Goal: Task Accomplishment & Management: Manage account settings

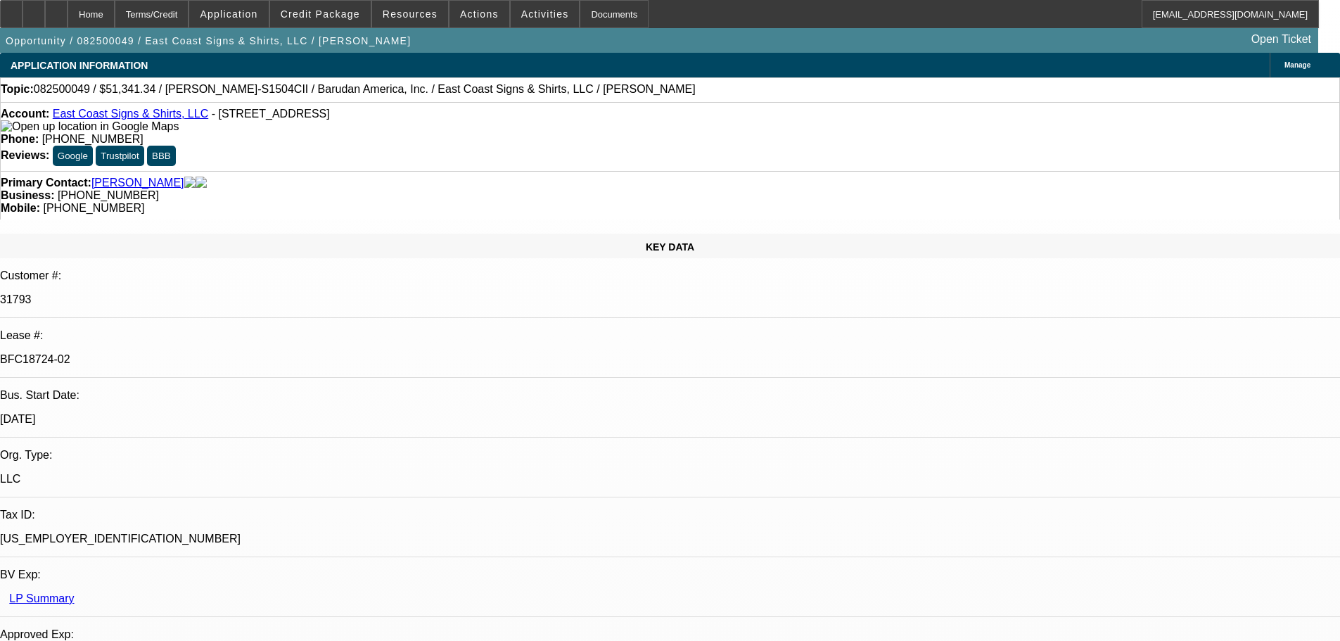
select select "0"
select select "2"
select select "0"
select select "6"
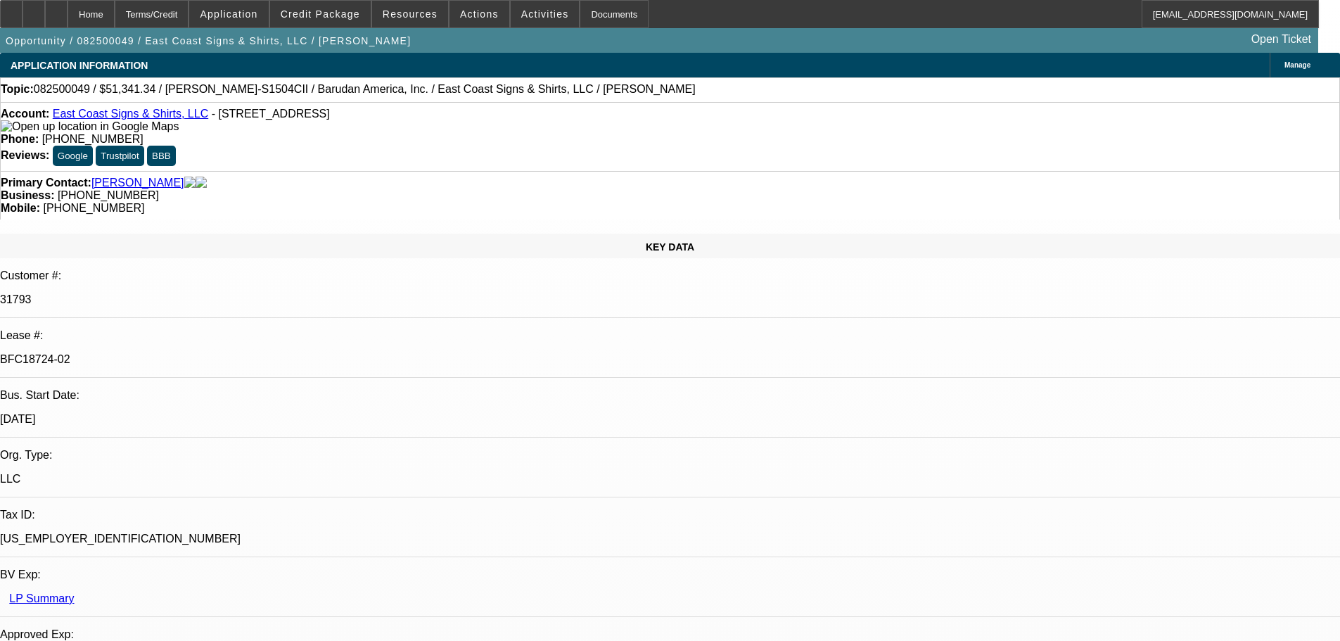
select select "0"
select select "2"
select select "0.1"
select select "4"
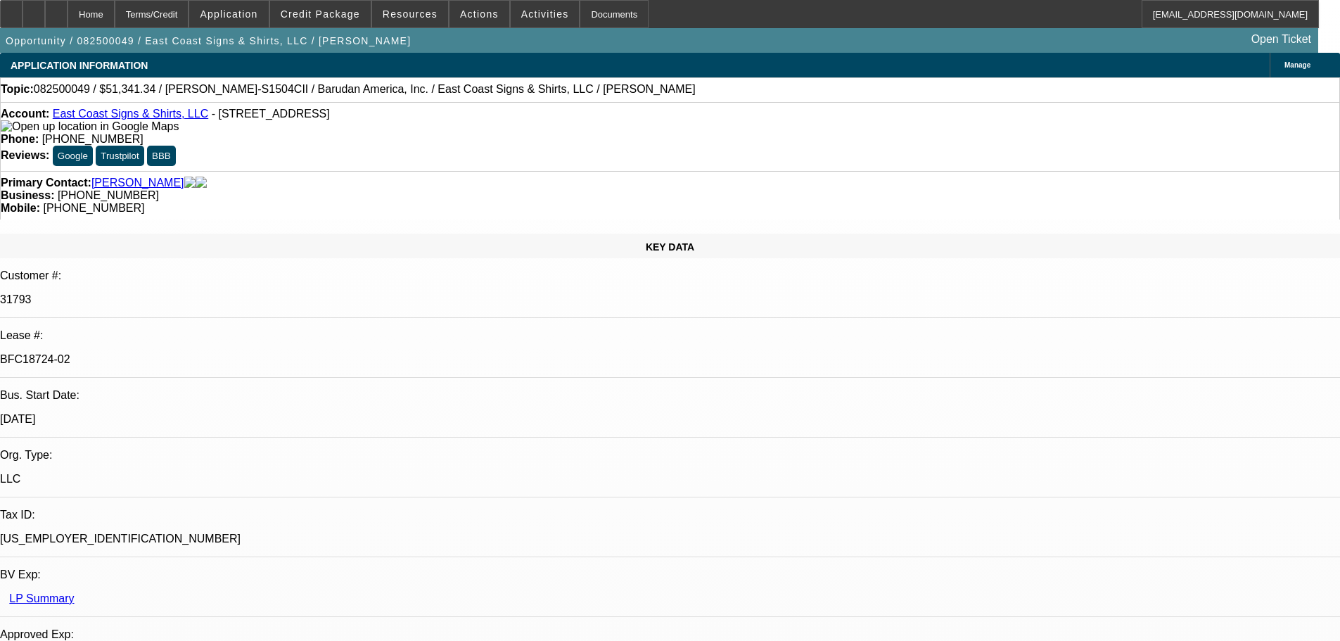
select select "0"
select select "2"
select select "0.1"
select select "4"
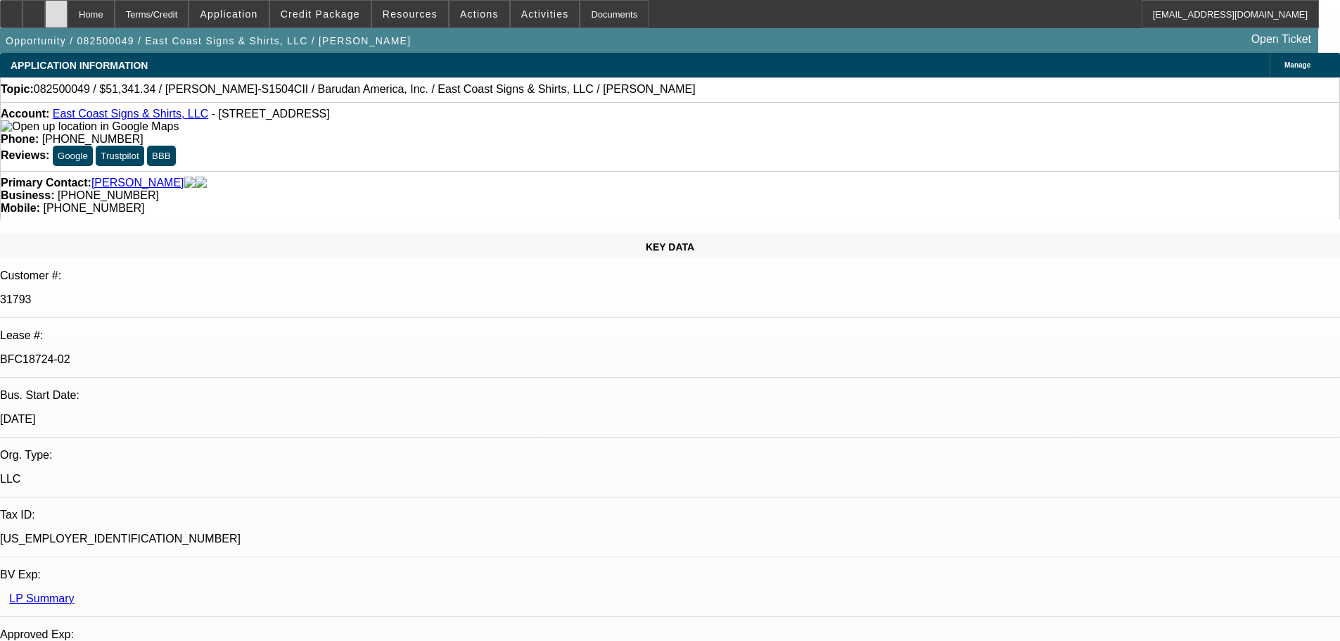
scroll to position [2321, 0]
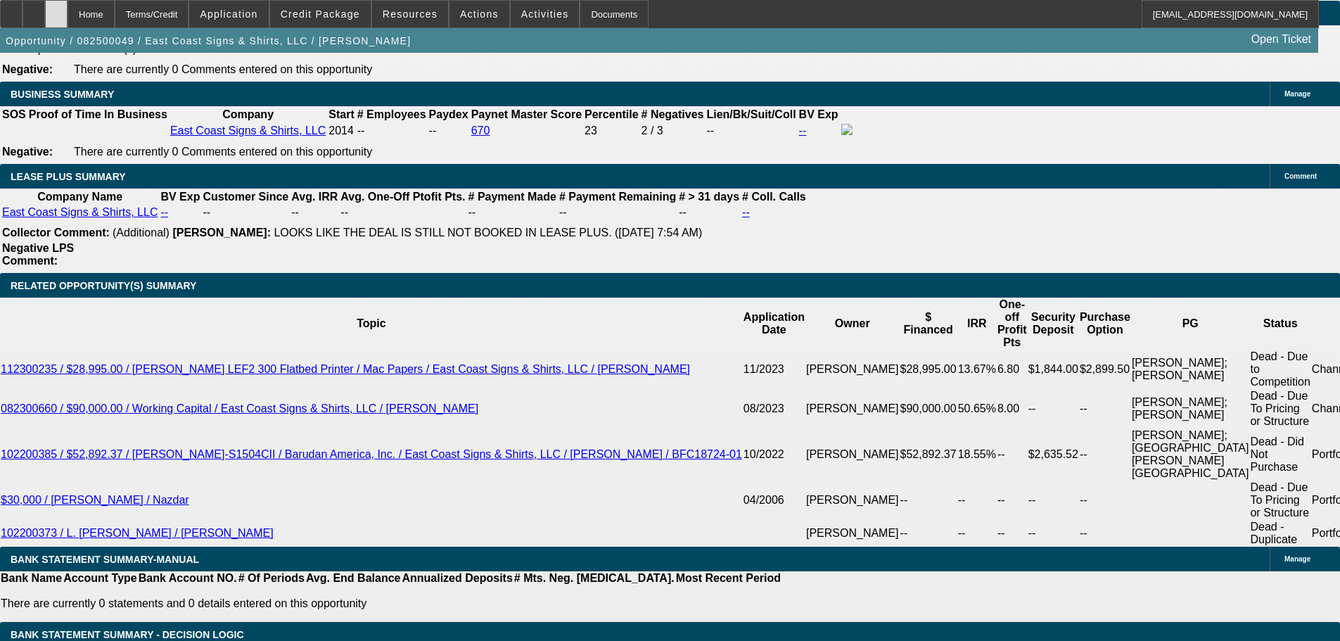
click at [68, 7] on div at bounding box center [56, 14] width 23 height 28
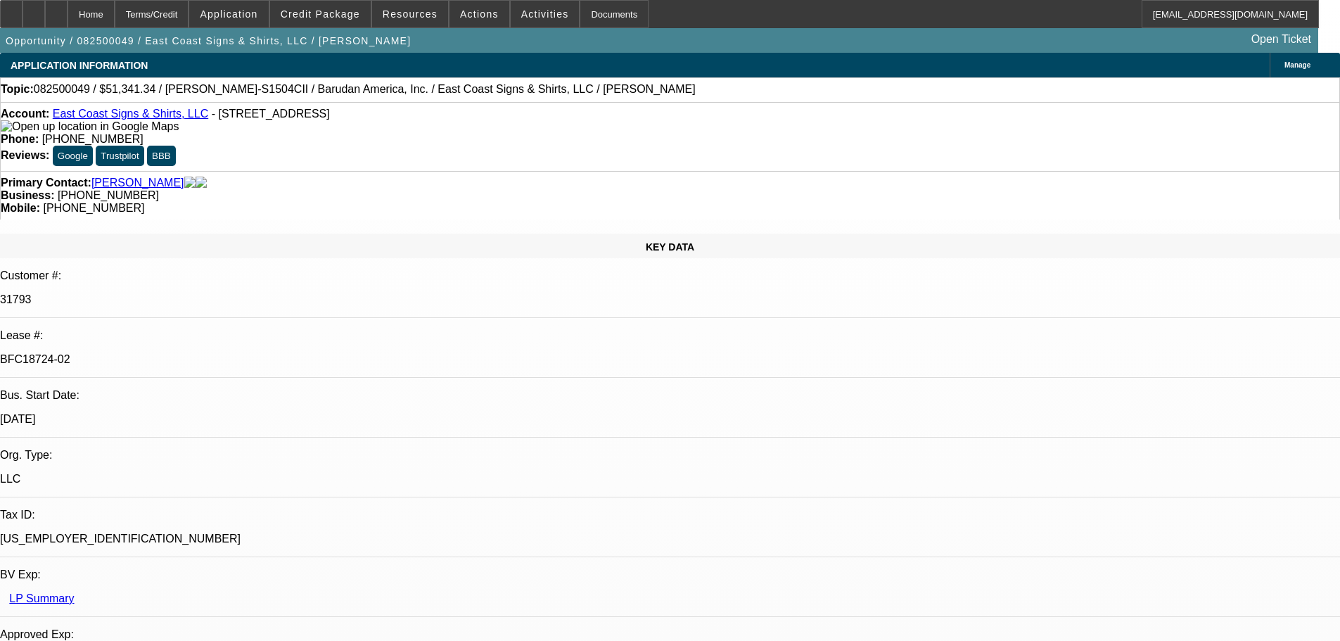
select select "0"
select select "2"
select select "0"
select select "6"
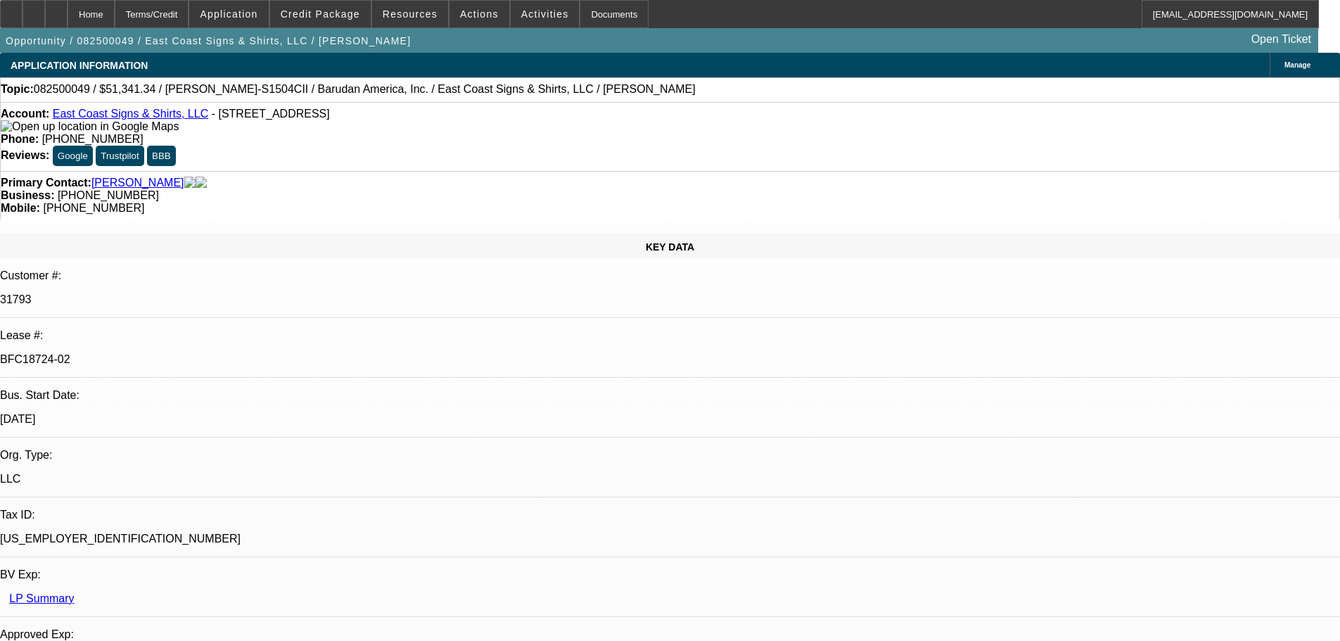
select select "0"
select select "2"
select select "0.1"
select select "4"
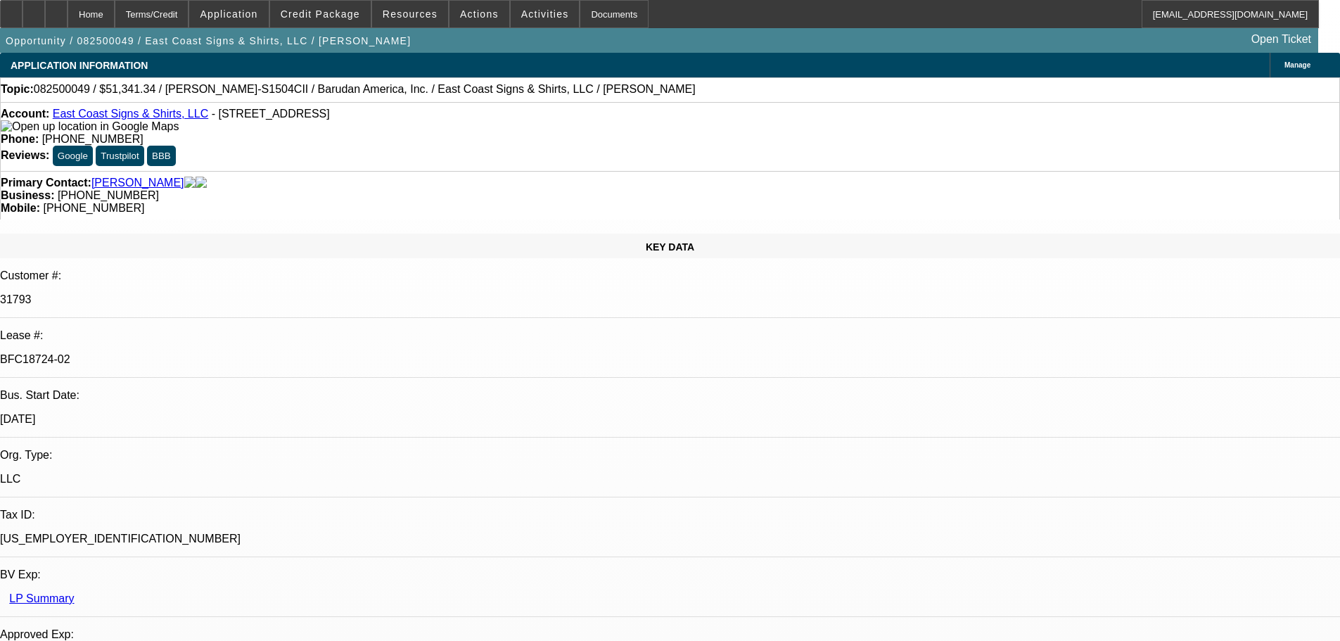
select select "0"
select select "2"
select select "0.1"
select select "4"
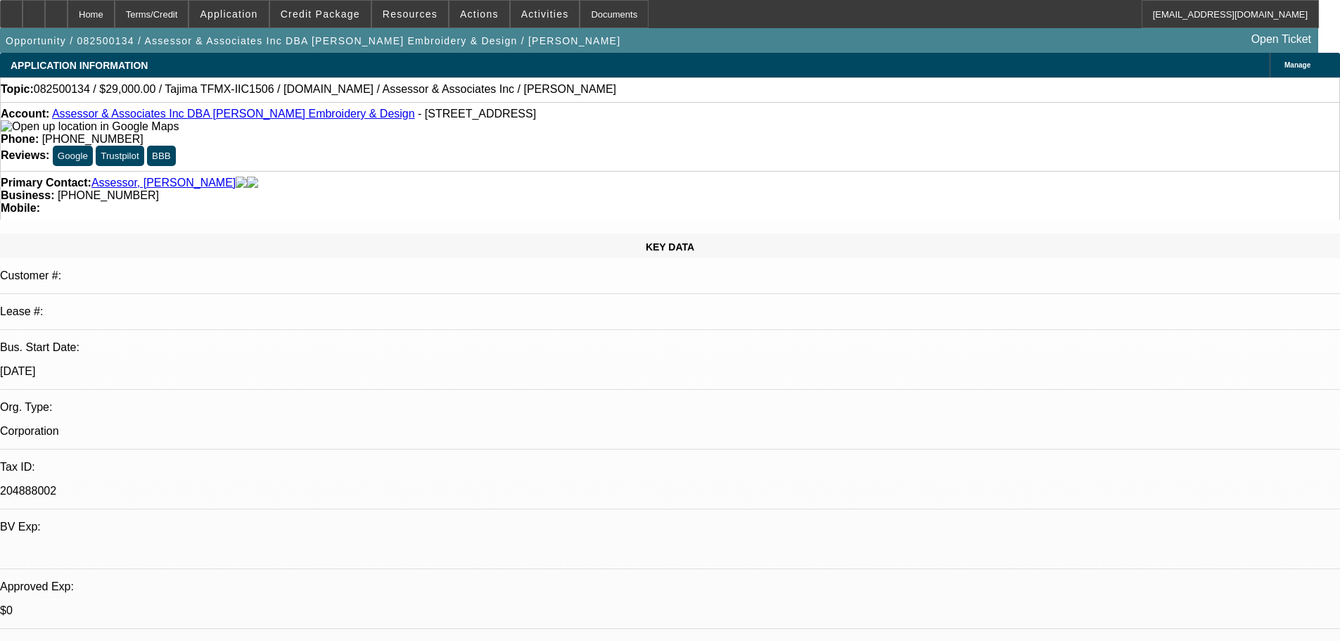
select select "0"
select select "2"
select select "0.1"
select select "4"
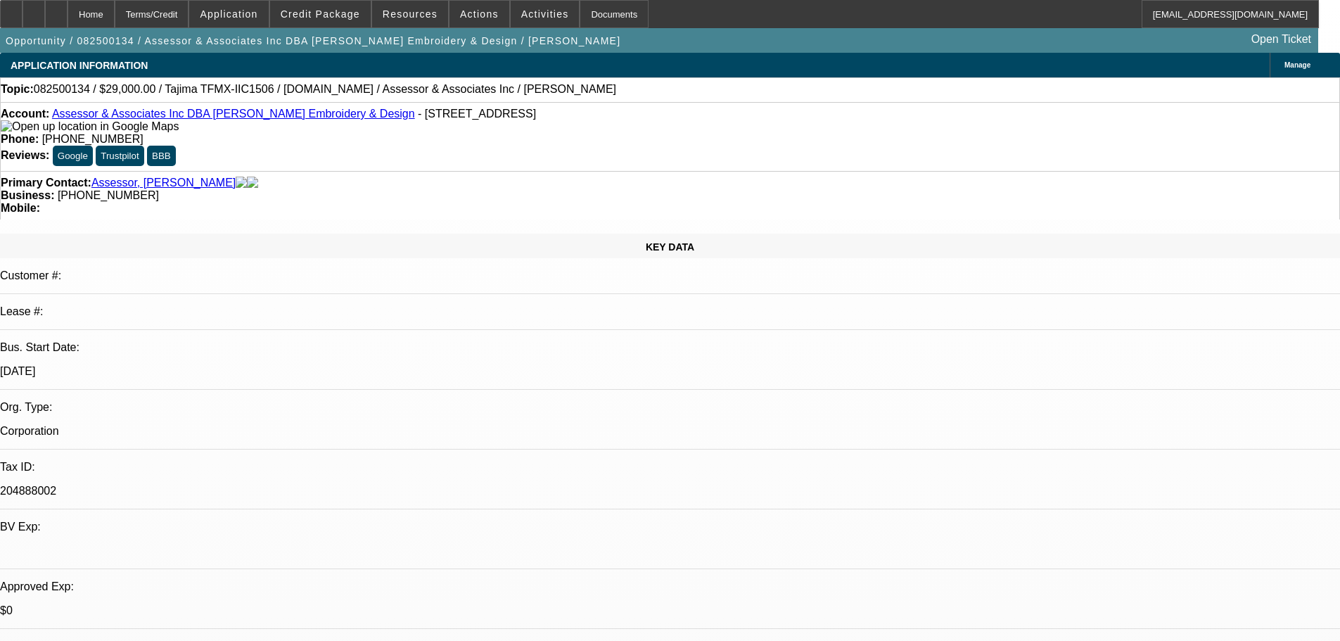
select select "0"
select select "2"
select select "0.1"
select select "4"
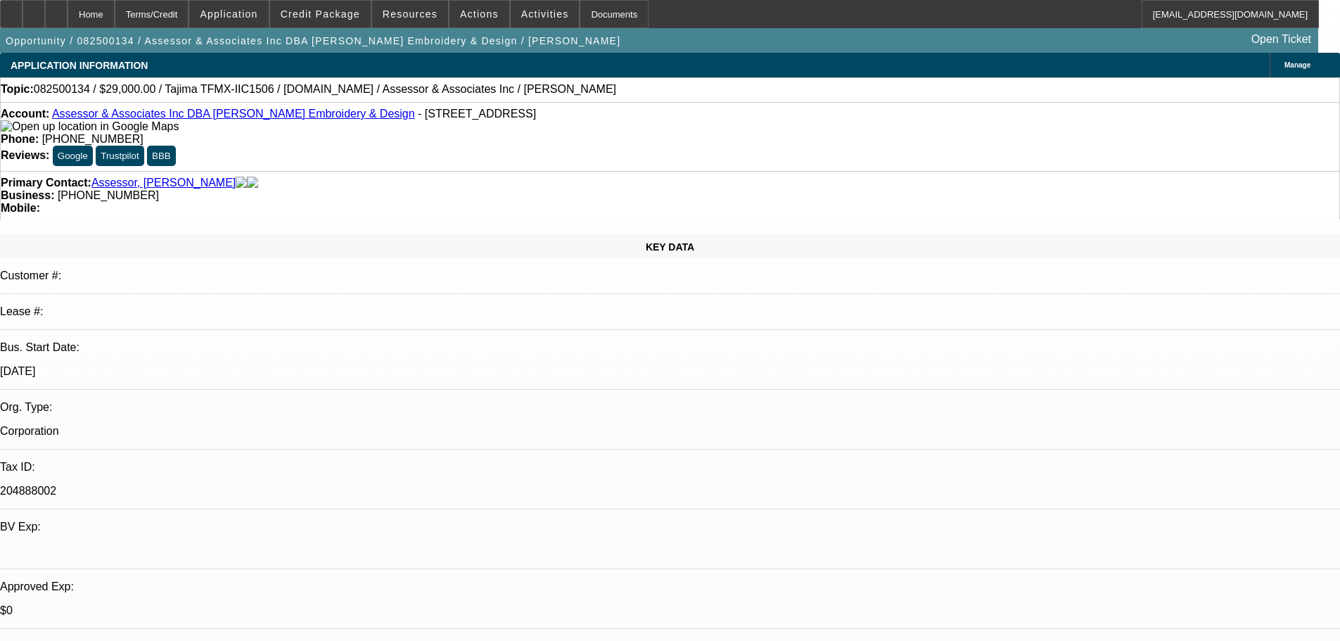
select select "0"
select select "2"
select select "0.1"
select select "4"
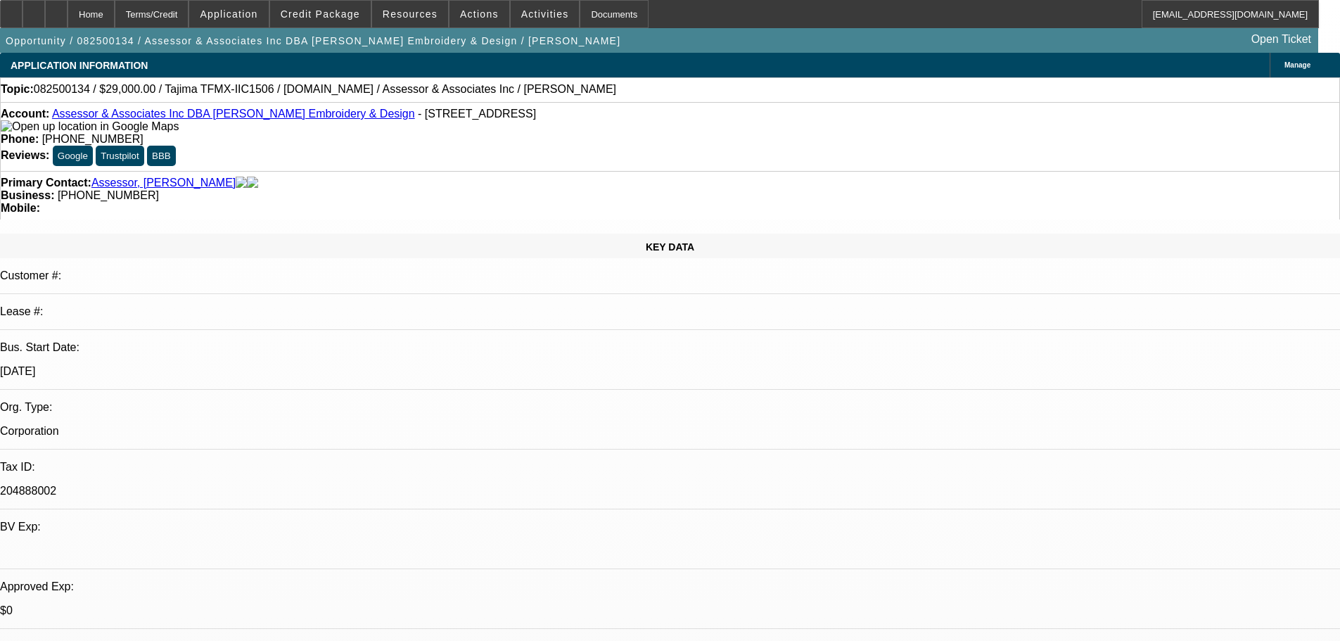
select select "0"
select select "2"
select select "0.1"
select select "4"
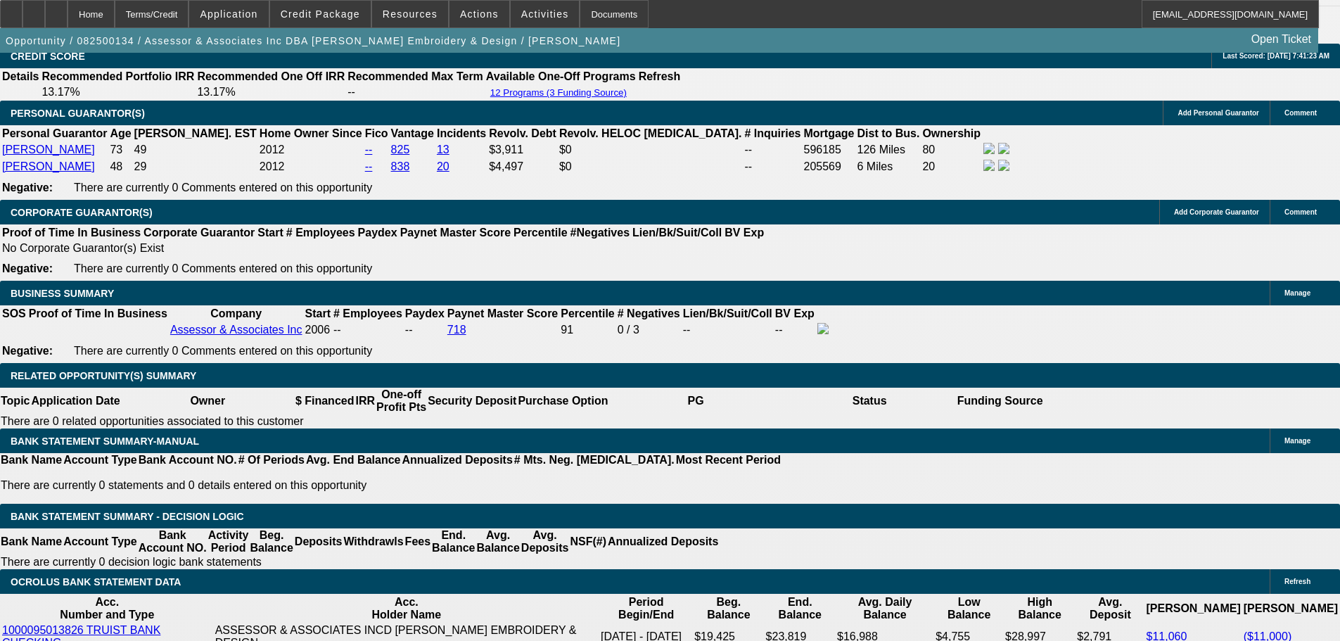
scroll to position [2027, 0]
click at [68, 13] on div at bounding box center [56, 14] width 23 height 28
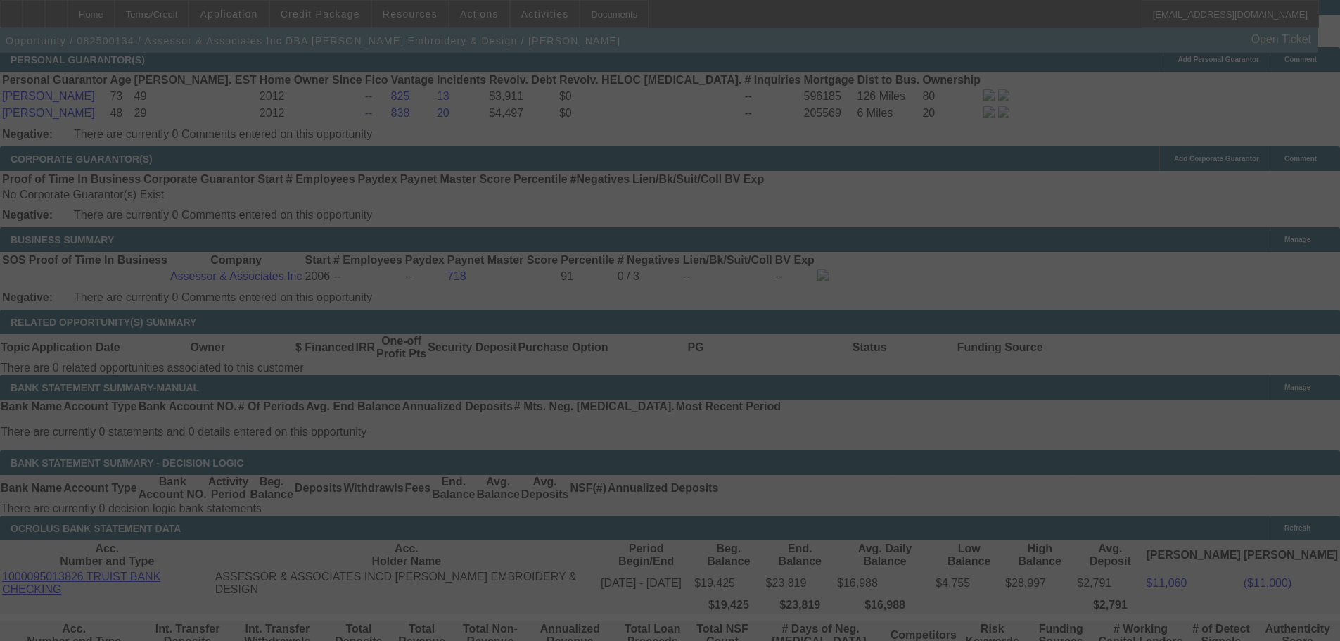
scroll to position [2103, 0]
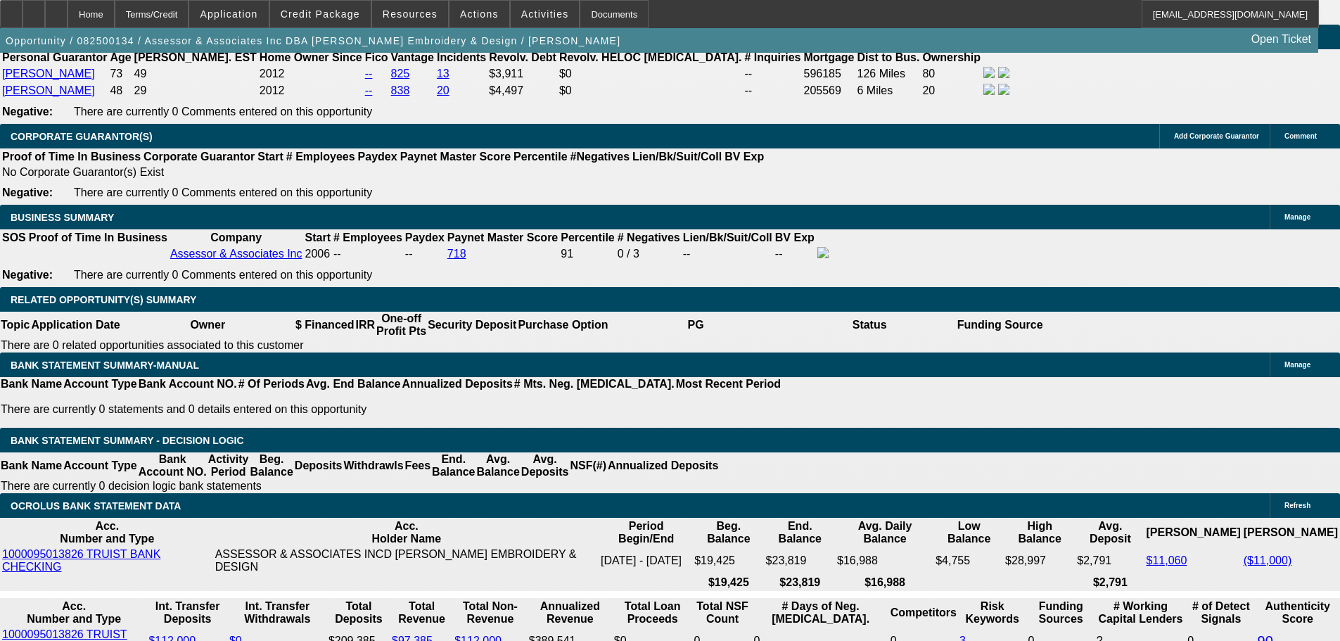
select select "0"
select select "2"
select select "0.1"
select select "4"
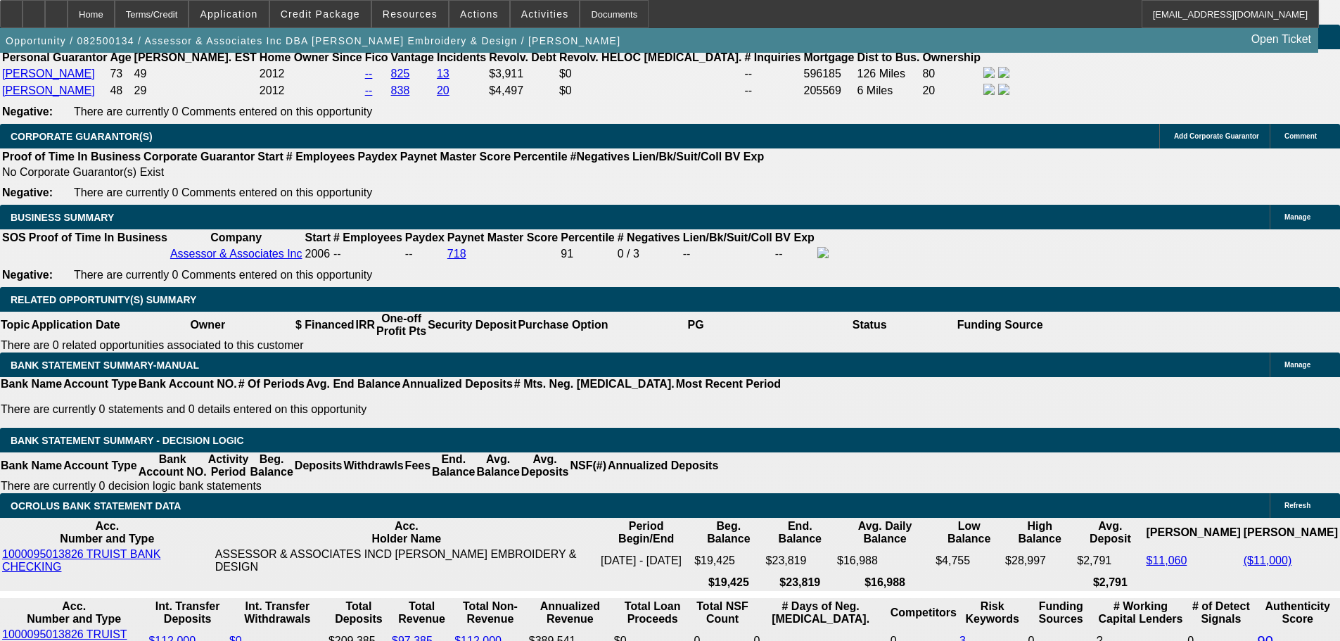
select select "0"
select select "2"
select select "0.1"
select select "4"
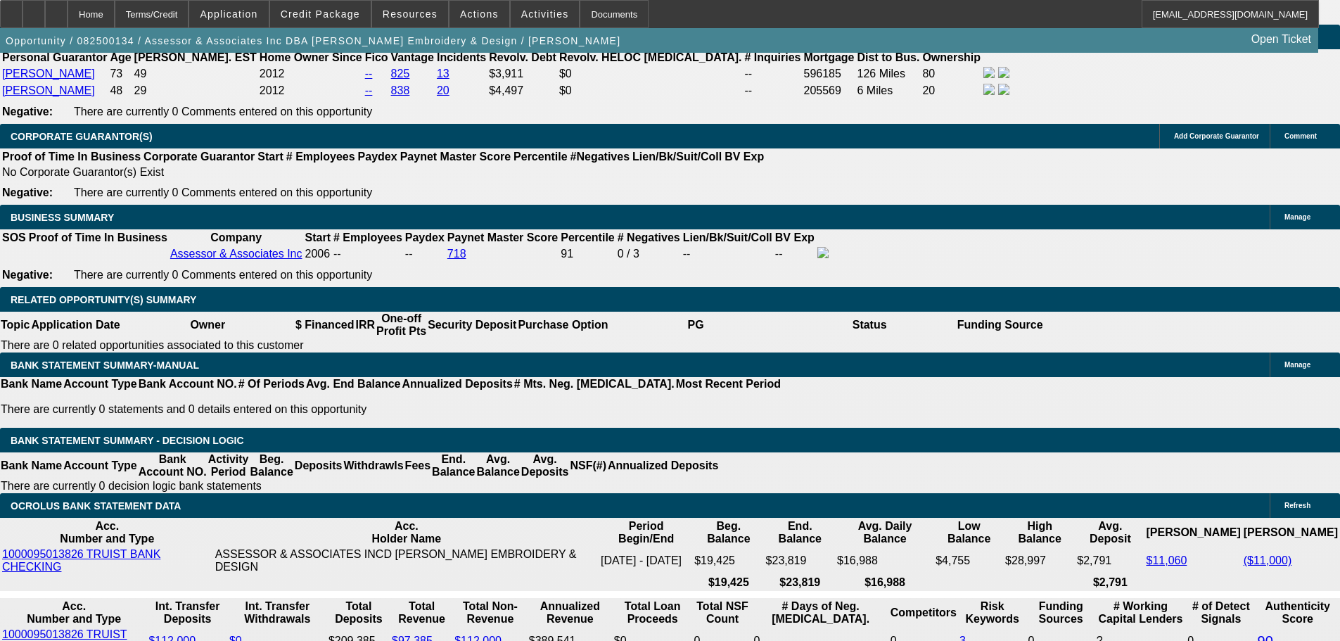
select select "0"
select select "2"
select select "0.1"
select select "4"
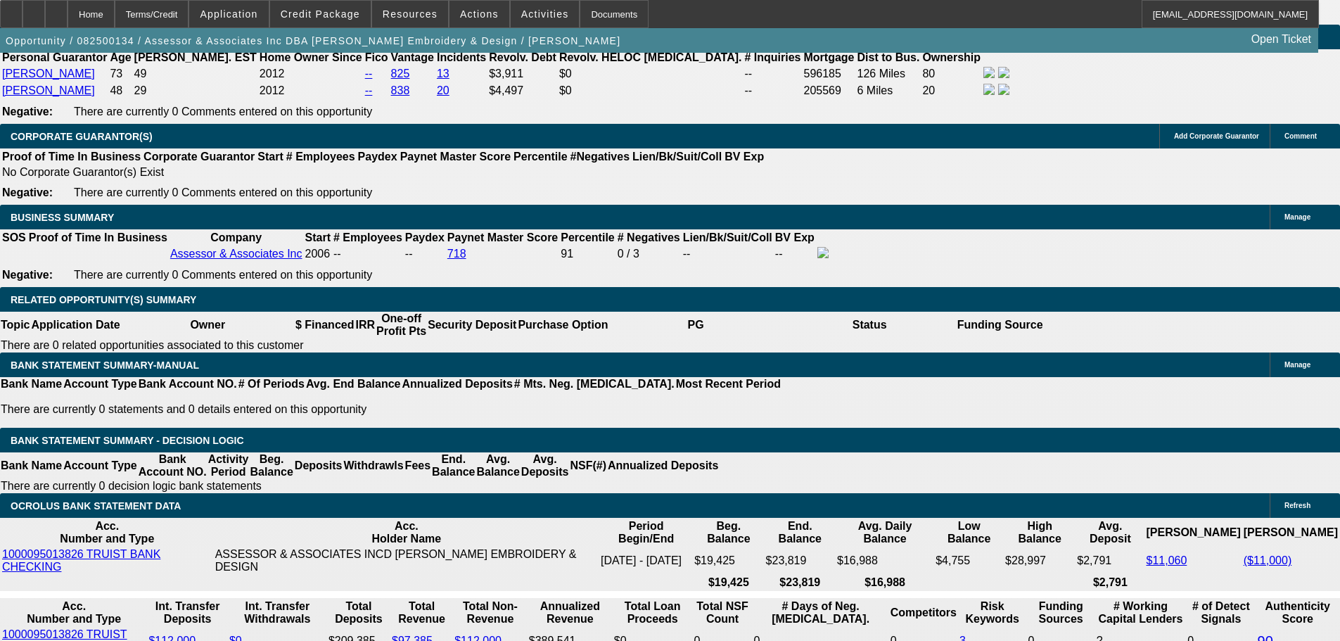
select select "0"
select select "2"
select select "0.1"
select select "4"
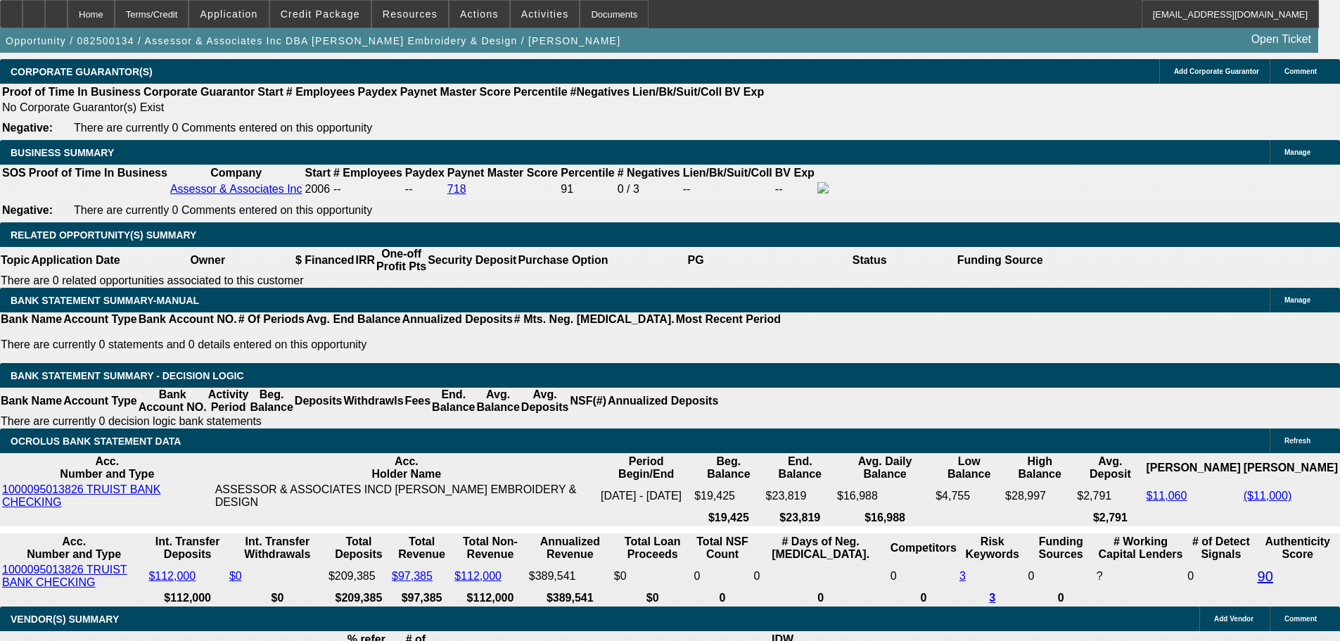
scroll to position [2238, 0]
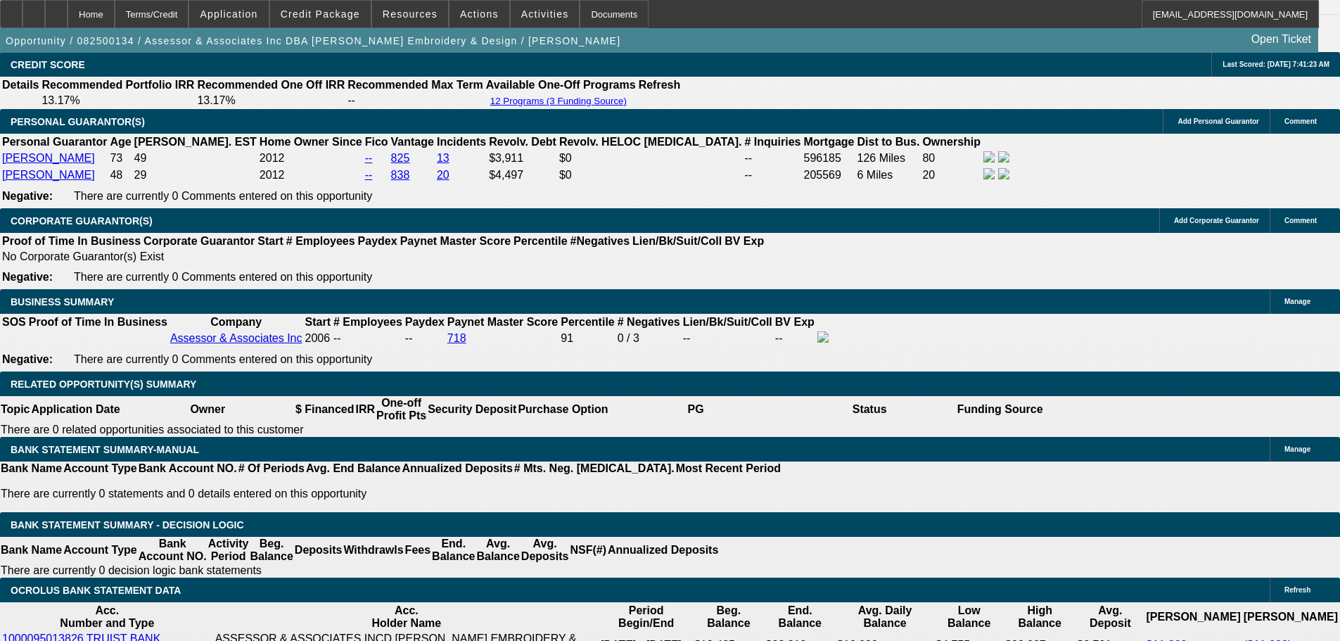
scroll to position [2039, 0]
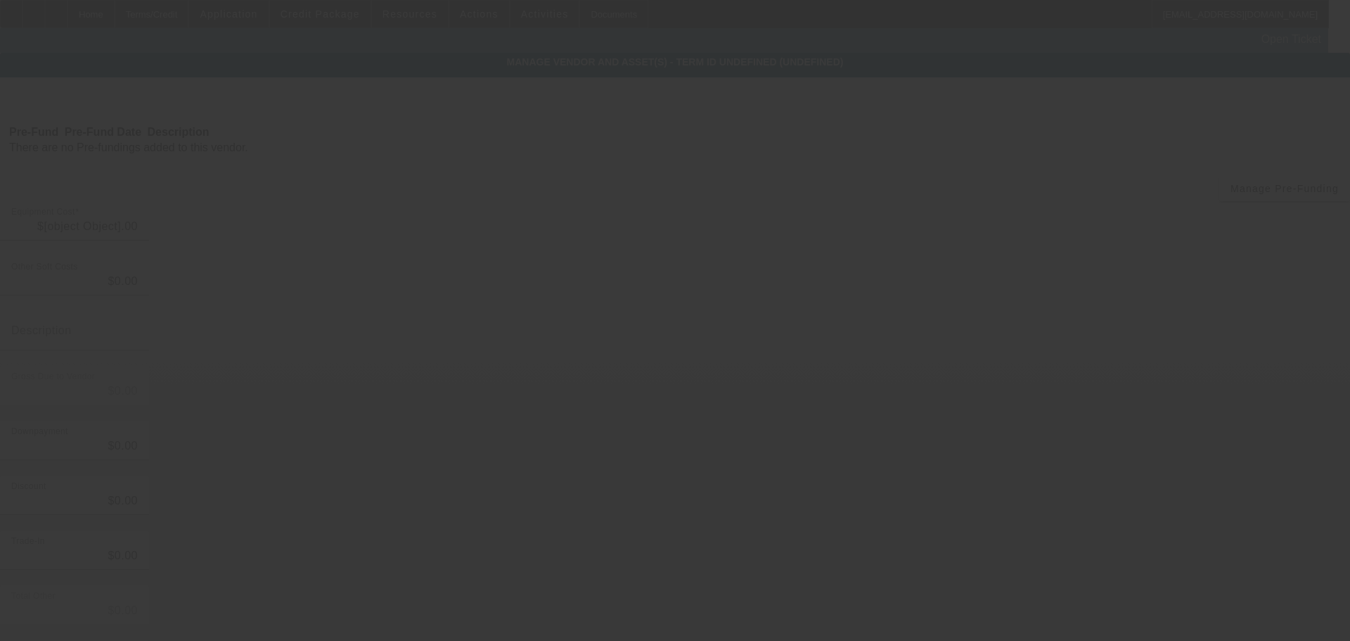
type input "$29,000.00"
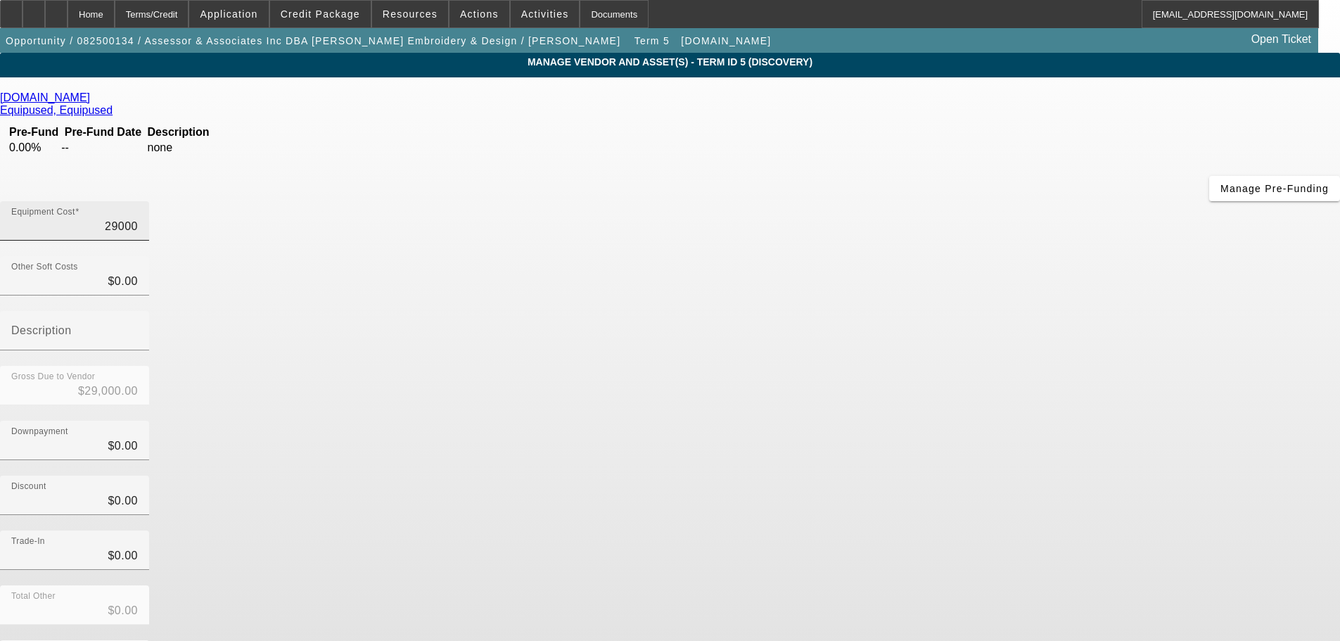
click at [138, 218] on input "29000" at bounding box center [74, 226] width 127 height 17
type input "2"
type input "$2.00"
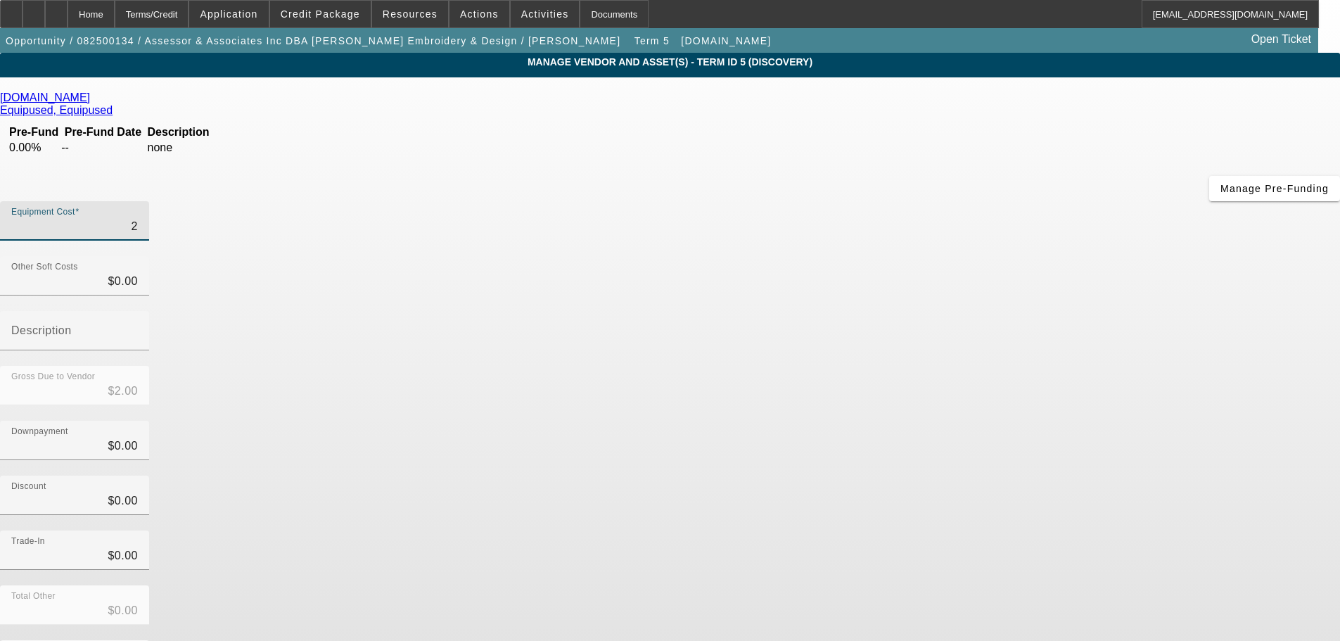
type input "28"
type input "$28.00"
type input "285"
type input "$285.00"
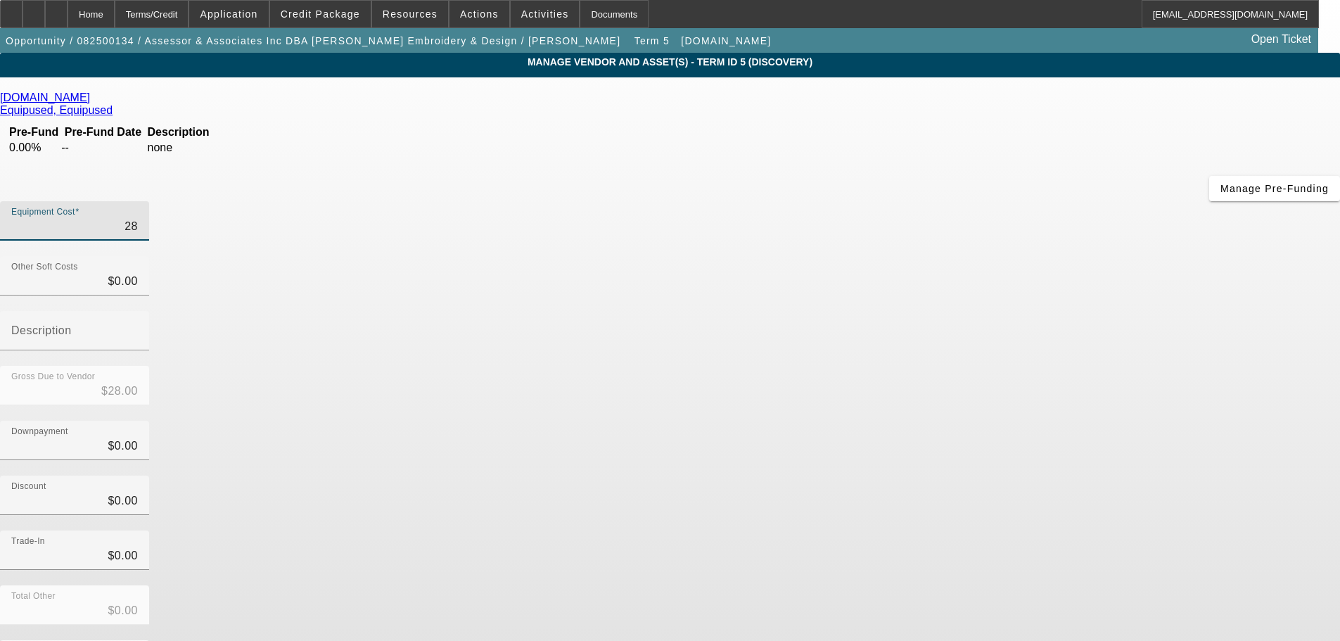
type input "$285.00"
type input "2850"
type input "$2,850.00"
type input "28500"
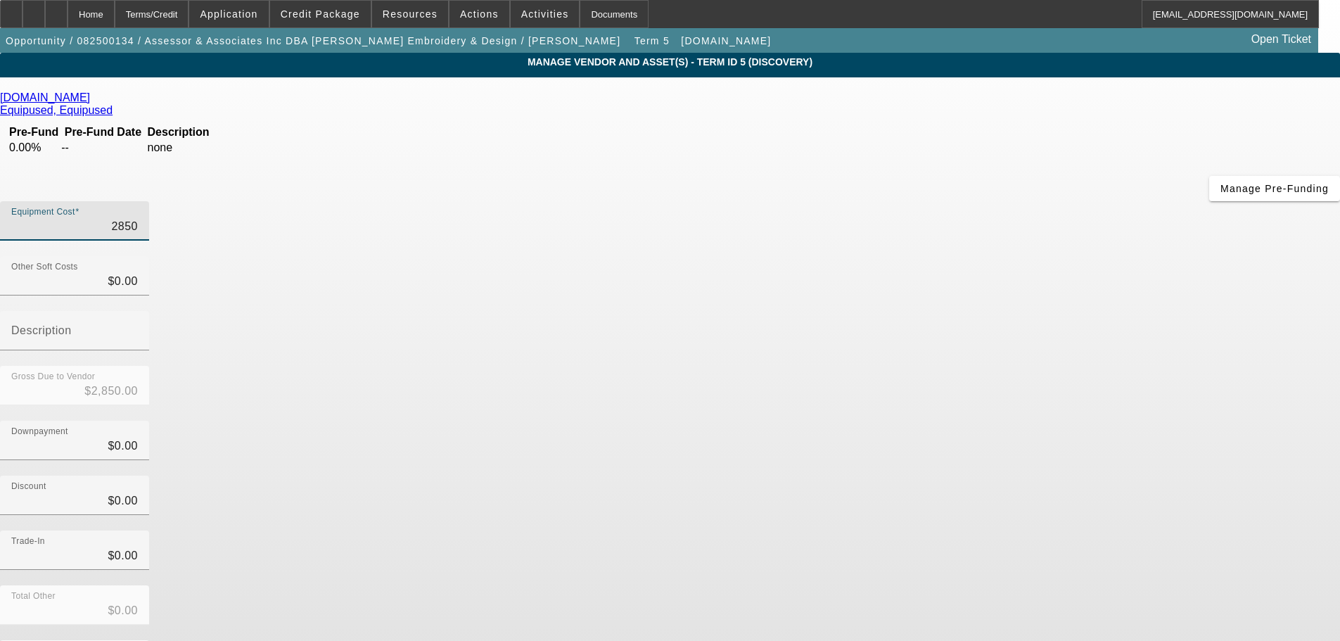
type input "$28,500.00"
type input "0"
click at [138, 273] on input "0" at bounding box center [74, 281] width 127 height 17
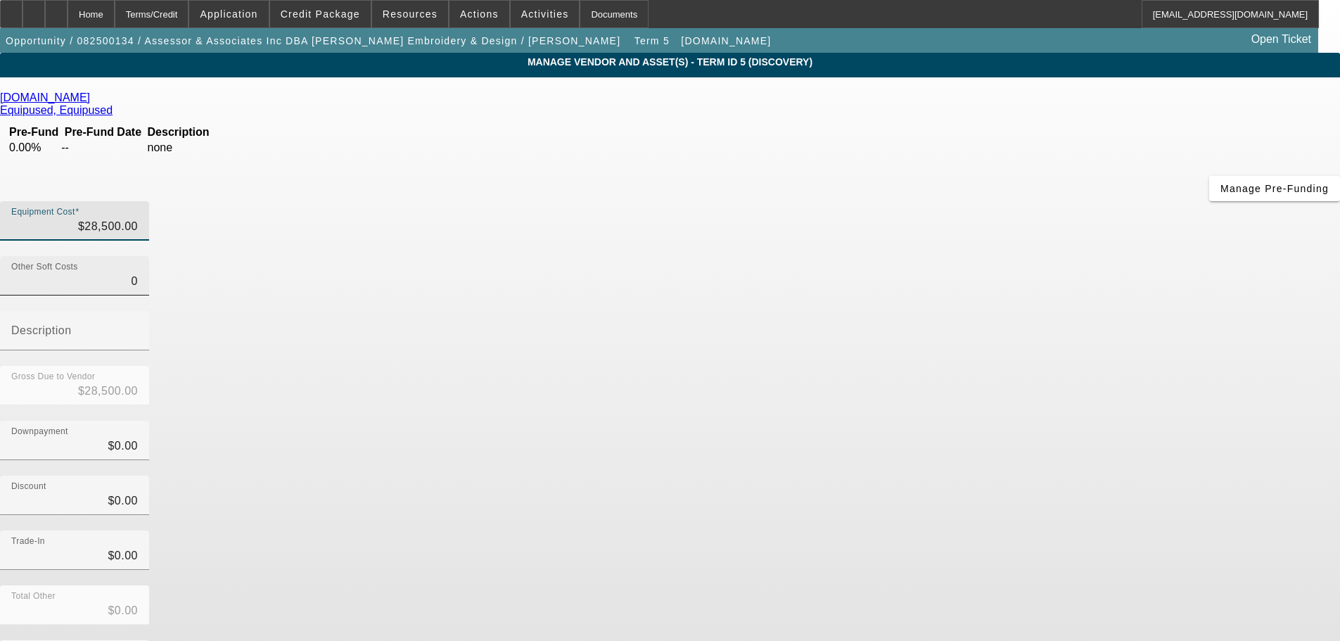
click at [138, 273] on input "0" at bounding box center [74, 281] width 127 height 17
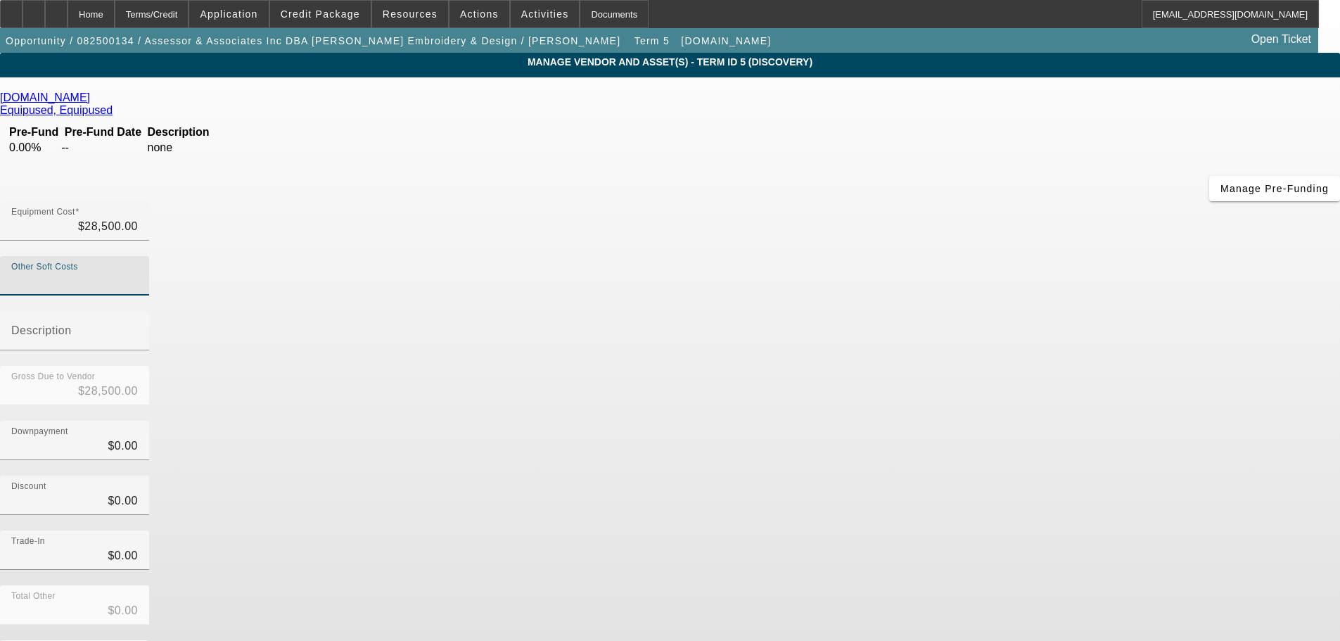
type input "1"
type input "$28,501.00"
type input "14"
type input "$28,514.00"
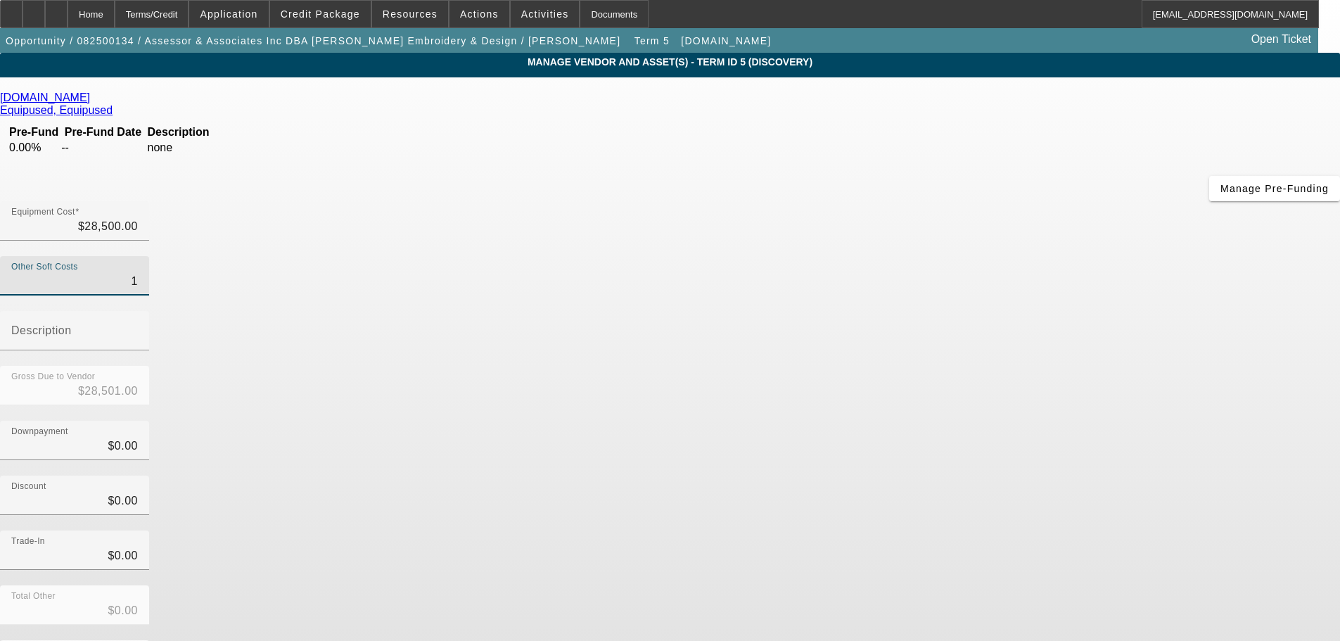
type input "$28,514.00"
type input "145"
type input "$28,645.00"
type input "1450"
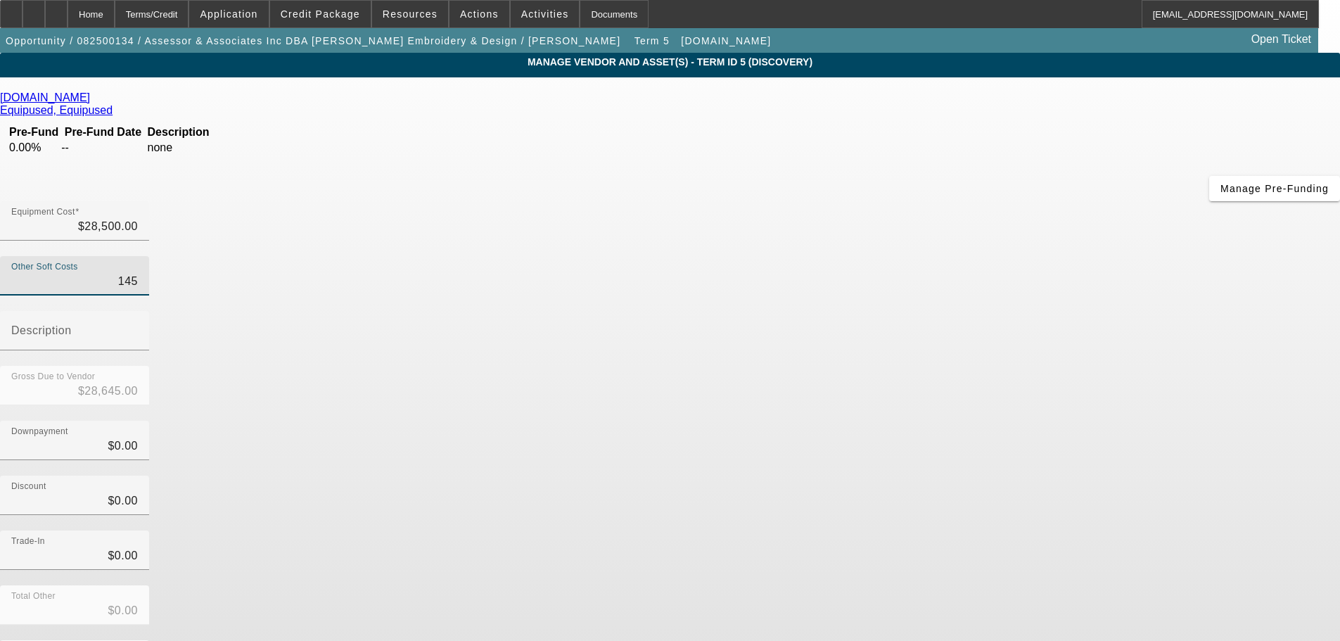
type input "$29,950.00"
type input "$1,450.00"
click at [885, 366] on div "Gross Due to Vendor $29,950.00" at bounding box center [670, 393] width 1340 height 55
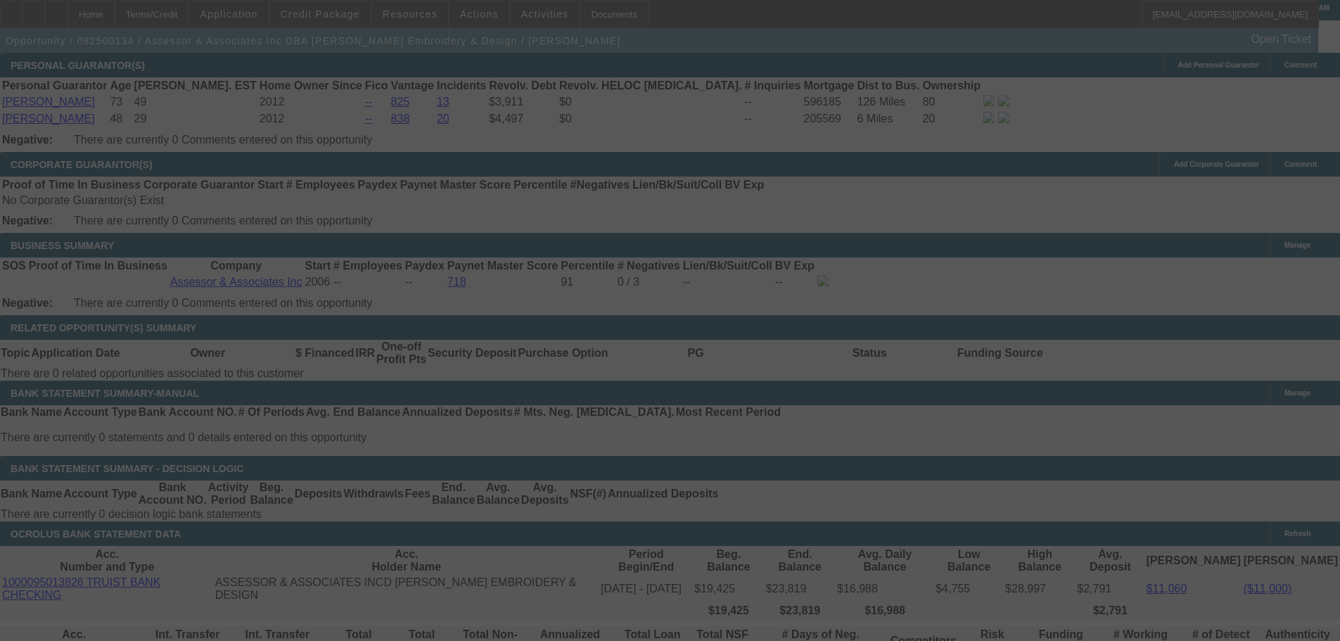
scroll to position [2097, 0]
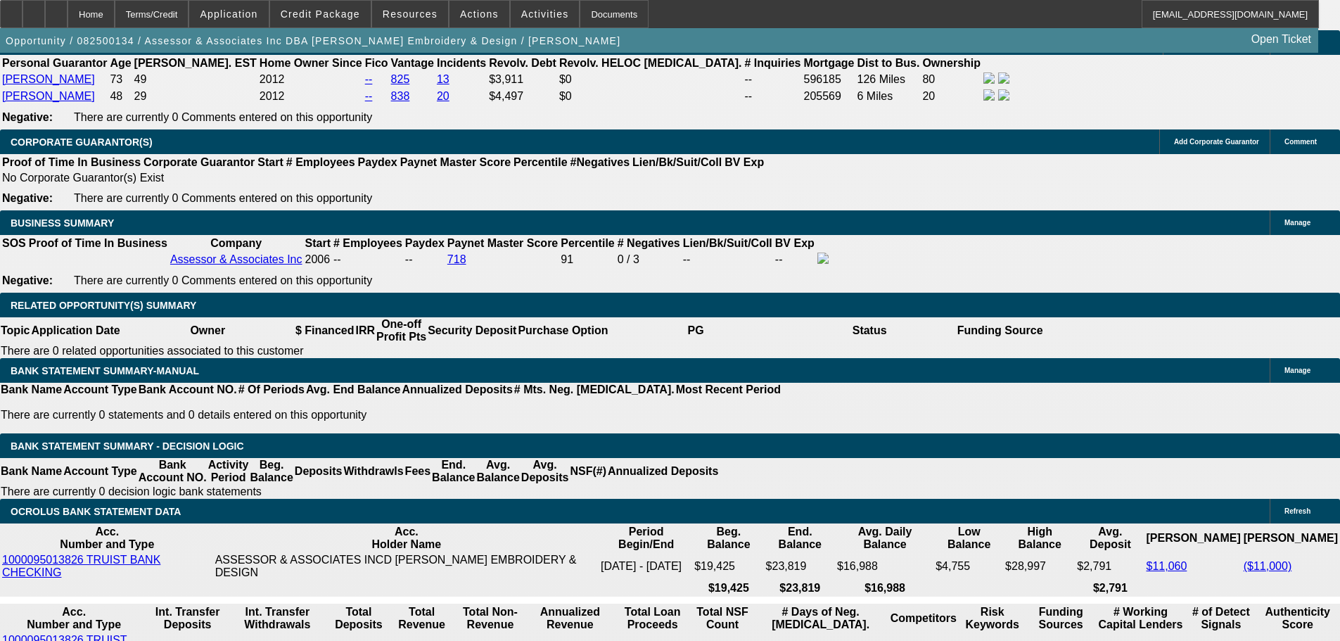
select select "0"
select select "2"
select select "0.1"
select select "4"
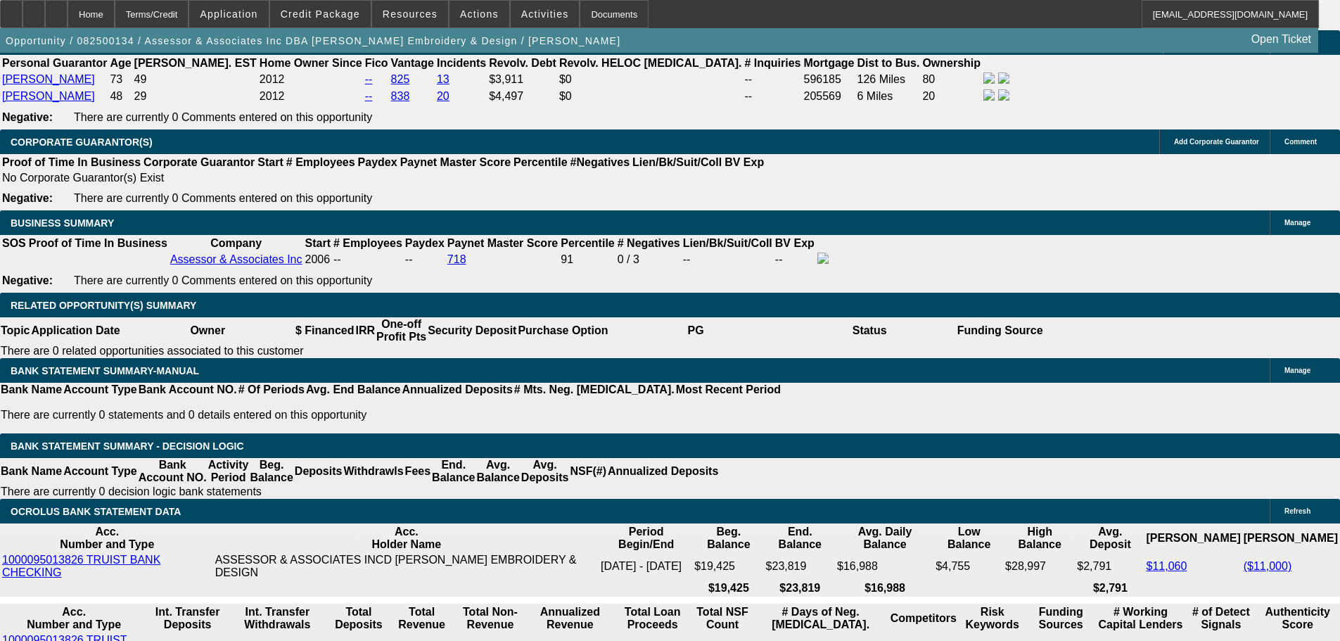
select select "0"
select select "2"
select select "0.1"
select select "4"
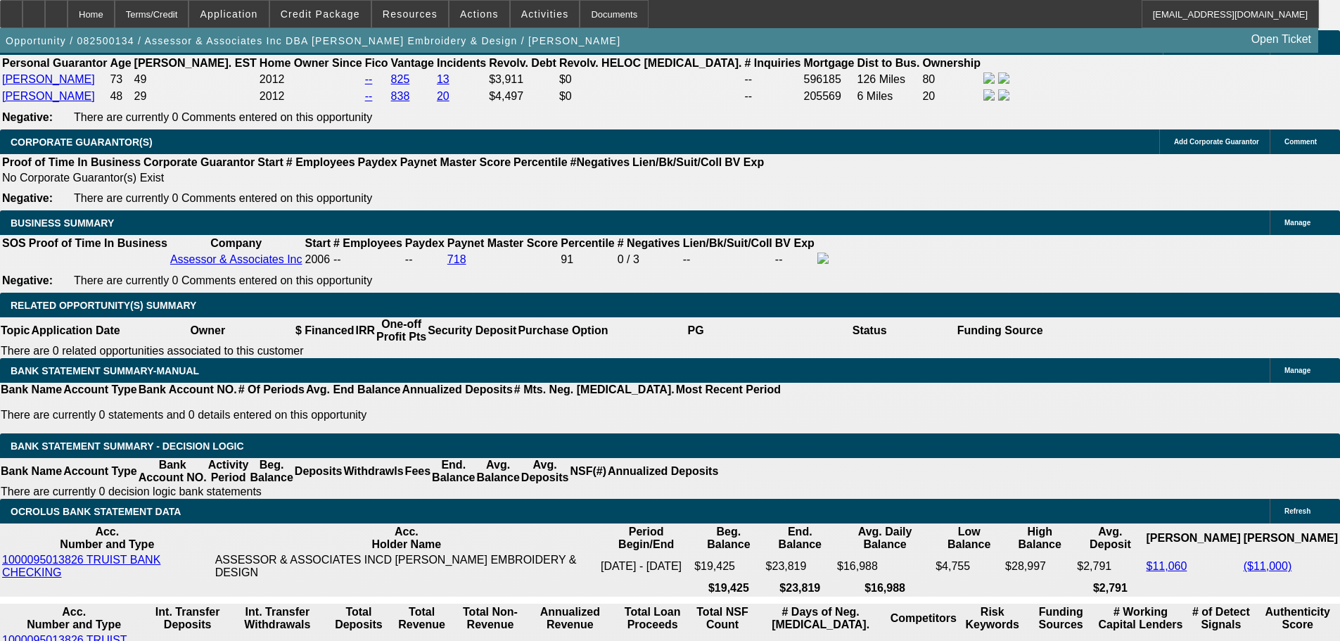
select select "0"
select select "2"
select select "0.1"
select select "4"
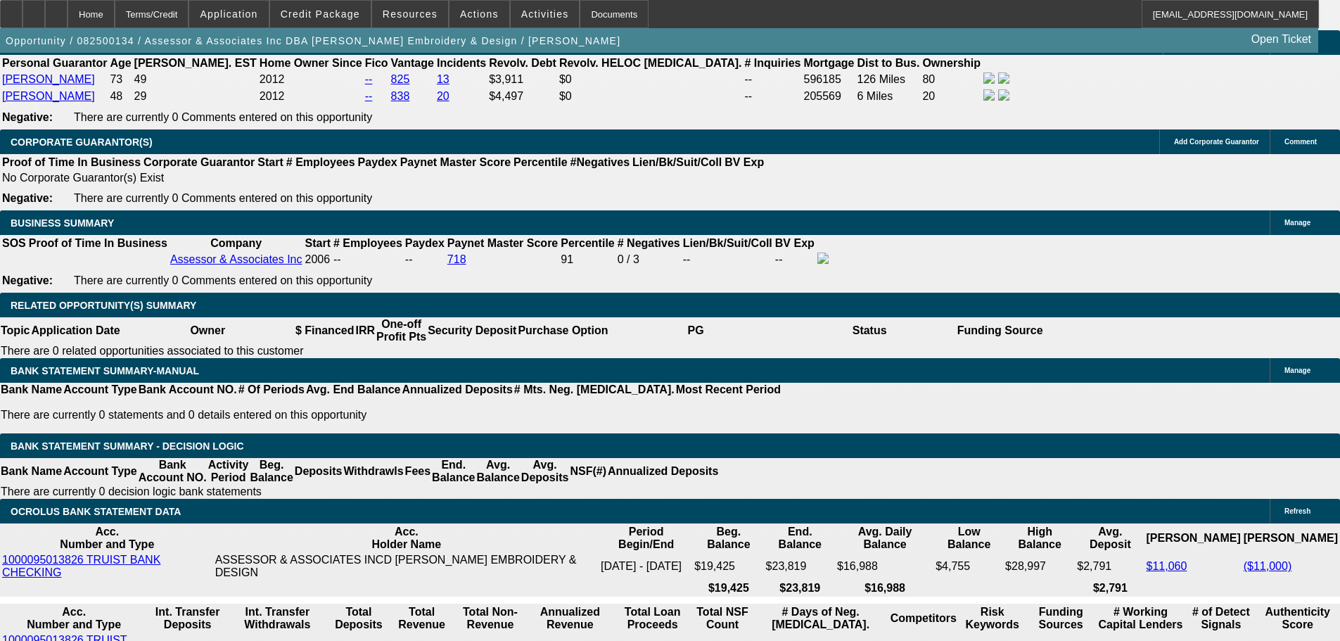
select select "0"
select select "2"
select select "0.1"
select select "4"
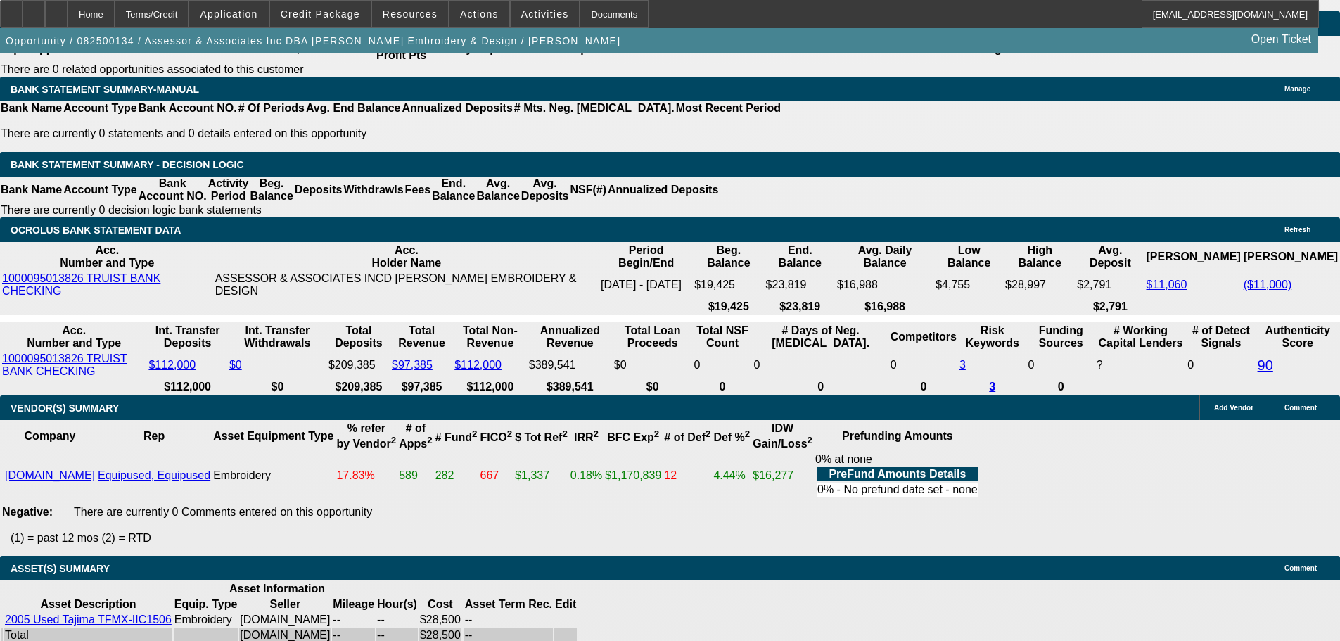
scroll to position [569, 0]
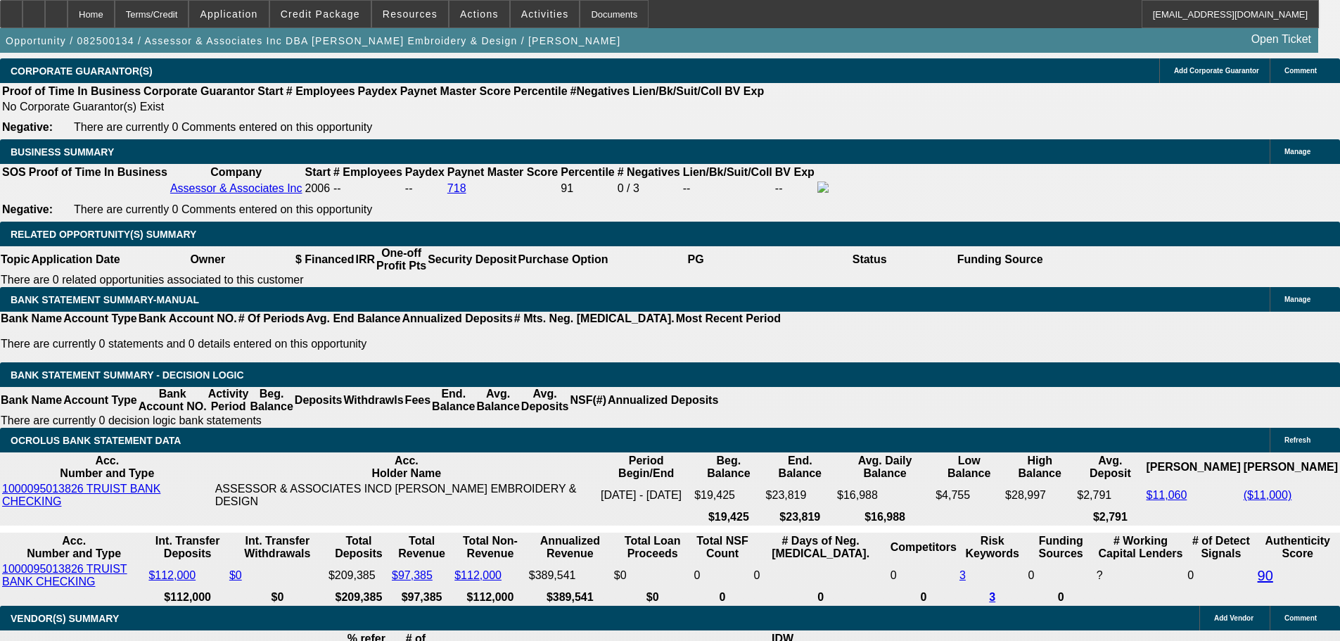
scroll to position [2167, 0]
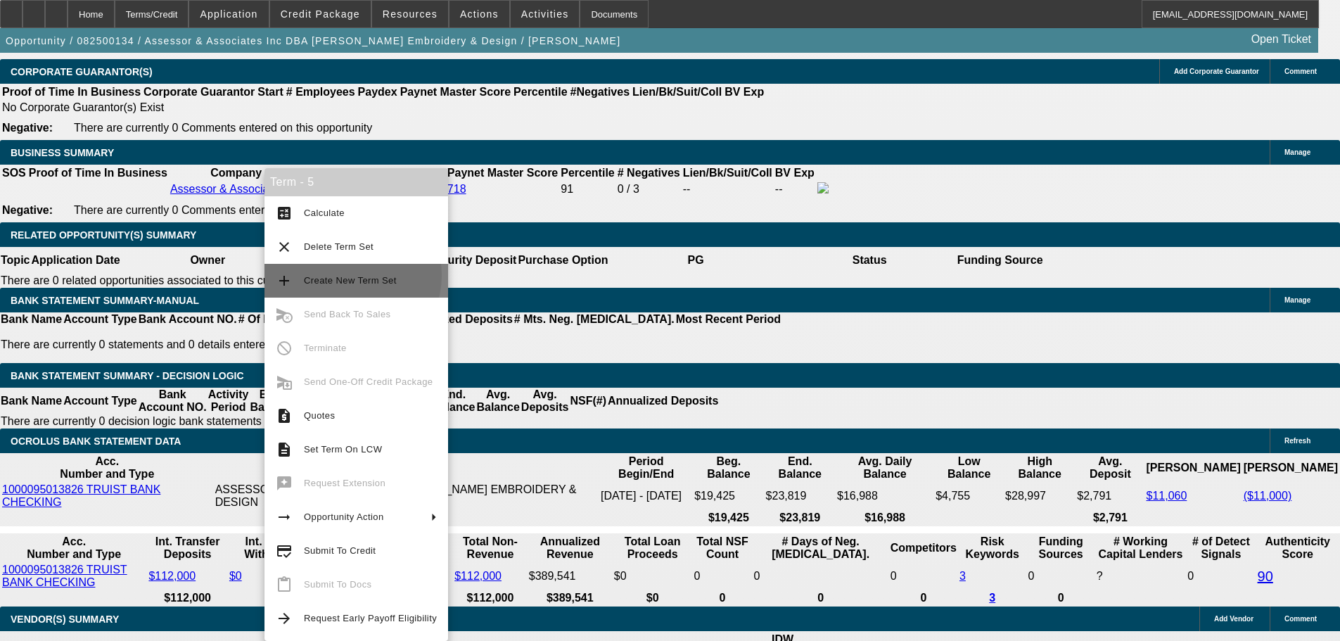
click at [345, 275] on span "Create New Term Set" at bounding box center [350, 280] width 93 height 11
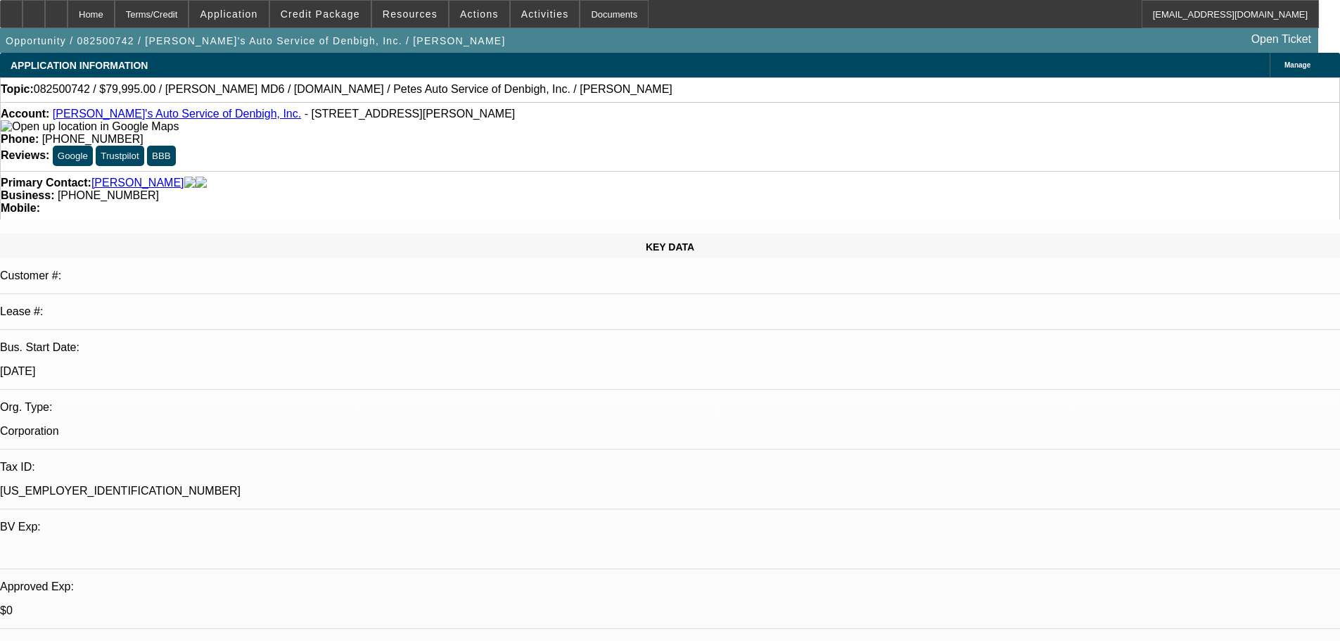
select select "0"
select select "3"
select select "0.2"
select select "17"
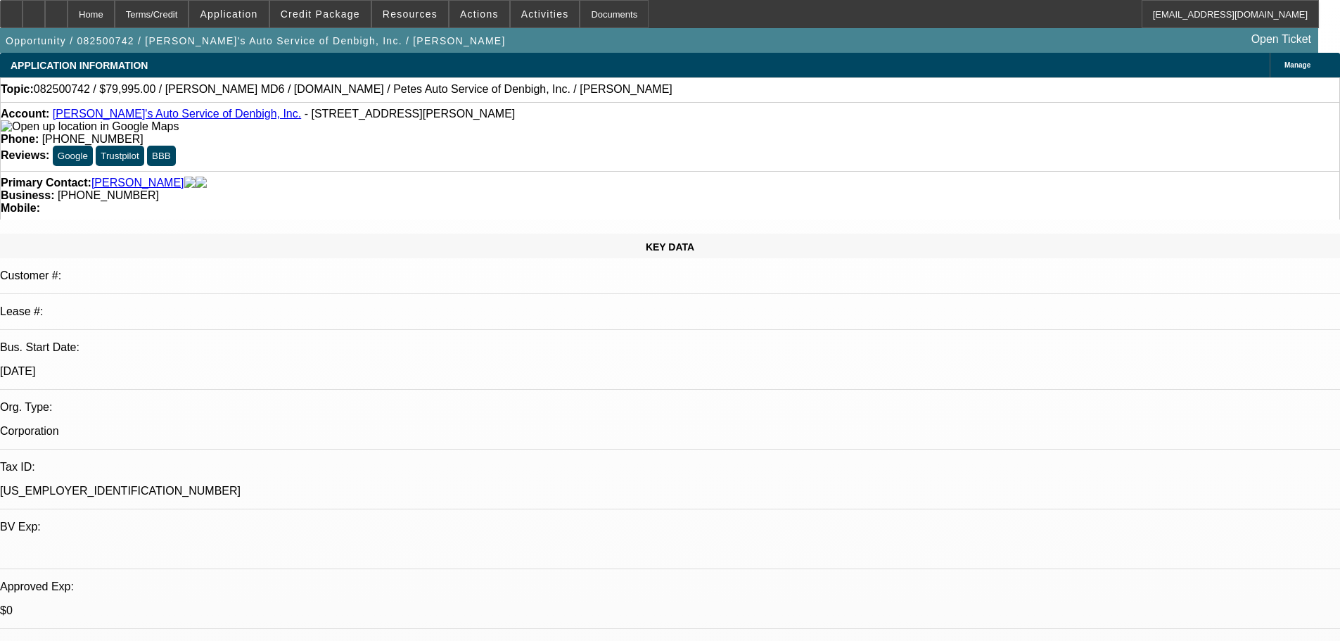
select select "0.1"
select select "0"
select select "3"
select select "0.1"
select select "4"
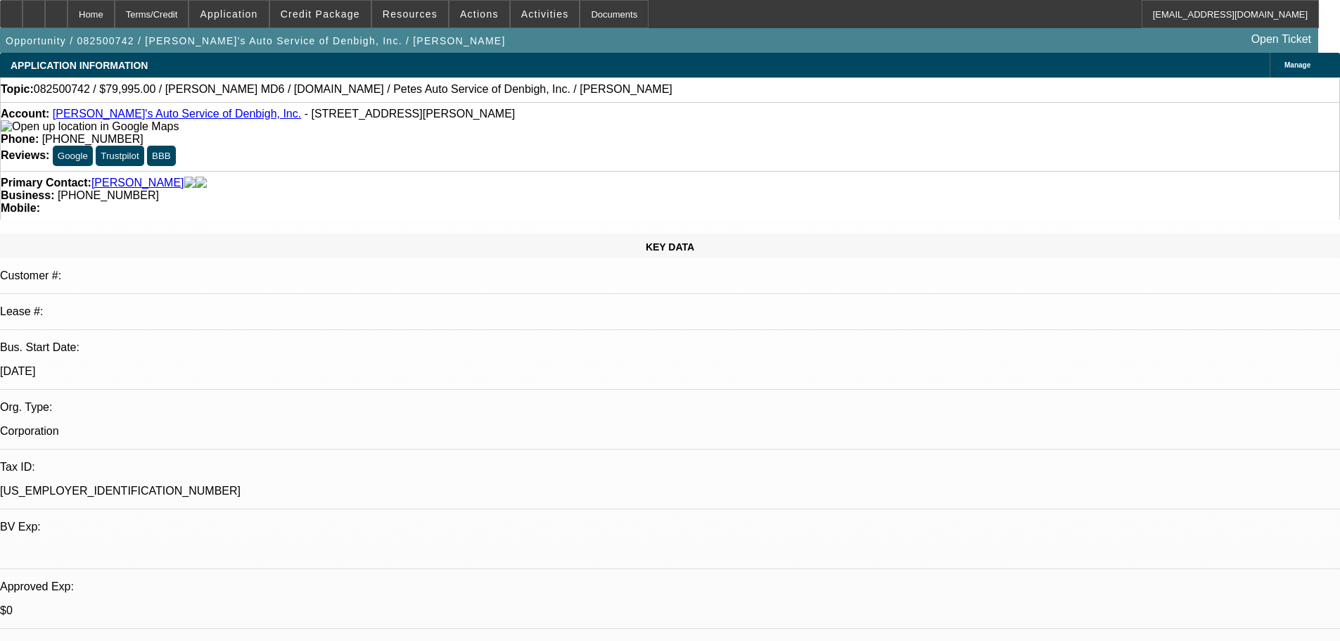
select select "0"
select select "3"
select select "0"
select select "6"
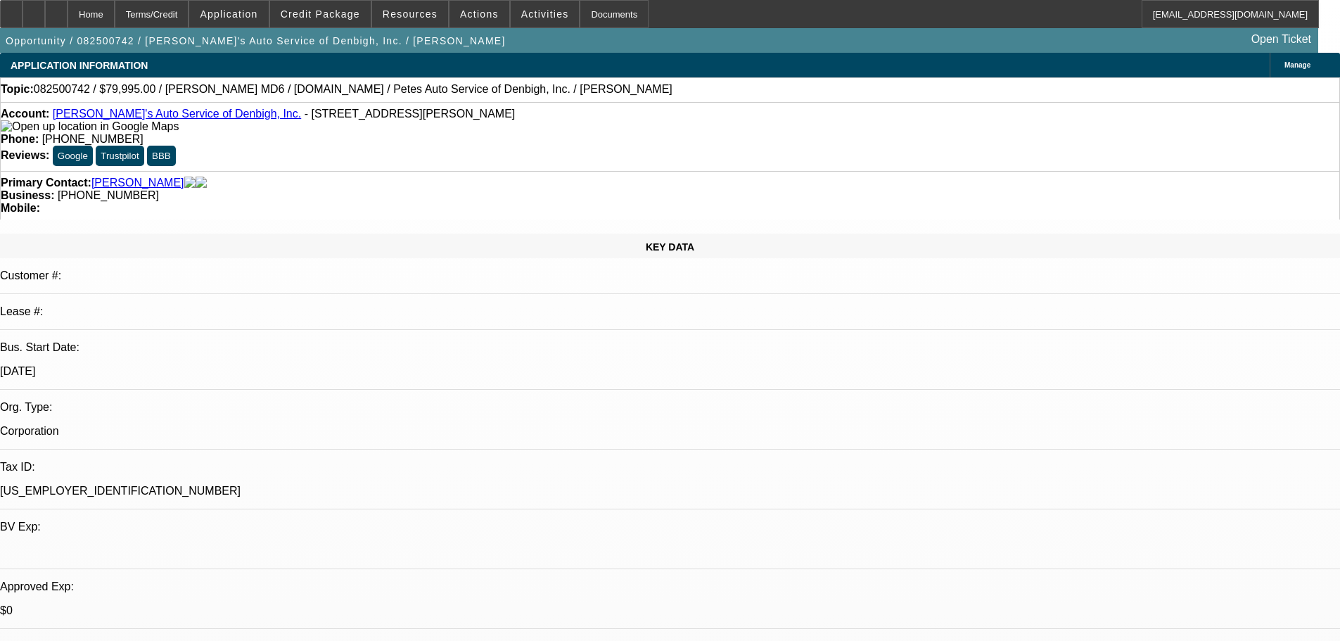
select select "0"
select select "3"
select select "0"
select select "6"
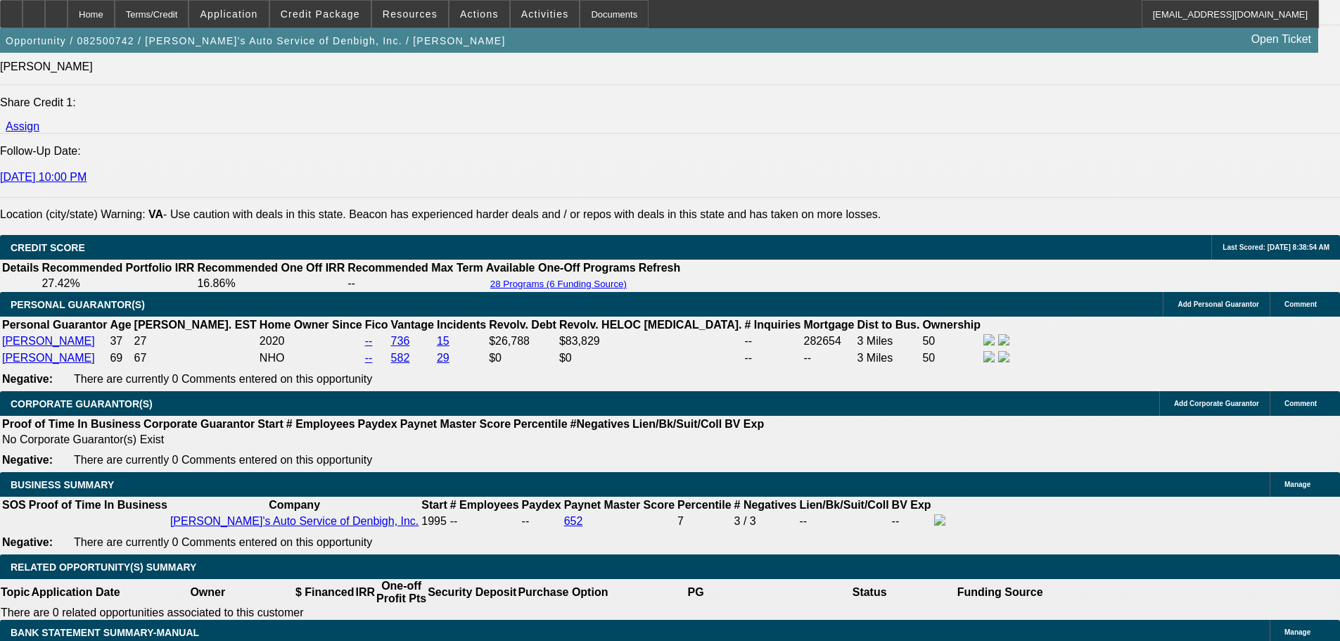
scroll to position [1899, 0]
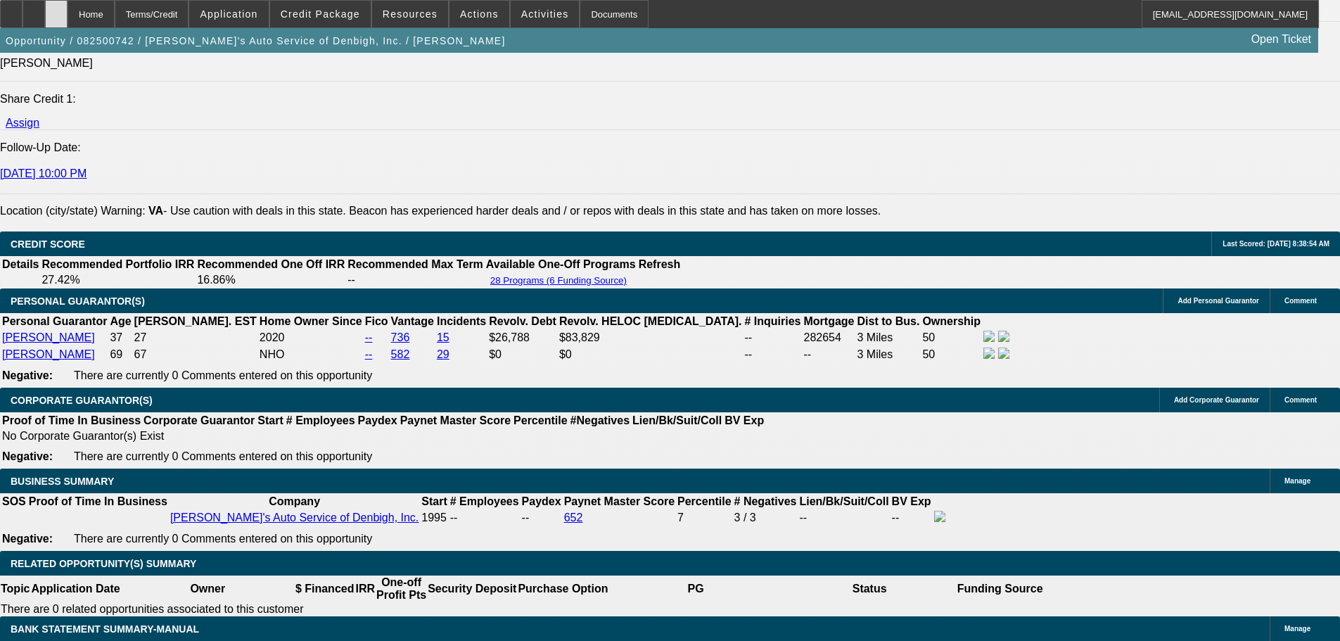
click at [68, 21] on div at bounding box center [56, 14] width 23 height 28
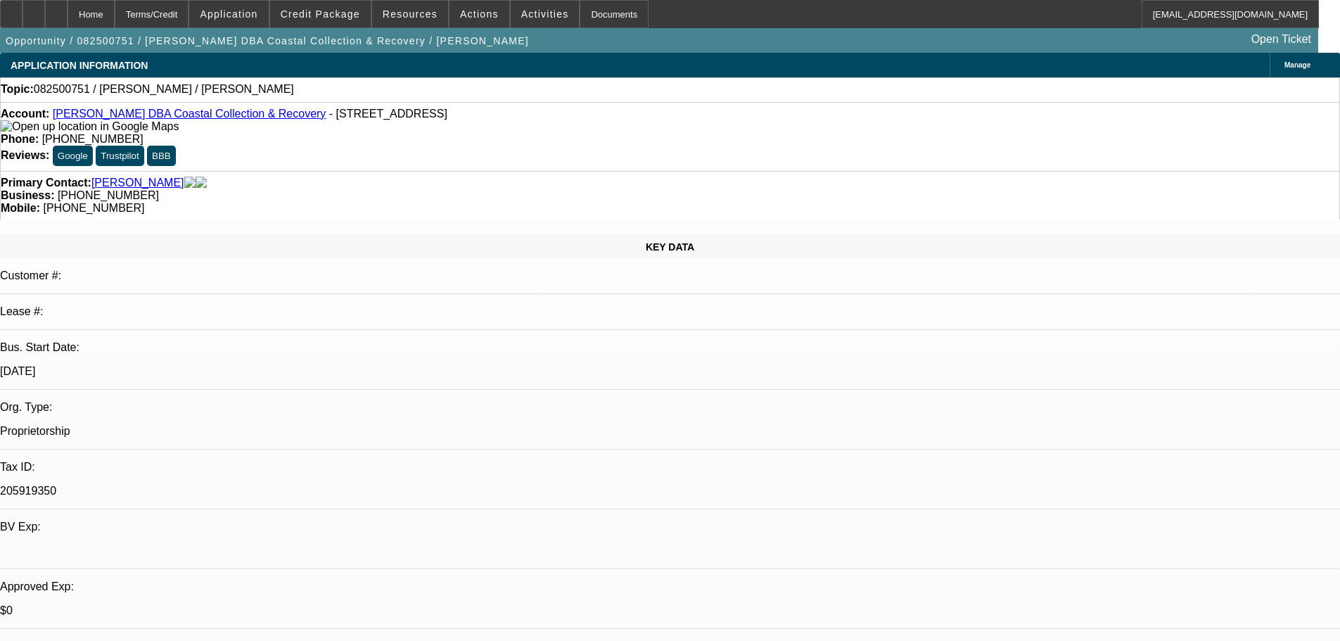
select select "0"
select select "2"
select select "0.1"
select select "4"
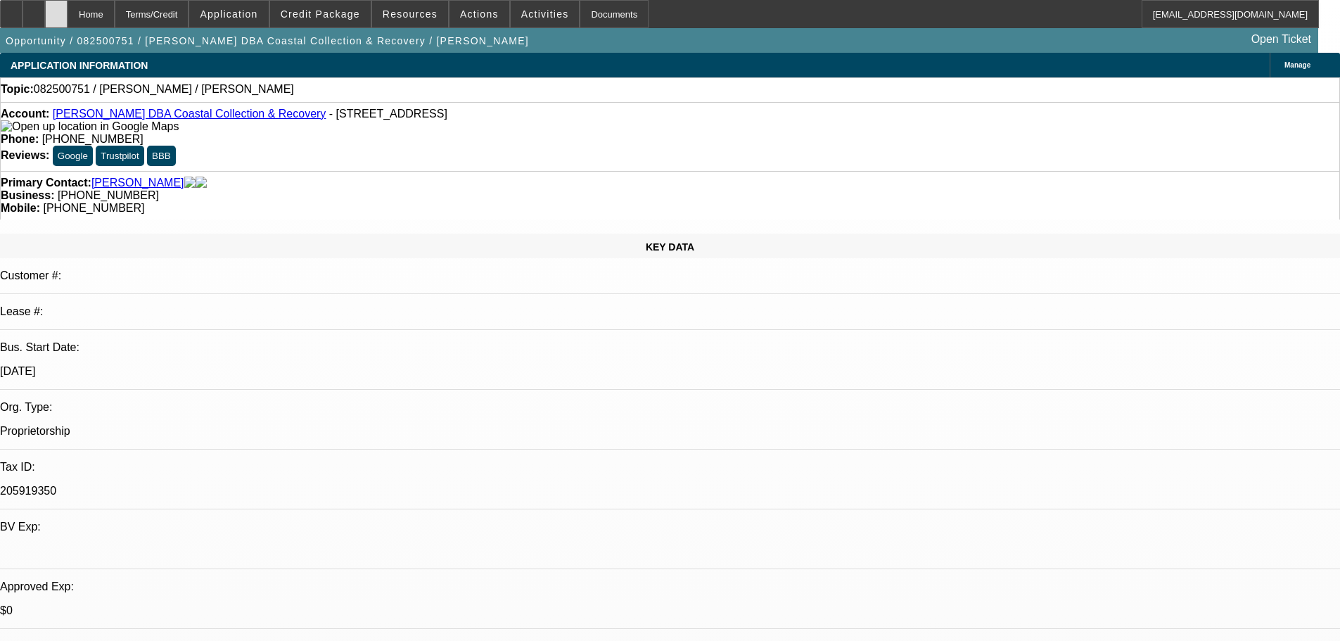
click at [56, 9] on icon at bounding box center [56, 9] width 0 height 0
select select "0"
select select "2"
select select "0.1"
select select "1"
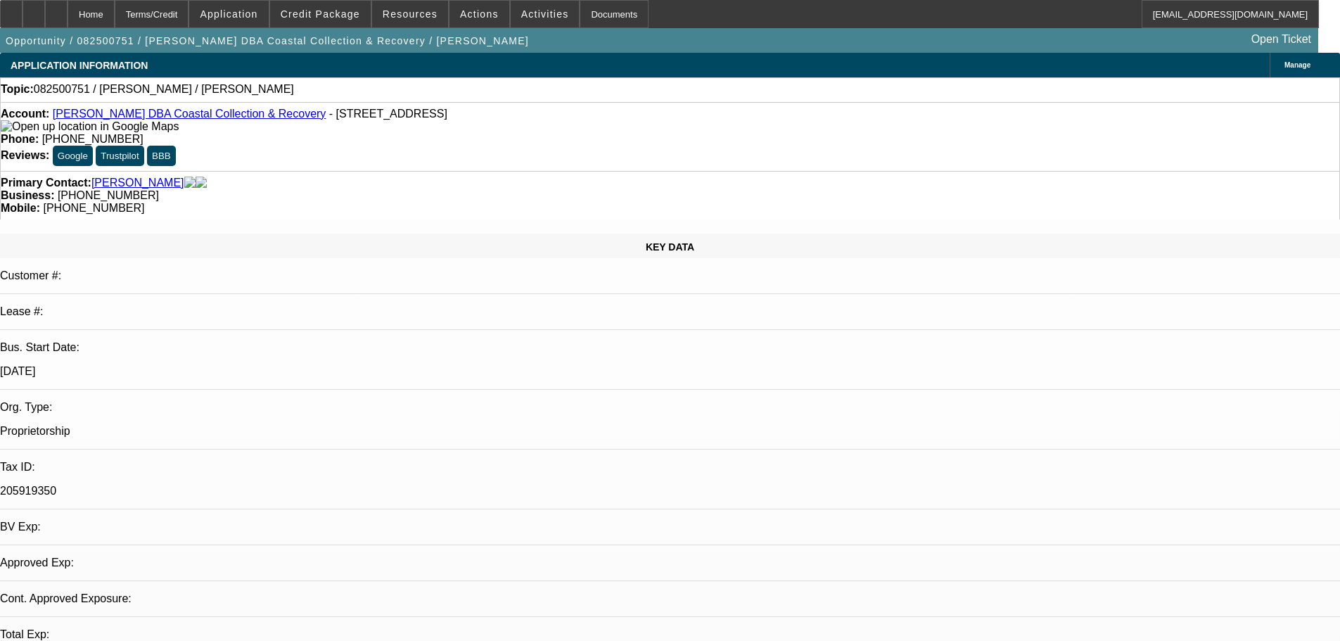
select select "2"
select select "4"
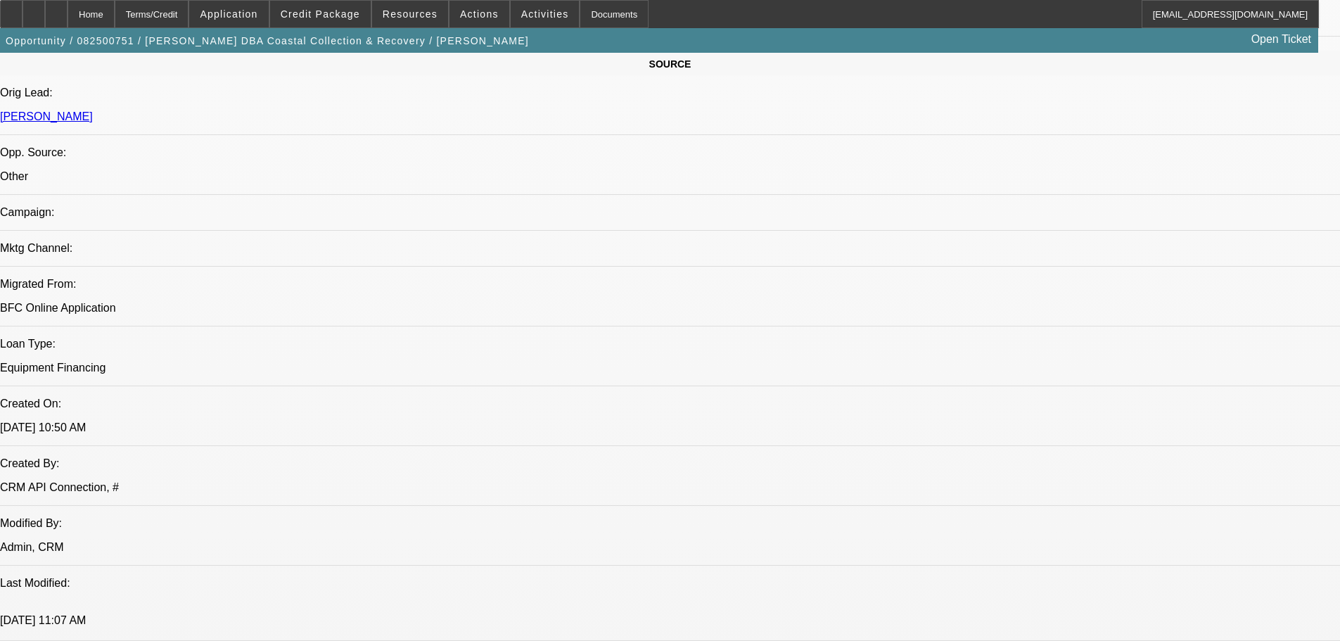
scroll to position [844, 0]
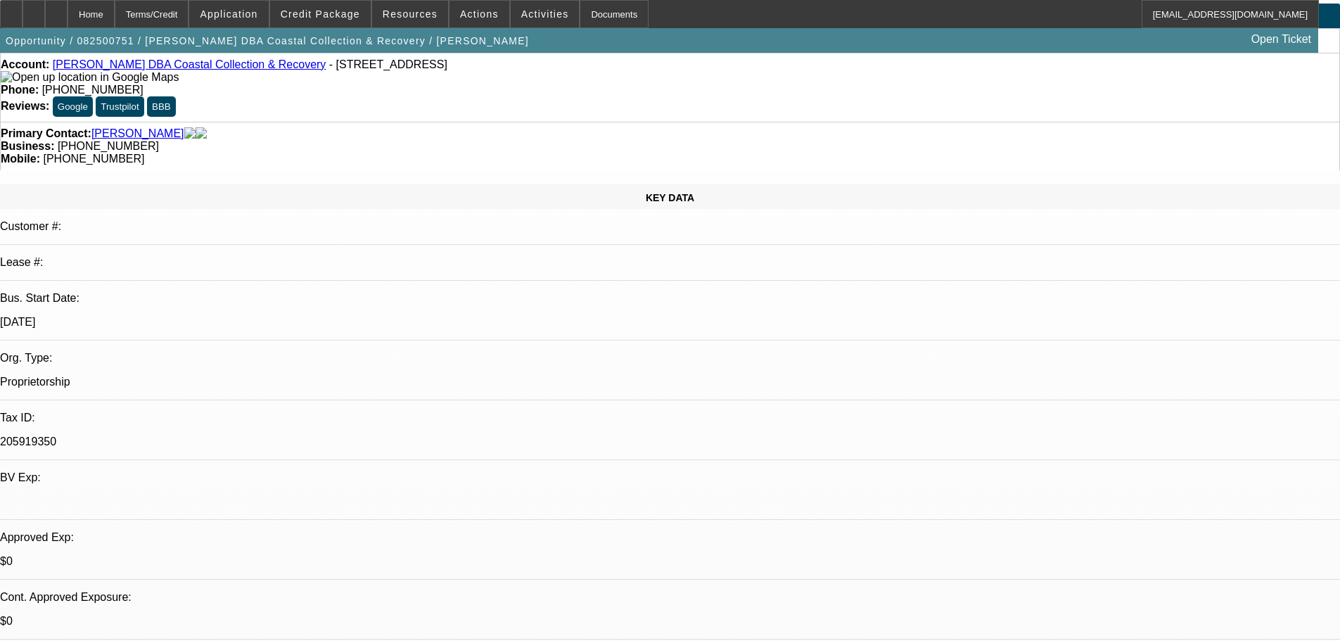
scroll to position [0, 0]
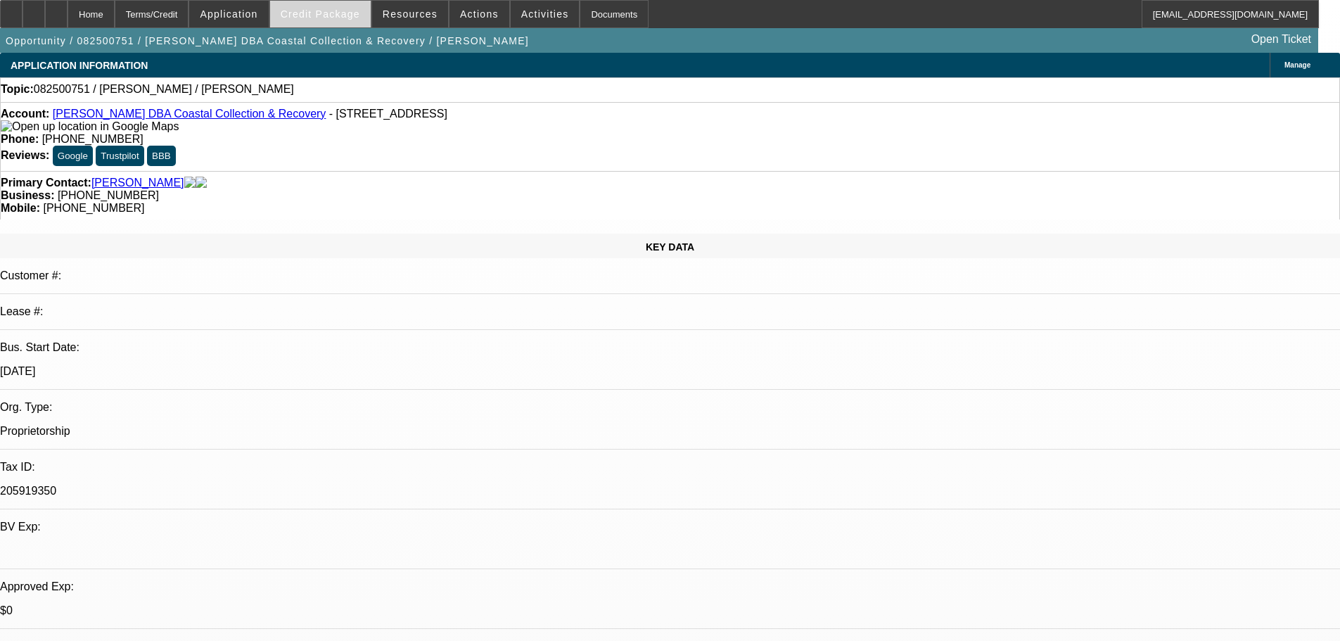
click at [351, 18] on span "Credit Package" at bounding box center [320, 13] width 79 height 11
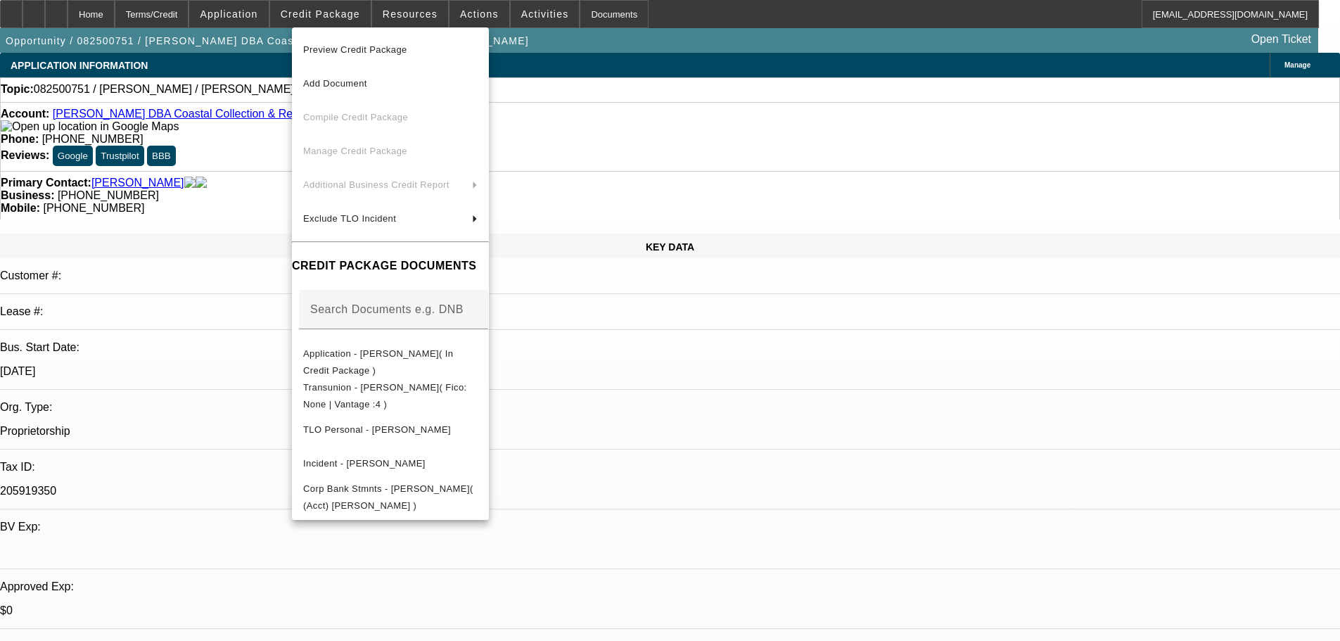
click at [204, 13] on div at bounding box center [670, 320] width 1340 height 641
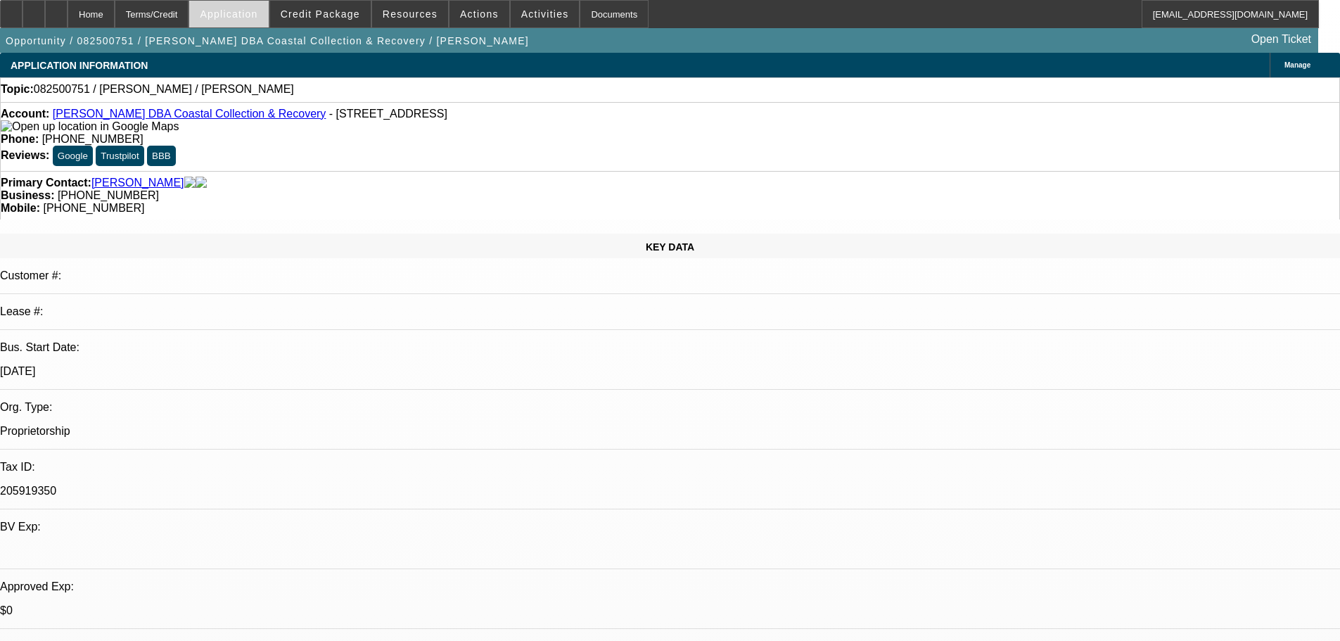
click at [238, 15] on span "Application" at bounding box center [229, 13] width 58 height 11
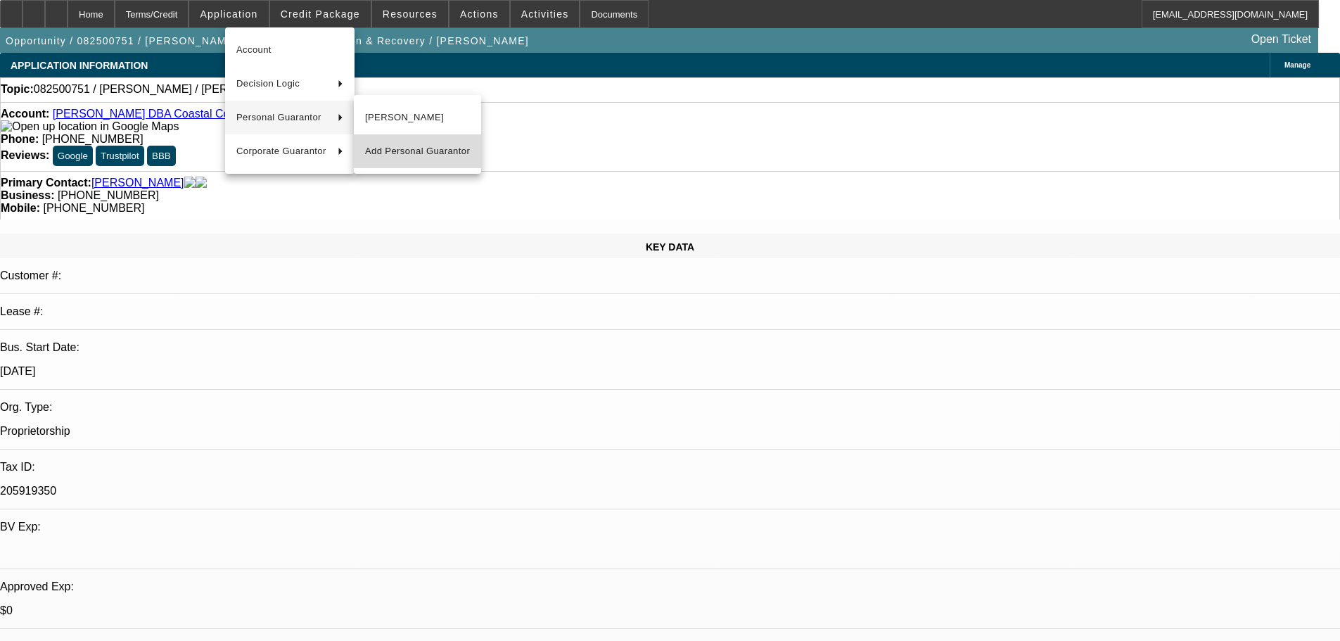
click at [399, 143] on span "Add Personal Guarantor" at bounding box center [417, 151] width 105 height 17
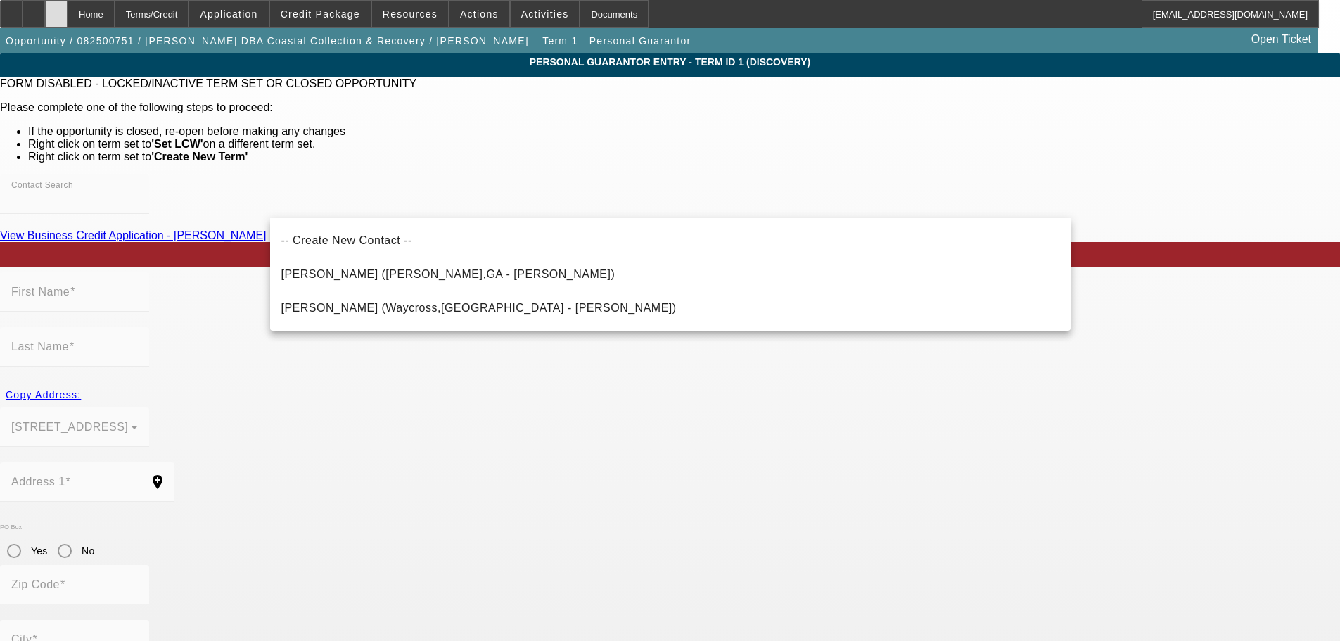
click at [68, 12] on div at bounding box center [56, 14] width 23 height 28
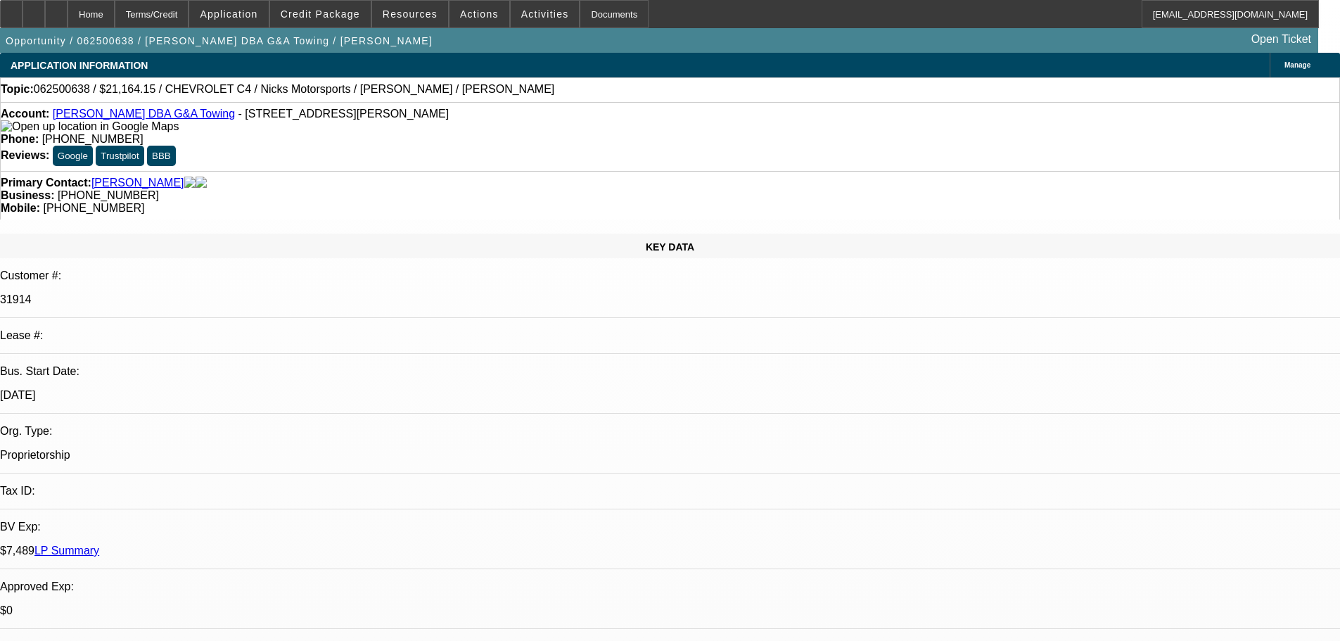
select select "0.15"
select select "2"
select select "0.1"
select select "4"
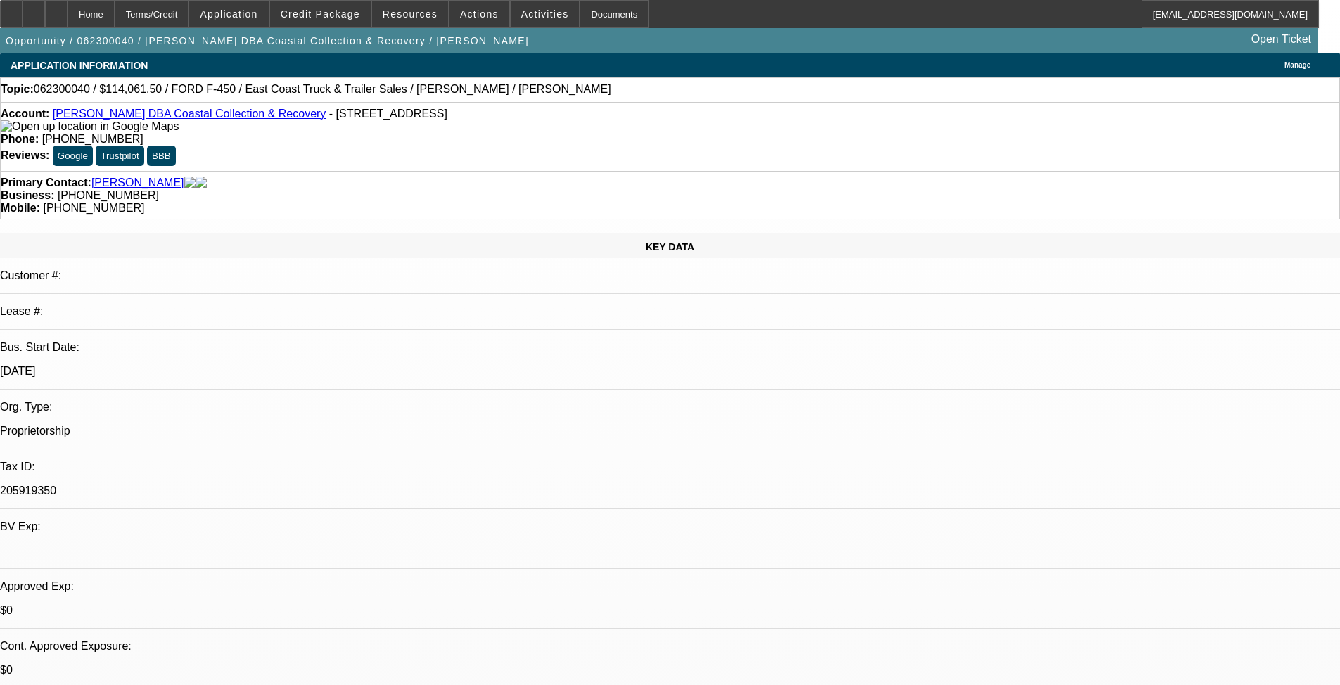
select select "0.1"
select select "0"
select select "0.1"
select select "4"
select select "0.1"
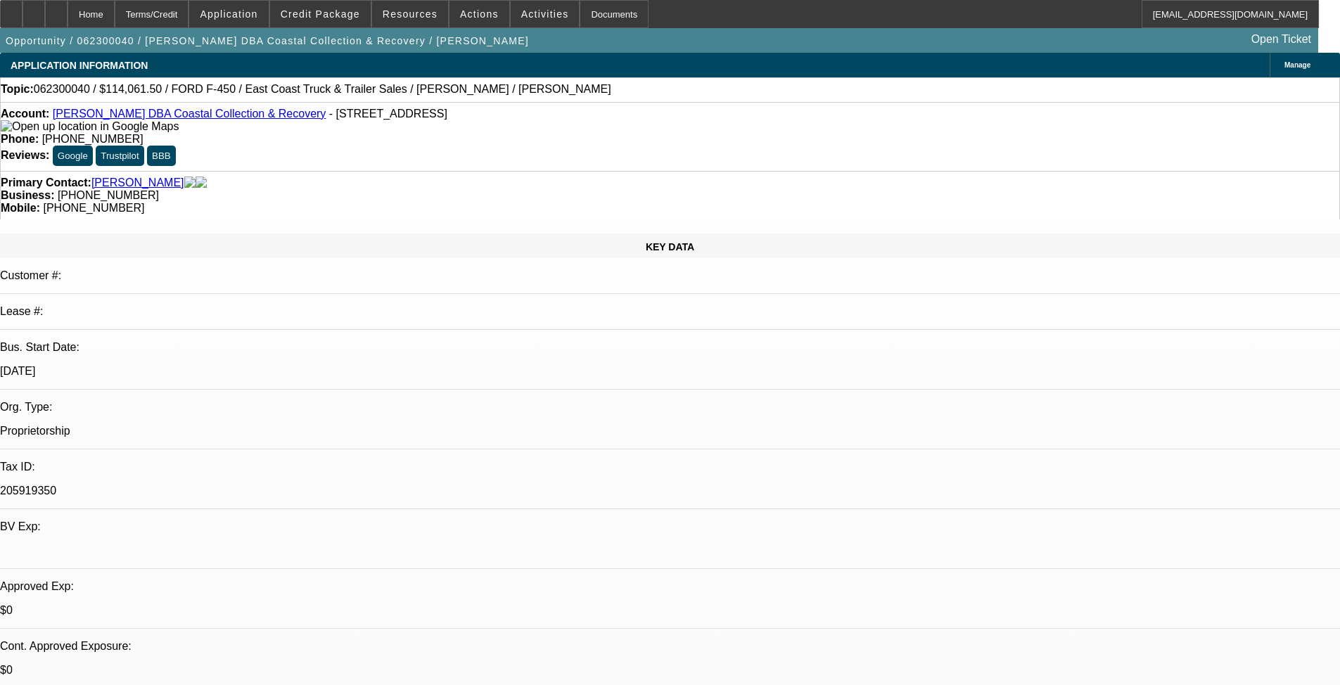
select select "0"
select select "0.1"
select select "4"
select select "0.15"
select select "2"
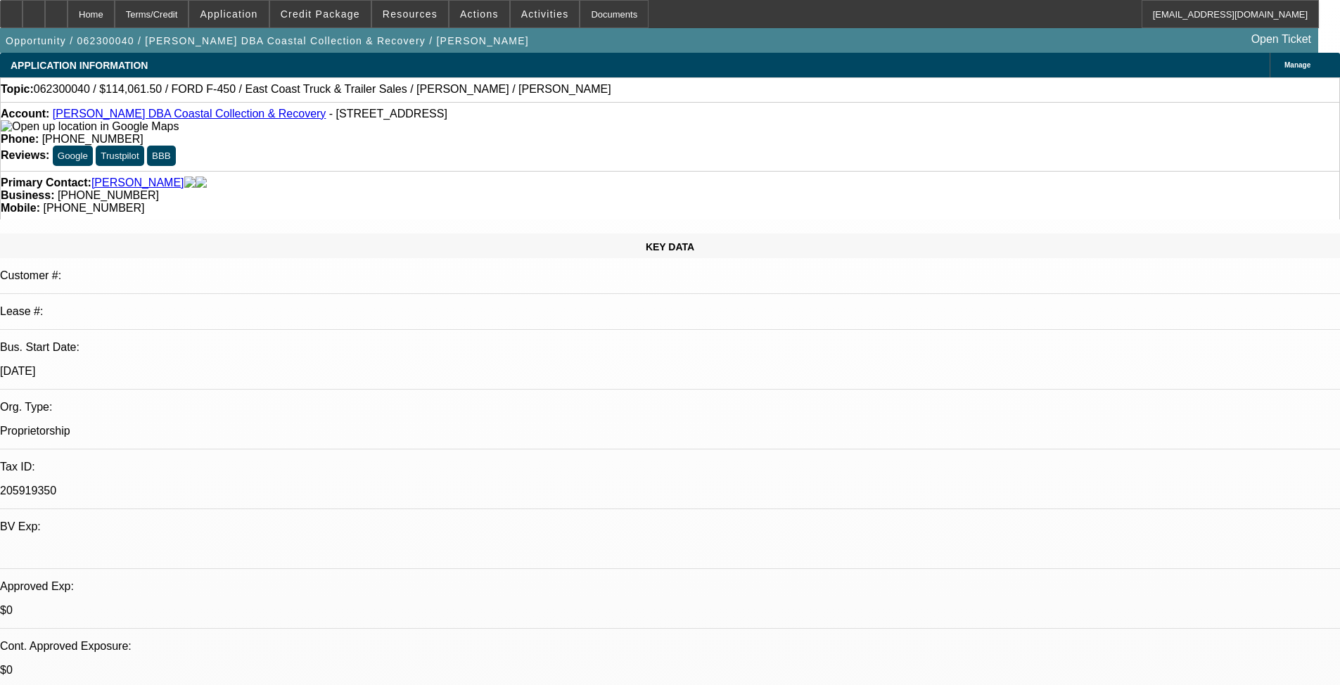
select select "2"
select select "0.1"
select select "4"
select select "0.1"
select select "2"
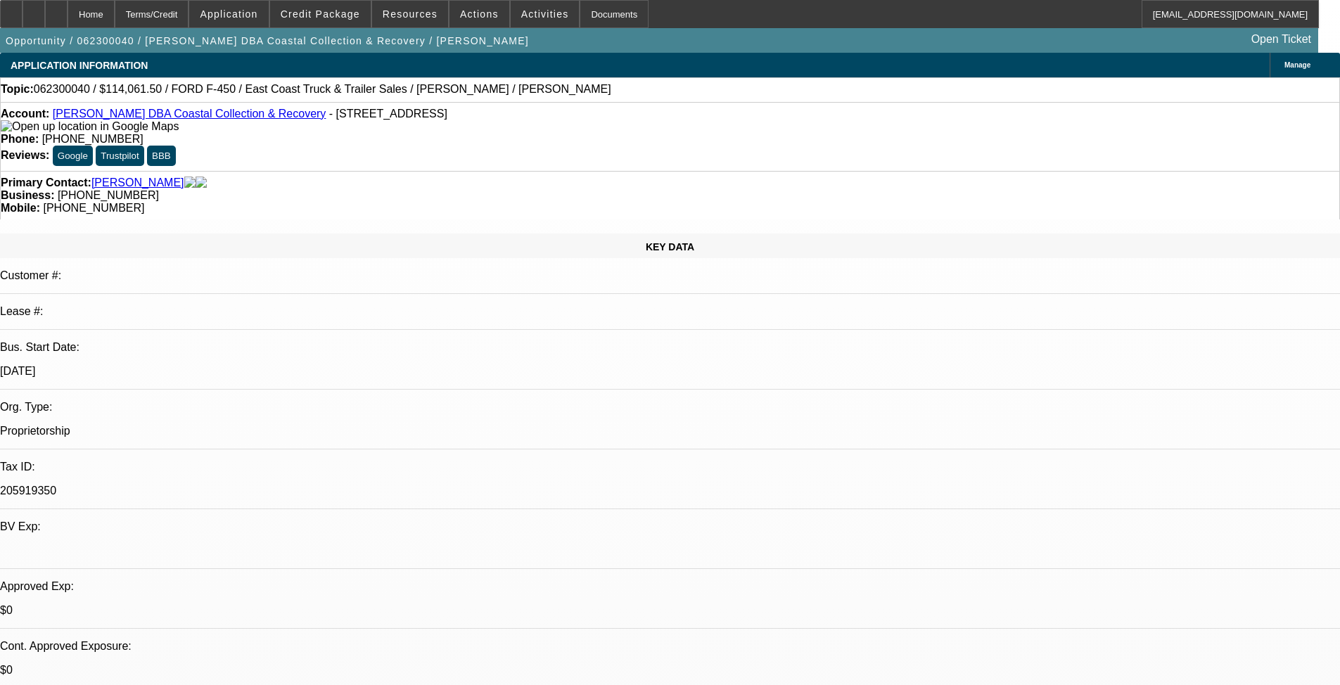
select select "2"
select select "0.1"
select select "4"
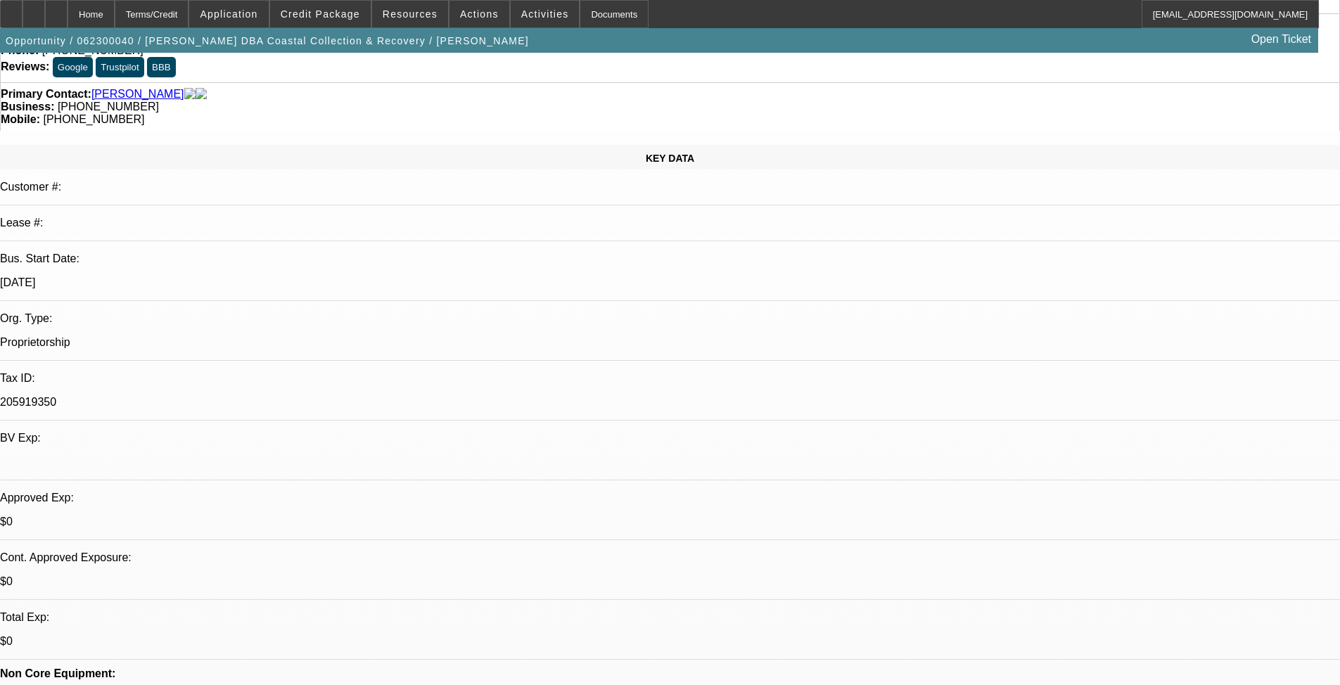
scroll to position [211, 0]
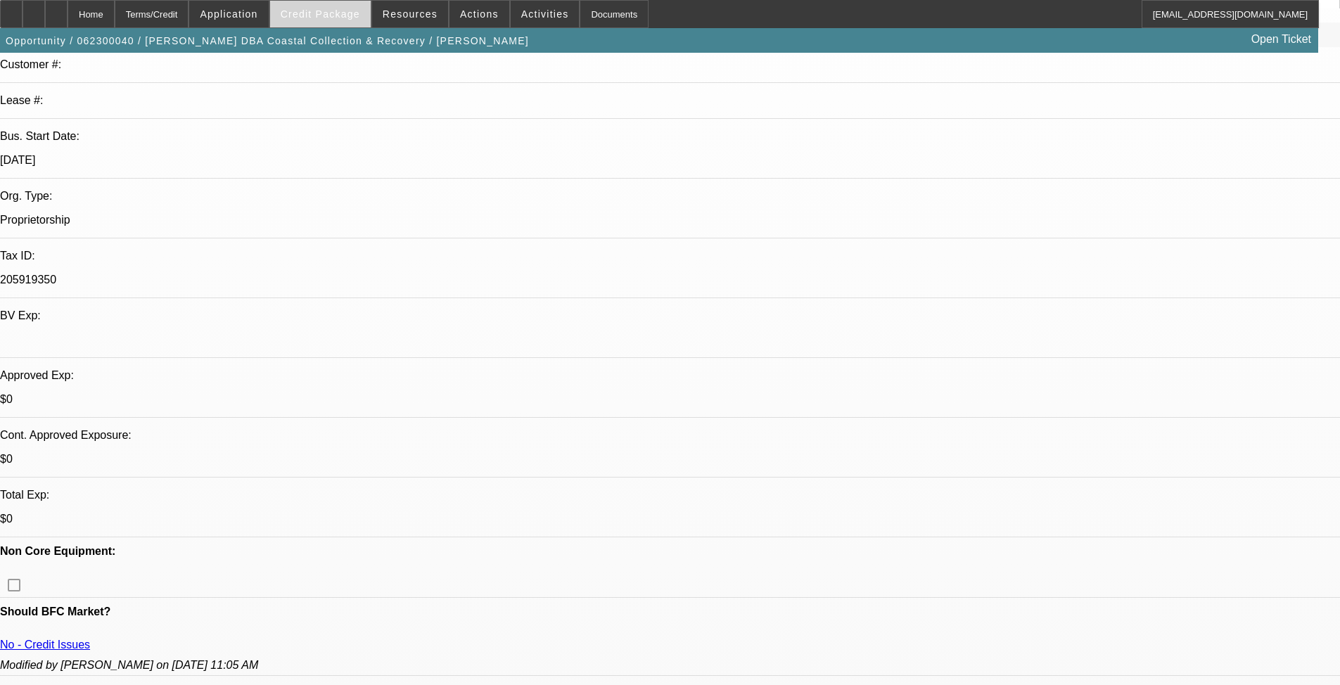
click at [346, 23] on span at bounding box center [320, 14] width 101 height 34
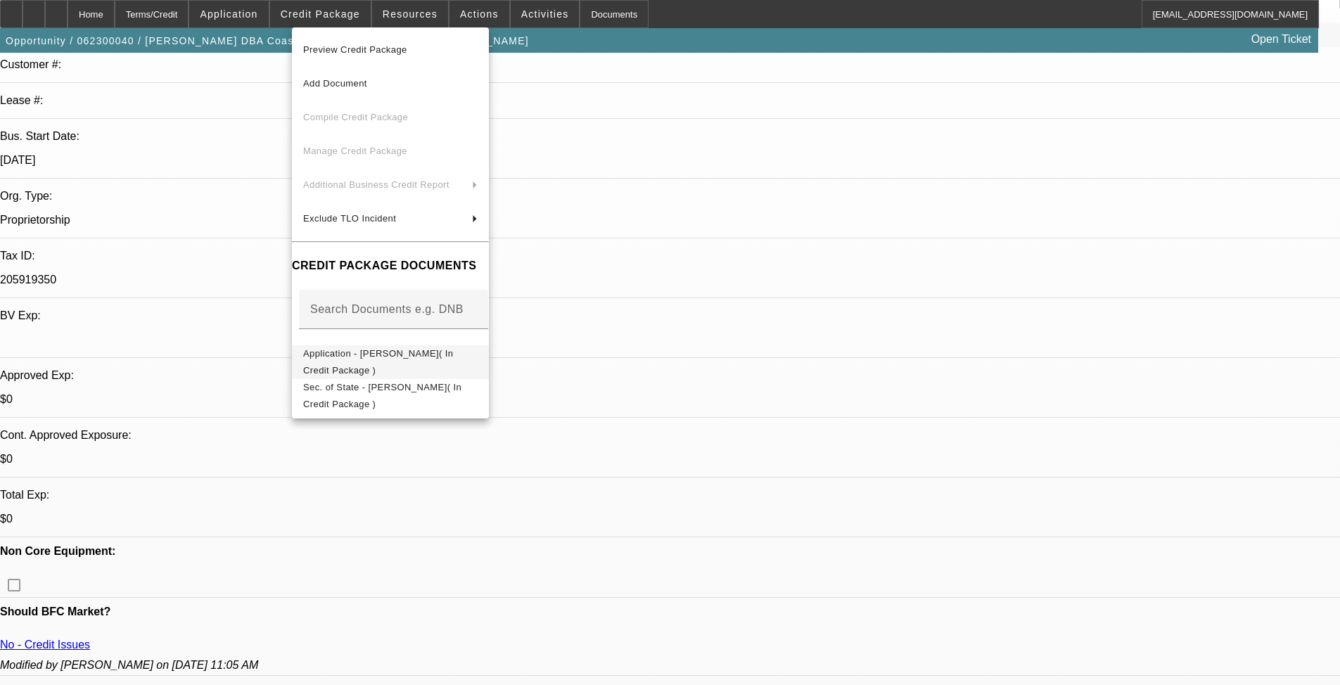
click at [416, 350] on span "Application - James Longshore( In Credit Package )" at bounding box center [390, 362] width 174 height 34
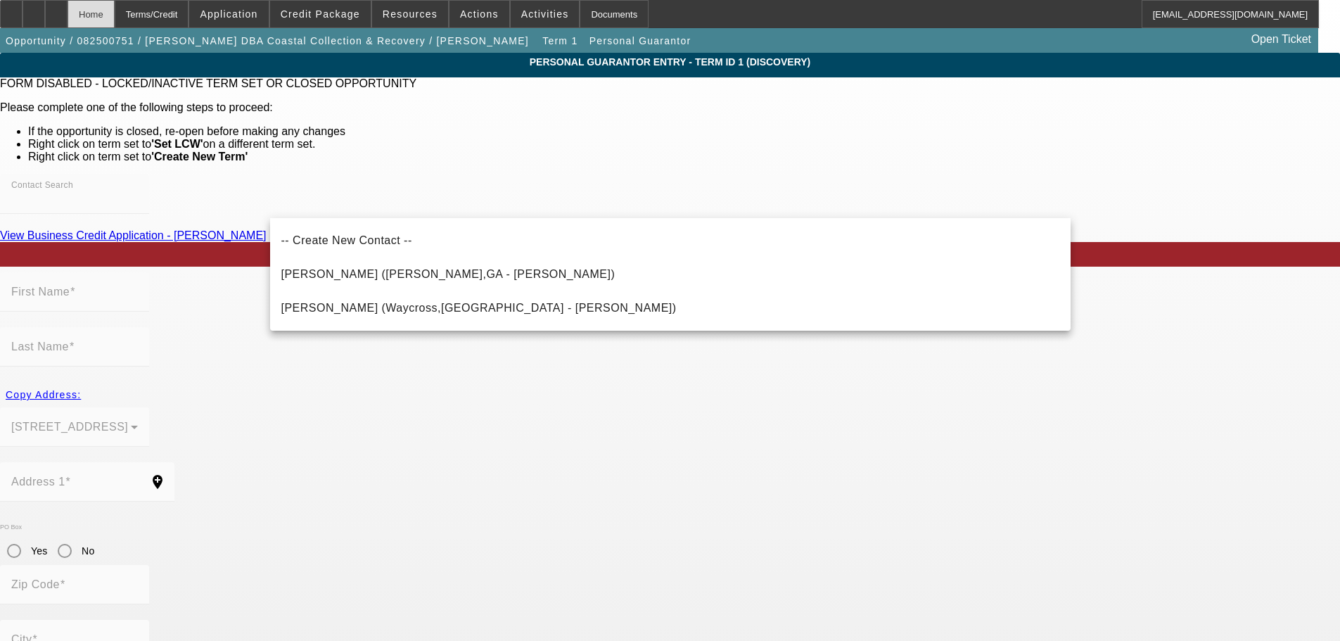
click at [115, 20] on div "Home" at bounding box center [91, 14] width 47 height 28
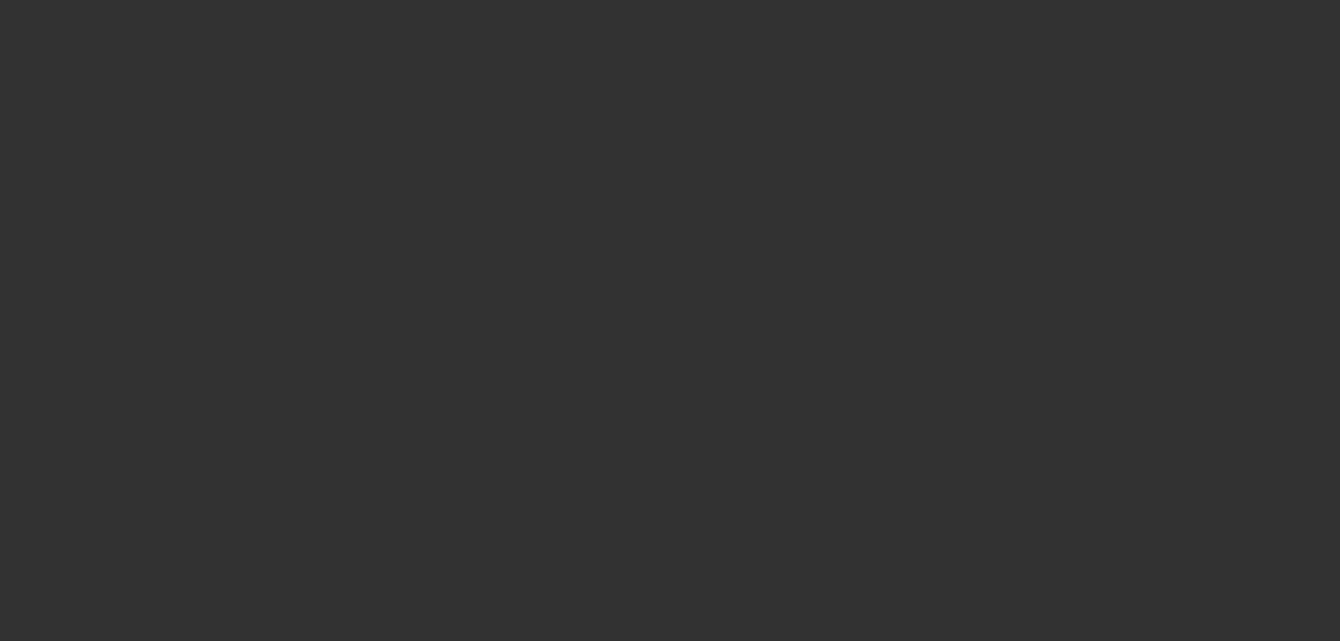
select select "0"
select select "2"
select select "0.1"
select select "1"
select select "2"
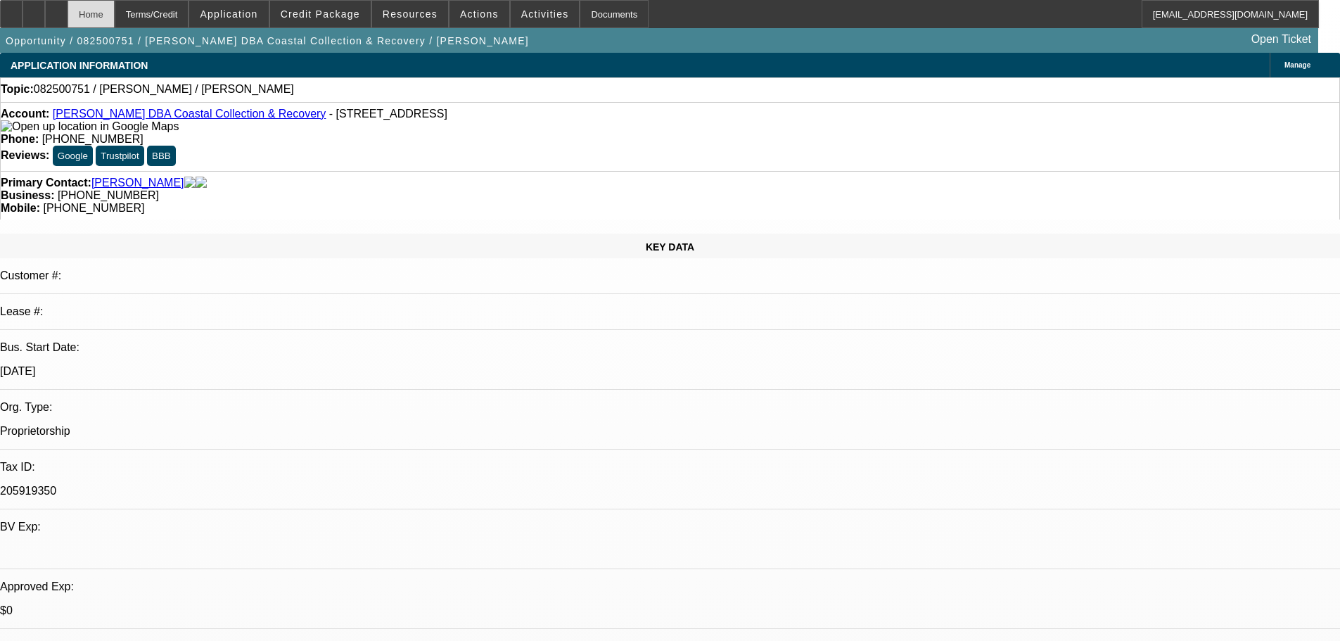
select select "4"
click at [23, 23] on div at bounding box center [11, 14] width 23 height 28
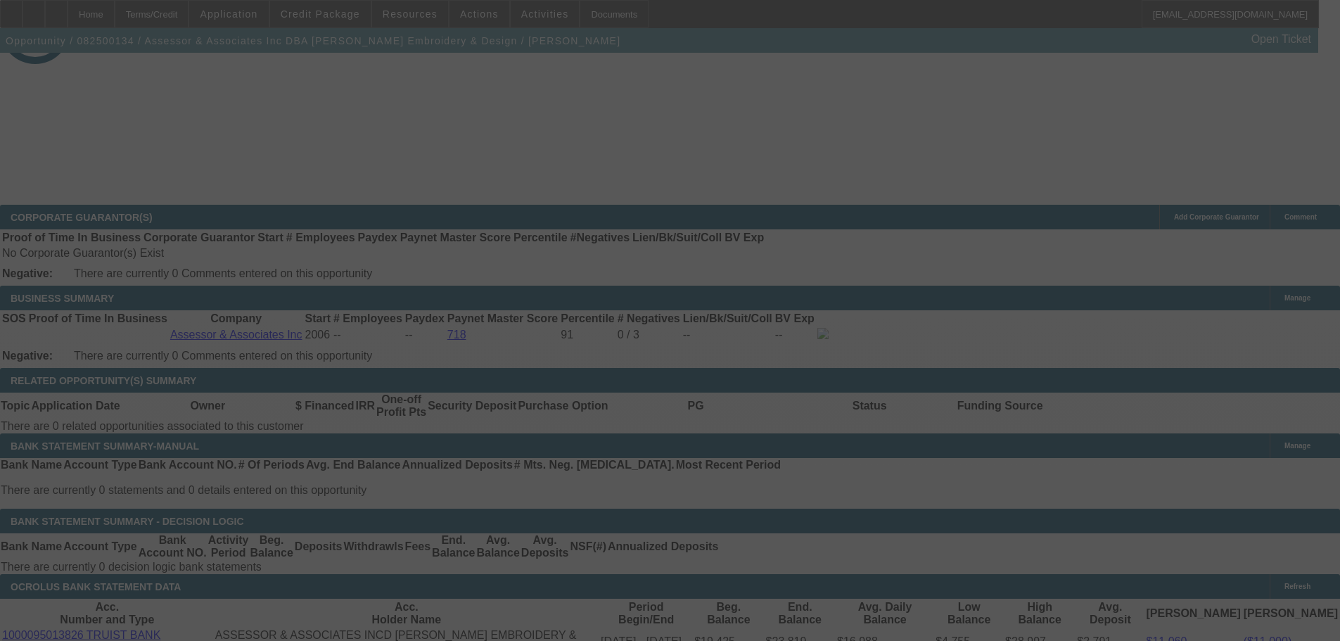
scroll to position [2177, 0]
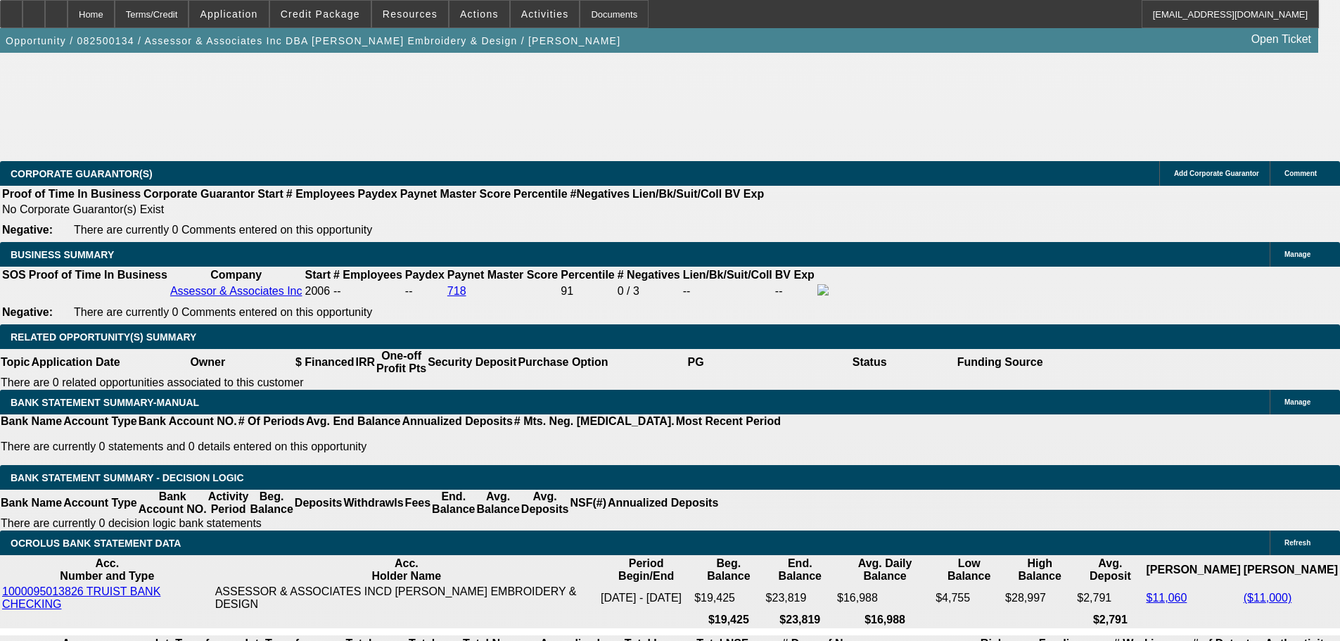
select select "0"
select select "2"
select select "0.1"
select select "4"
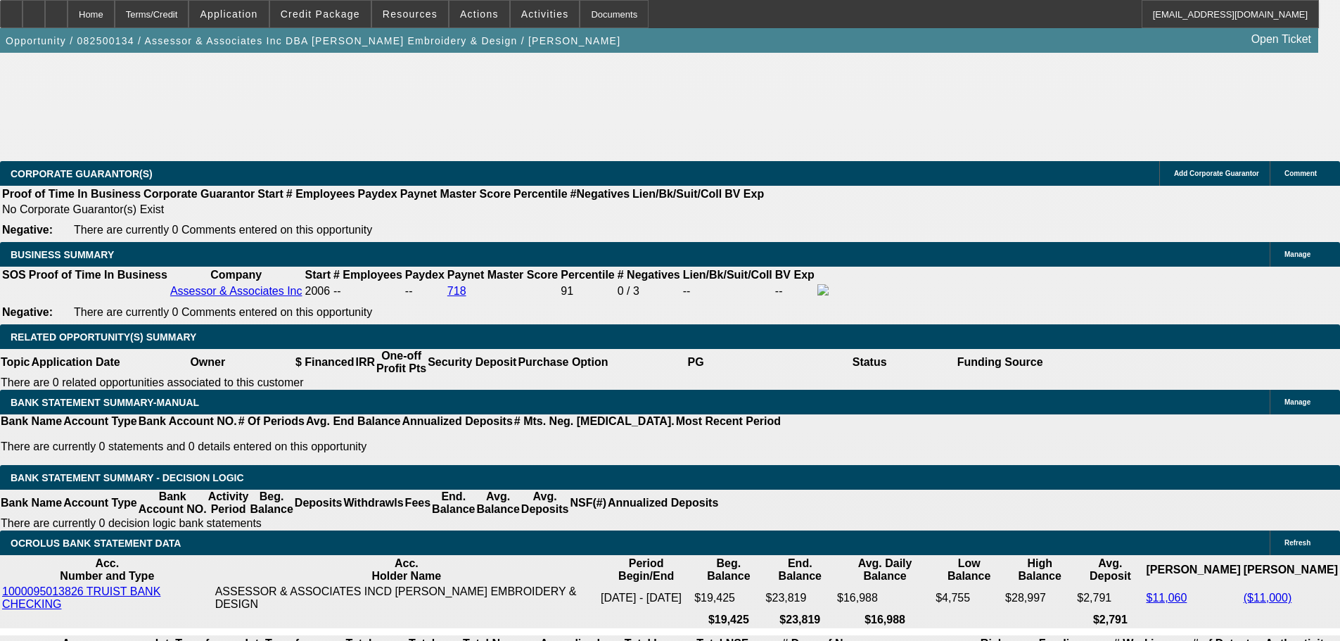
select select "0"
select select "2"
select select "0.1"
select select "4"
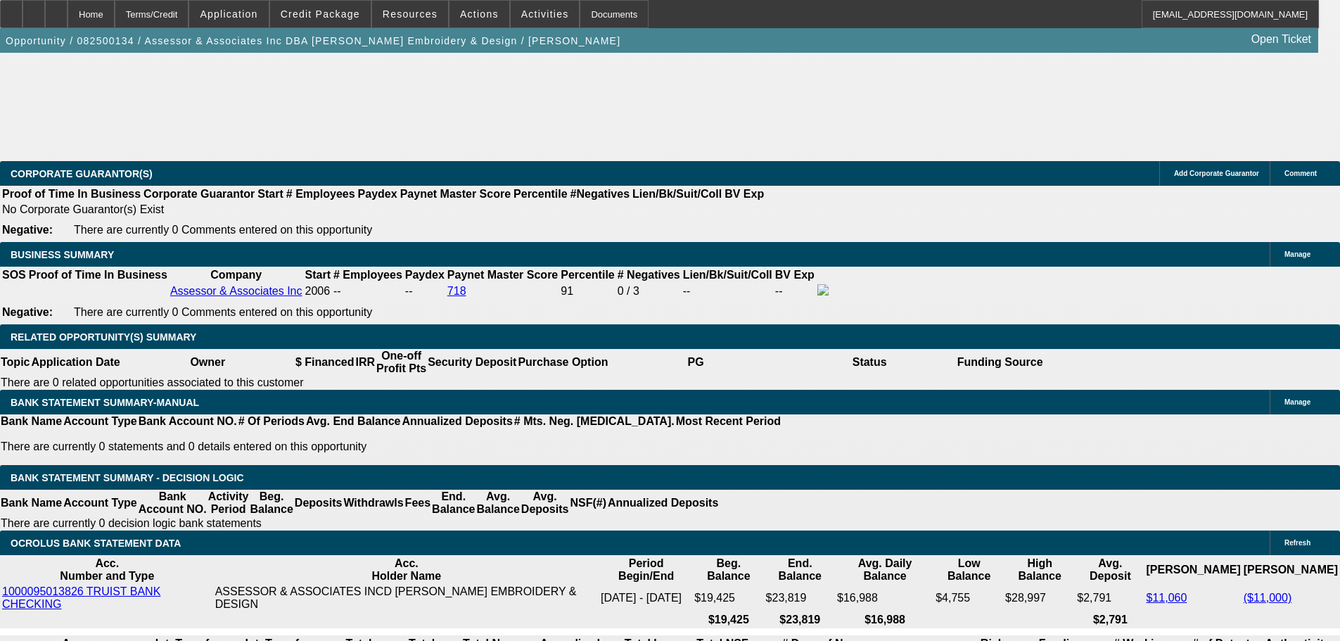
select select "0"
select select "2"
select select "0.1"
select select "4"
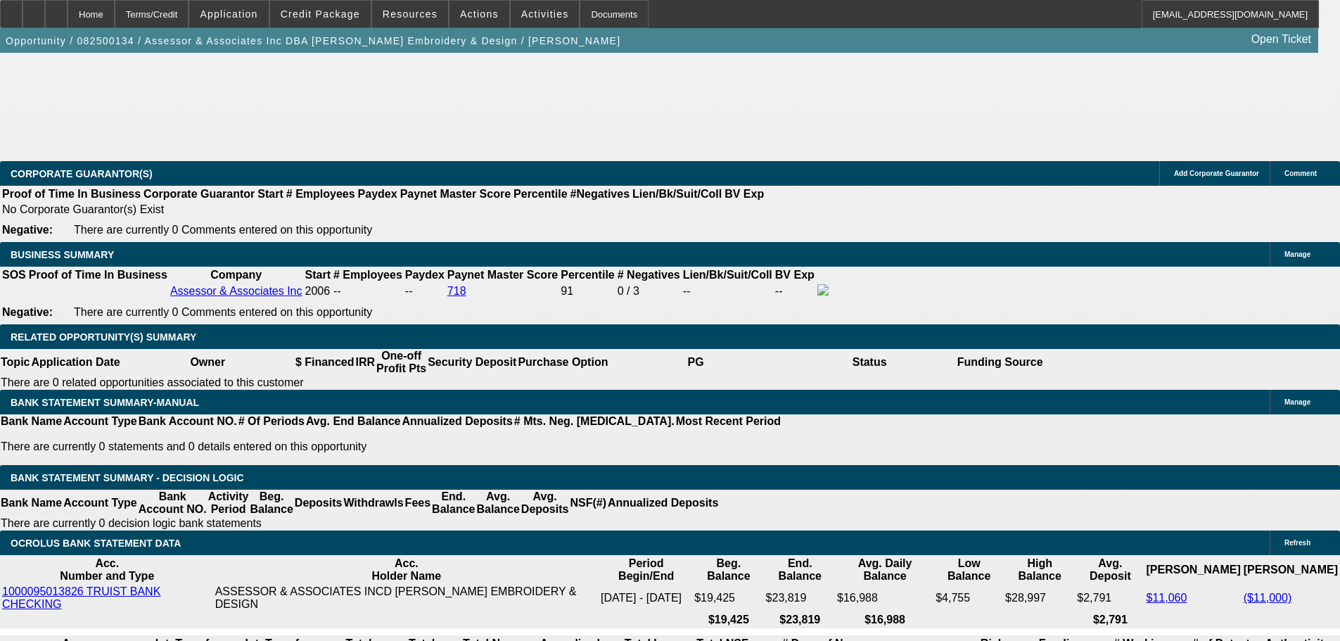
select select "0"
select select "2"
select select "0.1"
select select "4"
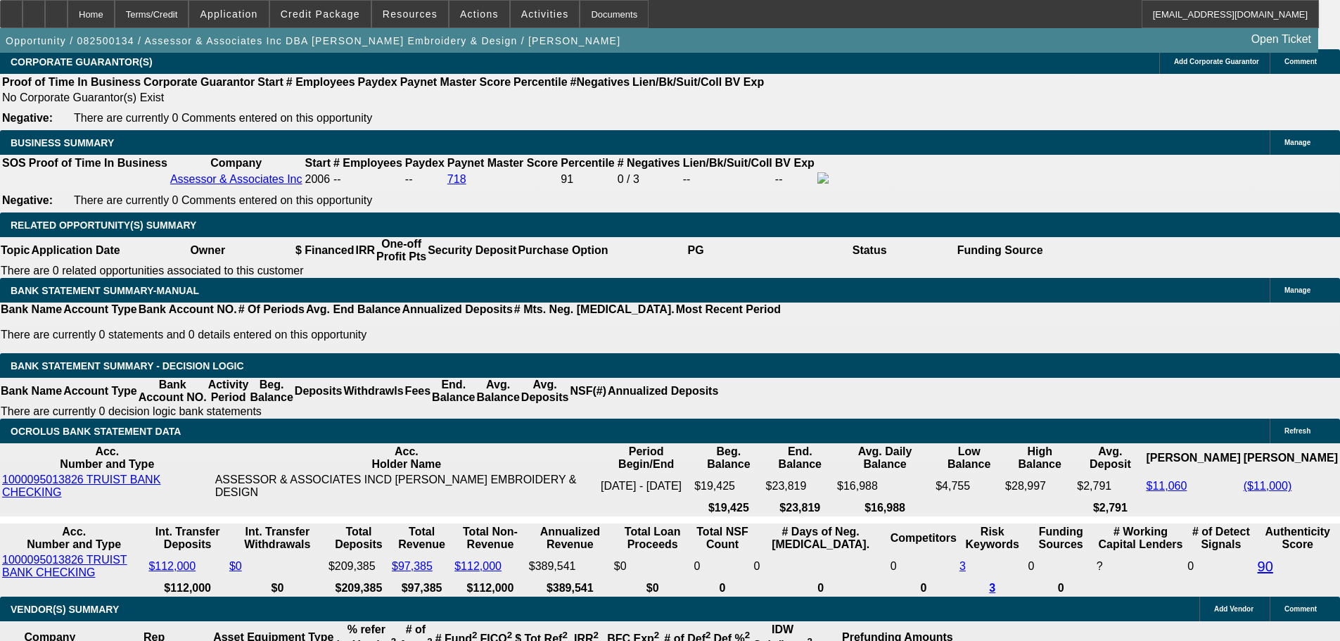
scroll to position [2097, 0]
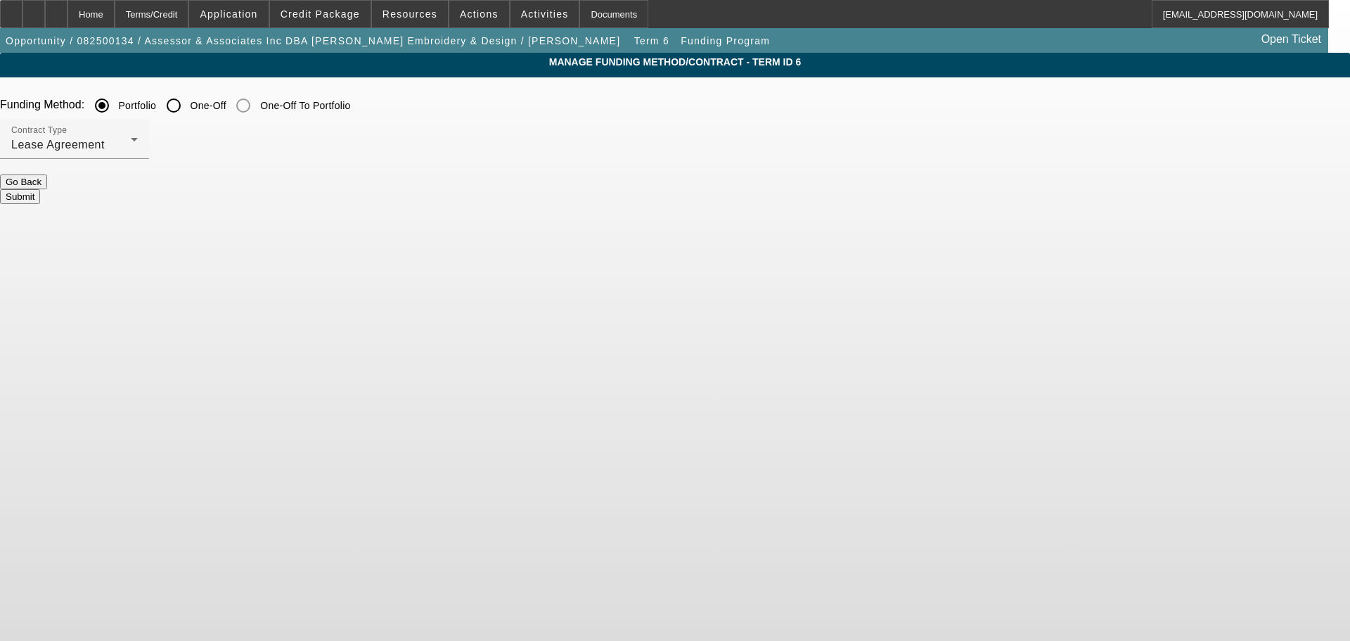
click at [188, 107] on input "One-Off" at bounding box center [174, 105] width 28 height 28
radio input "true"
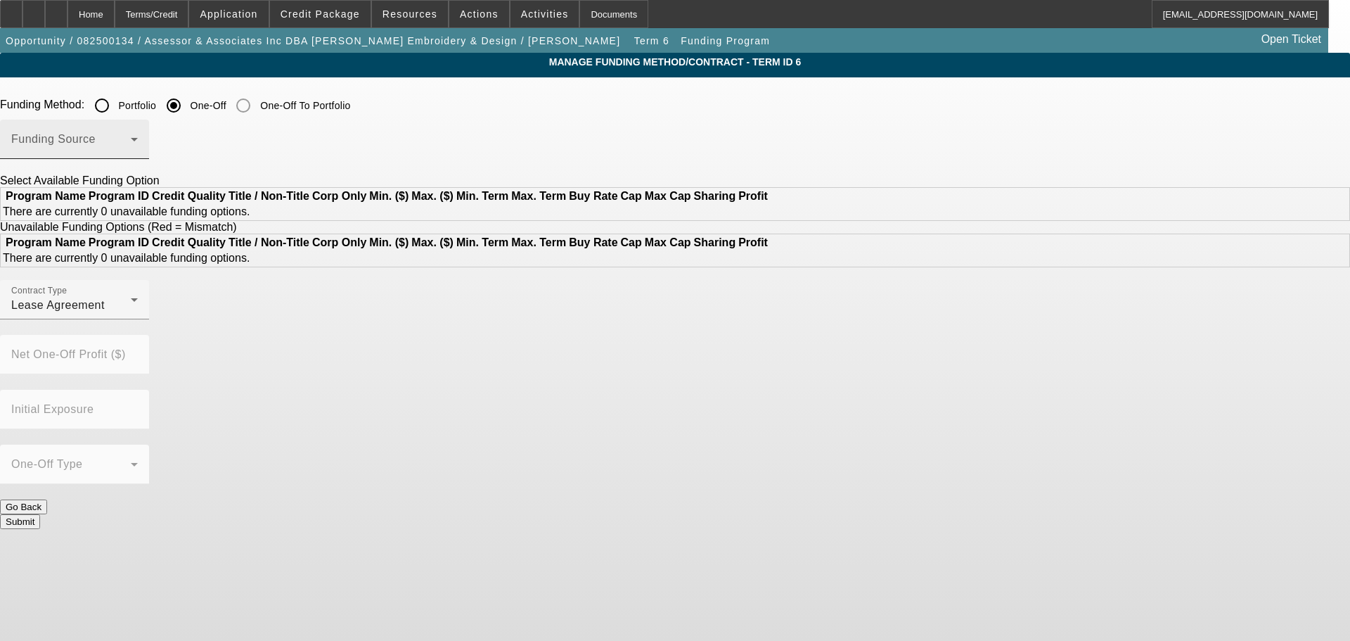
click at [138, 136] on div "Funding Source" at bounding box center [74, 139] width 127 height 39
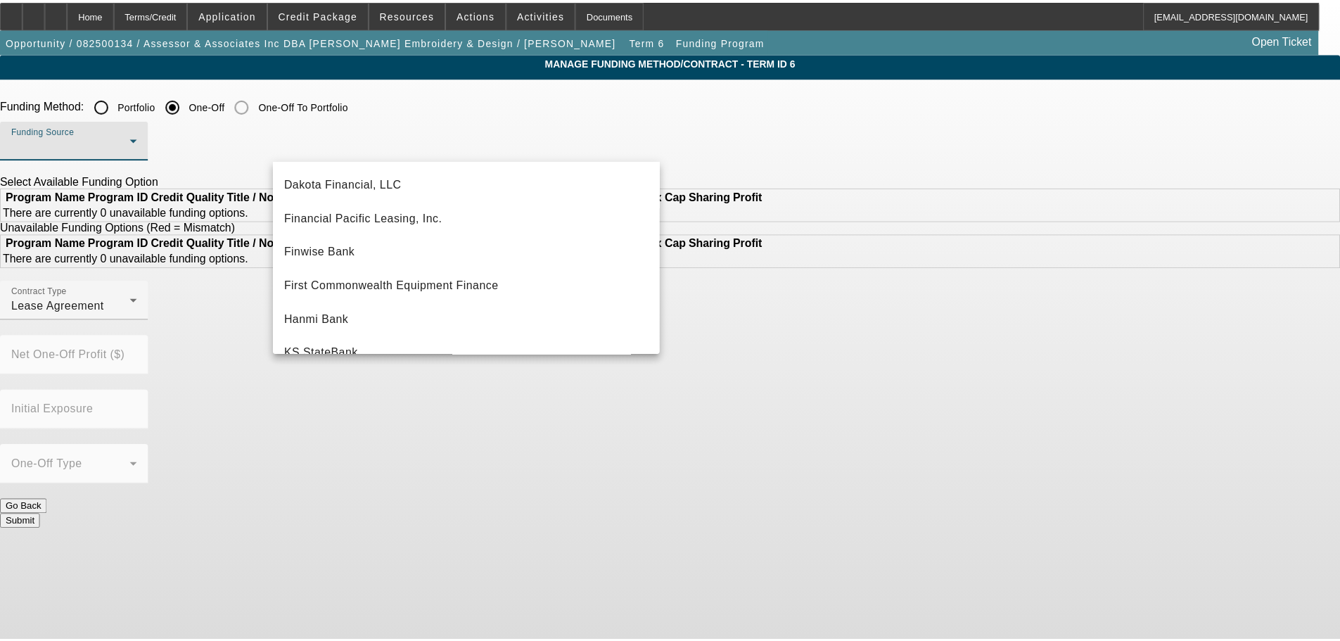
scroll to position [141, 0]
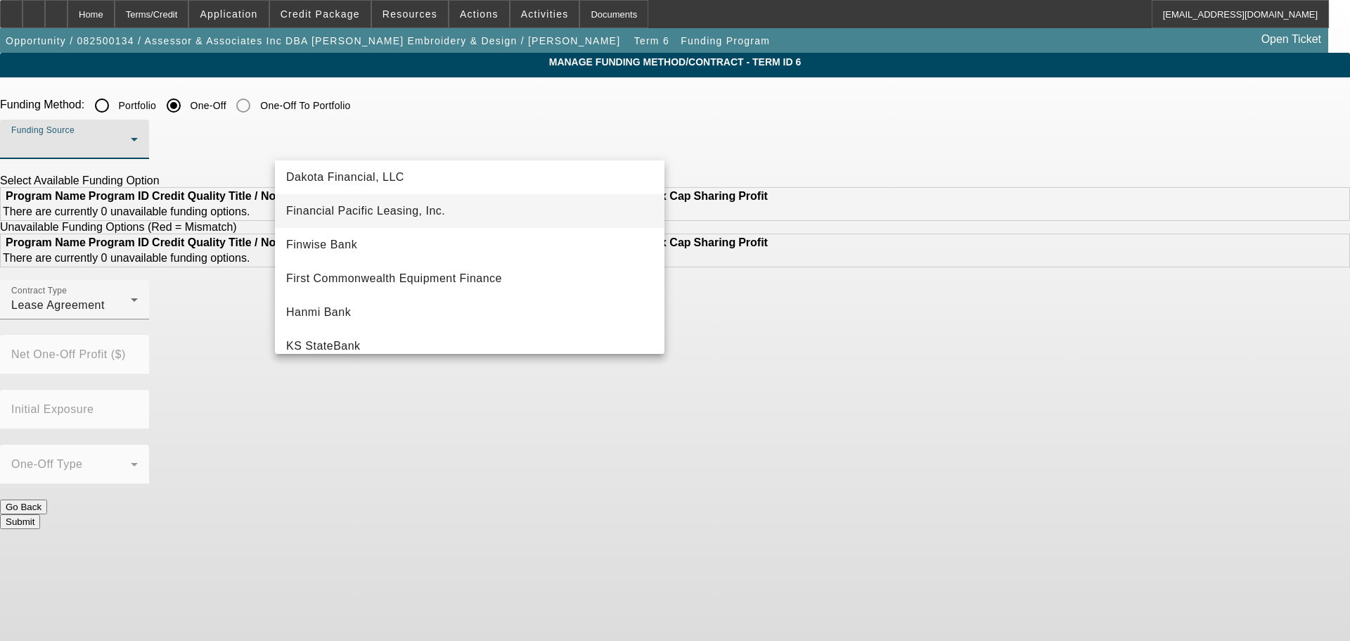
click at [418, 217] on span "Financial Pacific Leasing, Inc." at bounding box center [365, 211] width 159 height 17
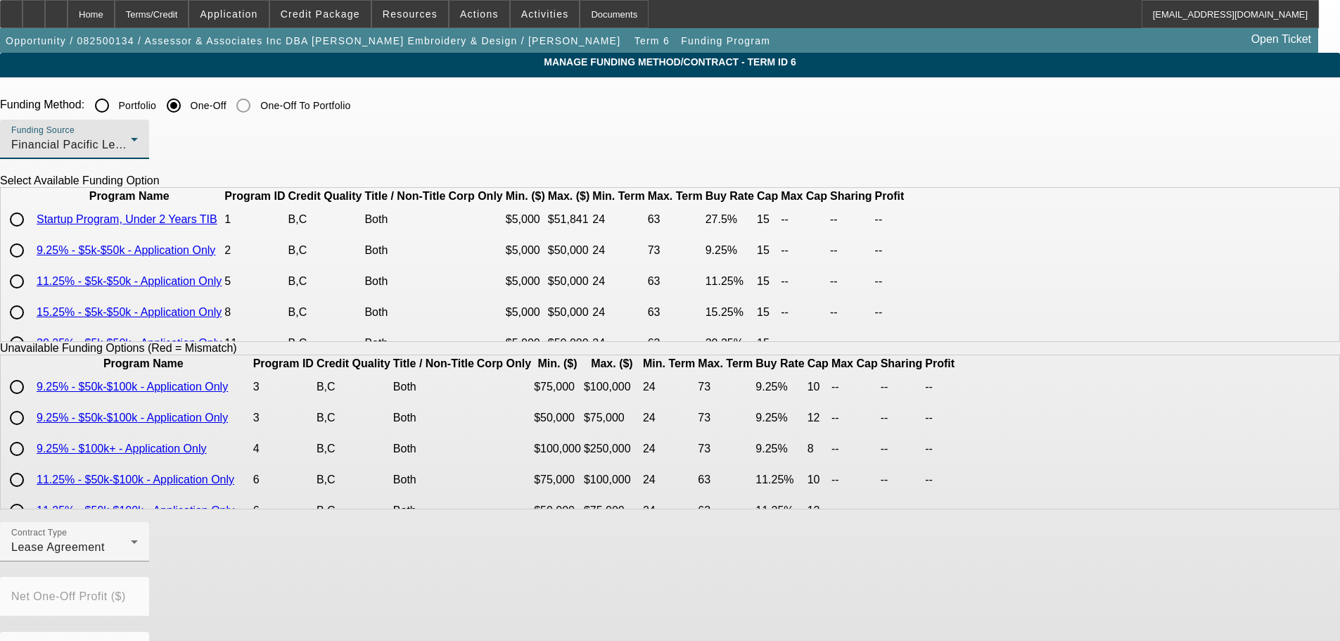
click at [31, 264] on input "radio" at bounding box center [17, 250] width 28 height 28
radio input "true"
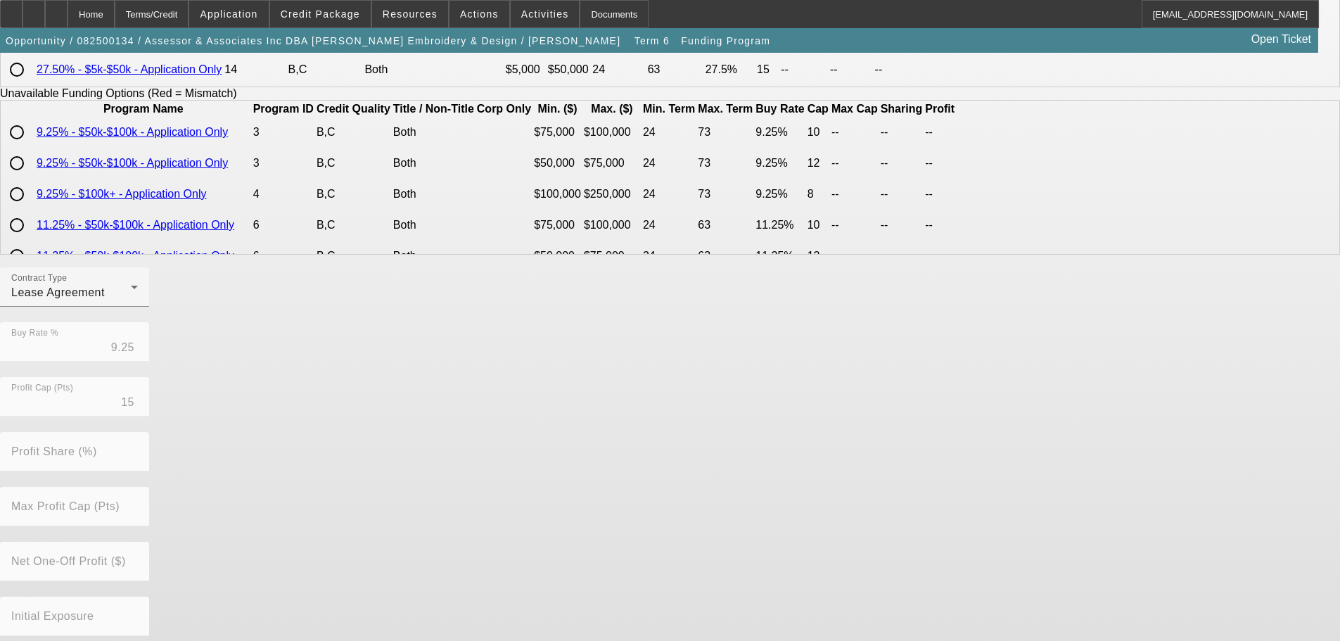
scroll to position [319, 0]
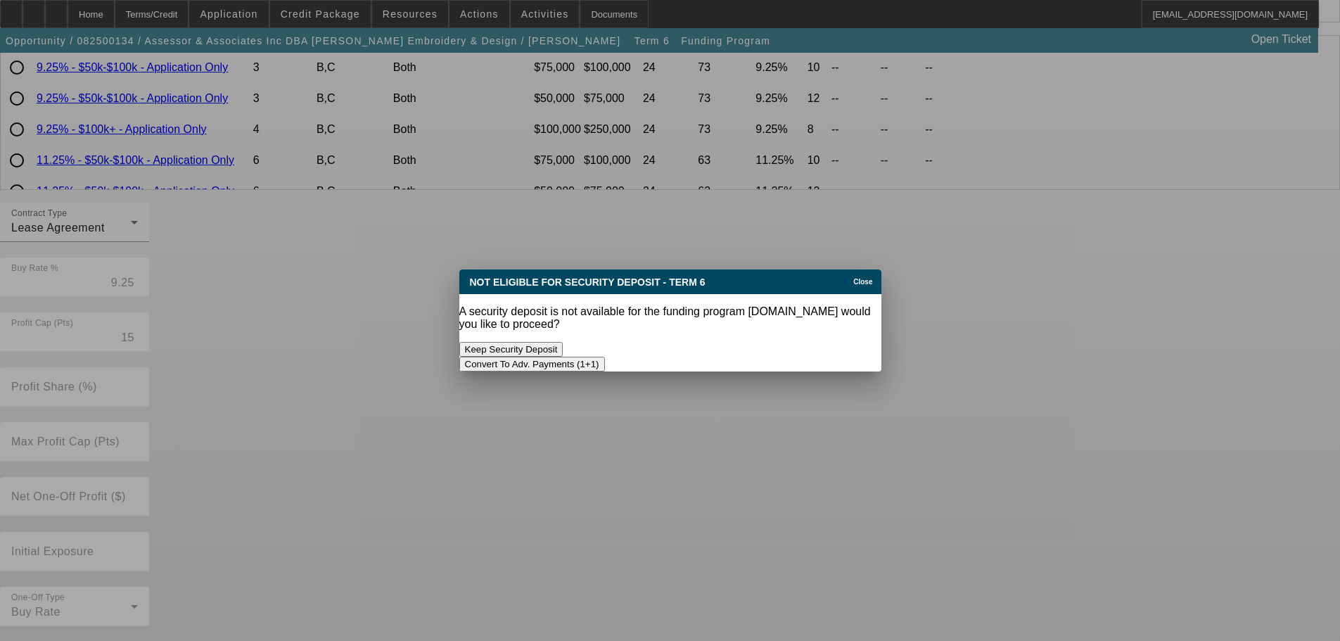
click at [605, 357] on button "Convert To Adv. Payments (1+1)" at bounding box center [532, 364] width 146 height 15
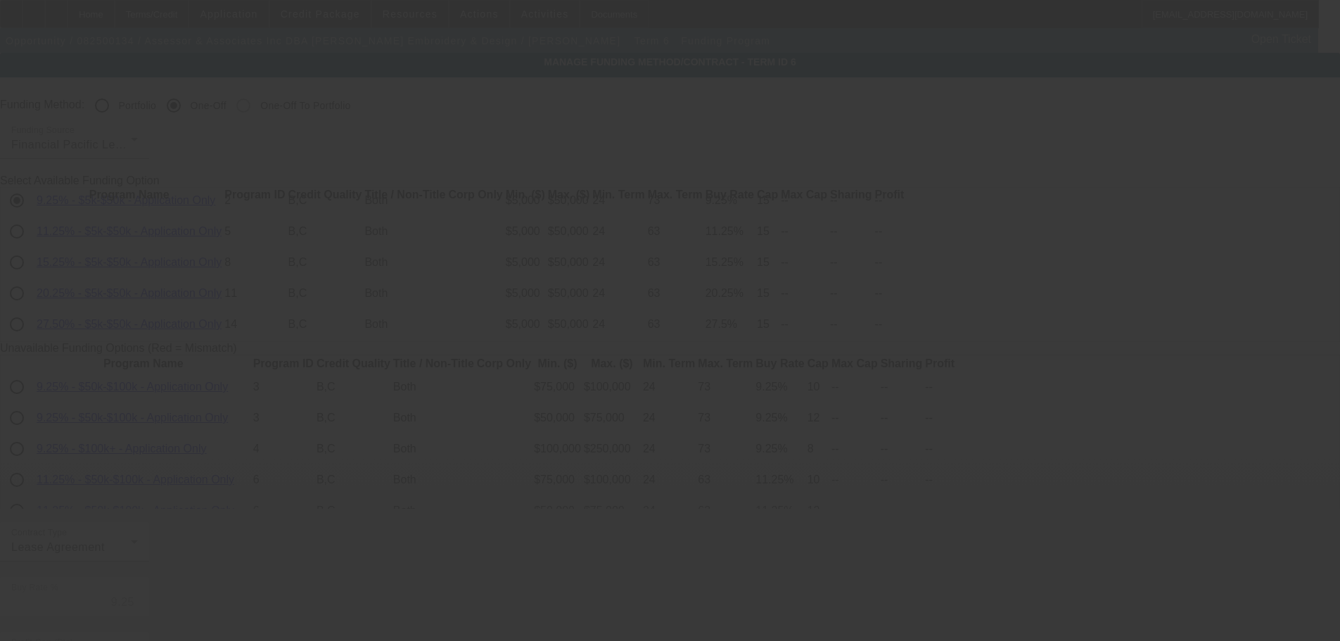
scroll to position [319, 0]
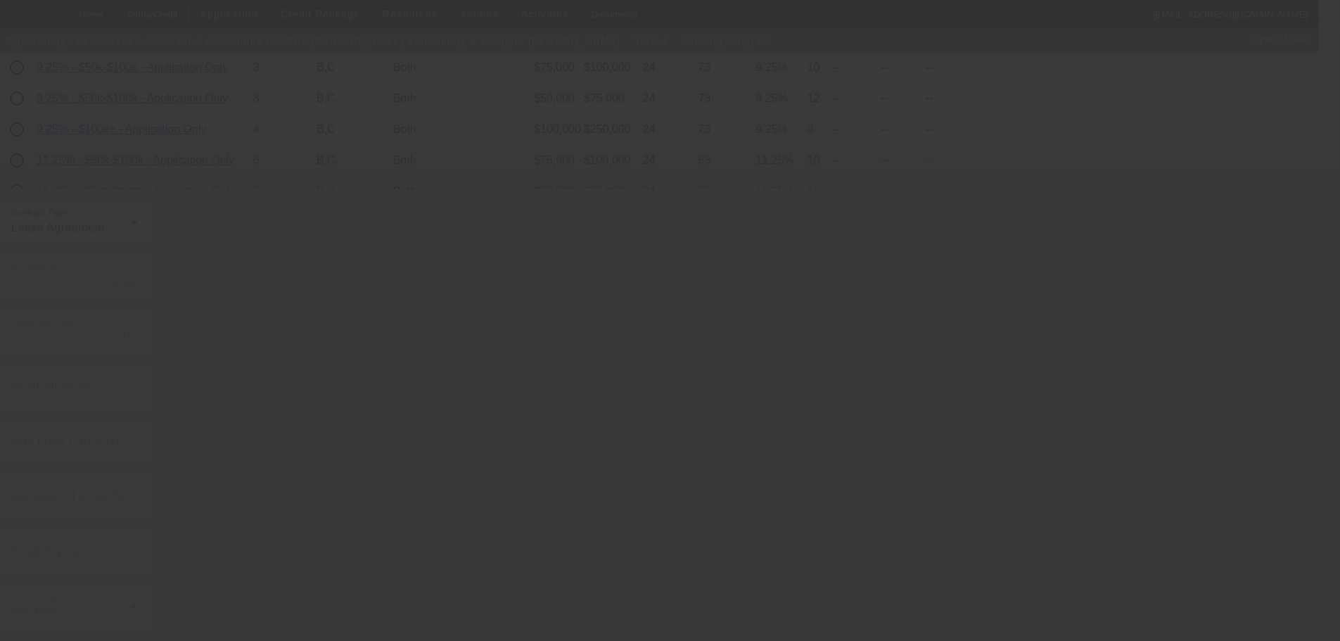
radio input "true"
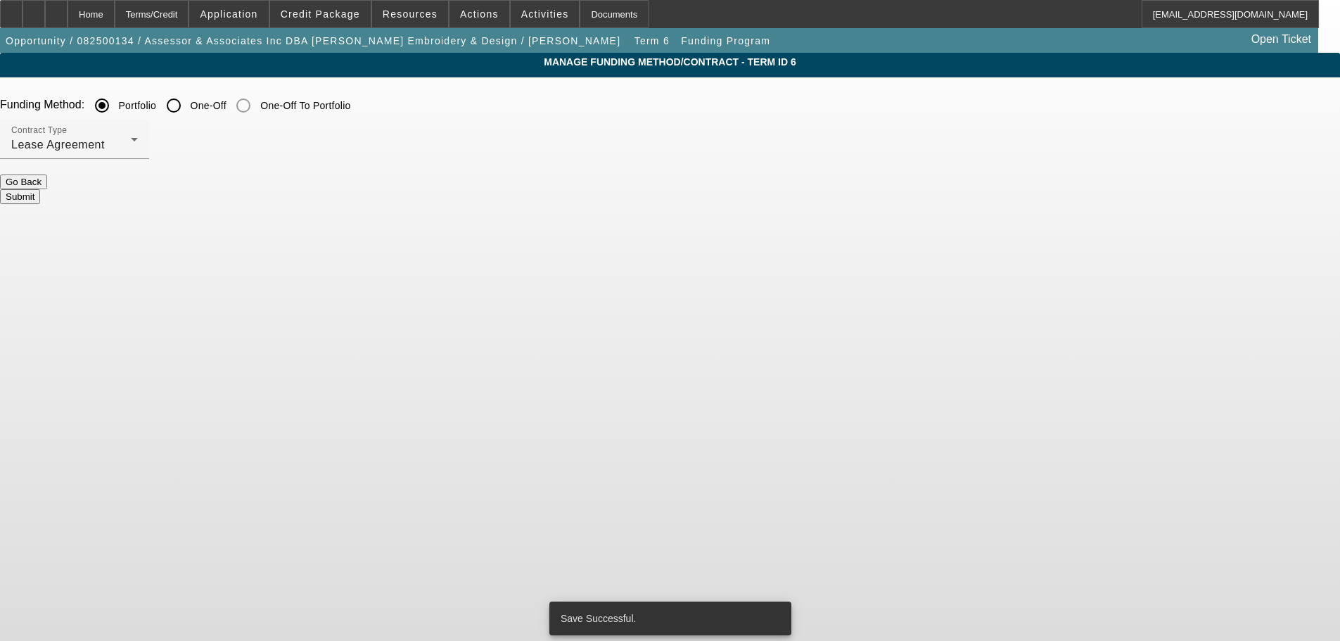
scroll to position [0, 0]
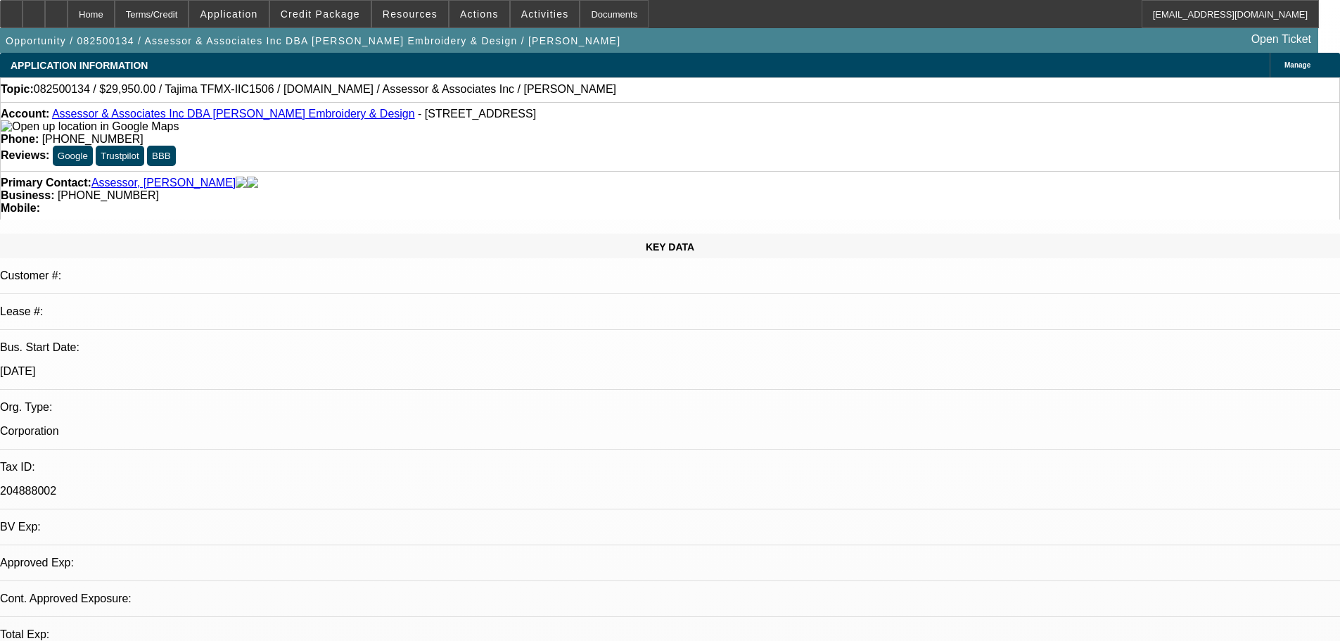
select select "0"
select select "0.1"
select select "4"
select select "0"
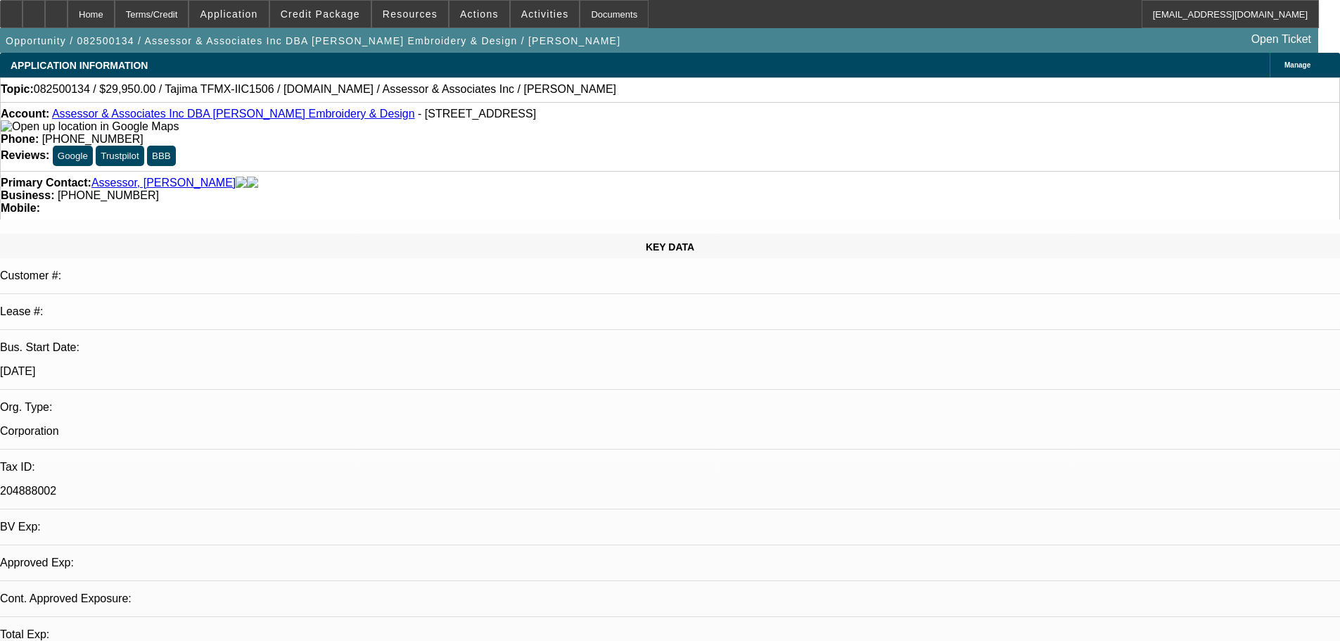
select select "2"
select select "0.1"
select select "4"
select select "0"
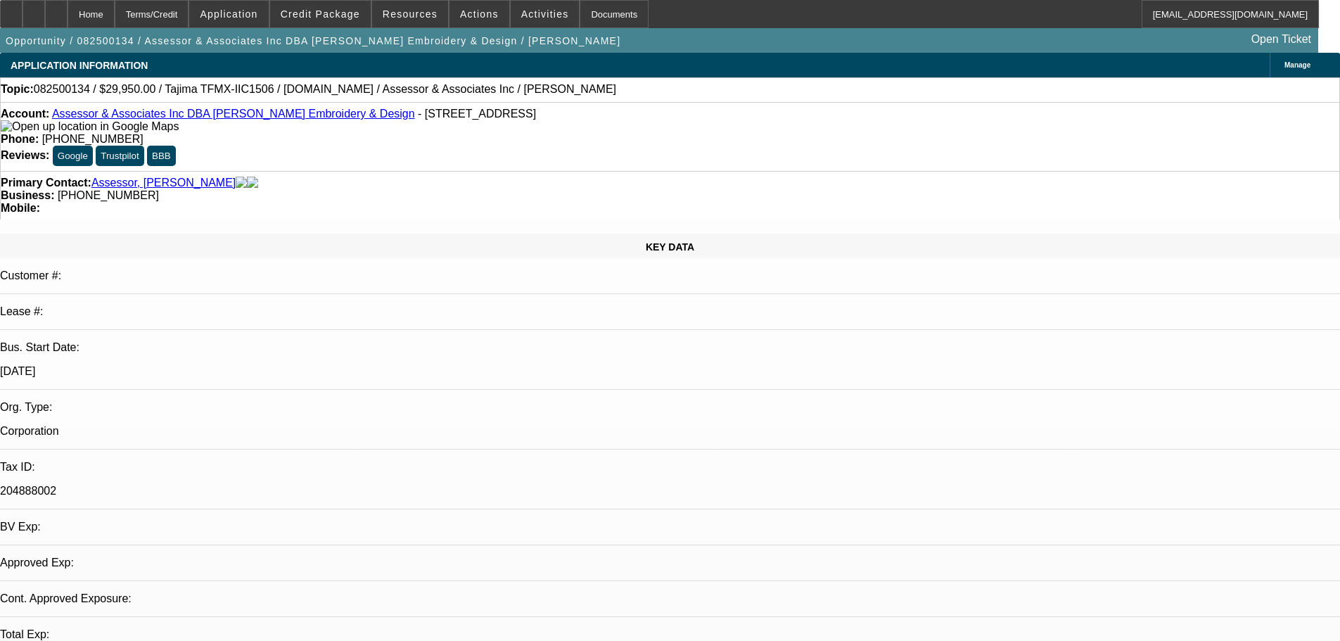
select select "2"
select select "0.1"
select select "4"
select select "0"
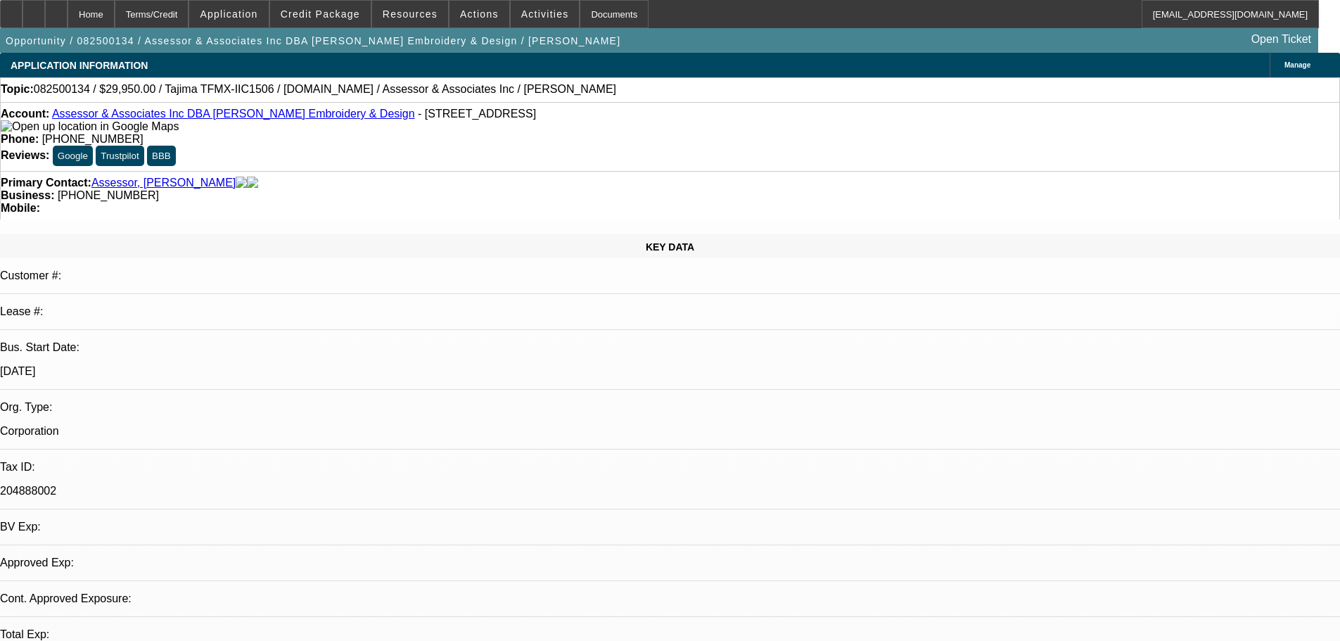
select select "2"
select select "0.1"
select select "4"
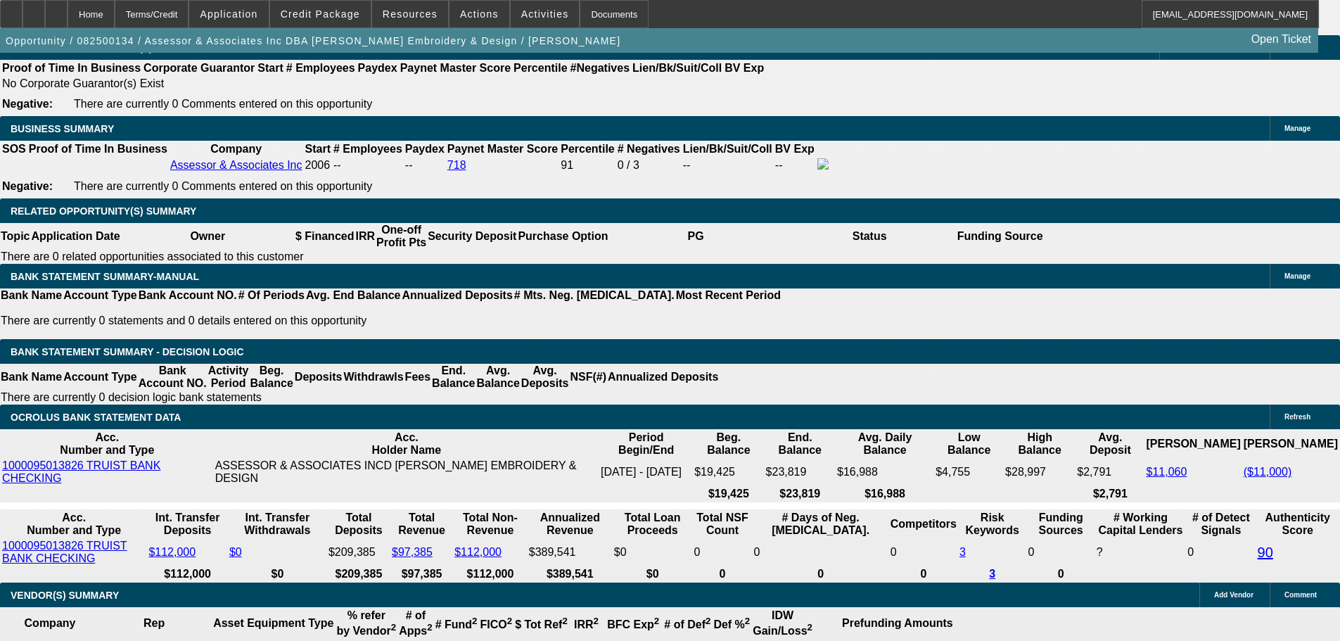
scroll to position [2159, 0]
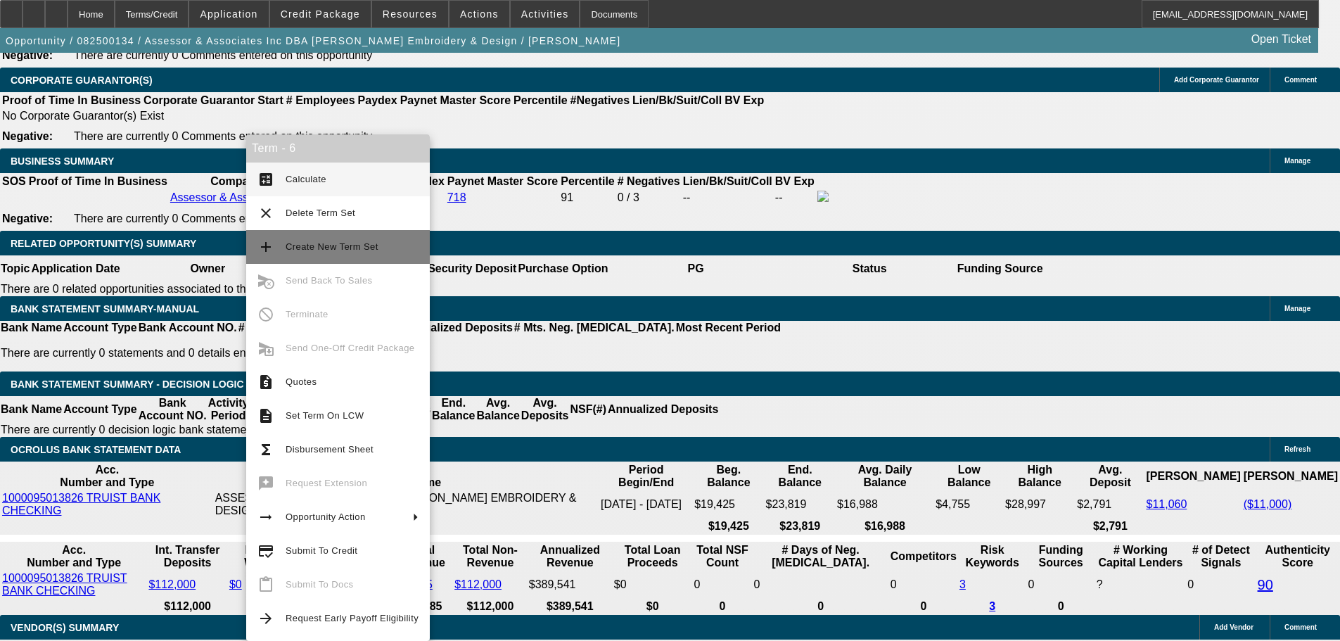
click at [301, 238] on button "add Create New Term Set" at bounding box center [338, 247] width 184 height 34
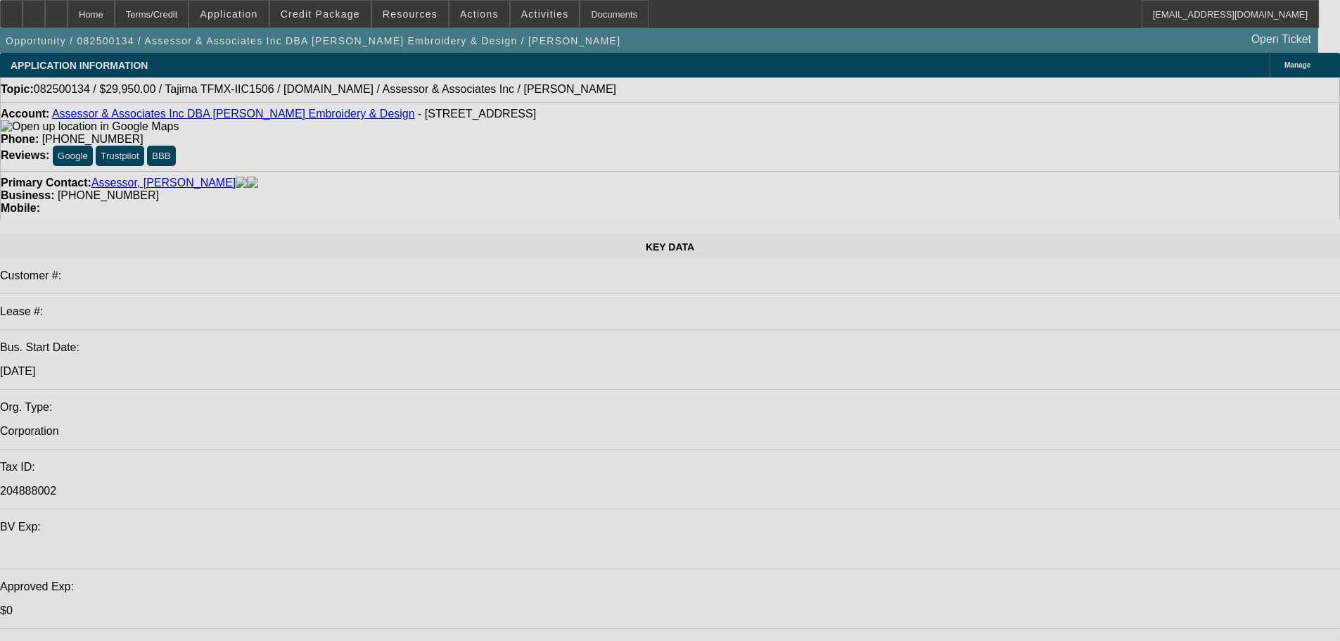
select select "0"
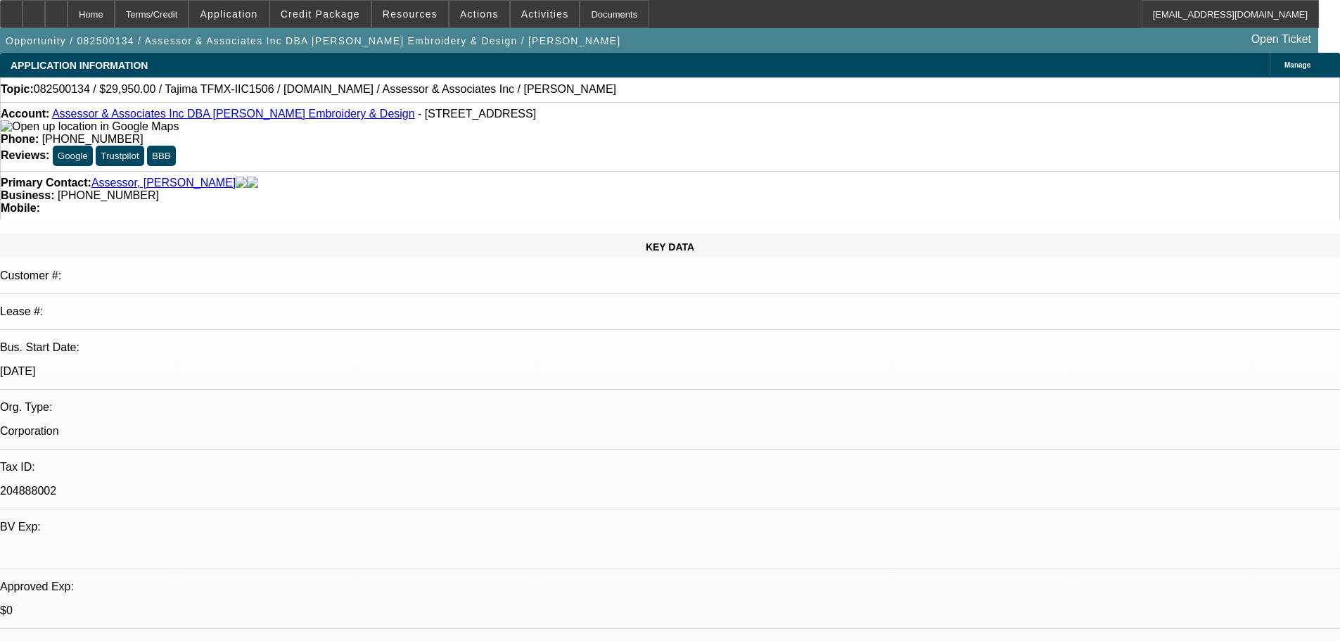
select select "0"
select select "0.1"
select select "4"
select select "0"
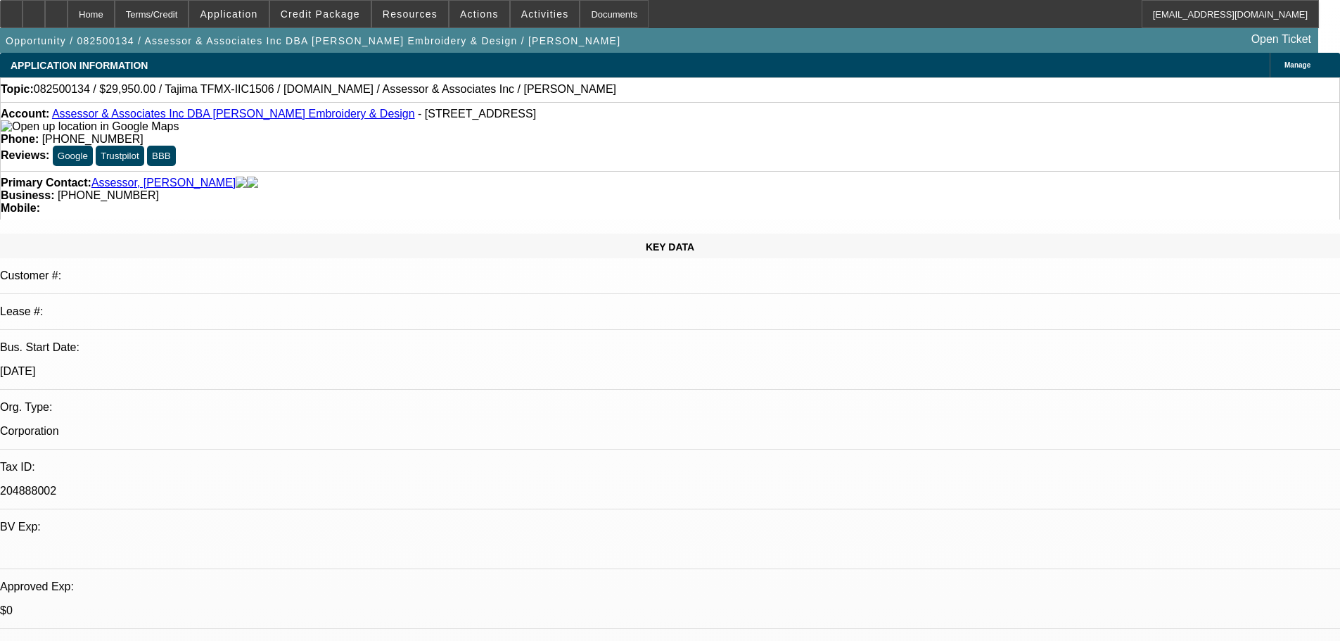
select select "0.1"
select select "4"
select select "0"
select select "2"
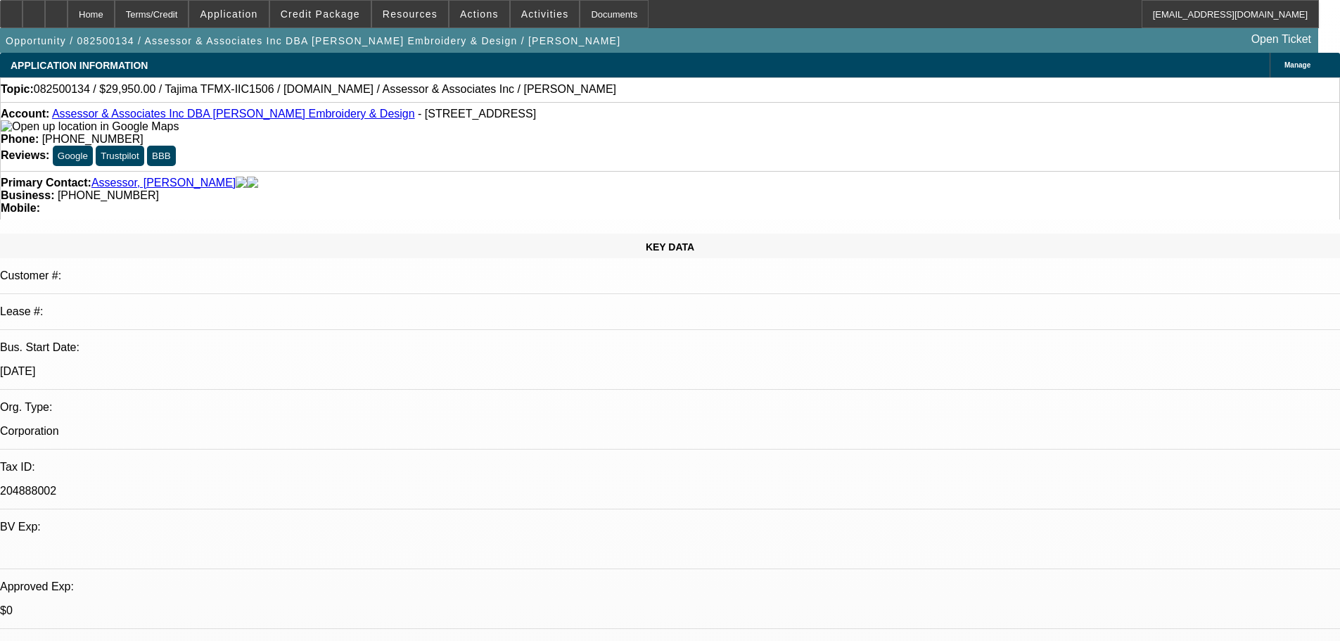
select select "0.1"
select select "4"
select select "0"
select select "2"
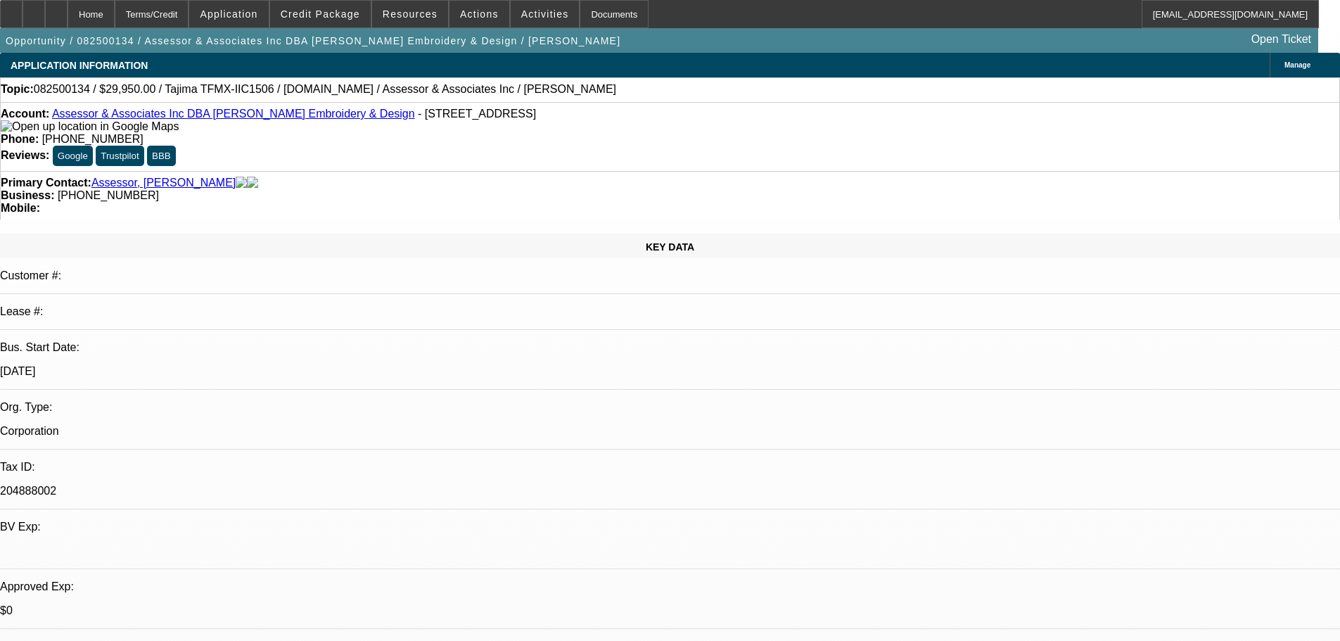
select select "0.1"
select select "4"
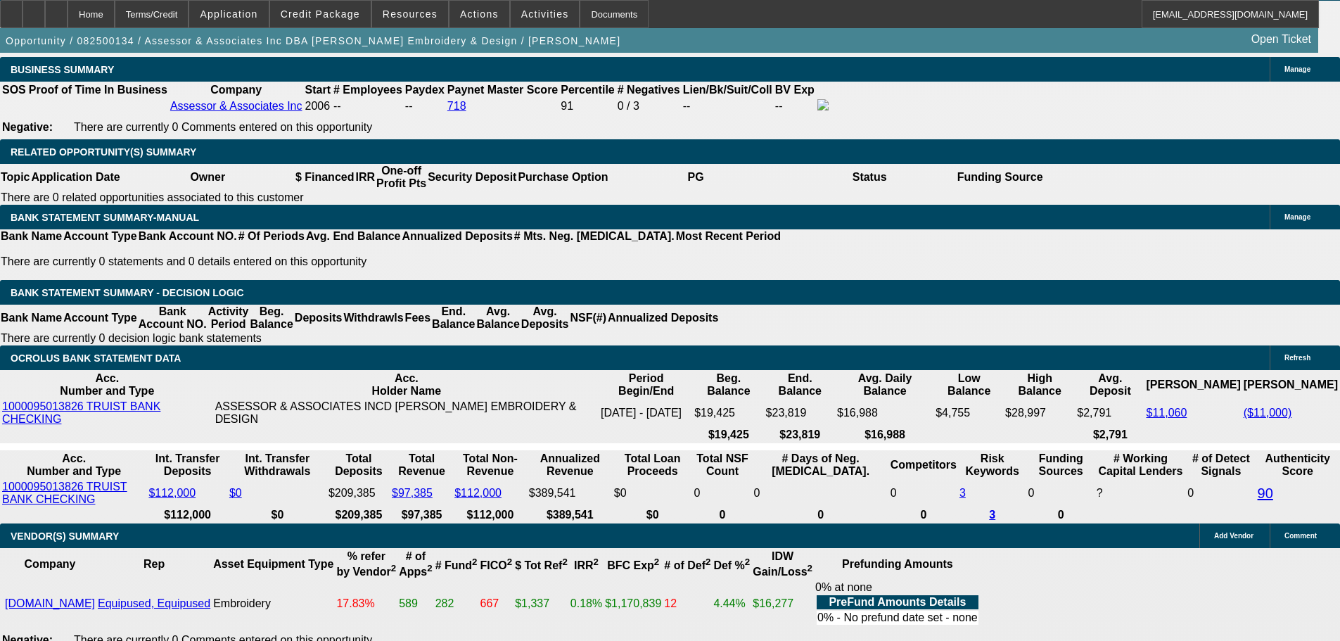
scroll to position [2039, 0]
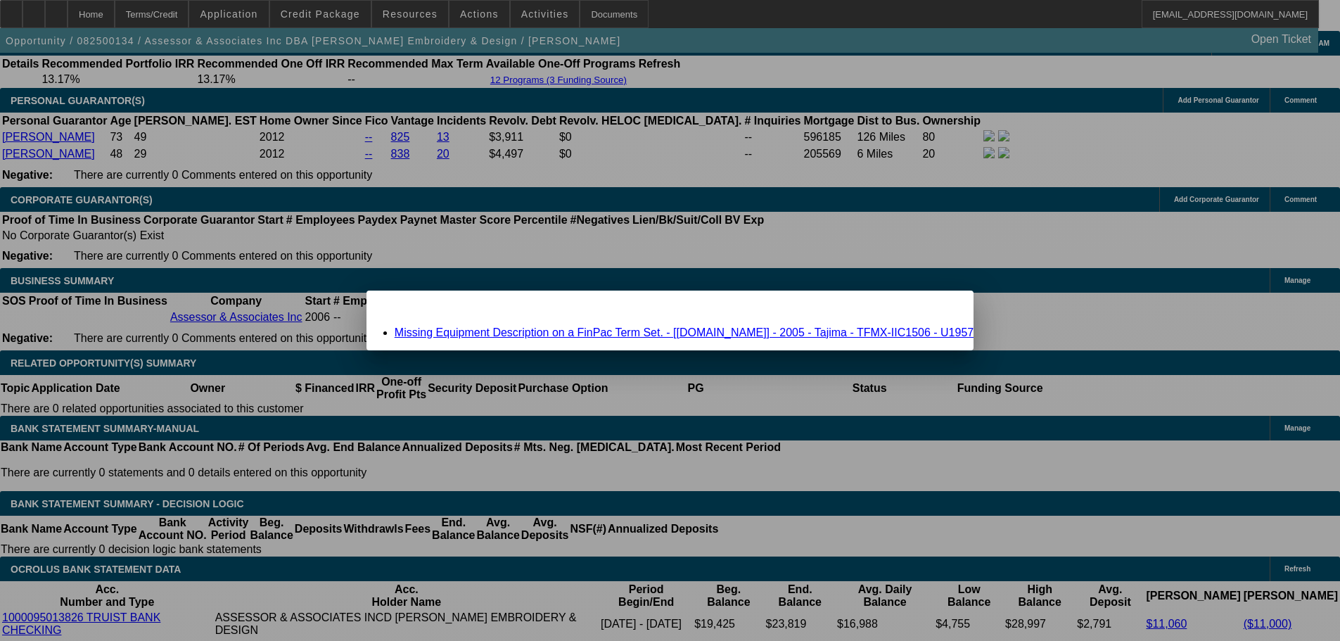
click at [942, 307] on div "Close" at bounding box center [957, 298] width 31 height 16
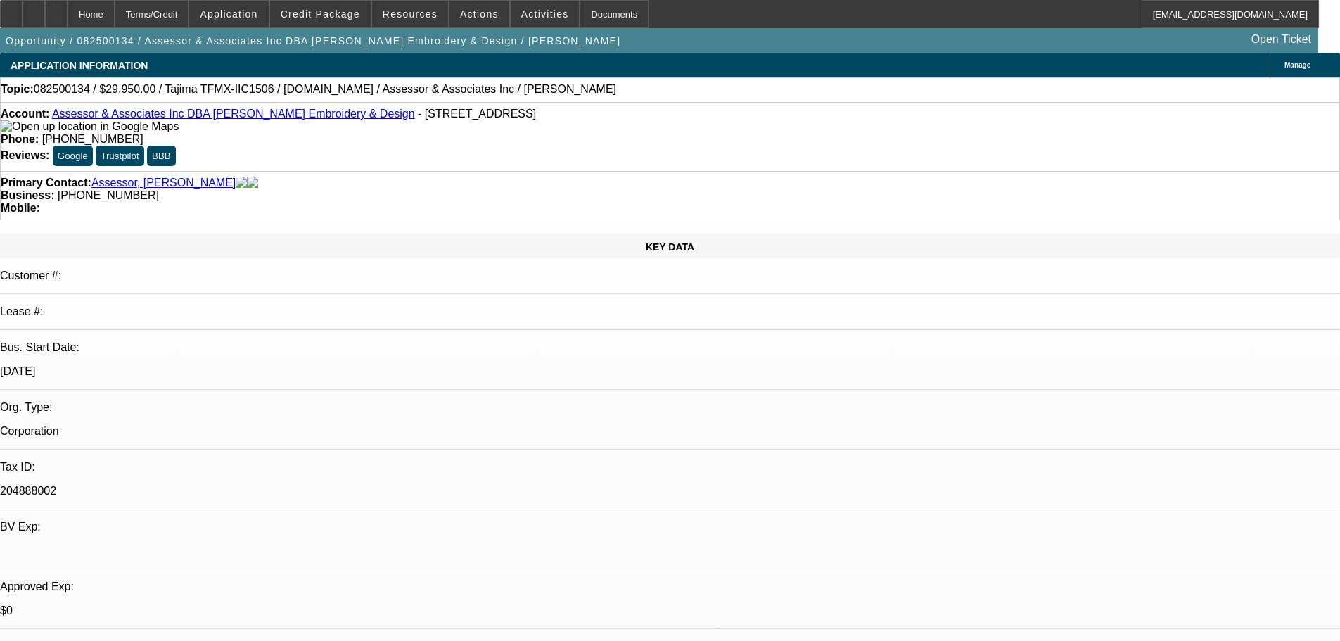
scroll to position [2039, 0]
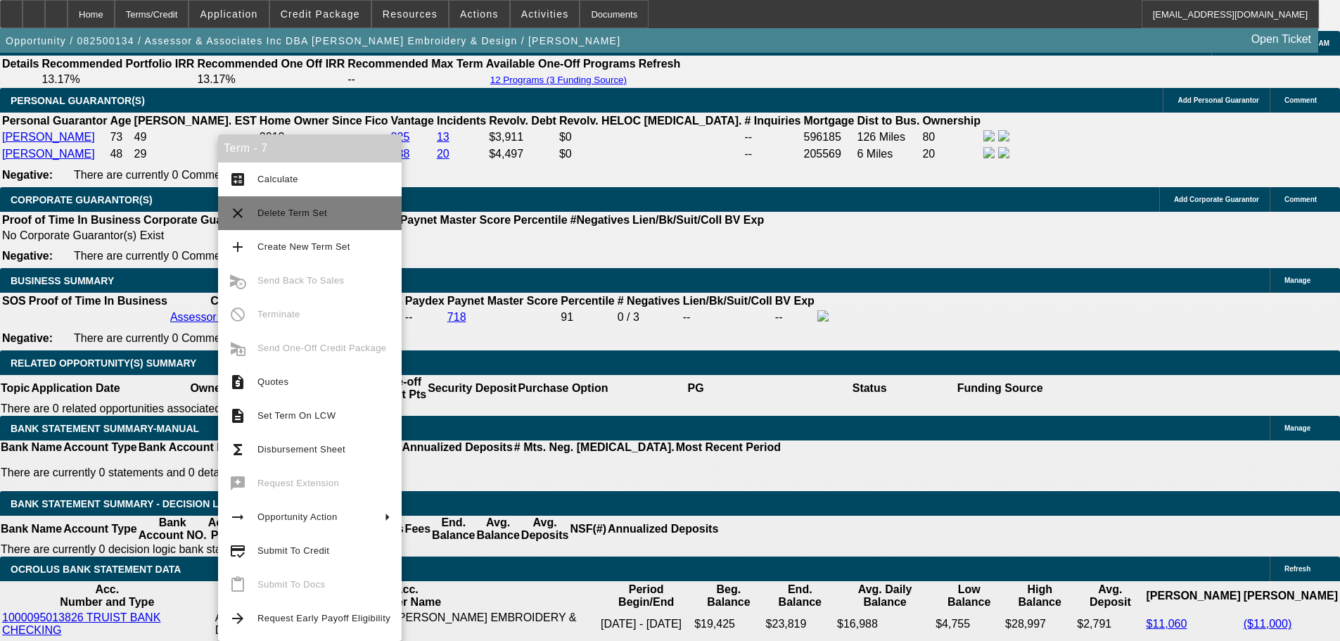
click at [295, 214] on span "Delete Term Set" at bounding box center [292, 212] width 70 height 11
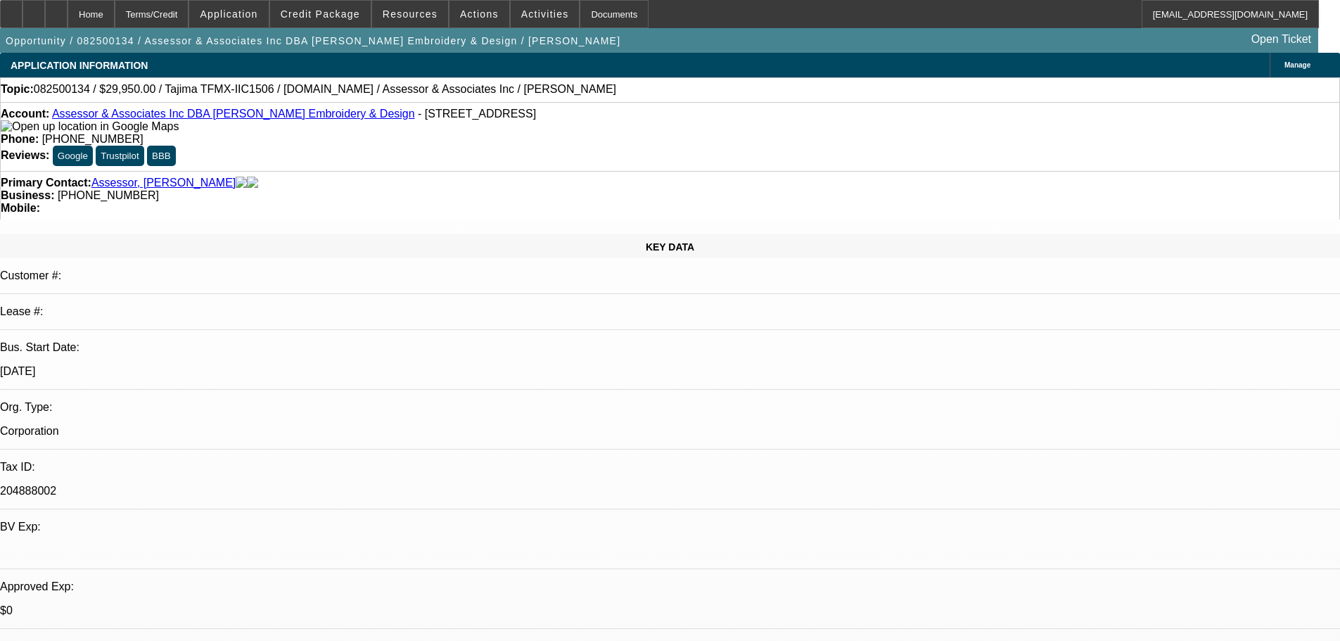
select select "0"
select select "0.1"
select select "4"
select select "0"
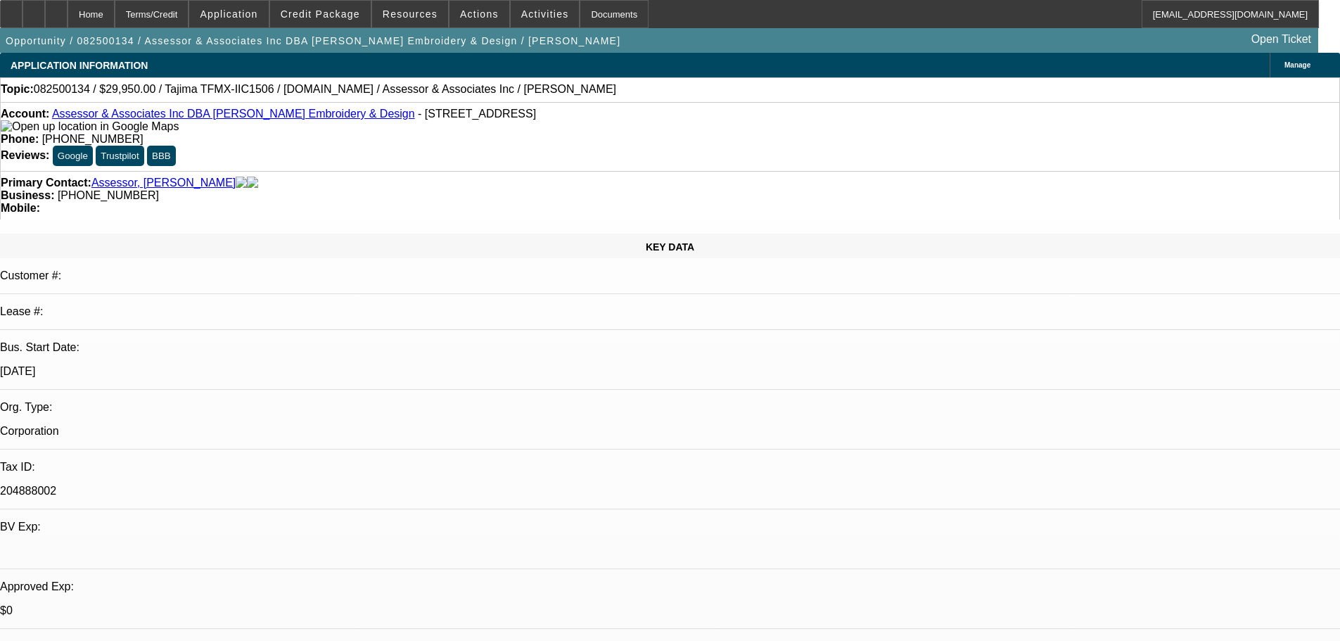
select select "2"
select select "0.1"
select select "4"
select select "0"
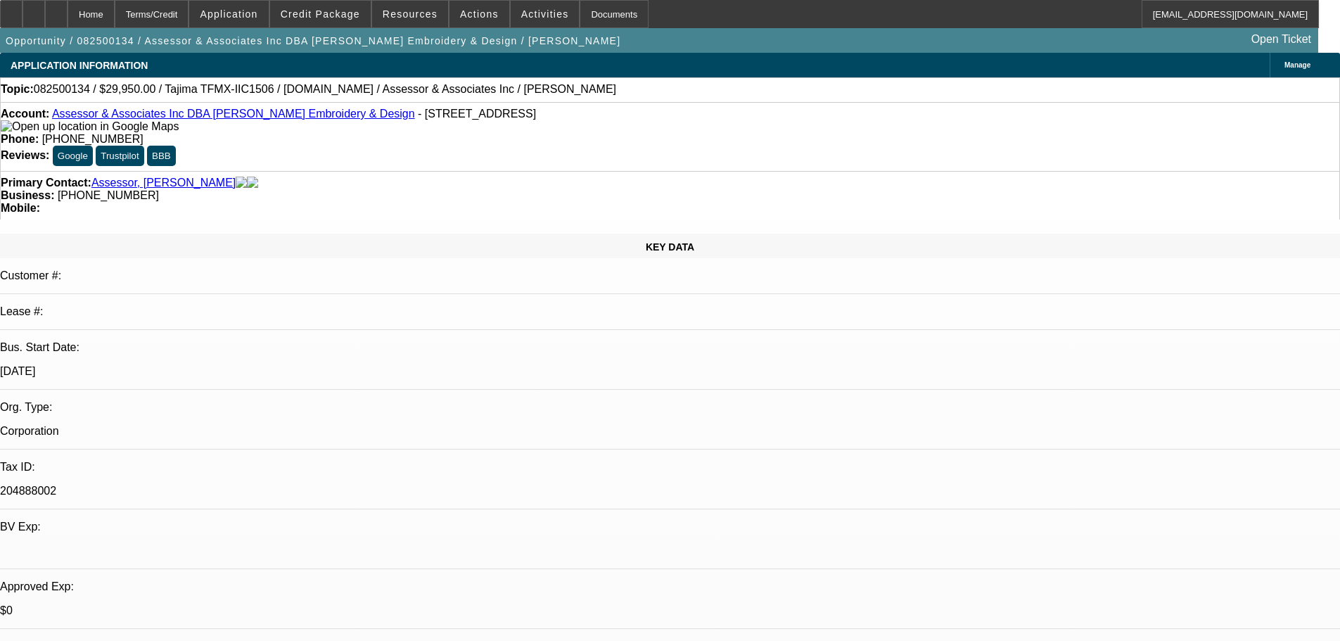
select select "2"
select select "0.1"
select select "4"
select select "0"
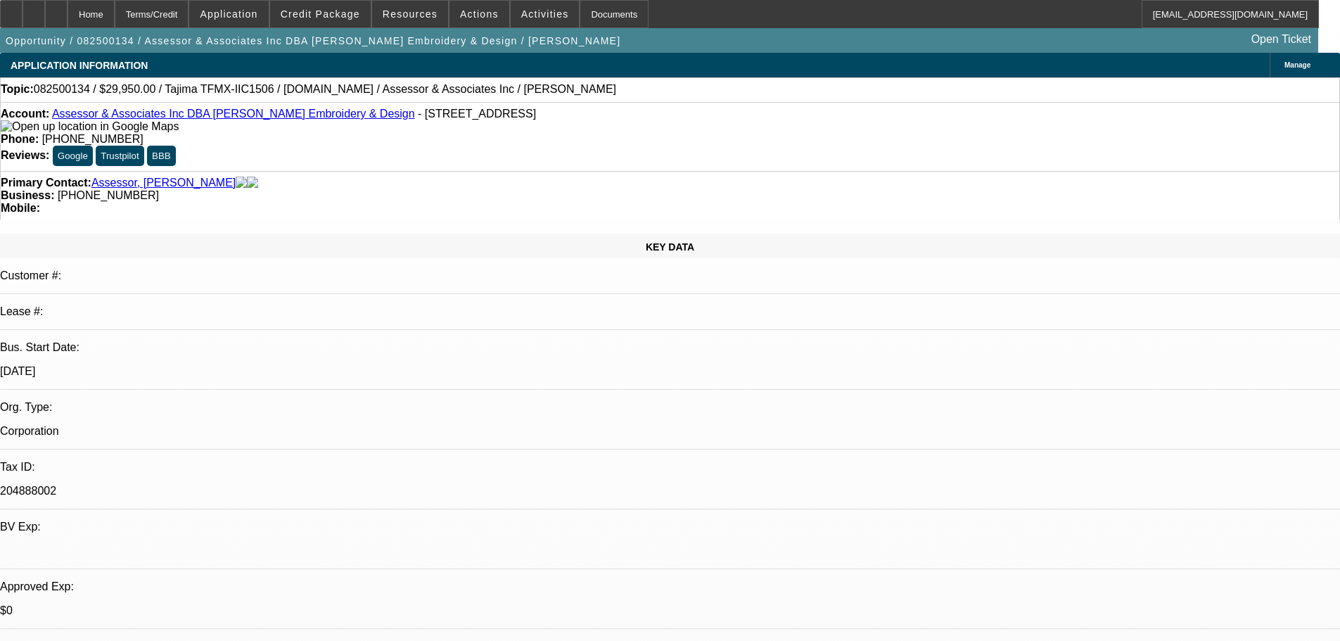
select select "2"
select select "0.1"
select select "4"
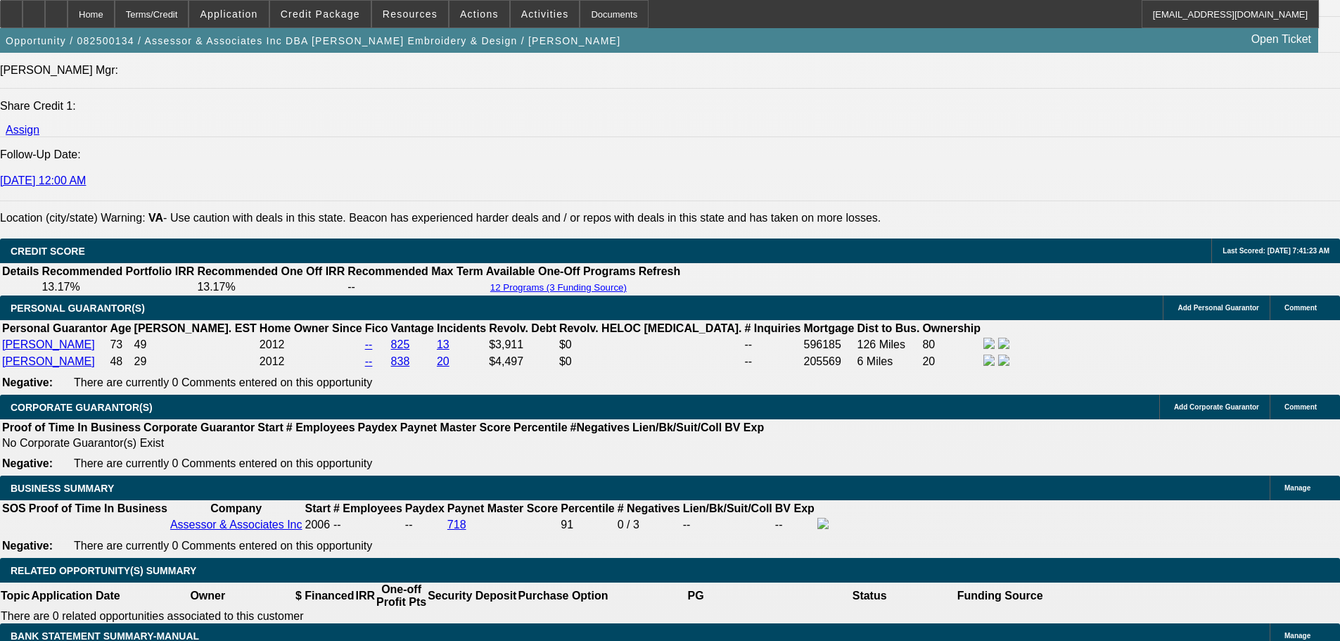
scroll to position [1969, 0]
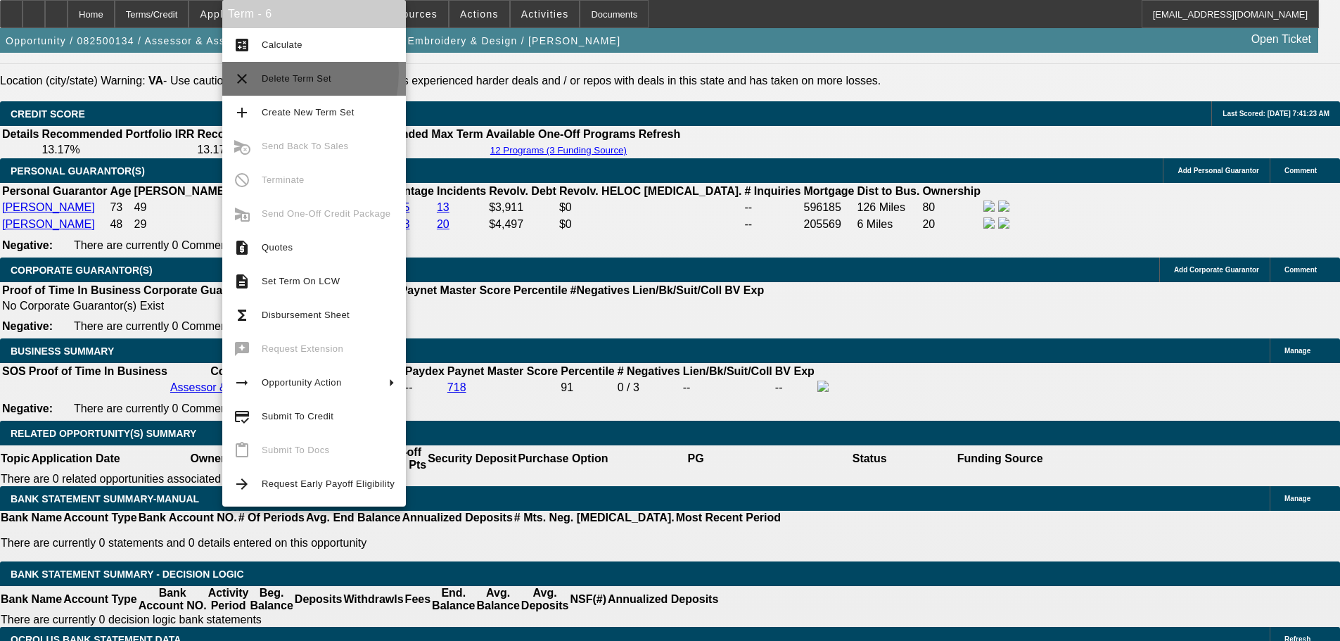
click at [269, 72] on span "Delete Term Set" at bounding box center [328, 78] width 133 height 17
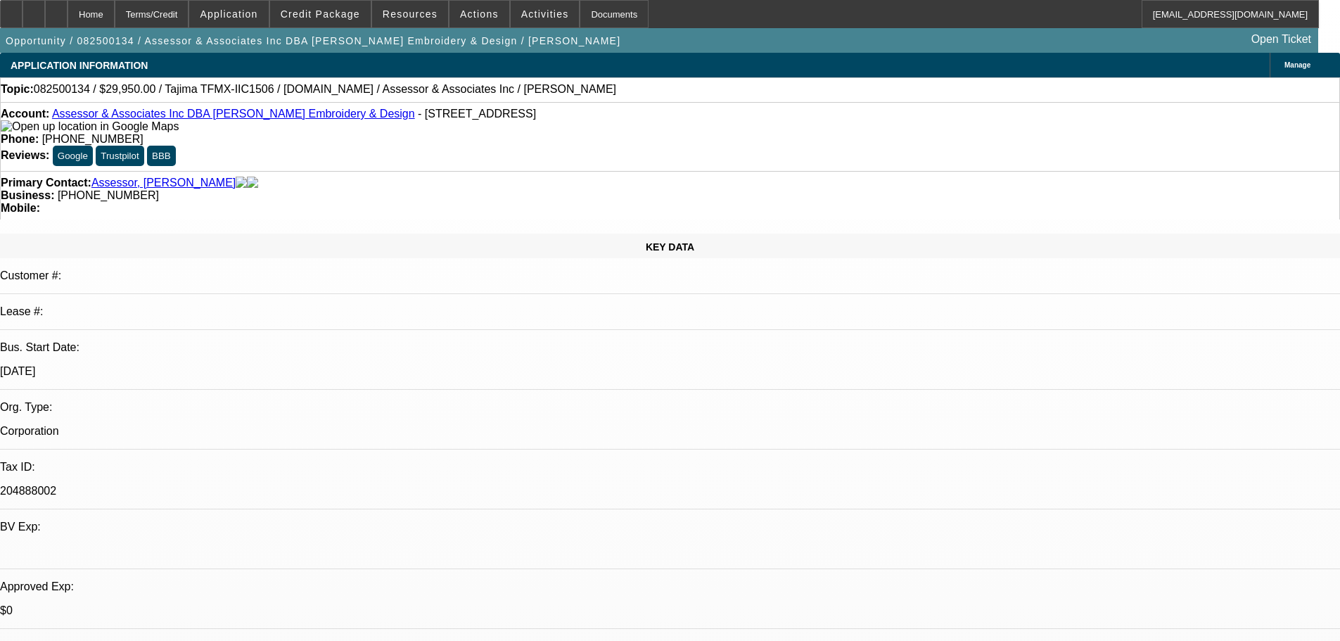
select select "0"
select select "2"
select select "0.1"
select select "4"
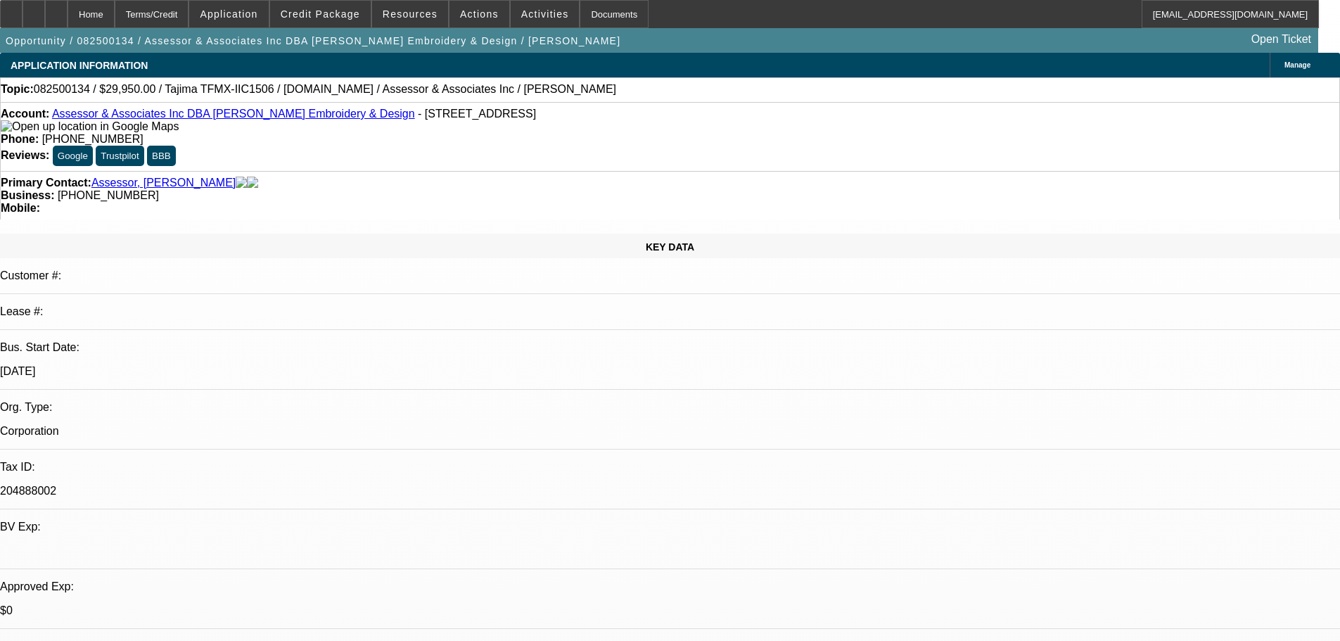
select select "0"
select select "2"
select select "0.1"
select select "4"
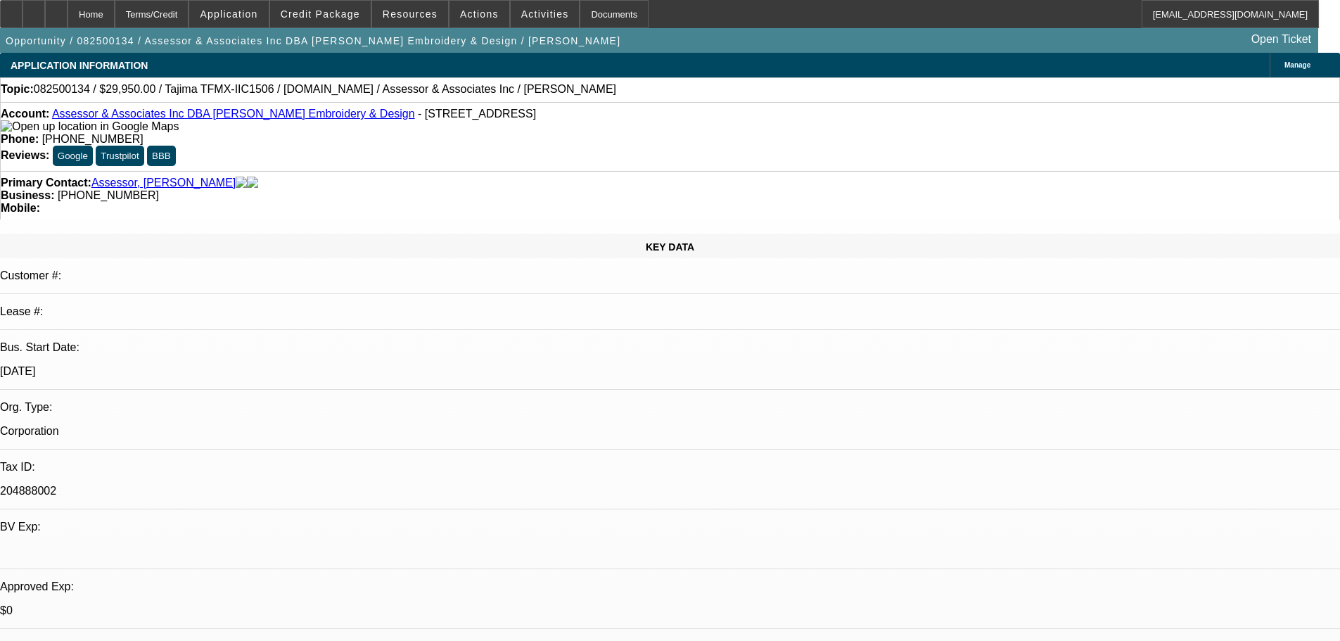
select select "0"
select select "2"
select select "0.1"
select select "4"
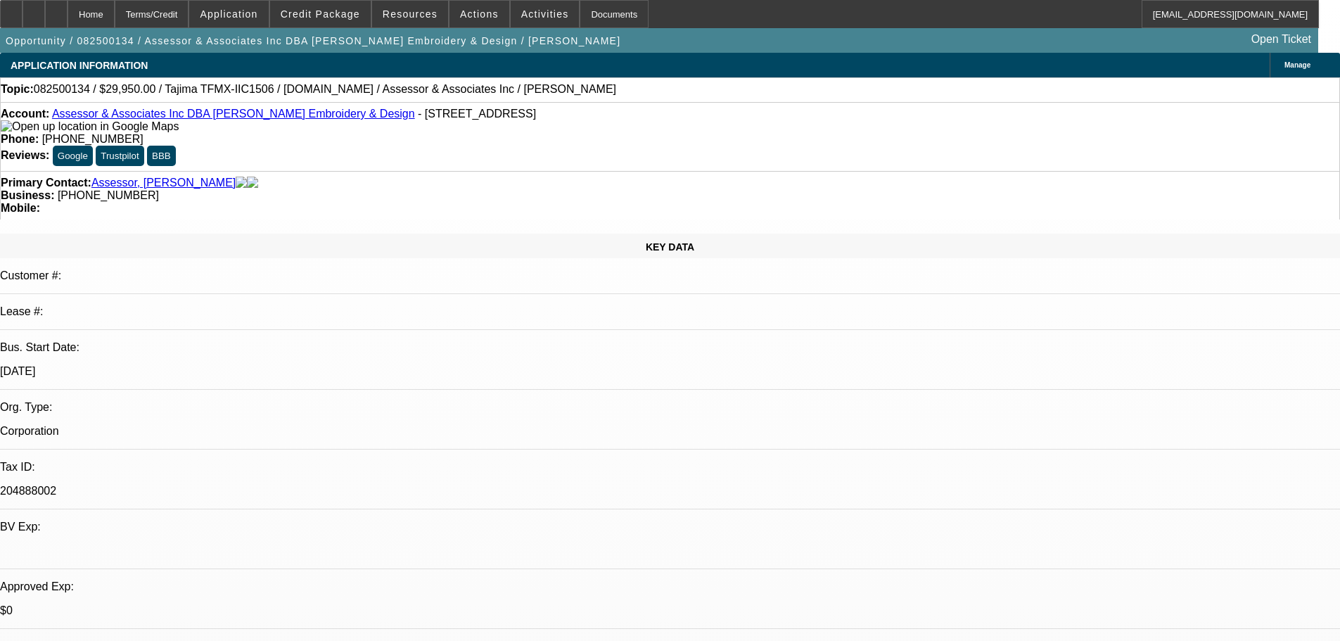
select select "0"
select select "2"
select select "0.1"
select select "4"
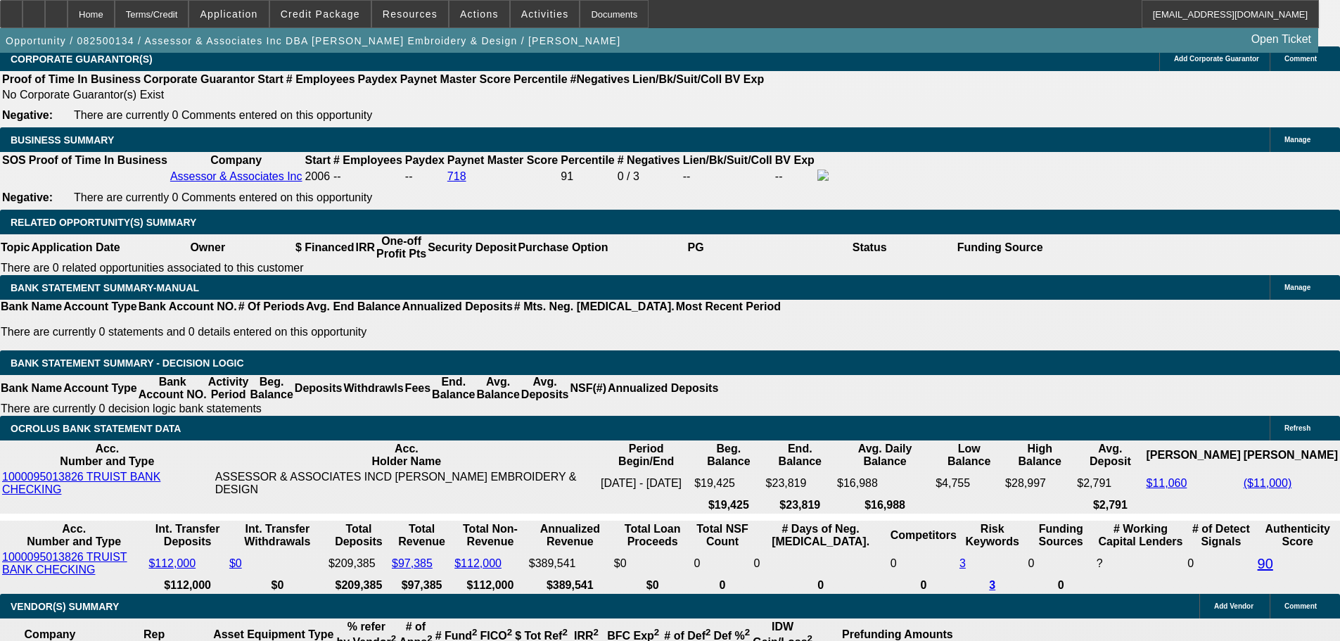
scroll to position [2250, 0]
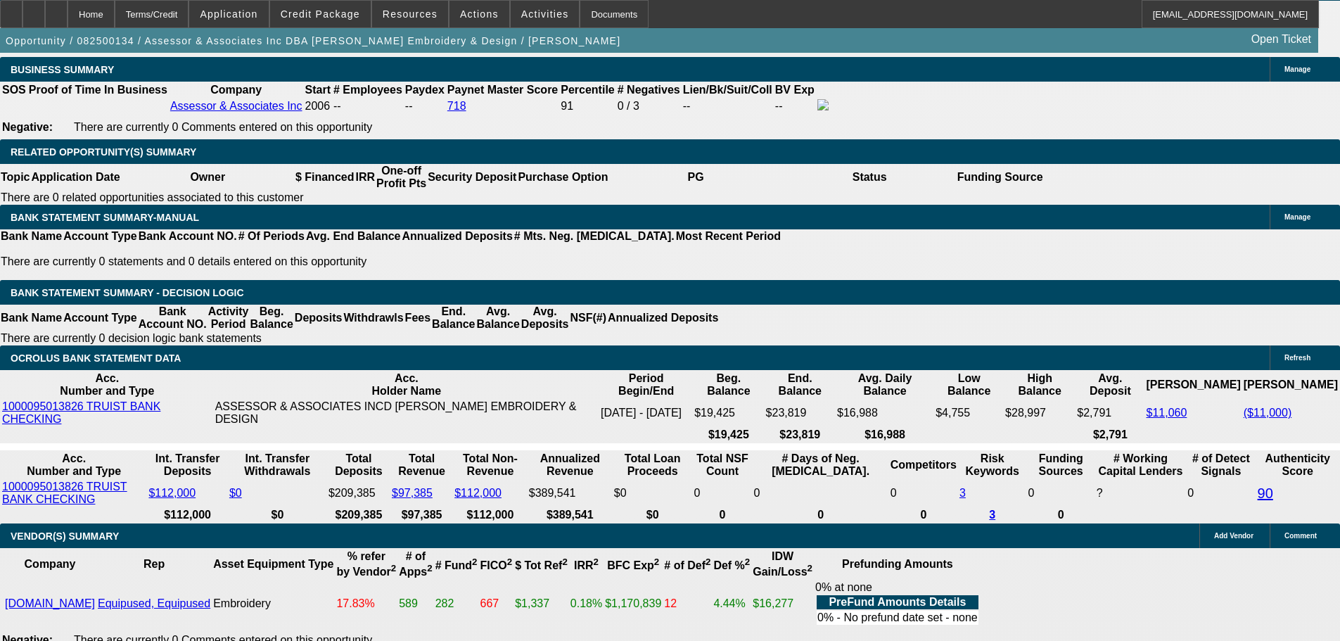
type input "74"
type input "$148.00"
type input "UNKNOWN"
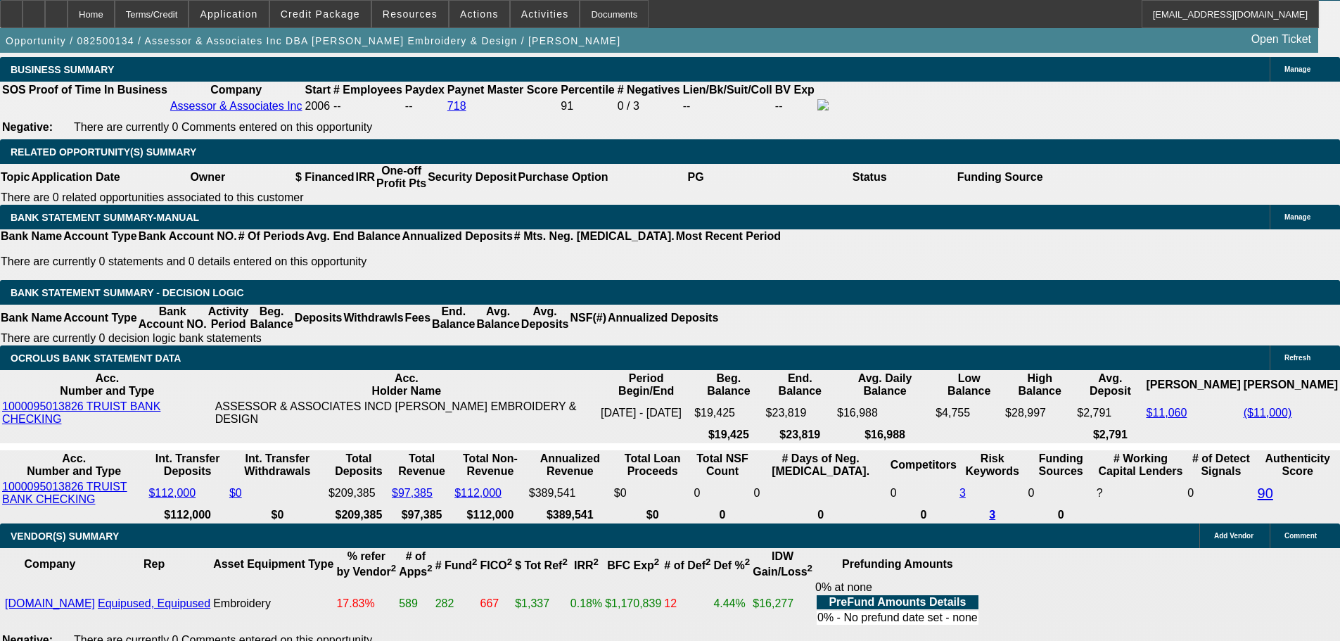
type input "744"
type input "8.9"
type input "$1,488.00"
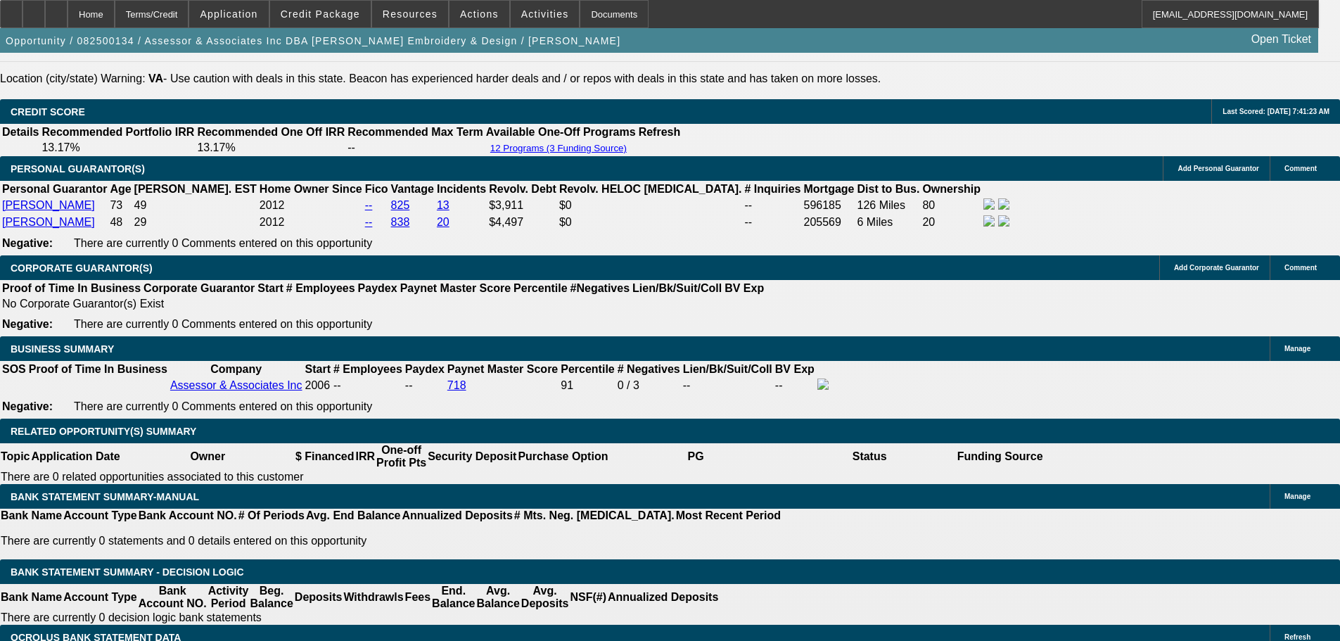
scroll to position [1969, 0]
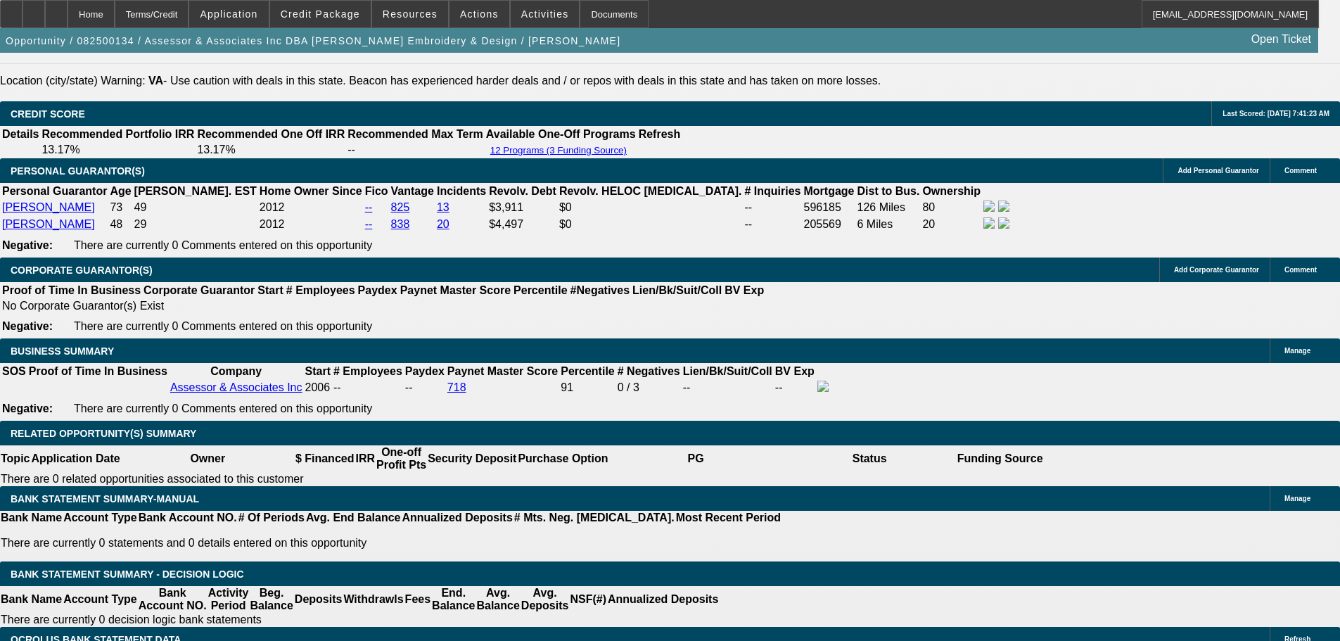
type input "$744.00"
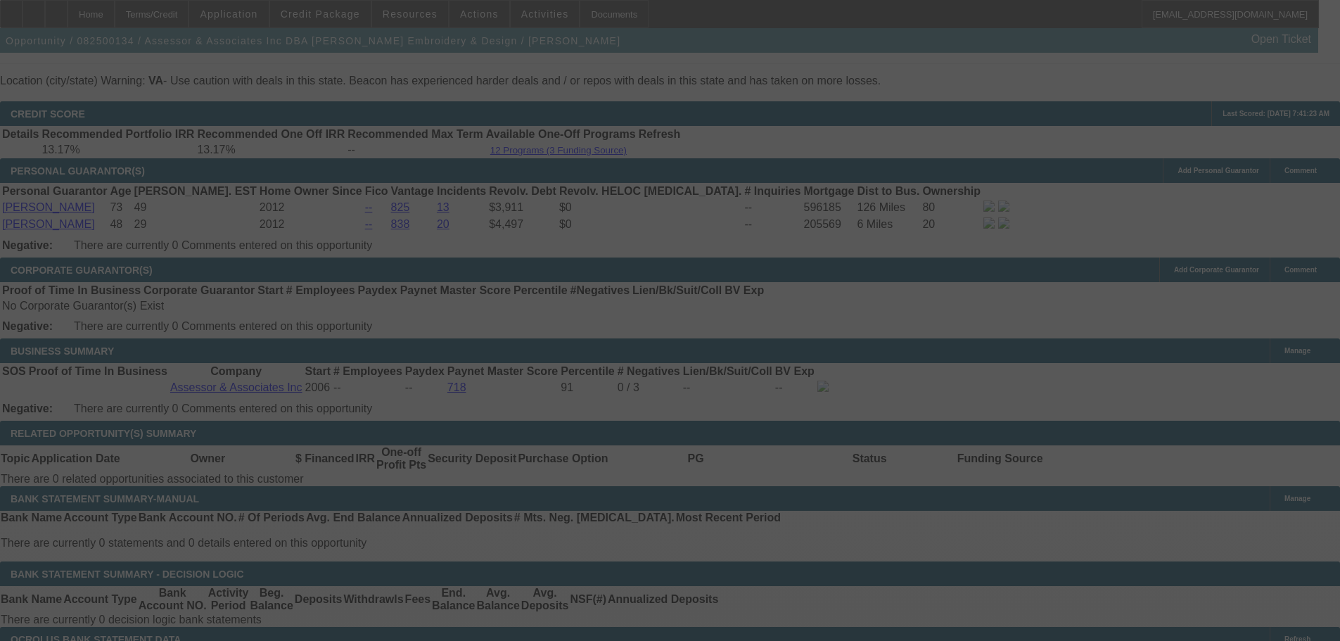
select select "0"
select select "2"
select select "0.1"
select select "4"
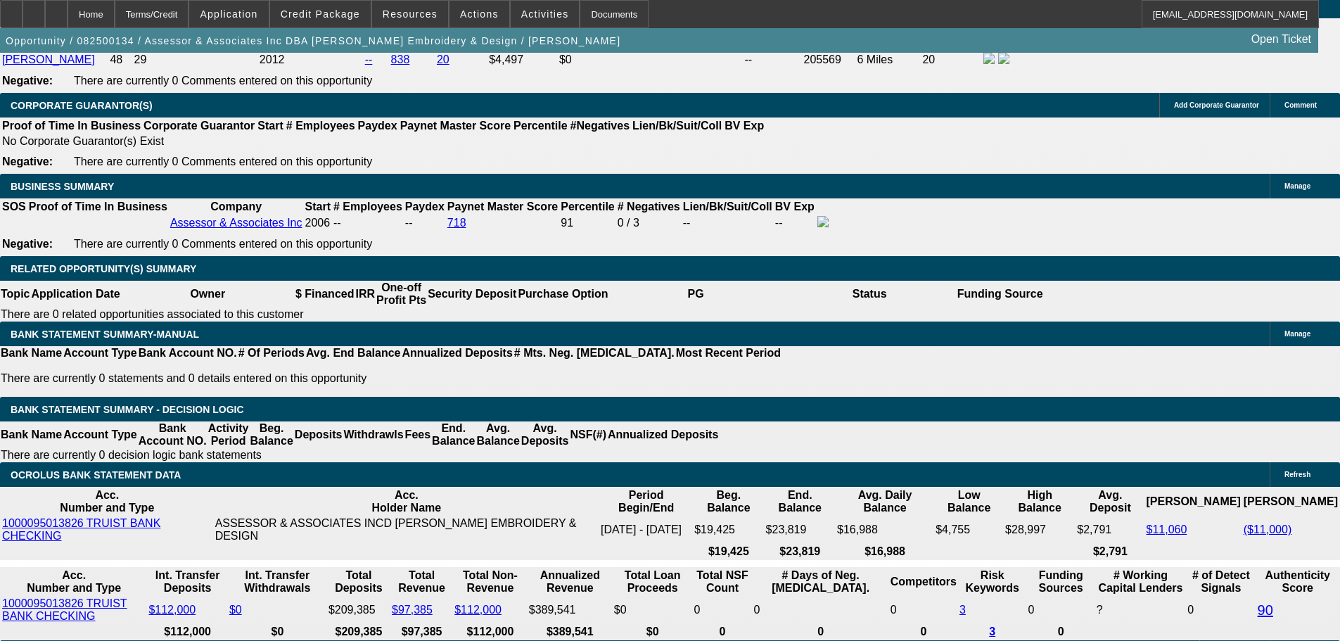
scroll to position [2110, 0]
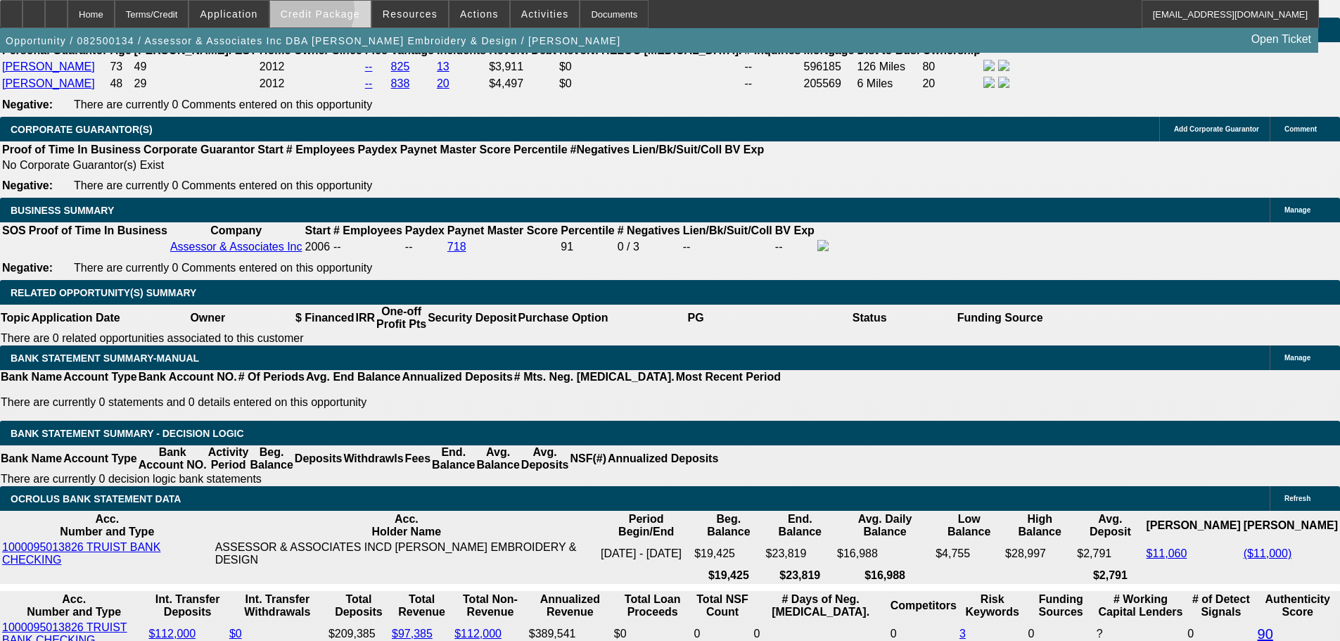
click at [327, 13] on span "Credit Package" at bounding box center [320, 13] width 79 height 11
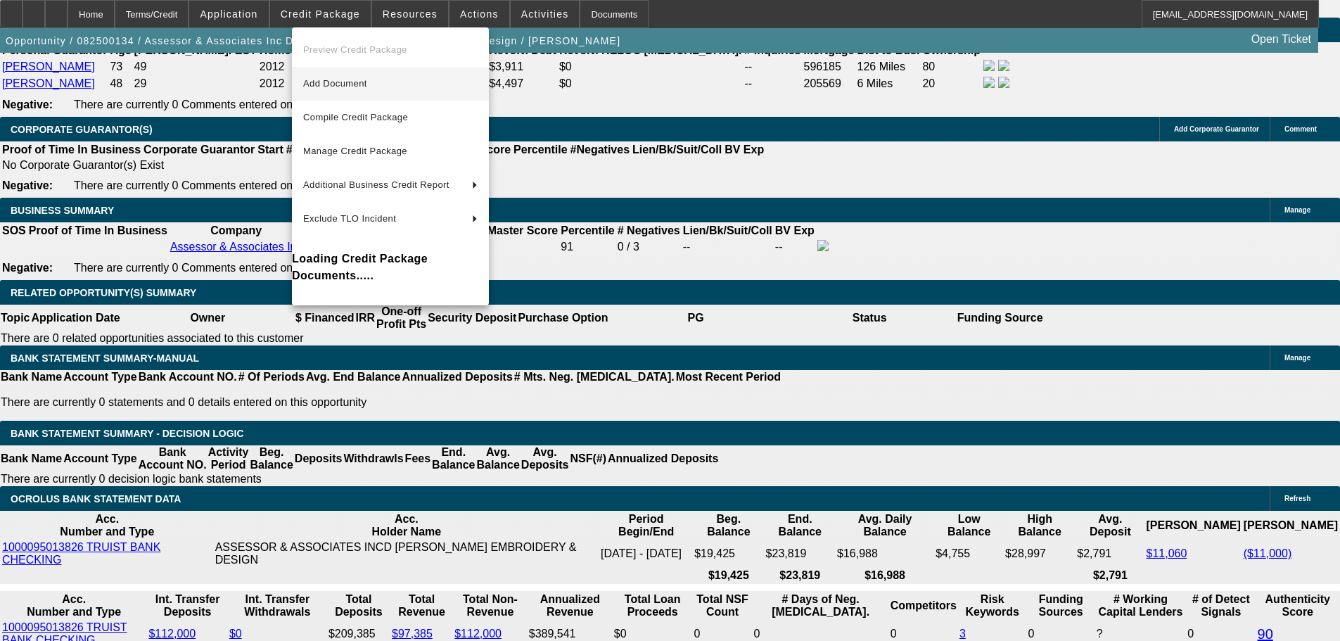
click at [358, 78] on span "Add Document" at bounding box center [335, 83] width 64 height 11
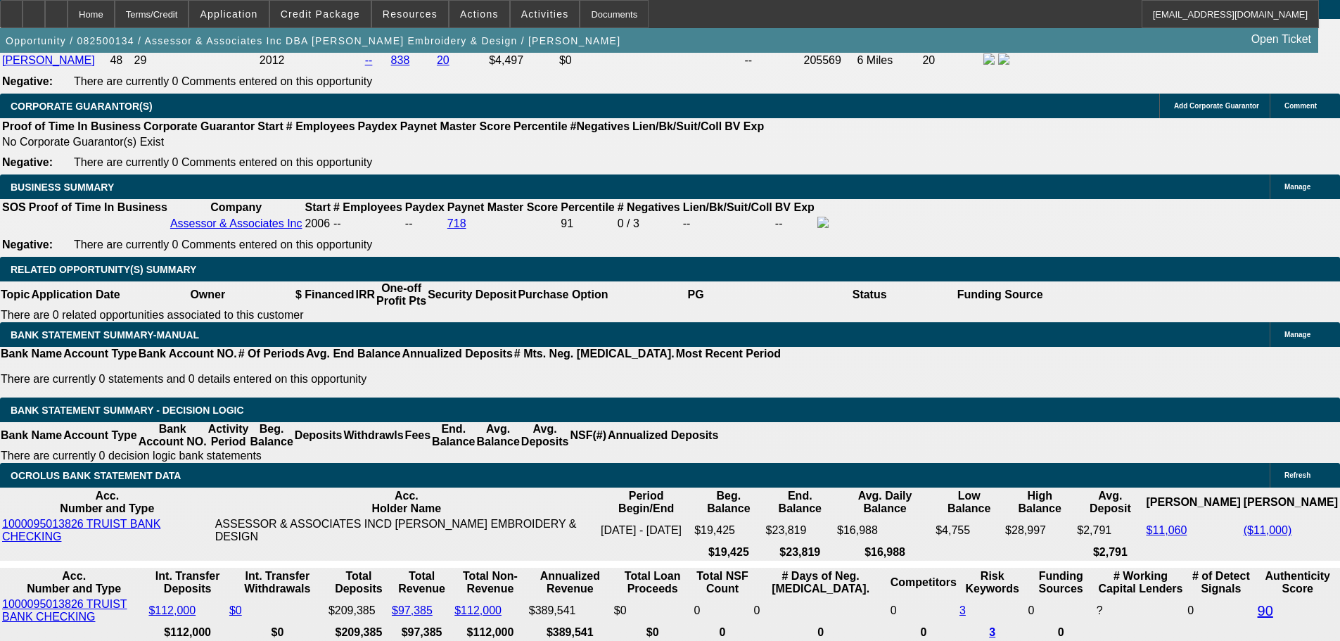
scroll to position [2039, 0]
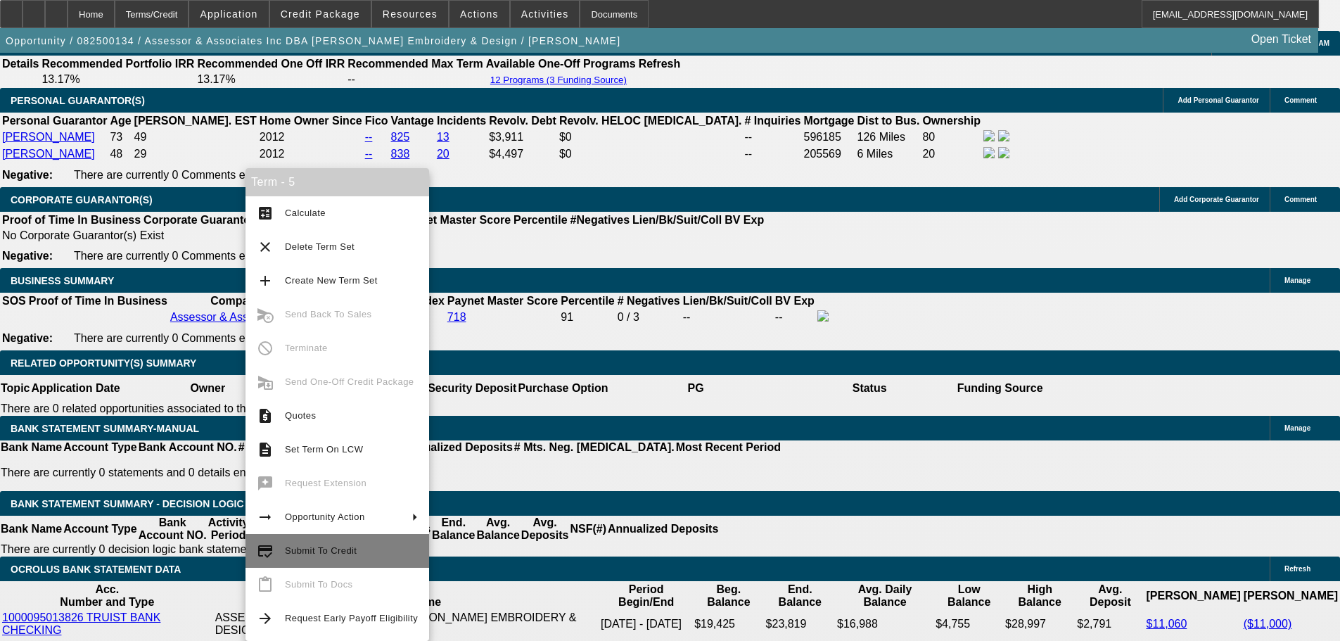
click at [337, 544] on span "Submit To Credit" at bounding box center [351, 550] width 133 height 17
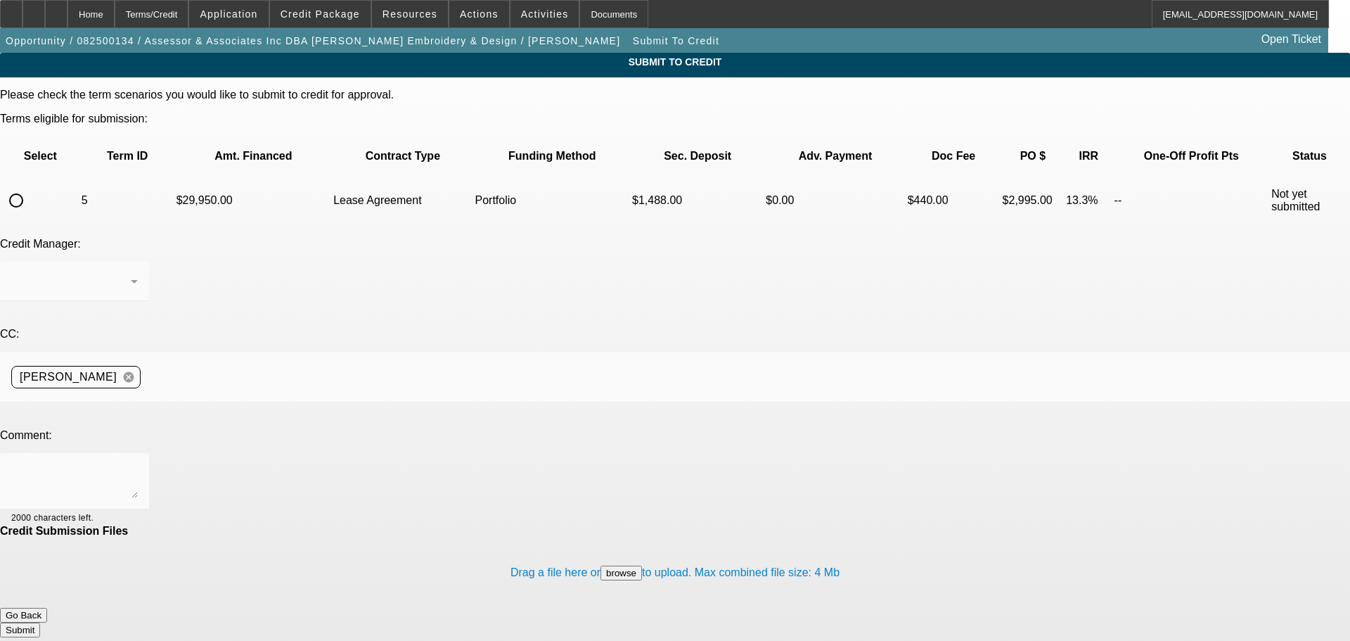
click at [30, 186] on input "radio" at bounding box center [16, 200] width 28 height 28
radio input "true"
click at [138, 464] on textarea at bounding box center [74, 481] width 127 height 34
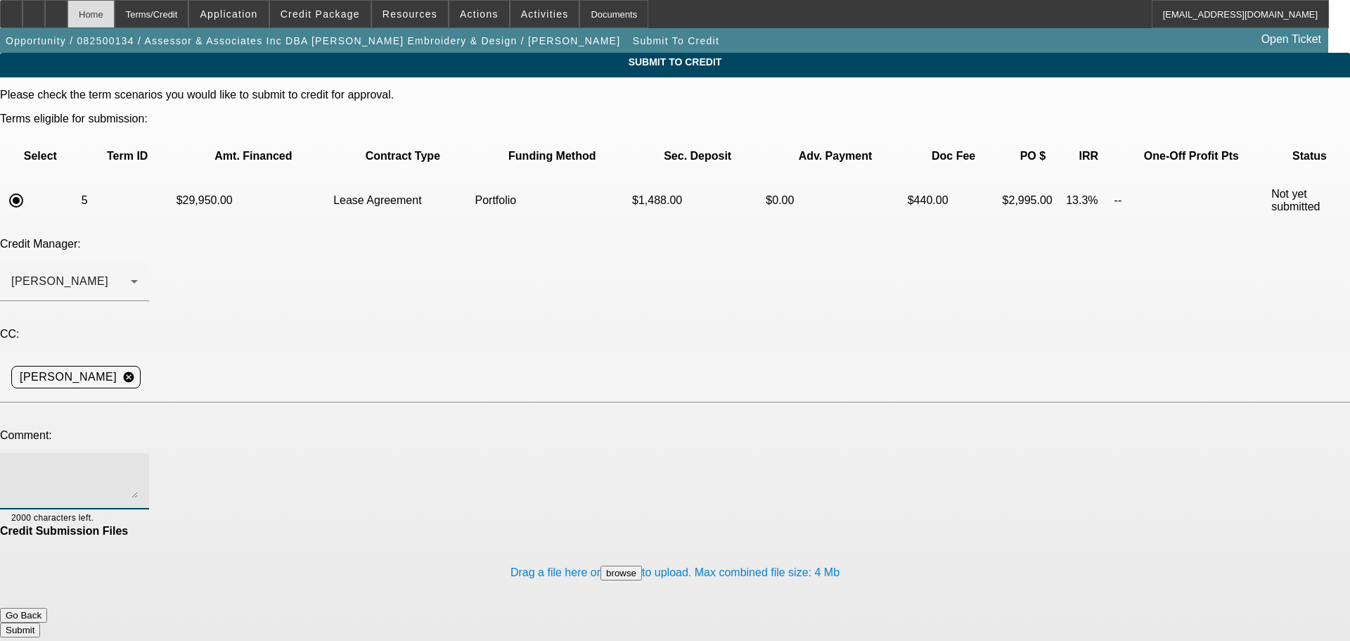
click at [115, 18] on div "Home" at bounding box center [91, 14] width 47 height 28
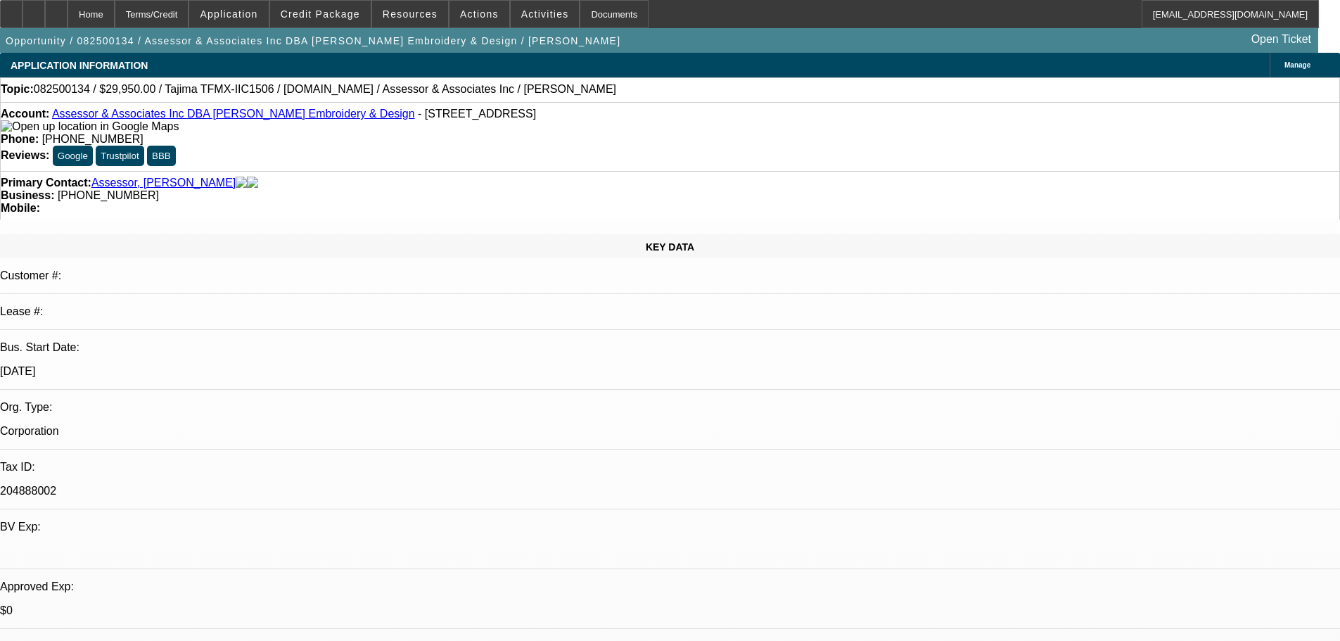
select select "0"
select select "2"
select select "0.1"
select select "4"
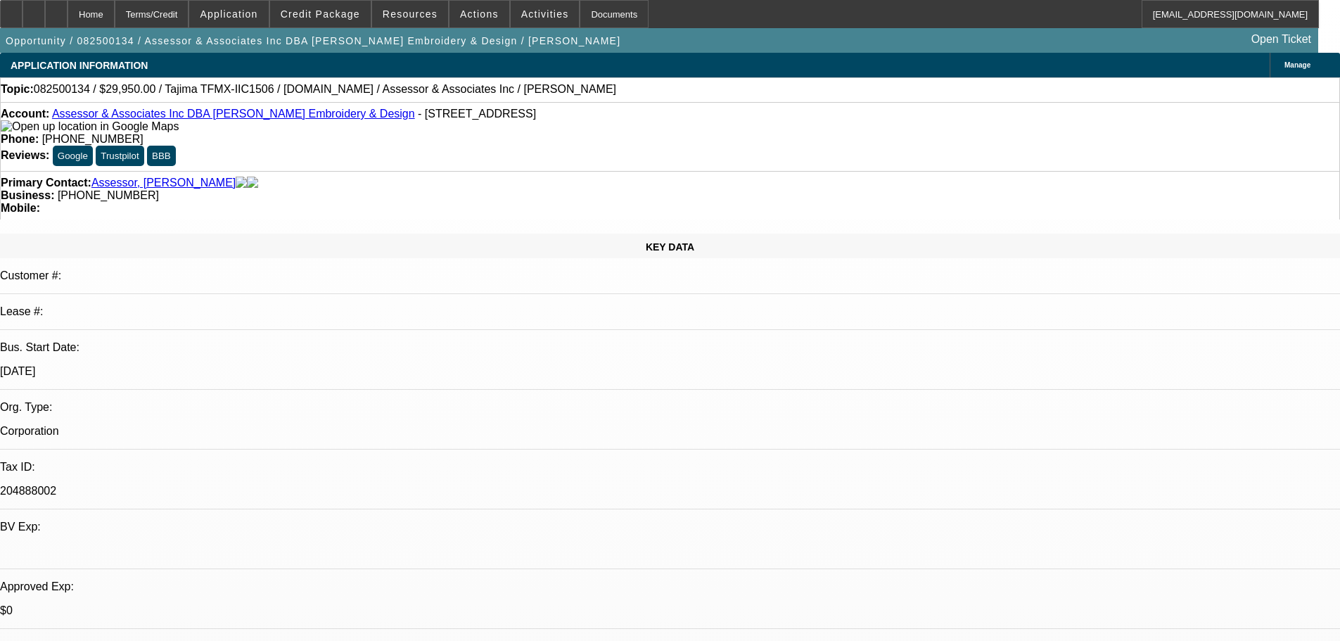
select select "0"
select select "2"
select select "0.1"
select select "4"
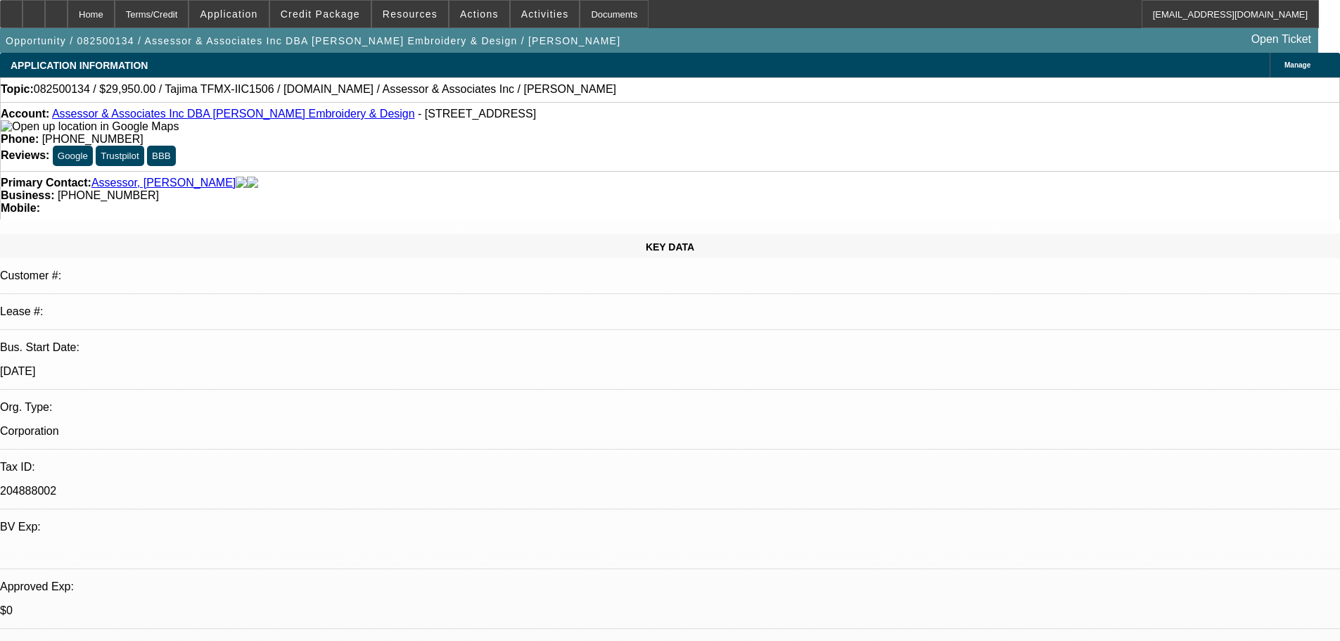
select select "0"
select select "2"
select select "0.1"
select select "4"
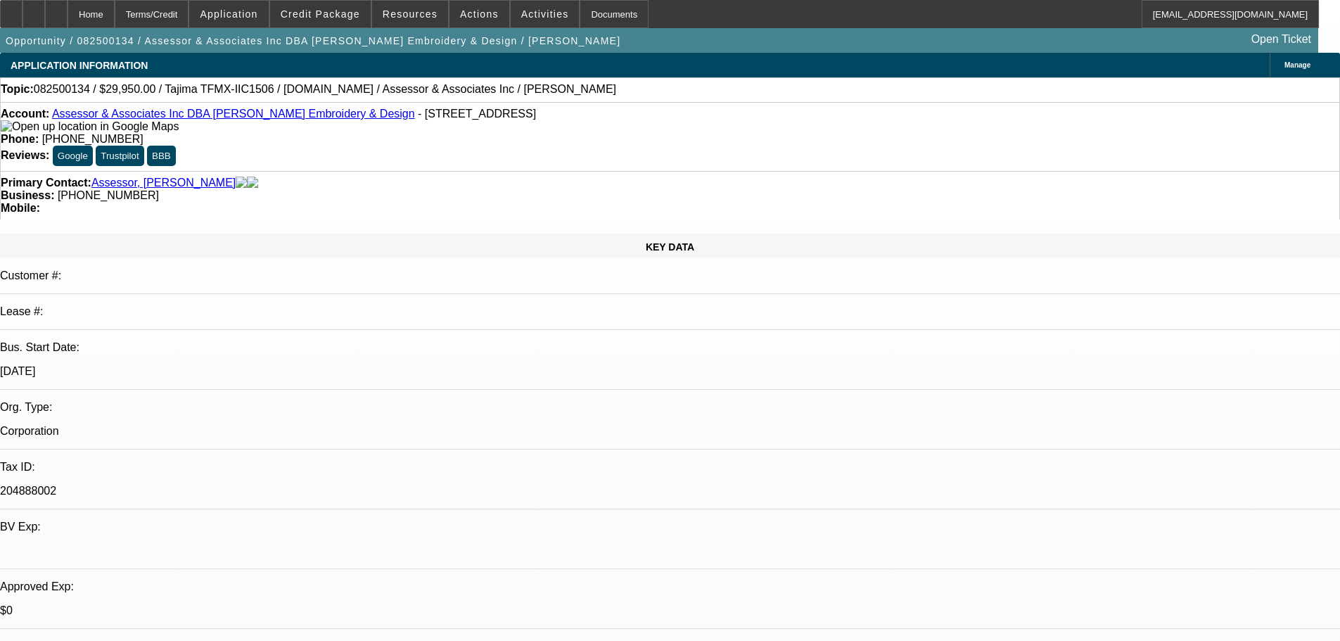
select select "0"
select select "2"
select select "0.1"
select select "4"
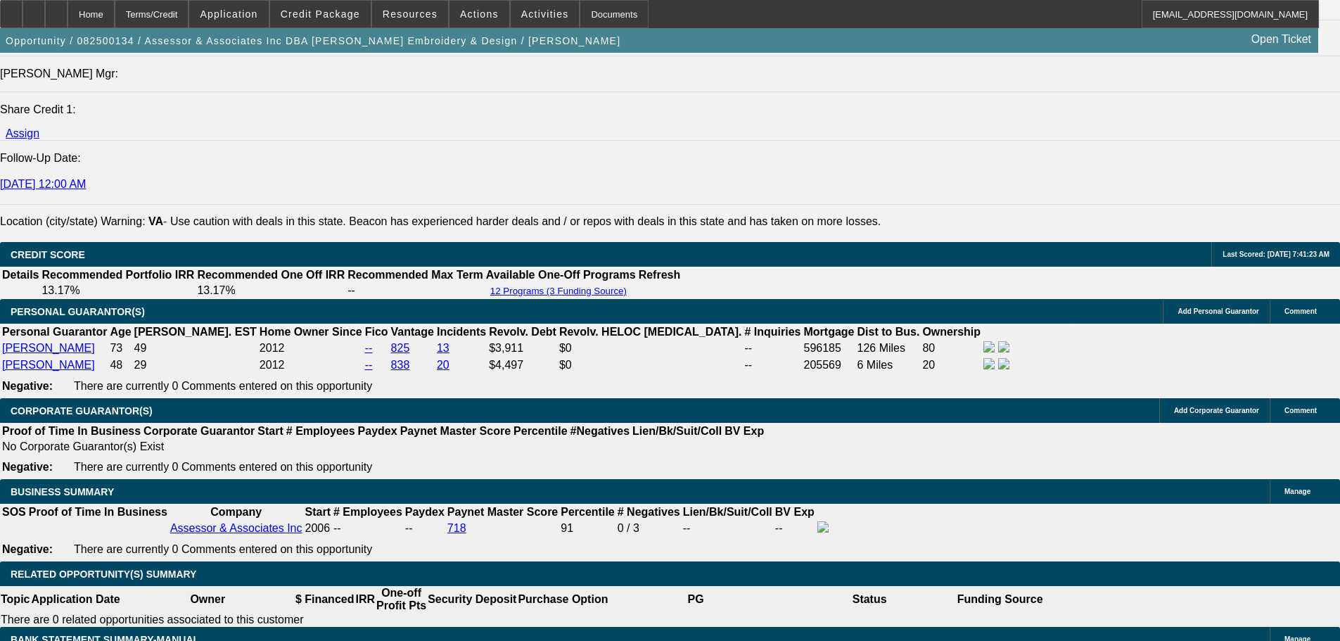
scroll to position [2110, 0]
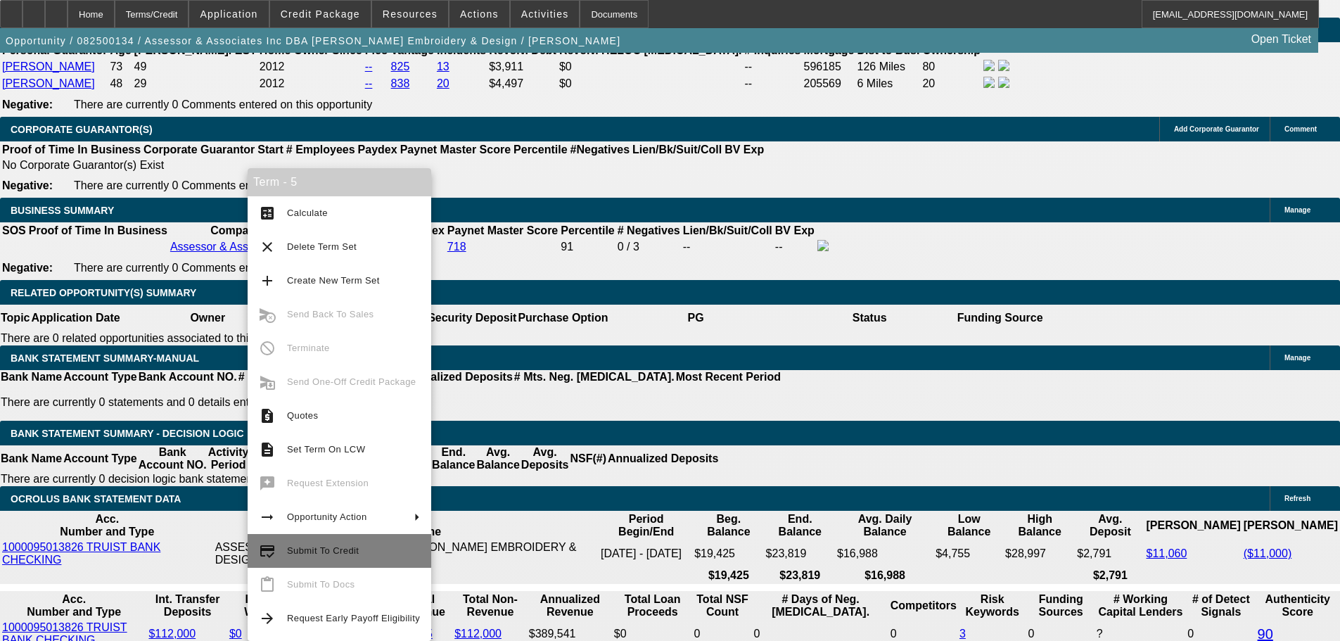
click at [311, 551] on span "Submit To Credit" at bounding box center [323, 550] width 72 height 11
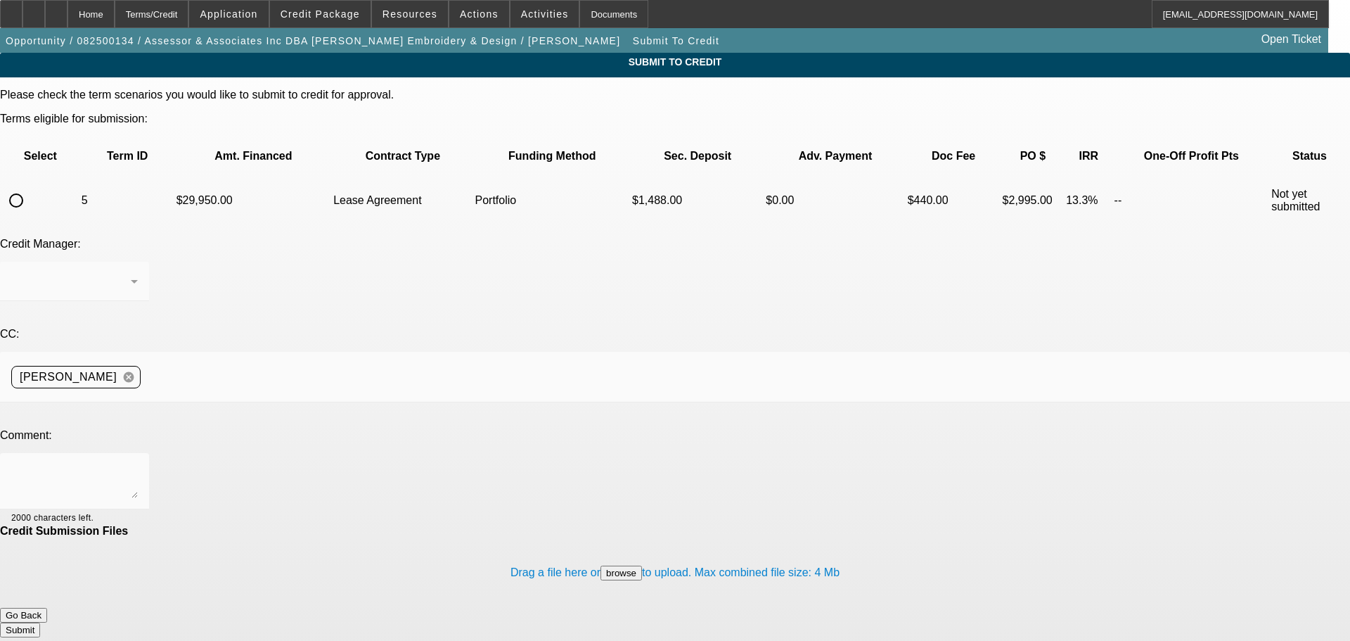
click at [30, 186] on input "radio" at bounding box center [16, 200] width 28 height 28
radio input "true"
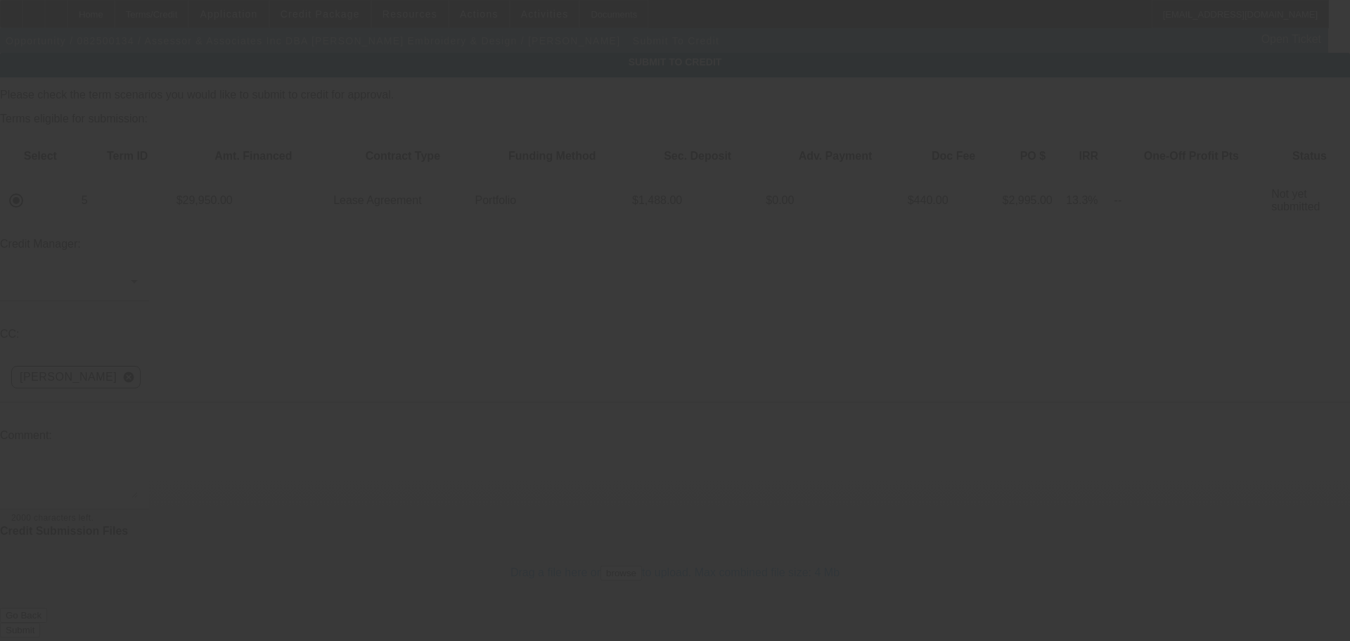
click at [235, 321] on div at bounding box center [675, 320] width 1350 height 641
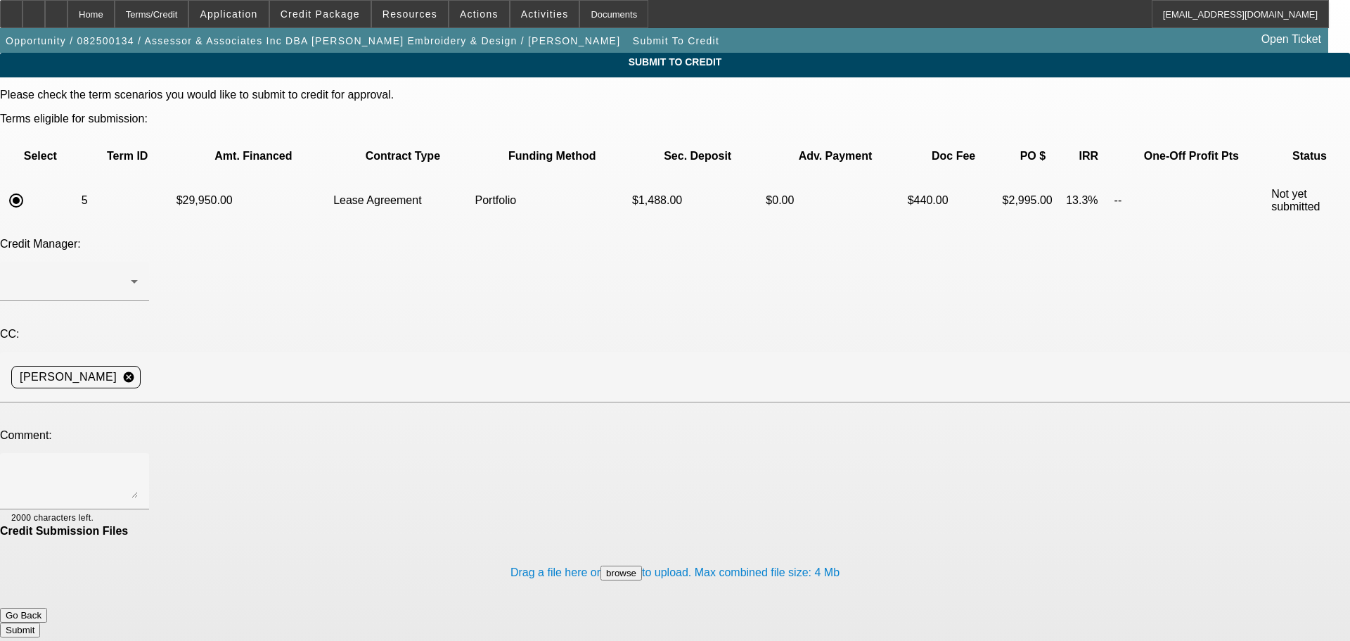
click at [235, 321] on div at bounding box center [675, 320] width 1350 height 641
click at [138, 464] on textarea at bounding box center [74, 481] width 127 height 34
click at [138, 464] on textarea "HI George, switched to Equip used Tajima. Please review. Thank you" at bounding box center [74, 481] width 127 height 34
type textarea "Hi George, switched to Equip used Tajima. Please review. Thank you"
click at [40, 622] on button "Submit" at bounding box center [20, 629] width 40 height 15
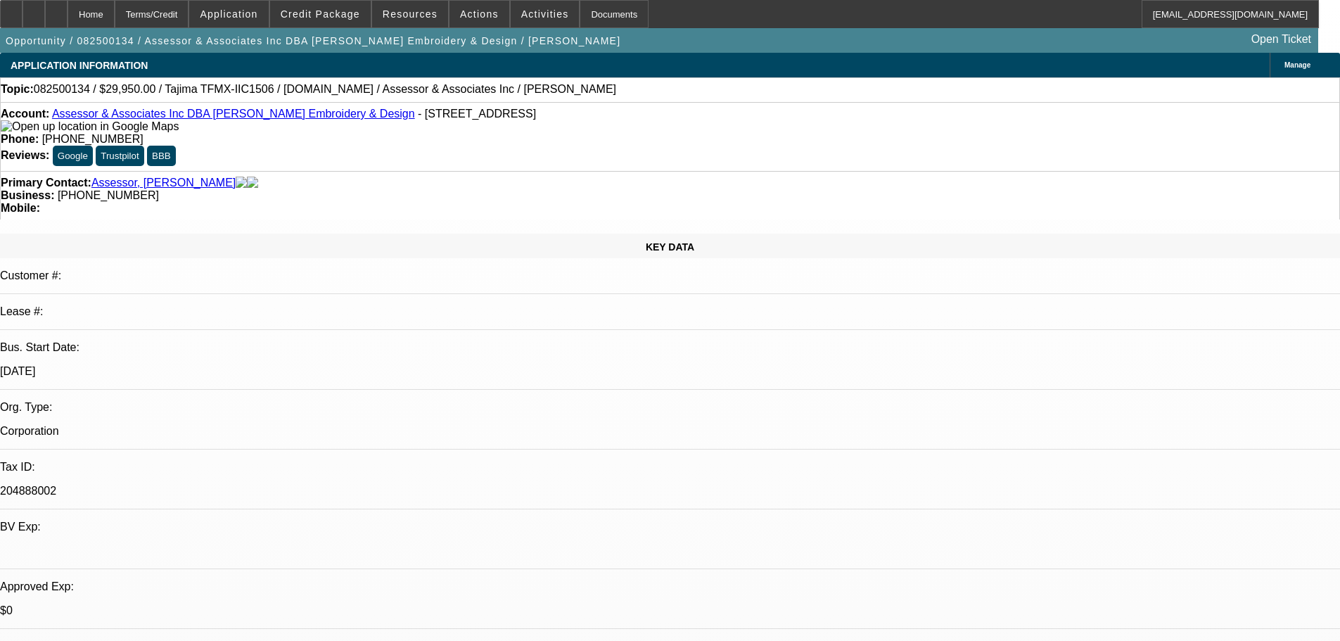
select select "0"
select select "2"
select select "0.1"
select select "4"
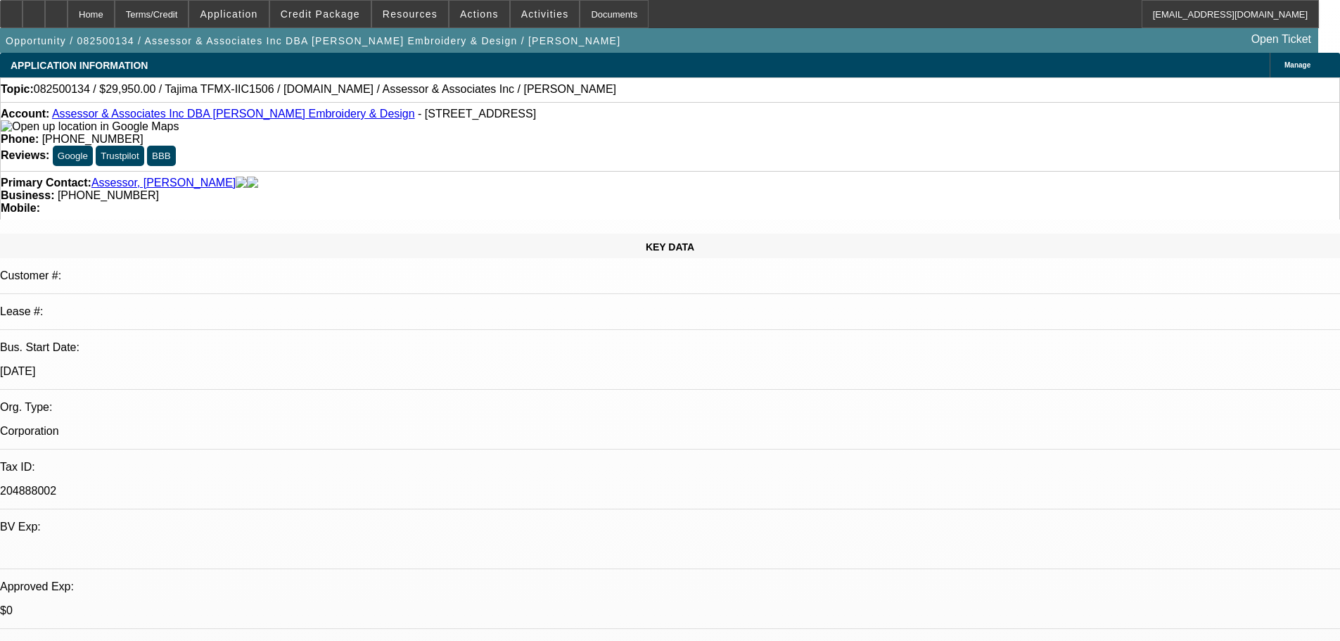
select select "0"
select select "2"
select select "0.1"
select select "4"
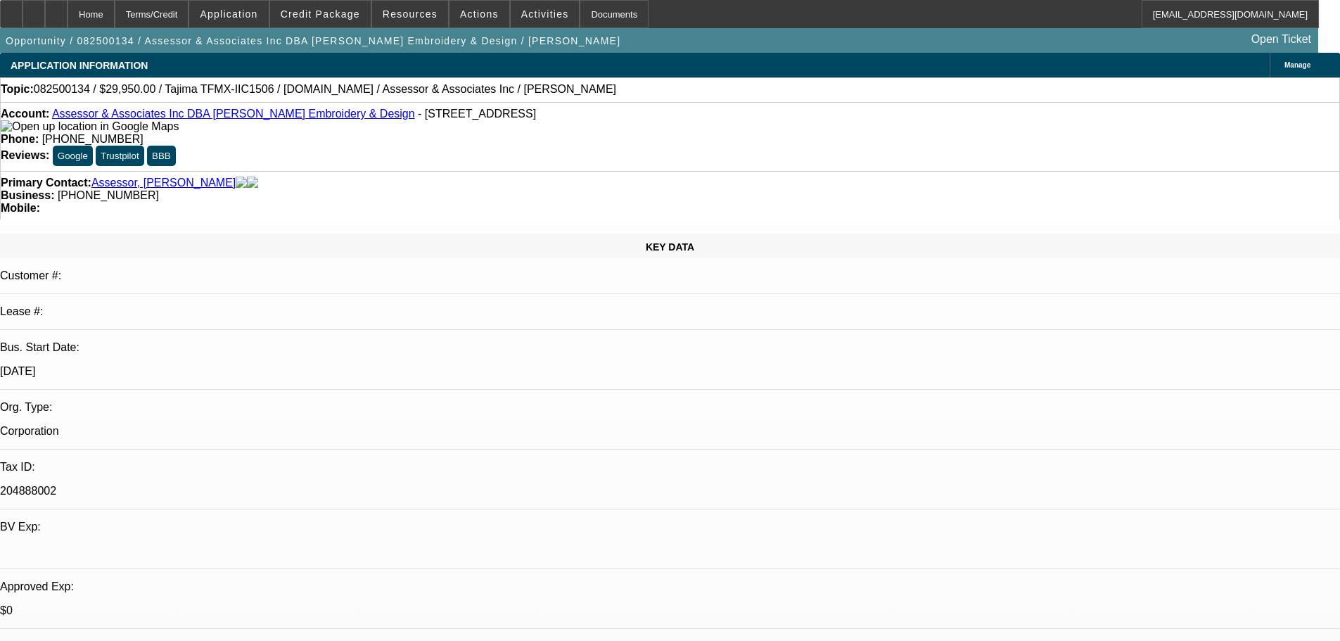
select select "0"
select select "2"
select select "0.1"
select select "4"
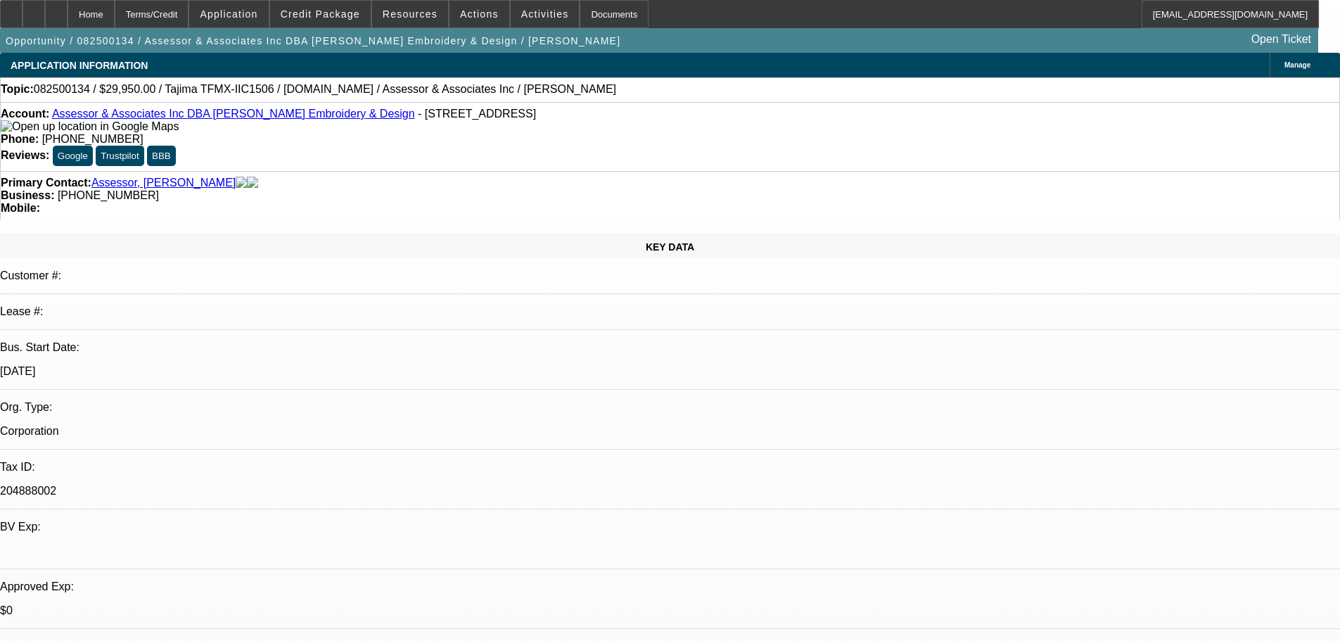
select select "0"
select select "2"
select select "0.1"
select select "4"
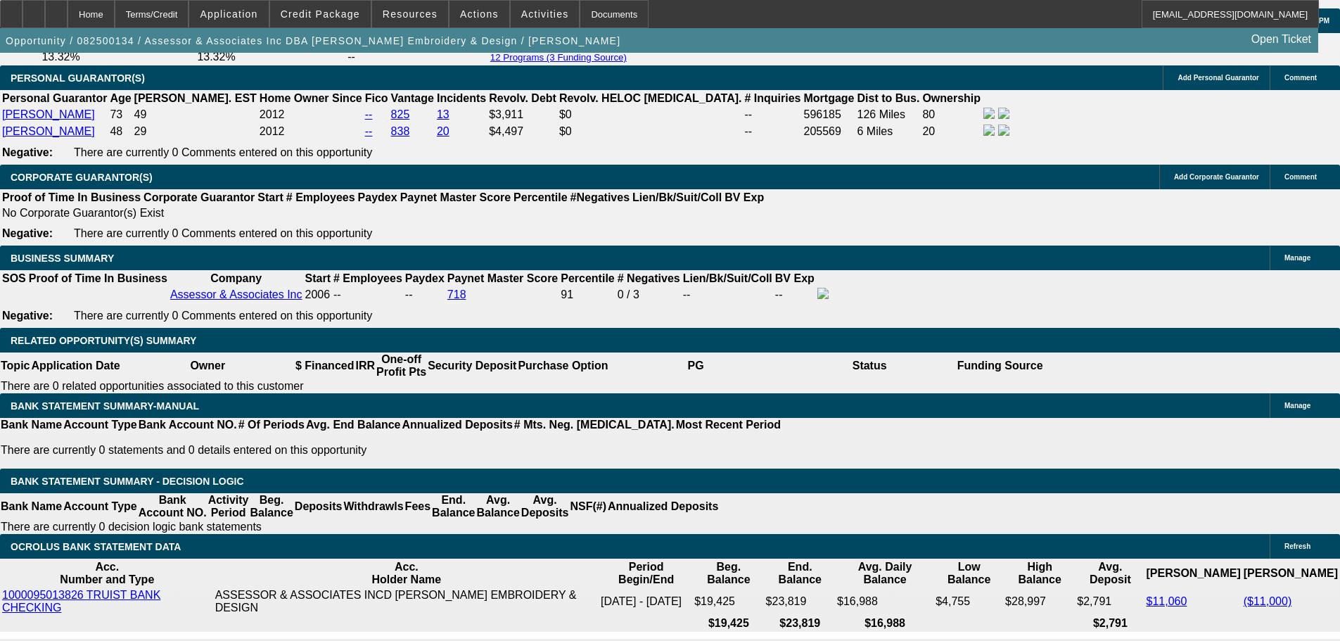
scroll to position [2061, 0]
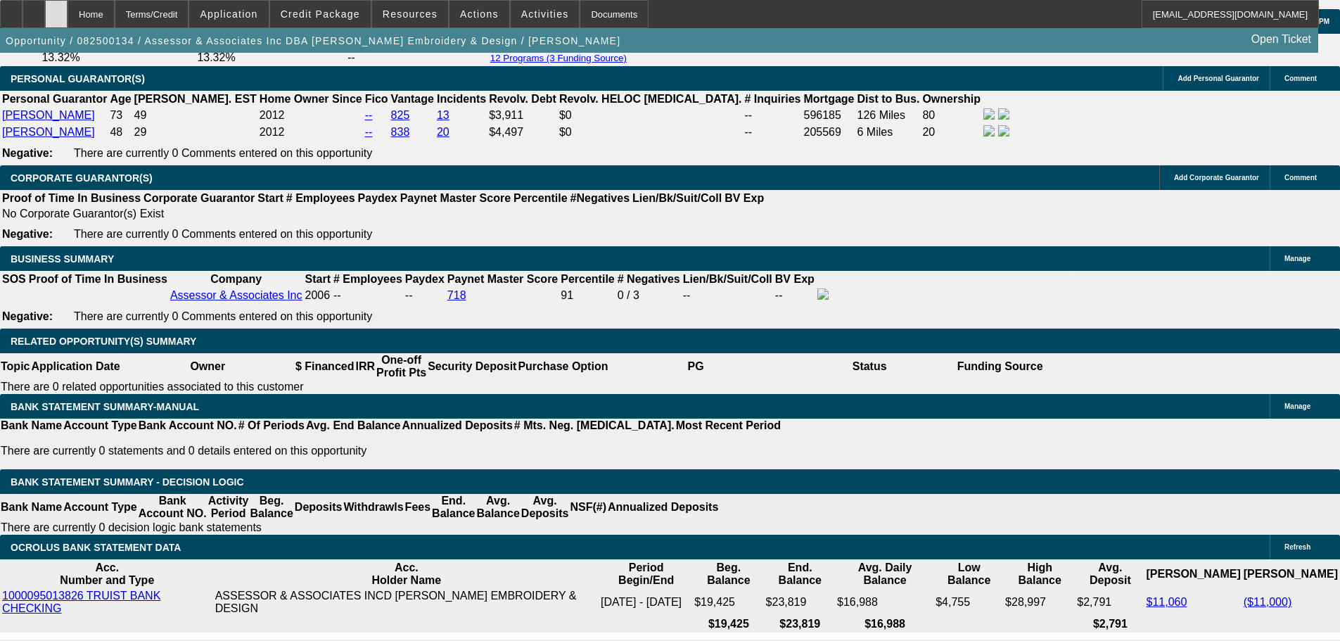
click at [56, 9] on icon at bounding box center [56, 9] width 0 height 0
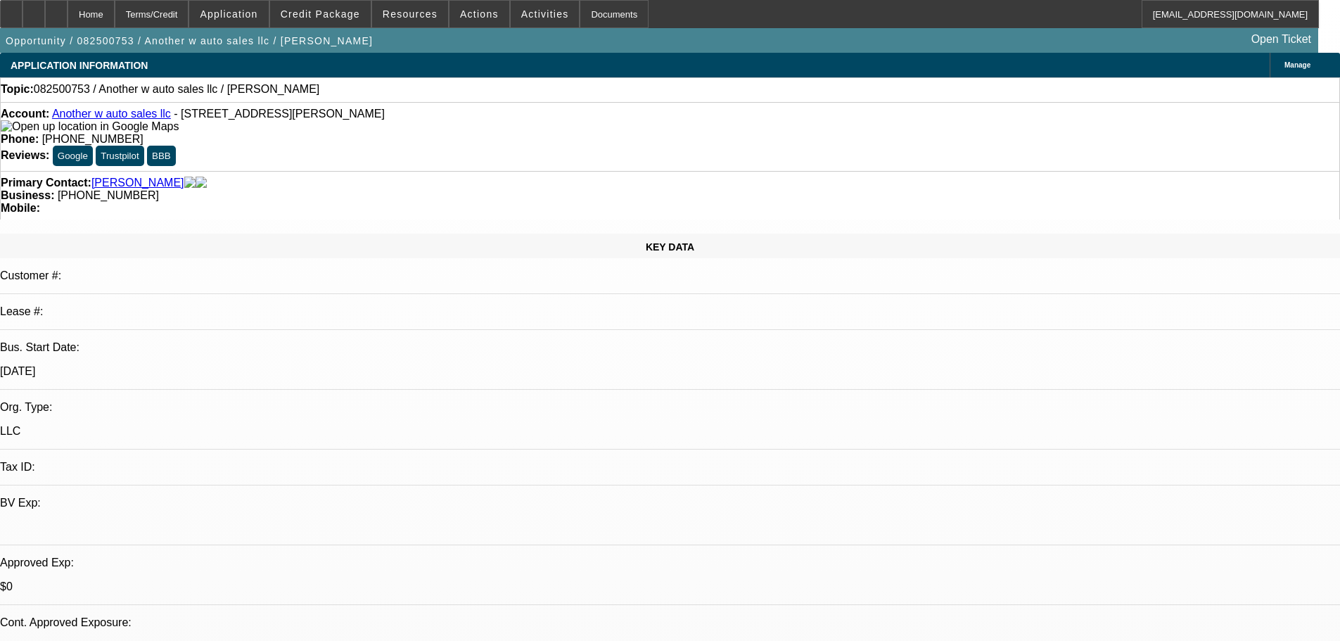
select select "0"
select select "2"
select select "0.1"
select select "4"
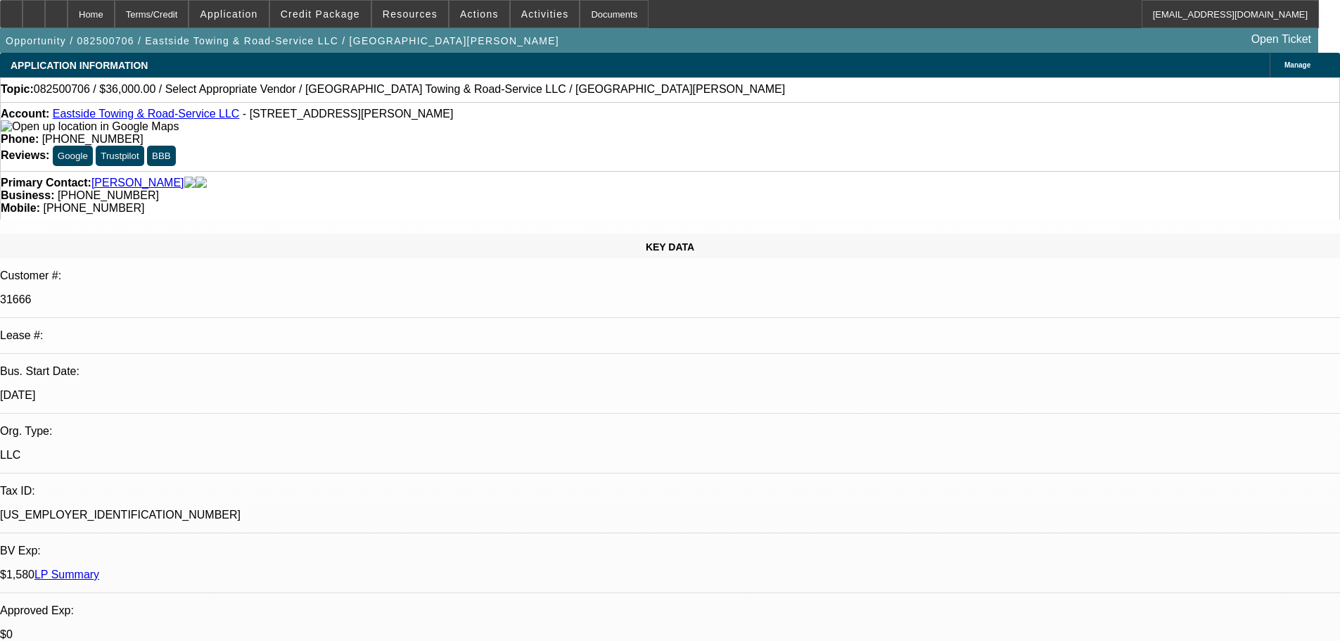
select select "0"
select select "2"
select select "0.1"
select select "4"
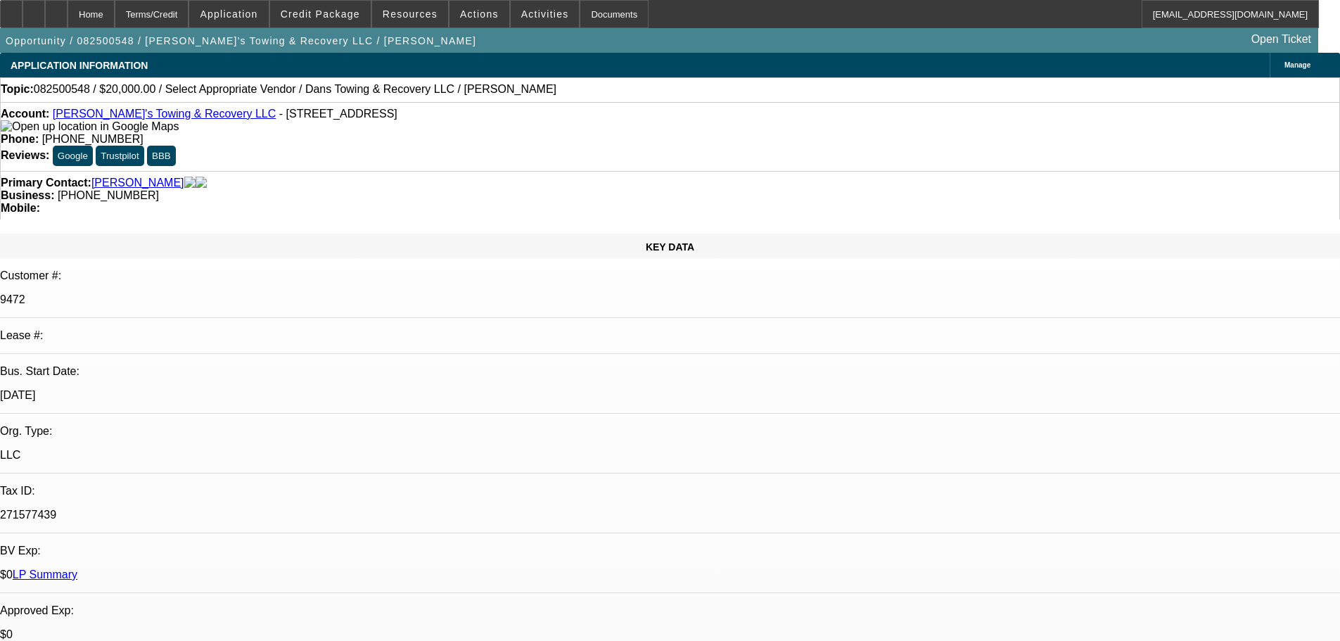
select select "0"
select select "2"
select select "0.1"
select select "4"
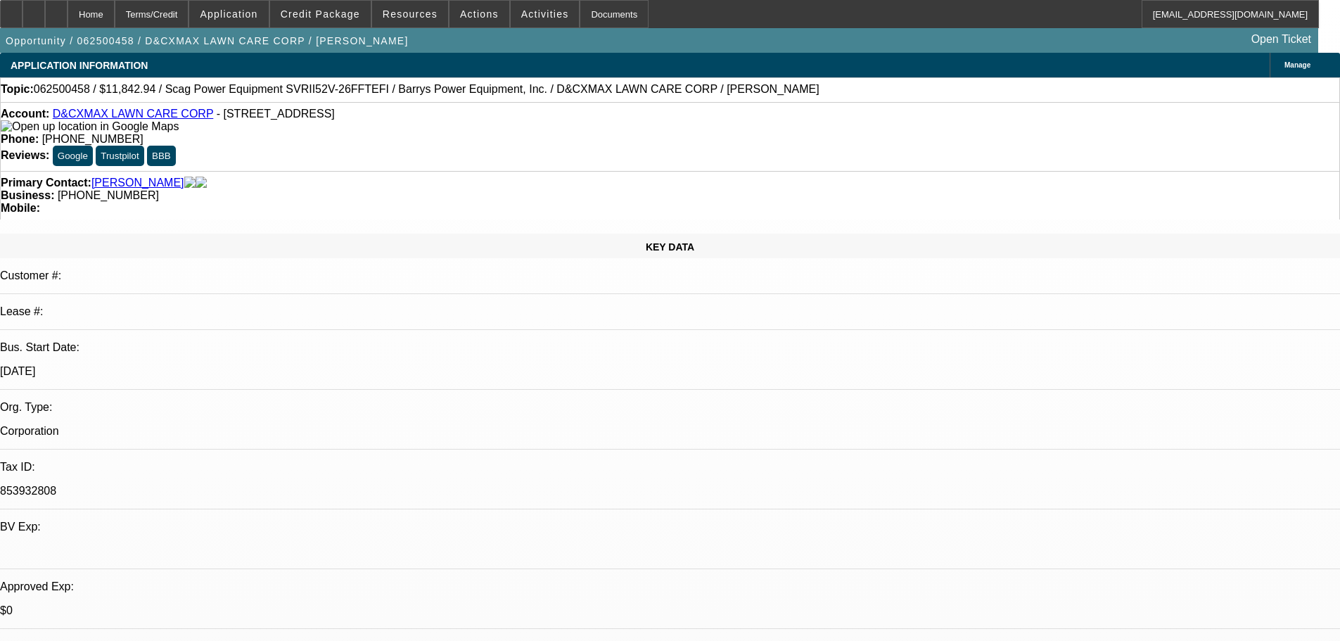
select select "0"
select select "6"
select select "0"
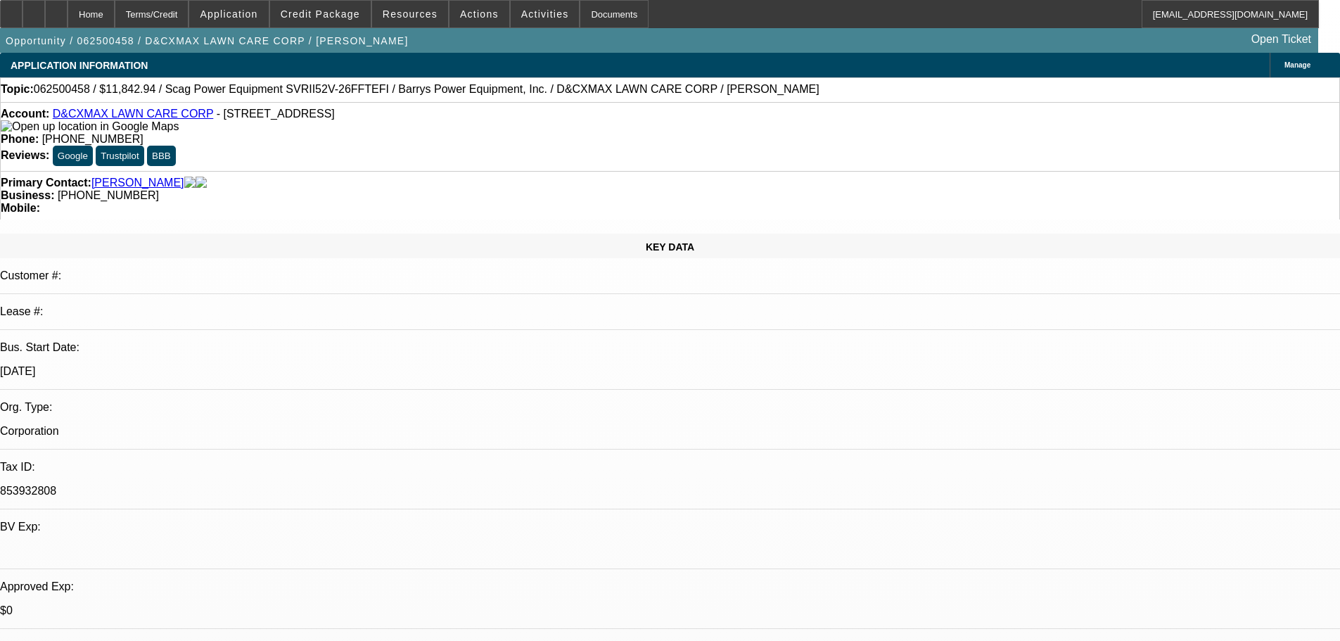
select select "2"
select select "0.1"
select select "4"
select select "0"
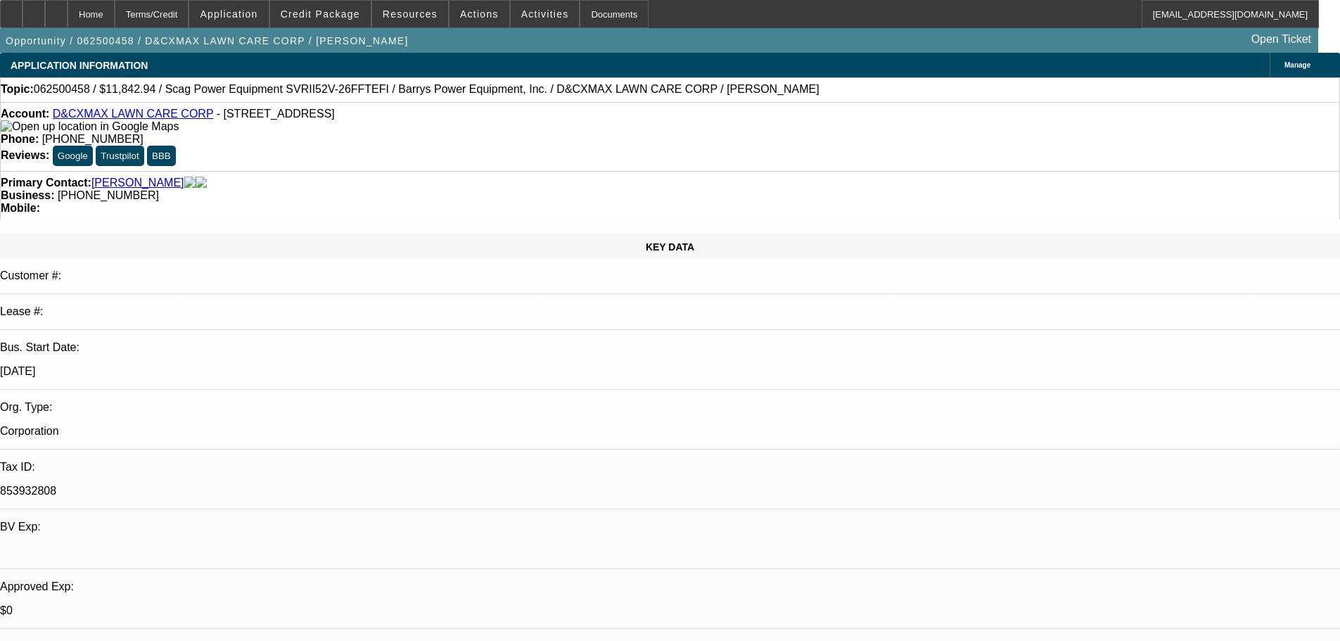
select select "2"
select select "0.1"
select select "4"
select select "0"
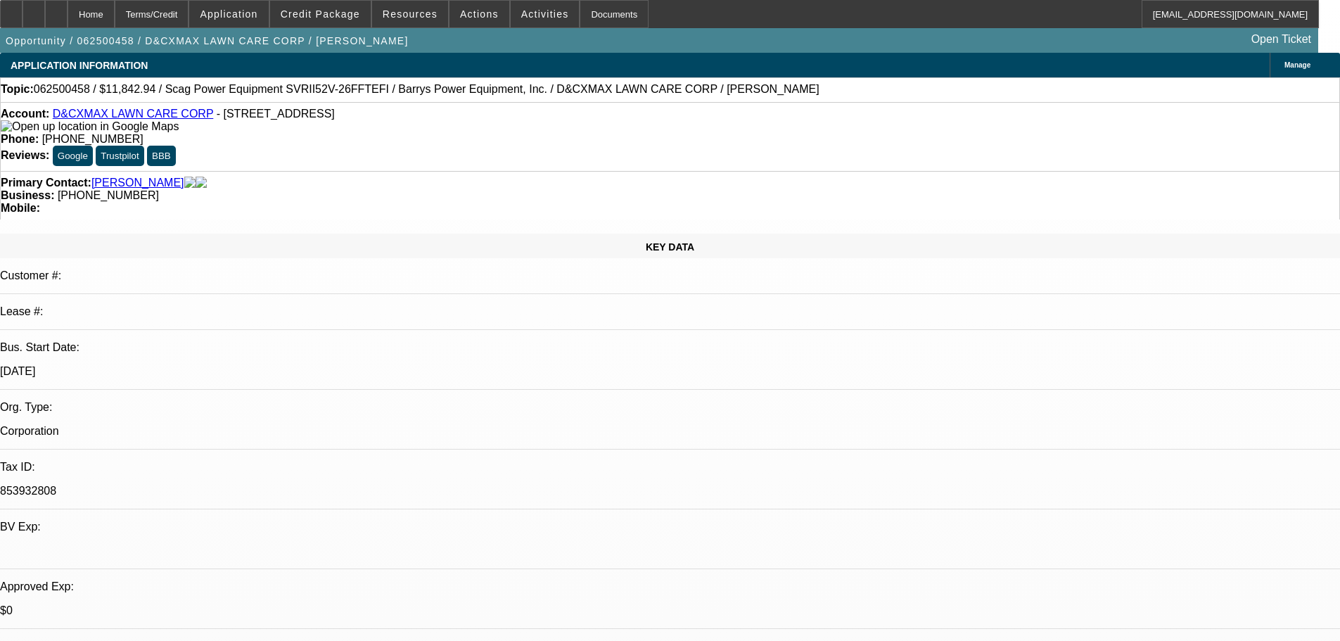
select select "0"
select select "3"
select select "0"
select select "6"
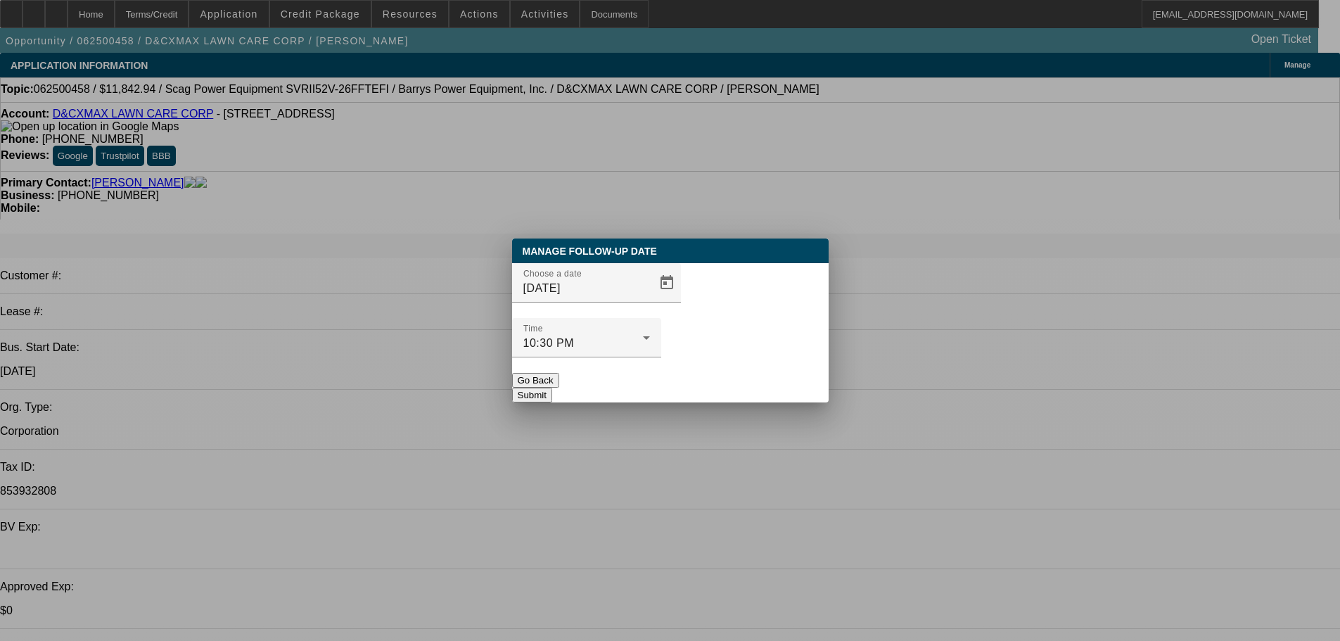
click at [644, 307] on div at bounding box center [670, 320] width 1340 height 641
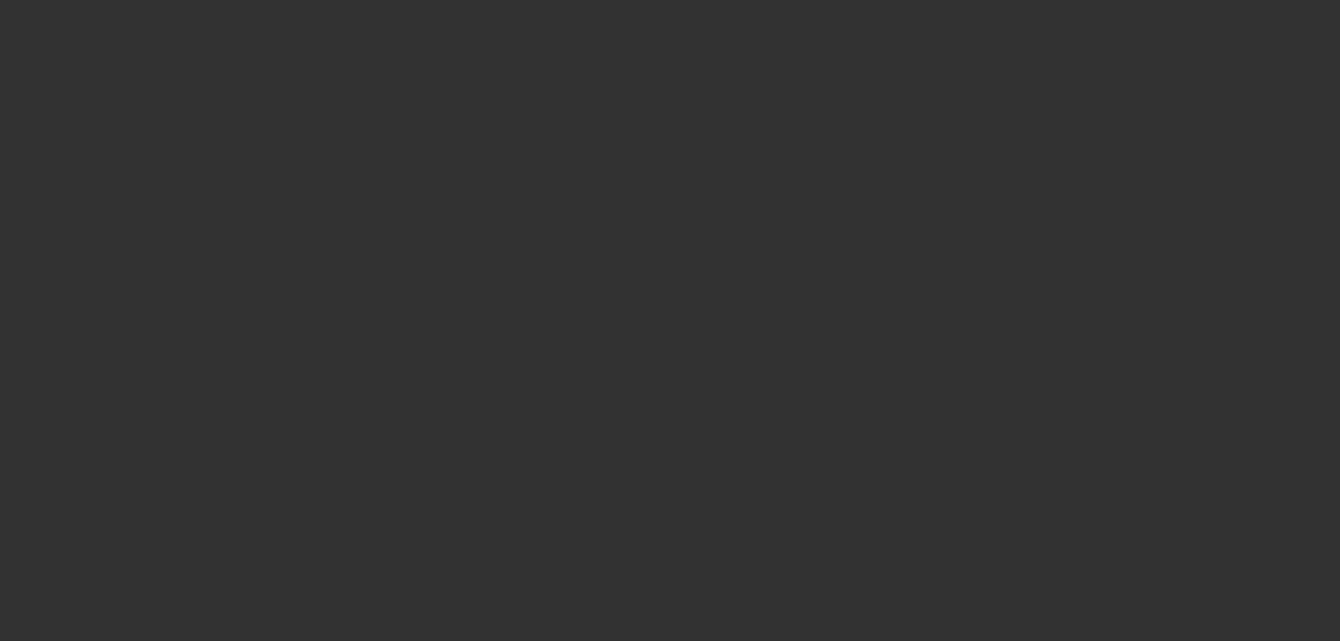
click at [650, 300] on span "Open calendar" at bounding box center [667, 283] width 34 height 34
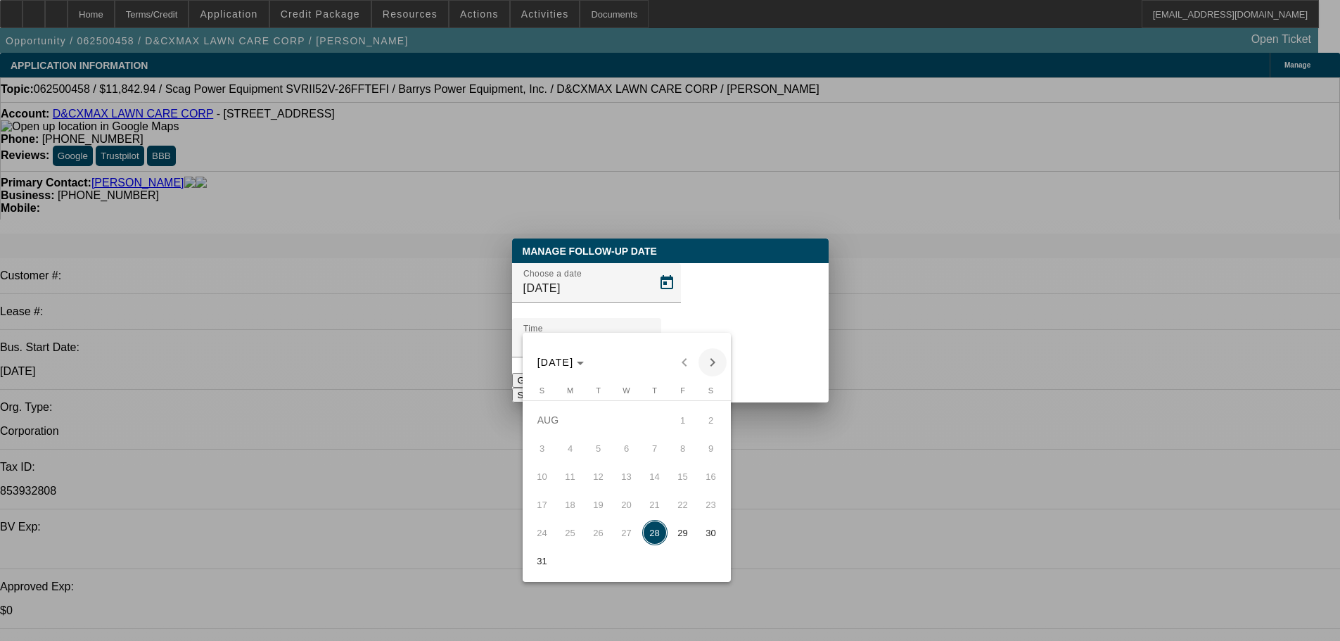
click at [712, 364] on span "Next month" at bounding box center [712, 362] width 28 height 28
click at [612, 454] on button "3" at bounding box center [626, 448] width 28 height 28
type input "9/3/2025"
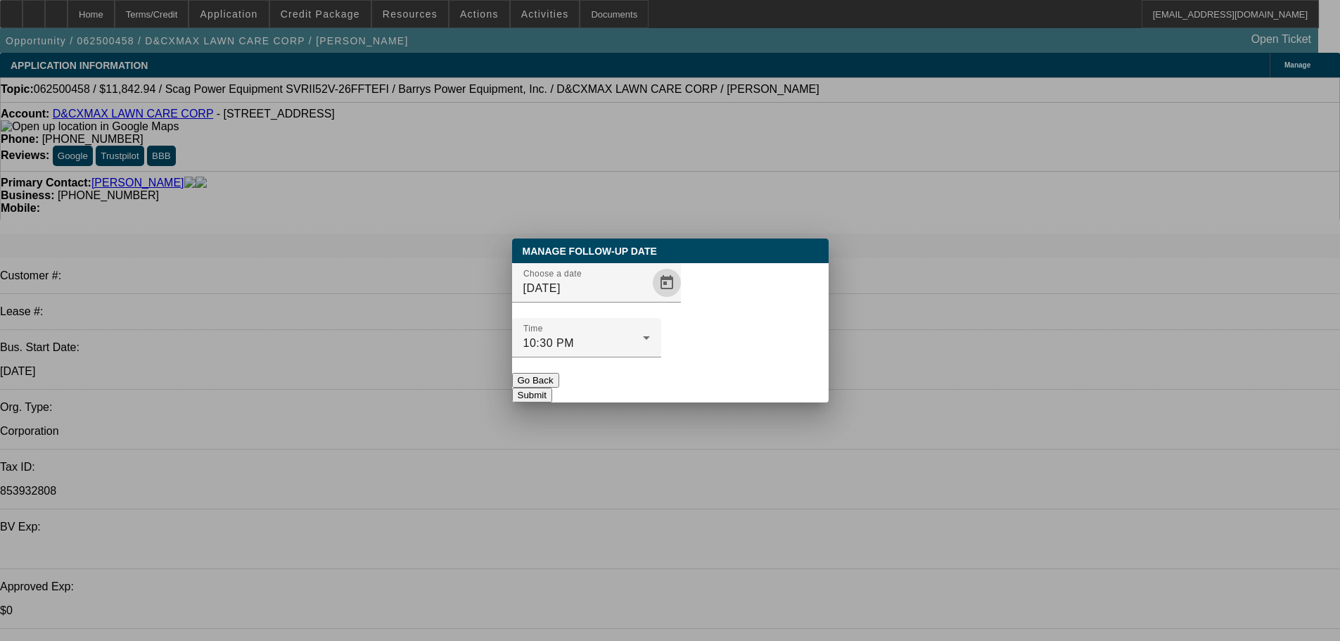
click at [552, 387] on button "Submit" at bounding box center [532, 394] width 40 height 15
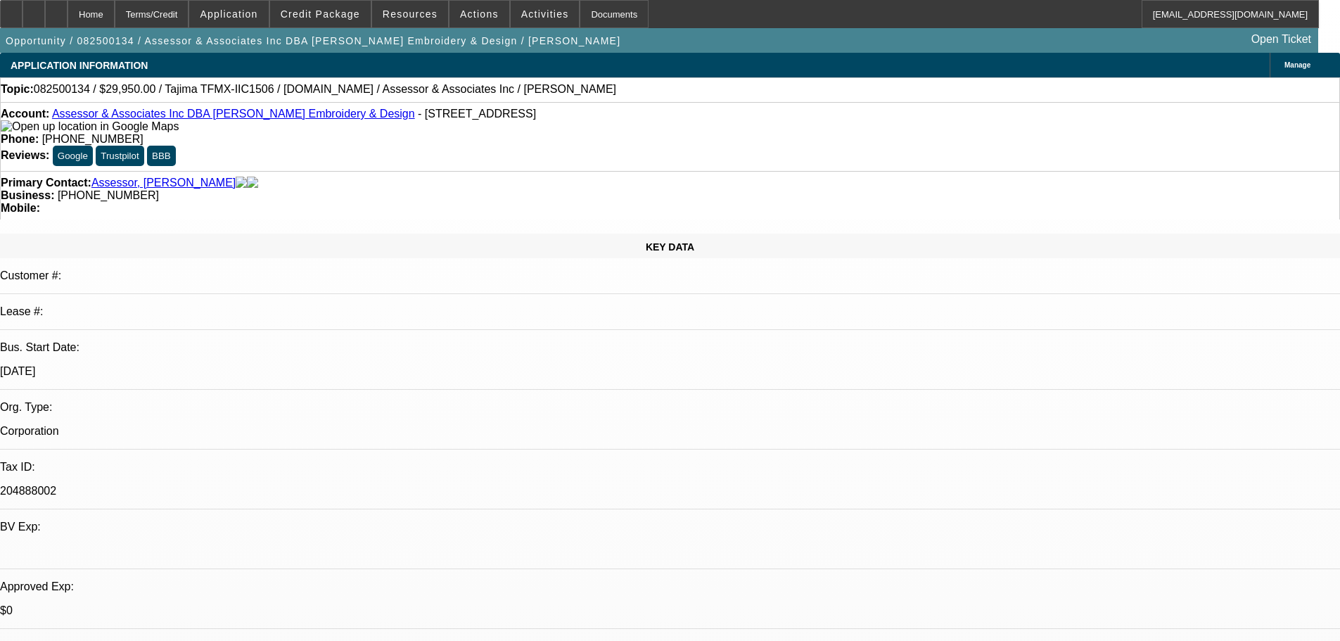
select select "0"
select select "2"
select select "0.1"
select select "4"
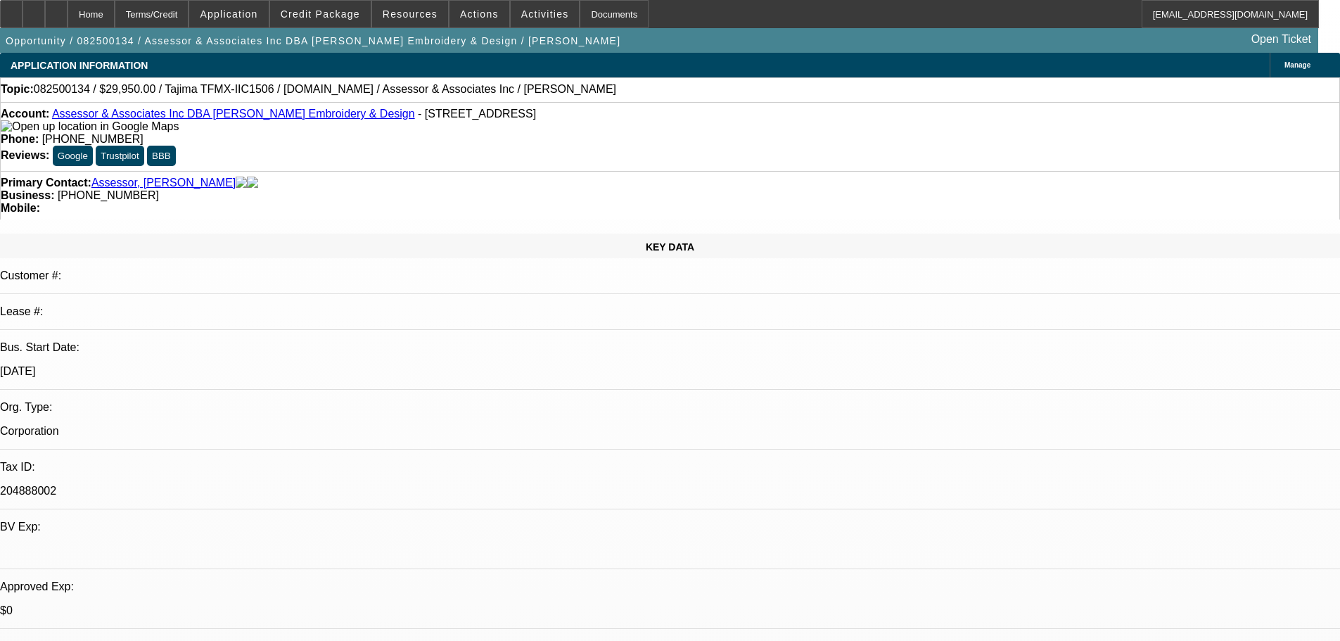
select select "0"
select select "2"
select select "0.1"
select select "4"
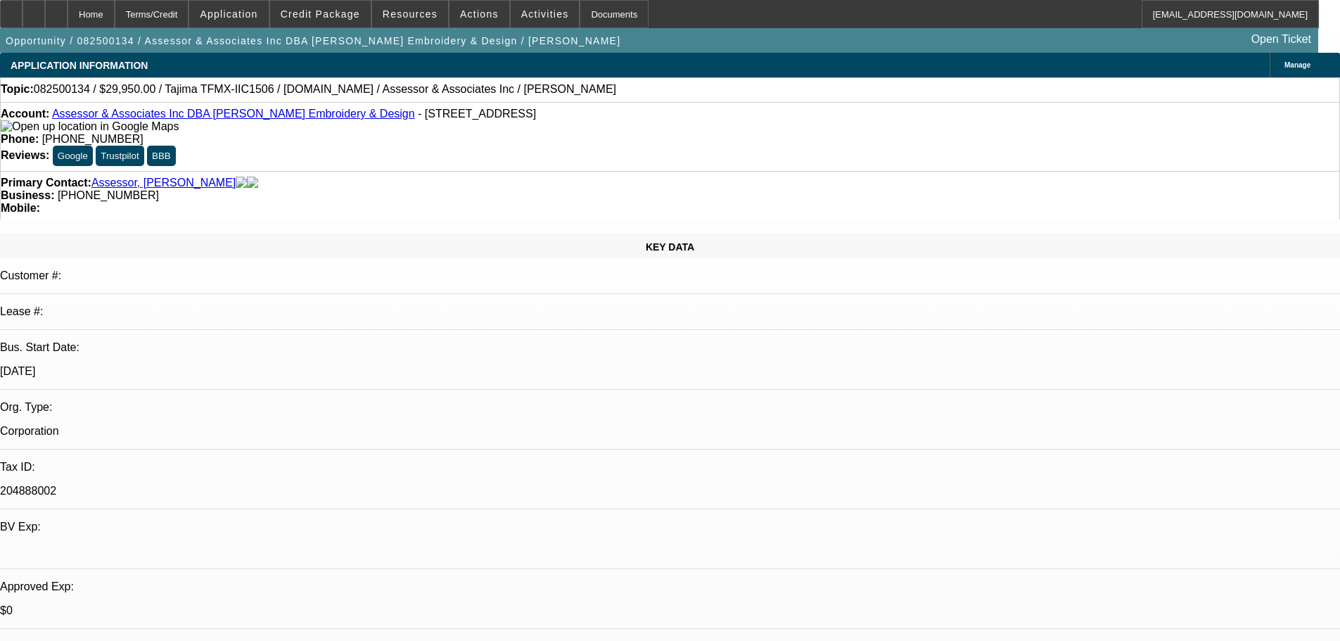
select select "0"
select select "2"
select select "0.1"
select select "4"
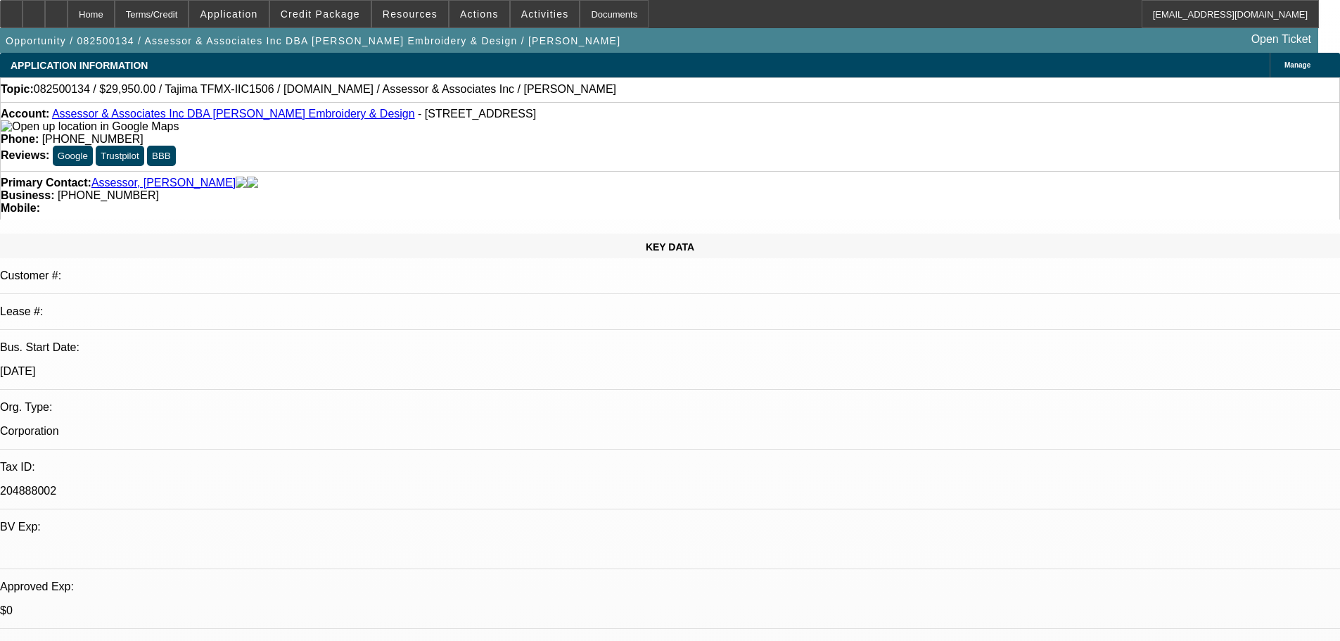
select select "0"
select select "2"
select select "0.1"
select select "4"
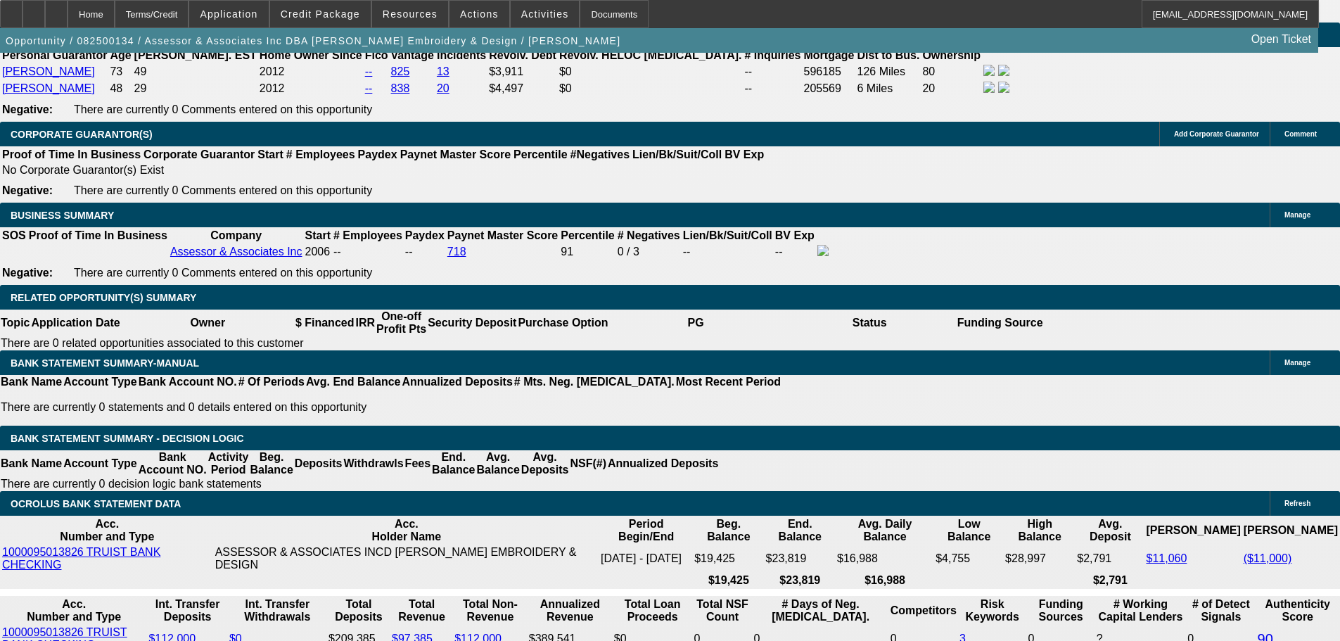
scroll to position [1899, 0]
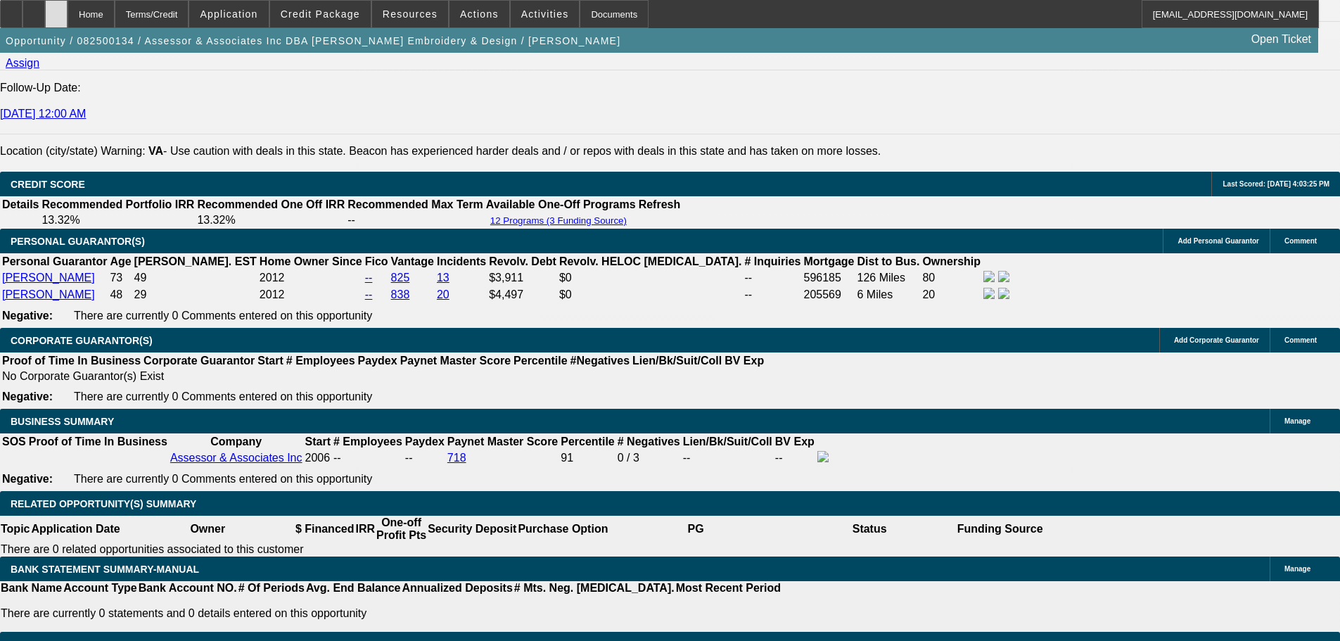
click at [68, 1] on div at bounding box center [56, 14] width 23 height 28
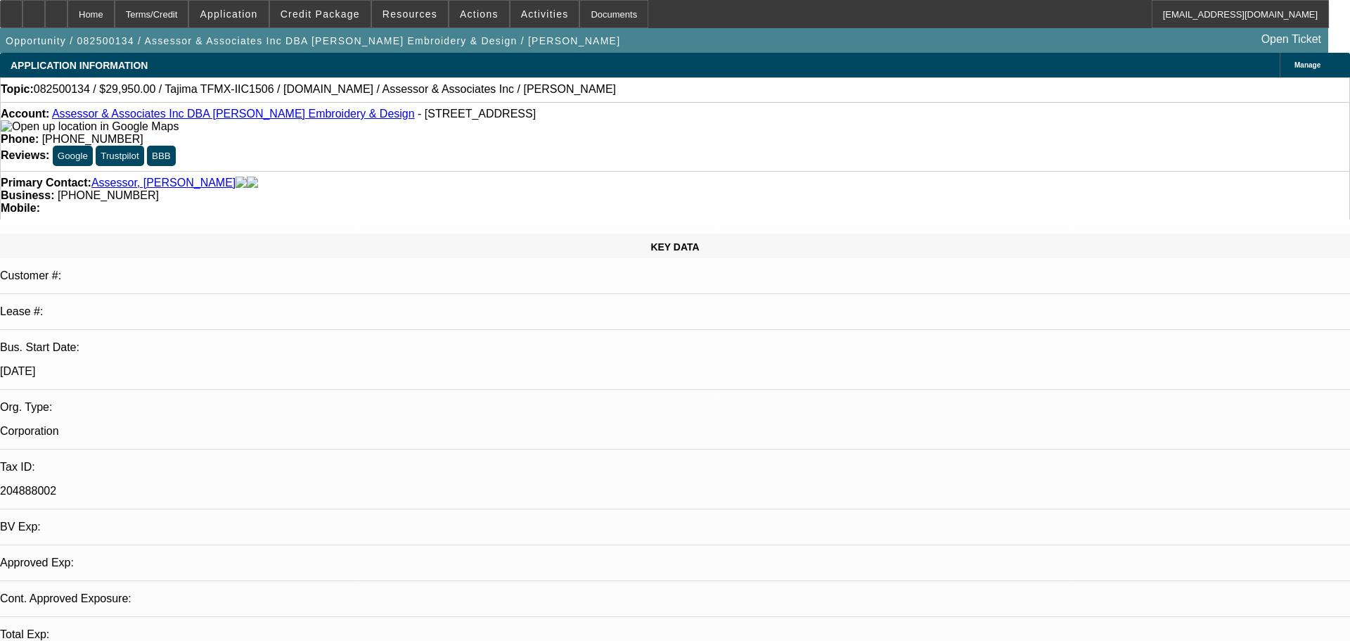
select select "0"
select select "2"
select select "0.1"
select select "0"
select select "2"
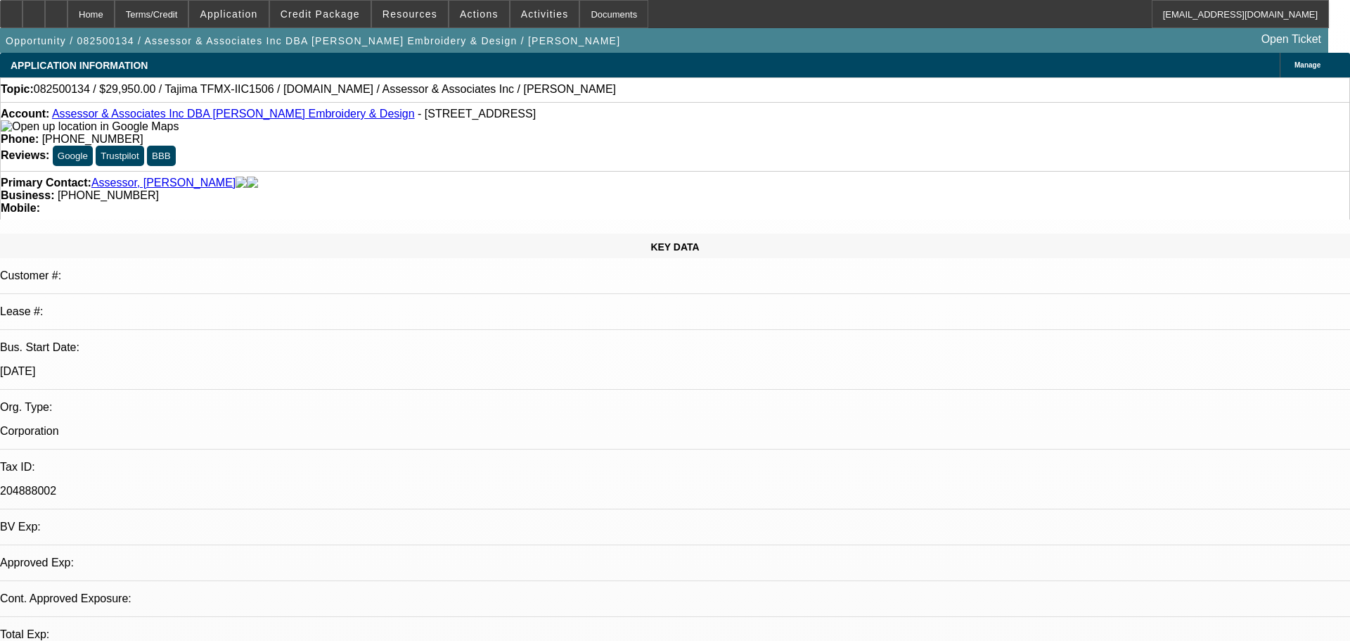
select select "0.1"
select select "0"
select select "2"
select select "0.1"
select select "0"
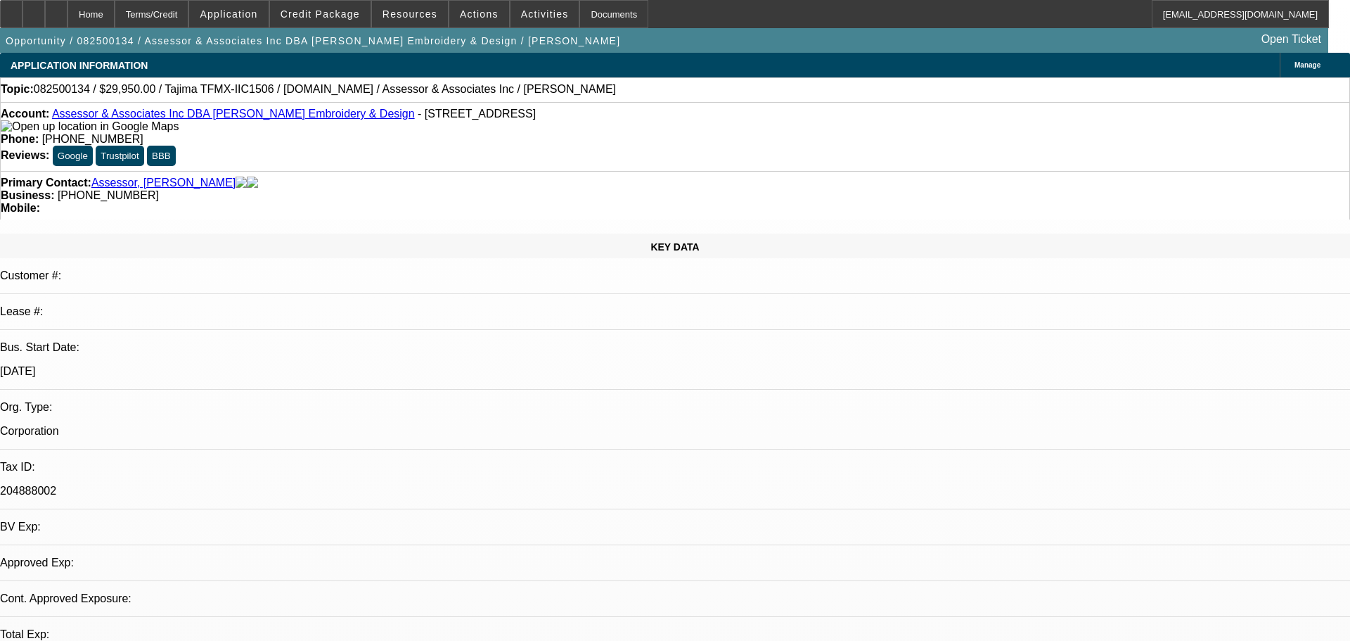
select select "2"
select select "0.1"
select select "1"
select select "2"
select select "4"
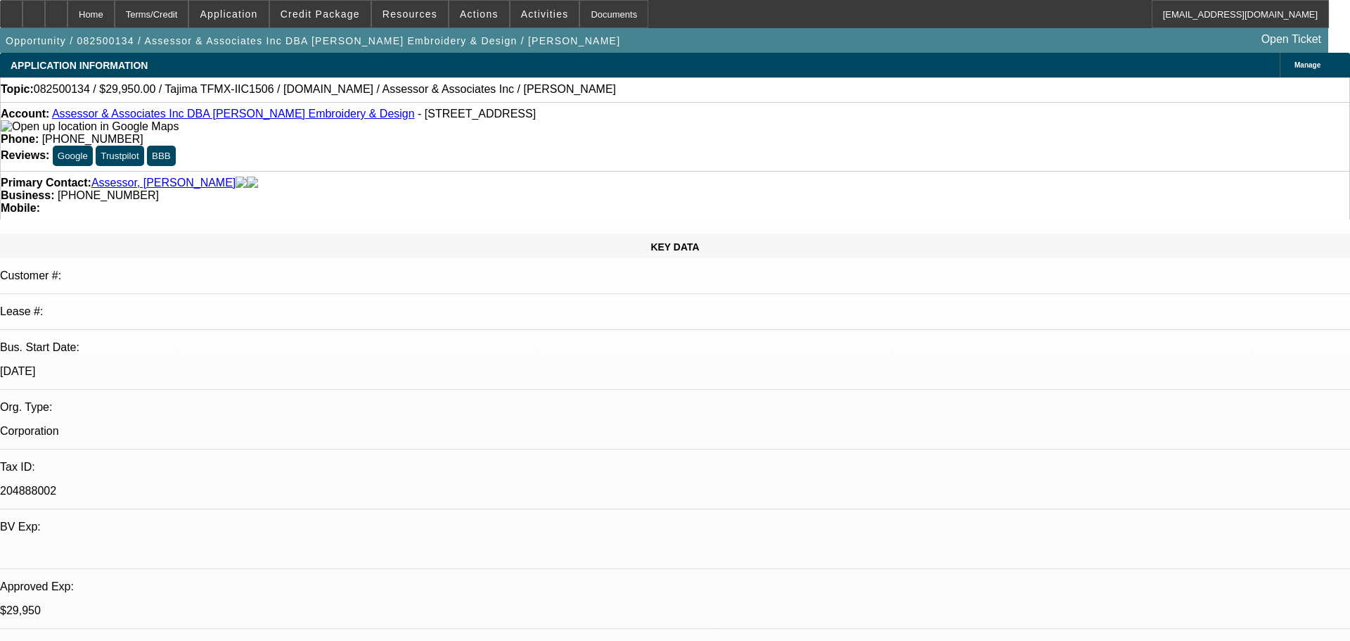
select select "1"
select select "2"
select select "4"
select select "1"
select select "2"
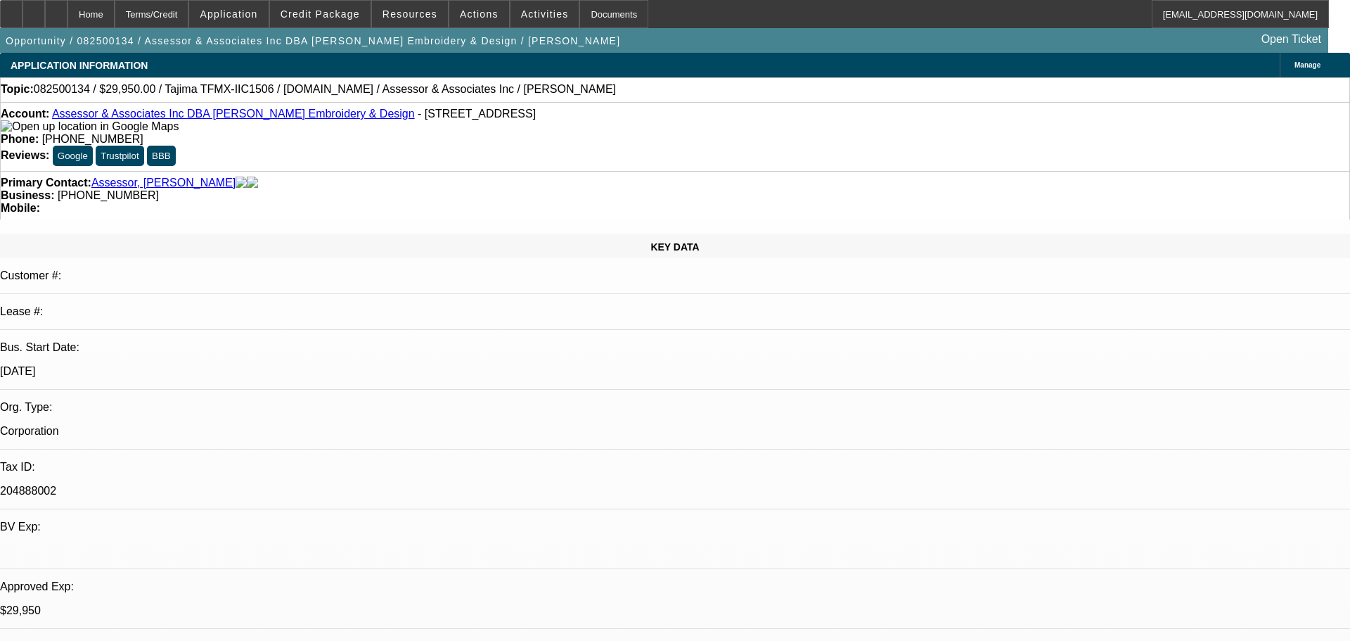
select select "4"
select select "1"
select select "2"
select select "4"
click at [68, 14] on div at bounding box center [56, 14] width 23 height 28
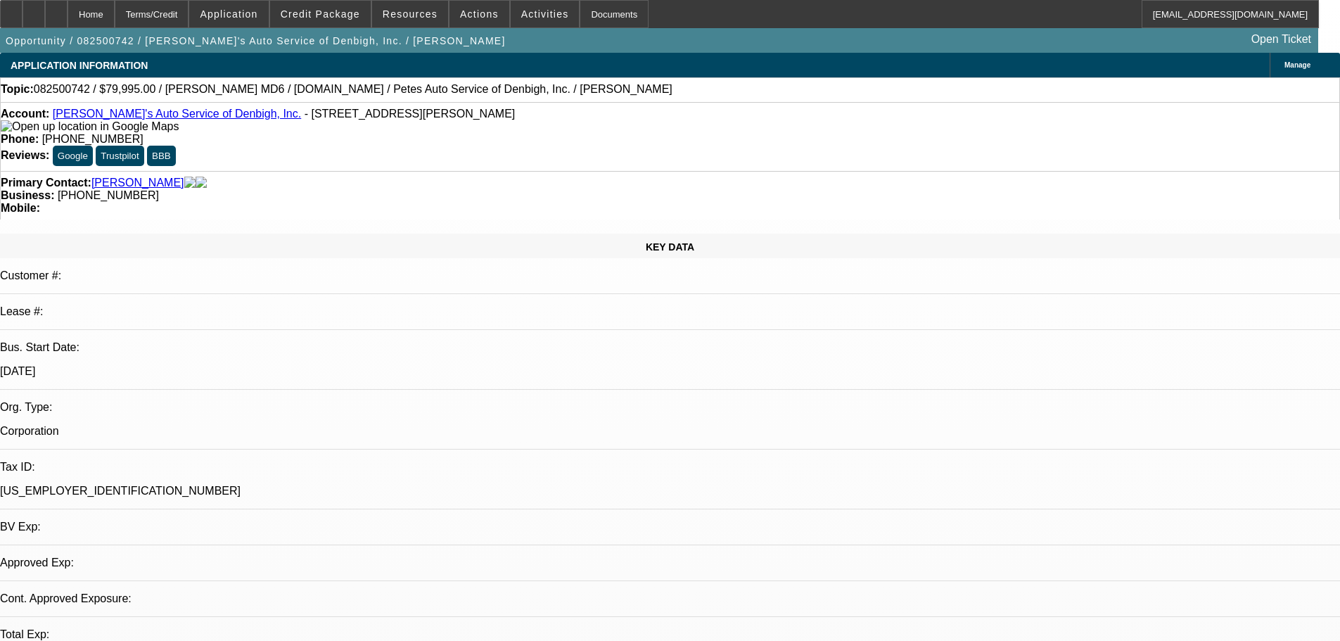
select select "0"
select select "3"
select select "0.2"
select select "17"
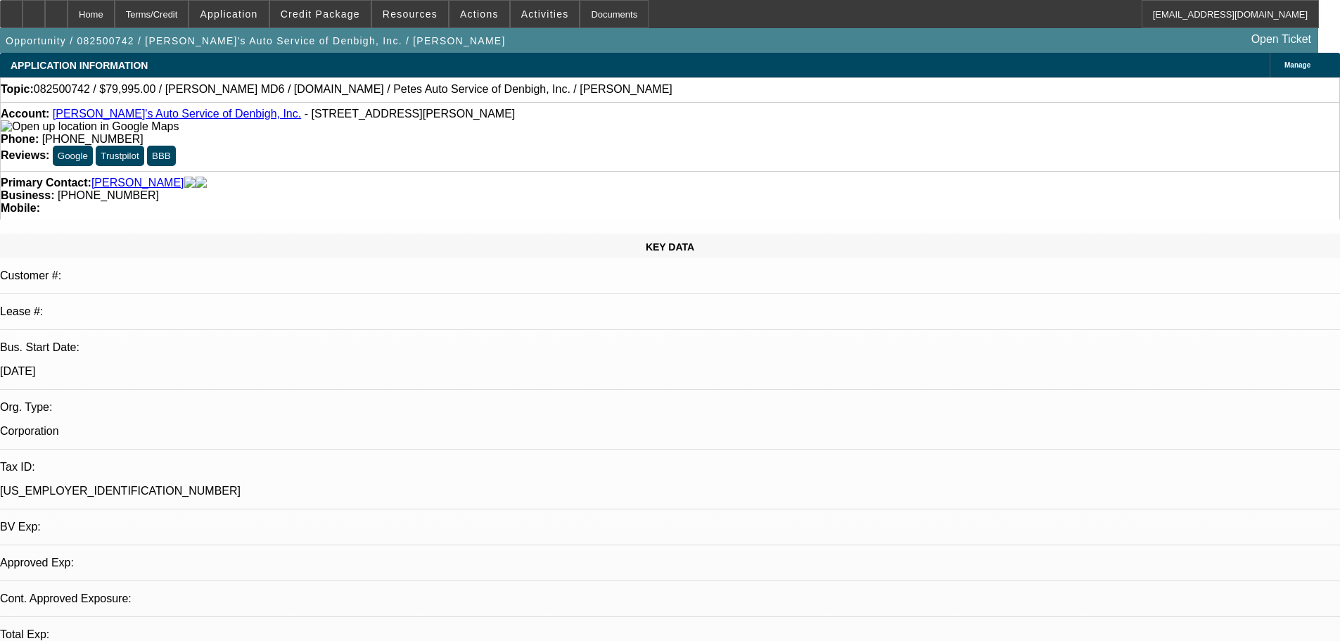
select select "0.1"
select select "0"
select select "3"
select select "0.1"
select select "4"
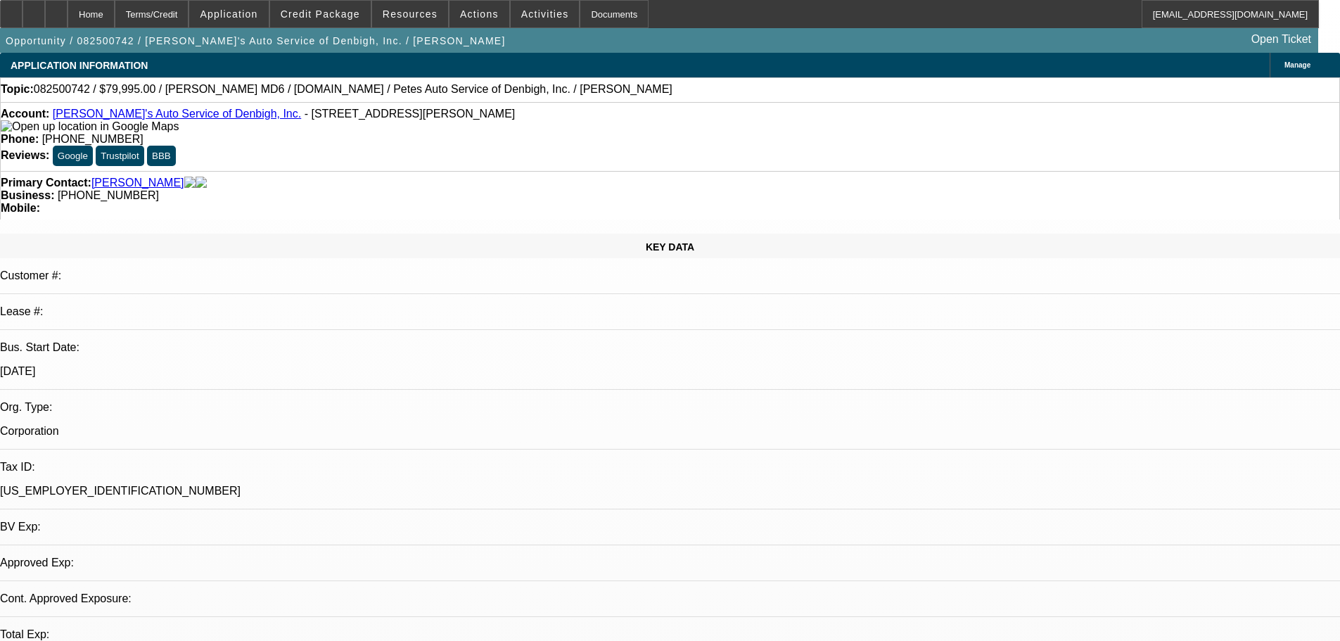
select select "0"
select select "3"
select select "0"
select select "6"
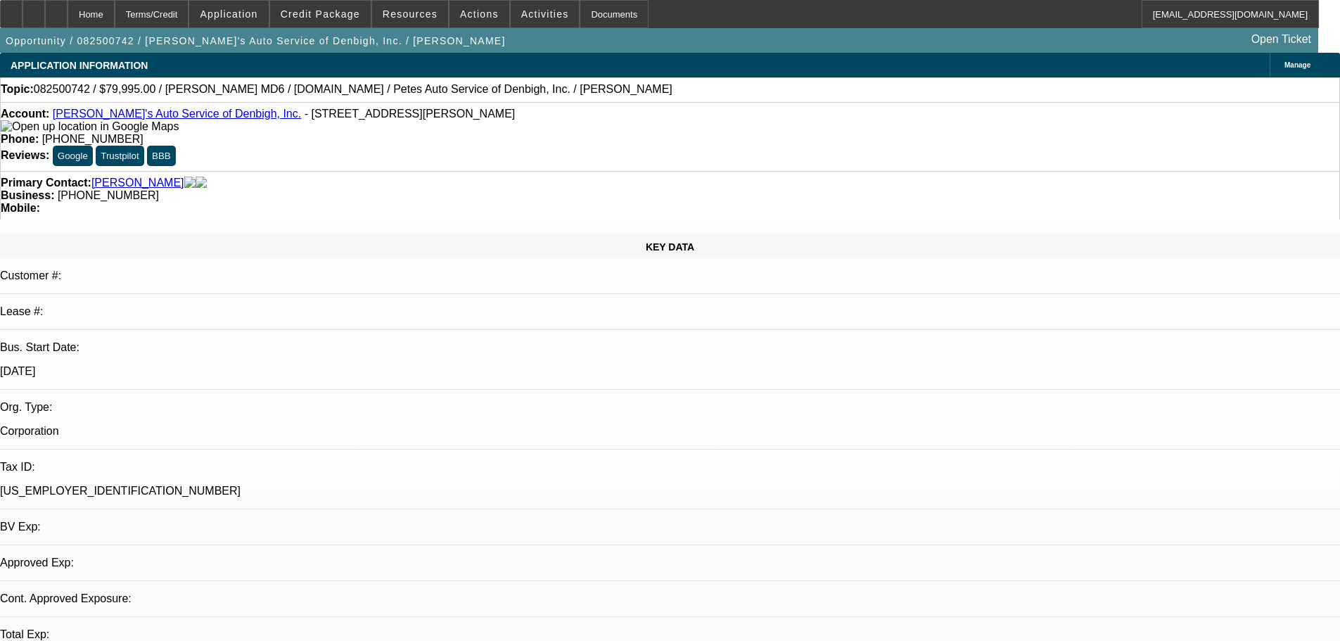
select select "0"
select select "3"
select select "0"
select select "6"
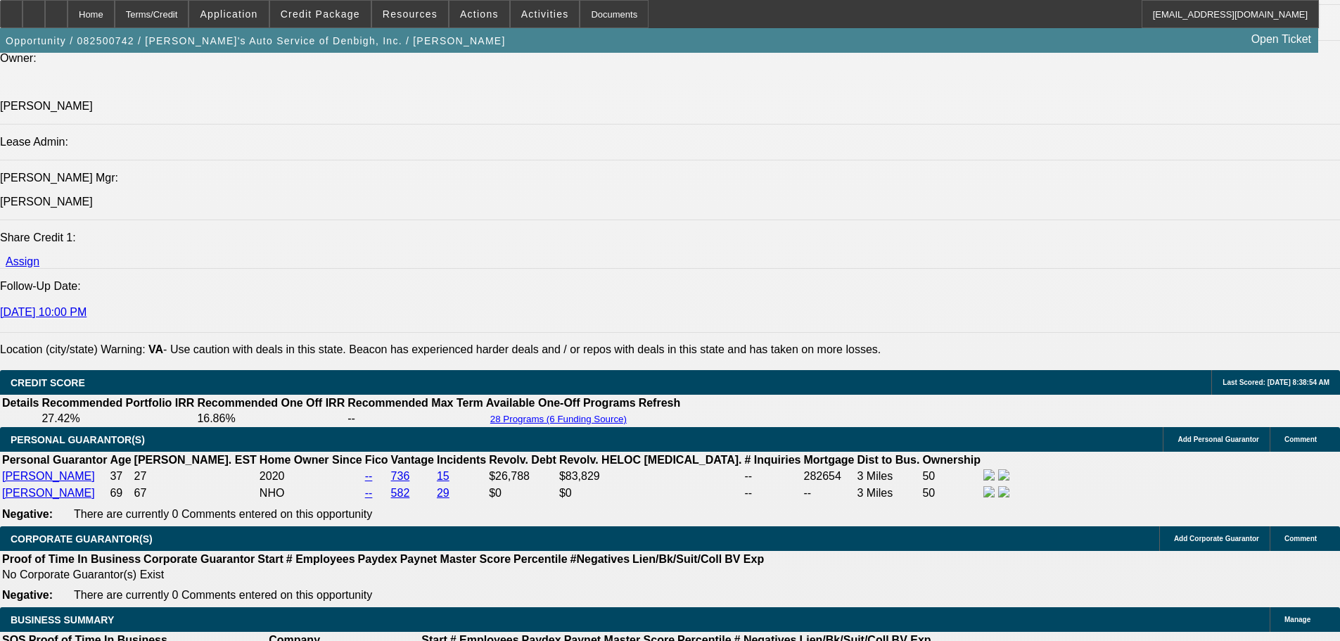
scroll to position [1828, 0]
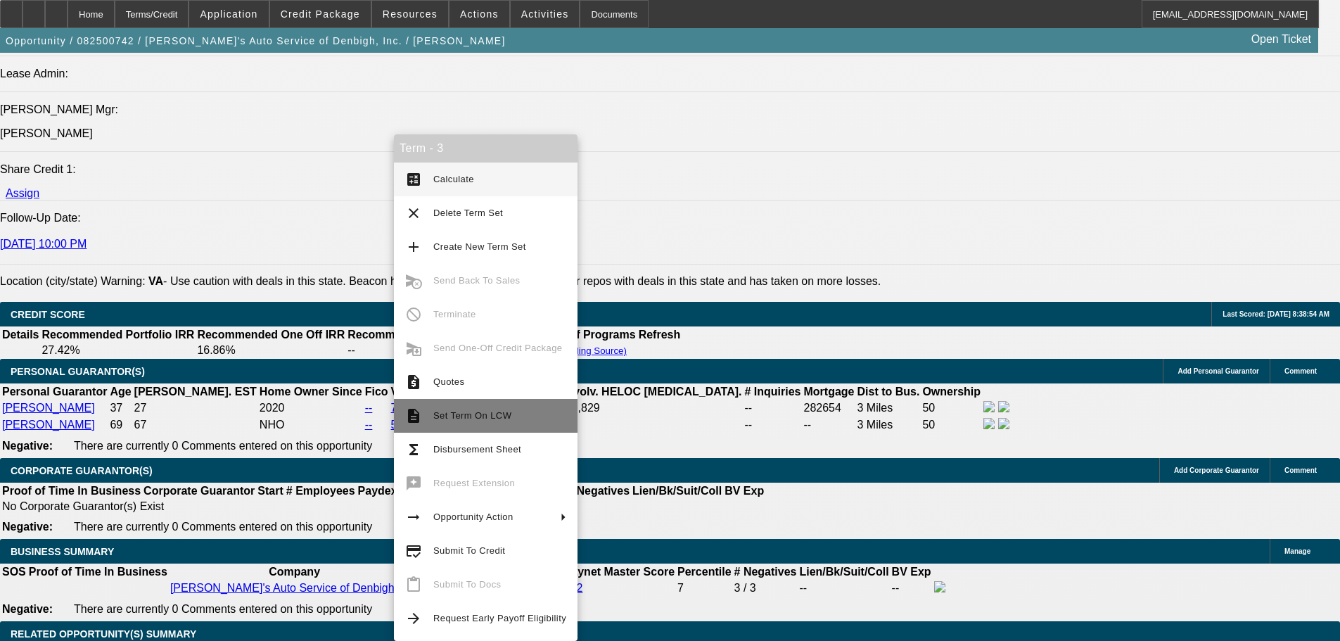
click at [451, 404] on button "description Set Term On LCW" at bounding box center [486, 416] width 184 height 34
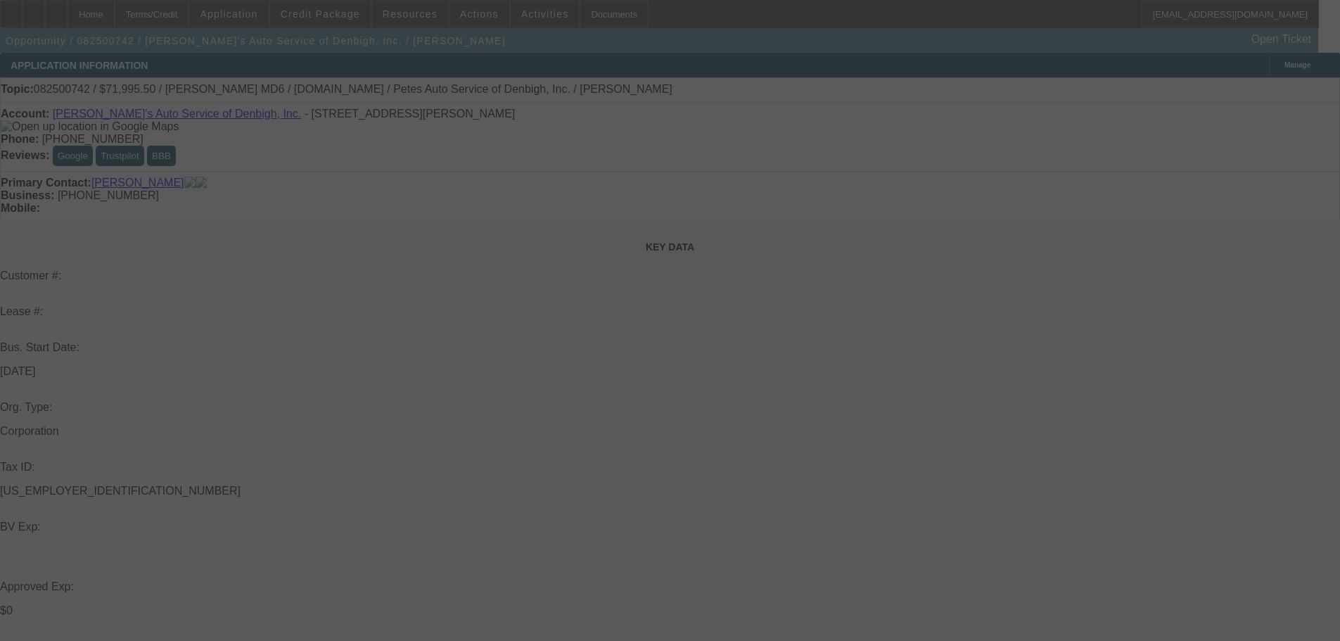
select select "0"
select select "3"
select select "0.2"
select select "17"
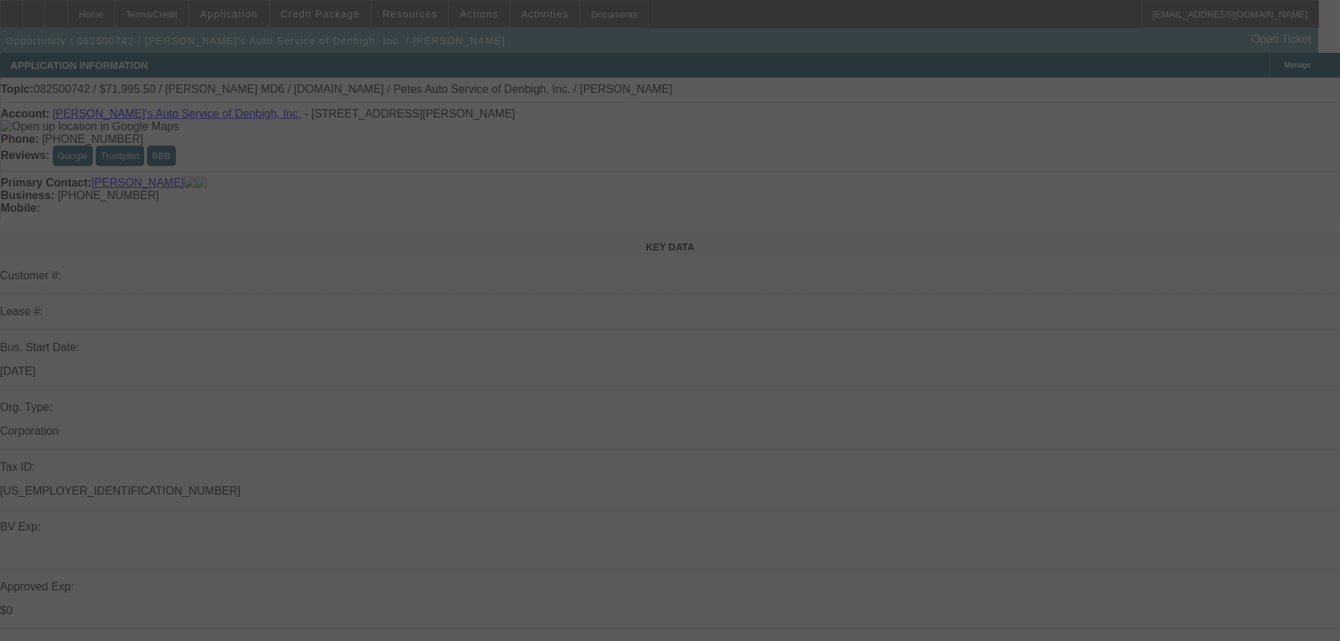
select select "0.1"
select select "0"
select select "3"
select select "0.1"
select select "4"
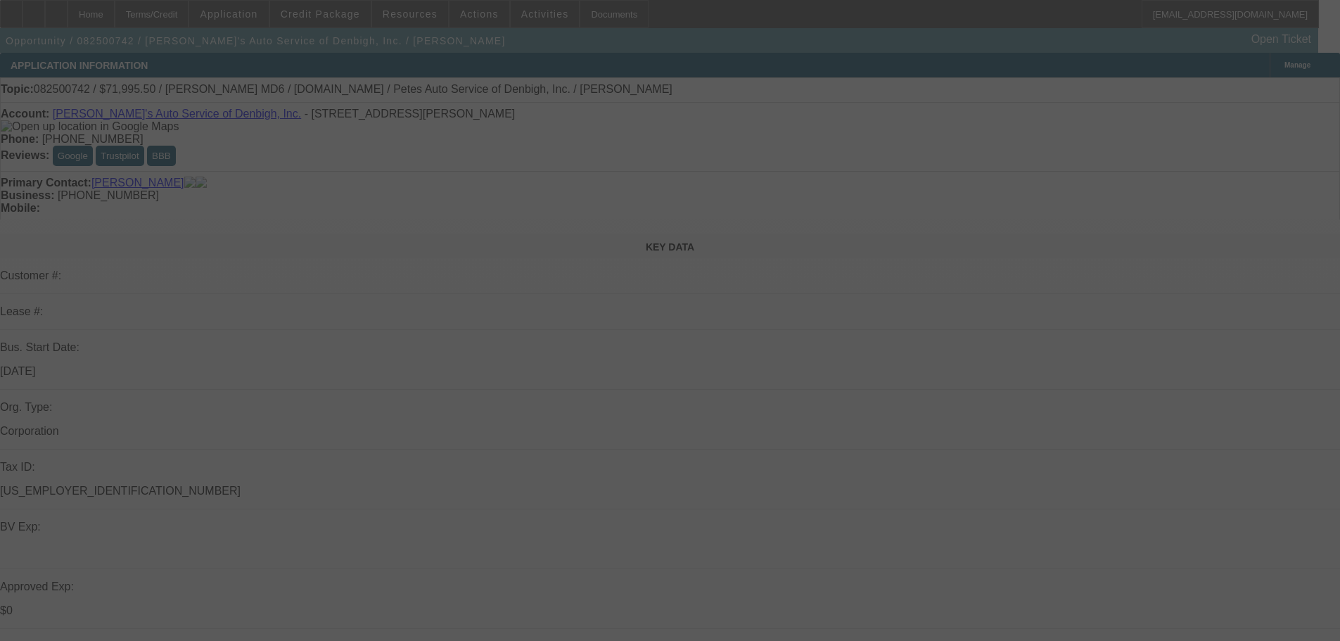
select select "0"
select select "3"
select select "0"
select select "6"
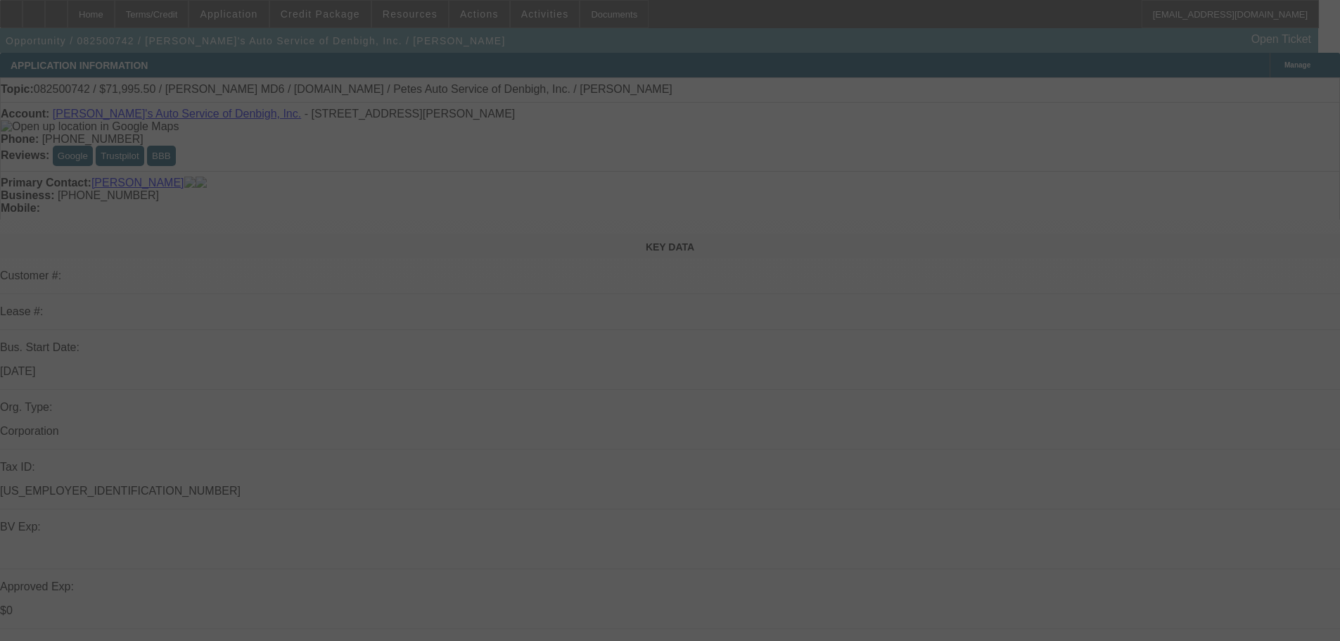
select select "0"
select select "3"
select select "0"
select select "6"
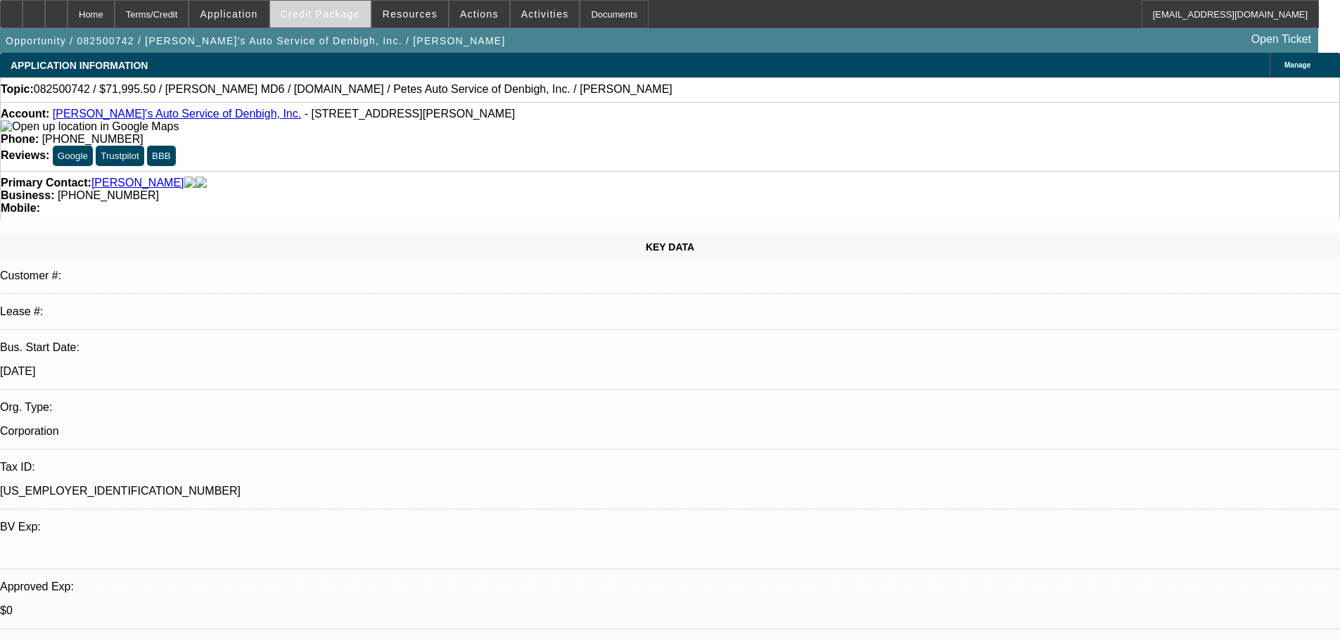
click at [358, 15] on span "Credit Package" at bounding box center [320, 13] width 79 height 11
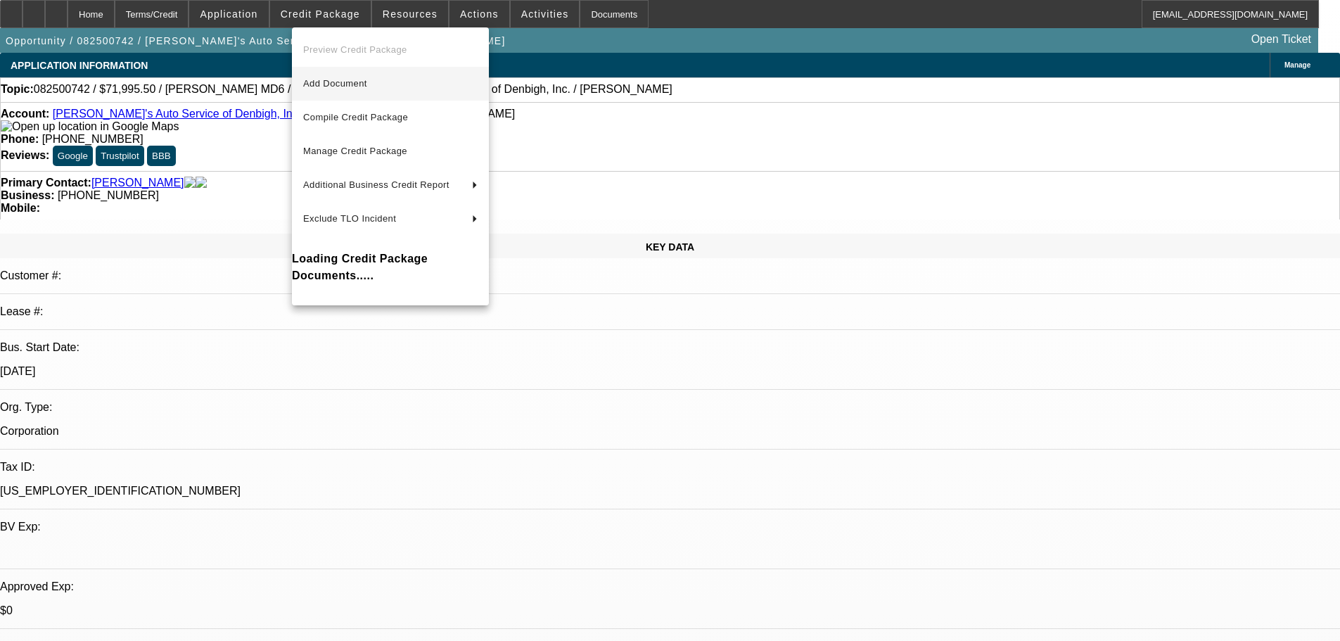
click at [347, 86] on span "Add Document" at bounding box center [335, 83] width 64 height 11
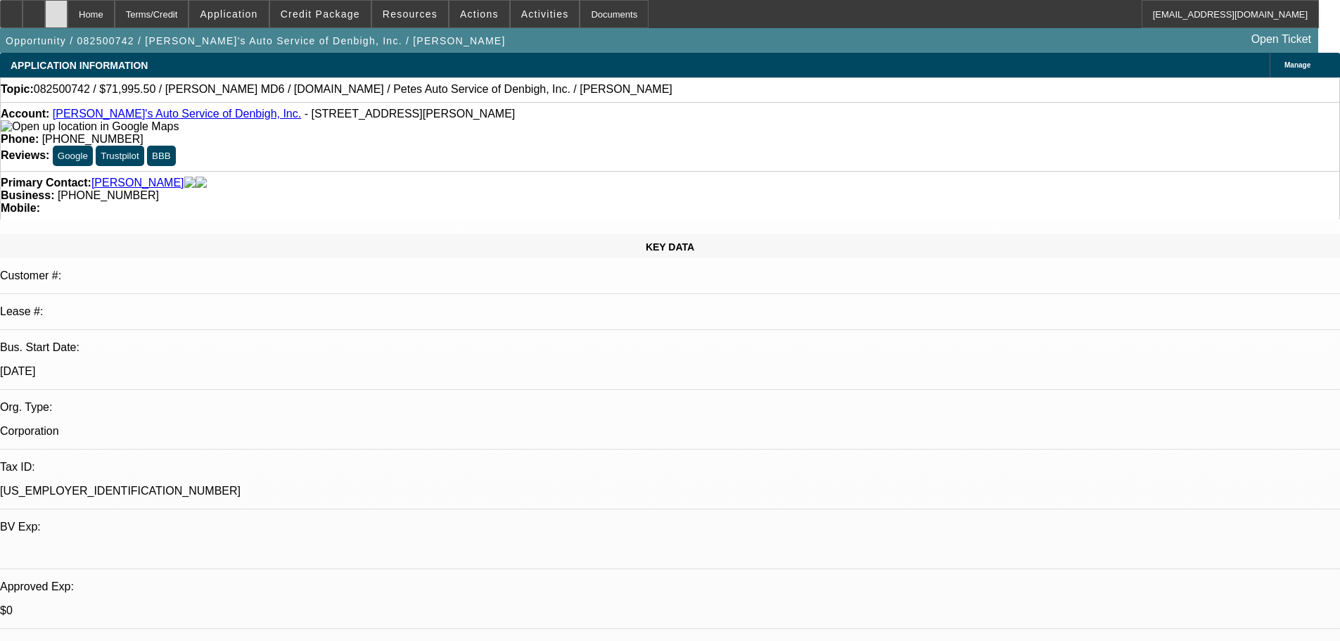
click at [68, 13] on div at bounding box center [56, 14] width 23 height 28
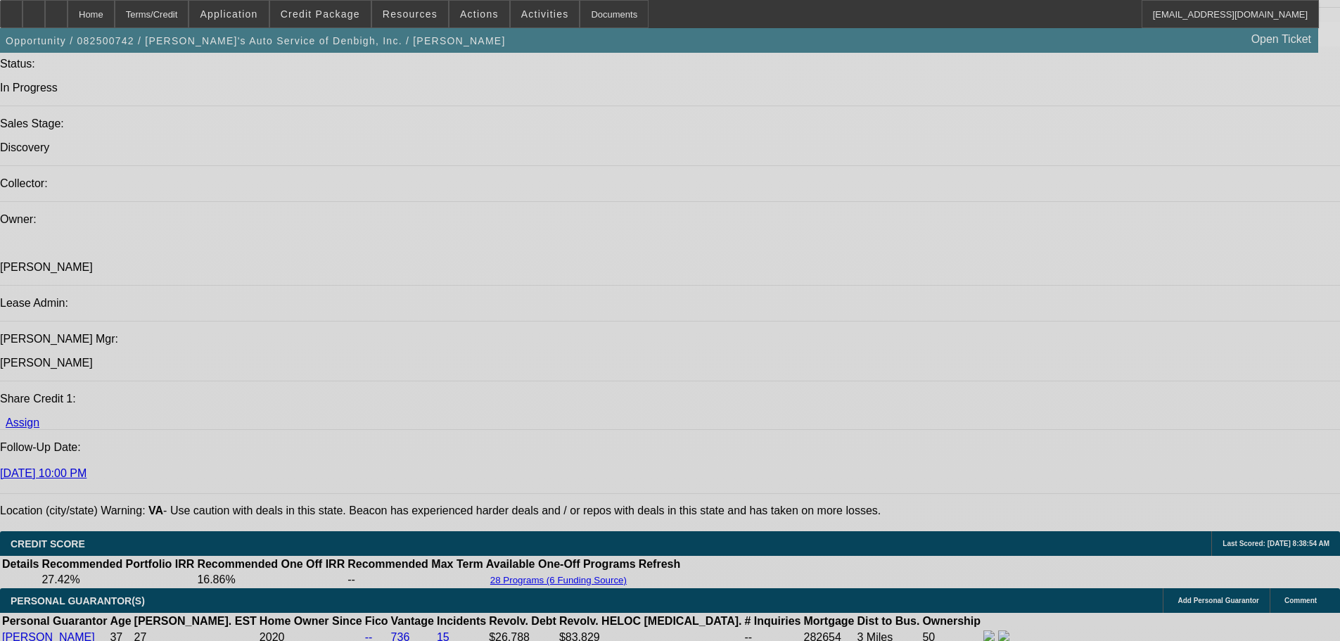
select select "0"
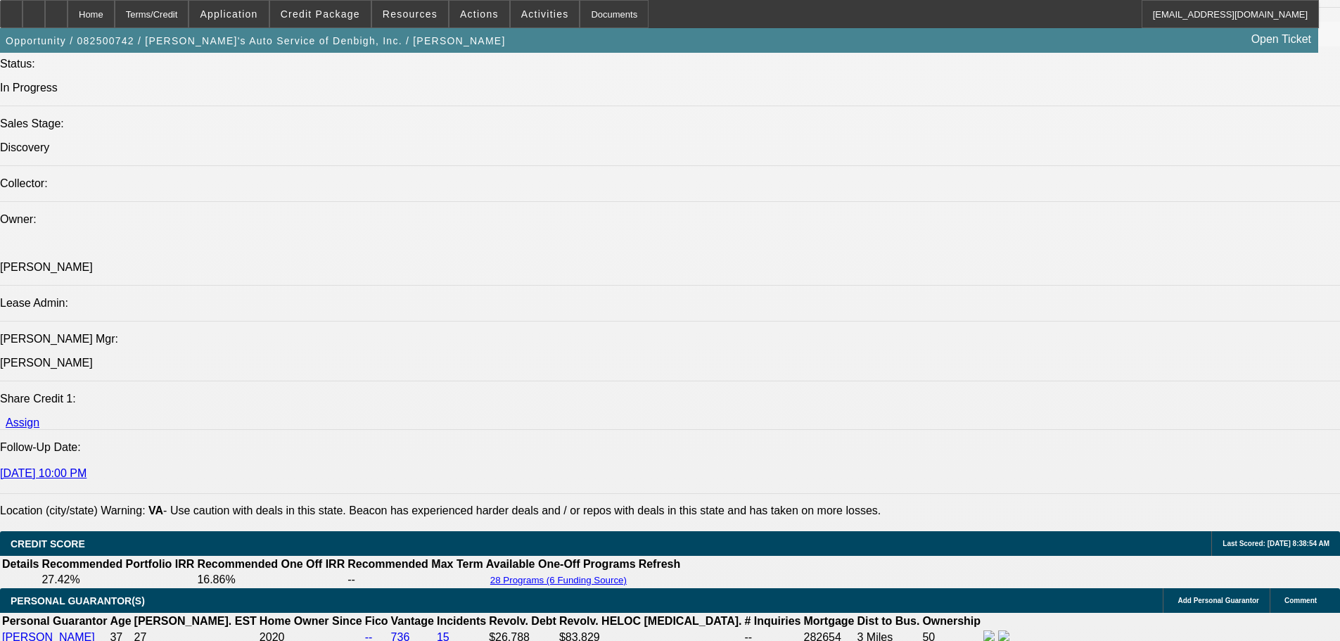
select select "0"
select select "3"
select select "0.2"
select select "17"
select select "0.1"
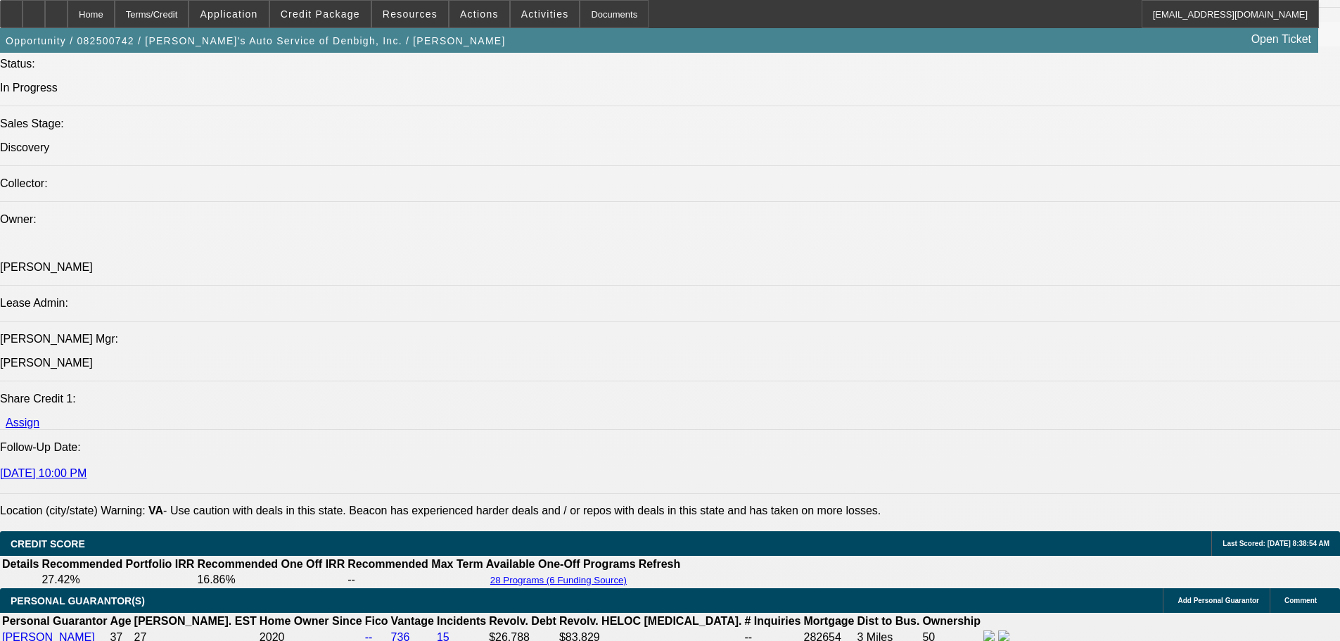
select select "0"
select select "3"
select select "0.1"
select select "4"
select select "0"
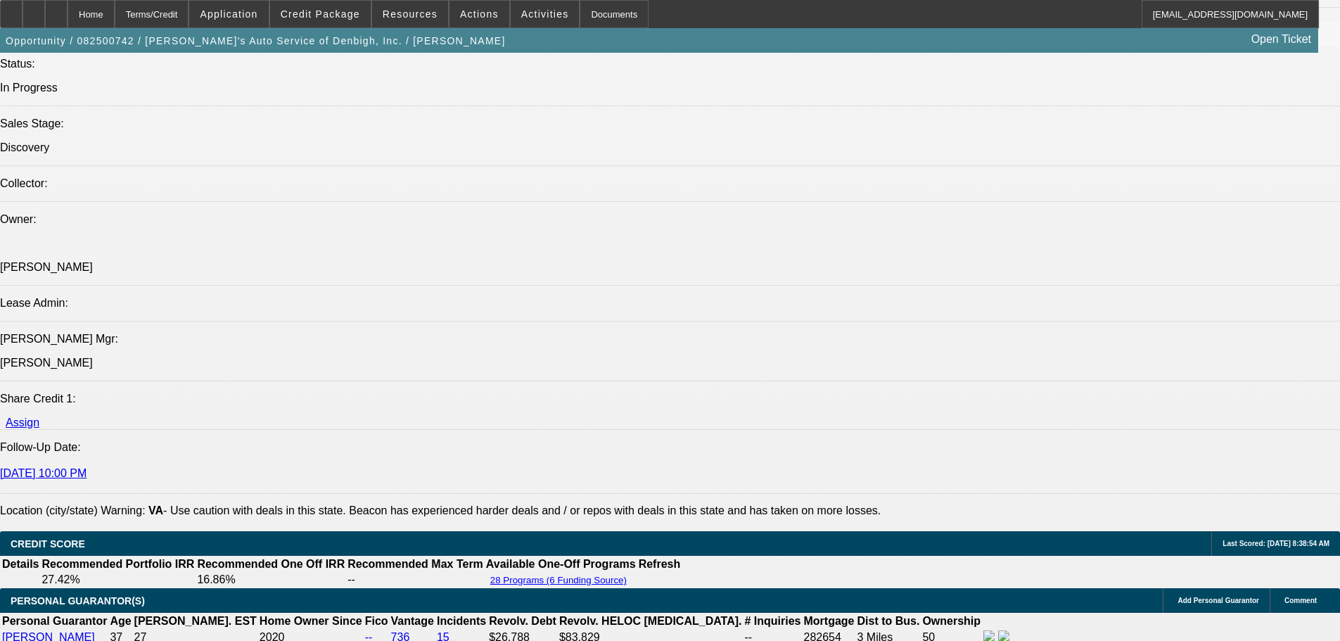
select select "0"
select select "3"
select select "0"
select select "6"
select select "0"
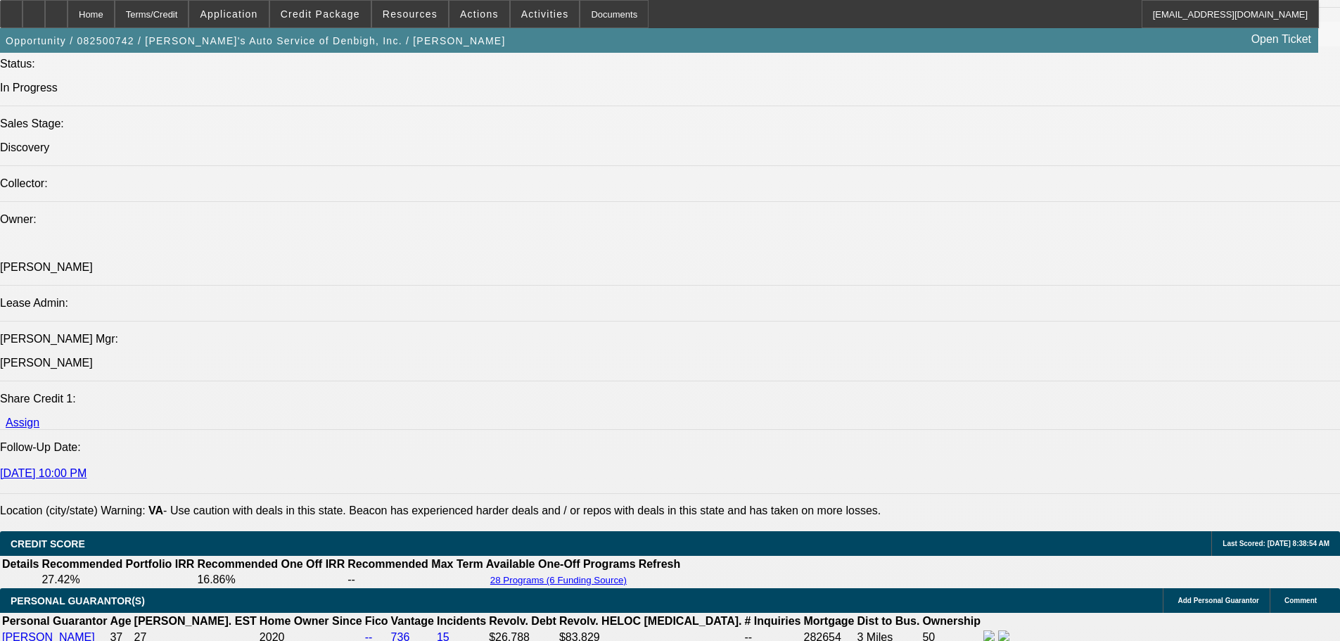
select select "0"
select select "3"
select select "0"
select select "6"
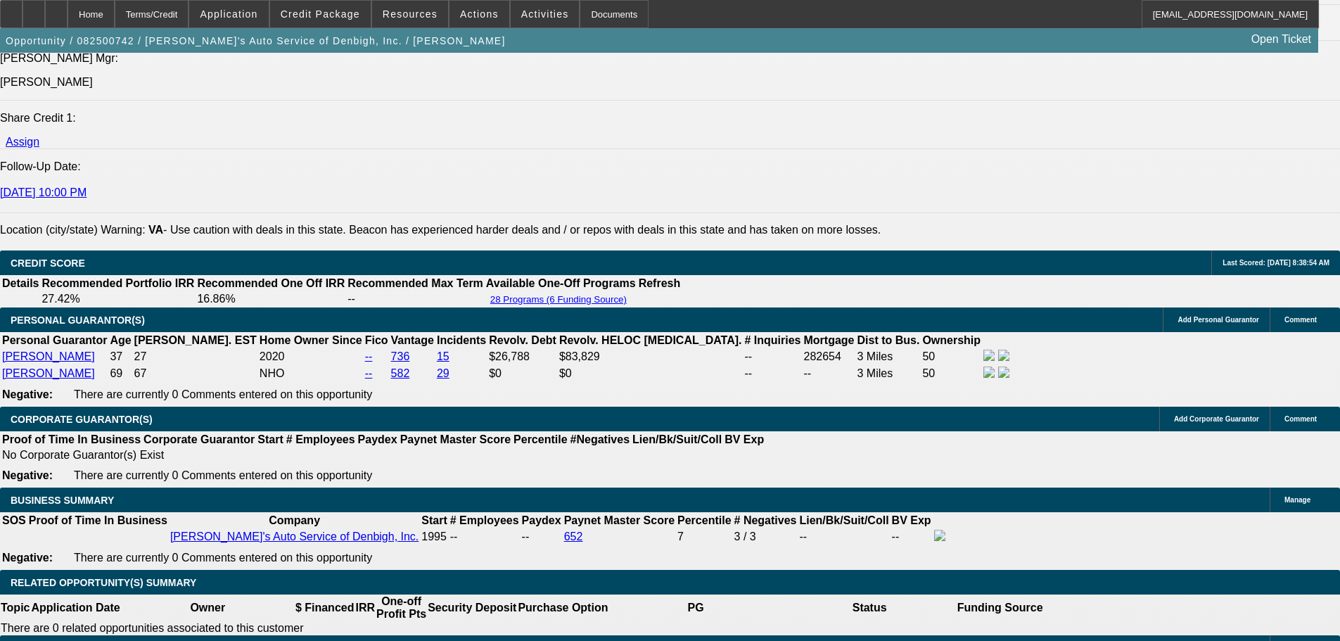
scroll to position [1880, 0]
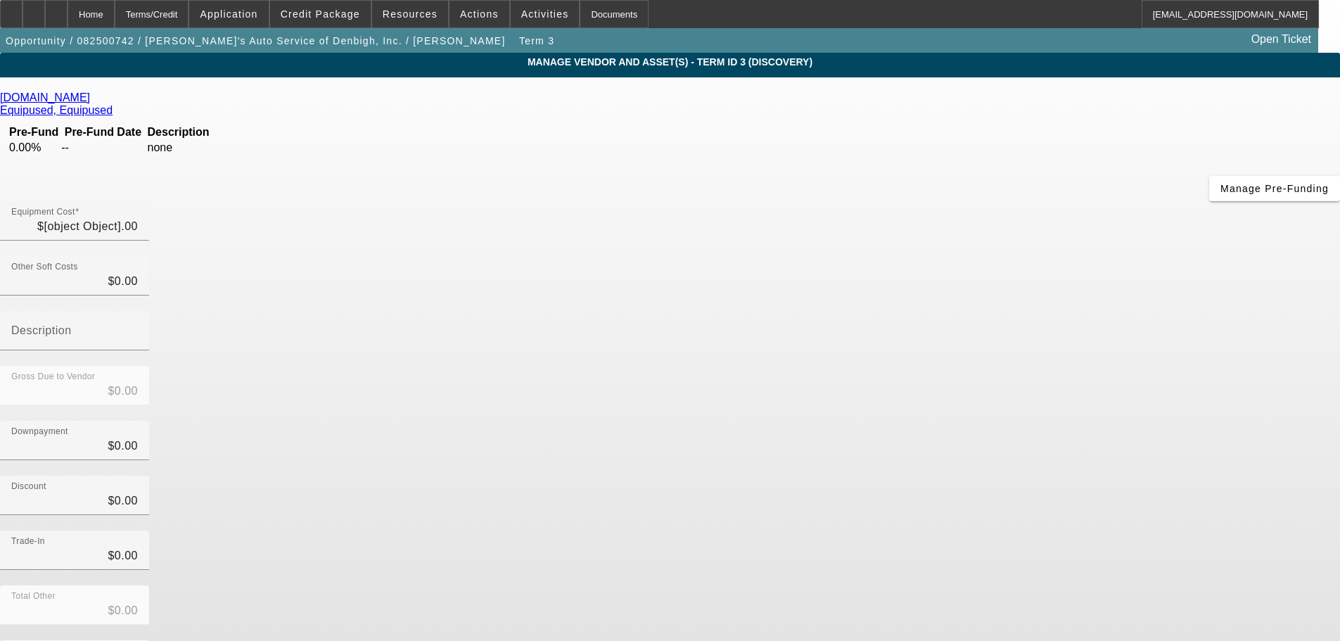
type input "$79,995.00"
click at [94, 103] on icon at bounding box center [94, 97] width 0 height 12
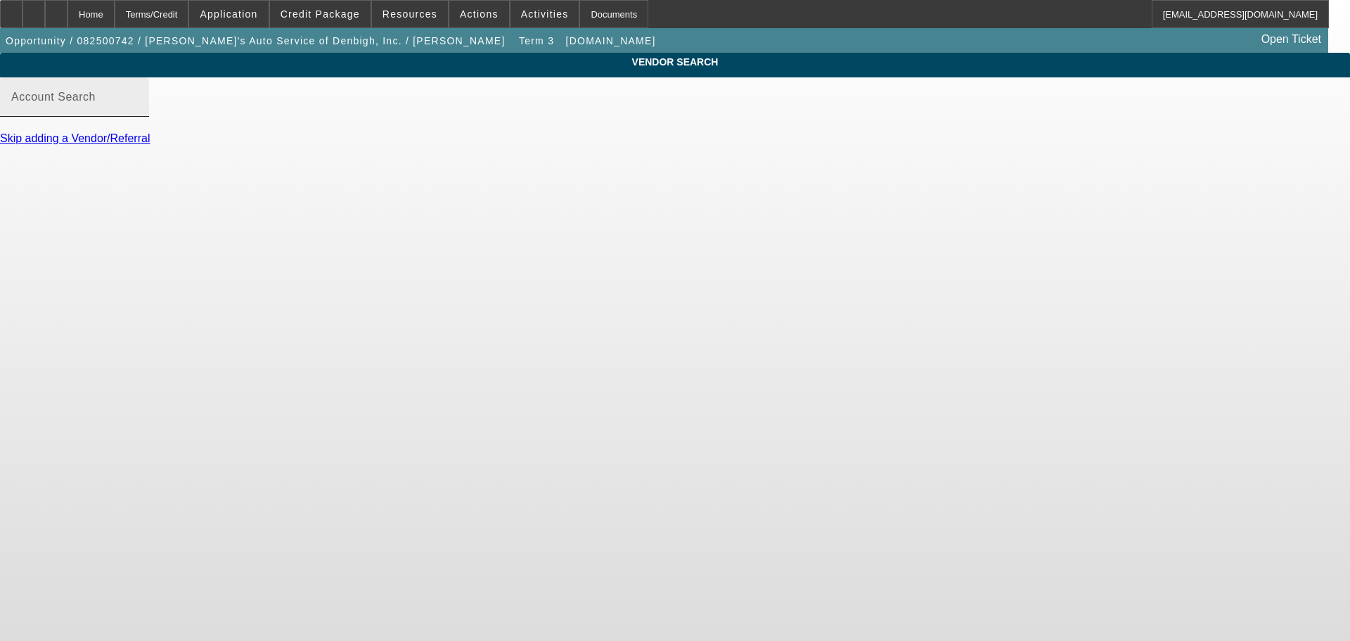
click at [96, 103] on mat-label "Account Search" at bounding box center [53, 97] width 84 height 12
click at [138, 111] on input "Account Search" at bounding box center [74, 102] width 127 height 17
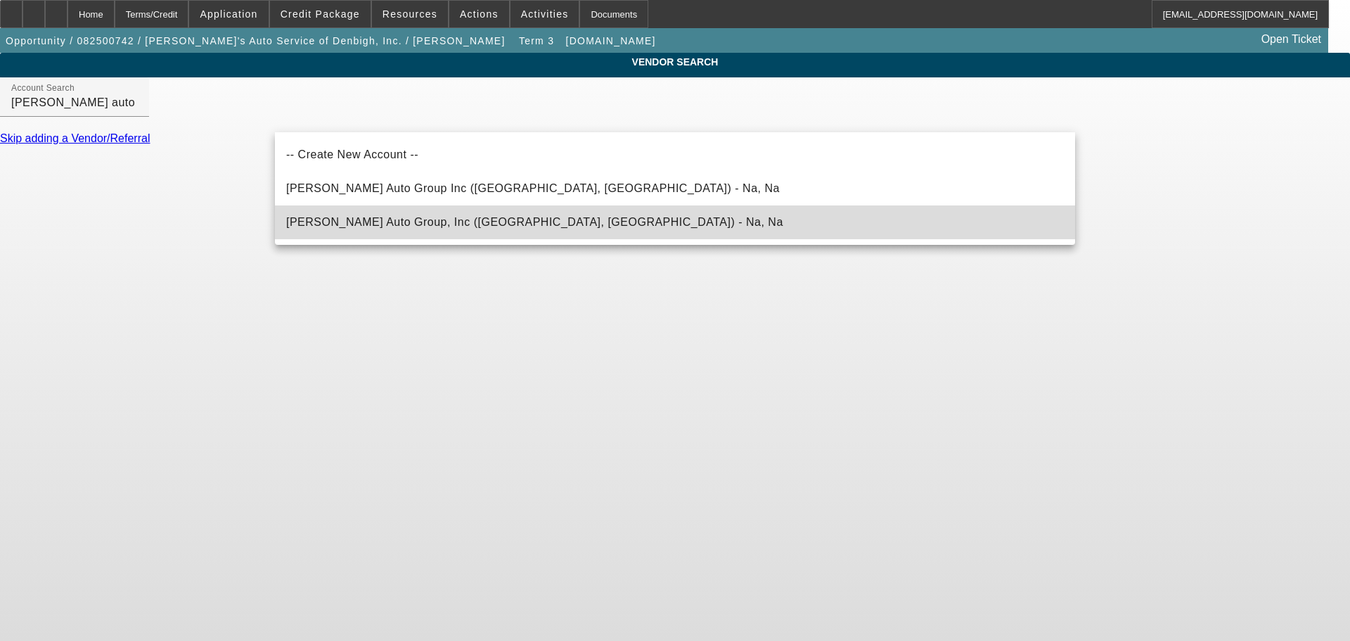
click at [440, 227] on span "Adams Auto Group, Inc (Dallas, NC) - Na, Na" at bounding box center [534, 222] width 497 height 12
type input "Adams Auto Group, Inc (Dallas, NC) - Na, Na"
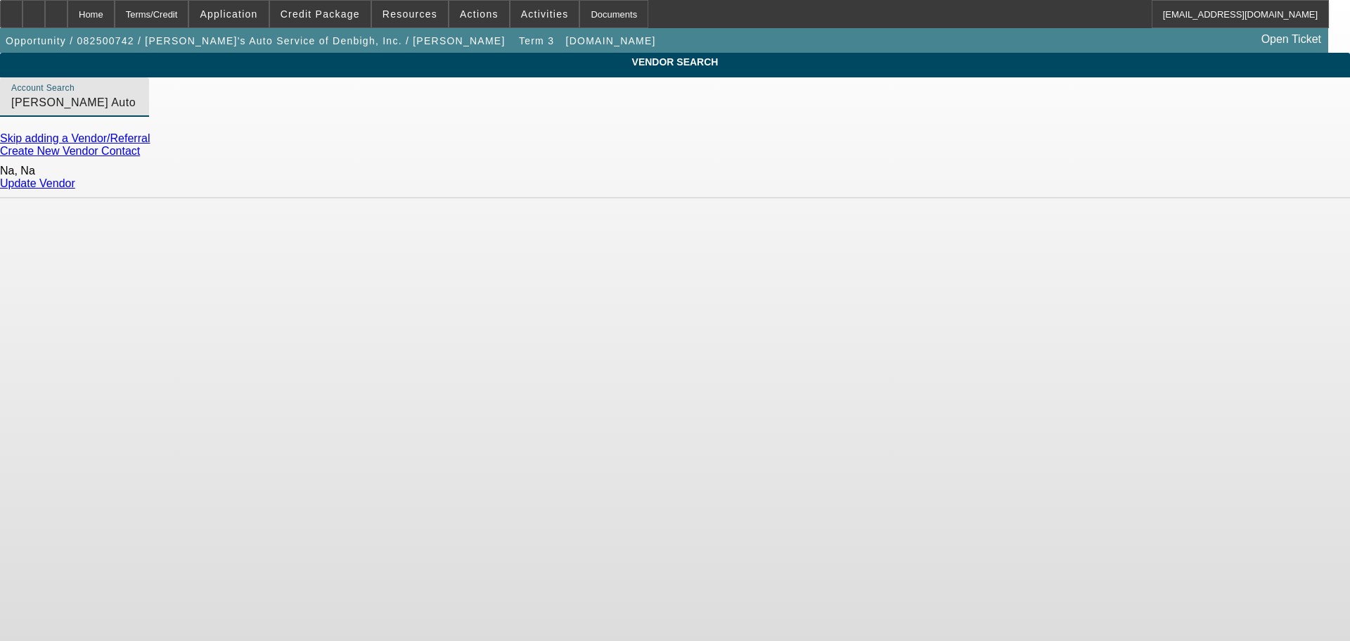
click at [75, 181] on link "Update Vendor" at bounding box center [37, 183] width 75 height 12
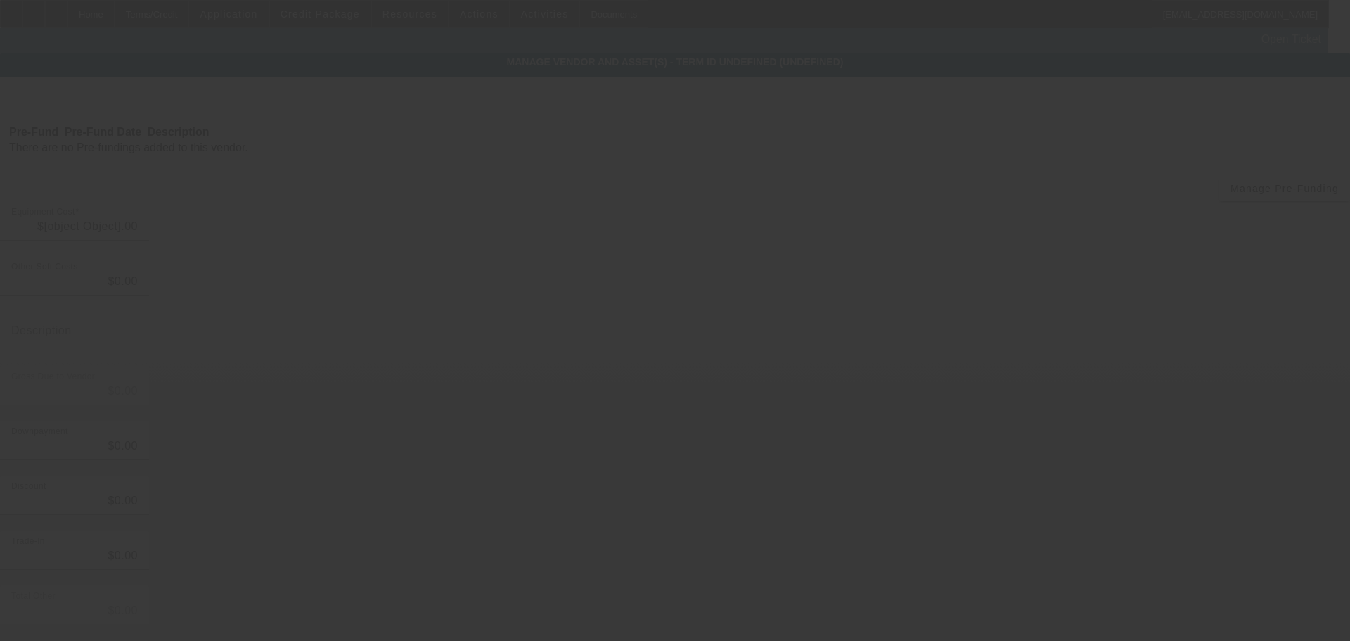
type input "$79,995.00"
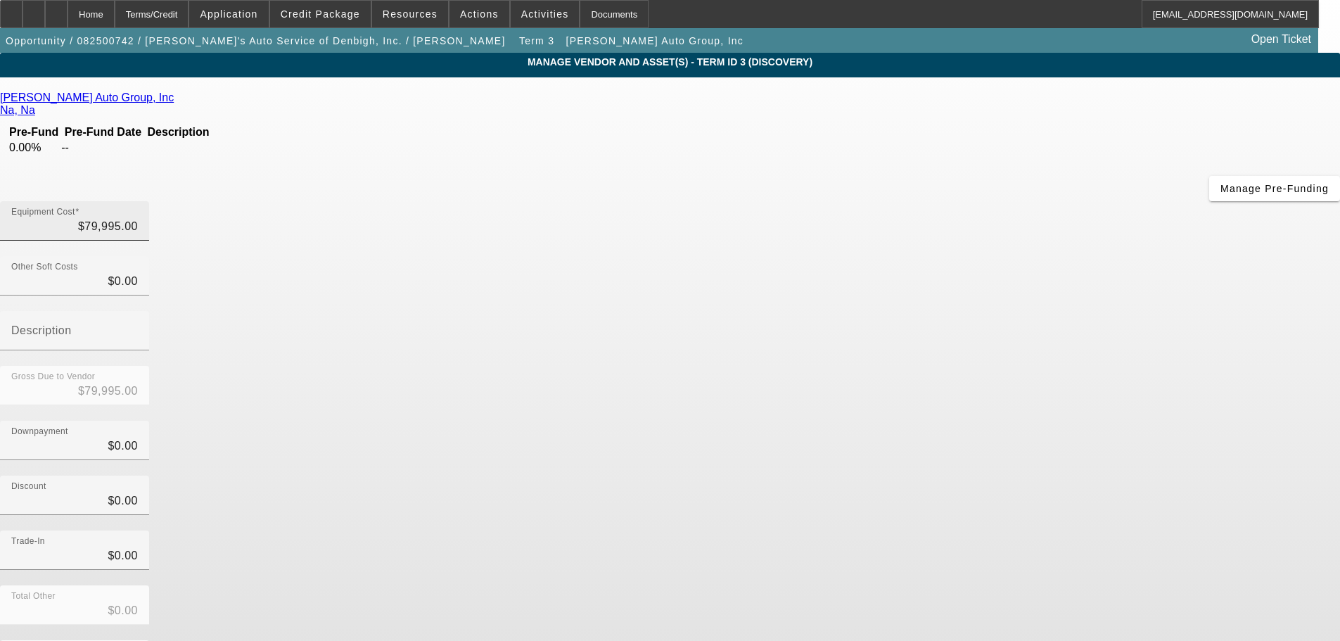
click at [138, 201] on div "Equipment Cost $79,995.00" at bounding box center [74, 220] width 127 height 39
type input "799955"
type input "$799,955.00"
type input "7999559"
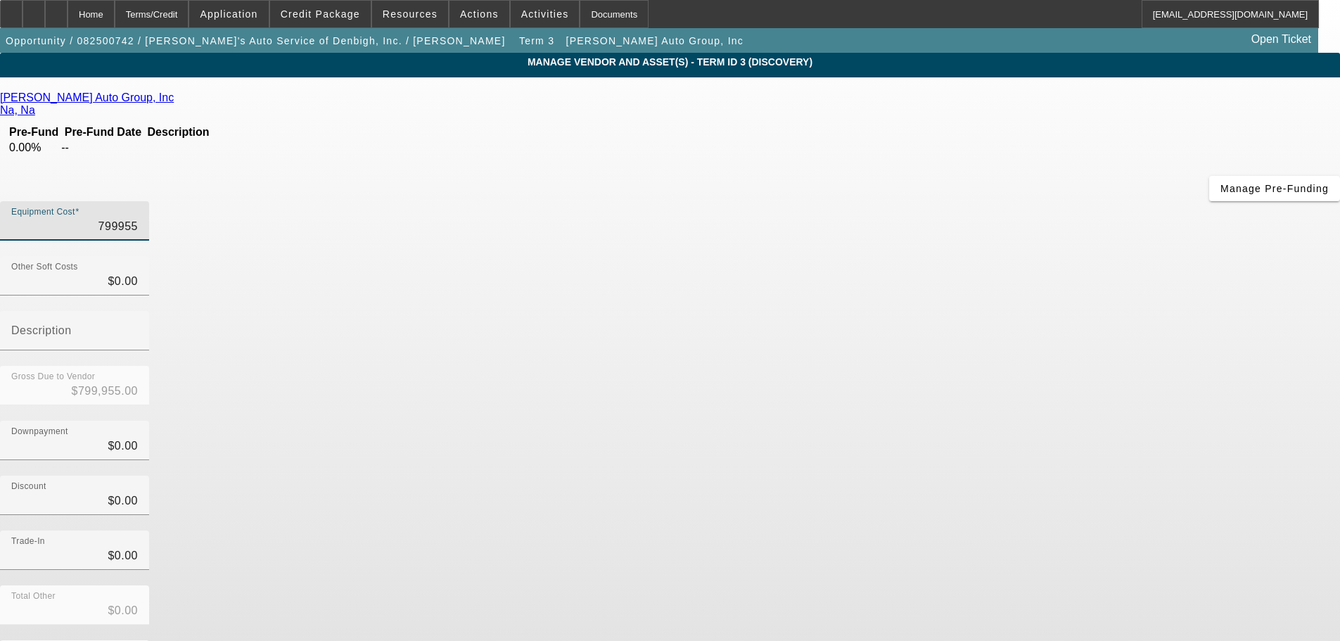
type input "$7,999,559.00"
type input "79995599"
type input "$79,995,599.00"
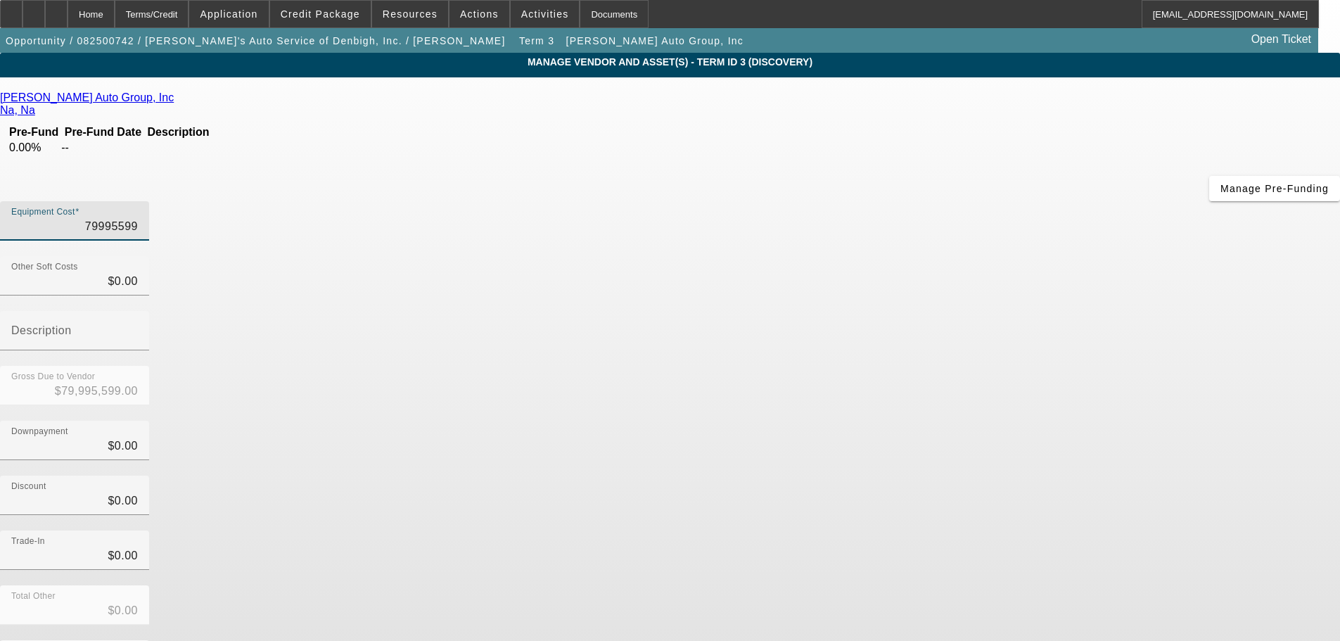
type input "799955990"
type input "$799,955,990.00"
type input "7999559900"
type input "$7,999,559,900.00"
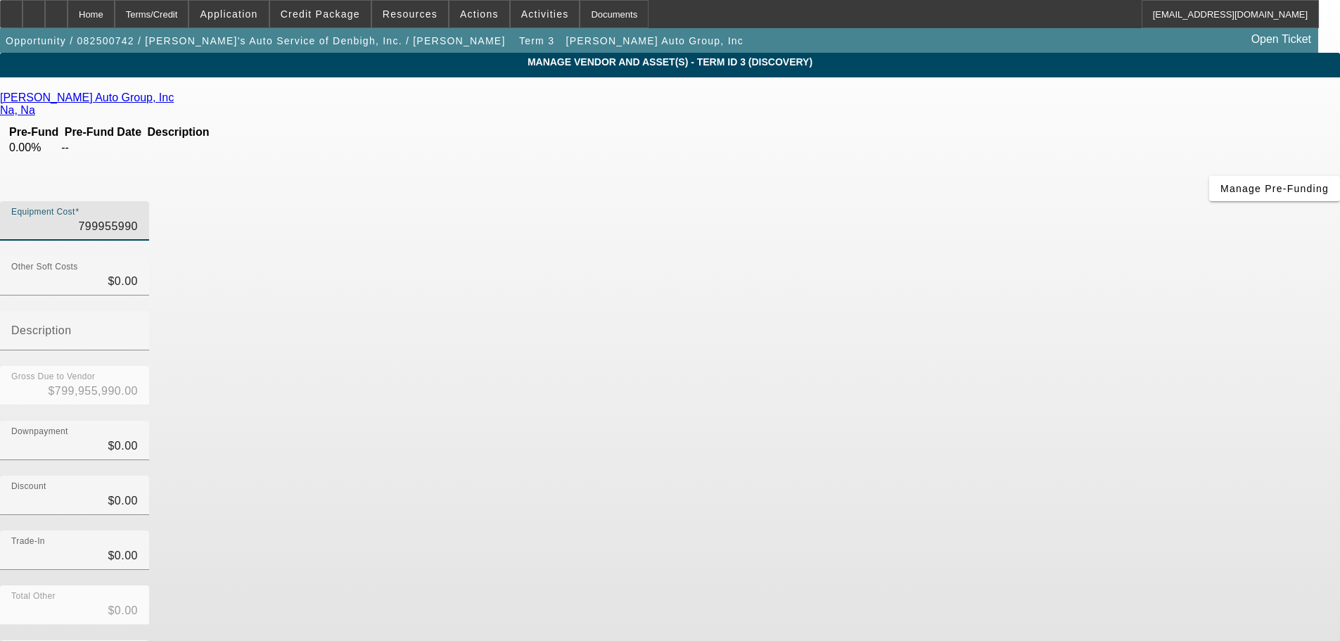
type input "$7,999,559,900.00"
click at [138, 273] on input "0" at bounding box center [74, 281] width 127 height 17
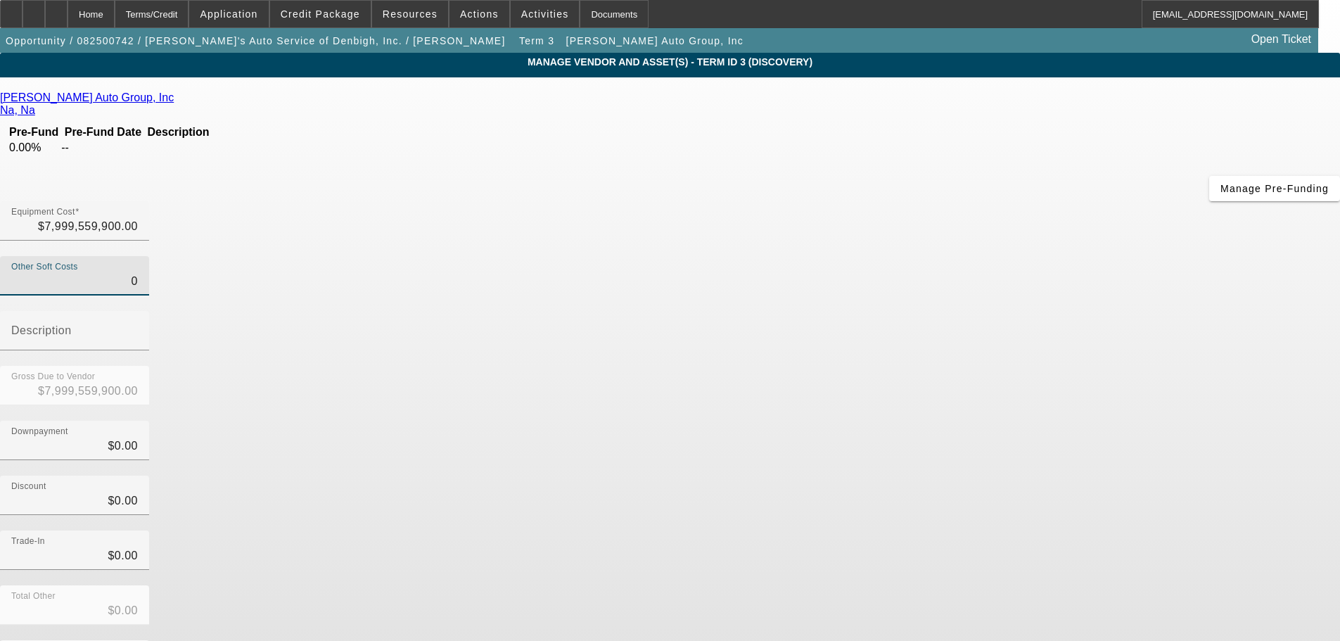
type input "1"
type input "$7,999,559,901.00"
type input "10"
type input "$7,999,559,910.00"
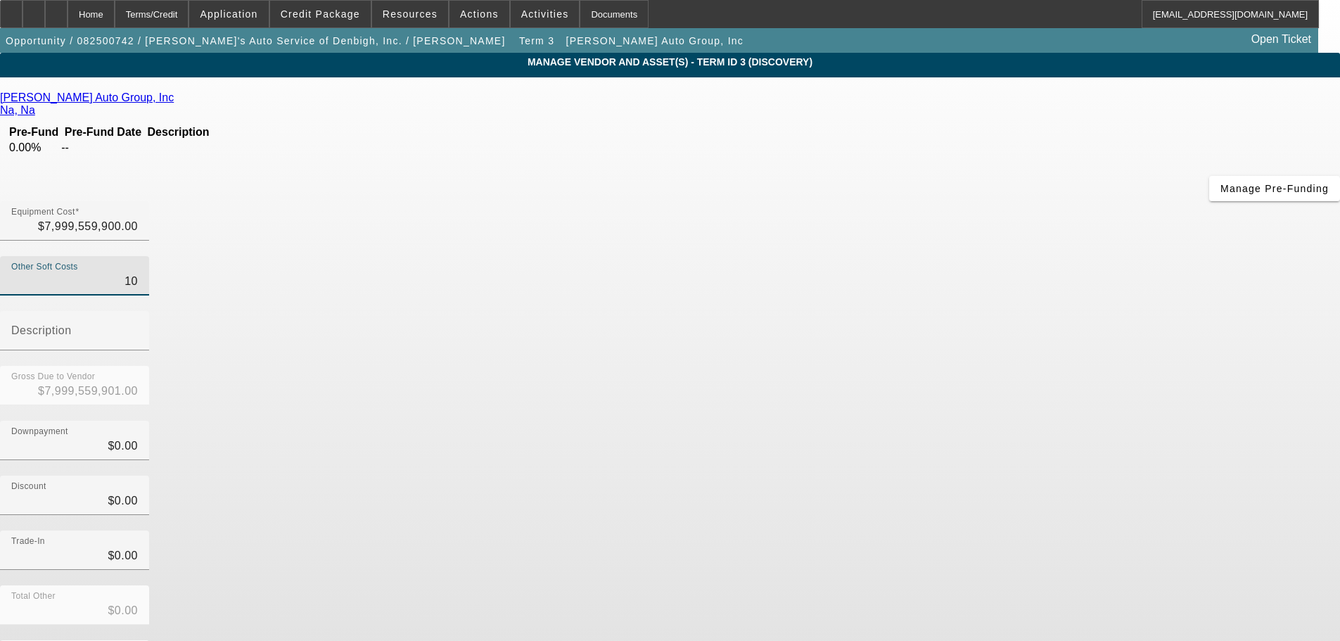
type input "$7,999,559,910.00"
type input "109"
type input "$7,999,560,009.00"
type input "1098"
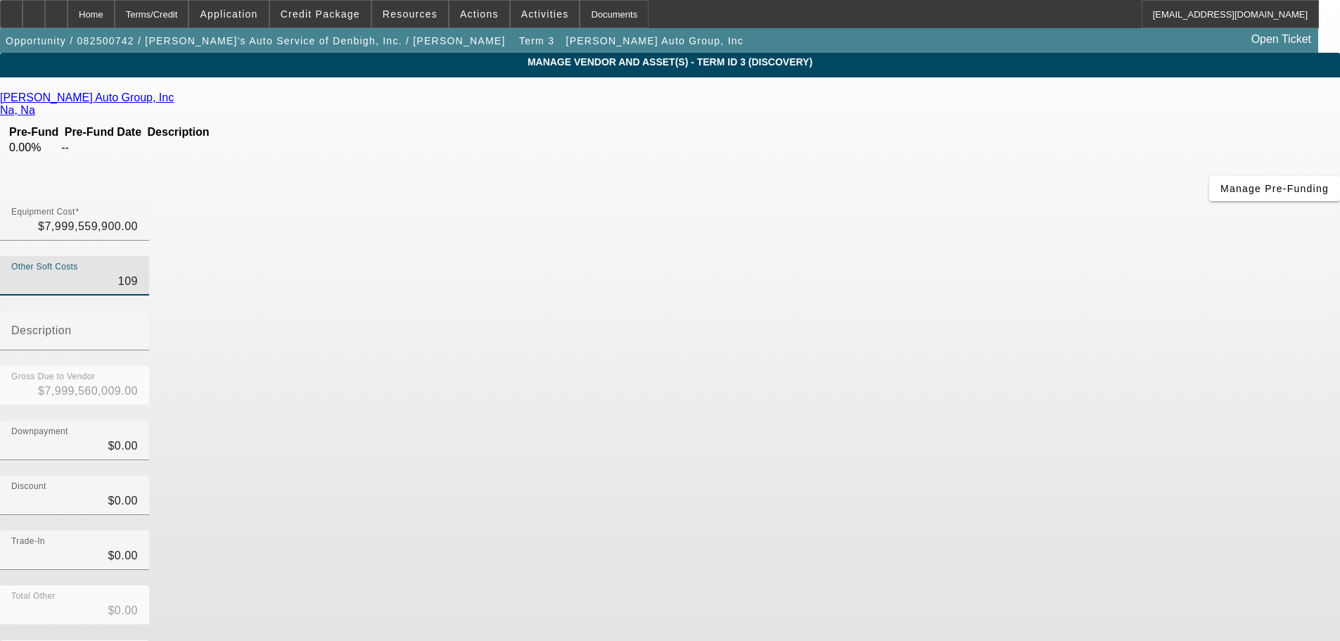
type input "$7,999,560,998.00"
type input "$1,098.00"
click at [931, 366] on div "Gross Due to Vendor $7,999,560,998.00" at bounding box center [670, 393] width 1340 height 55
click at [138, 218] on input "7999559900" at bounding box center [74, 226] width 127 height 17
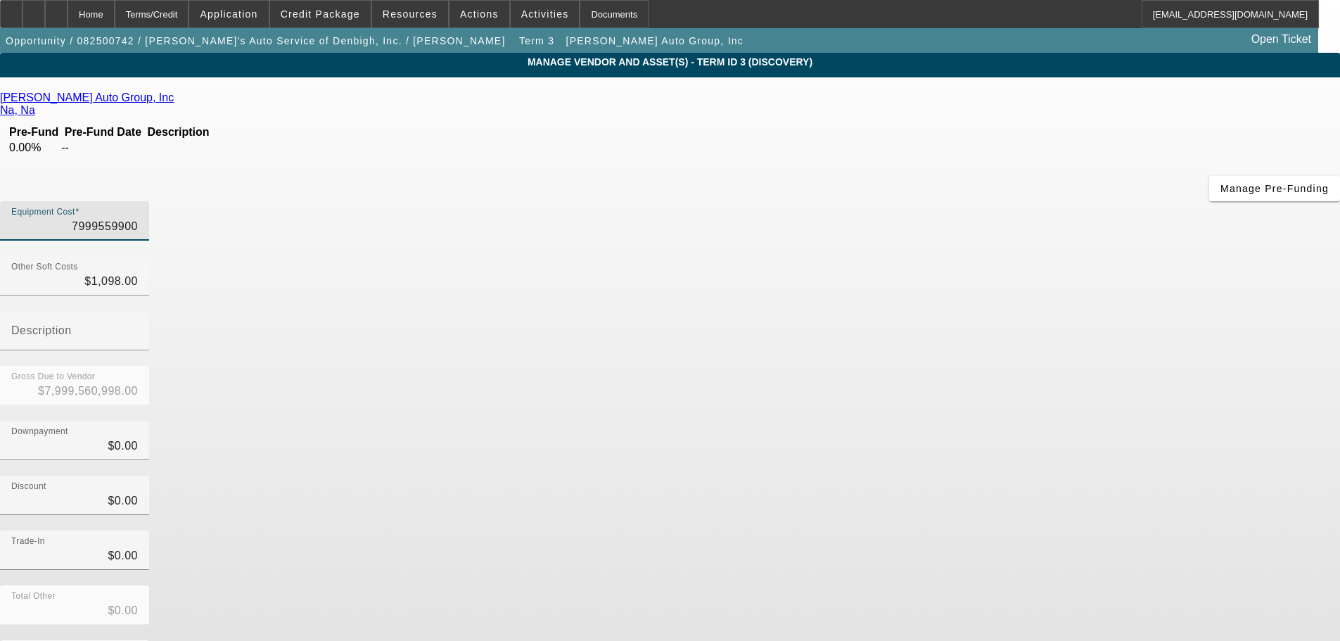
click at [138, 218] on input "7999559900" at bounding box center [74, 226] width 127 height 17
type input "5"
type input "$1,103.00"
type input "59"
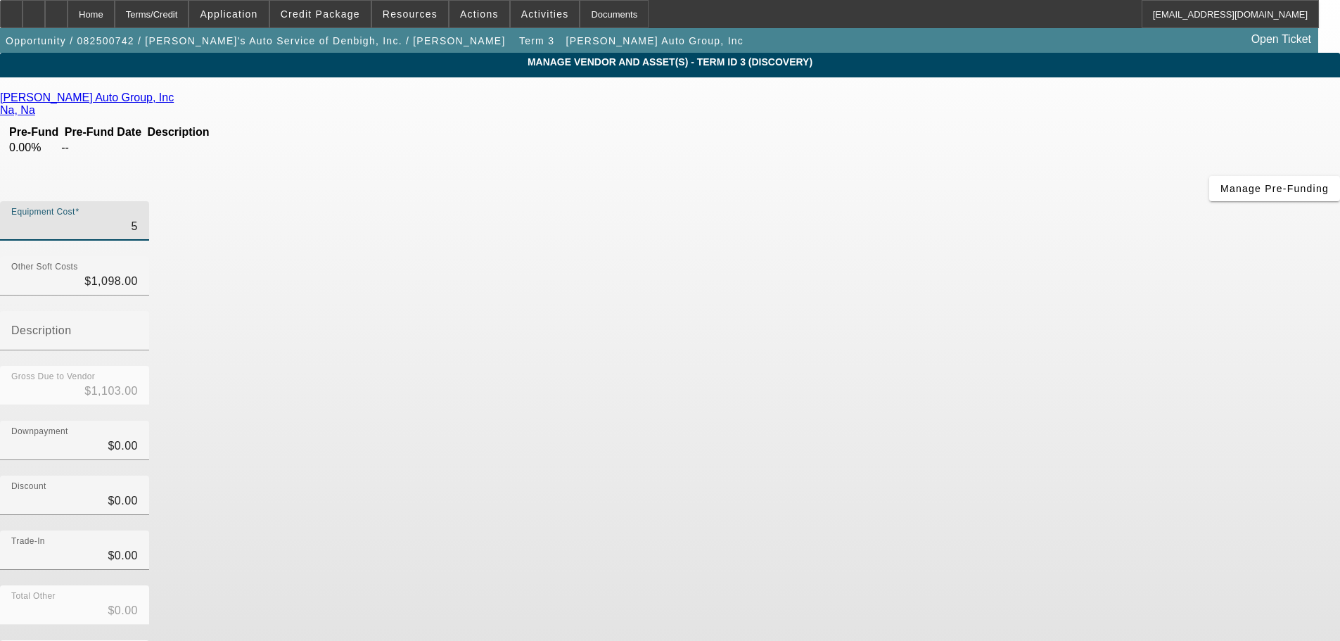
type input "$1,157.00"
type input "599"
type input "$1,697.00"
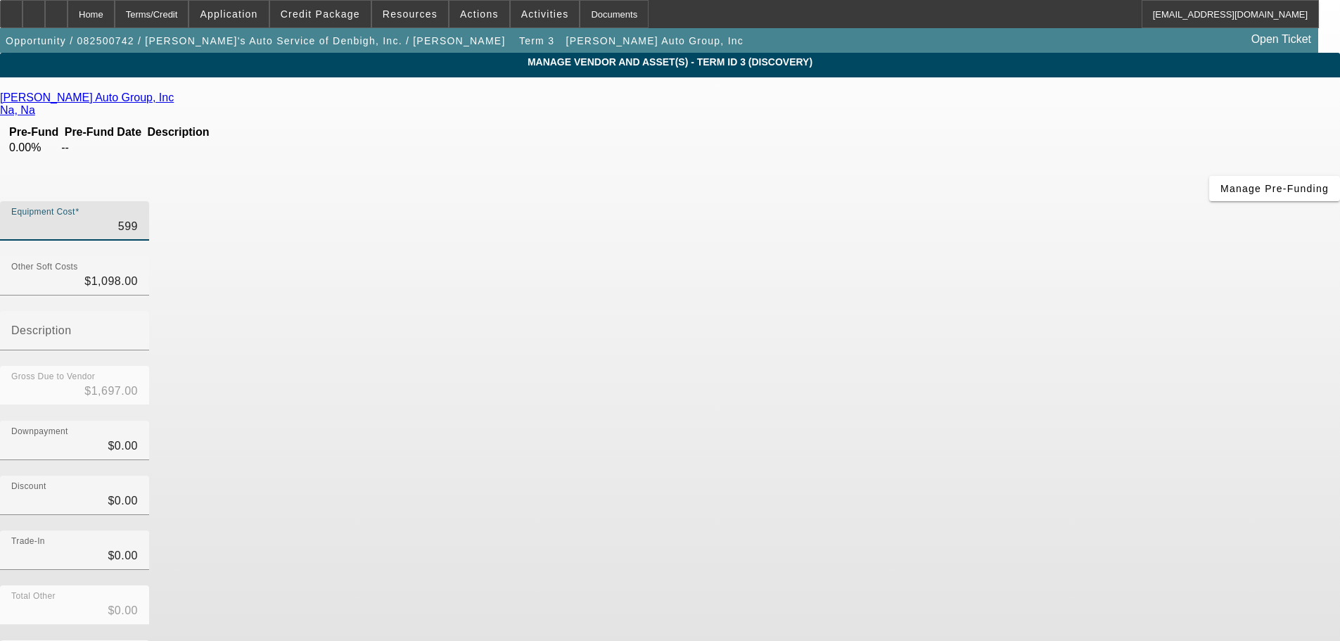
type input "5990"
type input "$7,088.00"
type input "59900"
type input "$60,998.00"
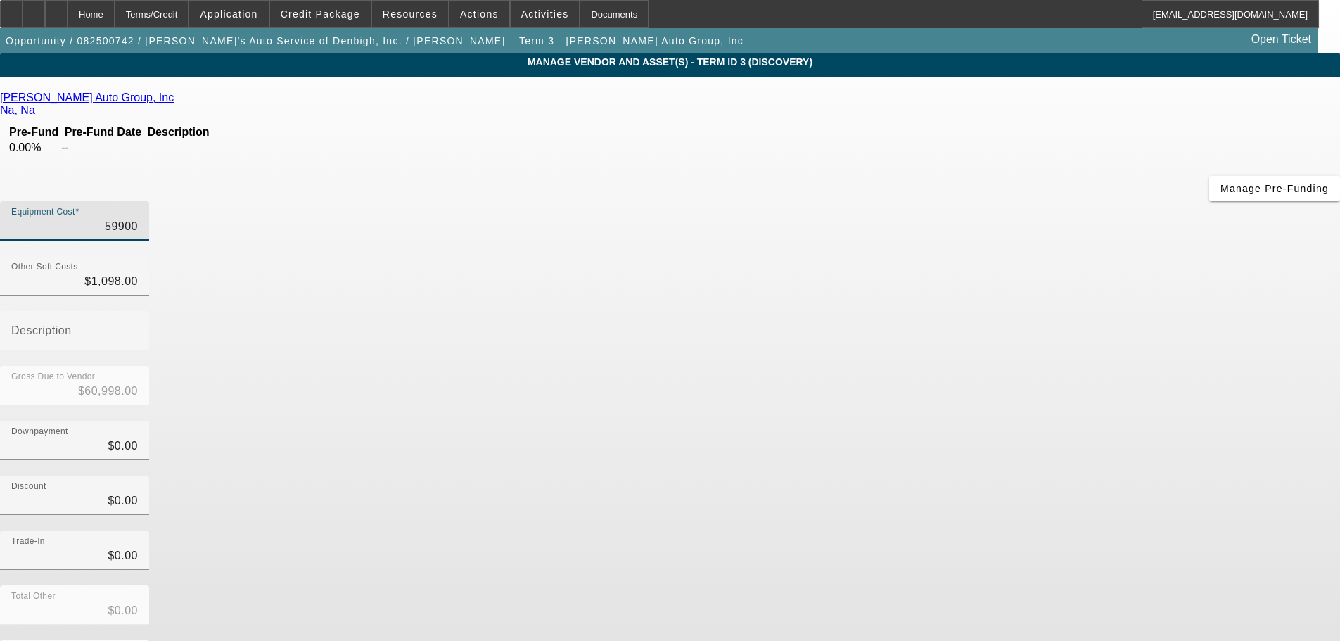
type input "$60,998.00"
type input "$59,900.00"
click at [966, 475] on div "Discount $0.00" at bounding box center [670, 502] width 1340 height 55
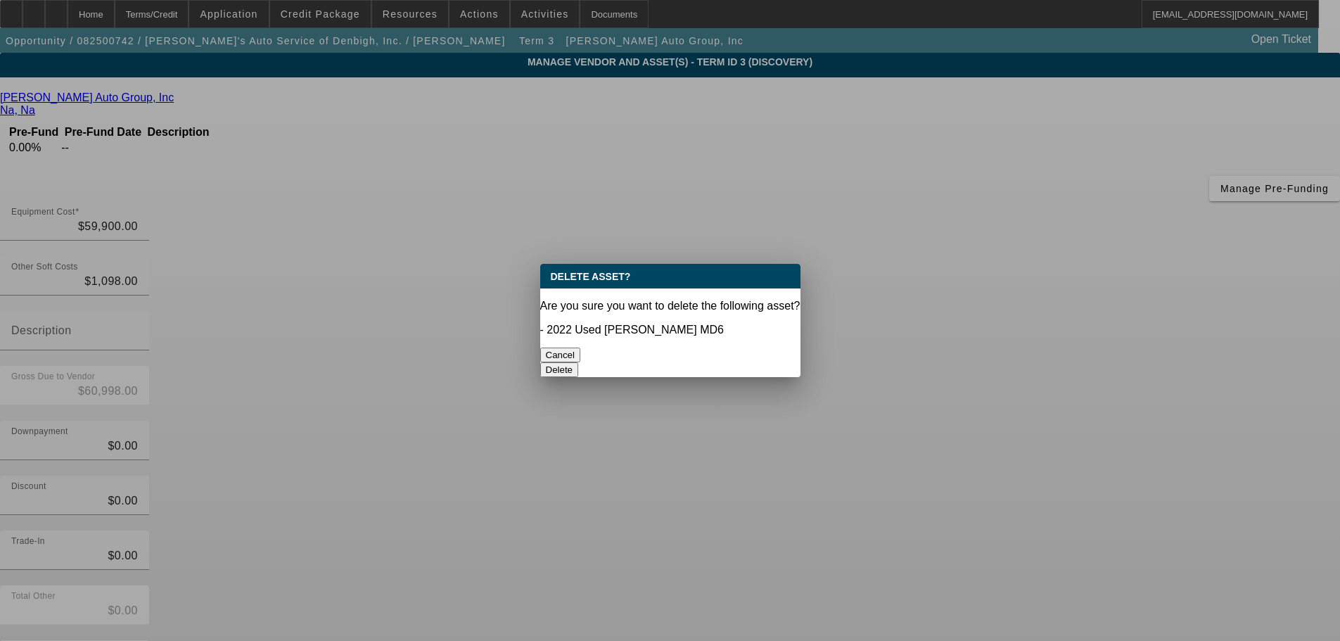
click at [1056, 633] on div at bounding box center [670, 320] width 1340 height 641
click at [724, 362] on div "Delete" at bounding box center [670, 369] width 260 height 15
click at [579, 362] on button "Delete" at bounding box center [559, 369] width 39 height 15
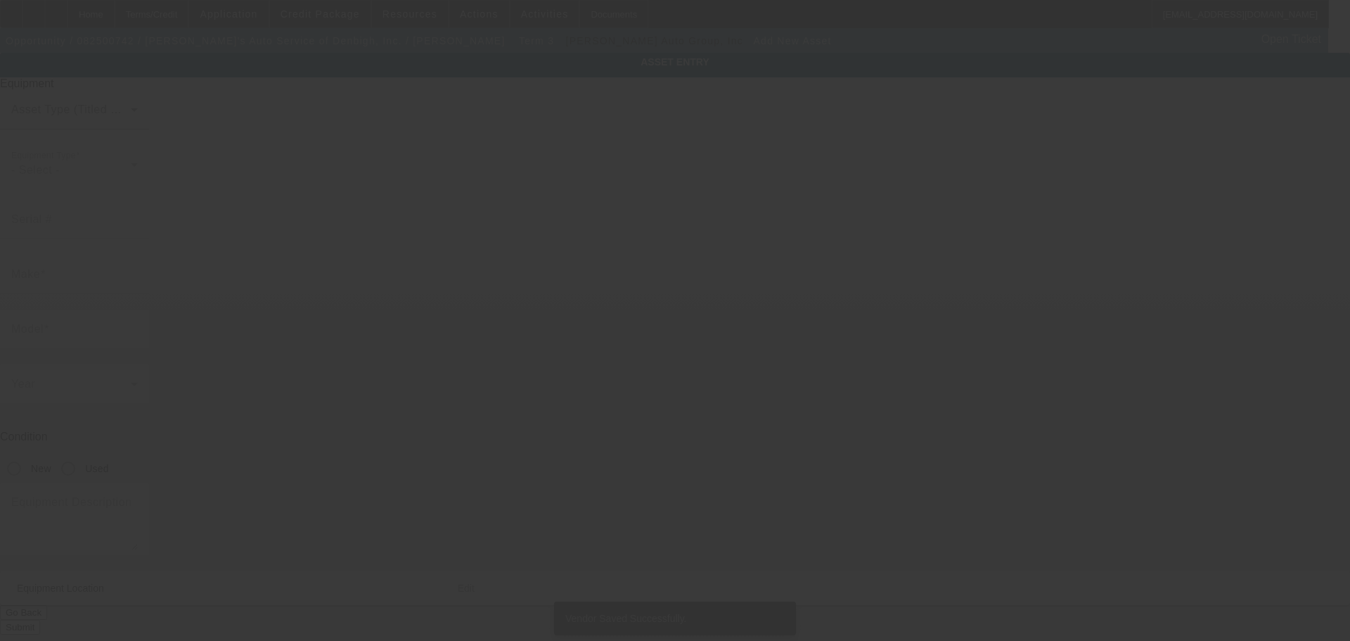
type input "37 Johnson Ln"
type input "Newport News"
type input "23608"
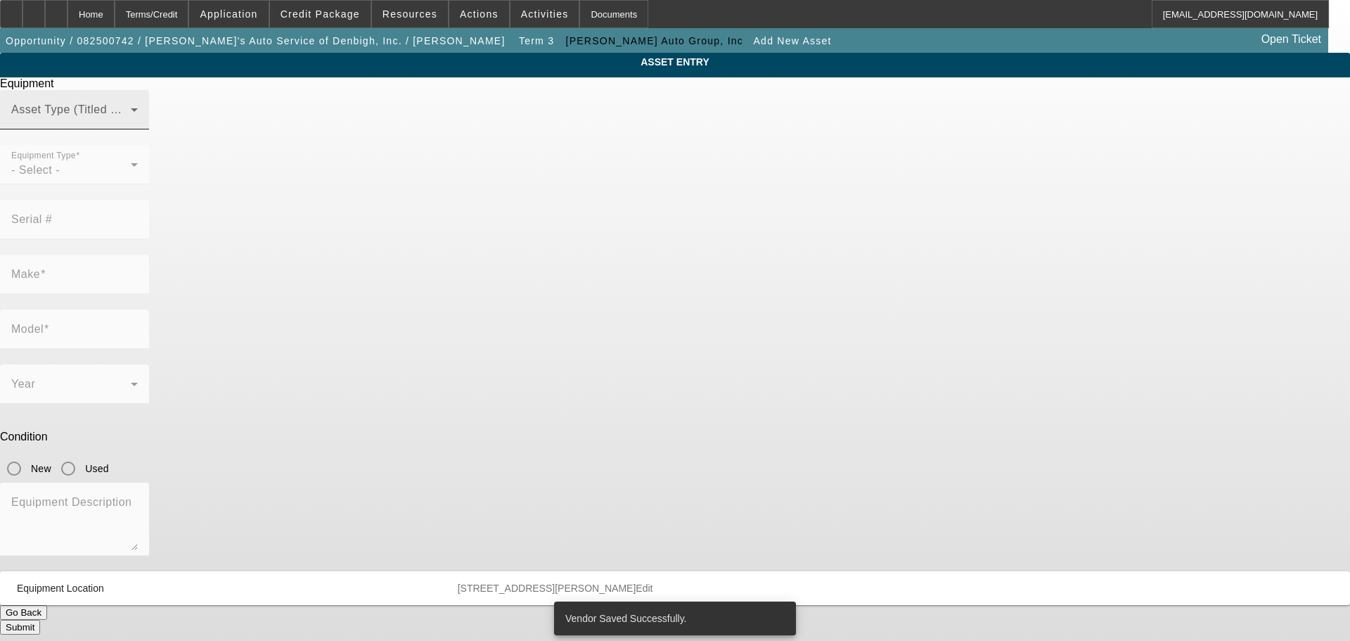
click at [184, 115] on mat-label "Asset Type (Titled or Non-Titled)" at bounding box center [97, 109] width 172 height 12
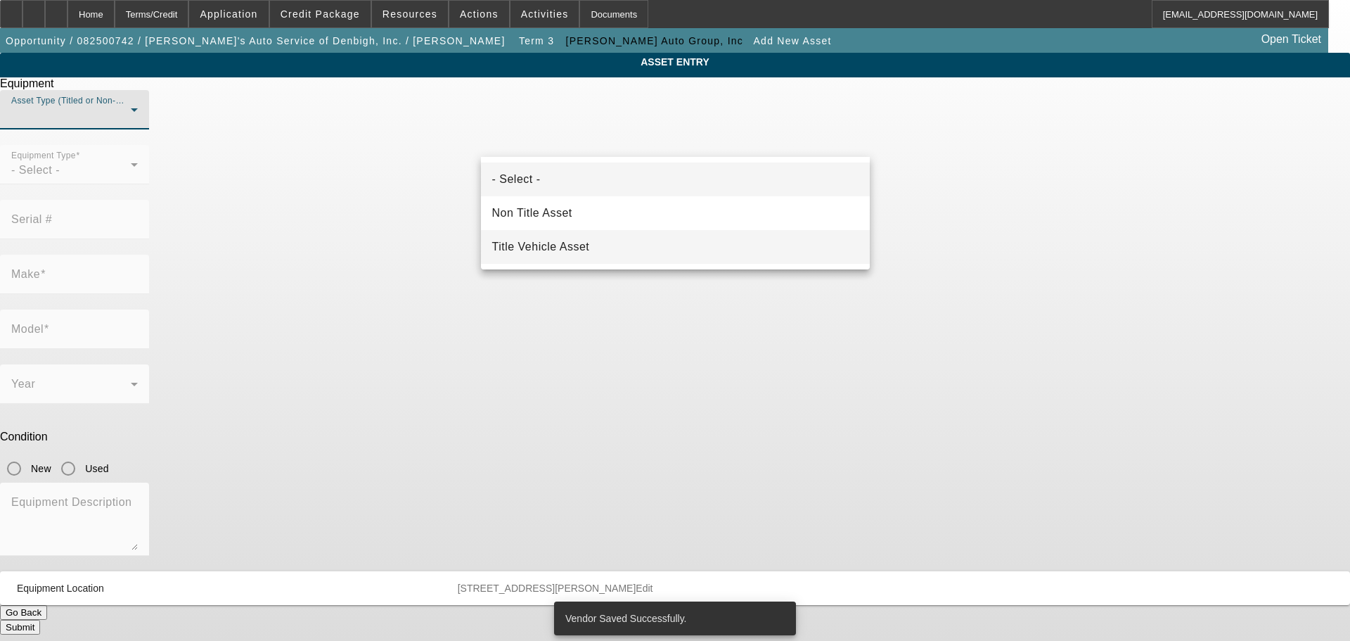
click at [555, 247] on span "Title Vehicle Asset" at bounding box center [541, 246] width 98 height 17
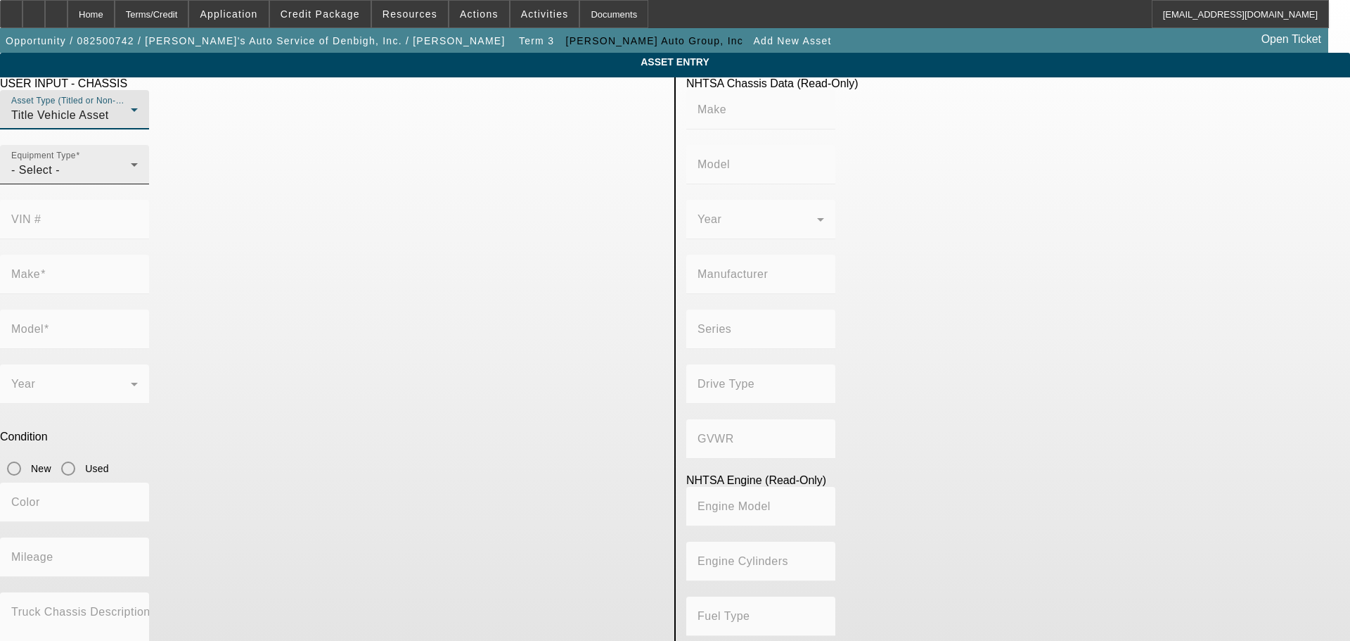
click at [131, 179] on div "- Select -" at bounding box center [71, 170] width 120 height 17
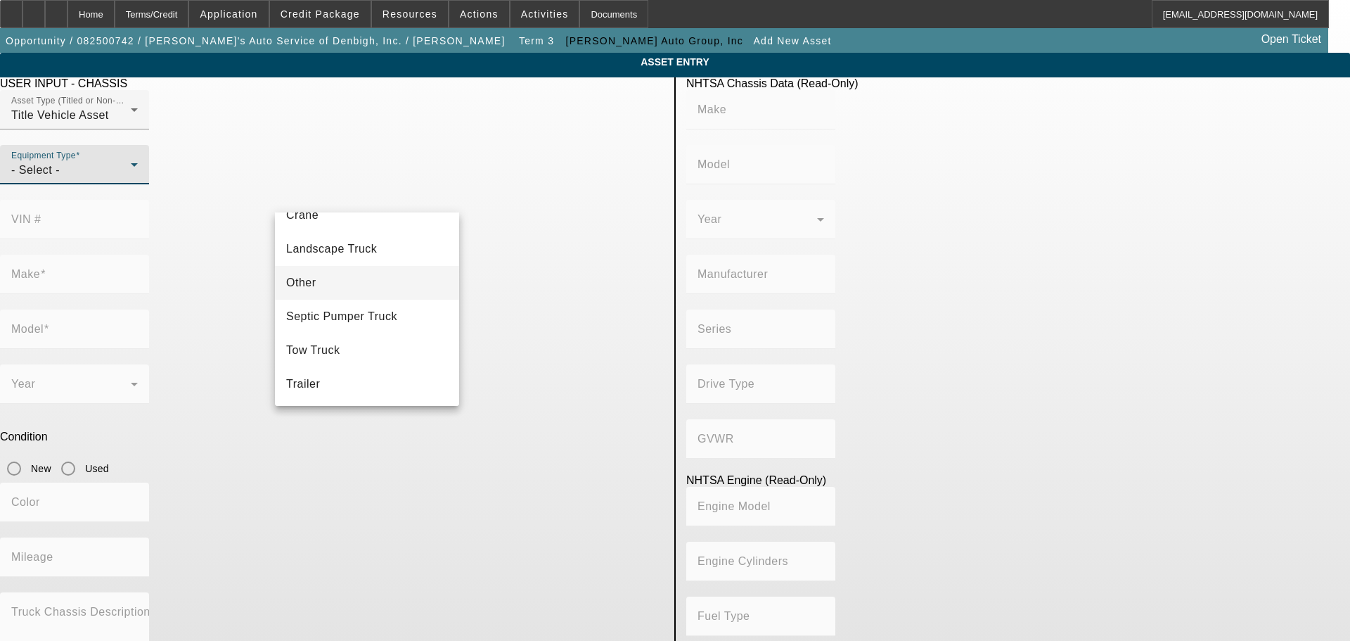
scroll to position [155, 0]
click at [342, 347] on mat-option "Tow Truck" at bounding box center [367, 350] width 184 height 34
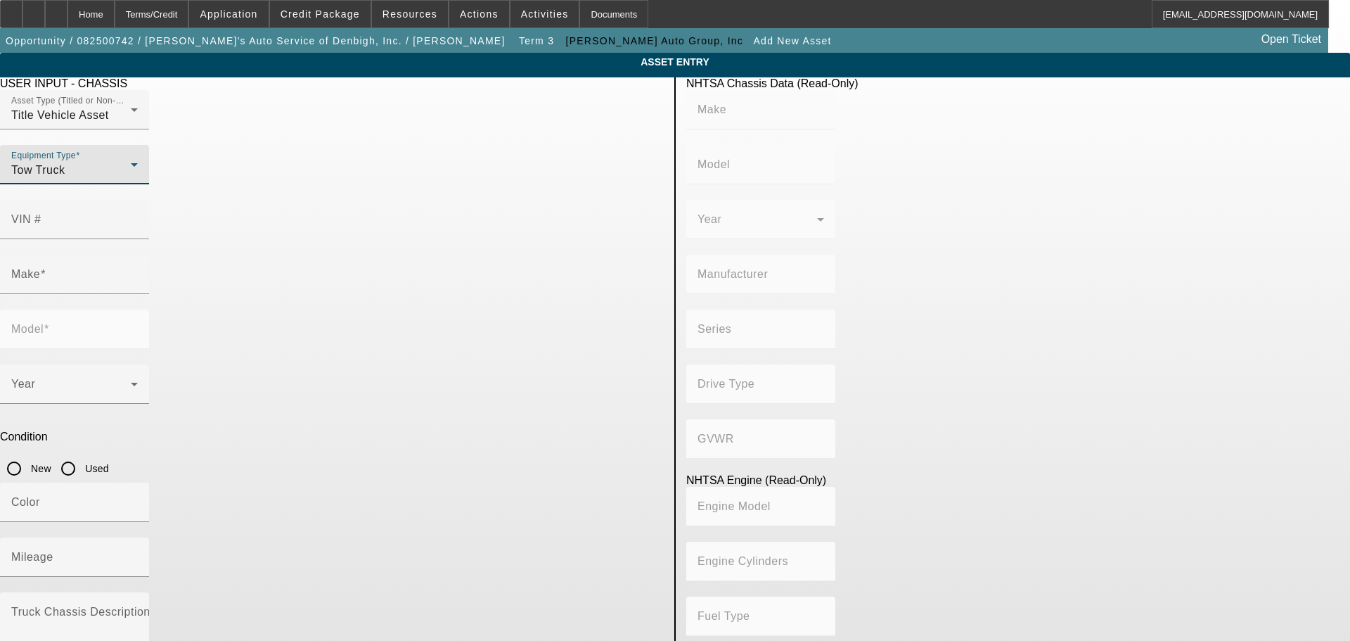
click at [149, 239] on div at bounding box center [74, 246] width 149 height 15
click at [138, 211] on div "VIN #" at bounding box center [74, 219] width 127 height 39
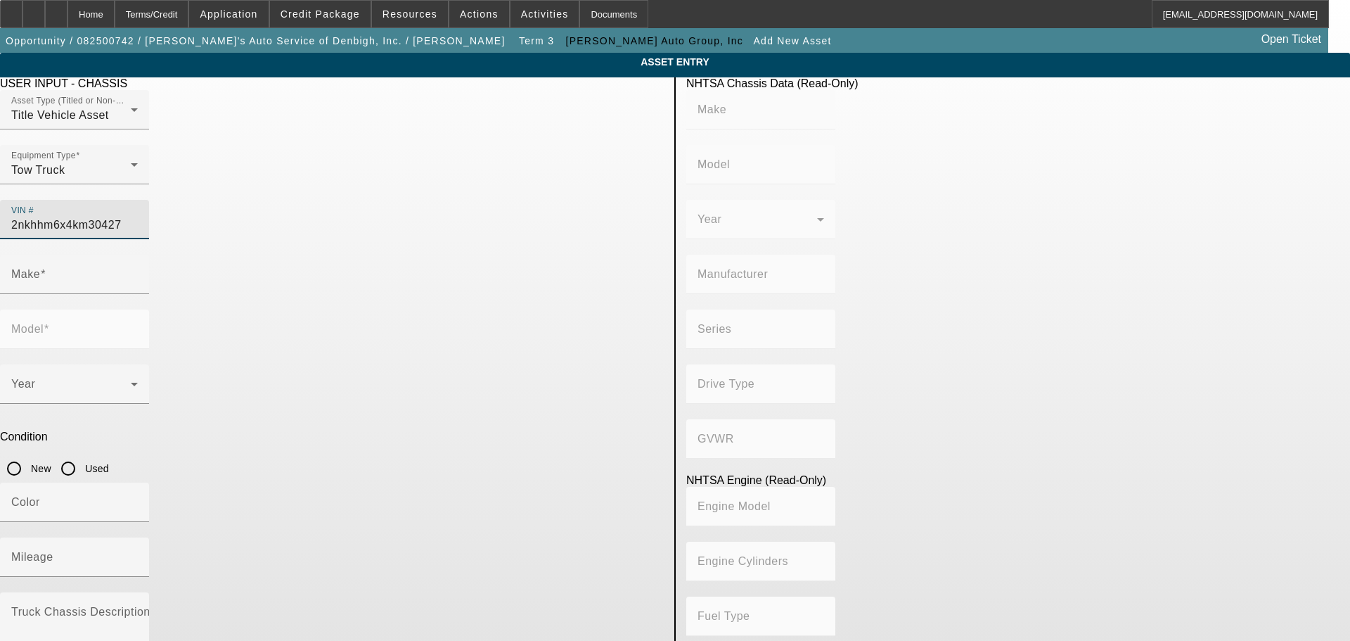
type input "2nkhhm6x4km304279"
type input "KENWORTH"
type input "548CH"
type input "KENWORTH TRUCK COMPANY"
type input "4x2"
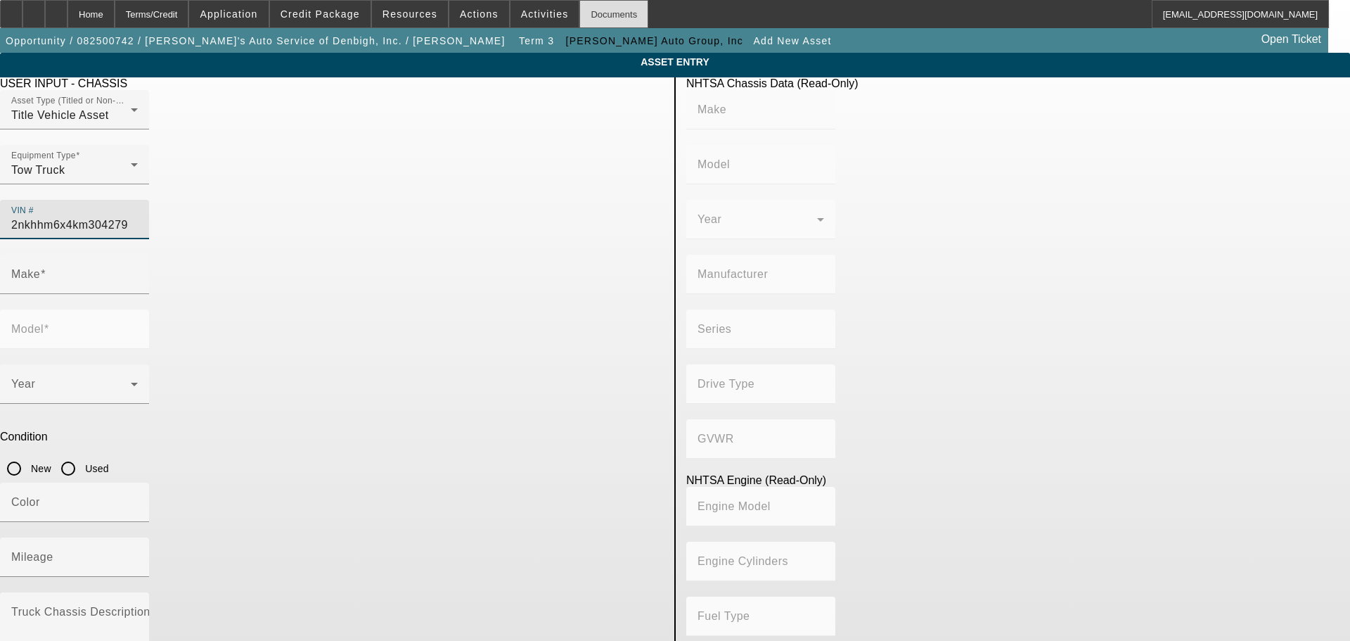
type input "Class 6: 19,501 - 26,000 lb (8,845 - 11,794 kg)"
type input "8V-71"
type input "8"
type input "Diesel"
type input "567.52082008101"
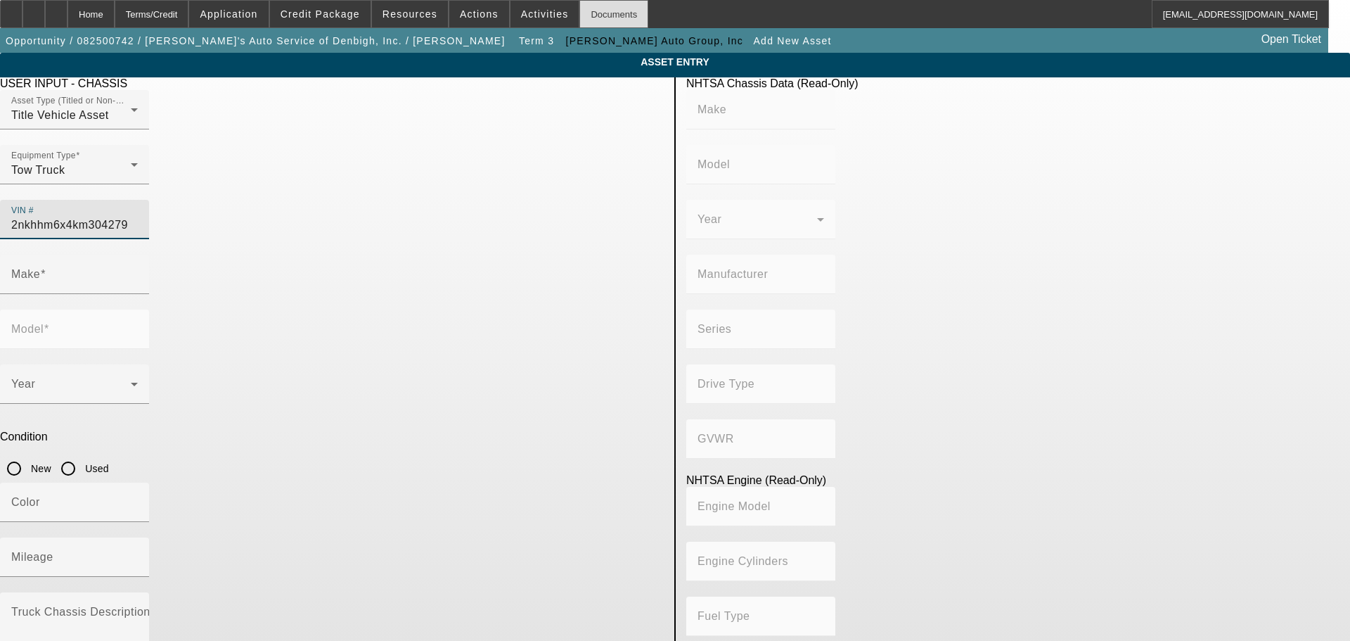
type input "9.3"
type input "KENWORTH"
type input "548CH"
type input "2NKHHM6X4KM304279"
click at [82, 454] on input "Used" at bounding box center [68, 468] width 28 height 28
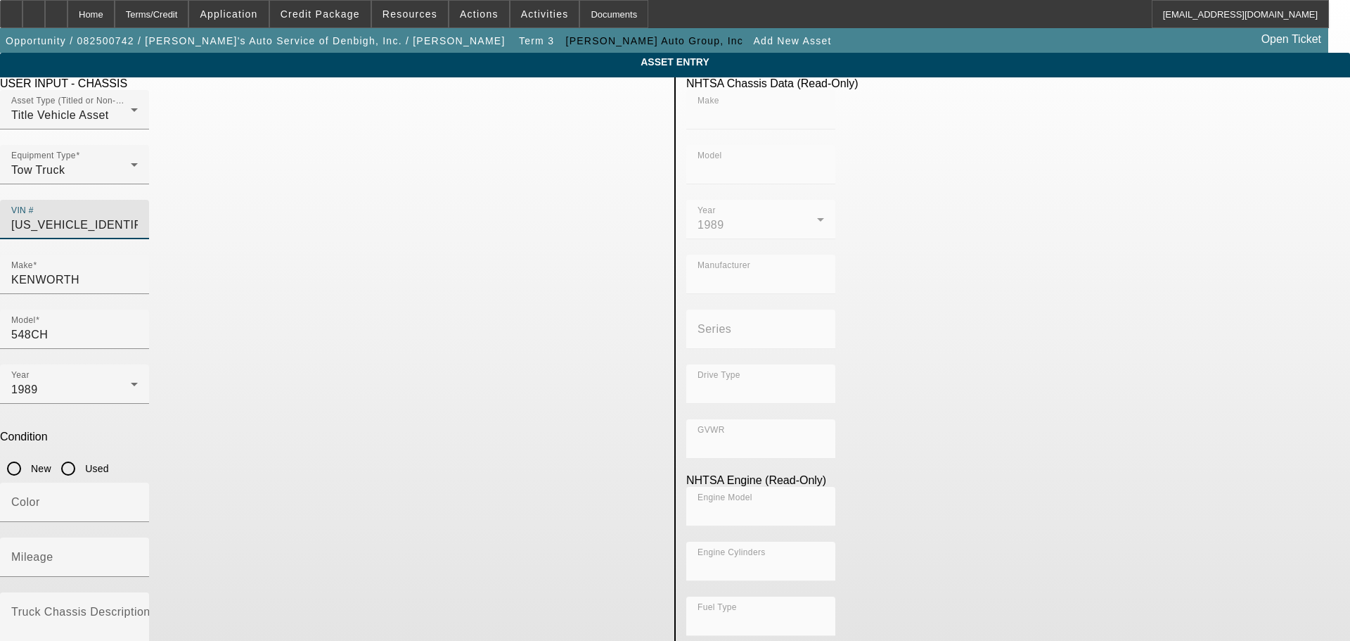
radio input "true"
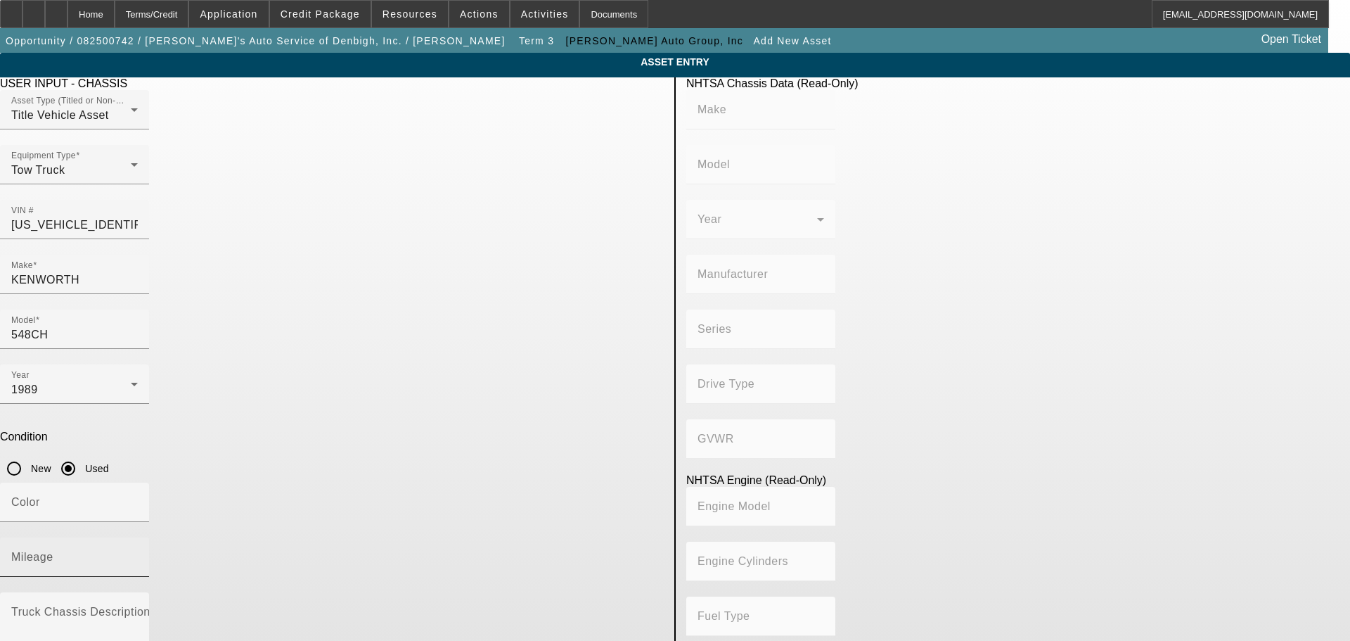
click at [138, 537] on div "Mileage" at bounding box center [74, 556] width 127 height 39
type input "KENWORTH"
type input "548CH"
type input "KENWORTH TRUCK COMPANY"
type input "4x2"
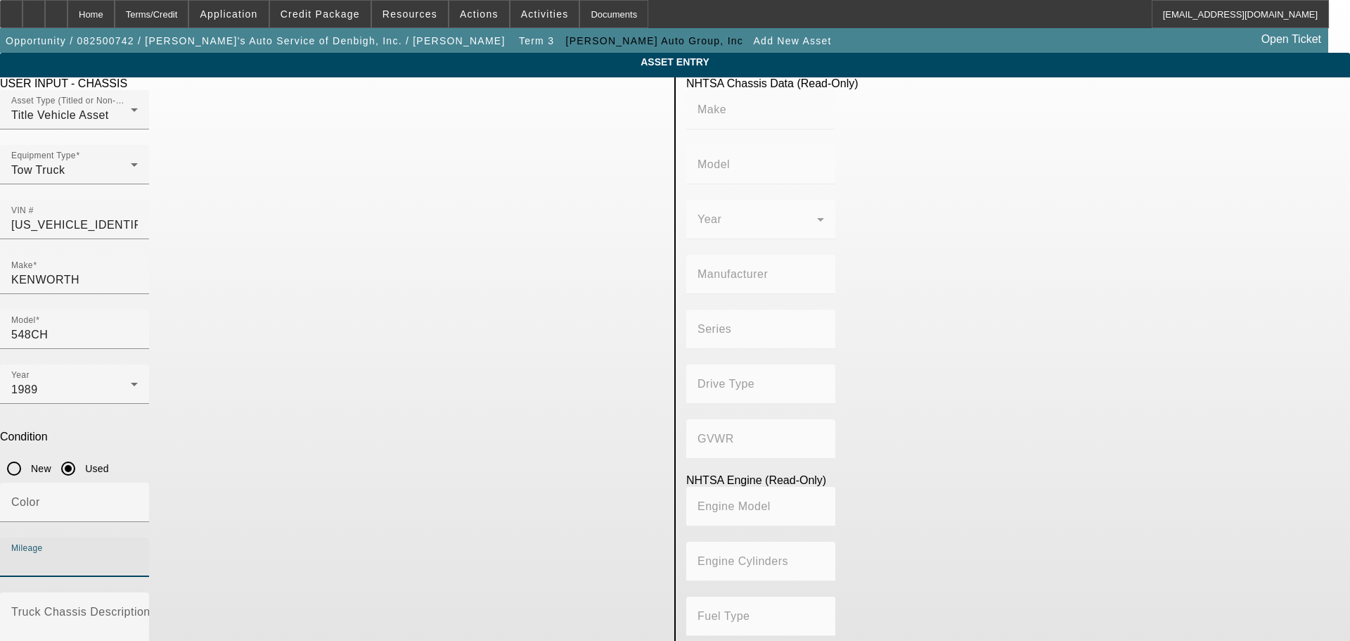
type input "Class 6: 19,501 - 26,000 lb (8,845 - 11,794 kg)"
type input "8V-71"
type input "8"
type input "Diesel"
type input "567.52082008101"
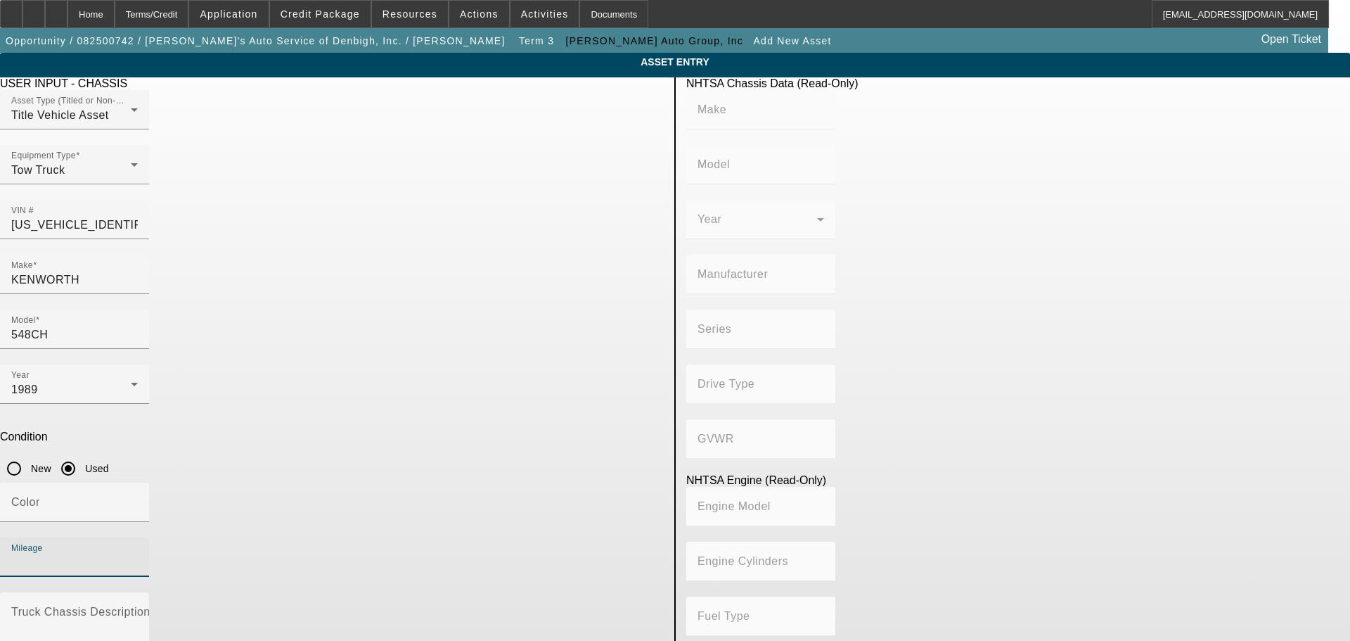
type input "9.3"
click at [131, 381] on div "1989" at bounding box center [71, 389] width 120 height 17
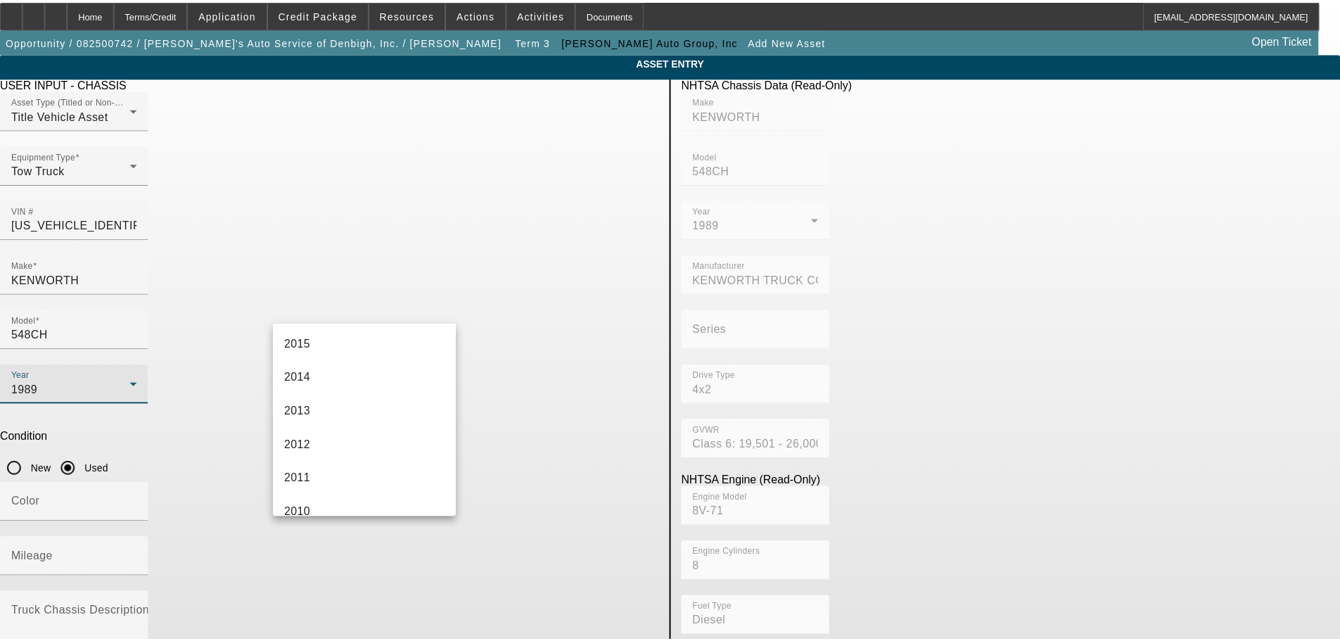
scroll to position [248, 0]
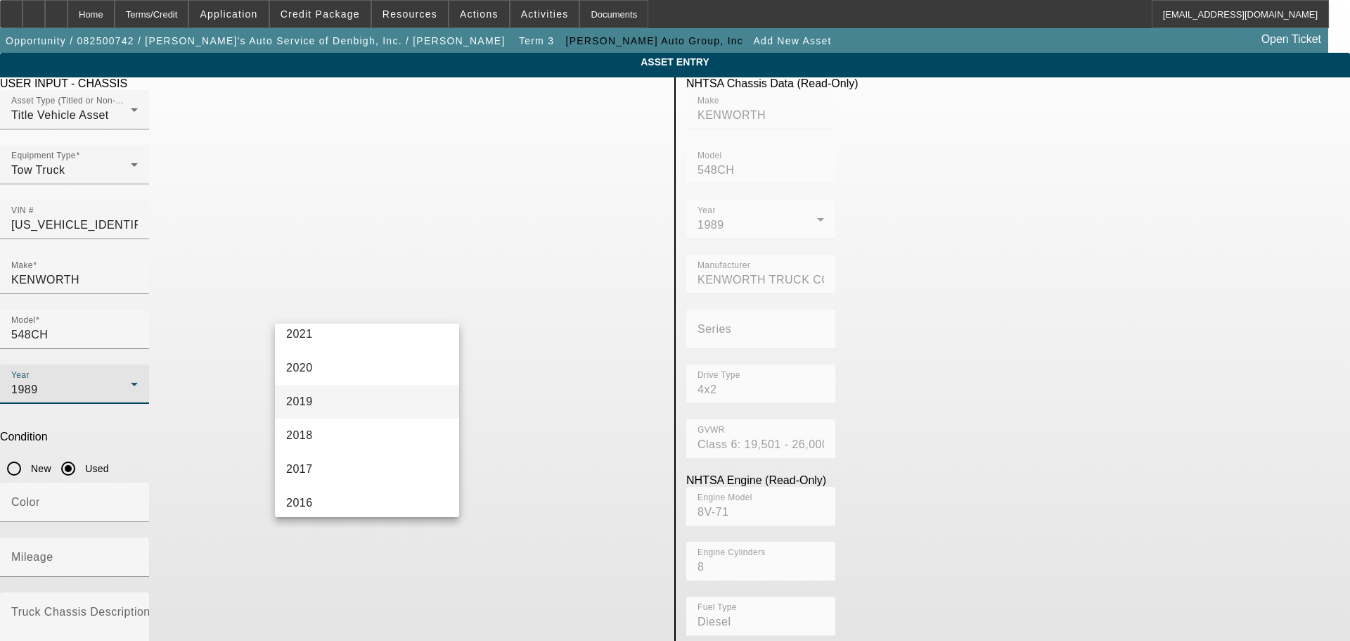
click at [334, 406] on mat-option "2019" at bounding box center [367, 402] width 184 height 34
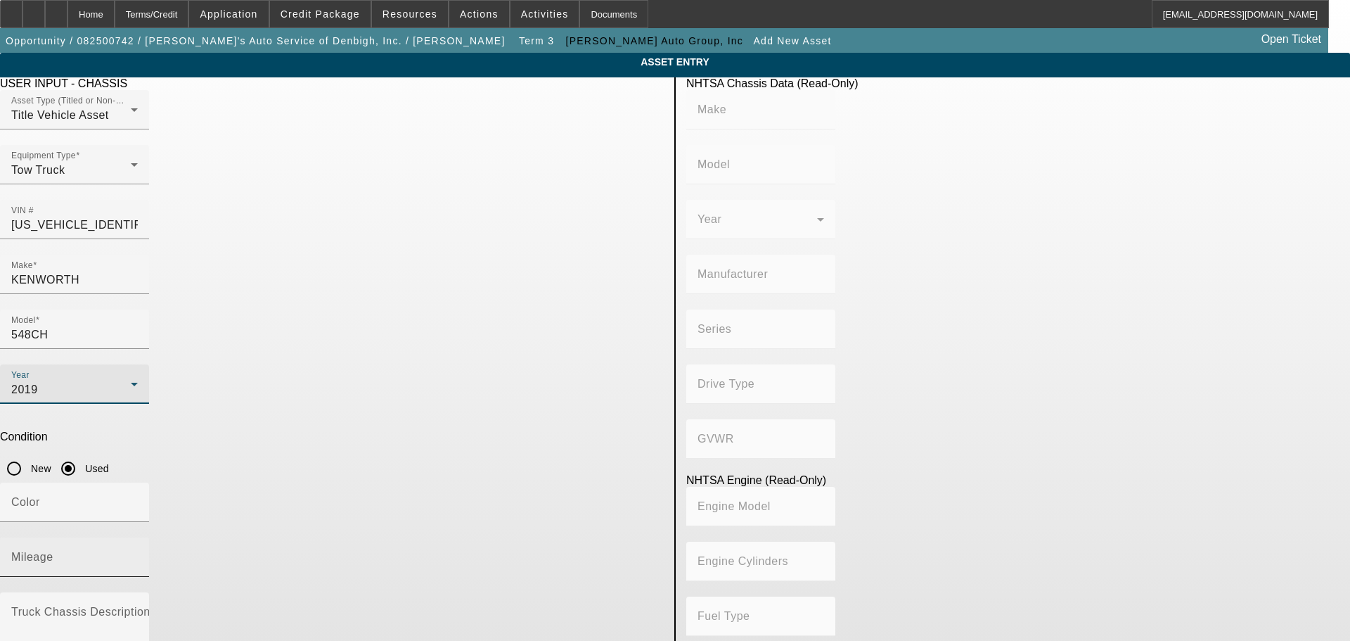
type input "KENWORTH"
type input "548CH"
type input "KENWORTH TRUCK COMPANY"
type input "4x2"
type input "Class 6: 19,501 - 26,000 lb (8,845 - 11,794 kg)"
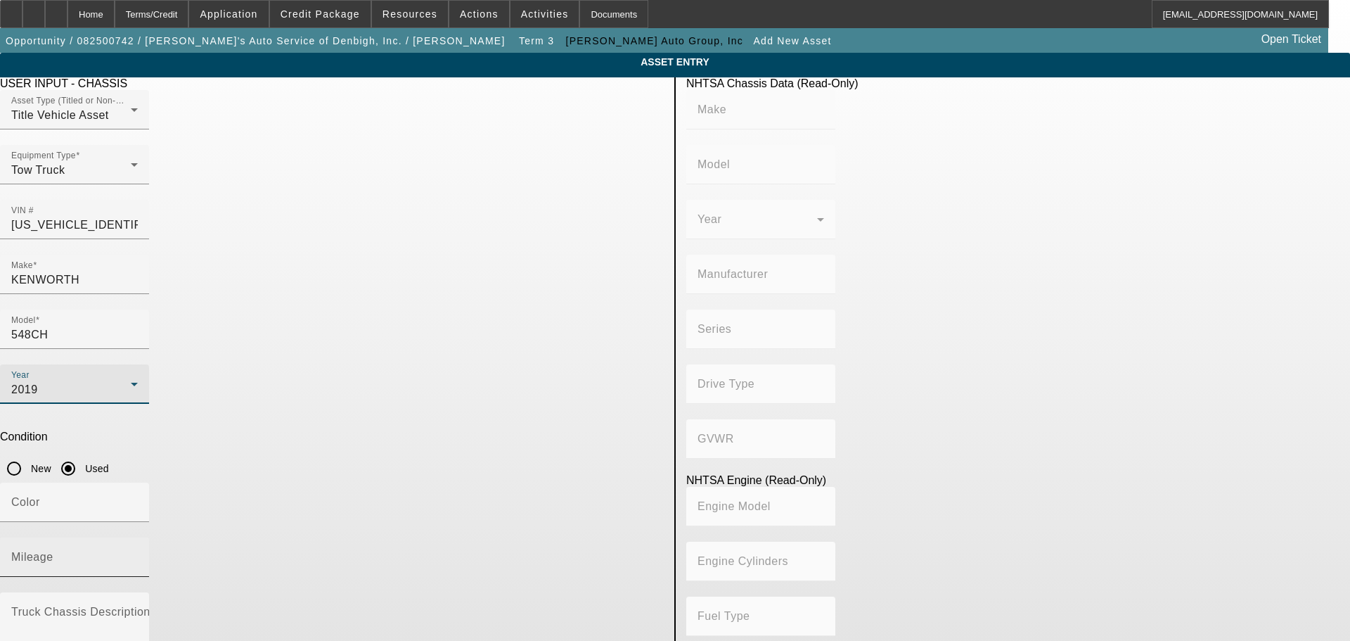
type input "8V-71"
type input "8"
type input "Diesel"
type input "567.52082008101"
type input "9.3"
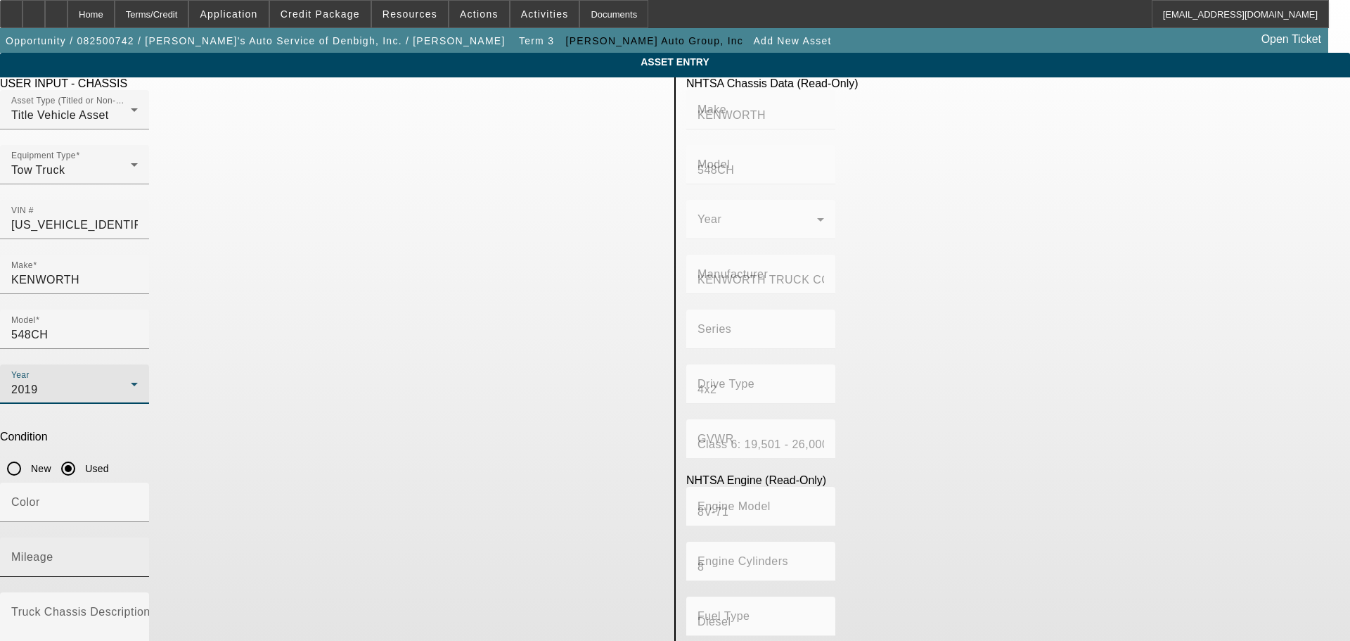
click at [138, 537] on div "Mileage" at bounding box center [74, 556] width 127 height 39
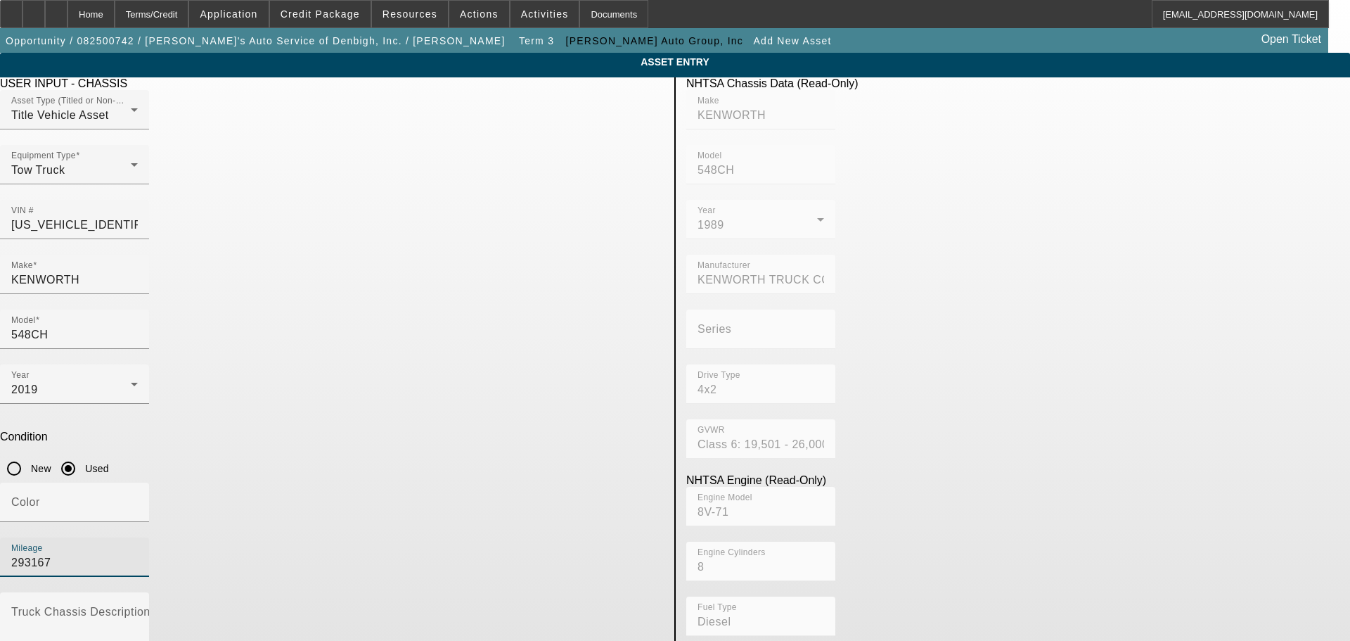
type input "293167"
click at [511, 90] on div "USER INPUT - CHASSIS" at bounding box center [332, 83] width 664 height 13
click at [138, 482] on div "Color" at bounding box center [74, 501] width 127 height 39
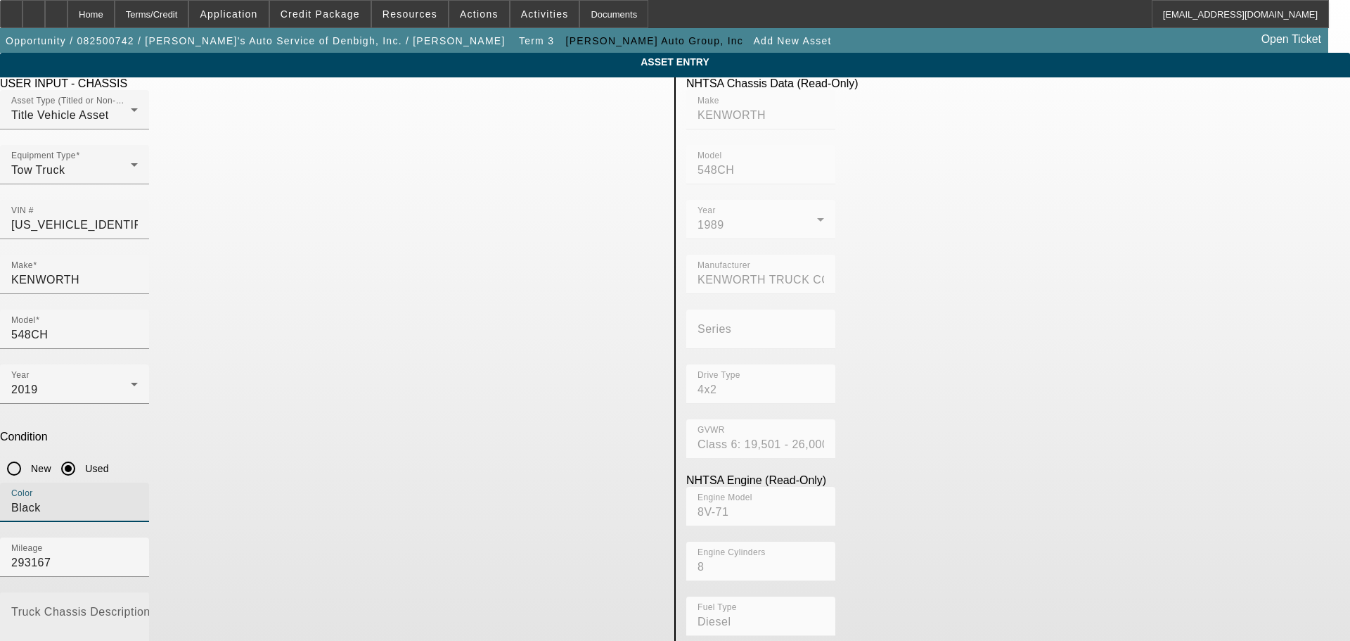
type input "Black"
click at [138, 609] on textarea "Truck Chassis Description (Describe the truck chassis only)" at bounding box center [74, 634] width 127 height 51
type textarea "2019 MACK"
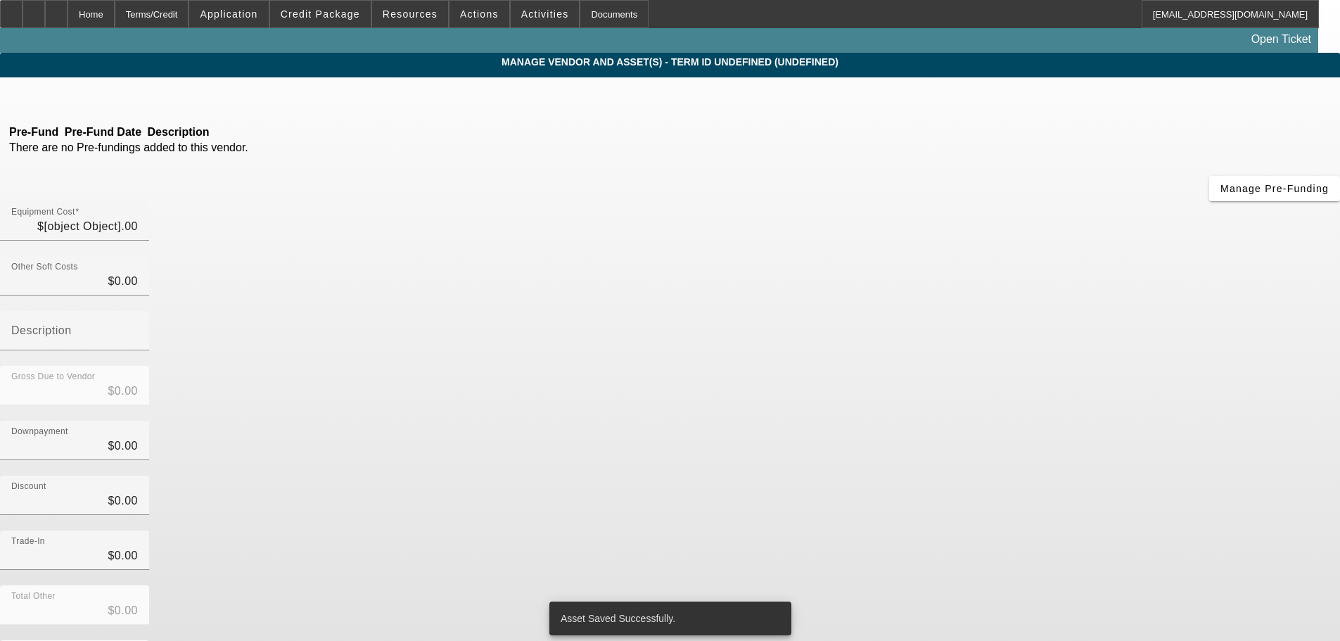
type input "$59,900.00"
type input "$1,098.00"
type input "$60,998.00"
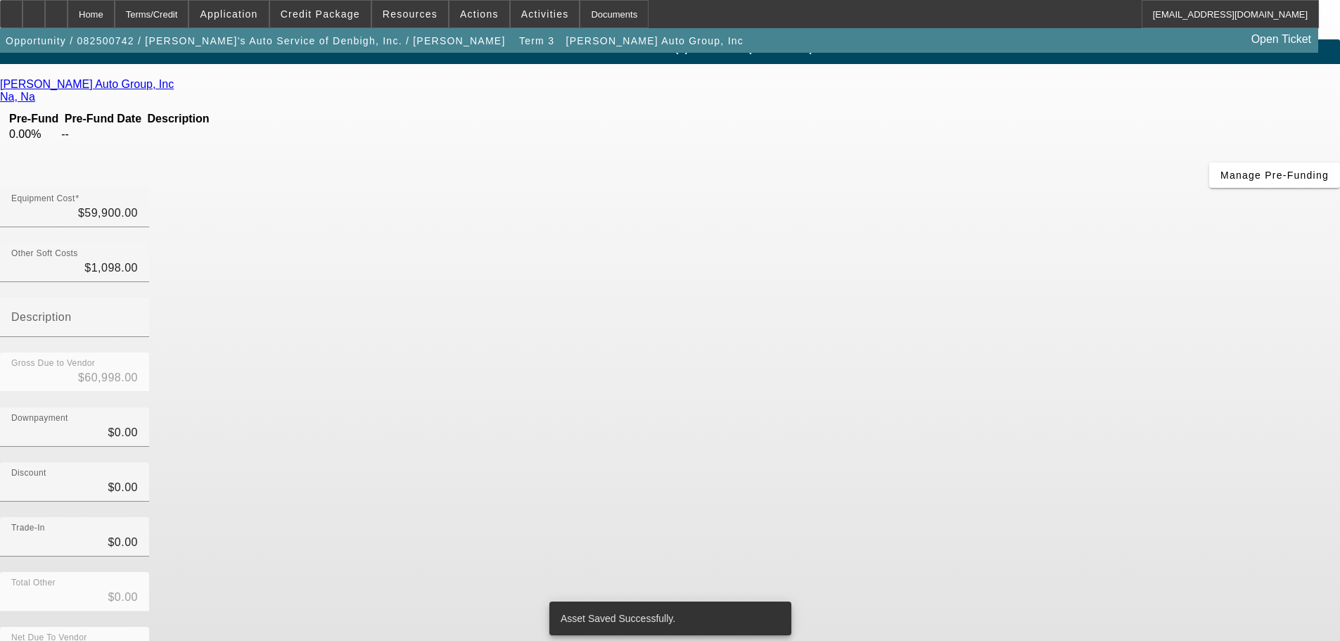
scroll to position [19, 0]
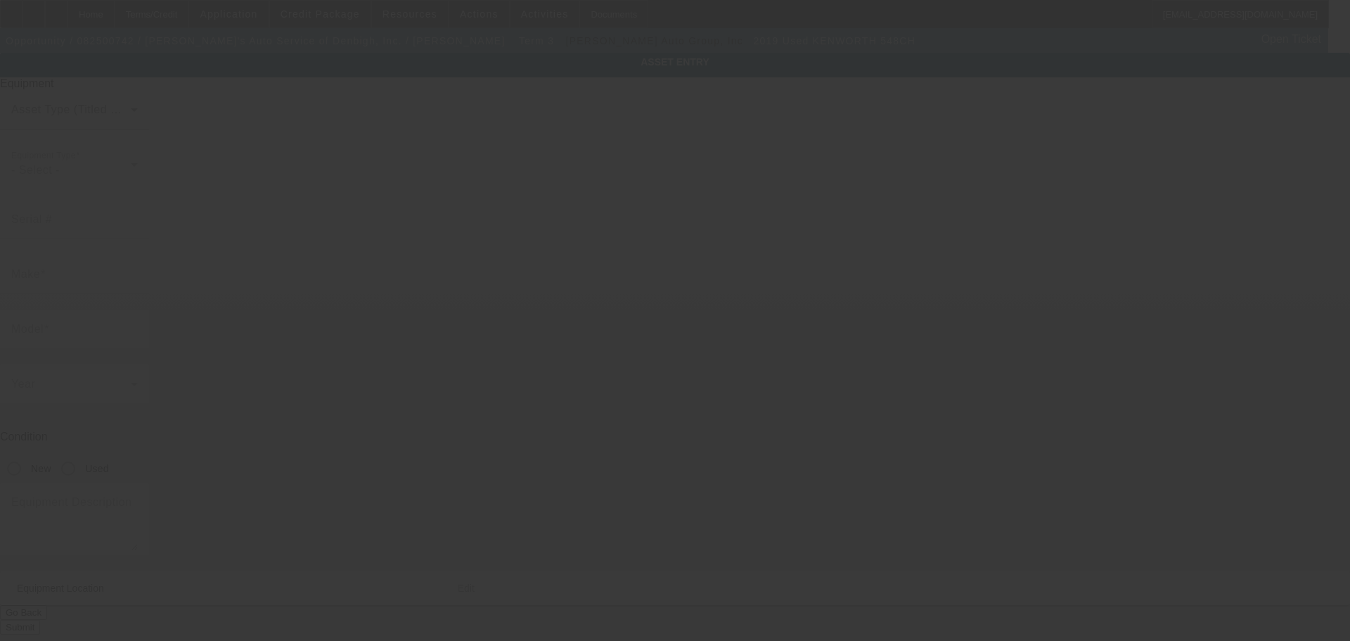
type input "2NKHHM6X4KM304279"
type input "KENWORTH"
type input "548CH"
radio input "true"
type textarea "2019 MACK"
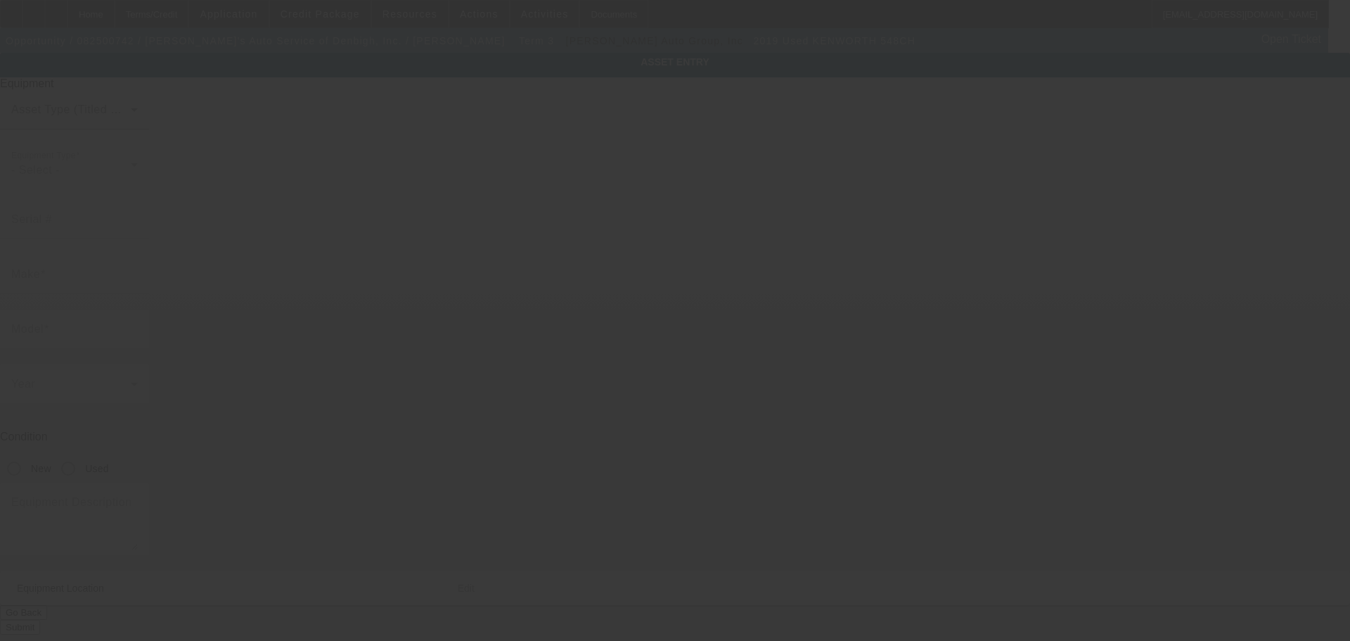
type input "37 Johnson Ln"
type input "Newport News"
type input "23608"
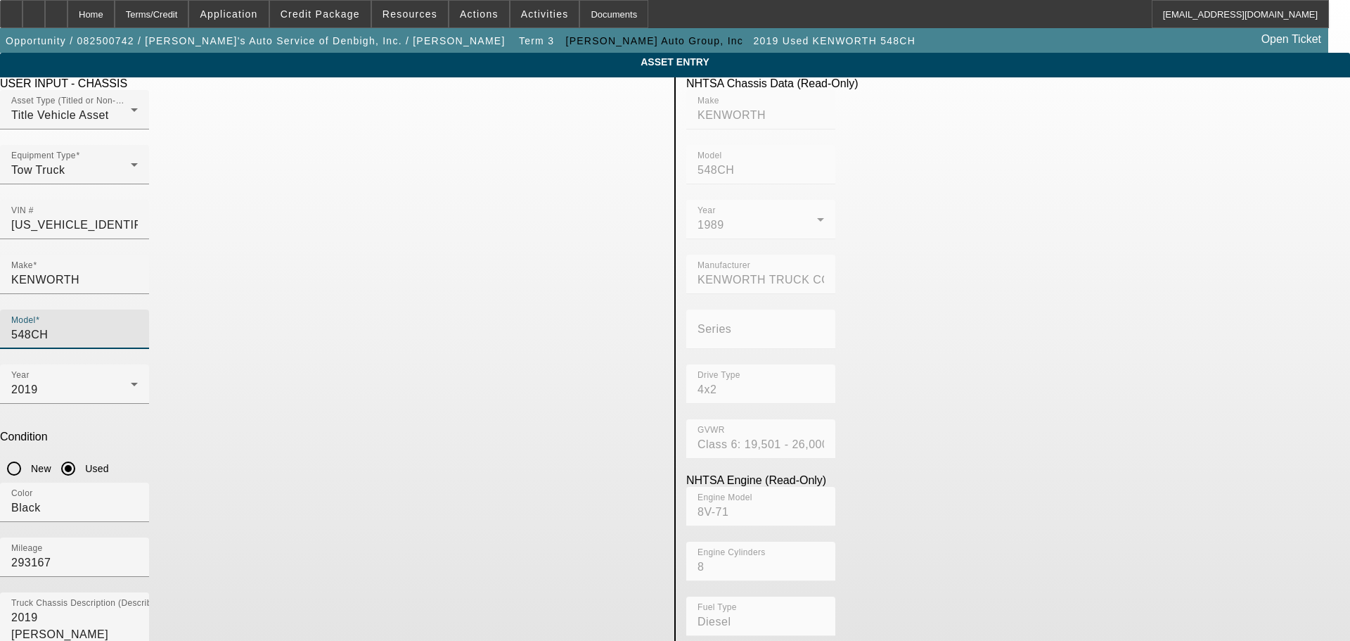
click at [138, 326] on input "548CH" at bounding box center [74, 334] width 127 height 17
click at [537, 314] on mat-option "T3 Series" at bounding box center [572, 324] width 184 height 34
type input "T3 Series"
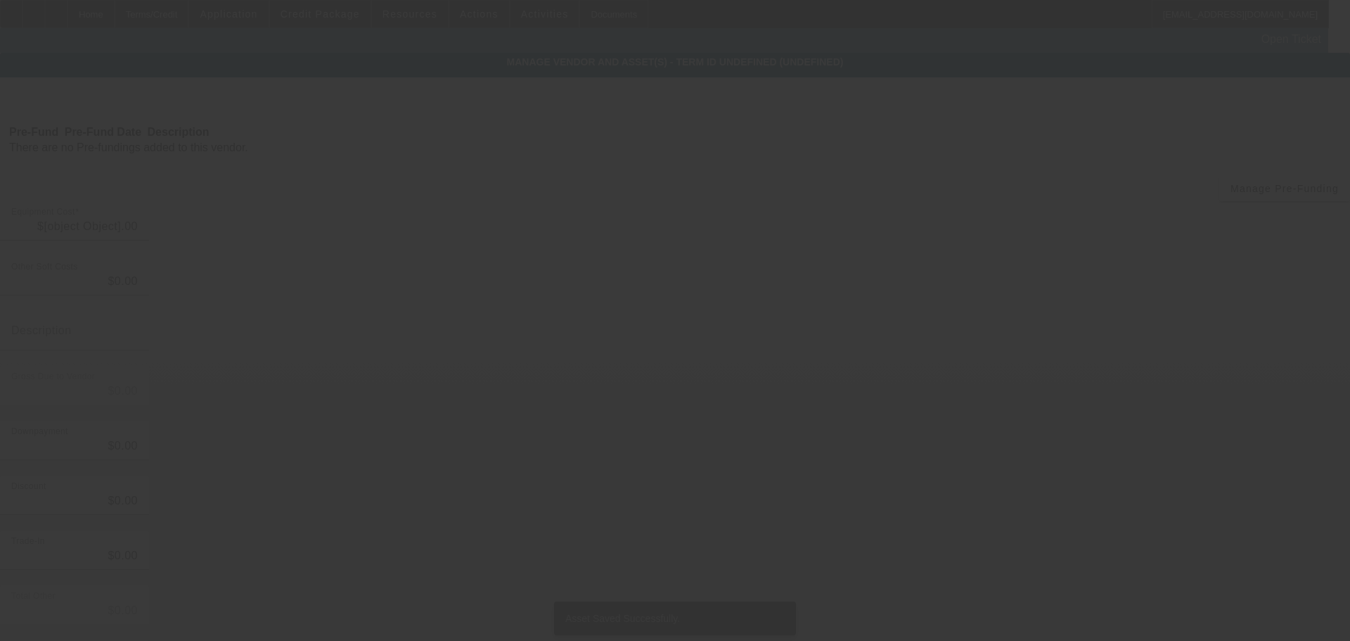
type input "$59,900.00"
type input "$1,098.00"
type input "$60,998.00"
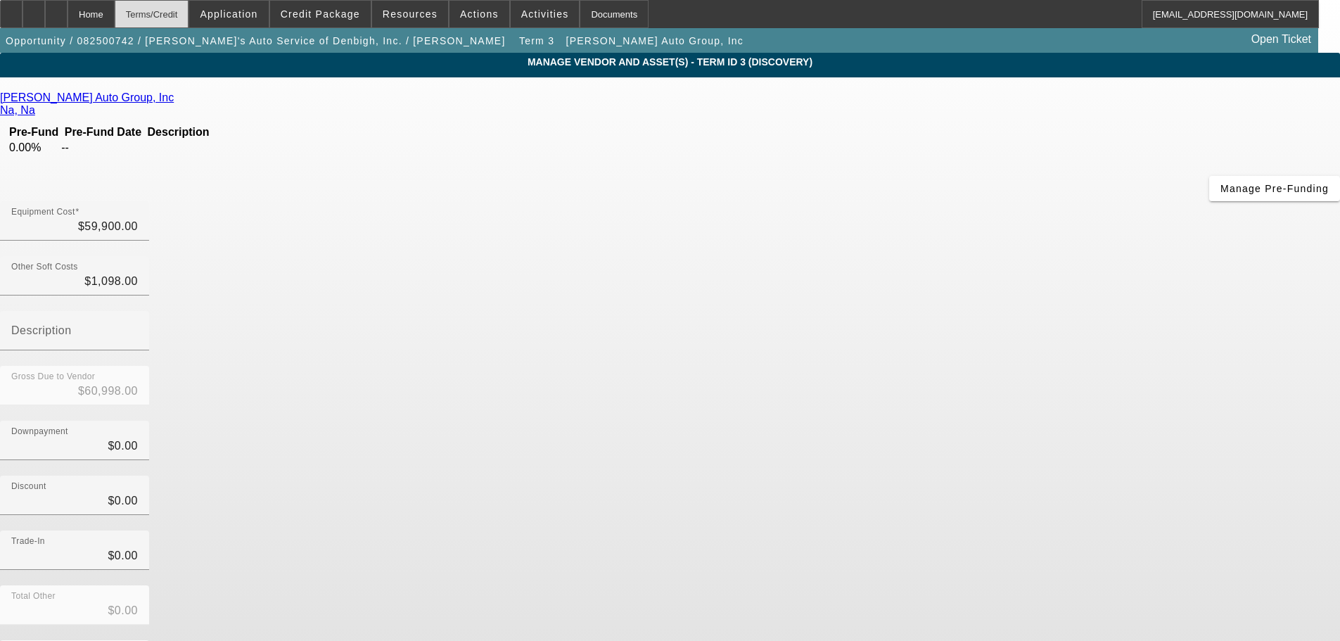
click at [174, 15] on div "Terms/Credit" at bounding box center [152, 14] width 75 height 28
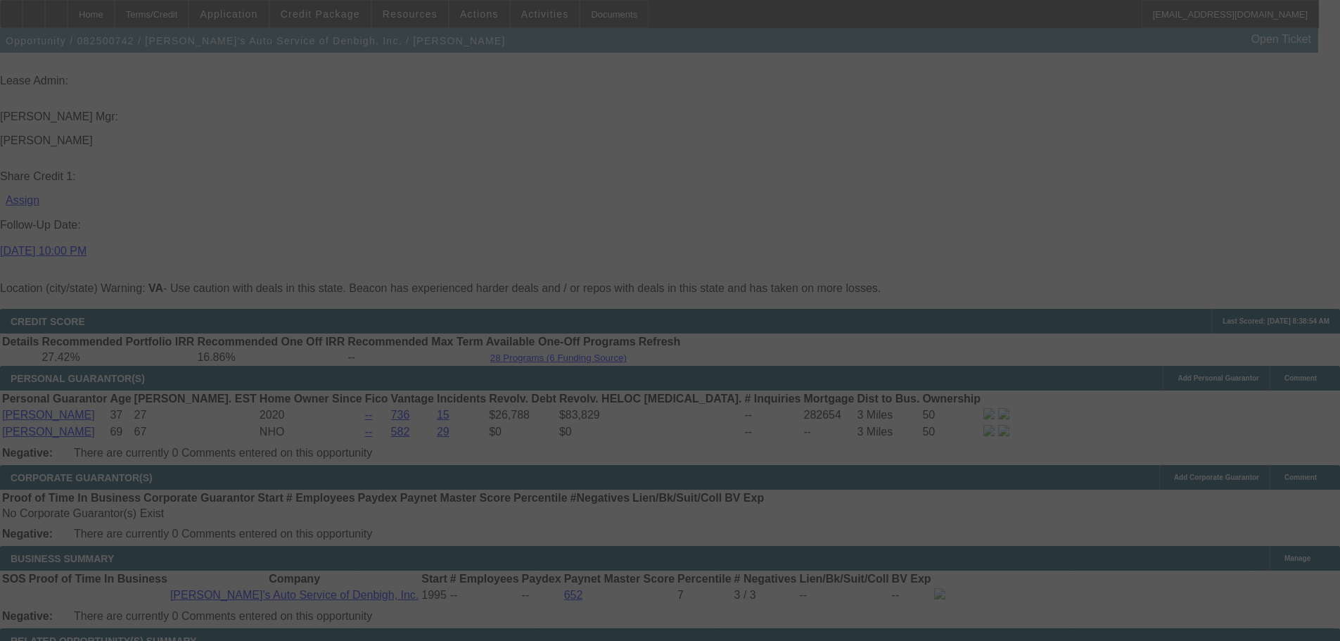
scroll to position [1842, 0]
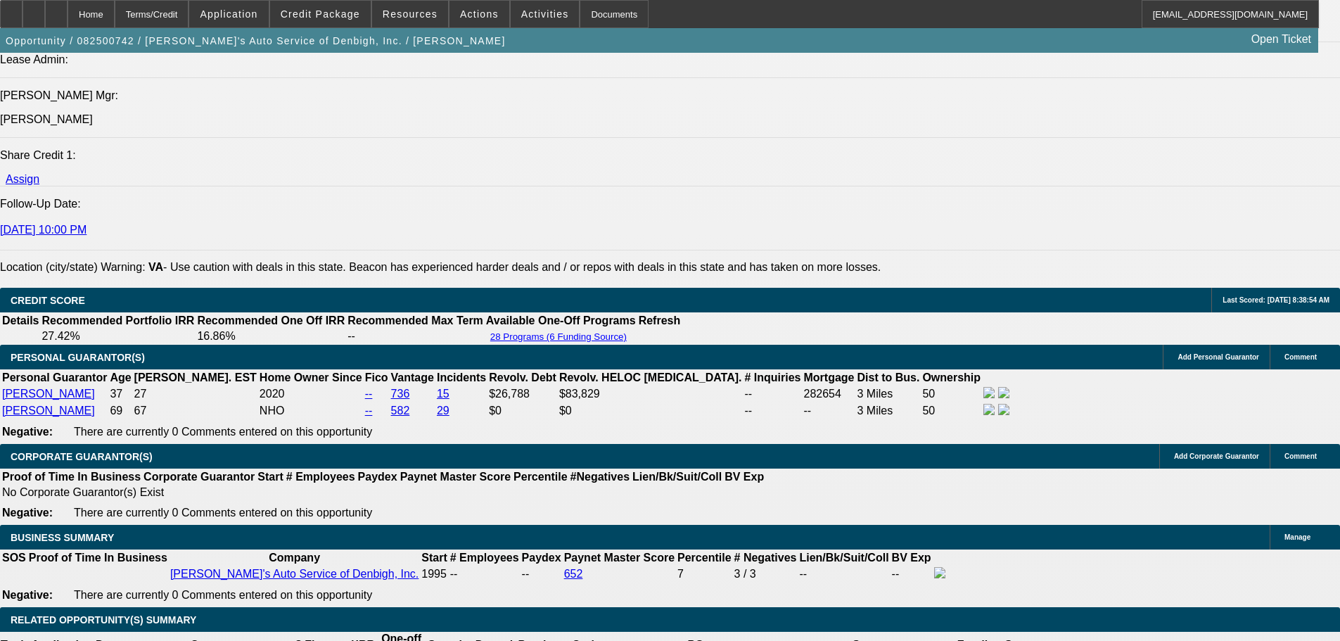
select select "0"
select select "3"
select select "0.2"
select select "17"
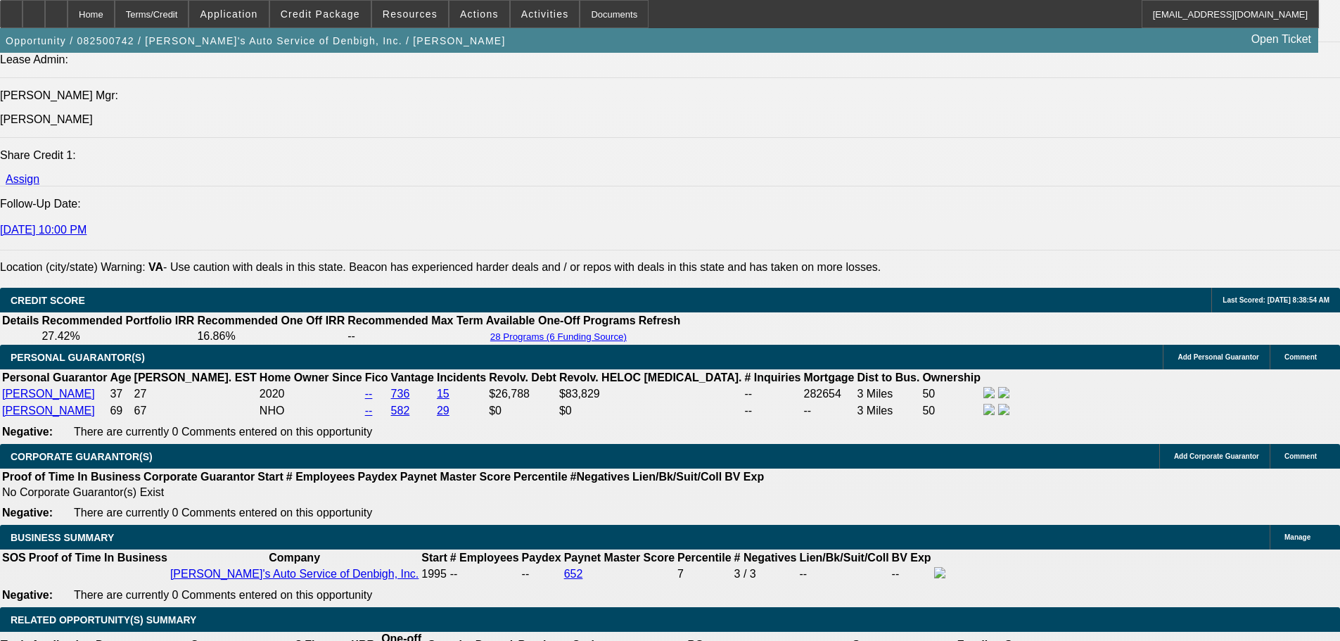
select select "0.1"
select select "0"
select select "3"
select select "0.1"
select select "4"
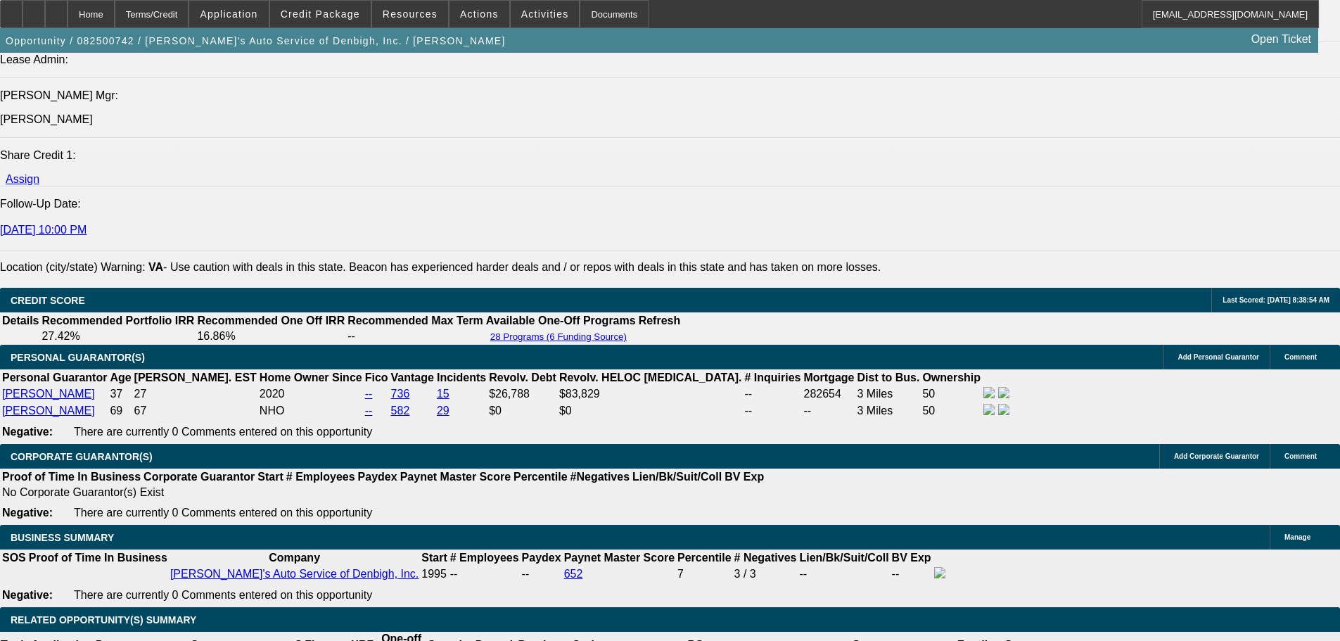
select select "0"
select select "3"
select select "0"
select select "6"
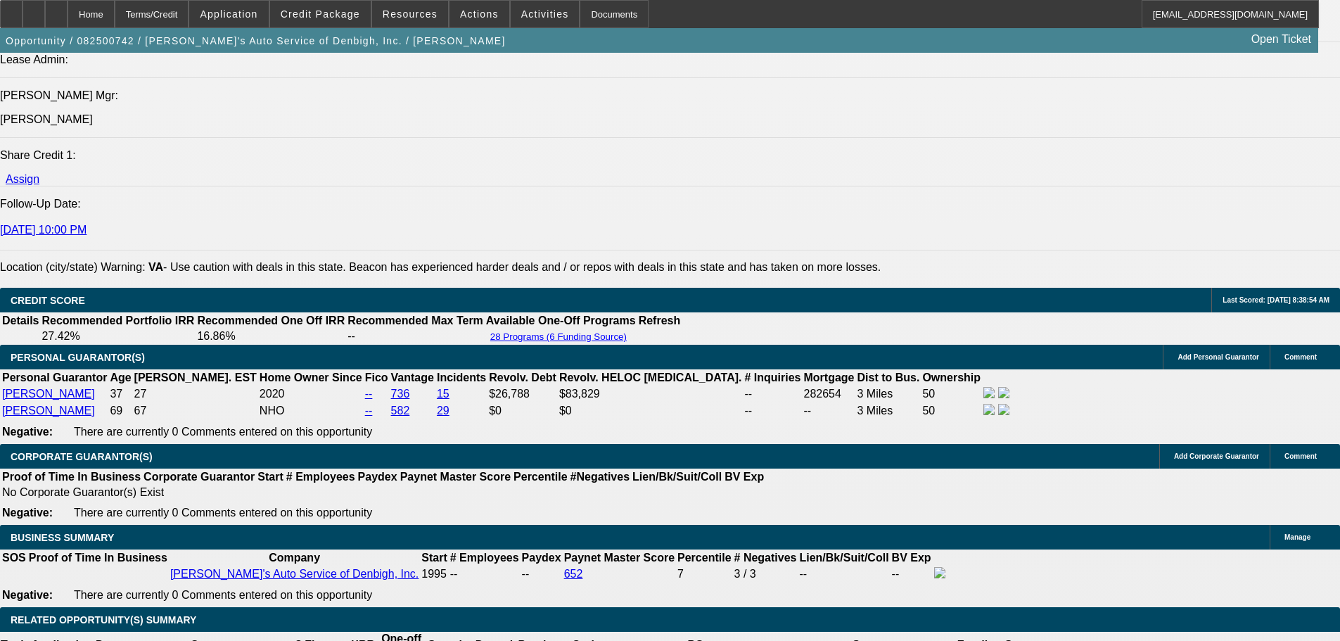
select select "0"
select select "3"
select select "0"
select select "6"
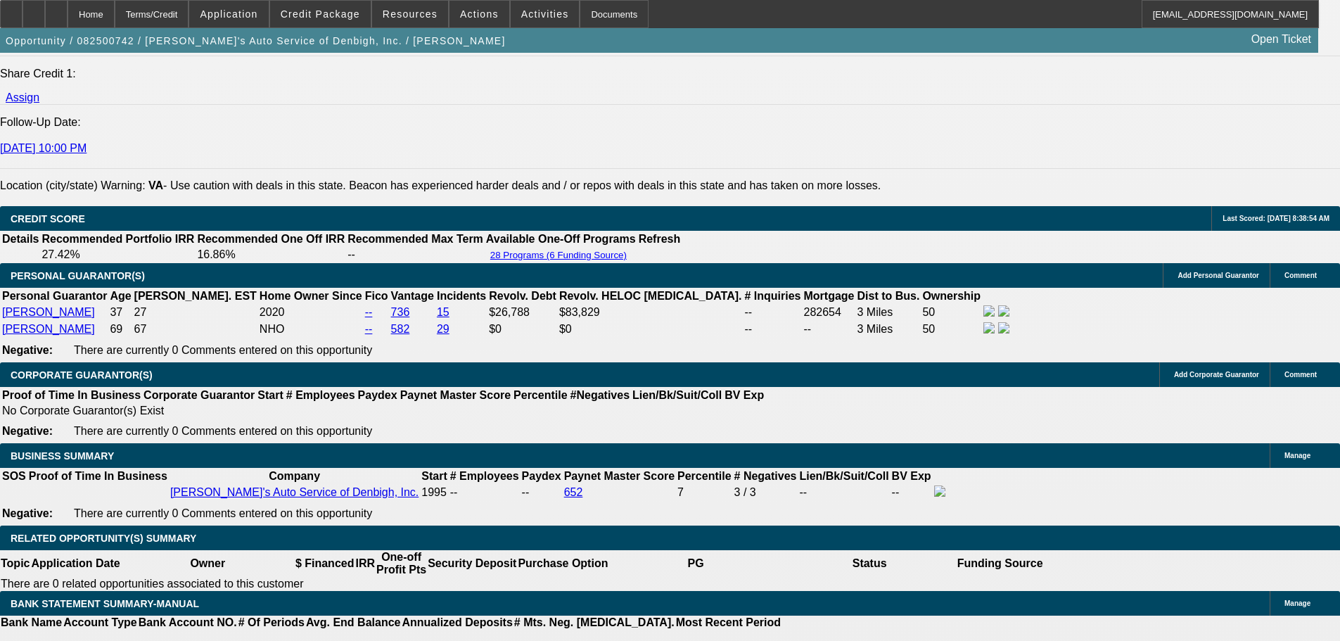
scroll to position [1899, 0]
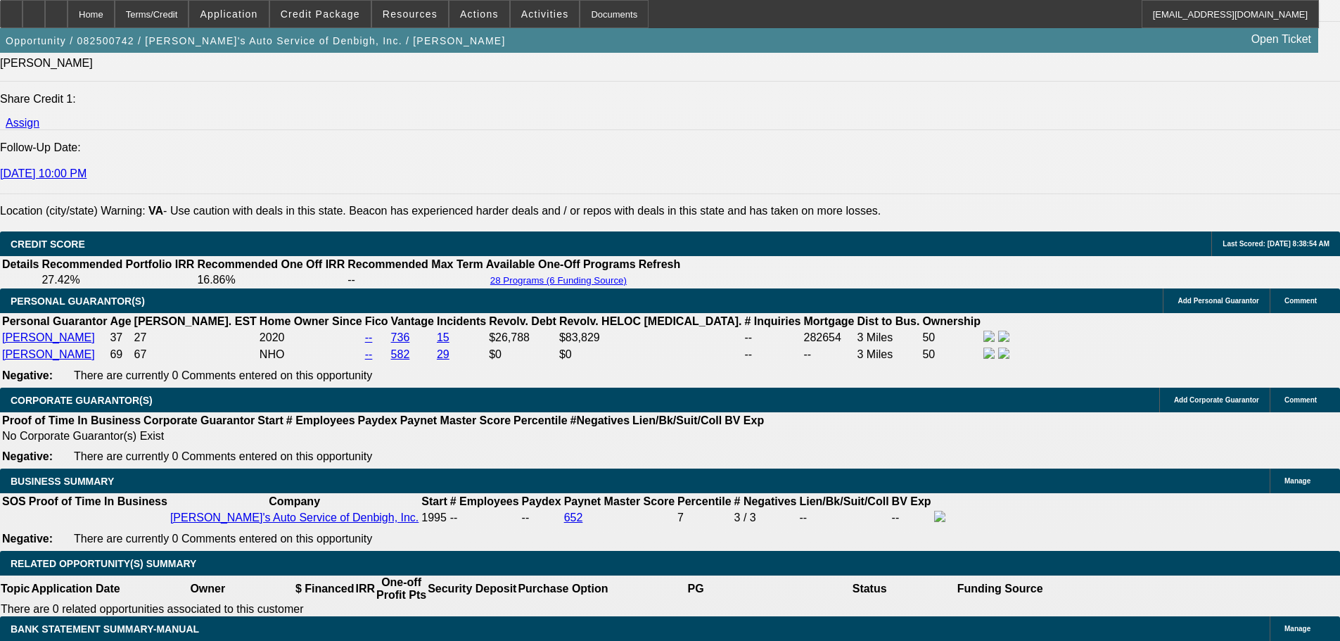
select select "0"
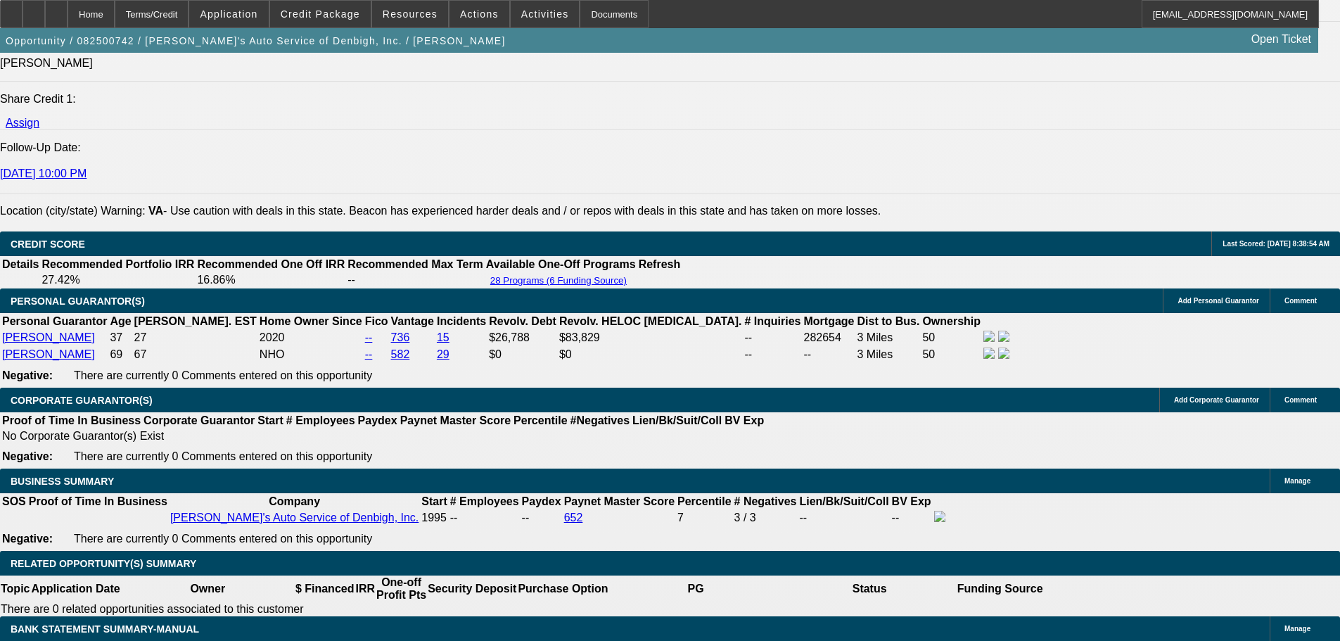
scroll to position [0, 0]
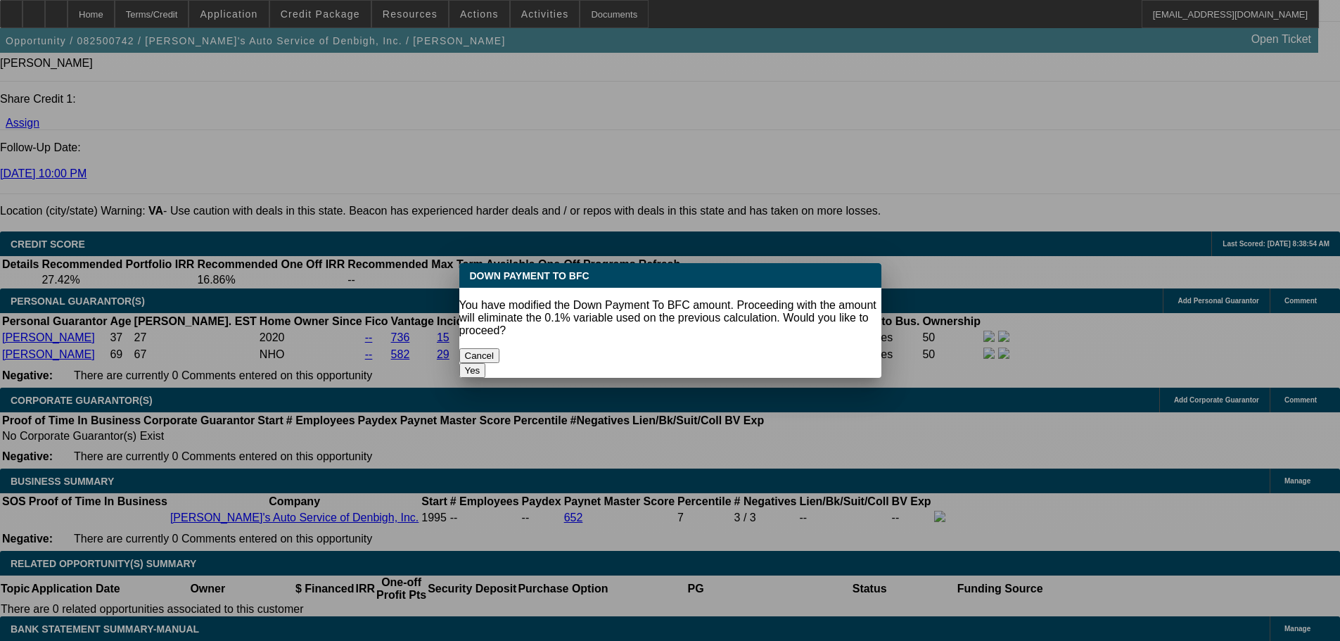
click at [486, 363] on button "Yes" at bounding box center [472, 370] width 27 height 15
type input "$0.00"
type input "UNKNOWN"
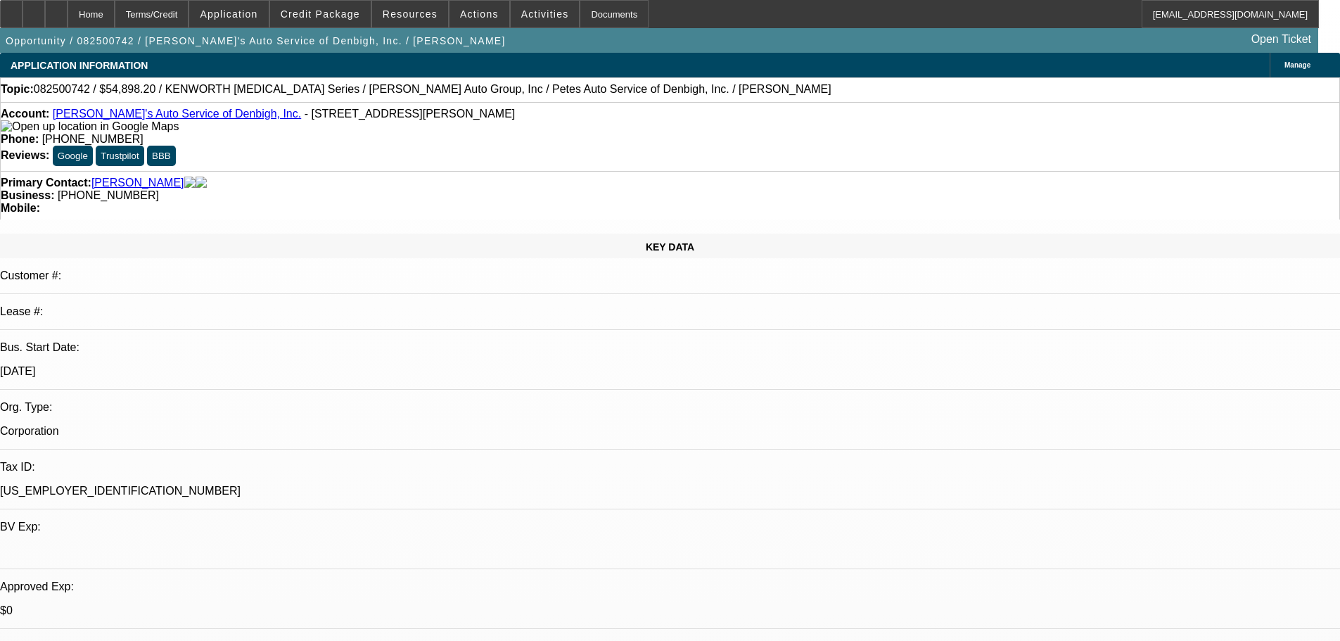
scroll to position [1899, 0]
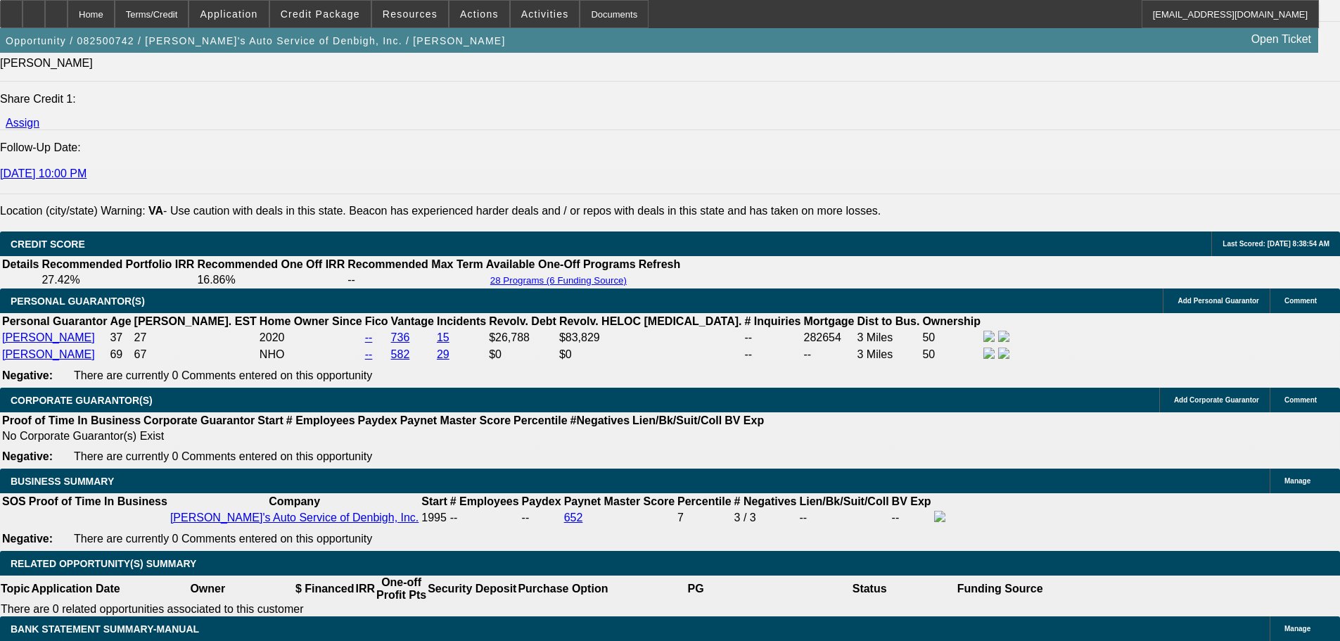
type input "$1,719.06"
type input "36"
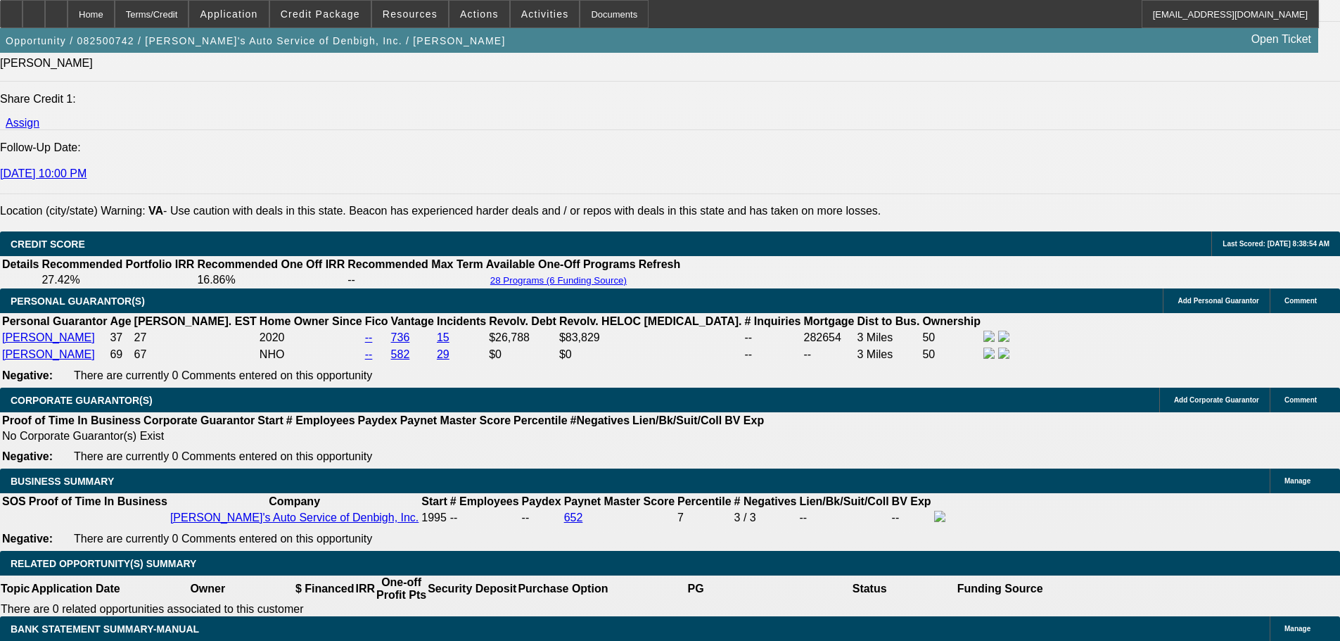
type input "$2,135.21"
type input "36"
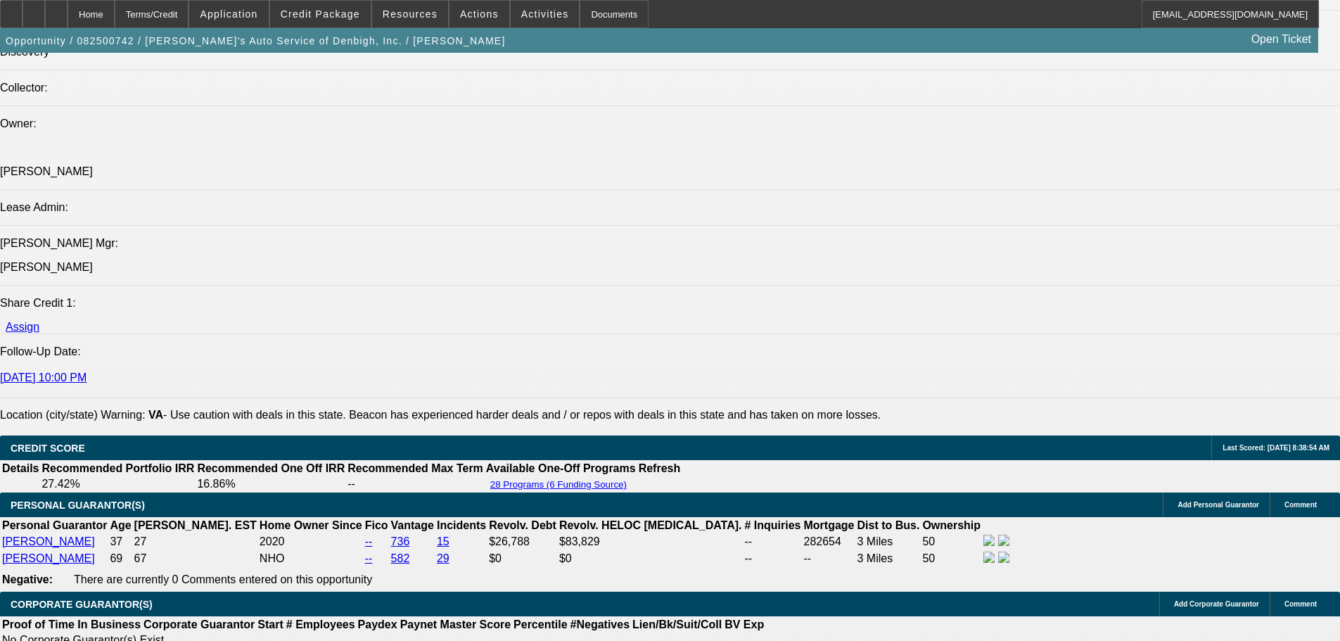
scroll to position [1688, 0]
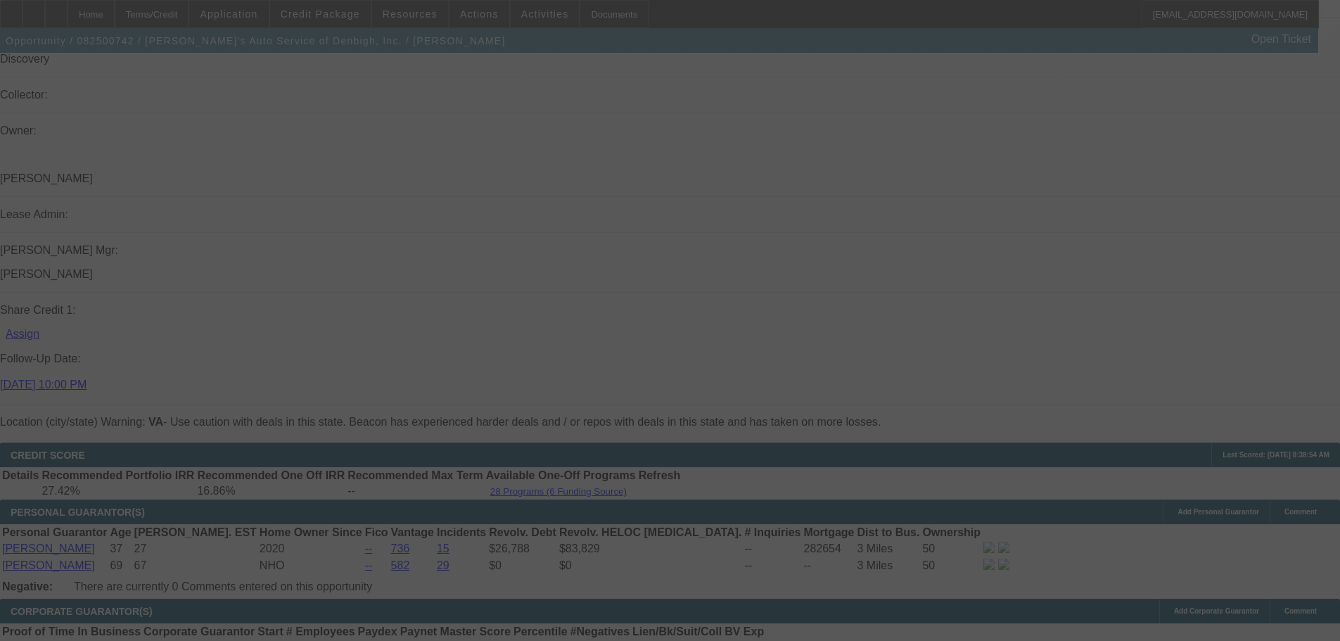
scroll to position [2180, 0]
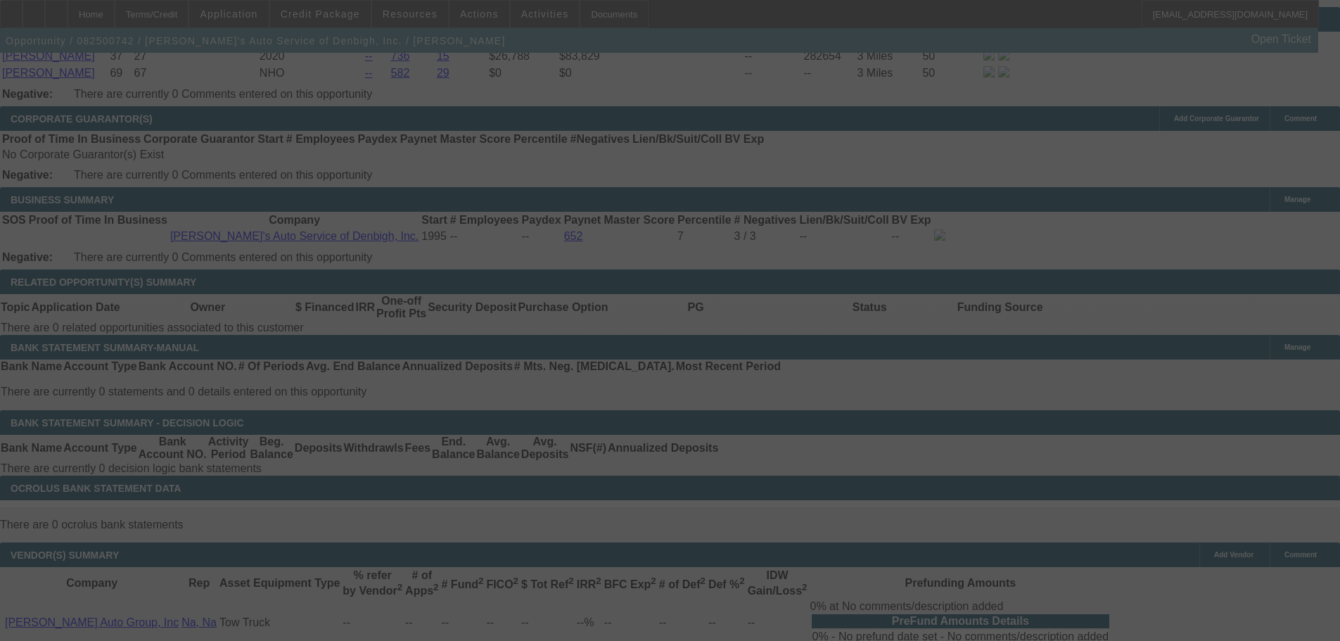
select select "0"
select select "3"
select select "0.1"
select select "4"
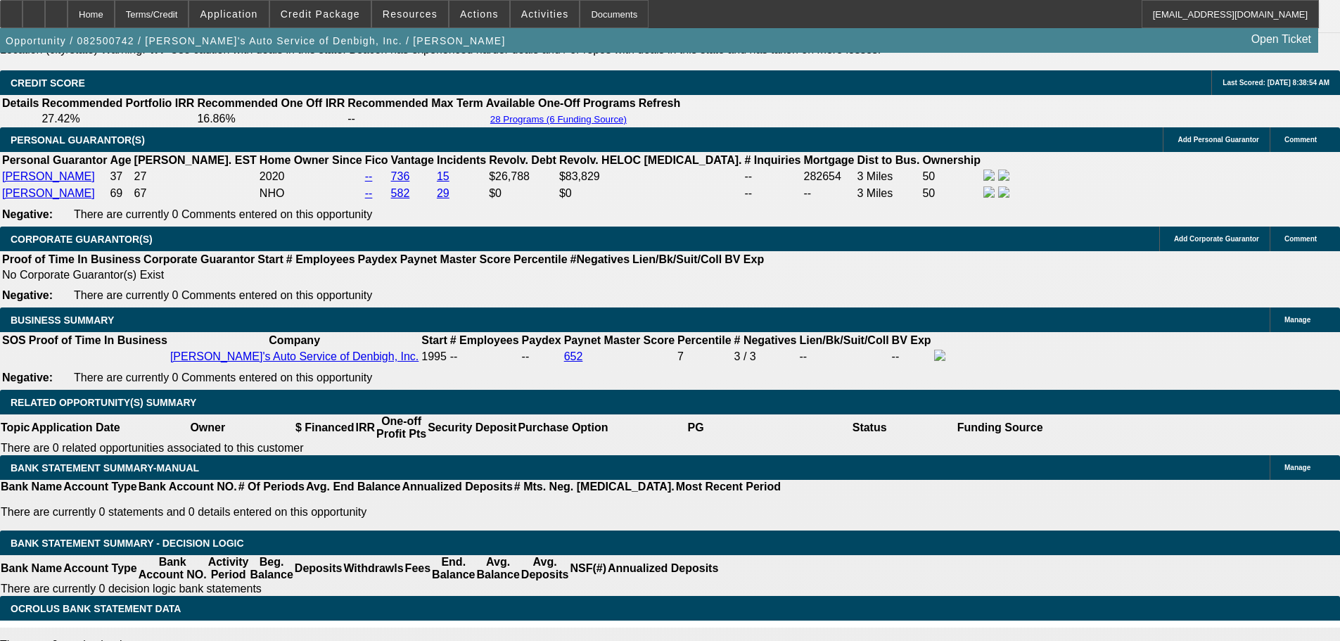
scroll to position [2039, 0]
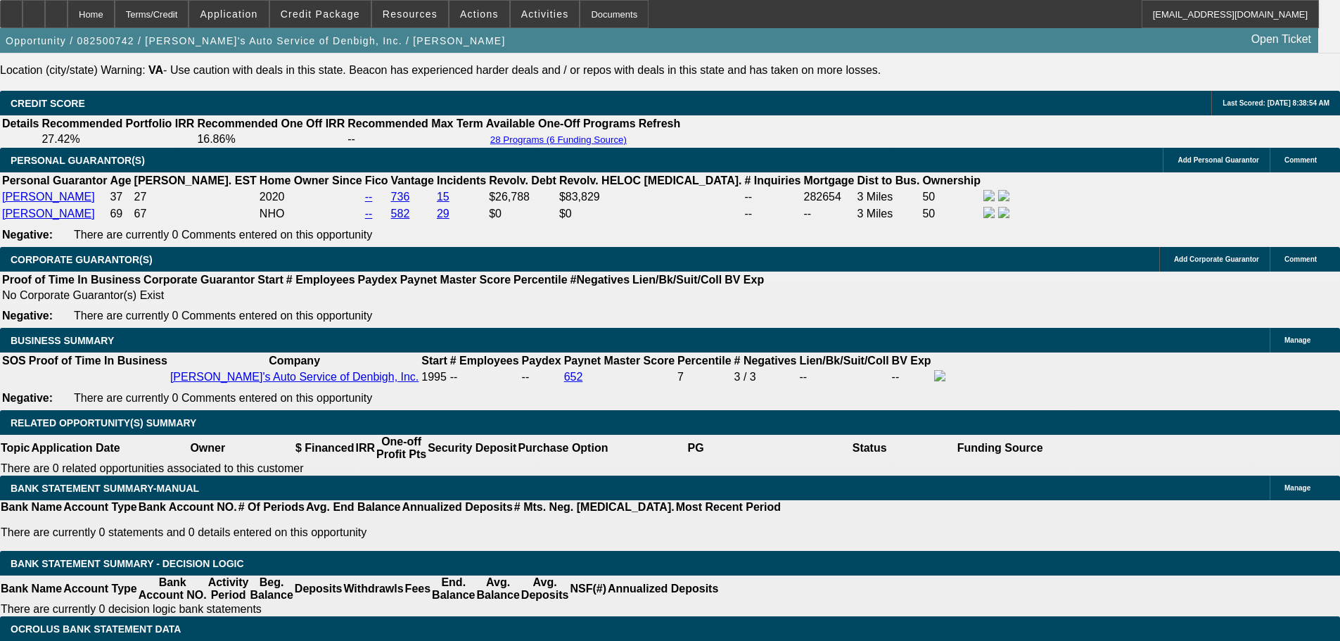
type input "21"
type input "UNKNOWN"
type input "2100"
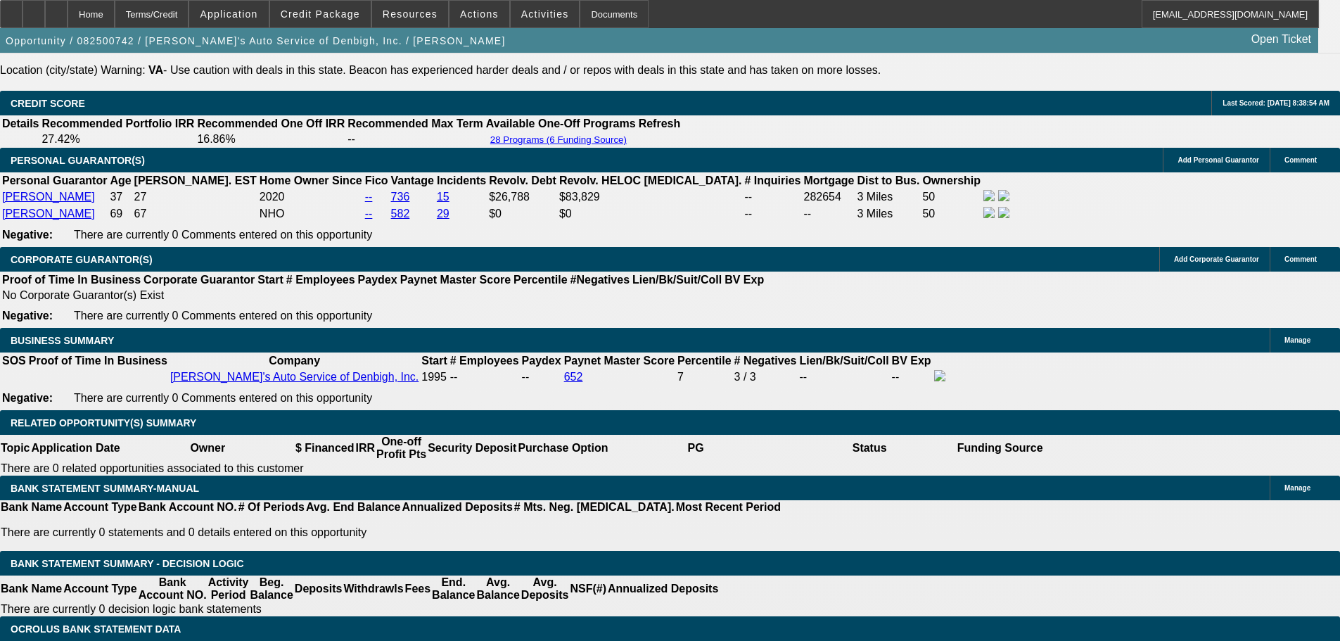
type input "14.5"
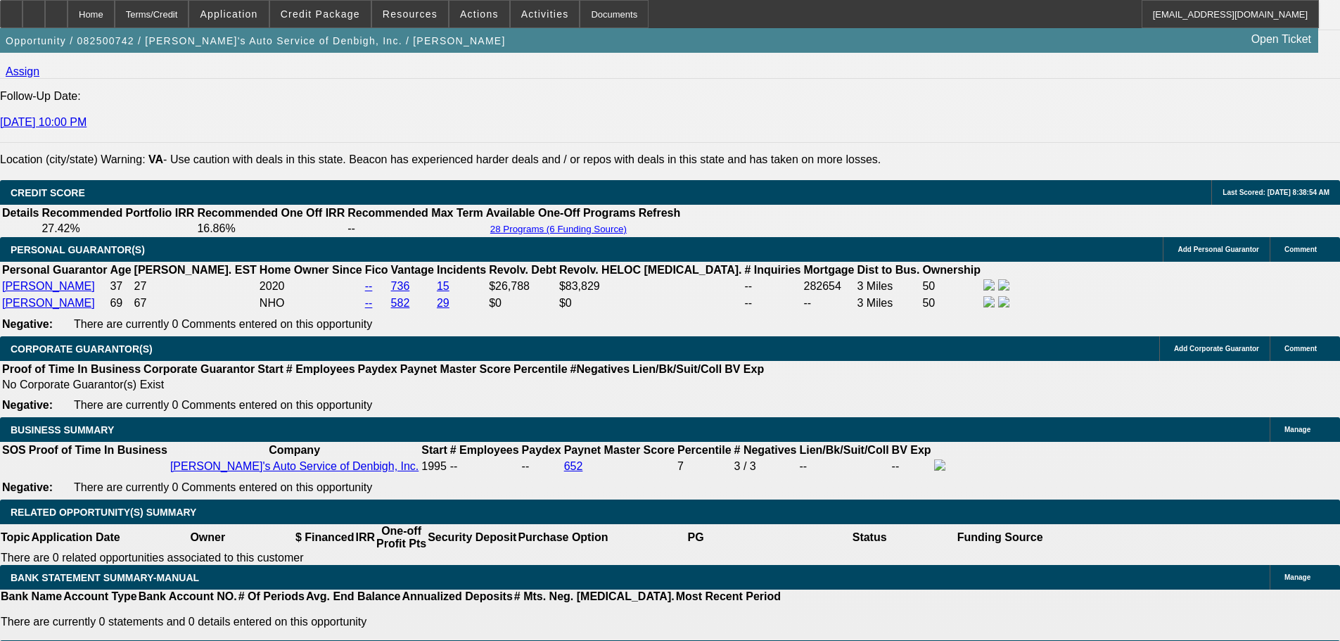
scroll to position [1828, 0]
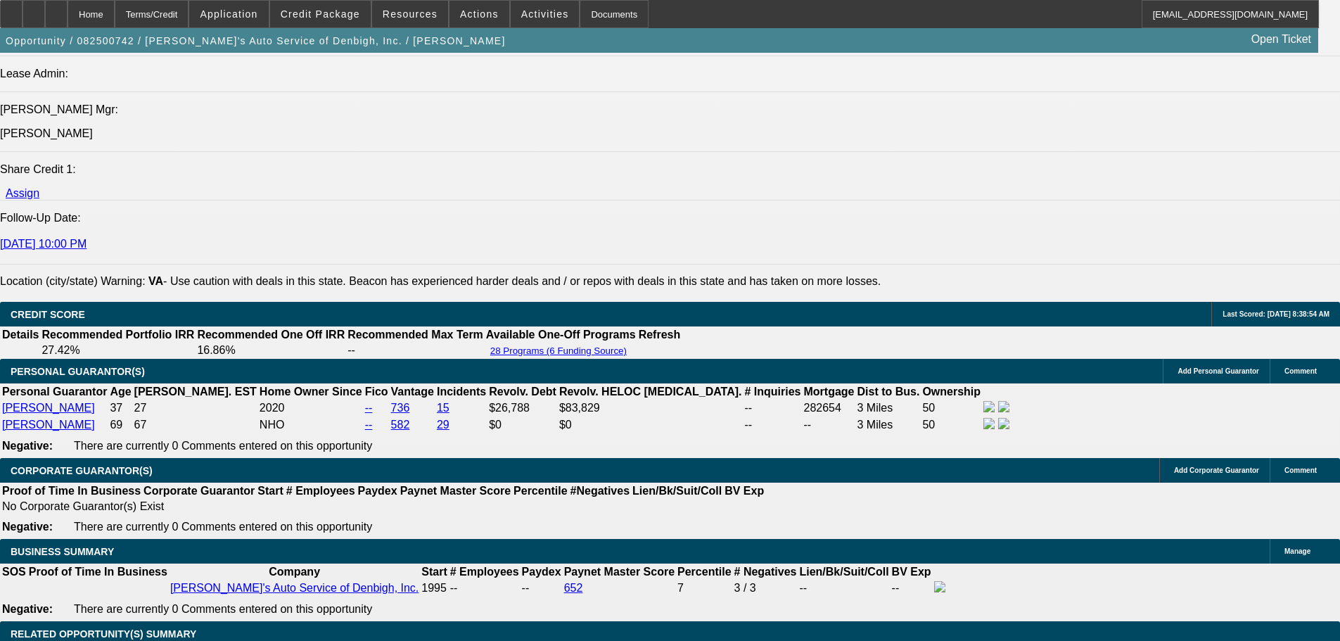
type input "$2,100.00"
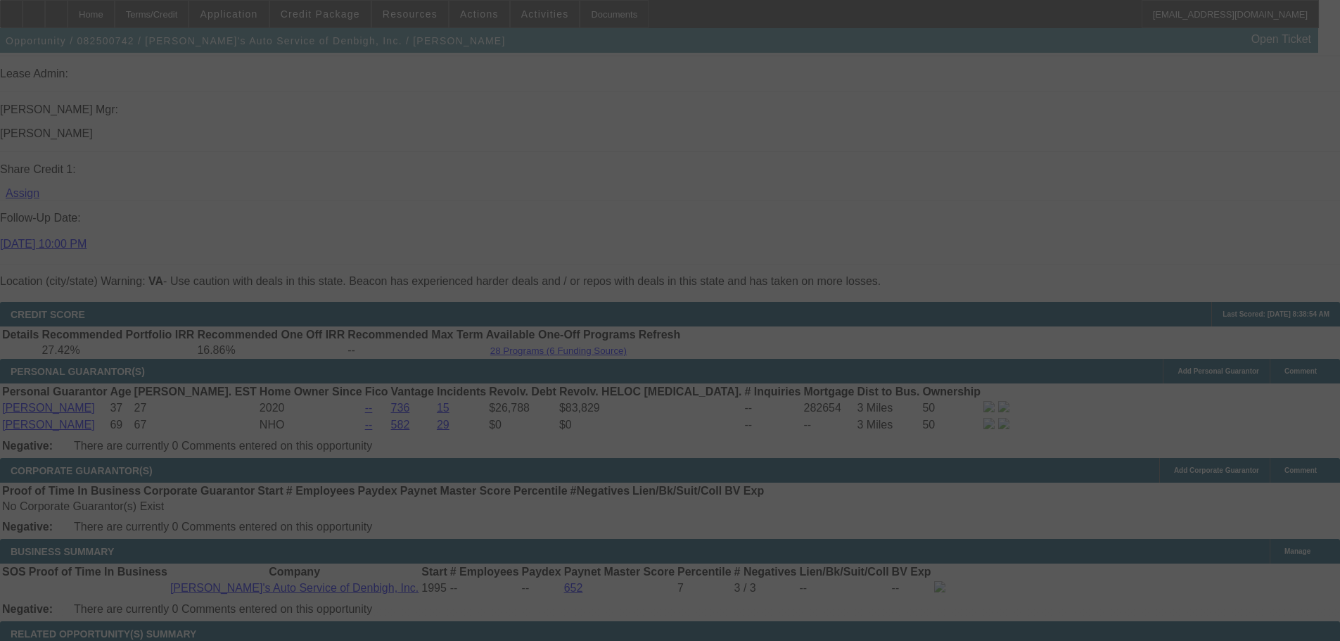
select select "0"
select select "3"
select select "0.1"
select select "4"
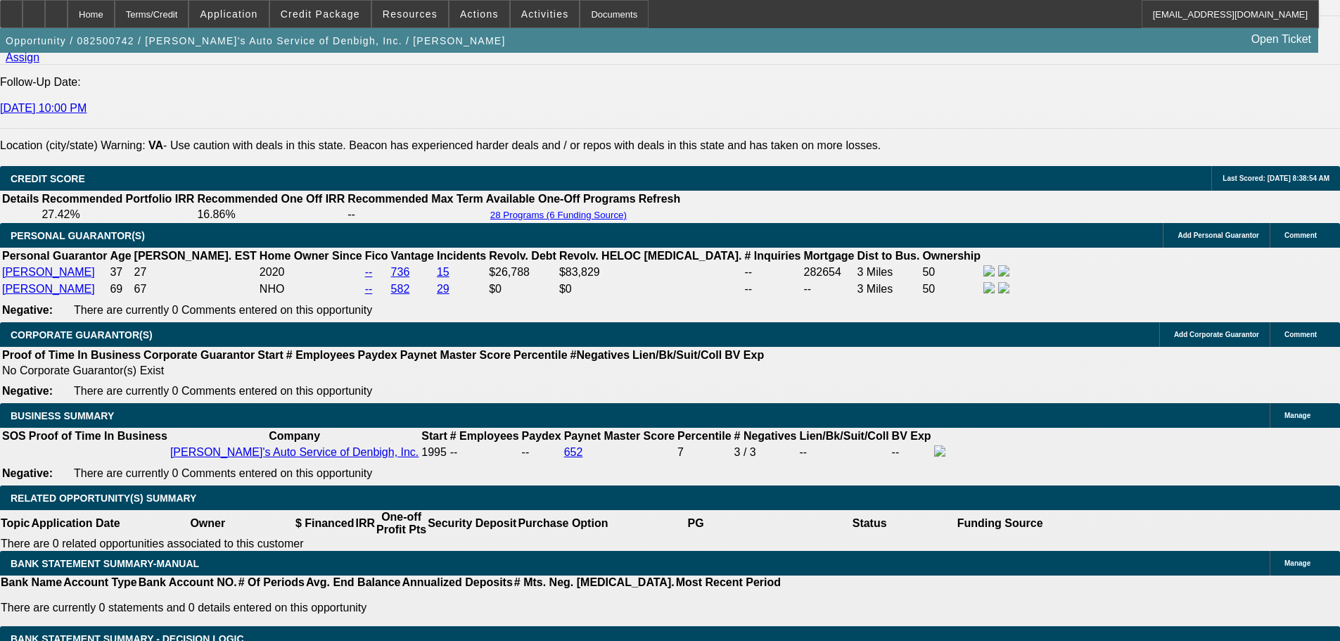
scroll to position [2110, 0]
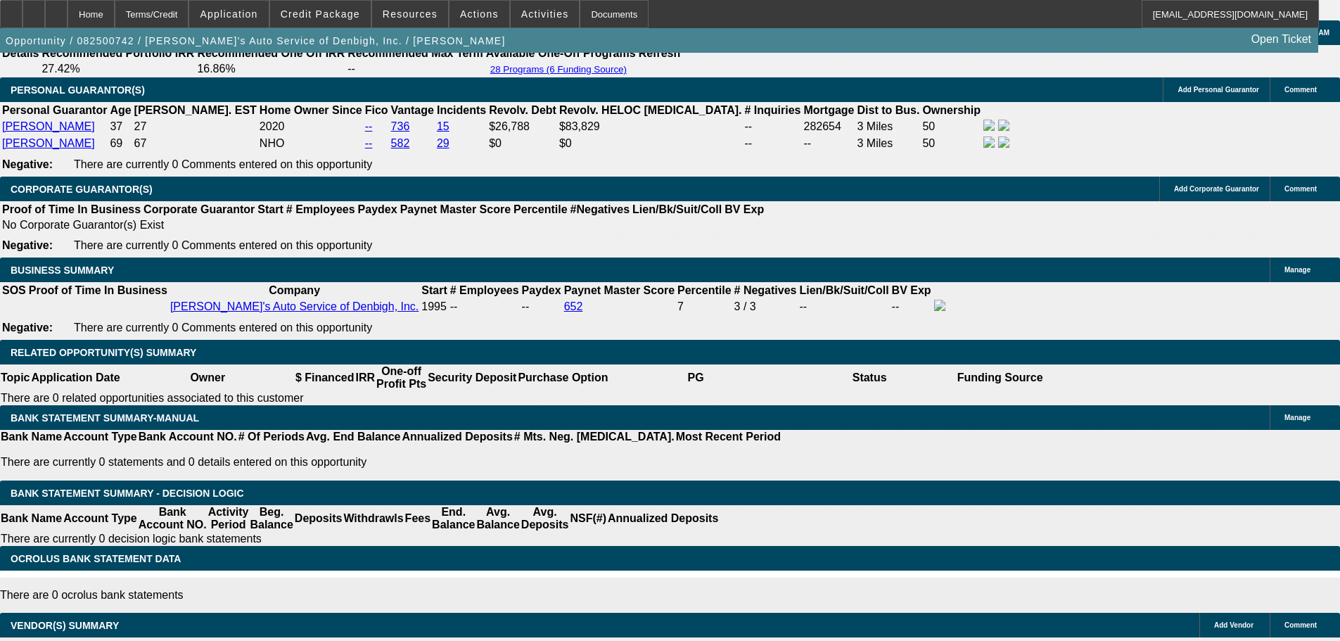
type input "212"
type input "UNKNOWN"
type input "2125"
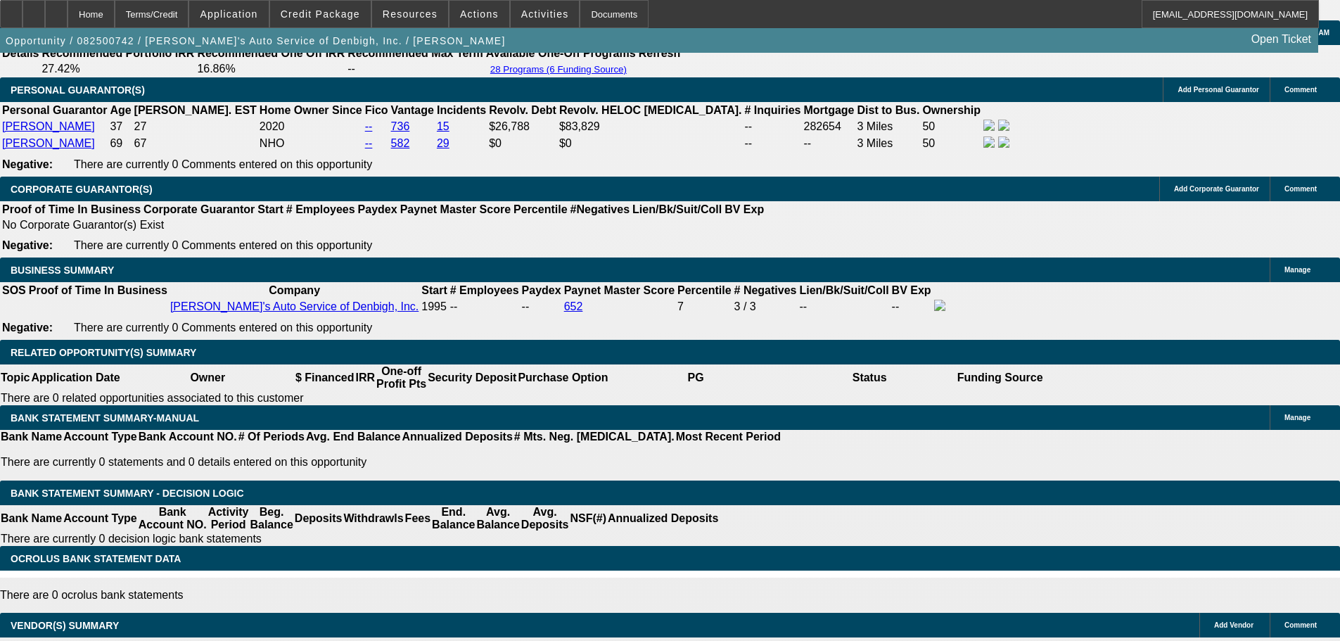
type input "15.4"
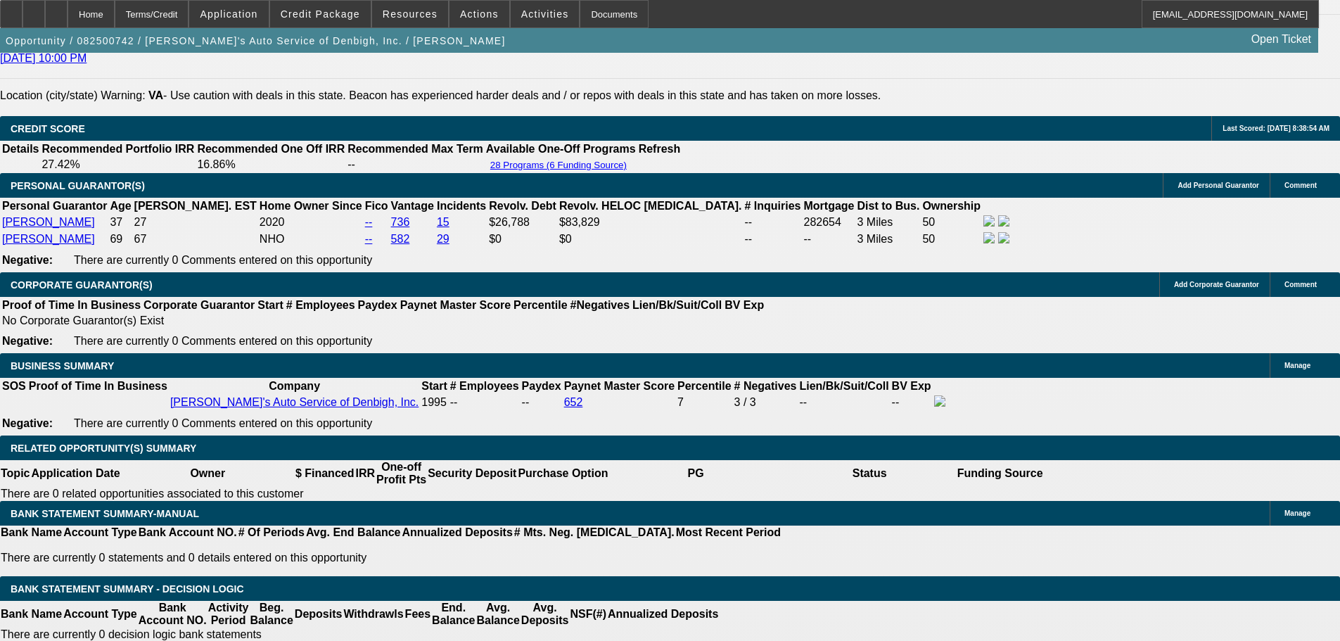
scroll to position [1828, 0]
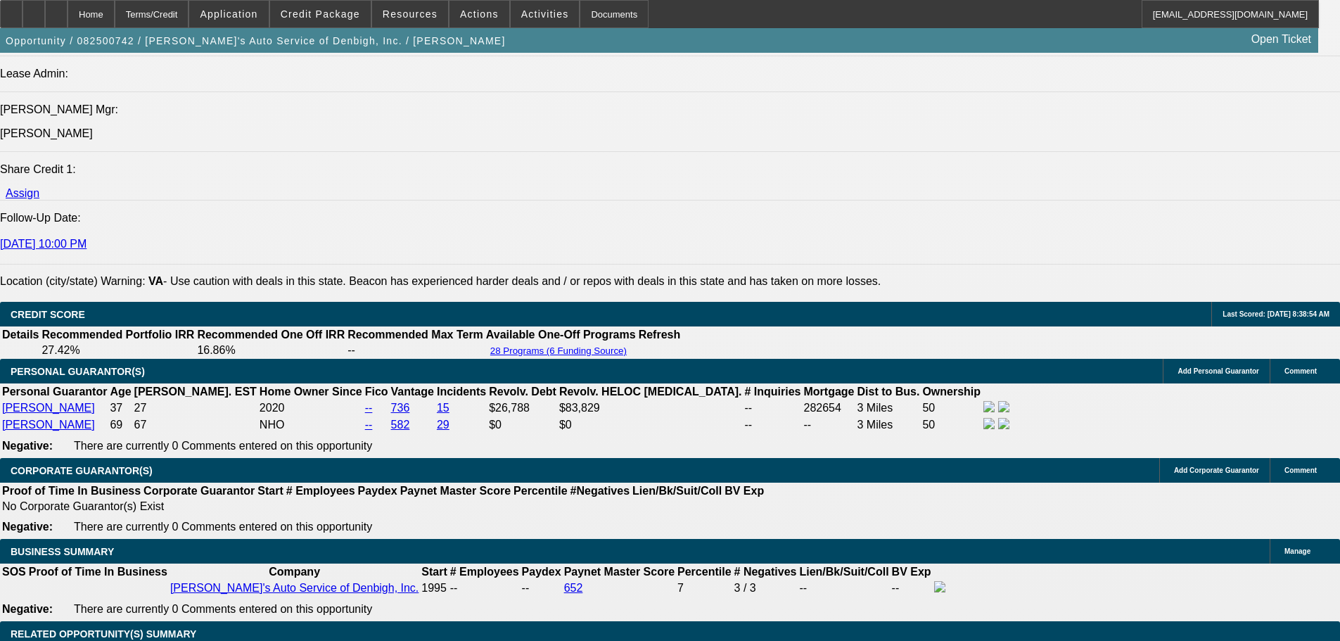
type input "$2,125.00"
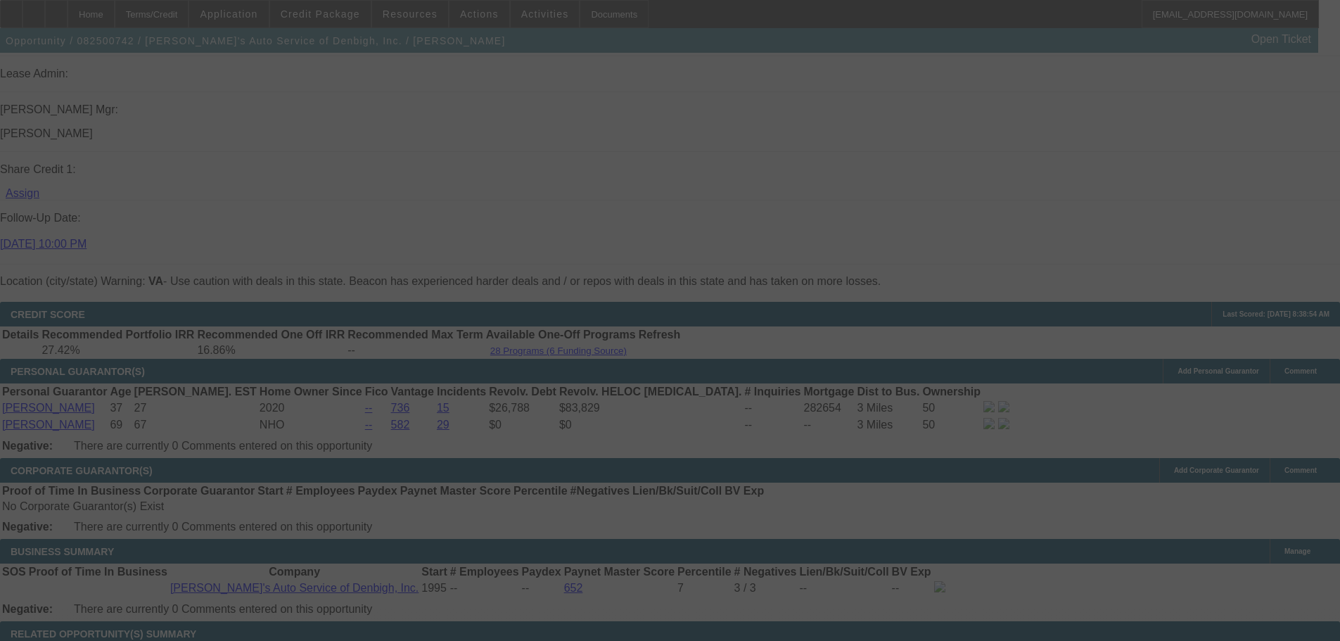
select select "0"
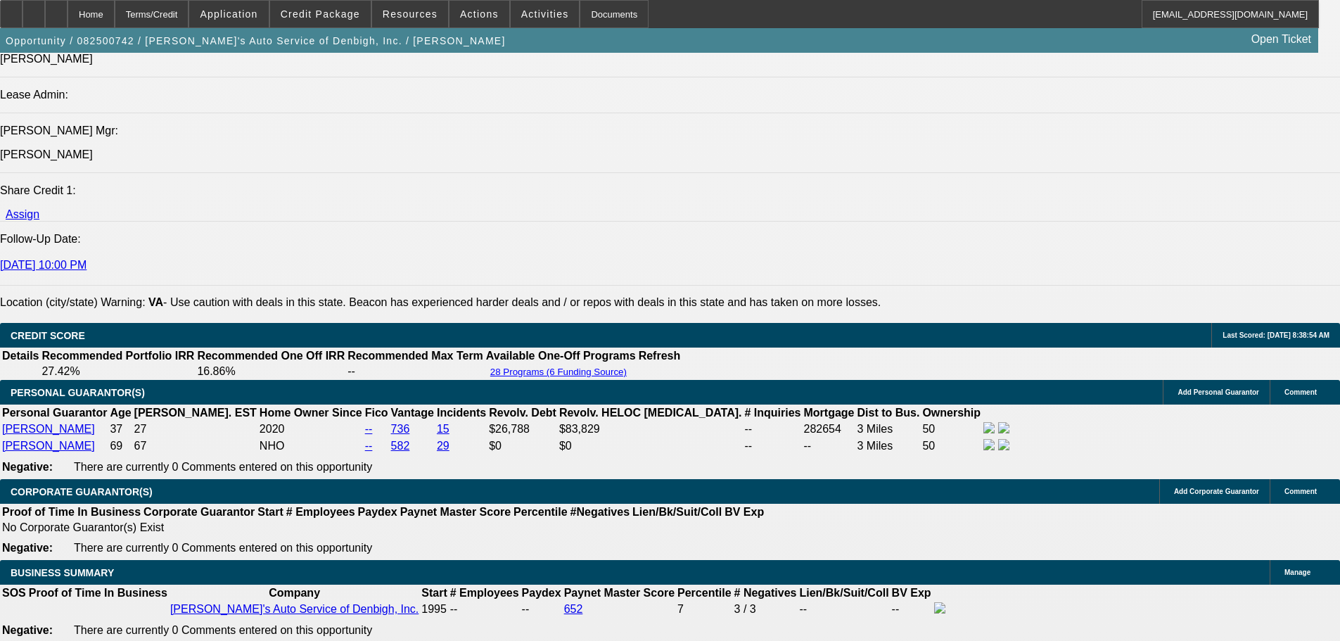
scroll to position [1758, 0]
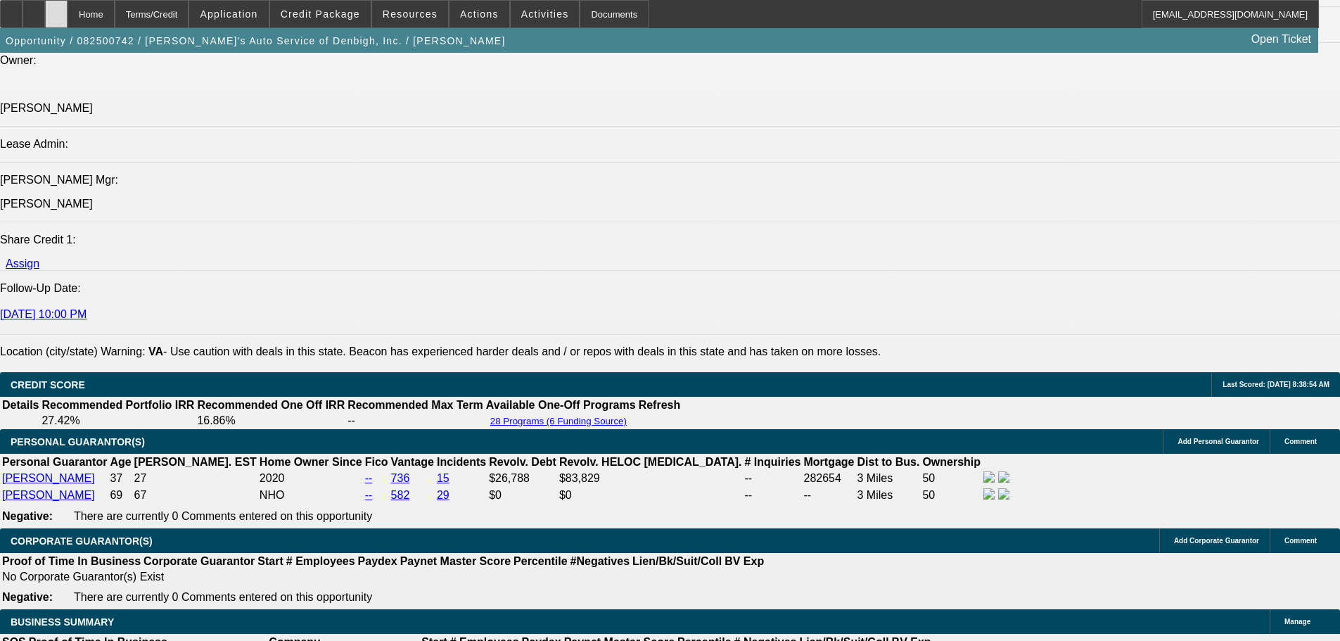
click at [68, 21] on div at bounding box center [56, 14] width 23 height 28
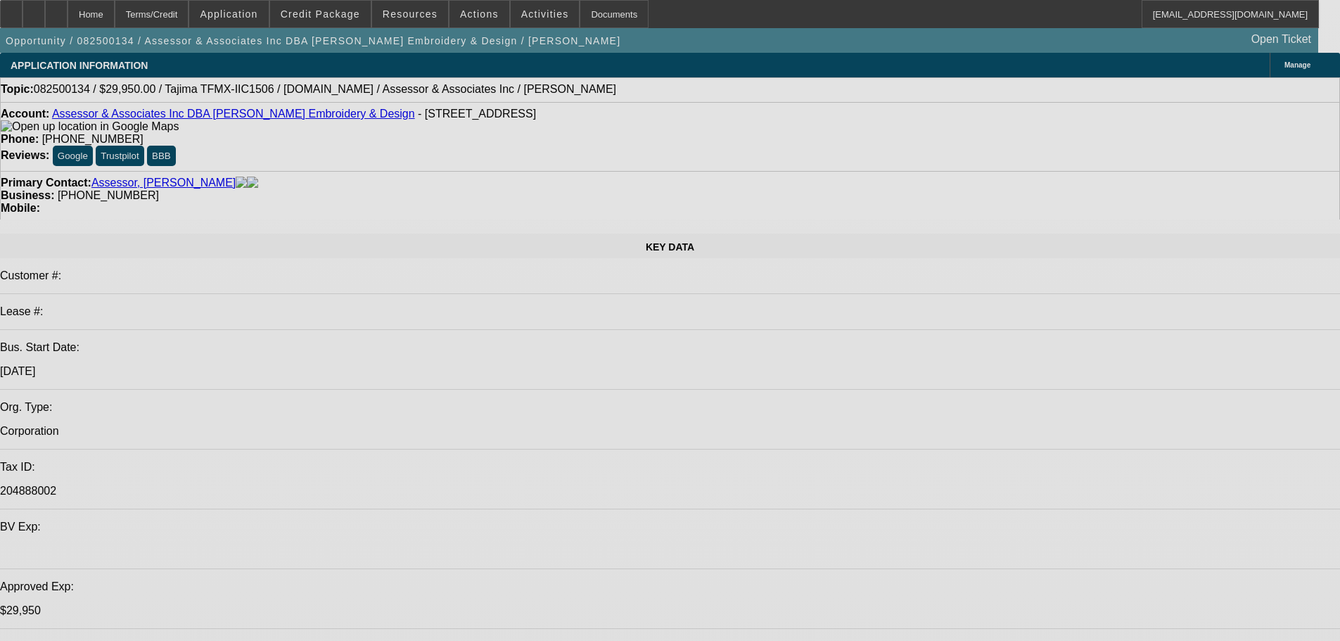
select select "0"
select select "2"
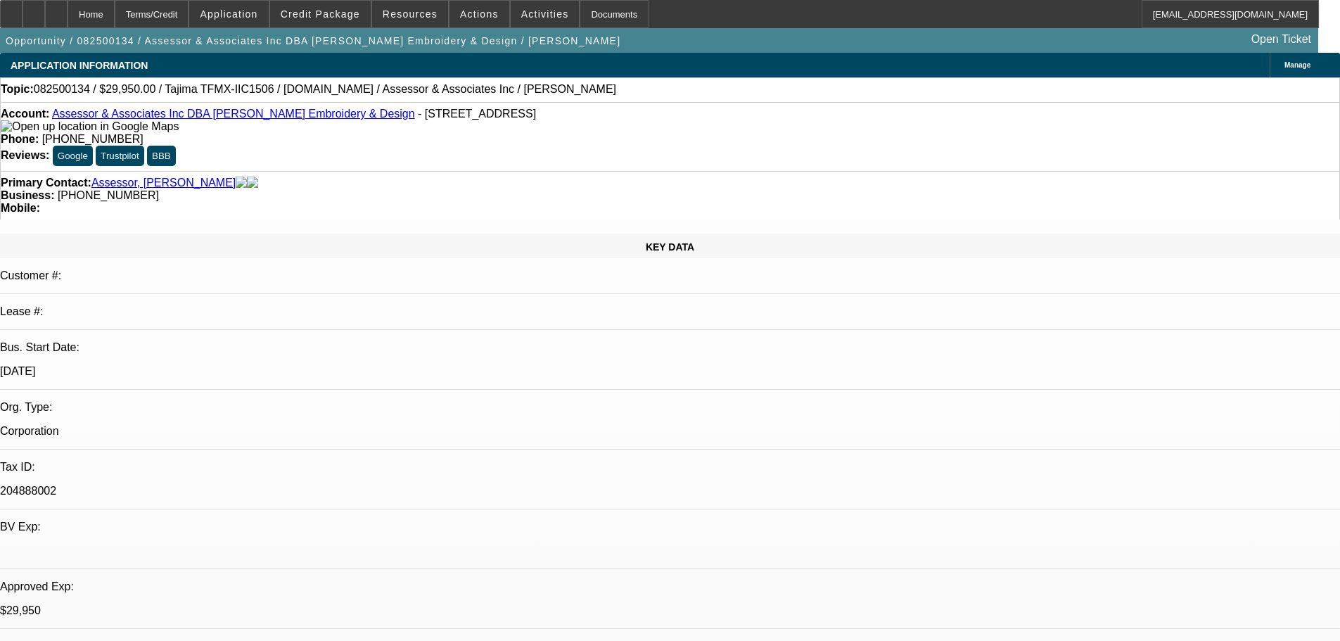
select select "2"
select select "0.1"
select select "4"
select select "0"
select select "2"
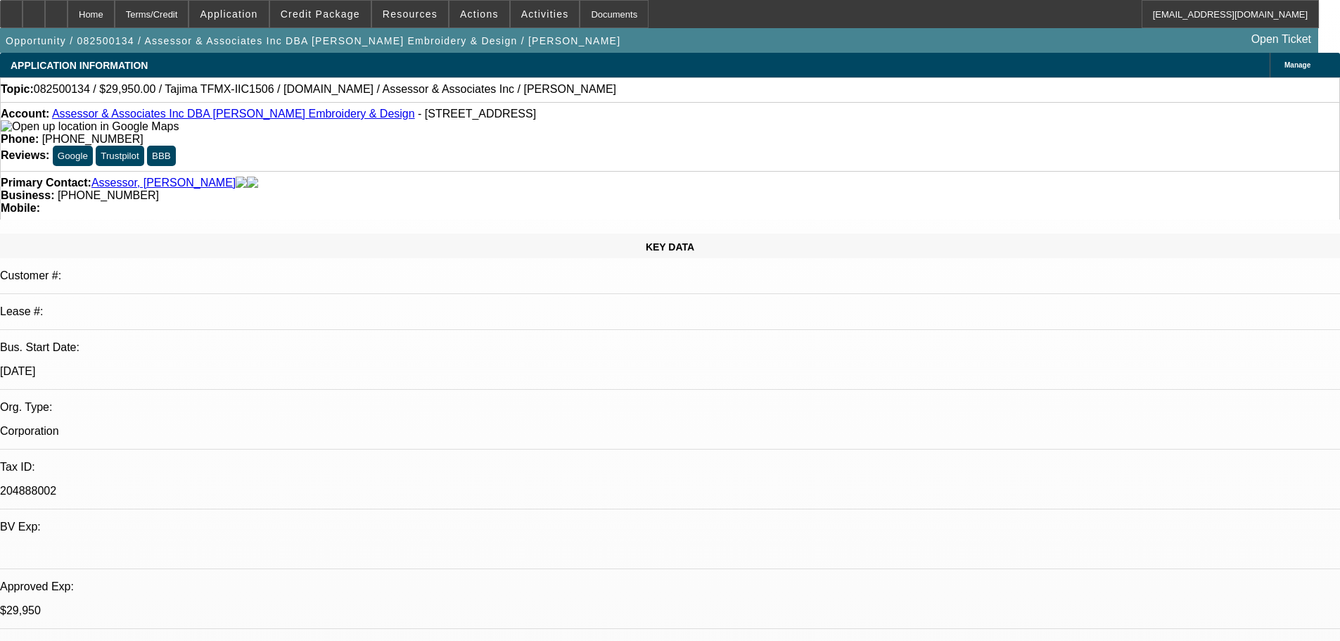
select select "2"
select select "0.1"
select select "4"
select select "0"
select select "2"
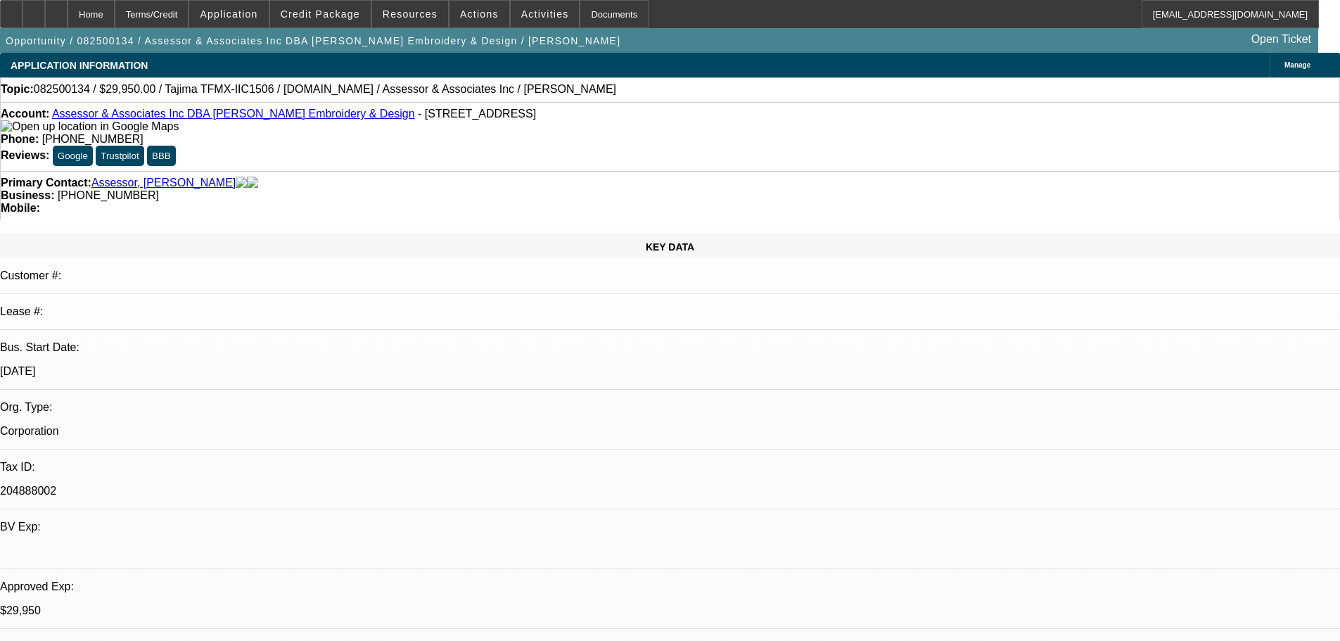
select select "2"
select select "0.1"
select select "4"
select select "0"
select select "2"
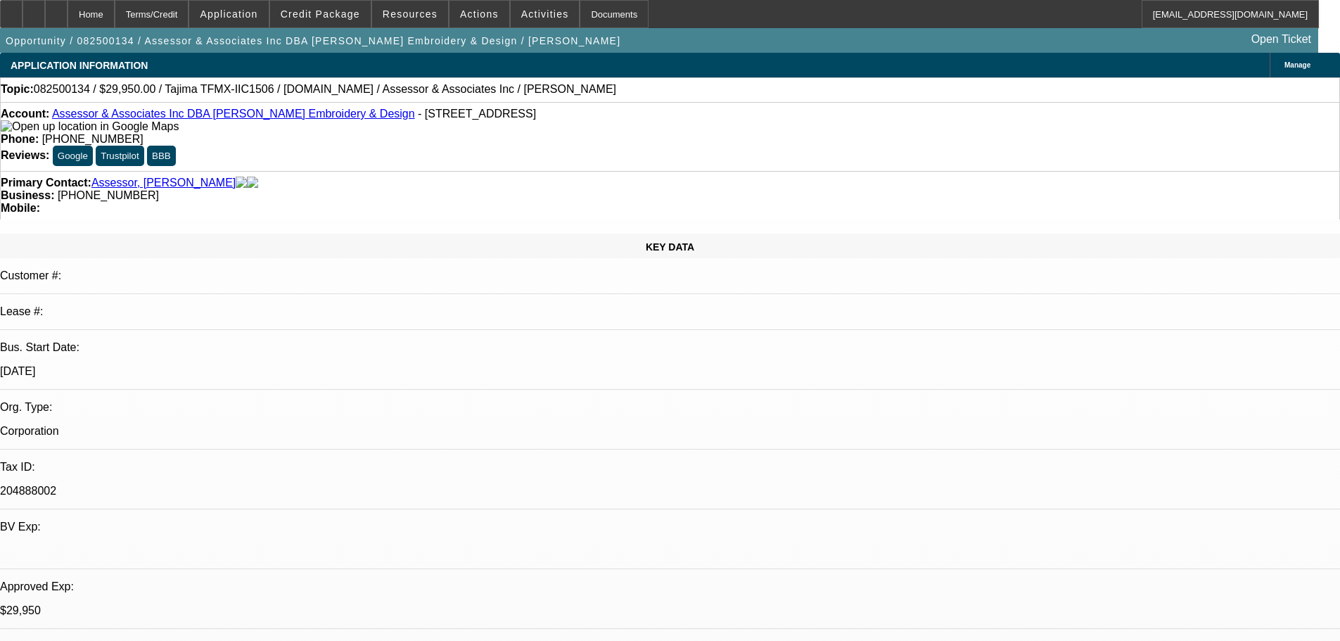
select select "2"
select select "0.1"
select select "4"
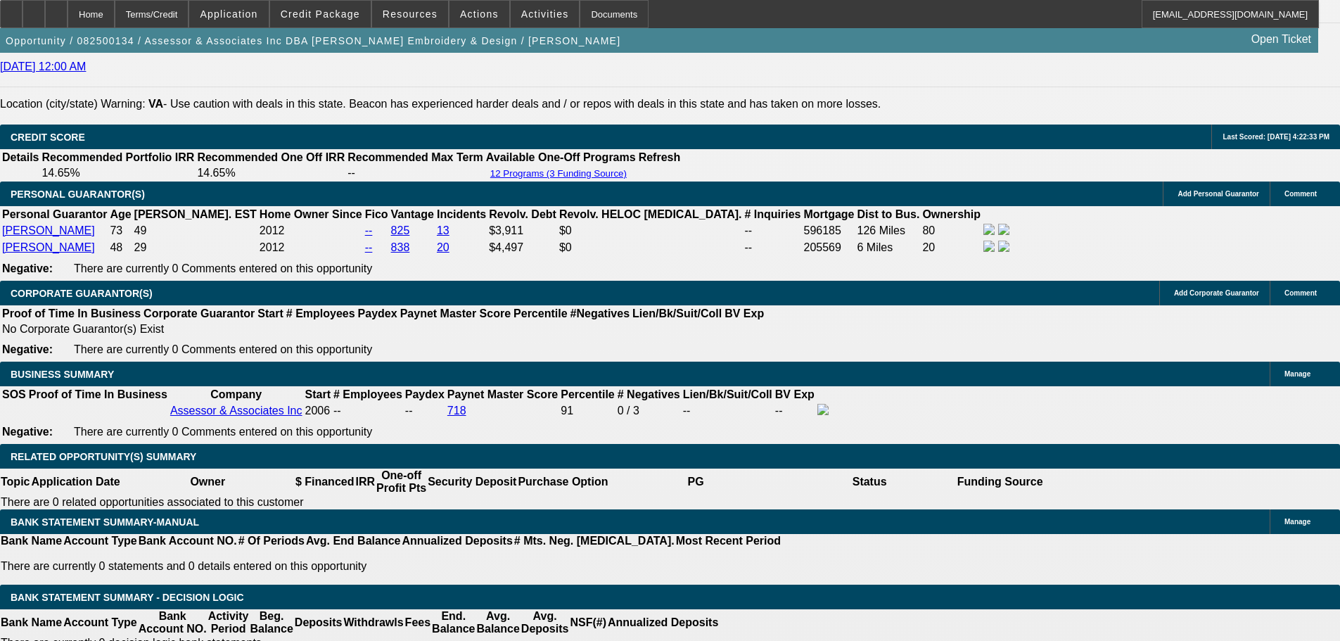
scroll to position [2368, 0]
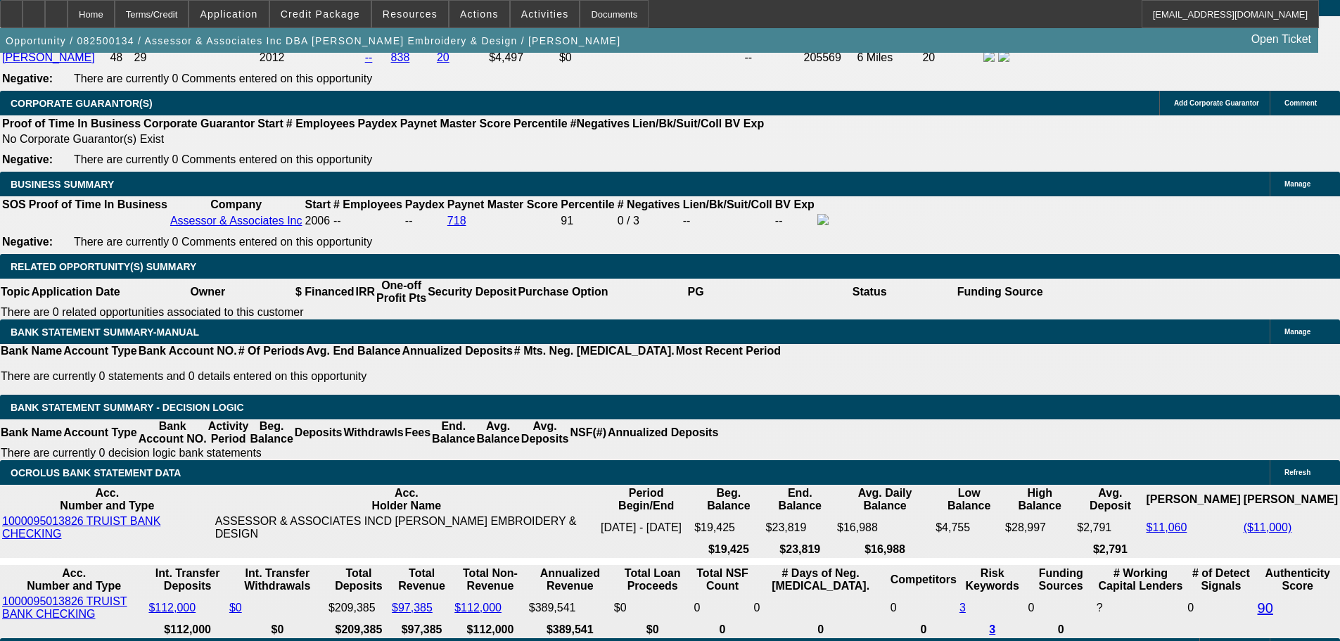
scroll to position [2016, 0]
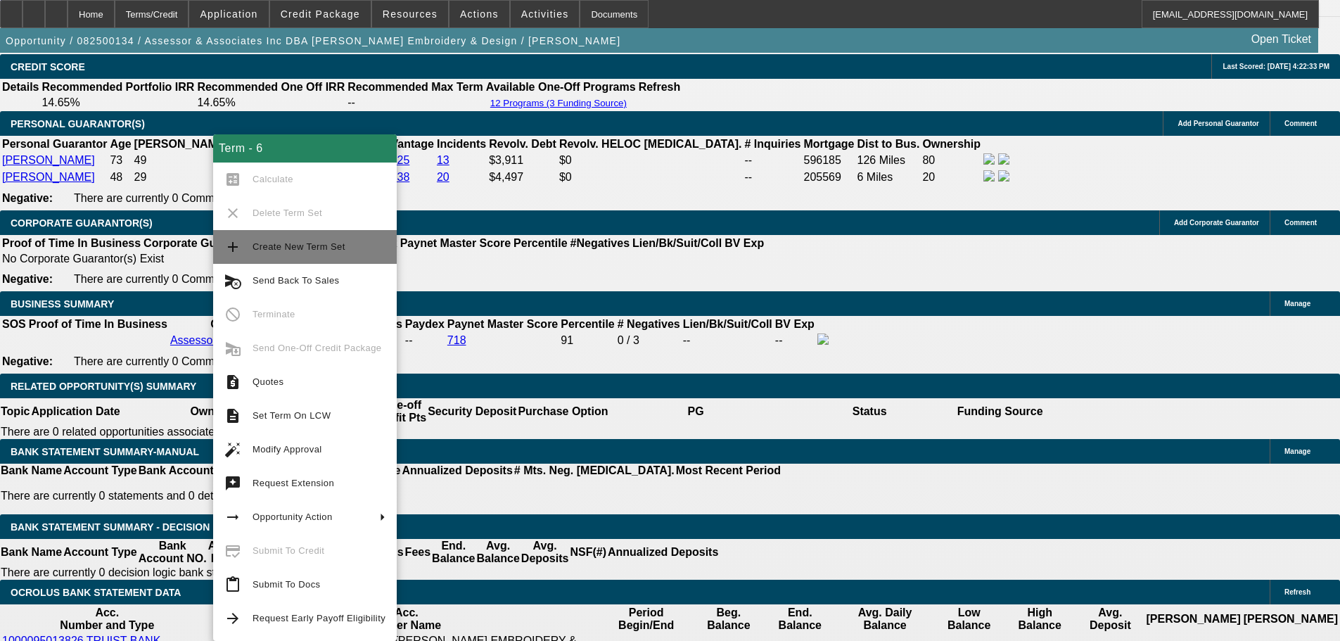
click at [283, 247] on span "Create New Term Set" at bounding box center [298, 246] width 93 height 11
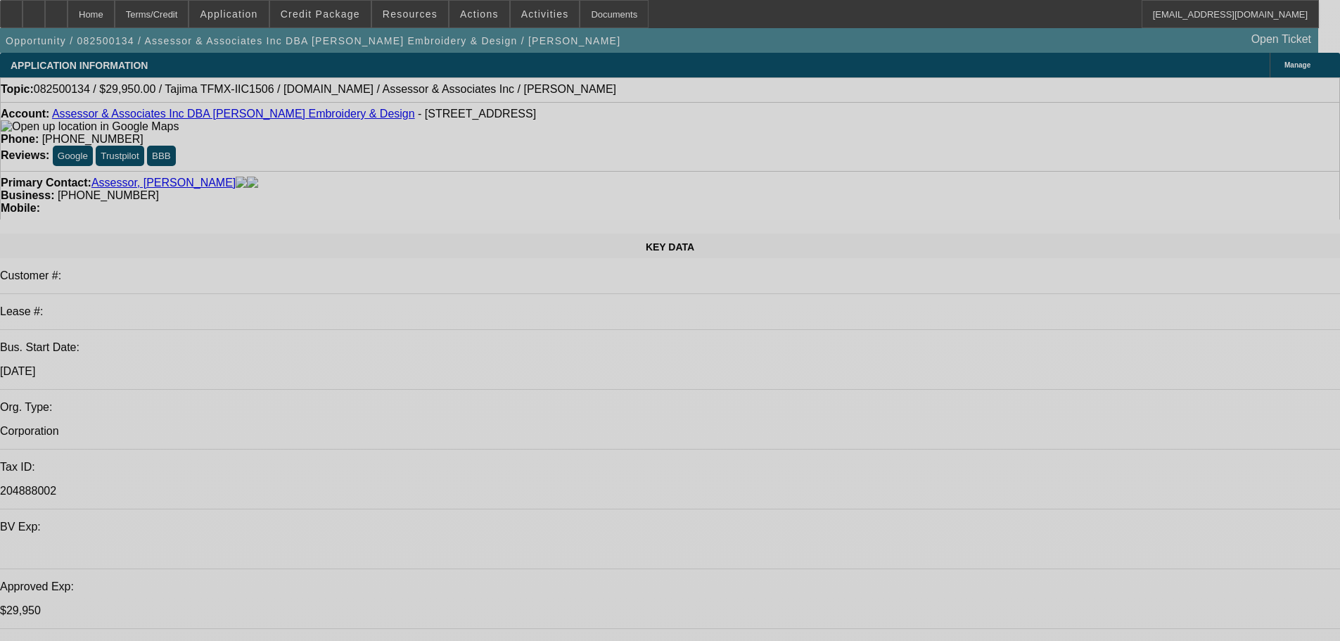
select select "0"
select select "2"
select select "0.1"
select select "4"
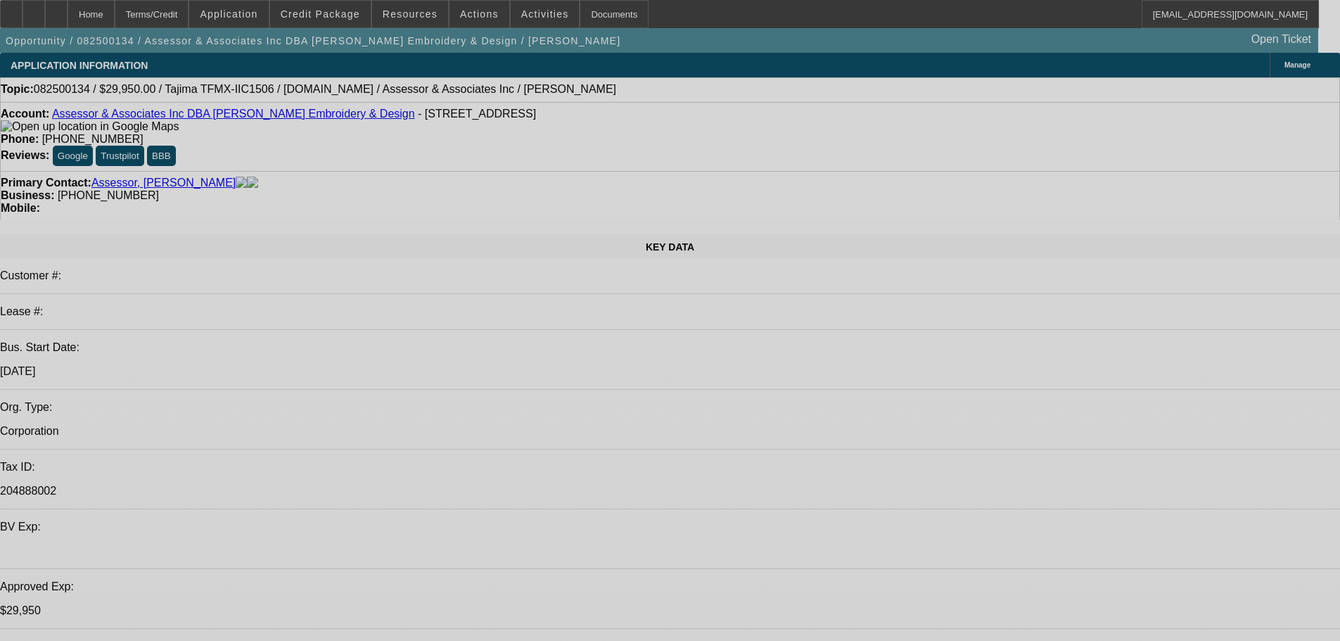
select select "0"
select select "2"
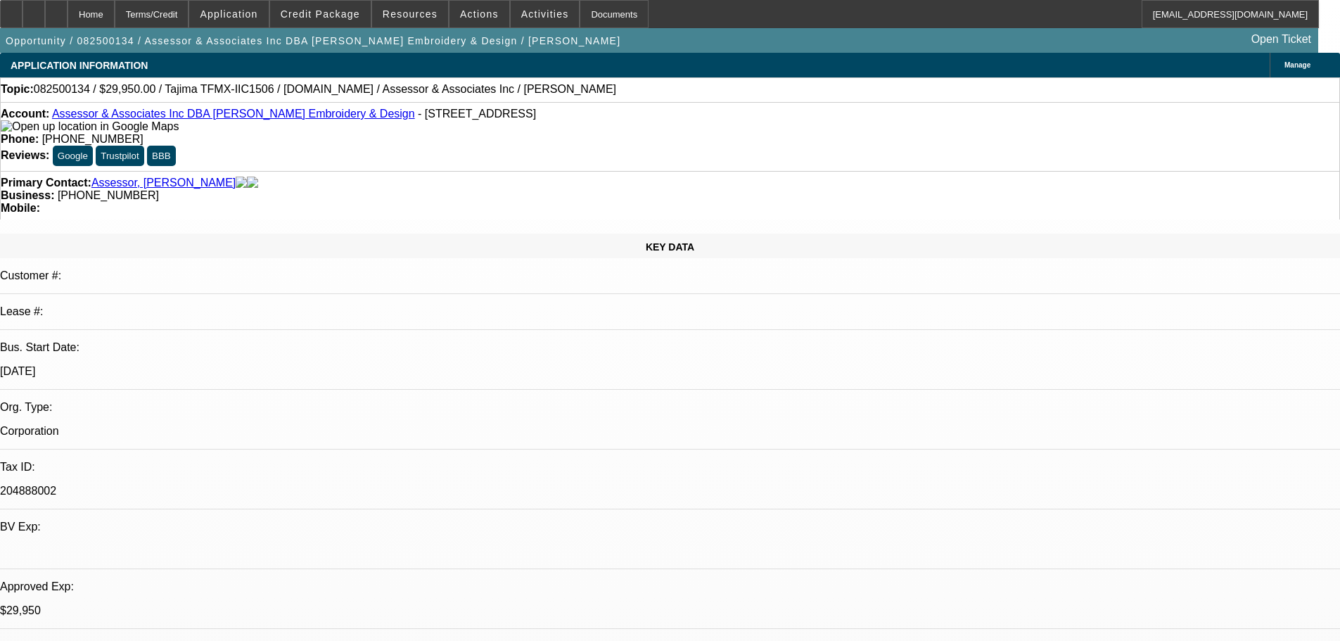
select select "2"
select select "0.1"
select select "4"
select select "0"
select select "2"
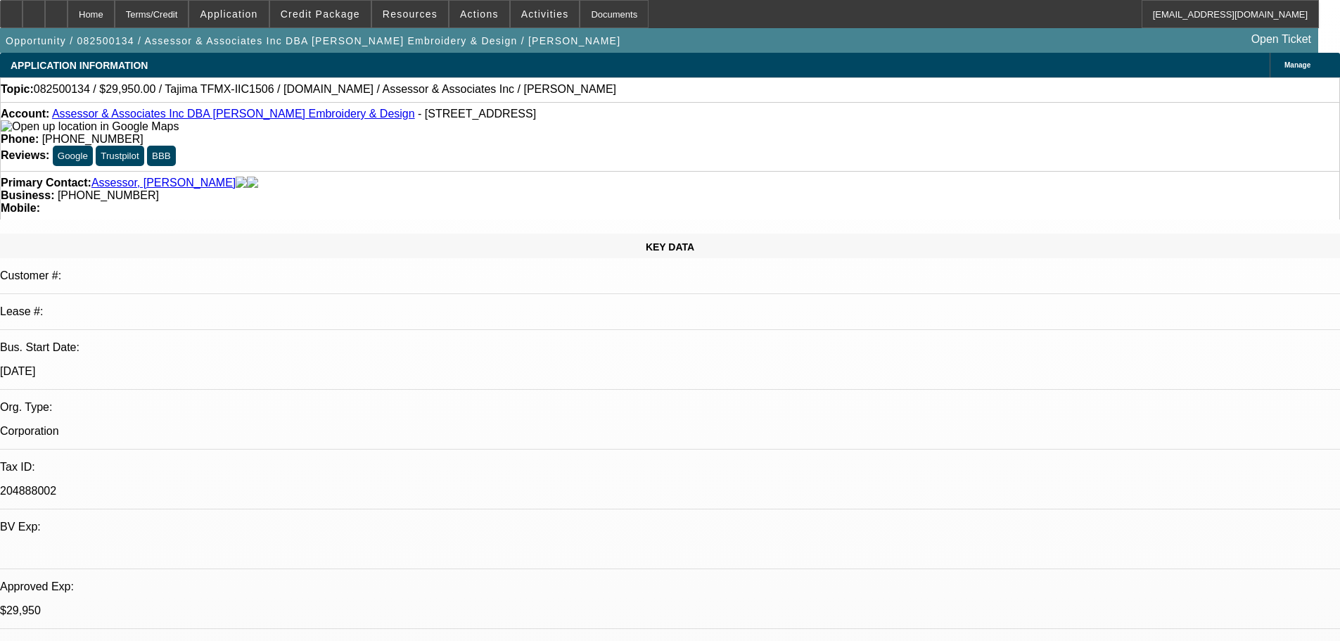
select select "2"
select select "0.1"
select select "4"
select select "0"
select select "2"
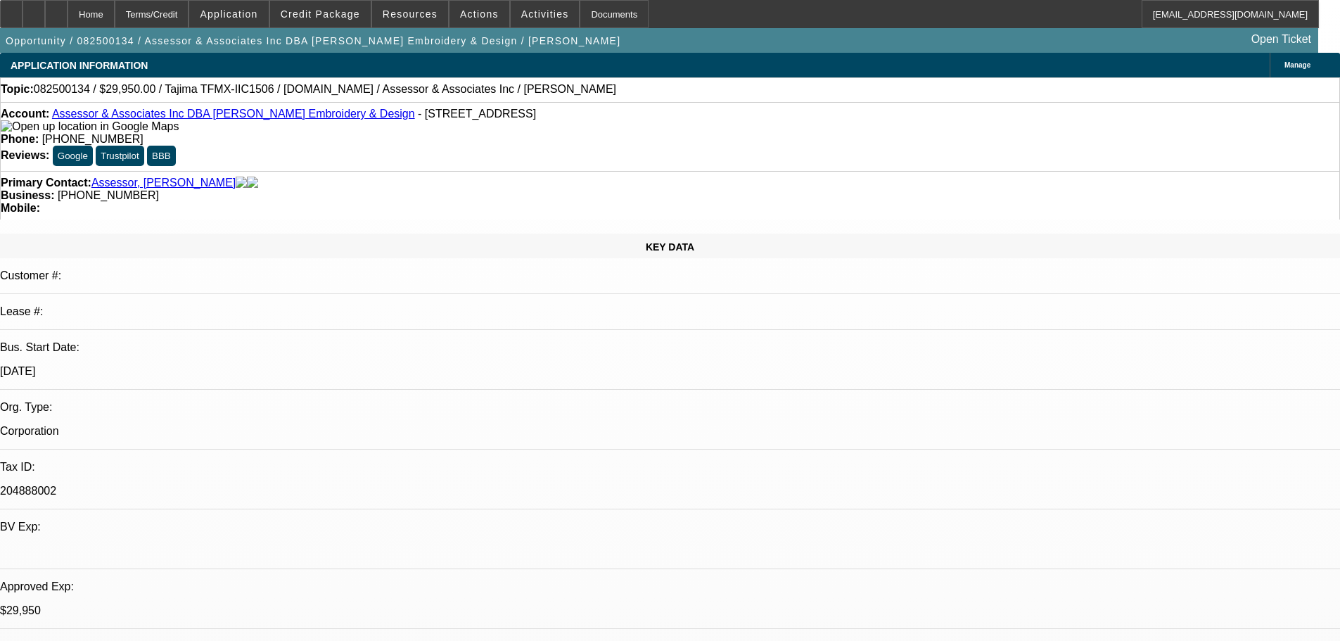
select select "2"
select select "0.1"
select select "4"
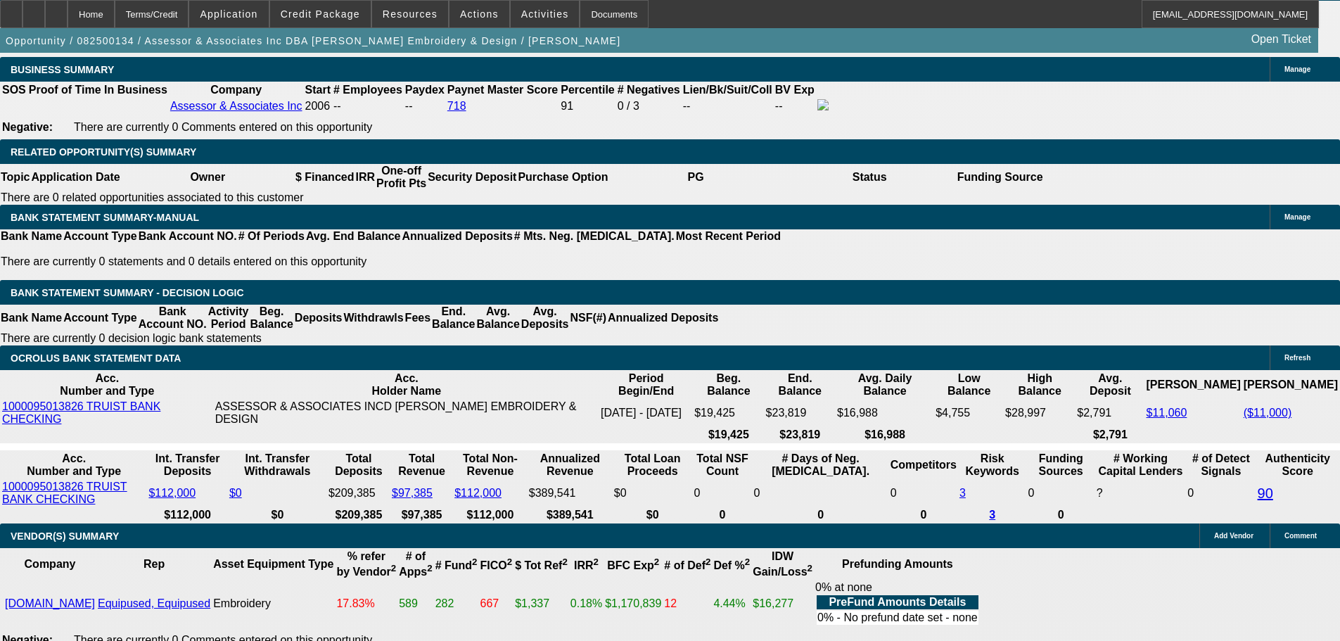
scroll to position [2297, 0]
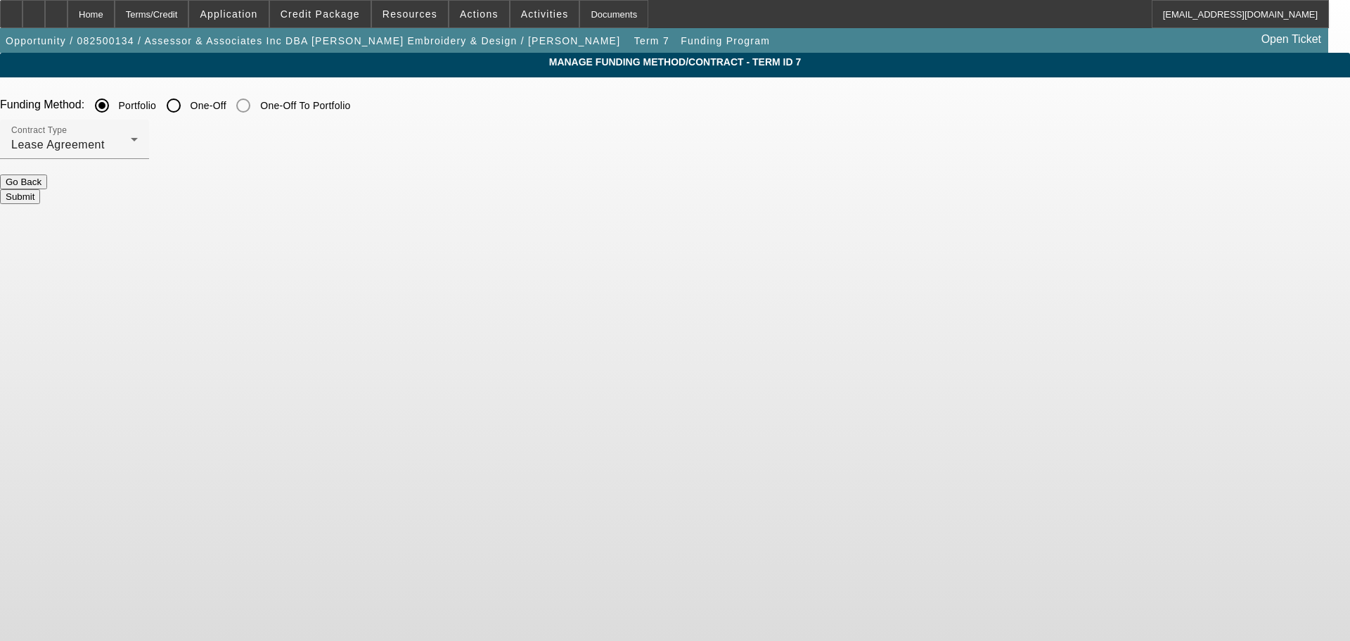
click at [188, 115] on input "One-Off" at bounding box center [174, 105] width 28 height 28
radio input "true"
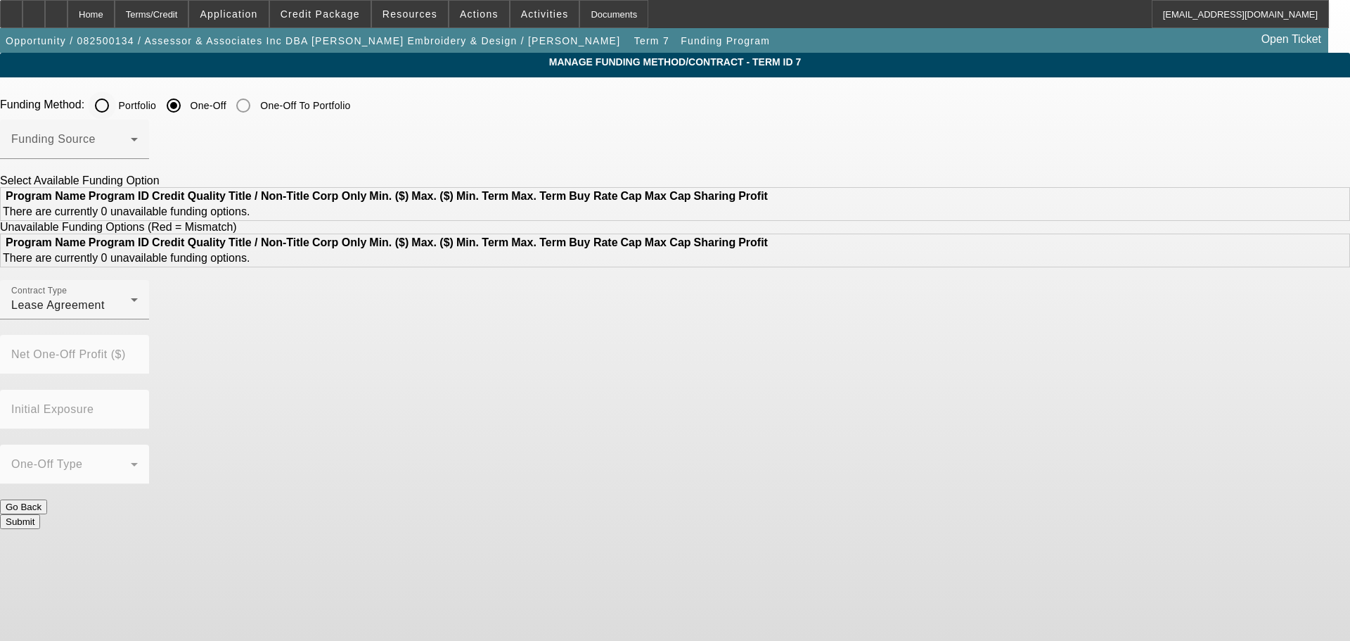
click at [116, 108] on input "Portfolio" at bounding box center [102, 105] width 28 height 28
radio input "true"
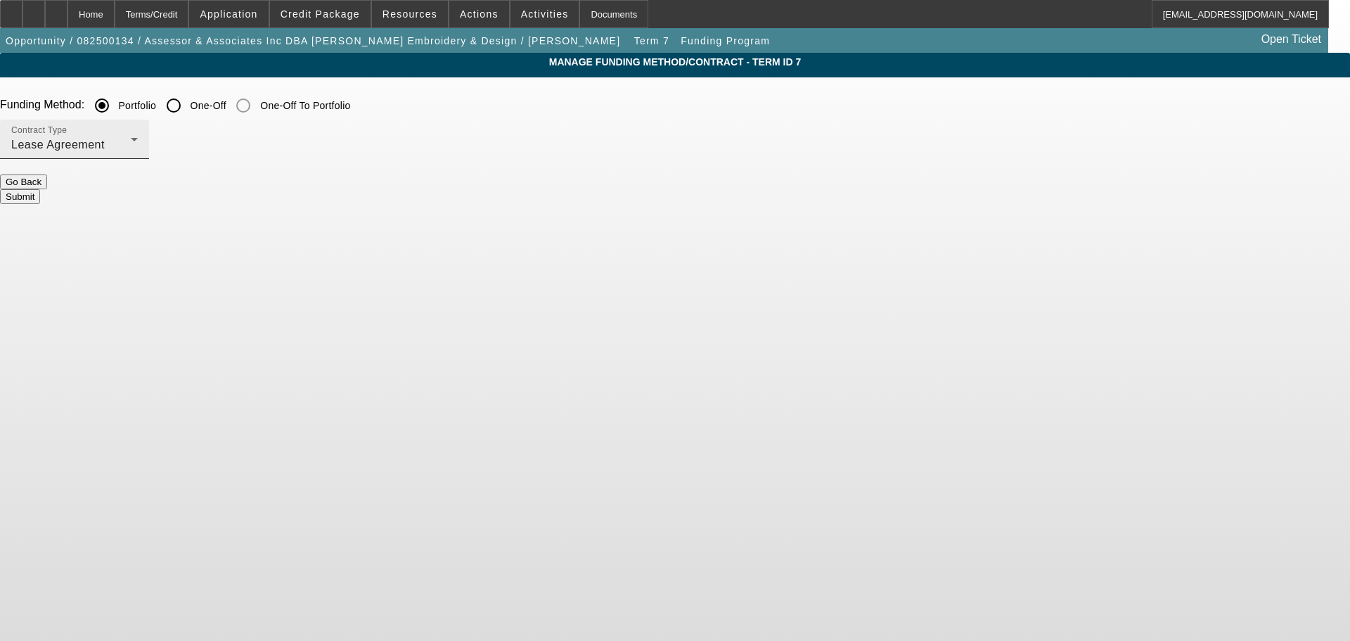
click at [138, 131] on div "Contract Type Lease Agreement" at bounding box center [74, 139] width 127 height 39
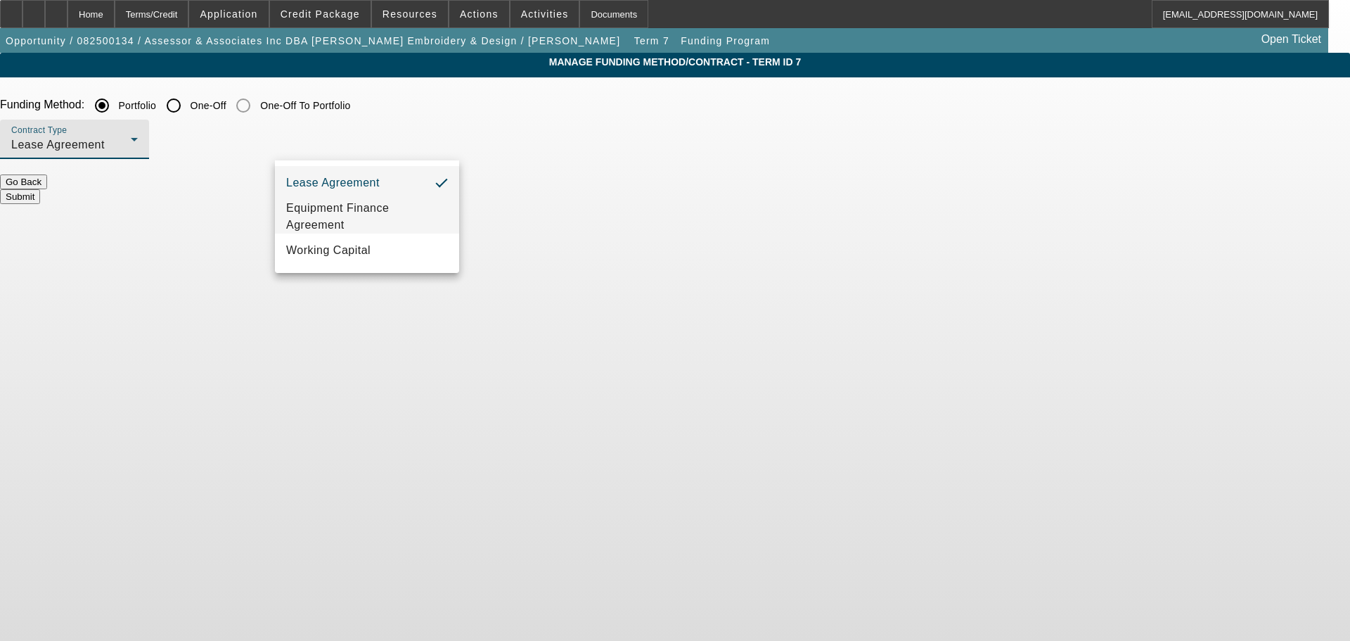
click at [347, 205] on span "Equipment Finance Agreement" at bounding box center [367, 217] width 162 height 34
click at [40, 192] on button "Submit" at bounding box center [20, 196] width 40 height 15
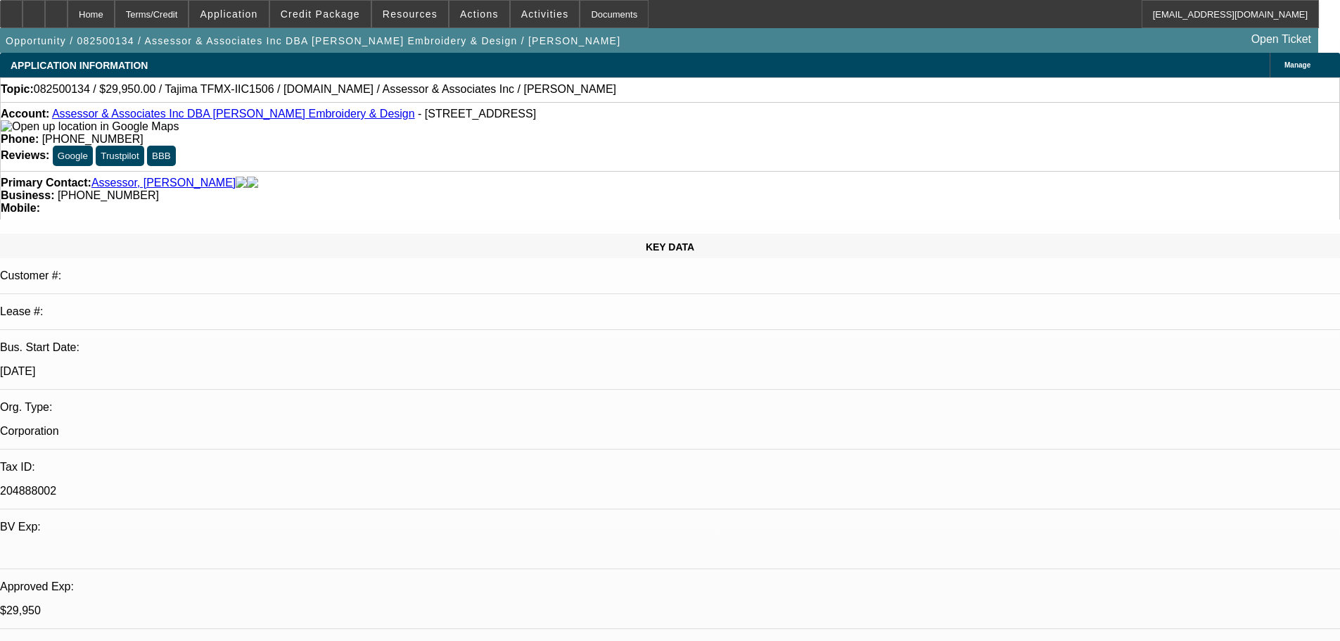
select select "0"
select select "2"
select select "0"
select select "6"
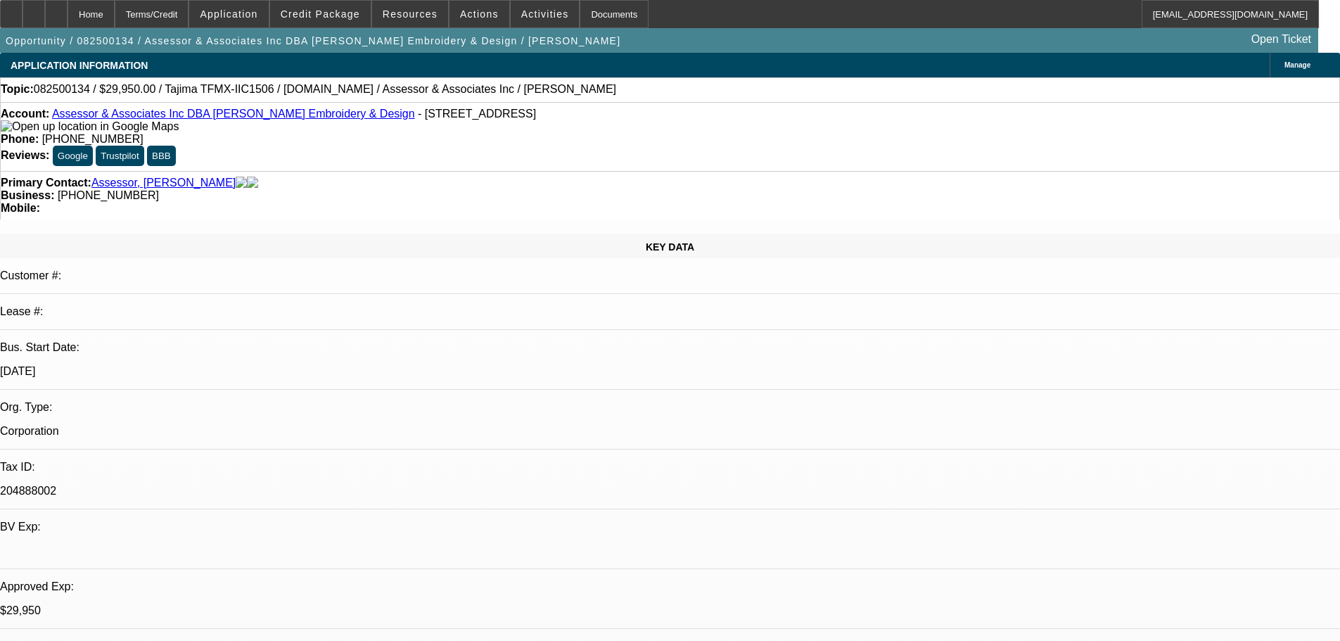
select select "0"
select select "2"
select select "0.1"
select select "4"
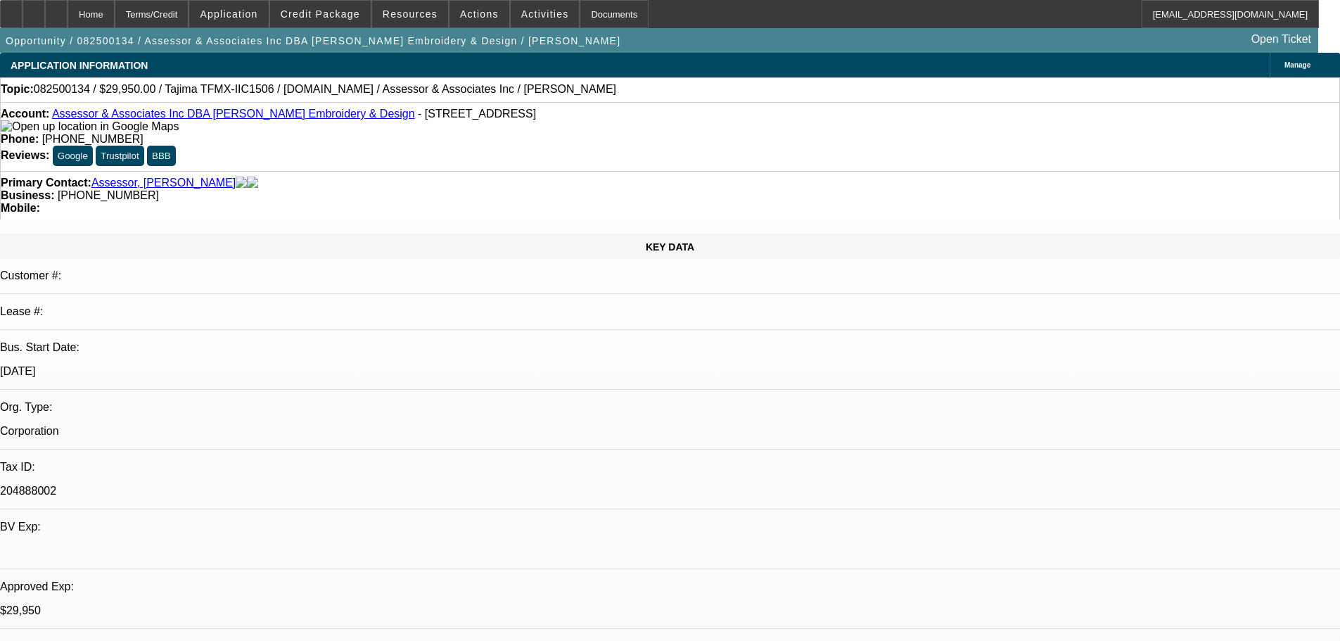
select select "0"
select select "2"
select select "0.1"
select select "4"
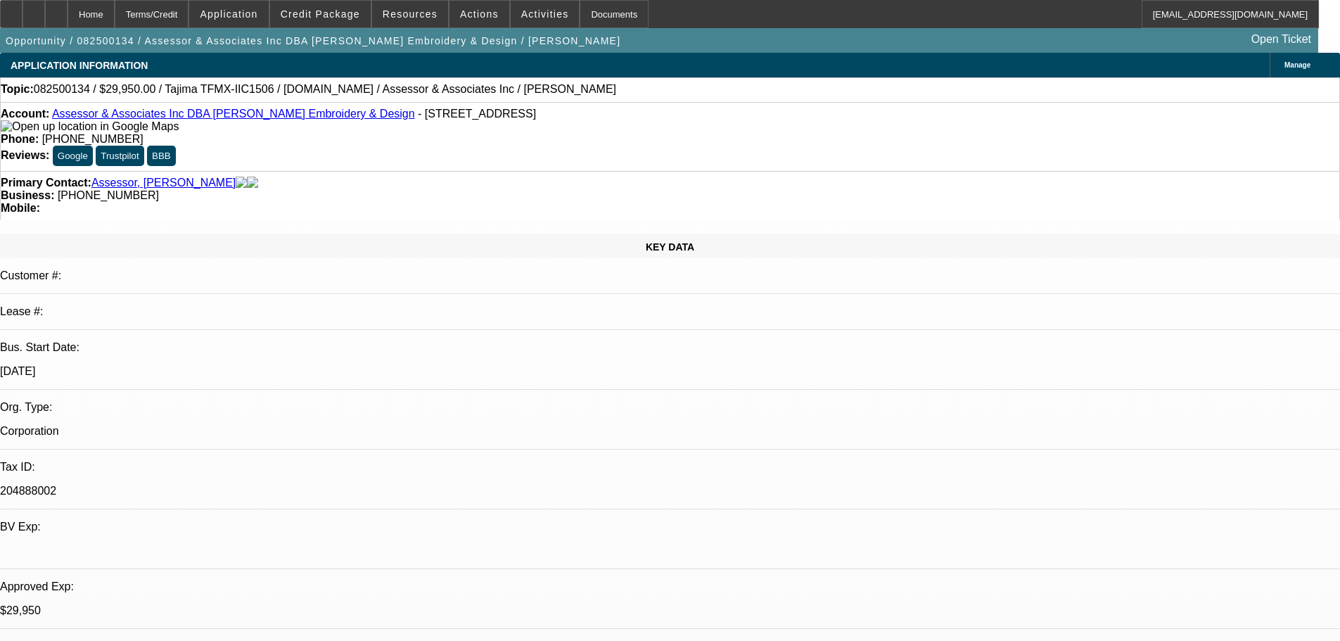
select select "0"
select select "2"
select select "0.1"
select select "4"
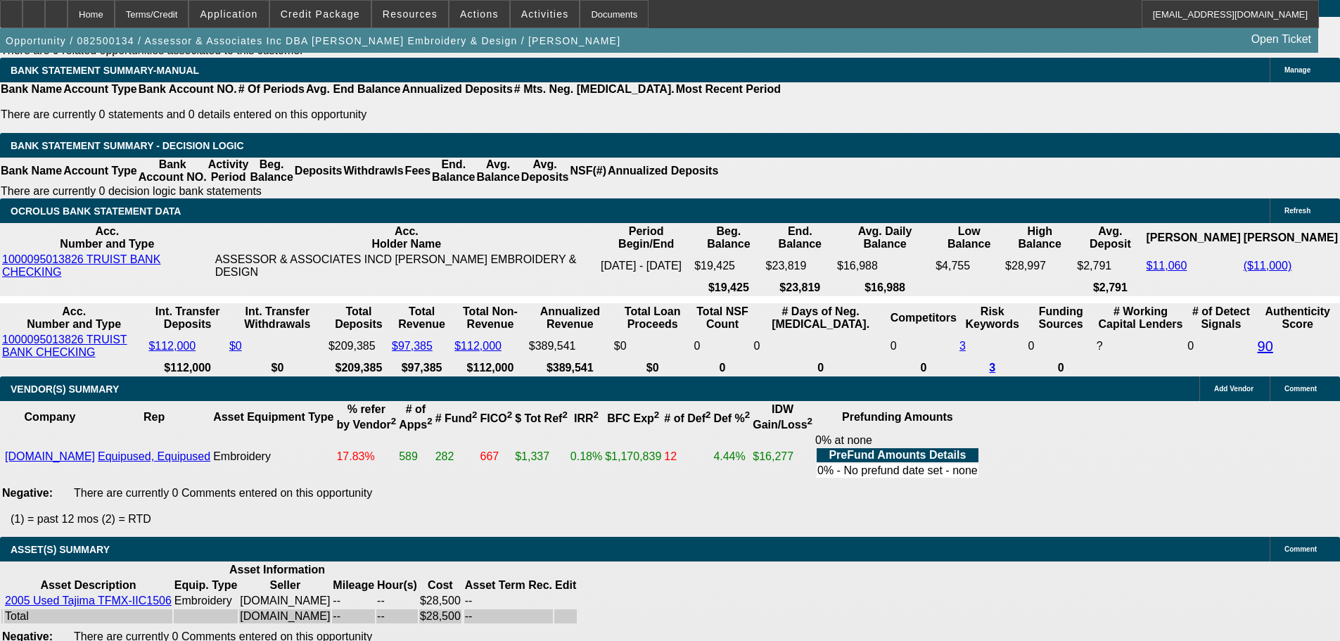
scroll to position [2391, 0]
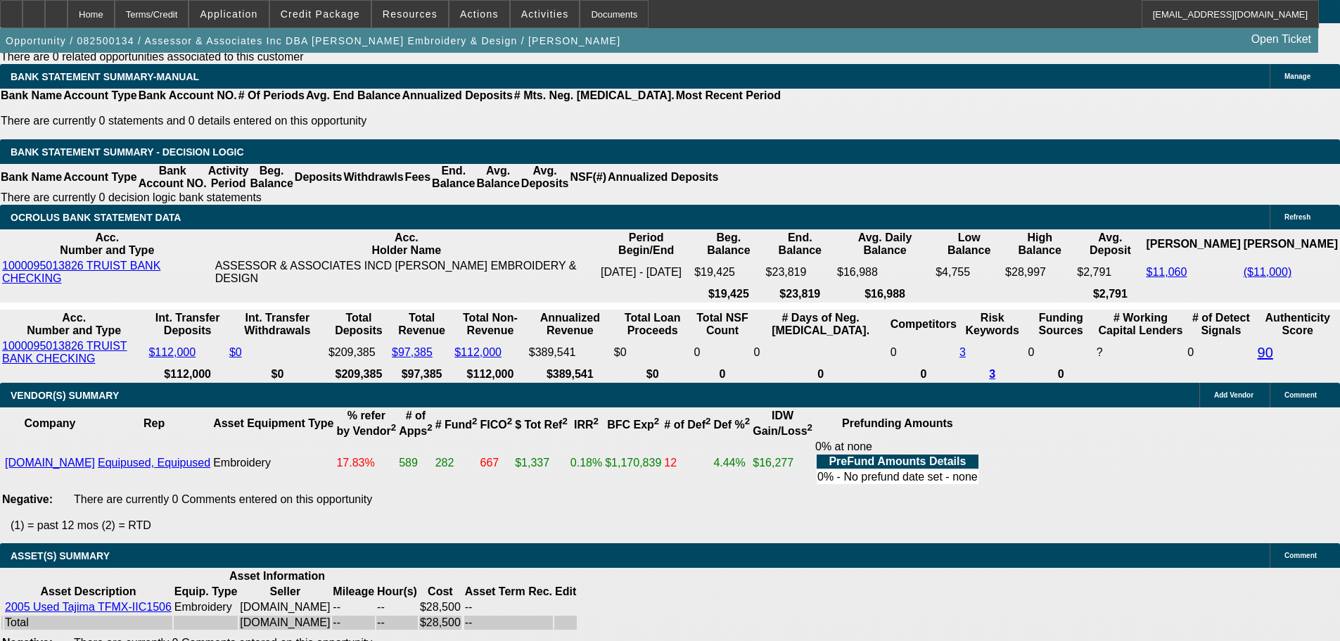
type input "1"
type input "UNKNOWN"
type input "10"
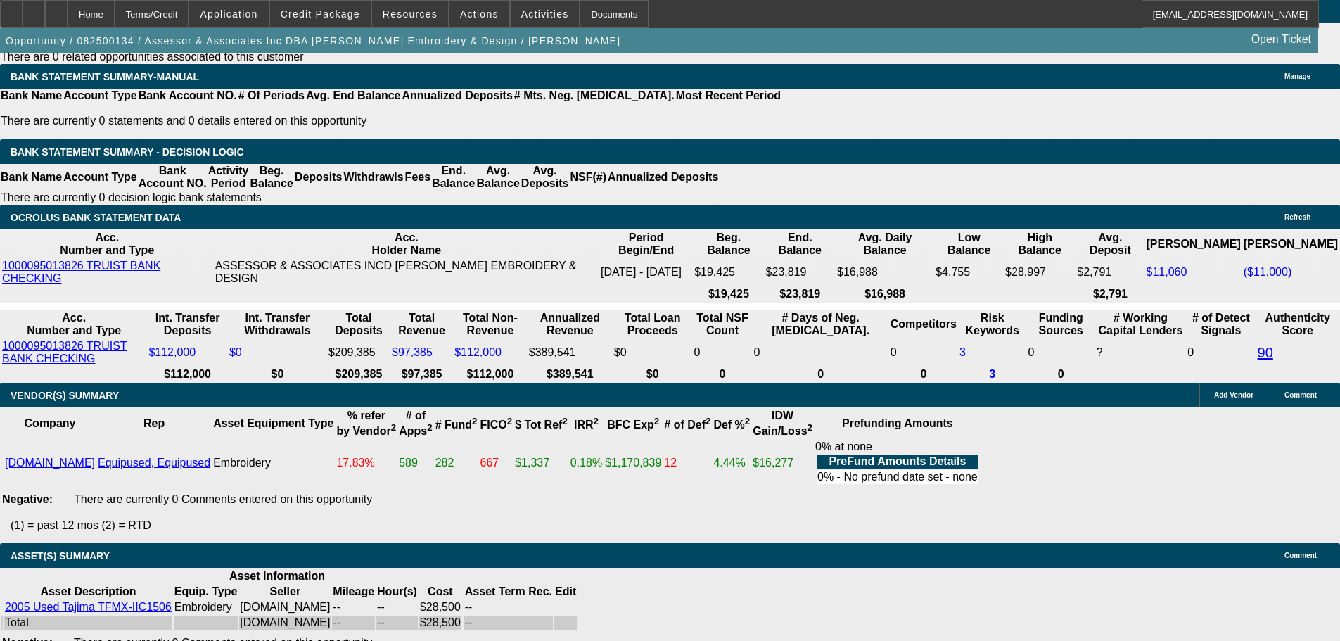
type input "$844.83"
type input "$1,689.66"
type input "10.3"
type input "$966.40"
type input "$1,932.80"
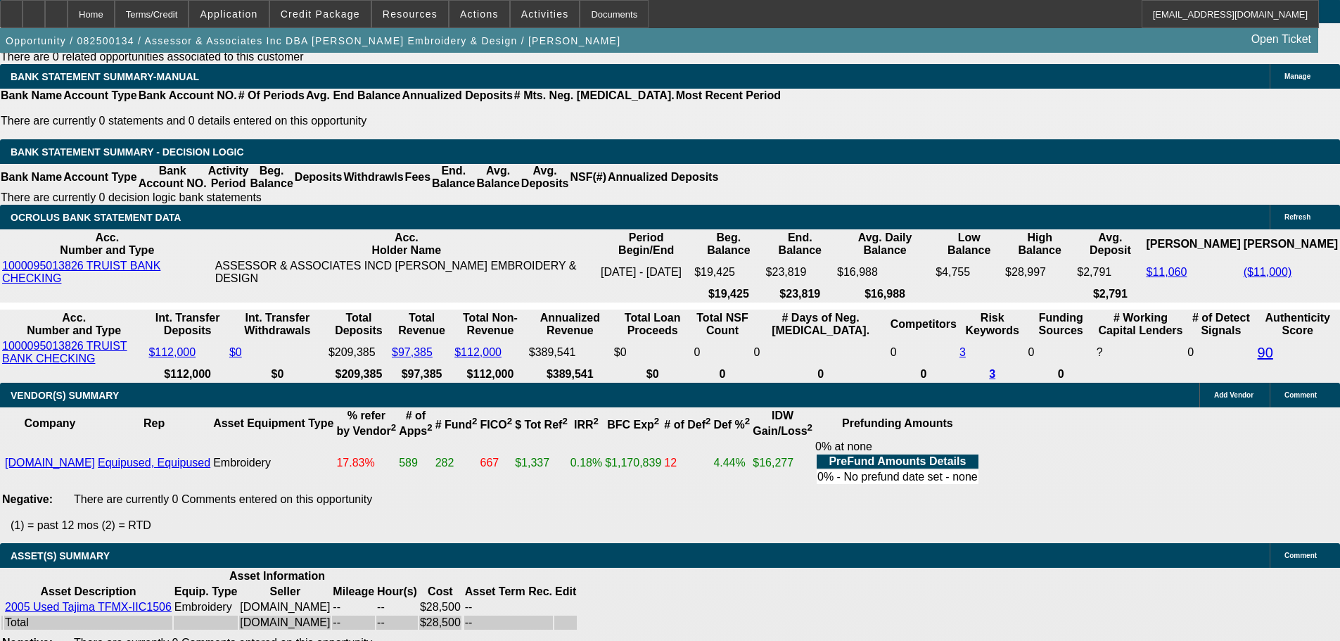
type input "10.35"
type input "$970.63"
type input "$1,941.26"
type input "$971.33"
type input "$1,942.66"
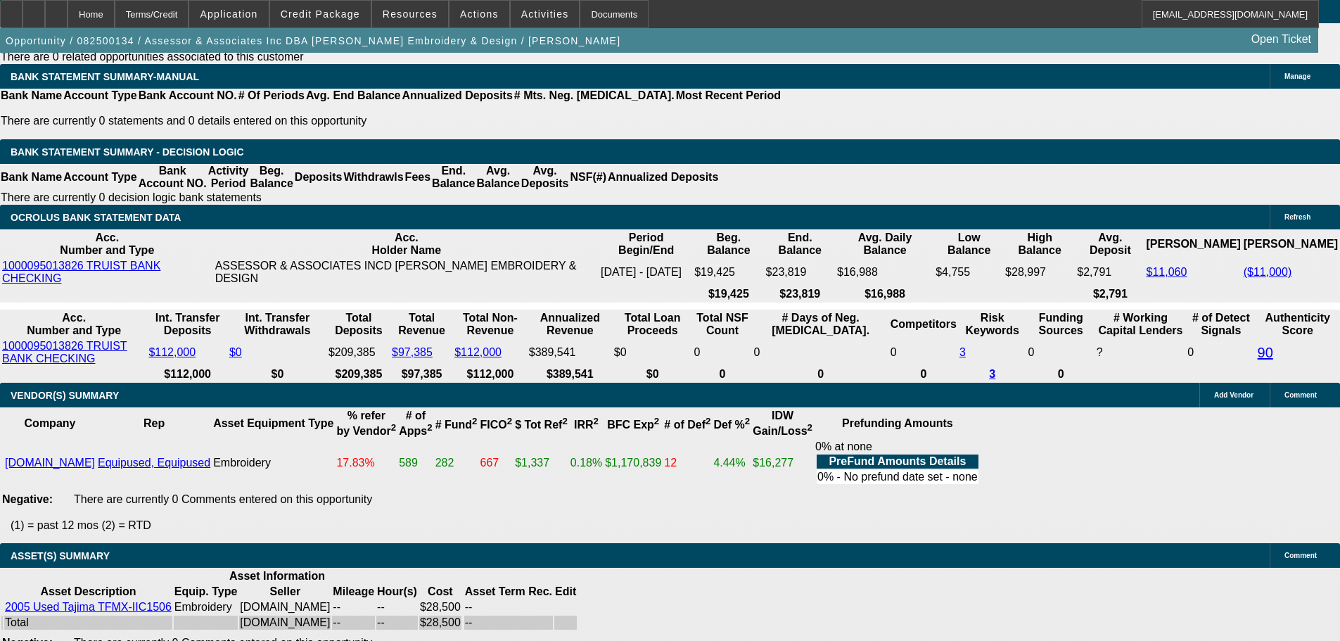
type input "10."
type input "$966.40"
type input "$1,932.80"
type input "10.5"
type input "$973.45"
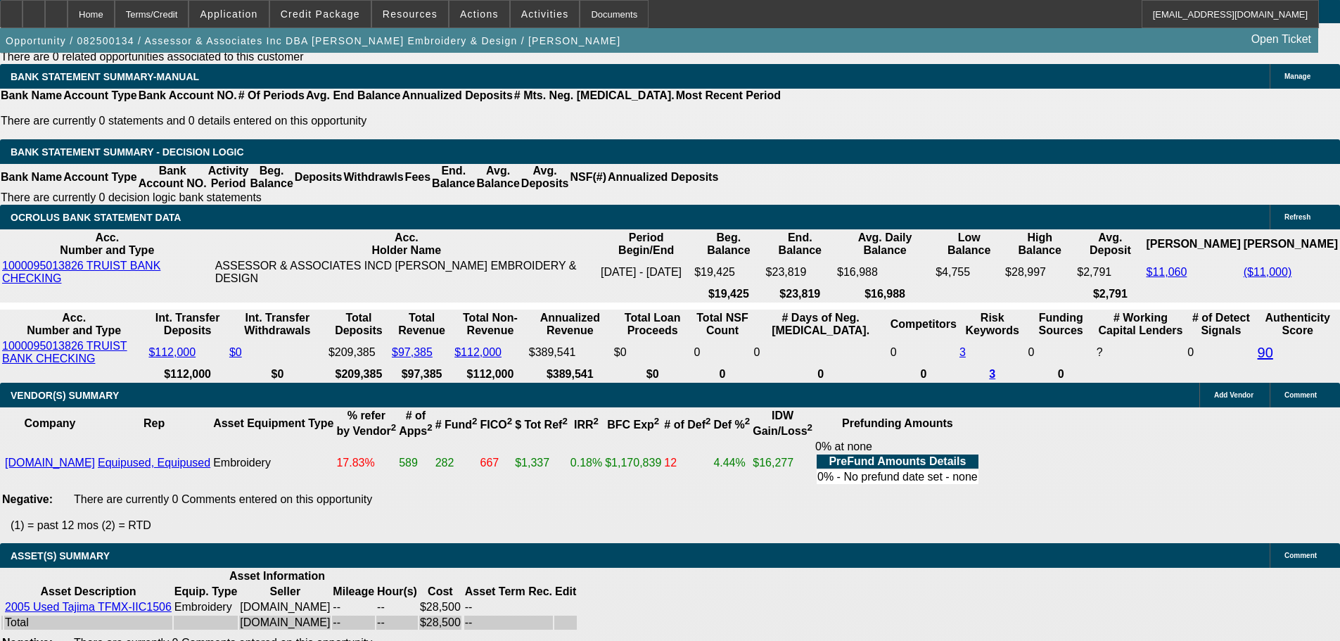
type input "$1,946.90"
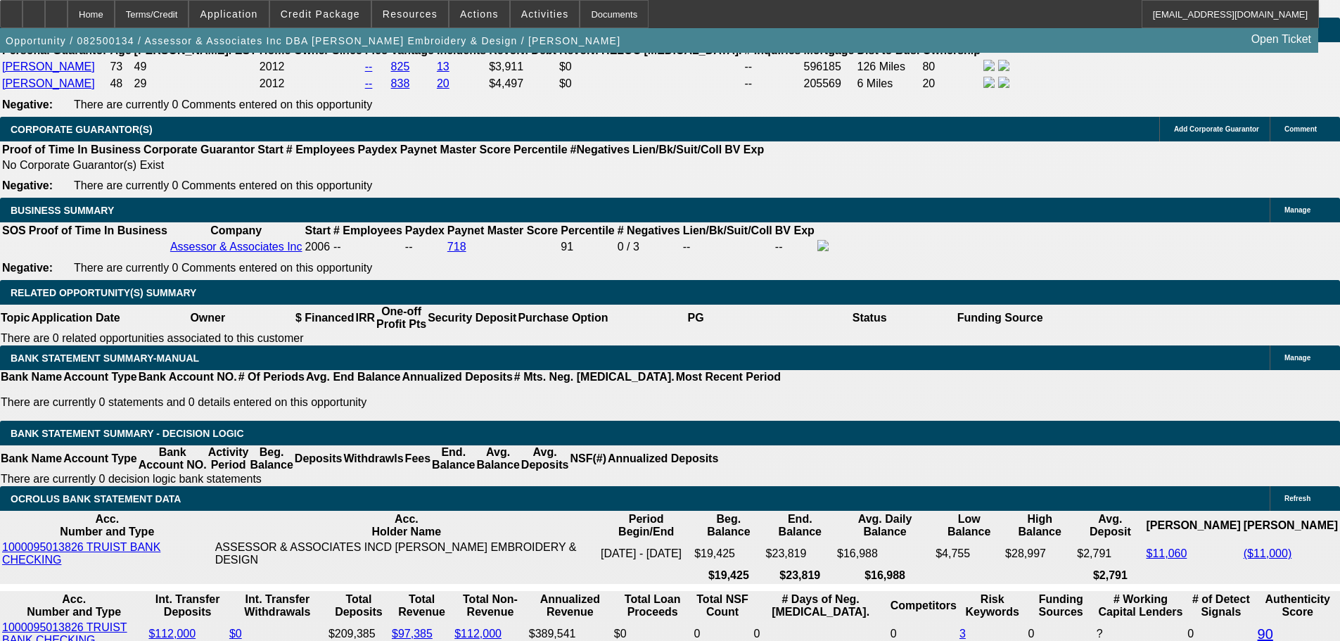
type input "10.5"
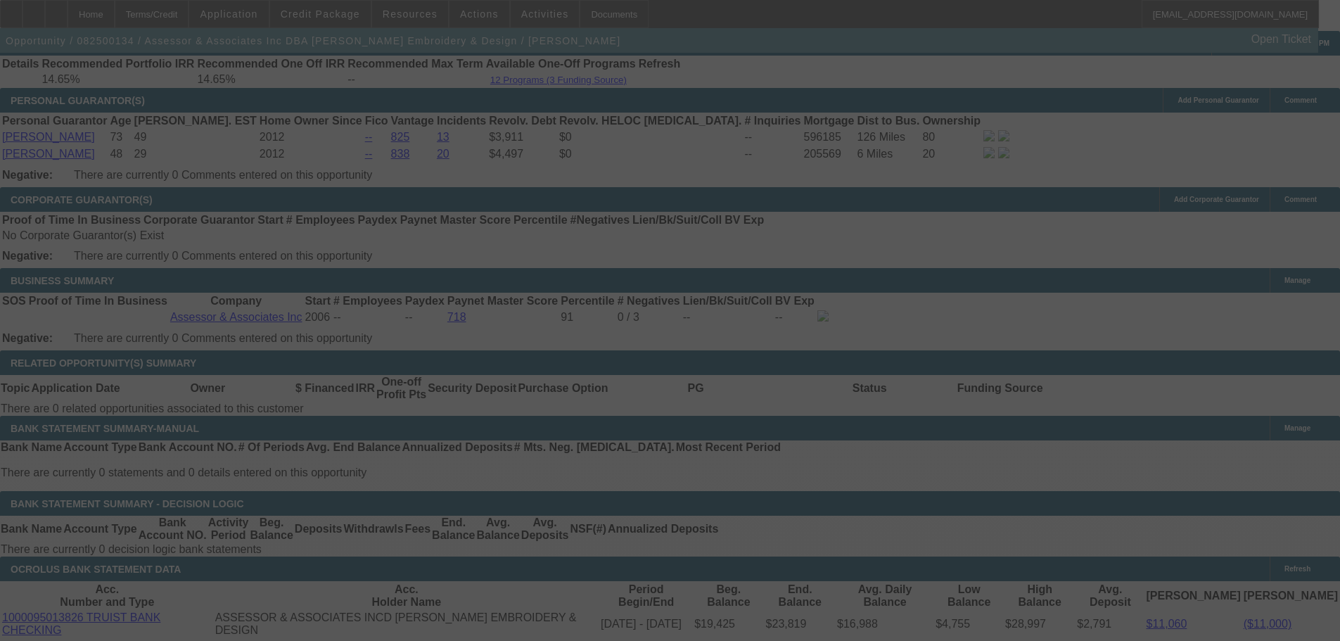
select select "0"
select select "2"
select select "0"
select select "6"
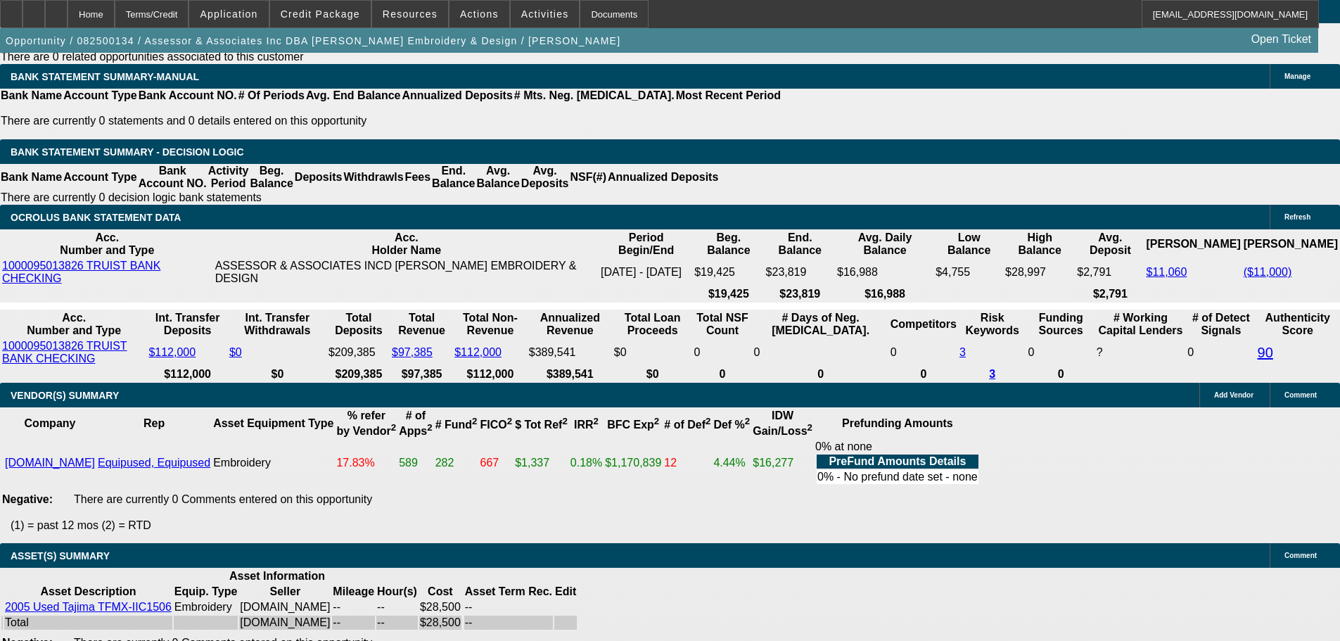
scroll to position [2321, 0]
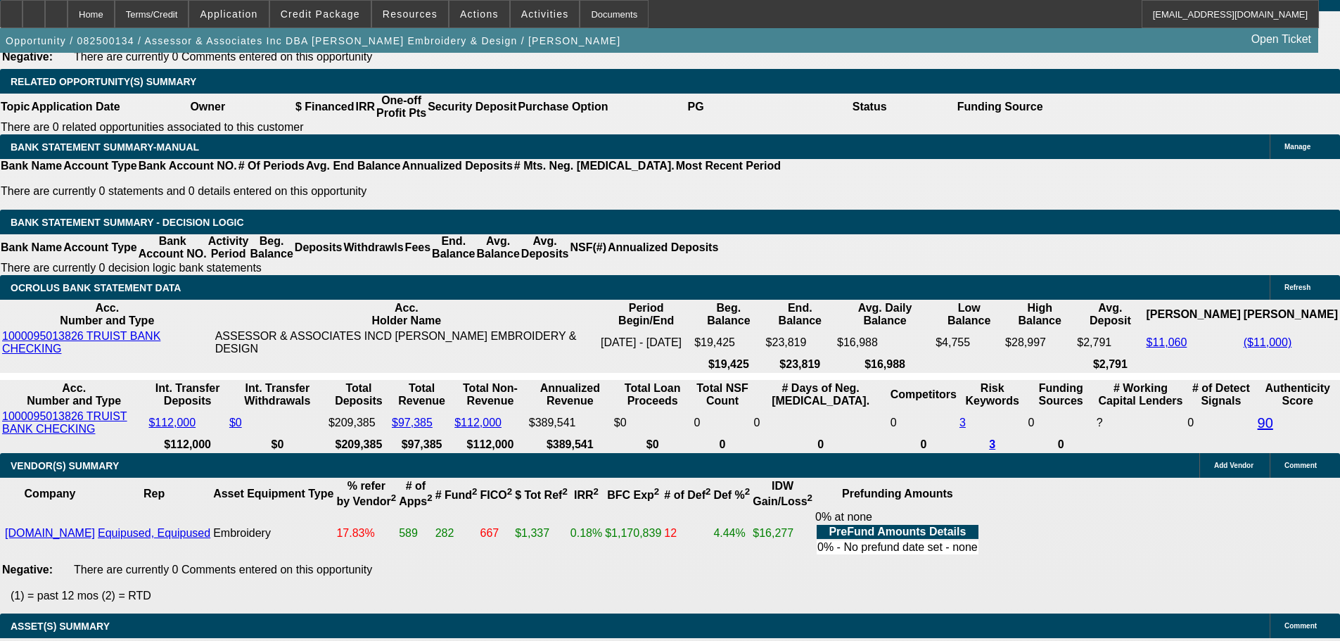
type input "UNKNOWN"
type input "12"
type input "$1,689.66"
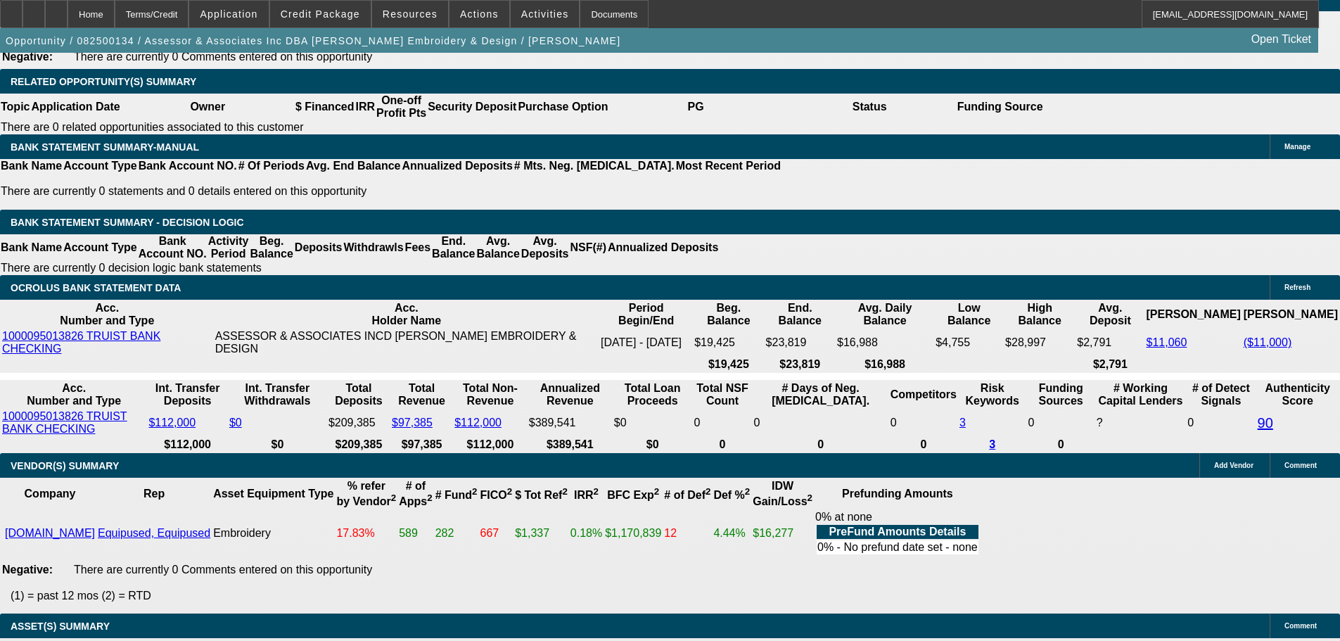
type input "$844.83"
type input "$1,989.54"
type input "$994.77"
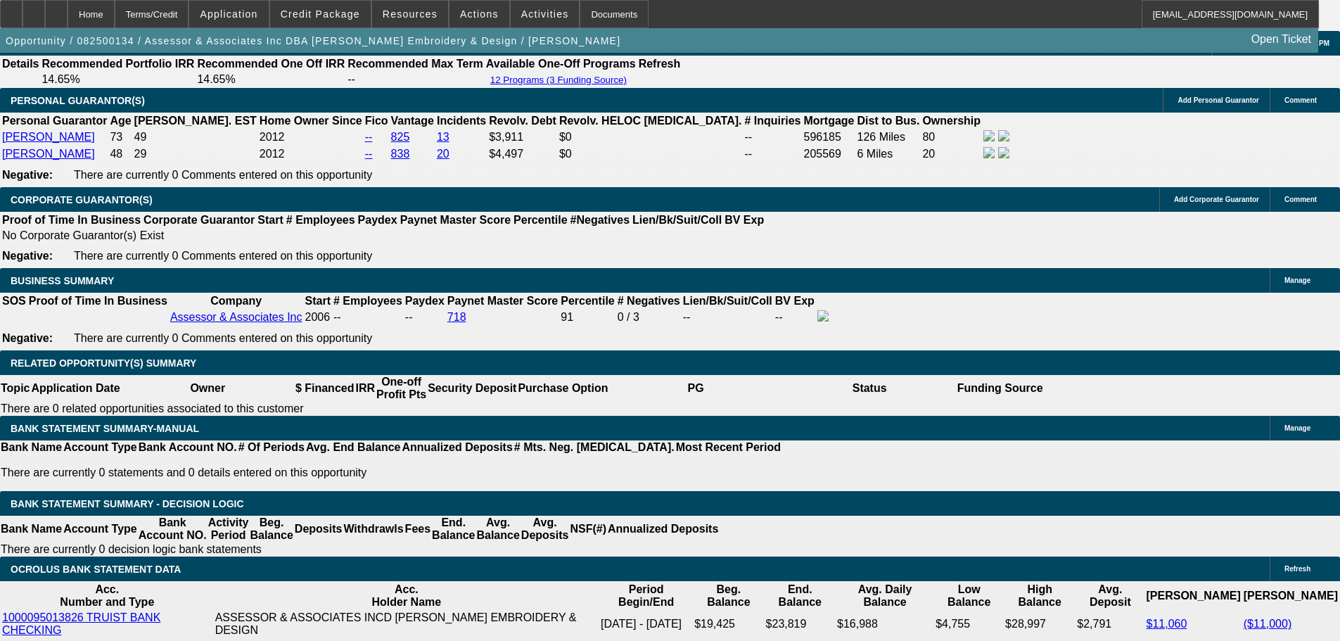
type input "12"
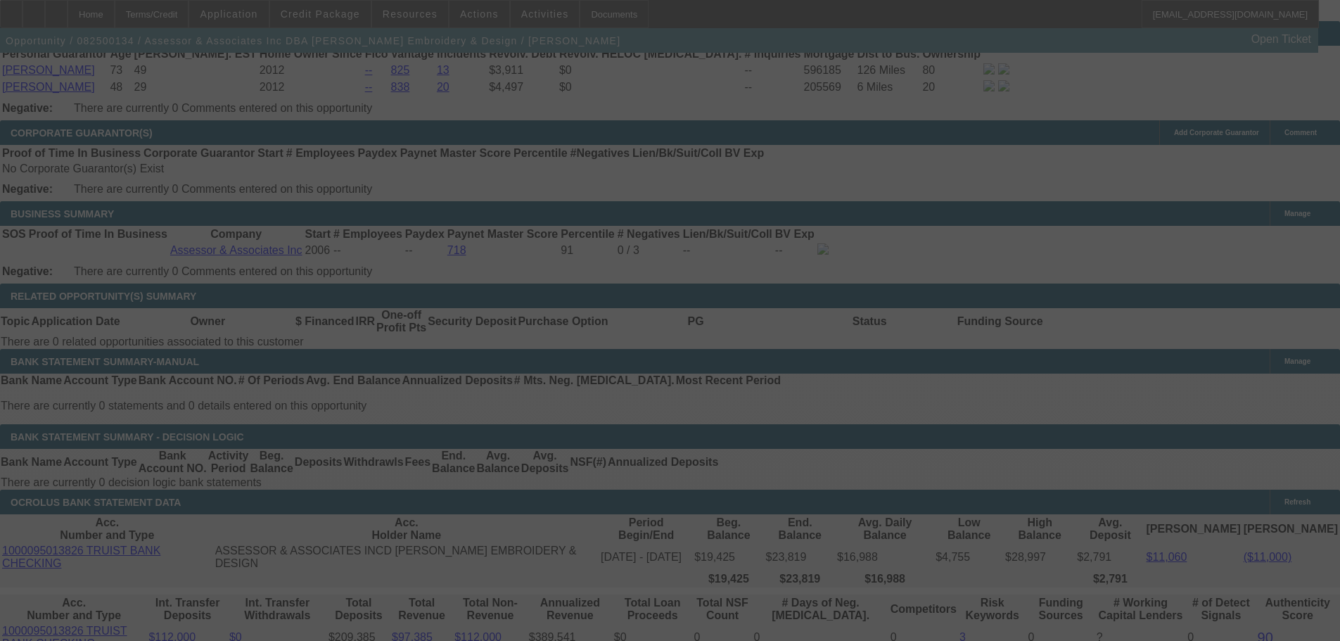
scroll to position [2180, 0]
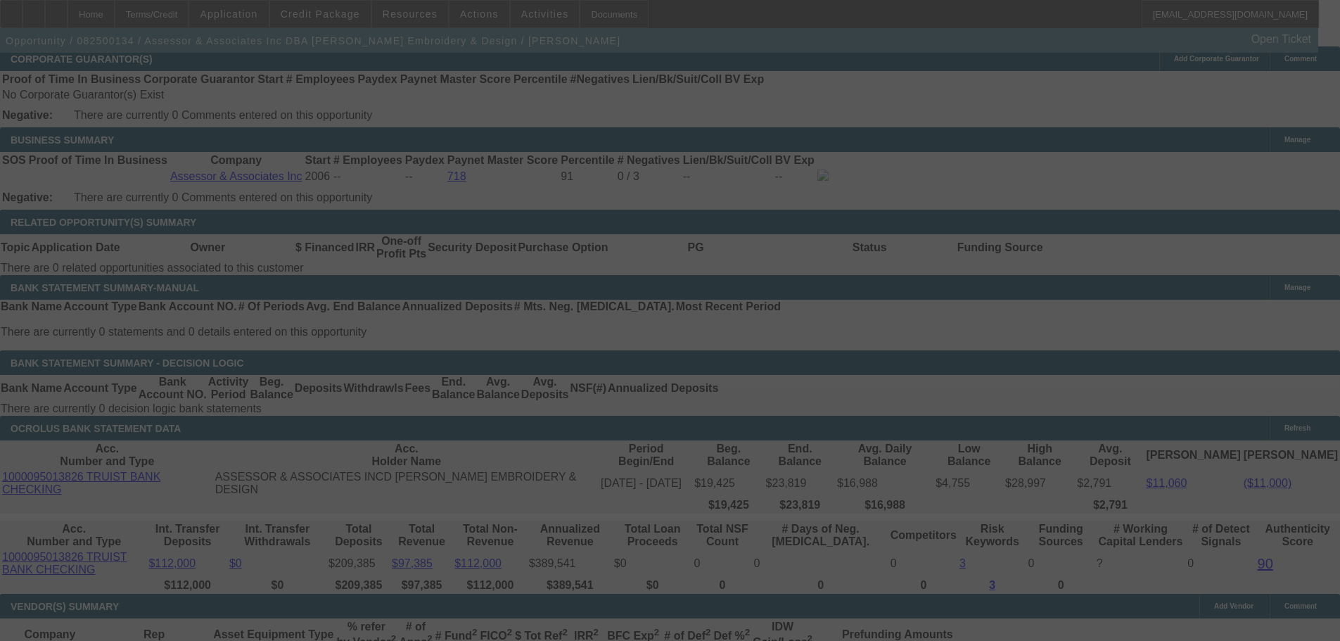
select select "0"
select select "2"
select select "0"
select select "6"
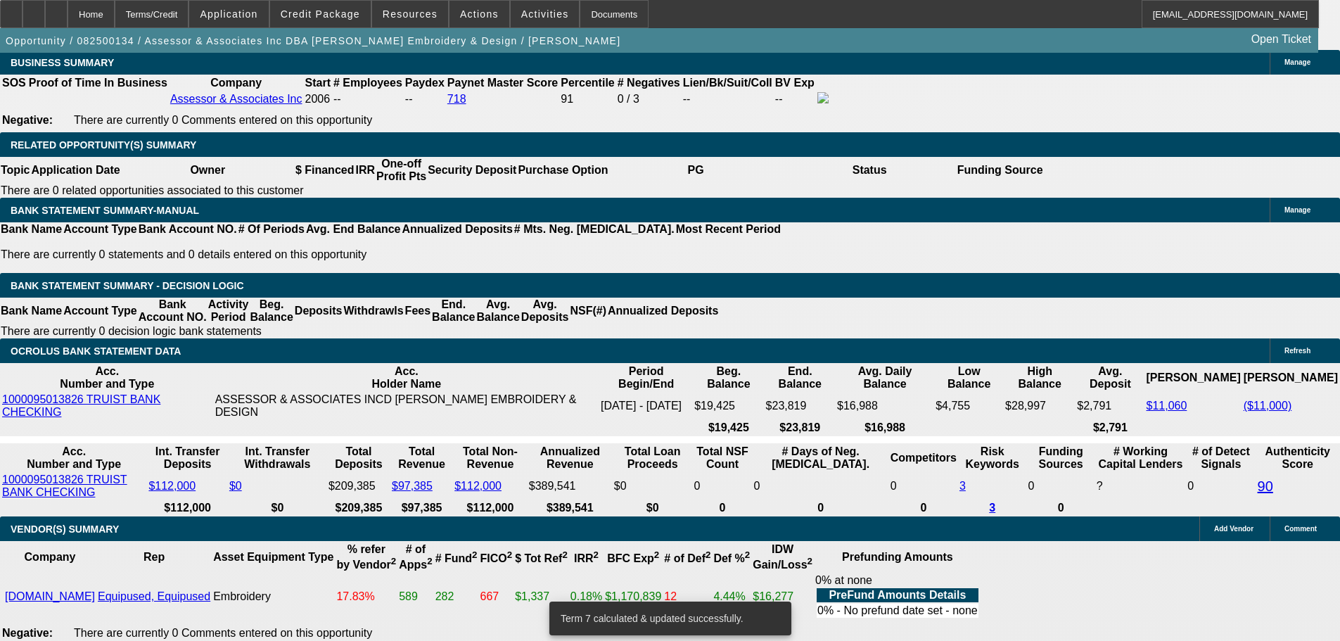
scroll to position [2375, 0]
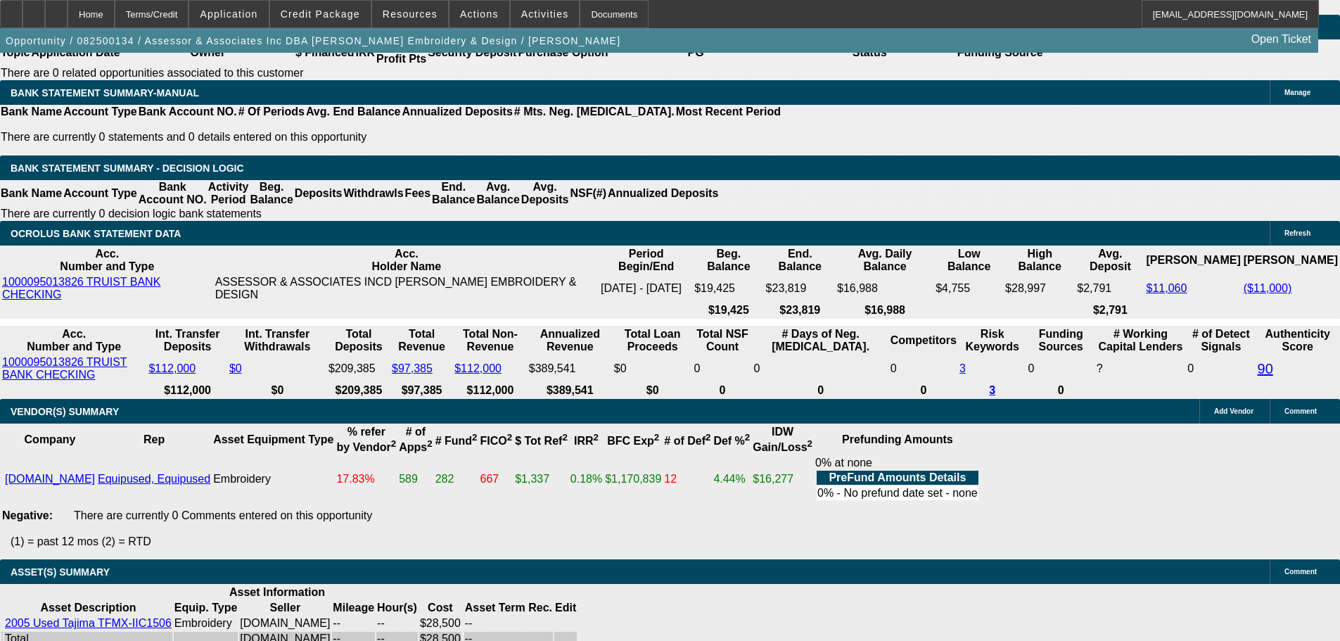
type input "UNKNOWN"
type input "1"
type input "$1,689.66"
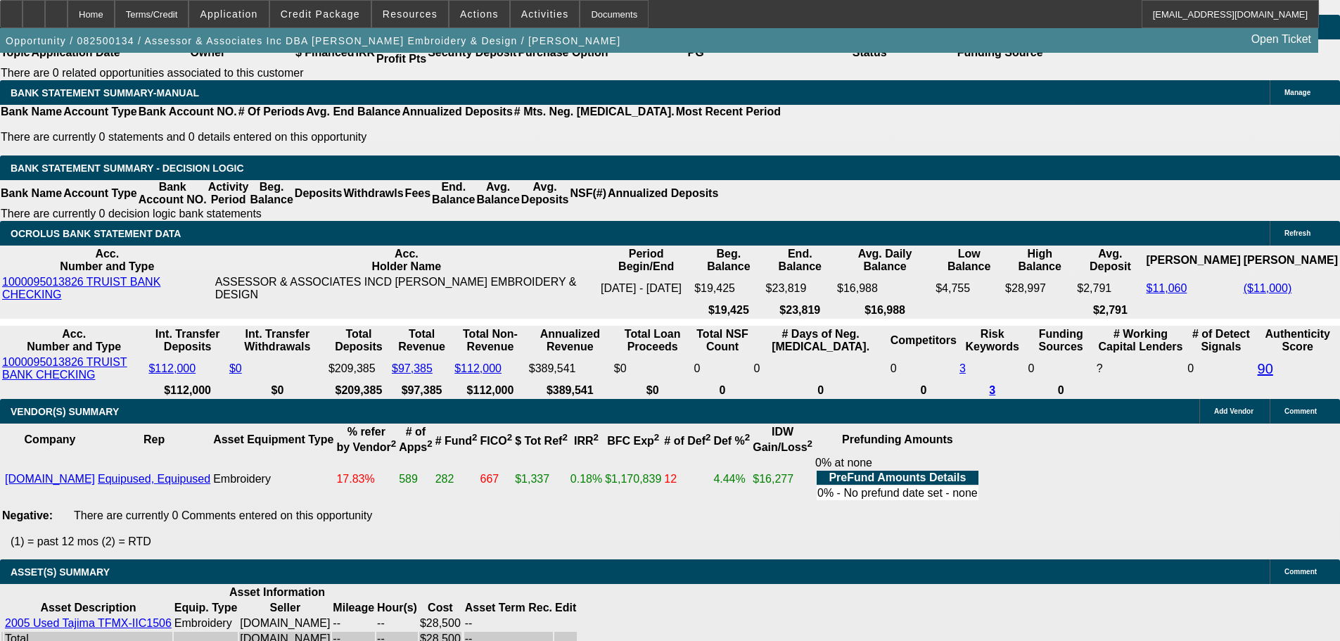
type input "$844.83"
type input "14"
type input "$2,047.24"
type input "$1,023.62"
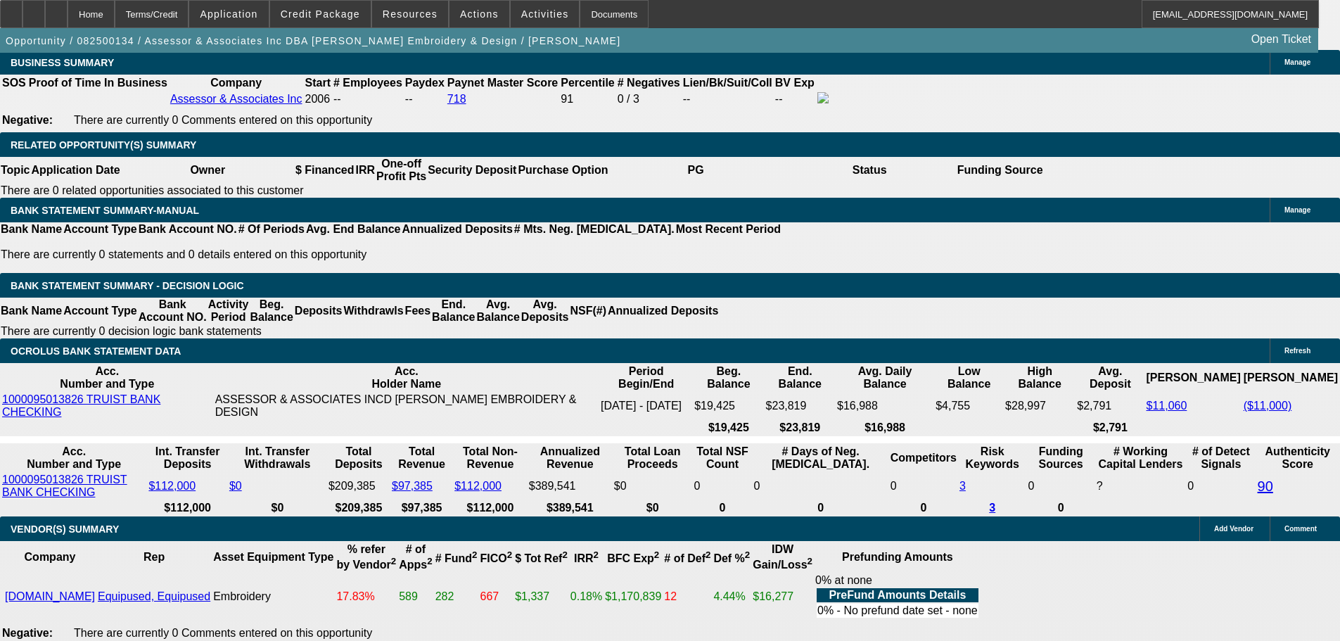
scroll to position [2093, 0]
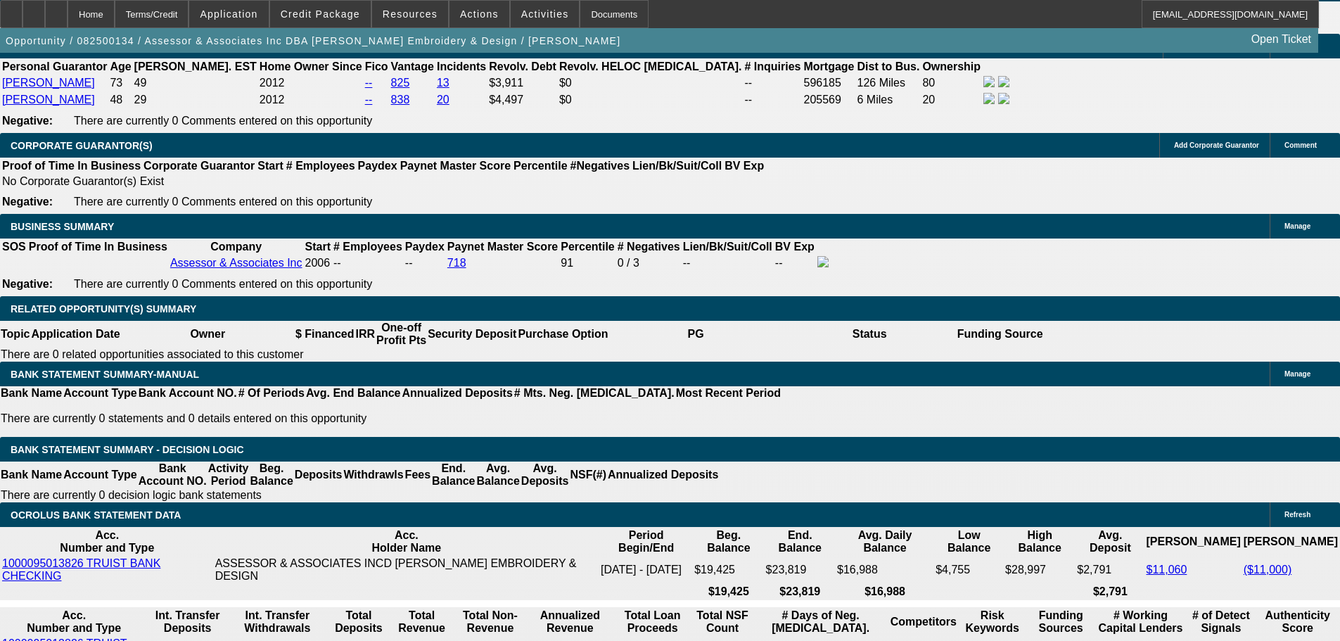
type input "14"
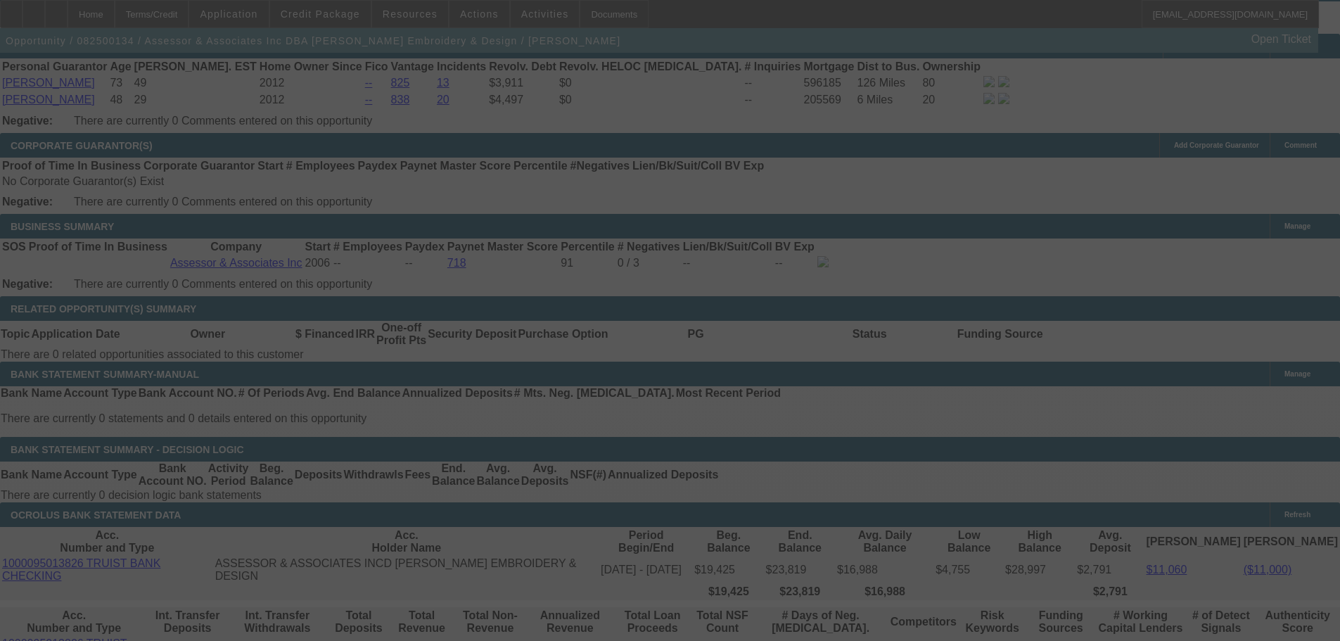
select select "0"
select select "2"
select select "0"
select select "6"
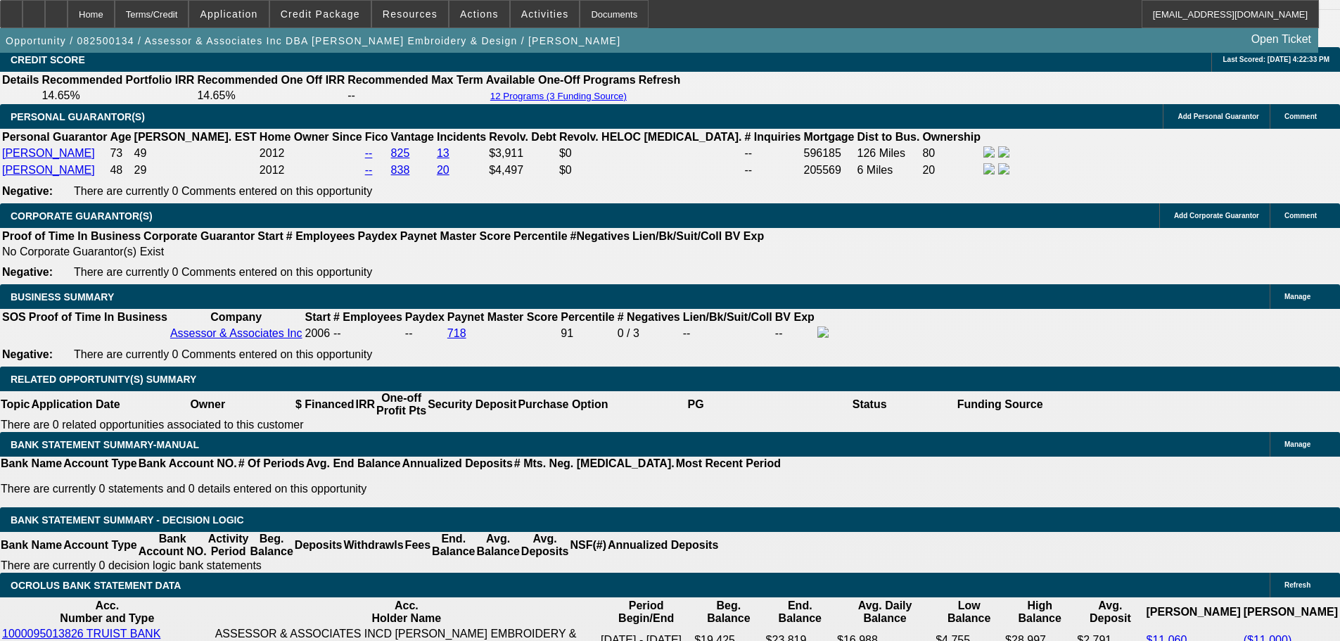
scroll to position [2304, 0]
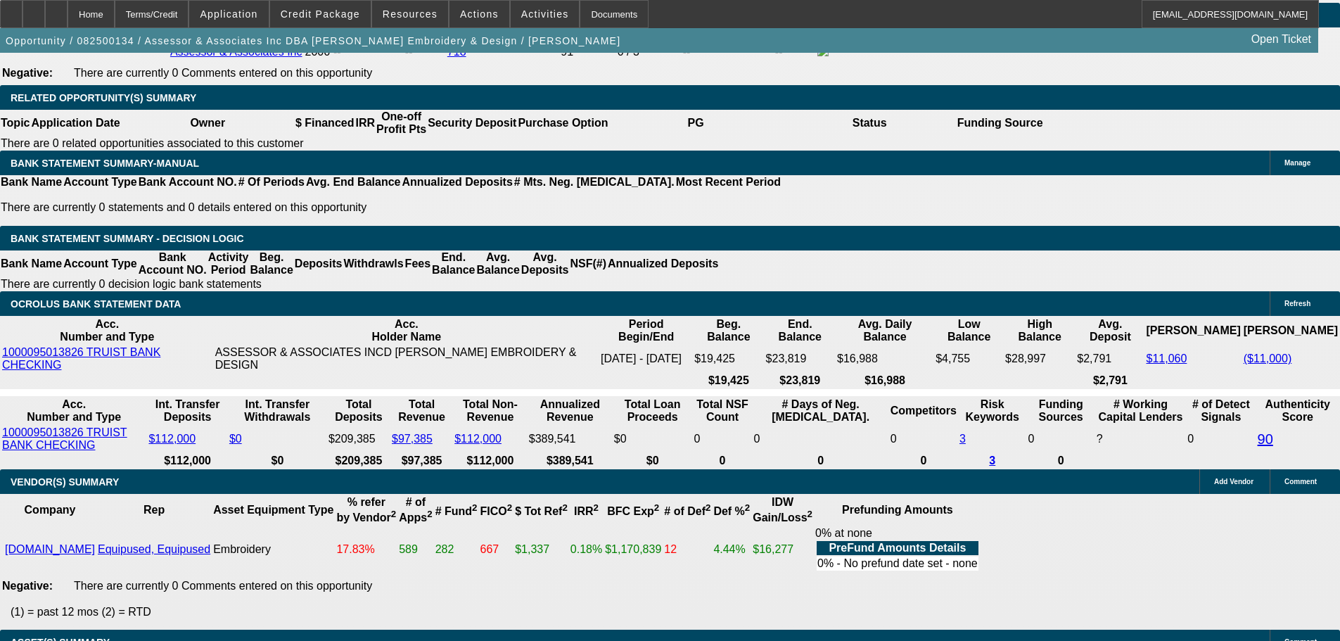
type input "101"
type input "$202.00"
type input "UNKNOWN"
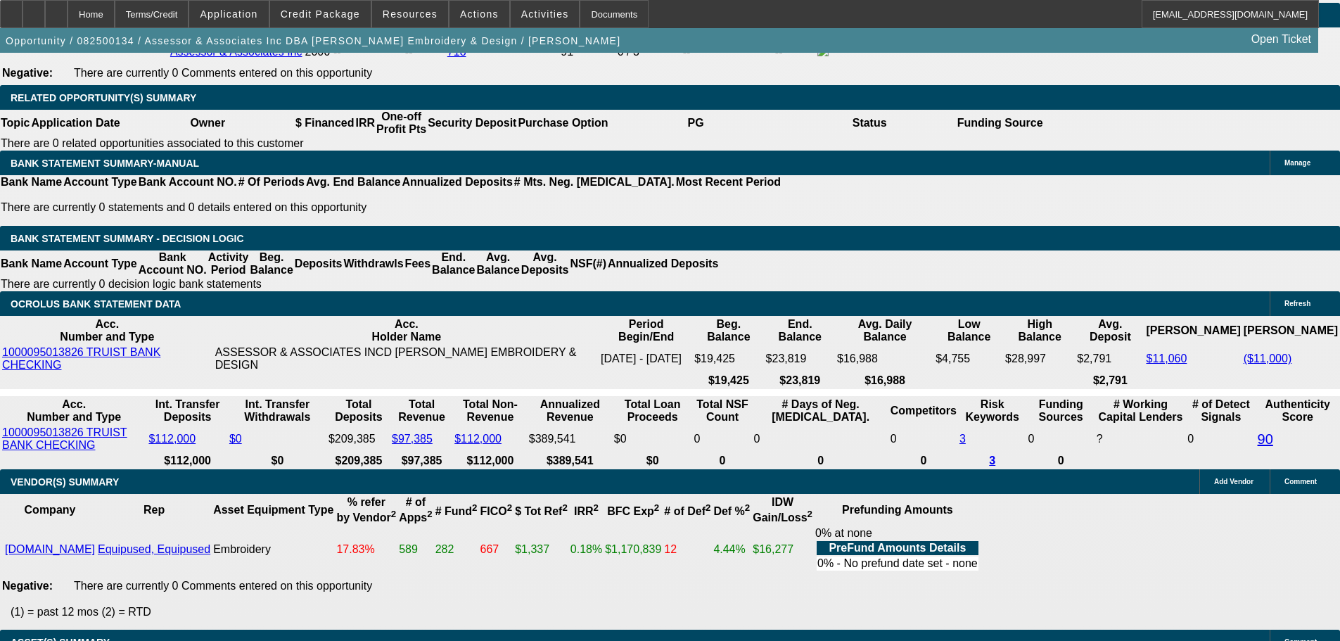
type input "1019"
type input "$2,038.00"
type input "13.7"
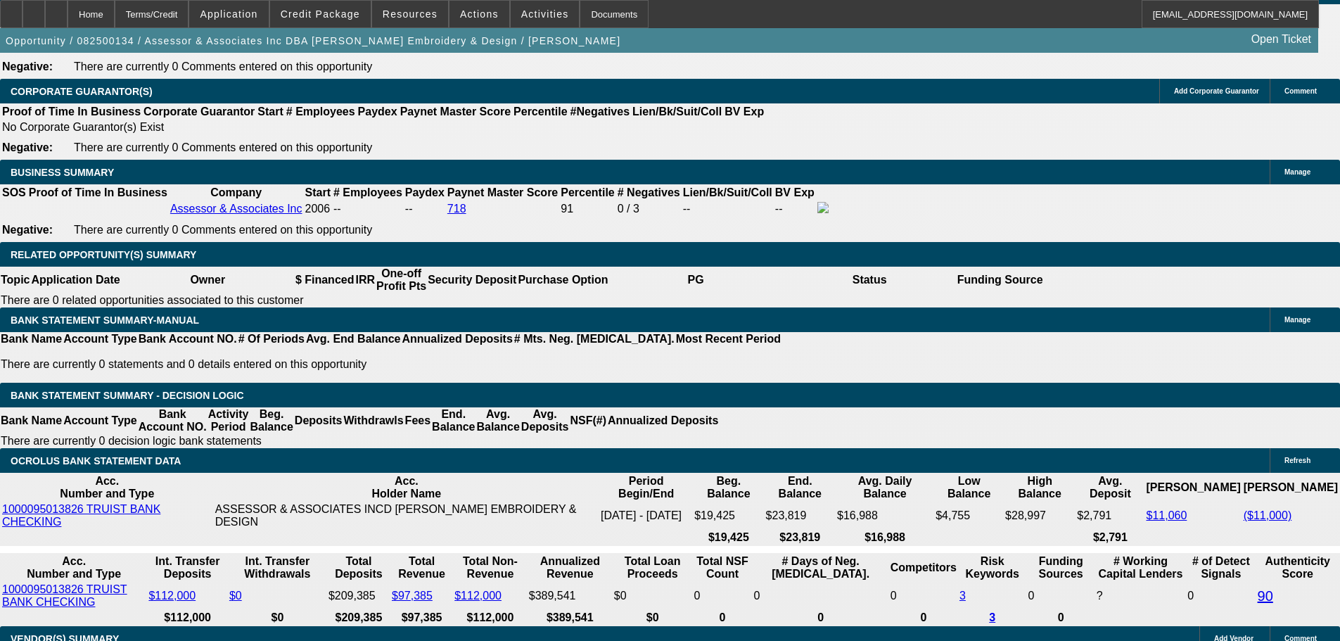
scroll to position [1953, 0]
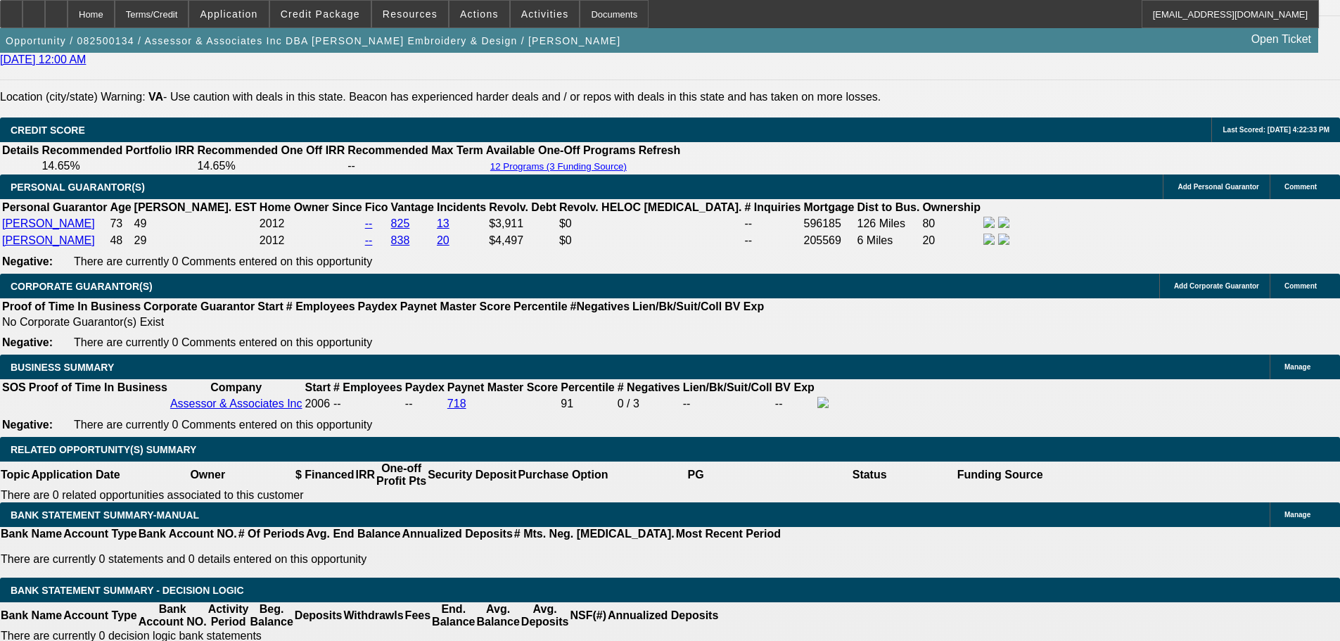
type input "$1,019.00"
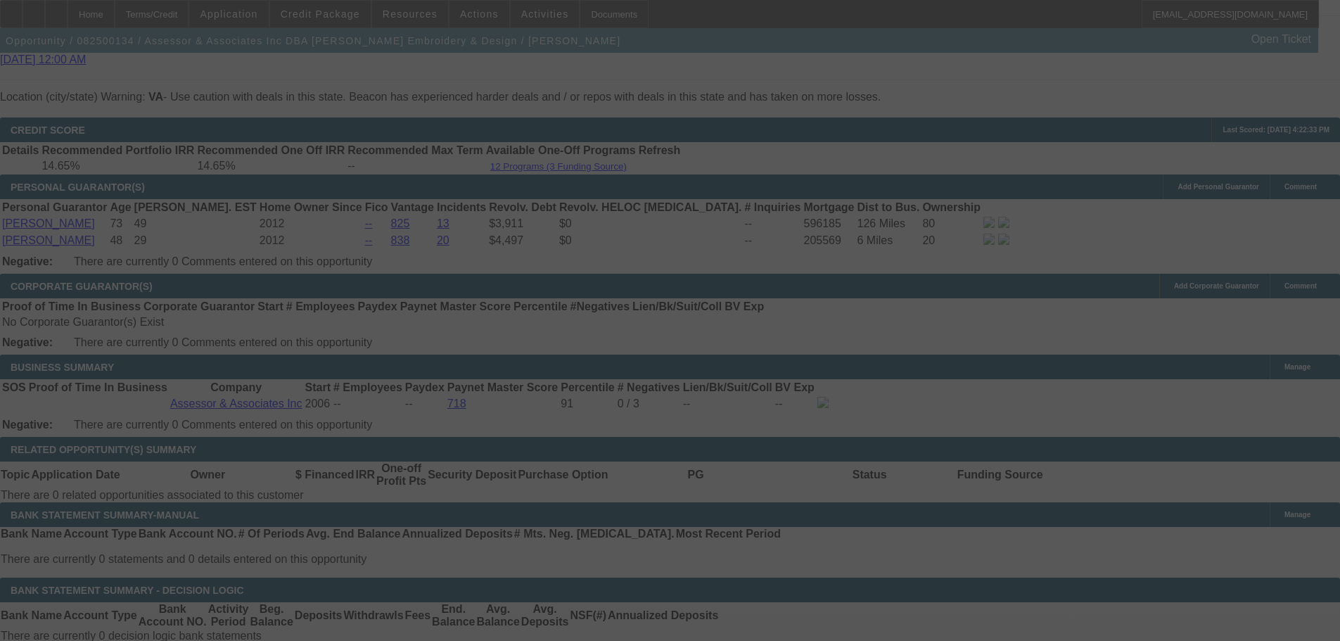
select select "0"
select select "2"
select select "0"
select select "6"
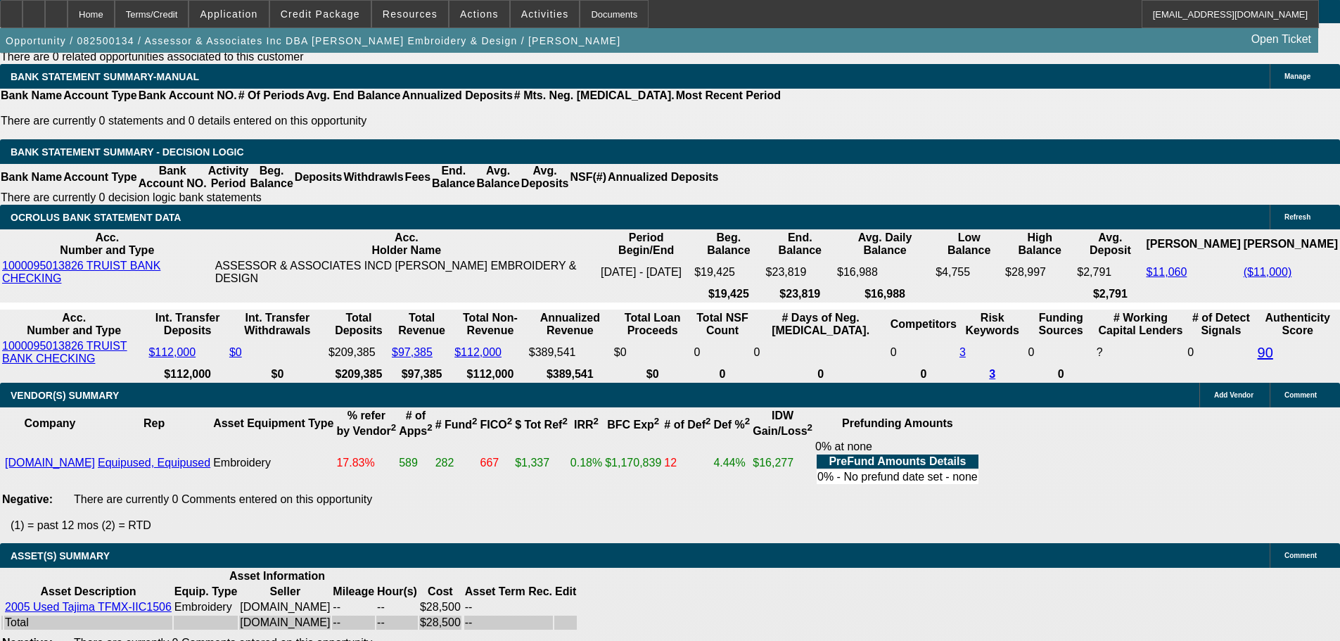
scroll to position [2110, 0]
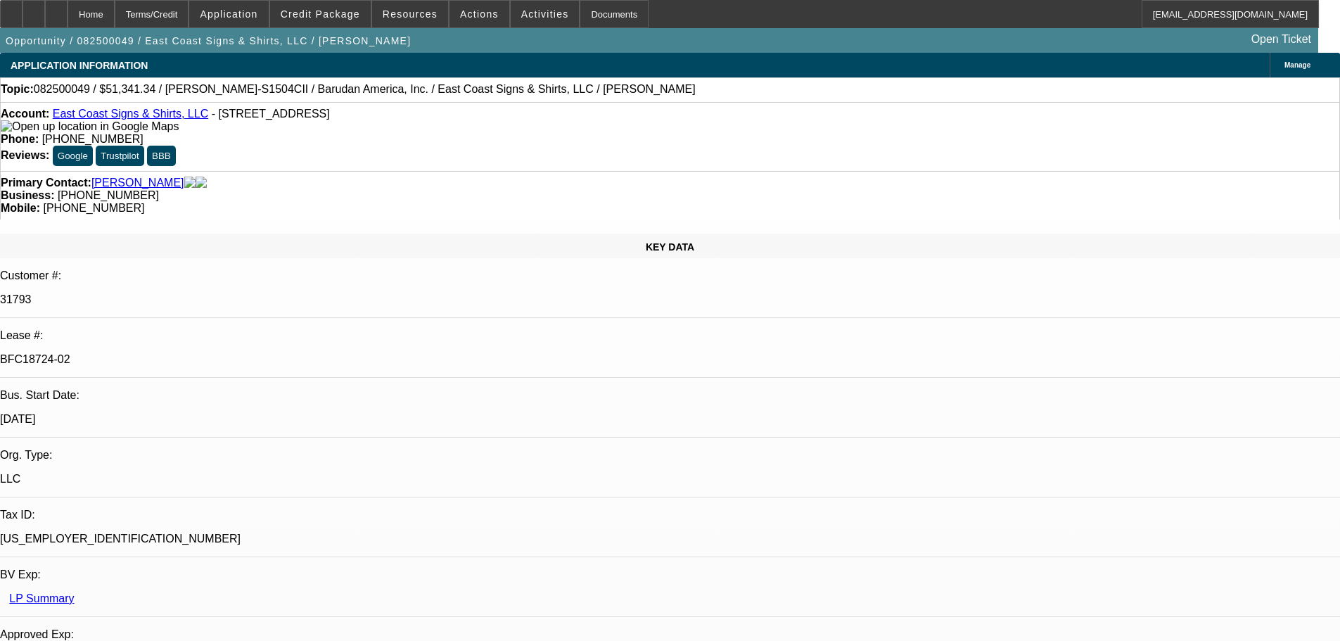
select select "0"
select select "2"
select select "0"
select select "6"
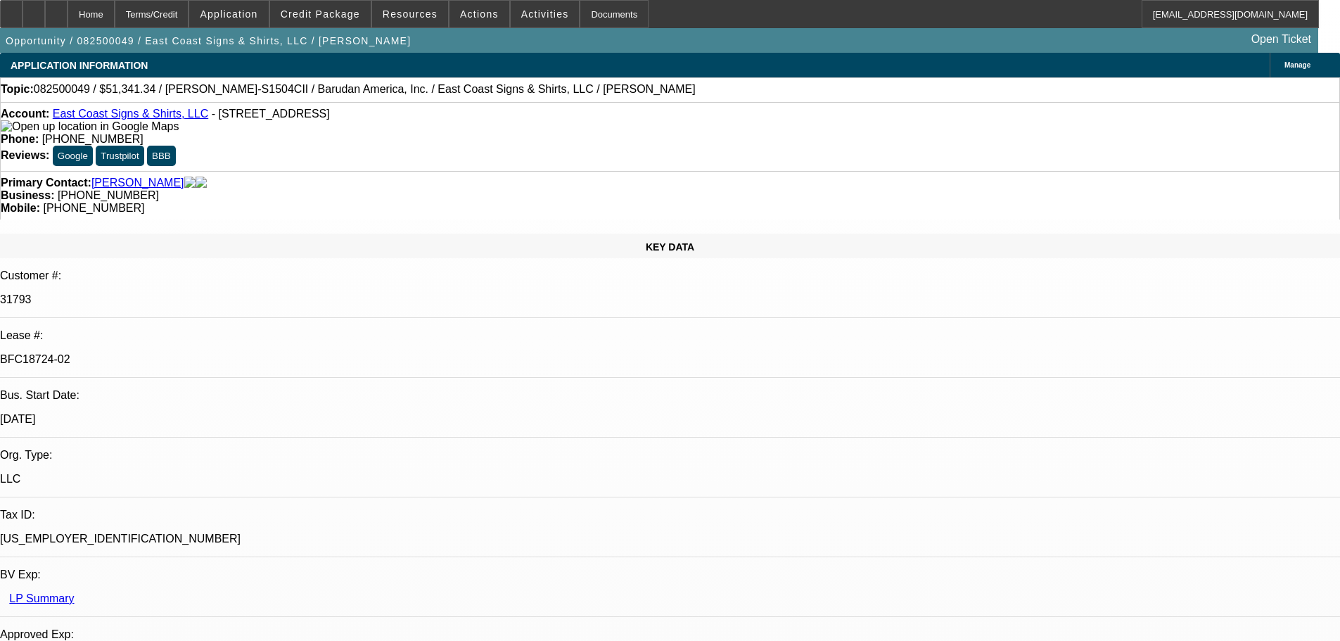
select select "0"
select select "2"
select select "0.1"
select select "4"
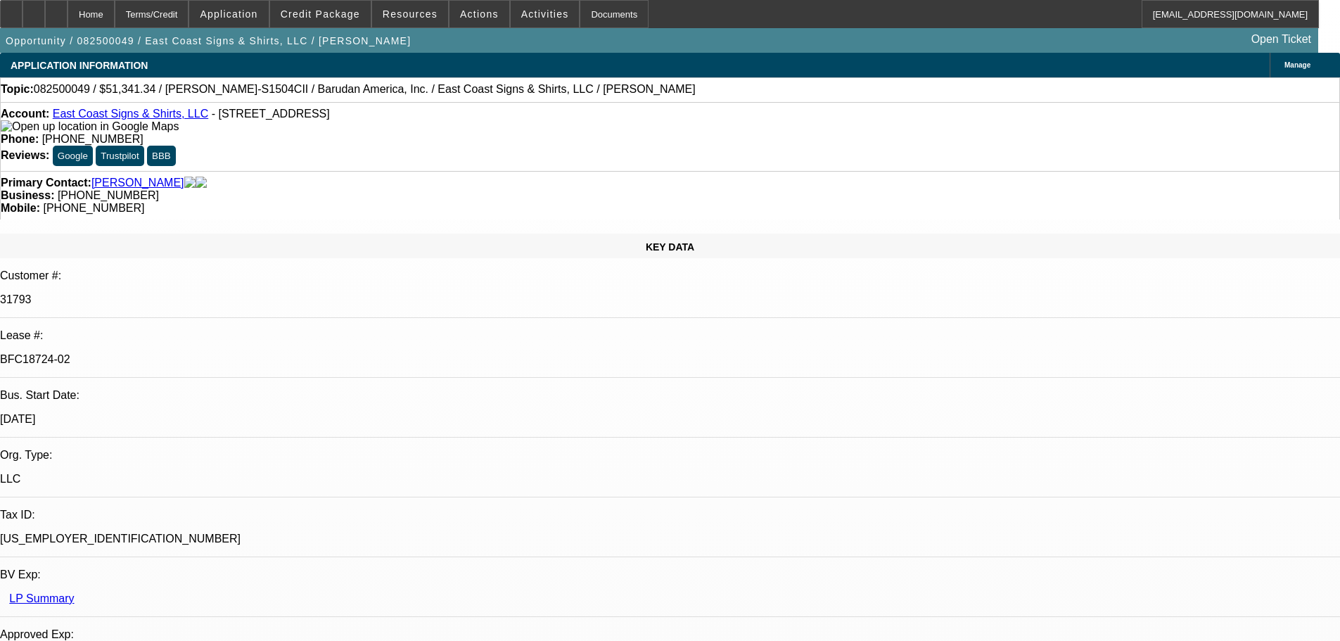
select select "0"
select select "2"
select select "0.1"
select select "4"
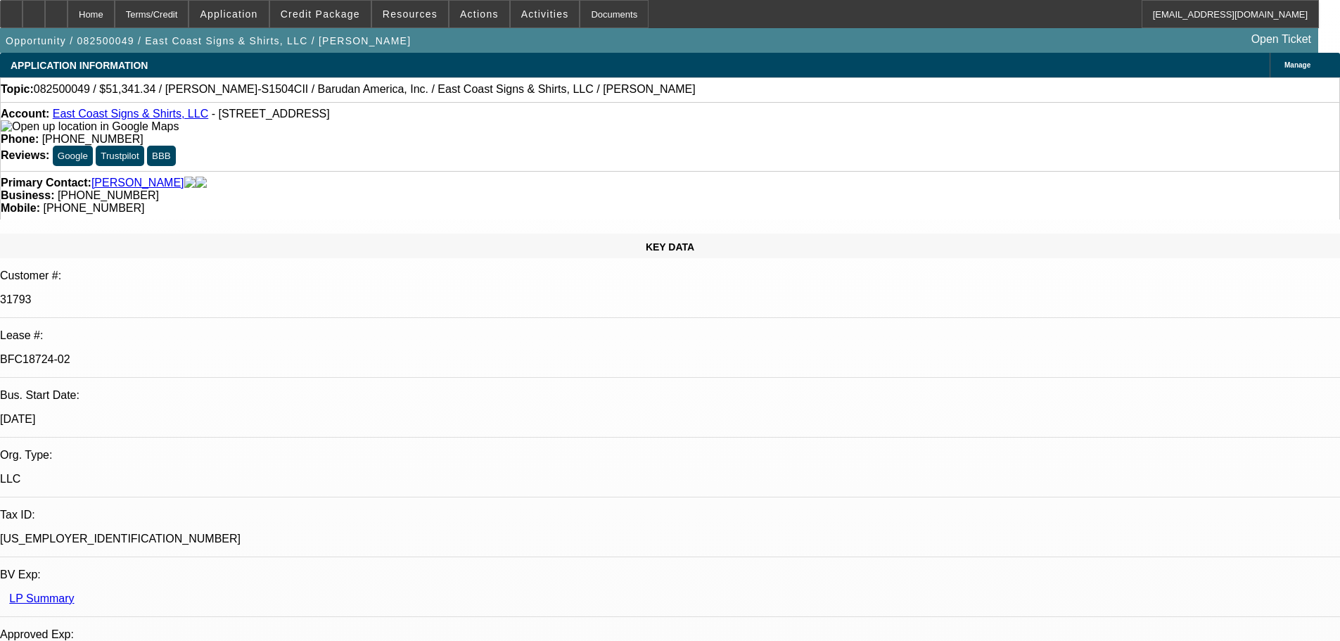
click at [68, 20] on div at bounding box center [56, 14] width 23 height 28
select select "0"
select select "2"
select select "0"
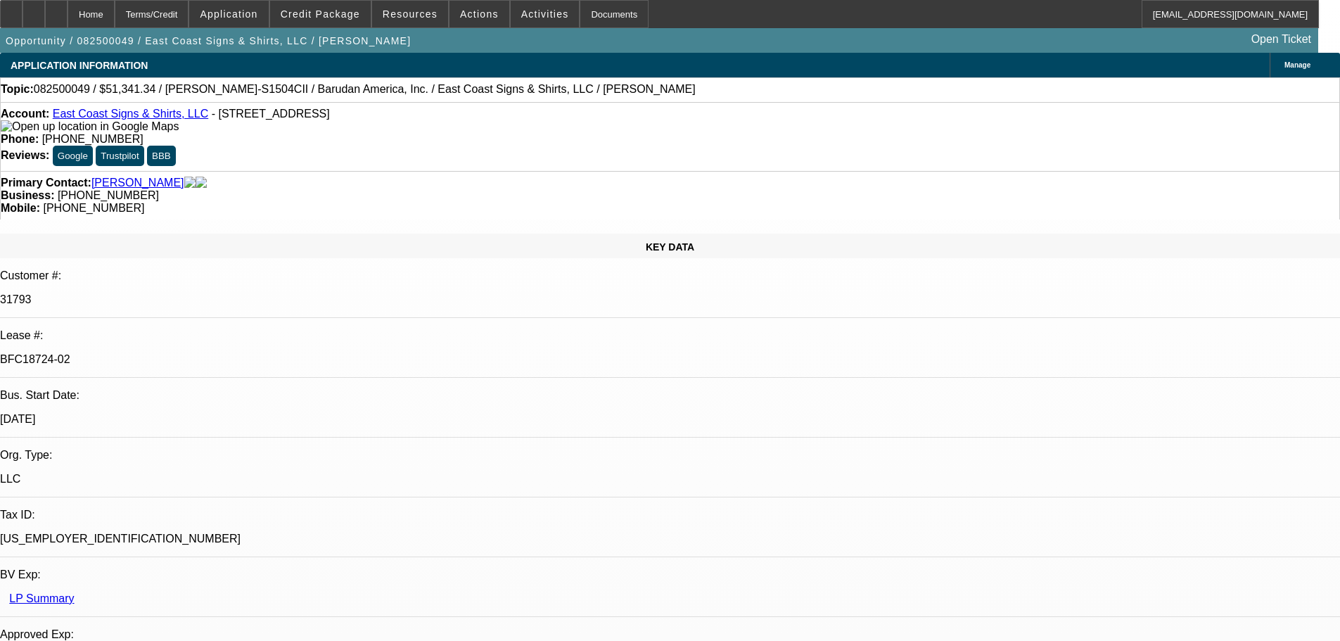
select select "6"
select select "0"
select select "2"
select select "0.1"
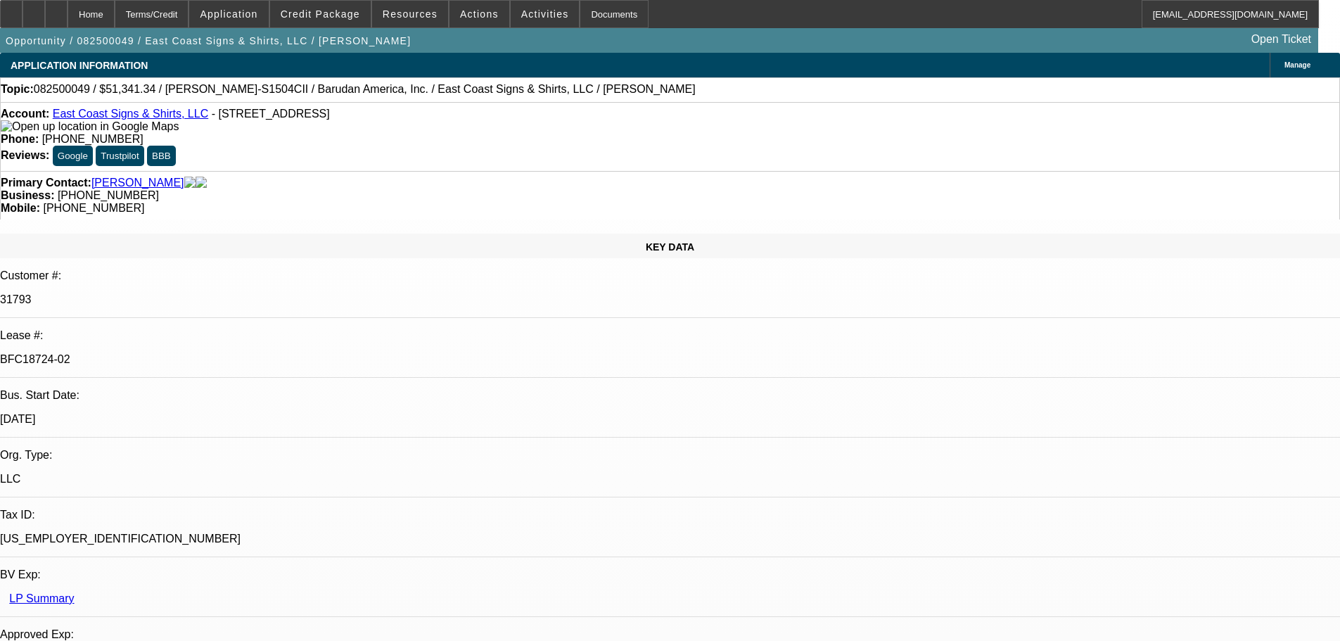
select select "4"
select select "0"
select select "2"
select select "0.1"
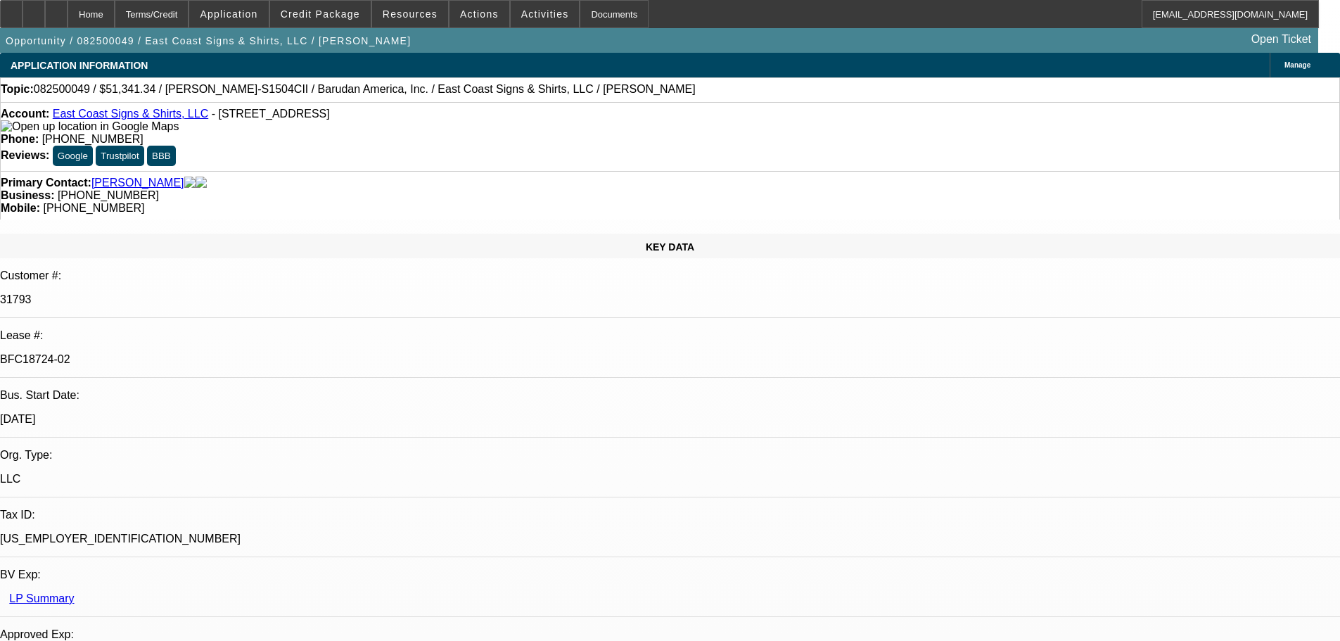
select select "4"
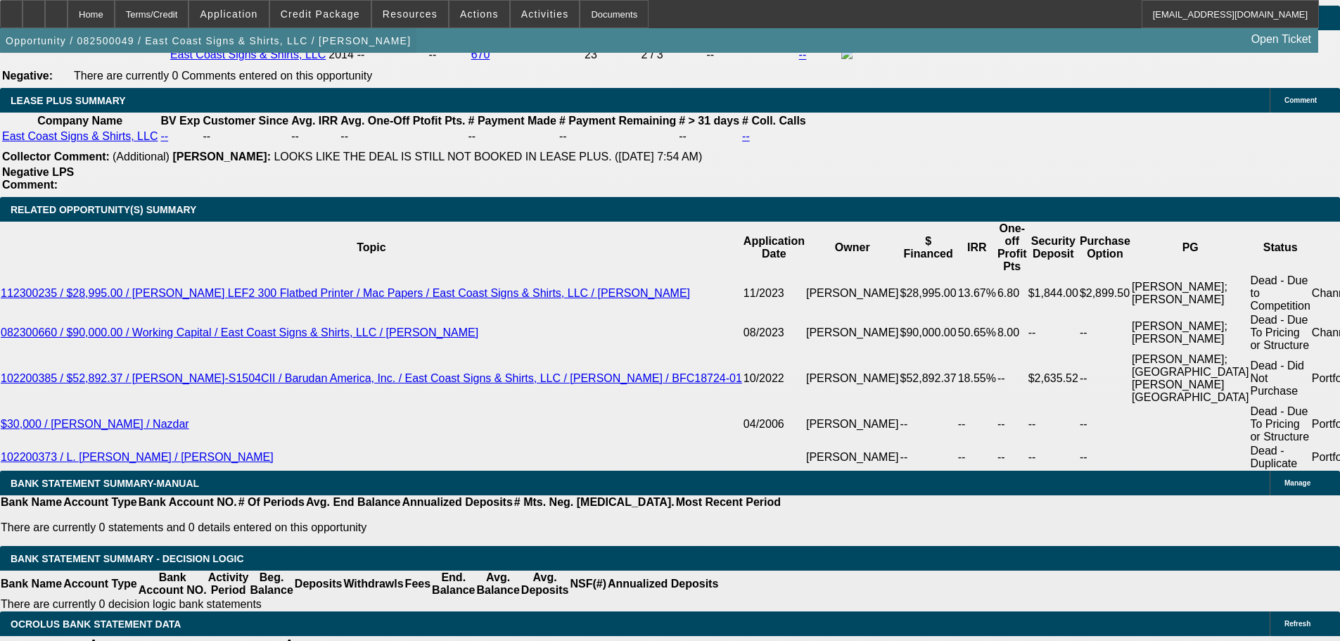
scroll to position [2391, 0]
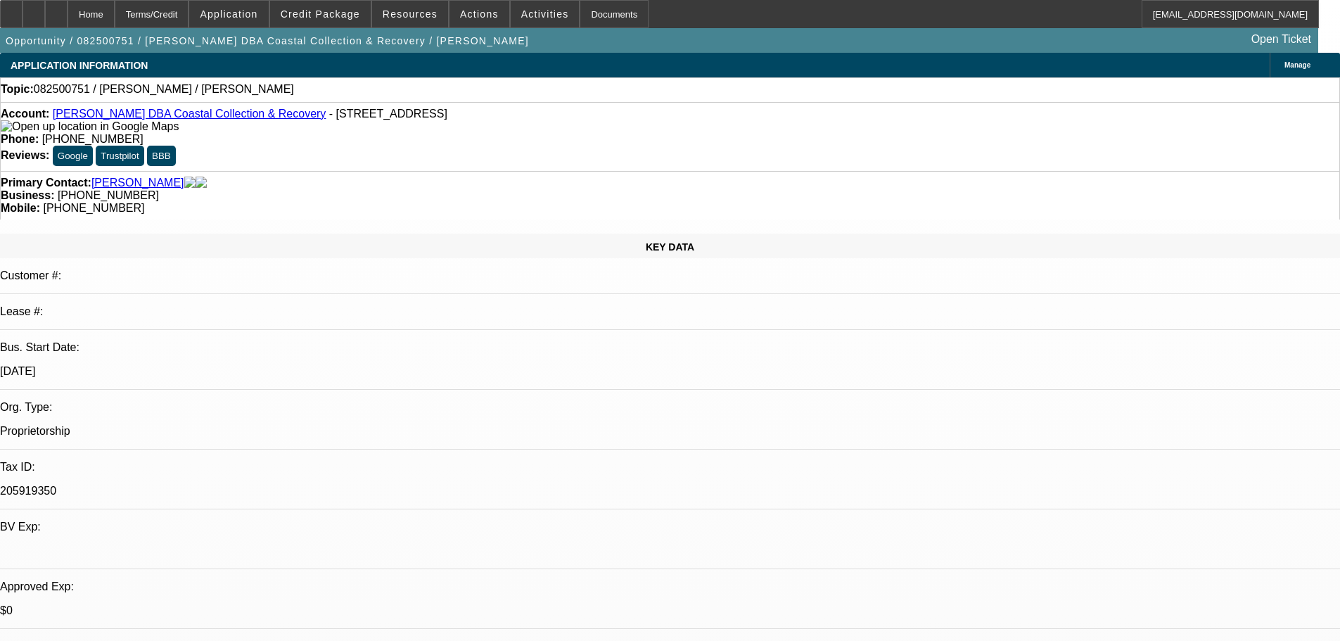
select select "0"
select select "2"
select select "0.1"
select select "4"
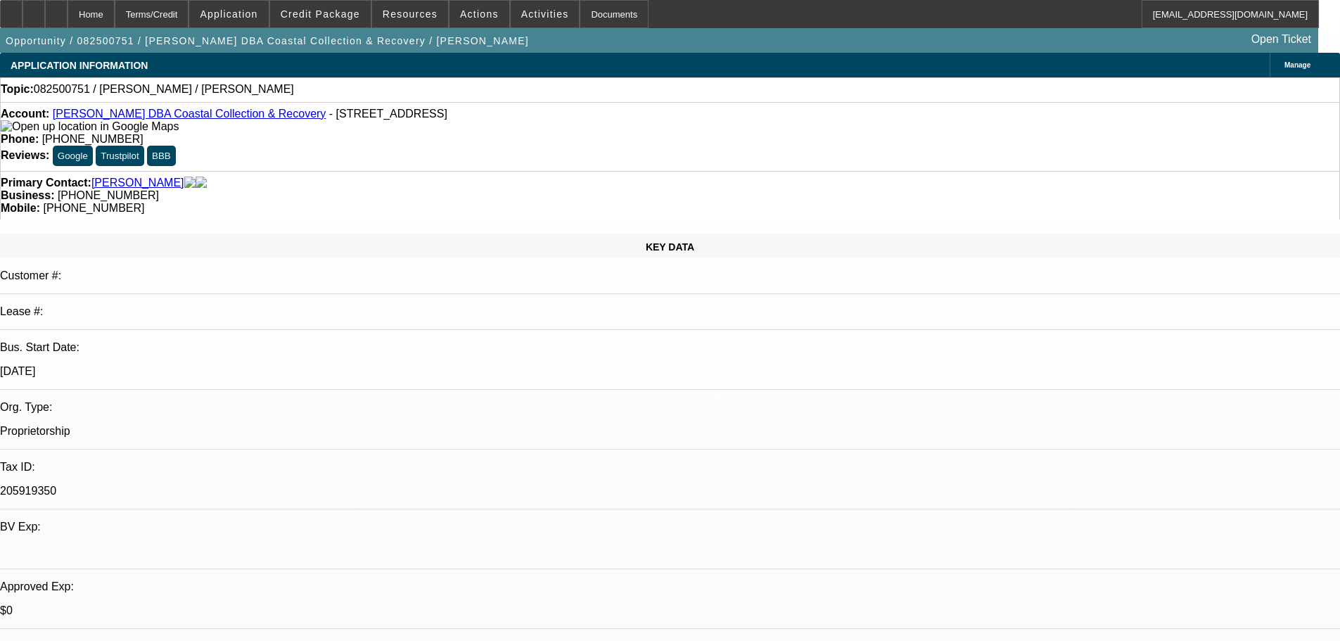
drag, startPoint x: 283, startPoint y: 117, endPoint x: 86, endPoint y: 120, distance: 197.6
click at [86, 120] on div "Account: James Longshore DBA Coastal Collection & Recovery - 2815 KNIGHT AVE, W…" at bounding box center [670, 120] width 1338 height 25
click at [296, 92] on div "Topic: 082500751 / James Longshore / Vojacek, Nicholas" at bounding box center [670, 89] width 1338 height 13
drag, startPoint x: 288, startPoint y: 119, endPoint x: 83, endPoint y: 122, distance: 204.7
click at [83, 122] on div "Account: James Longshore DBA Coastal Collection & Recovery - 2815 KNIGHT AVE, W…" at bounding box center [670, 120] width 1338 height 25
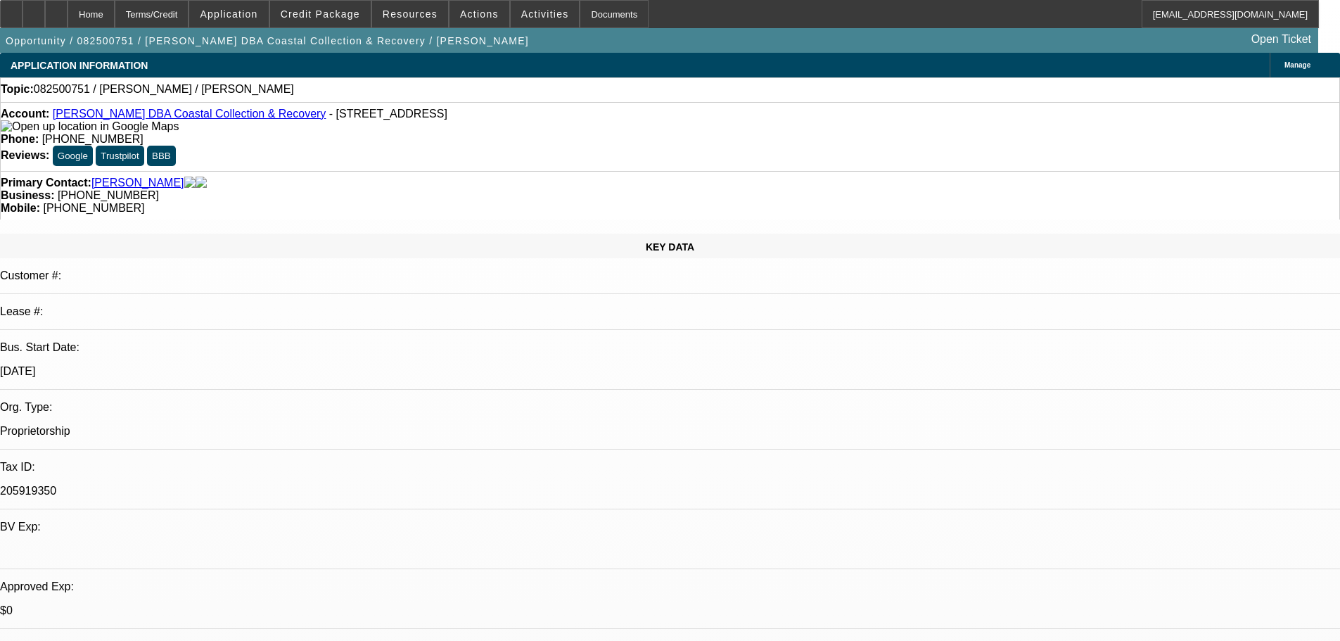
click at [278, 101] on div "Topic: 082500751 / James Longshore / Vojacek, Nicholas" at bounding box center [670, 89] width 1340 height 25
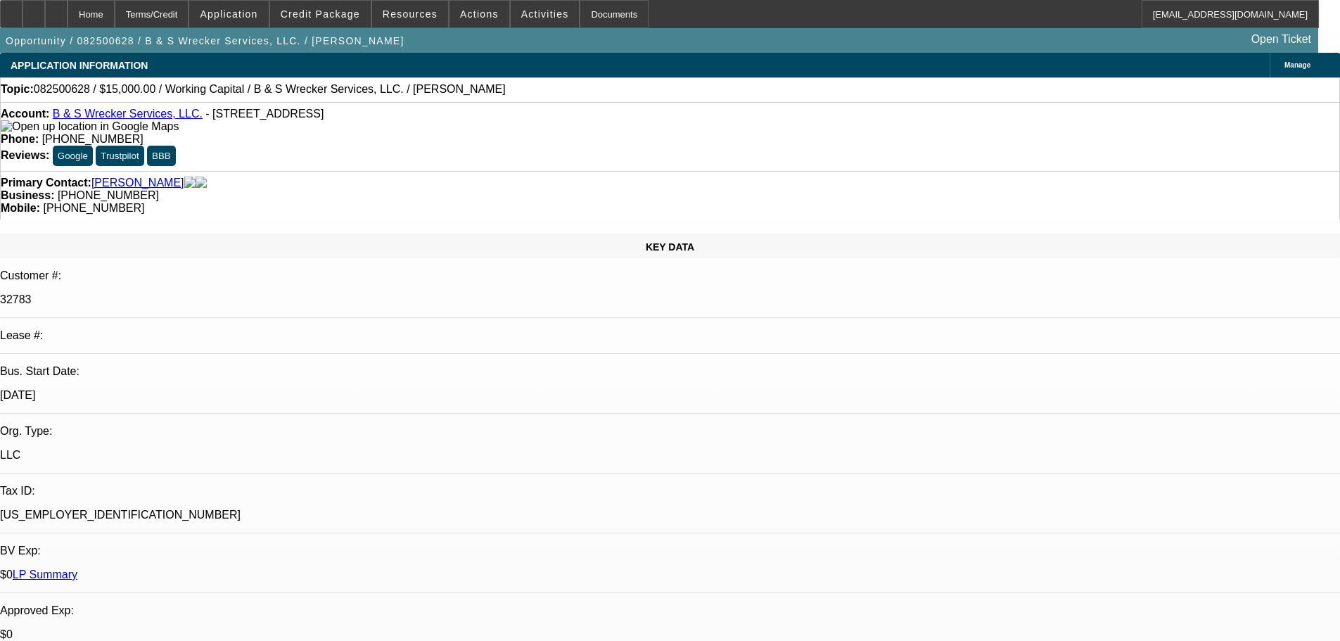
select select "0"
select select "2"
select select "0.1"
select select "4"
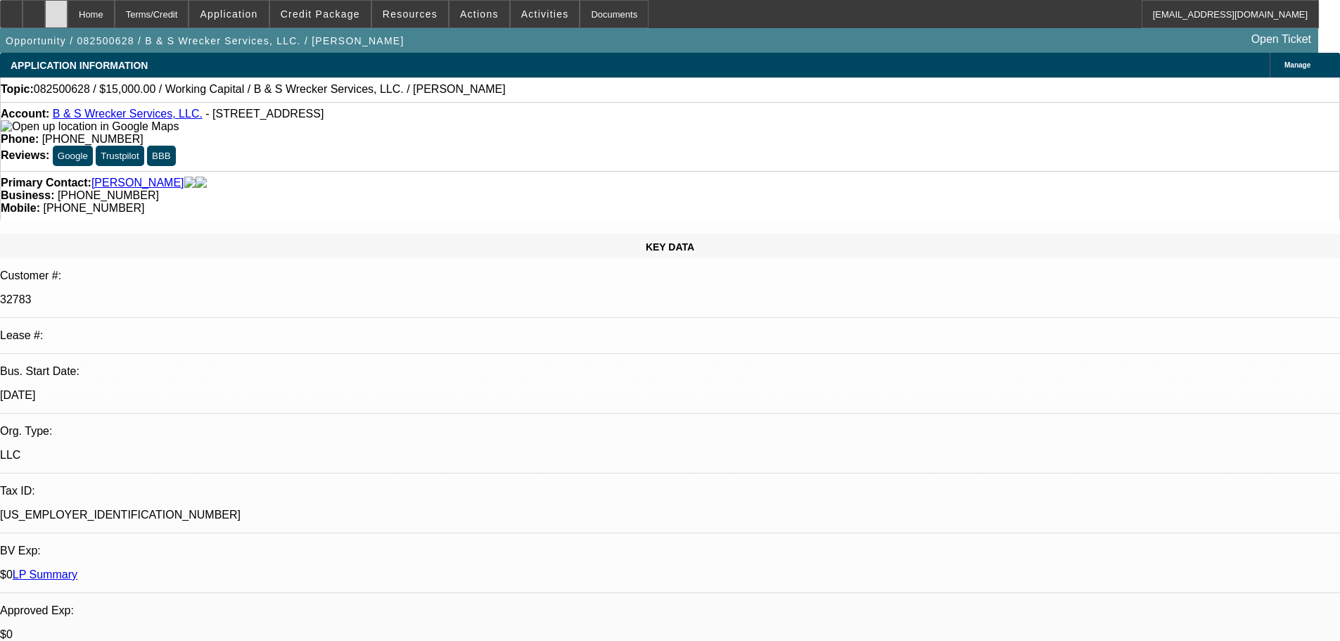
click at [56, 9] on icon at bounding box center [56, 9] width 0 height 0
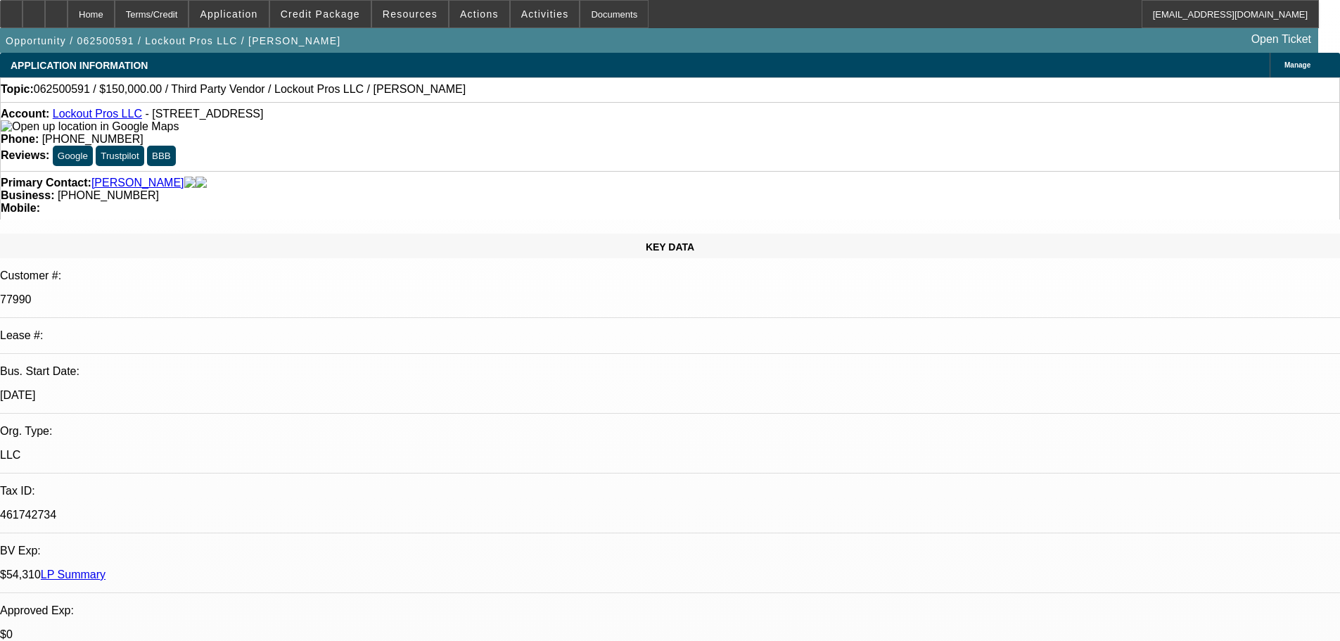
select select "0"
select select "2"
select select "0.1"
select select "4"
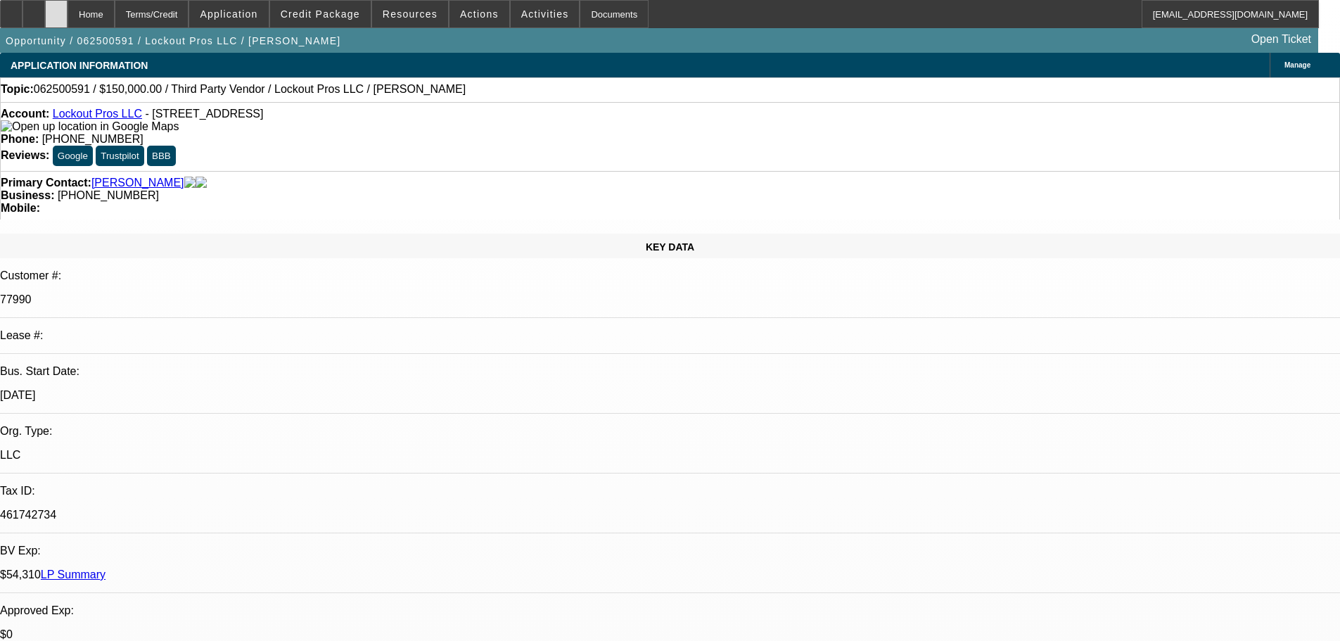
click at [68, 8] on div at bounding box center [56, 14] width 23 height 28
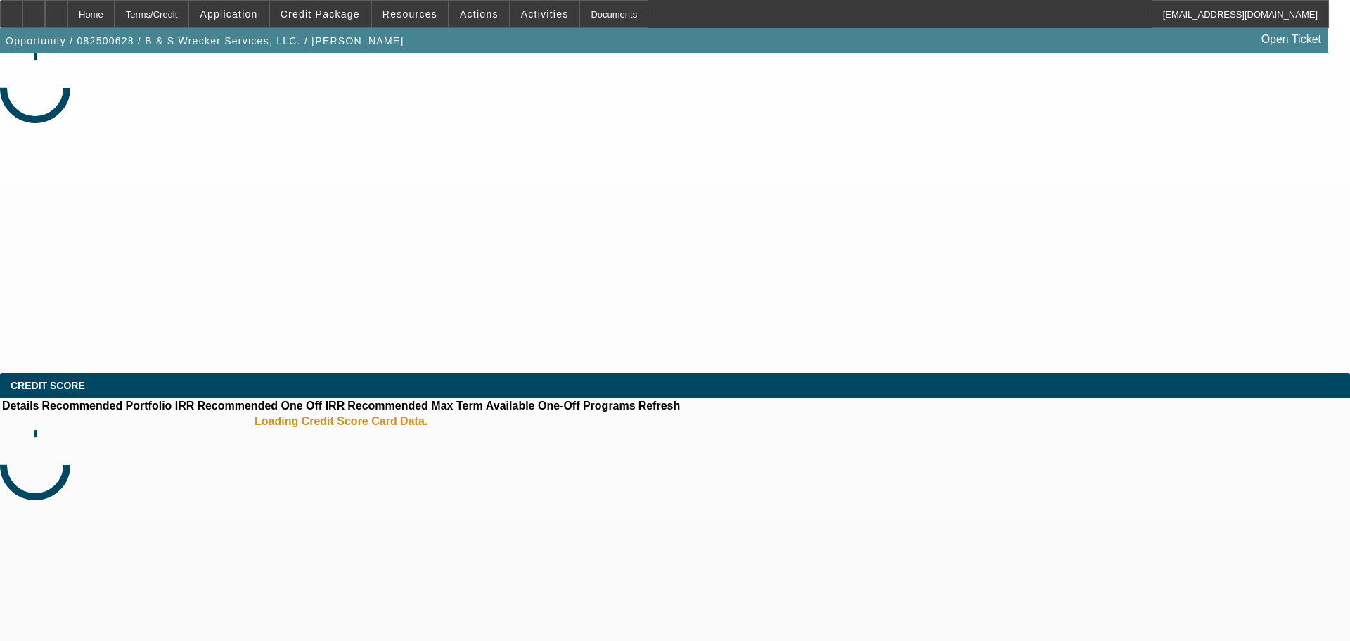
select select "0"
select select "2"
select select "0.1"
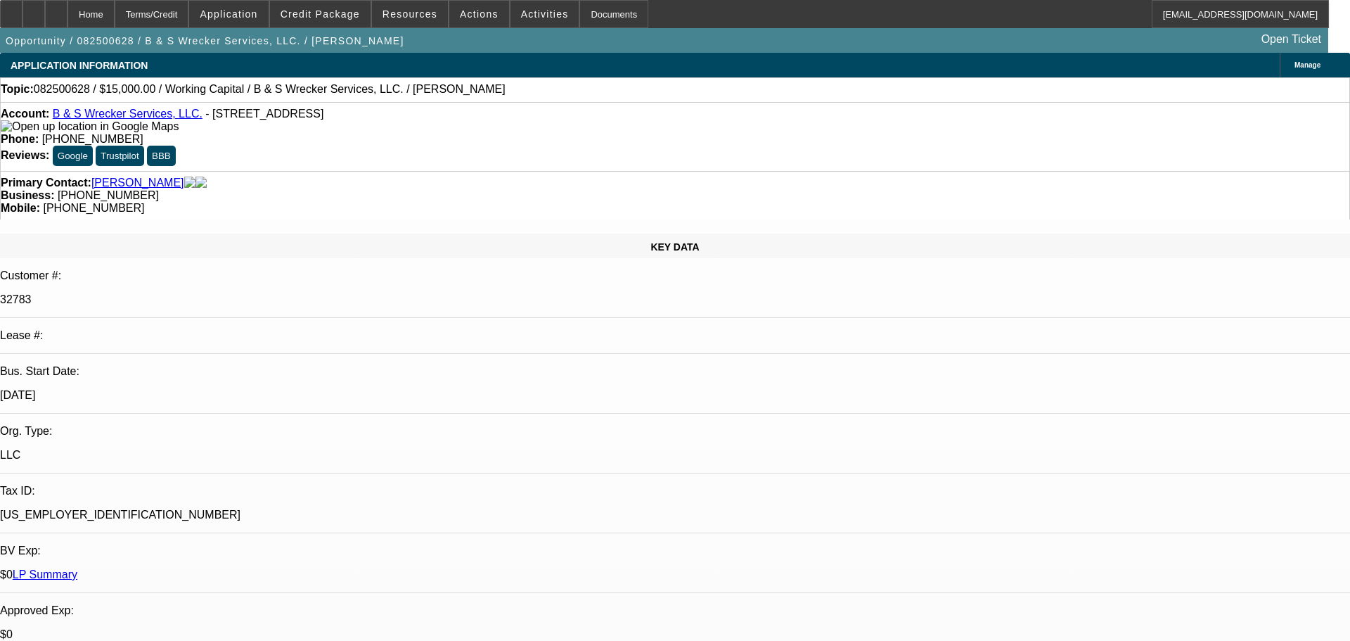
select select "1"
select select "2"
select select "4"
drag, startPoint x: 84, startPoint y: 11, endPoint x: 113, endPoint y: 5, distance: 29.4
click at [56, 9] on icon at bounding box center [56, 9] width 0 height 0
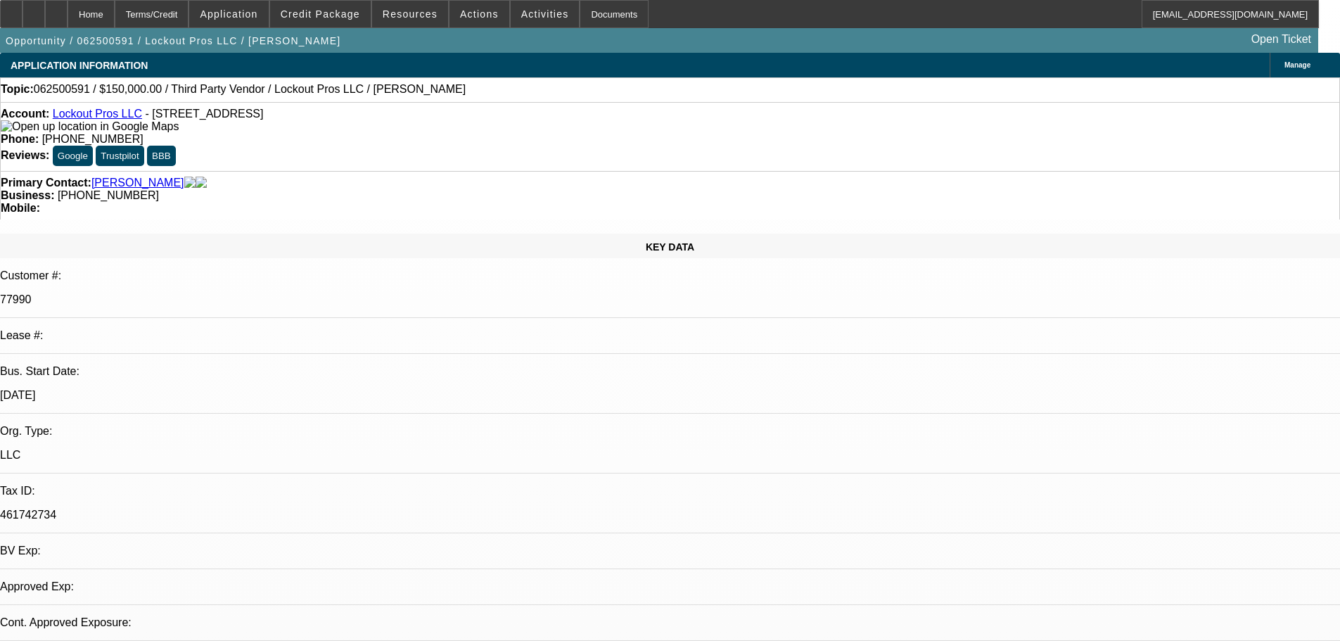
select select "0"
select select "2"
select select "0.1"
select select "4"
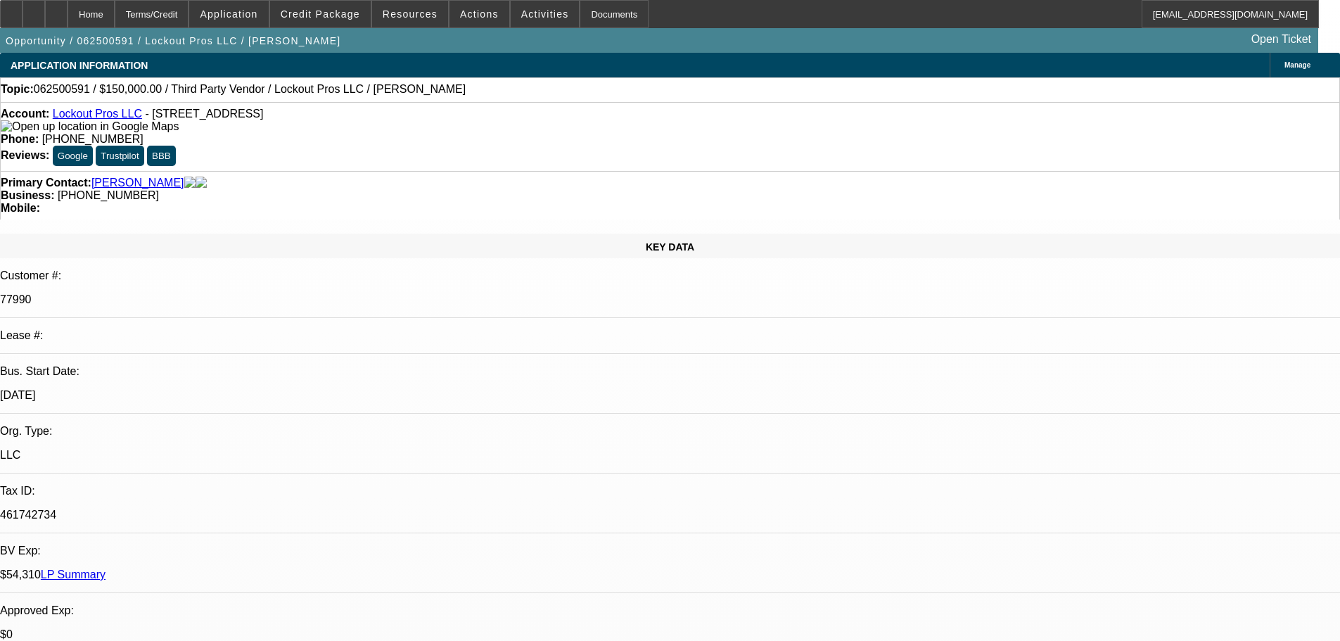
drag, startPoint x: 618, startPoint y: 86, endPoint x: 1271, endPoint y: 363, distance: 709.6
click at [618, 86] on div "Topic: 062500591 / $150,000.00 / Third Party Vendor / Lockout Pros LLC / Herrer…" at bounding box center [670, 89] width 1338 height 13
click at [68, 20] on div at bounding box center [56, 14] width 23 height 28
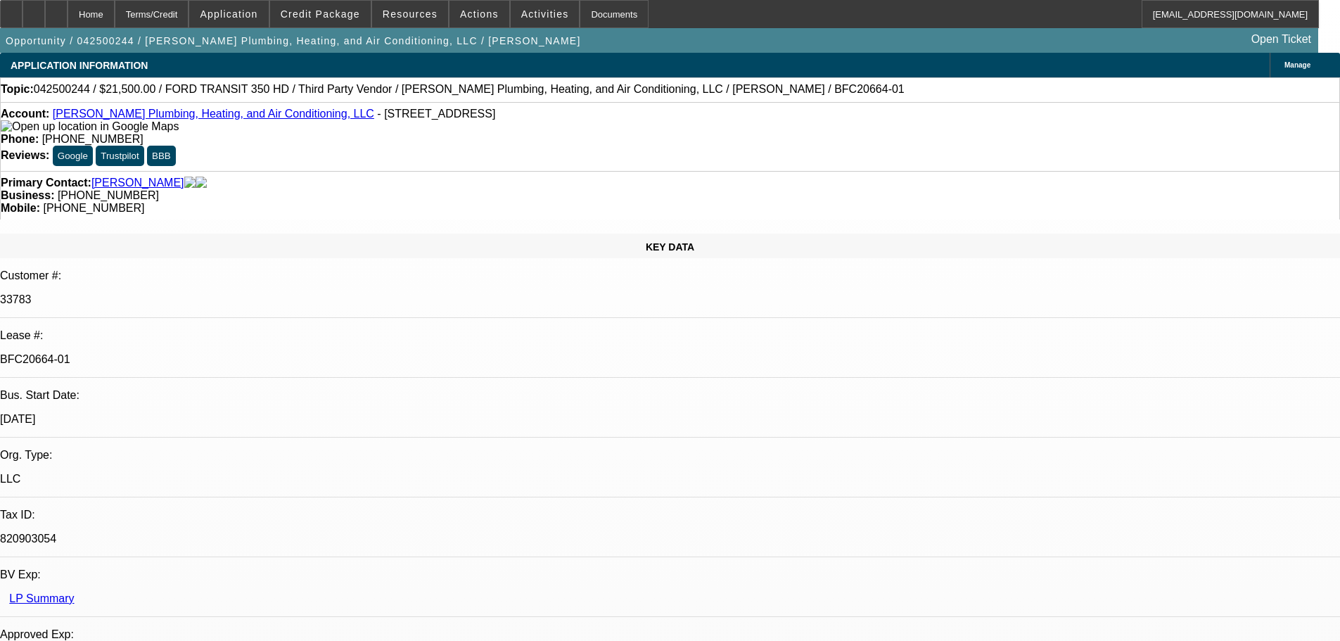
select select "0"
select select "2"
select select "0"
select select "6"
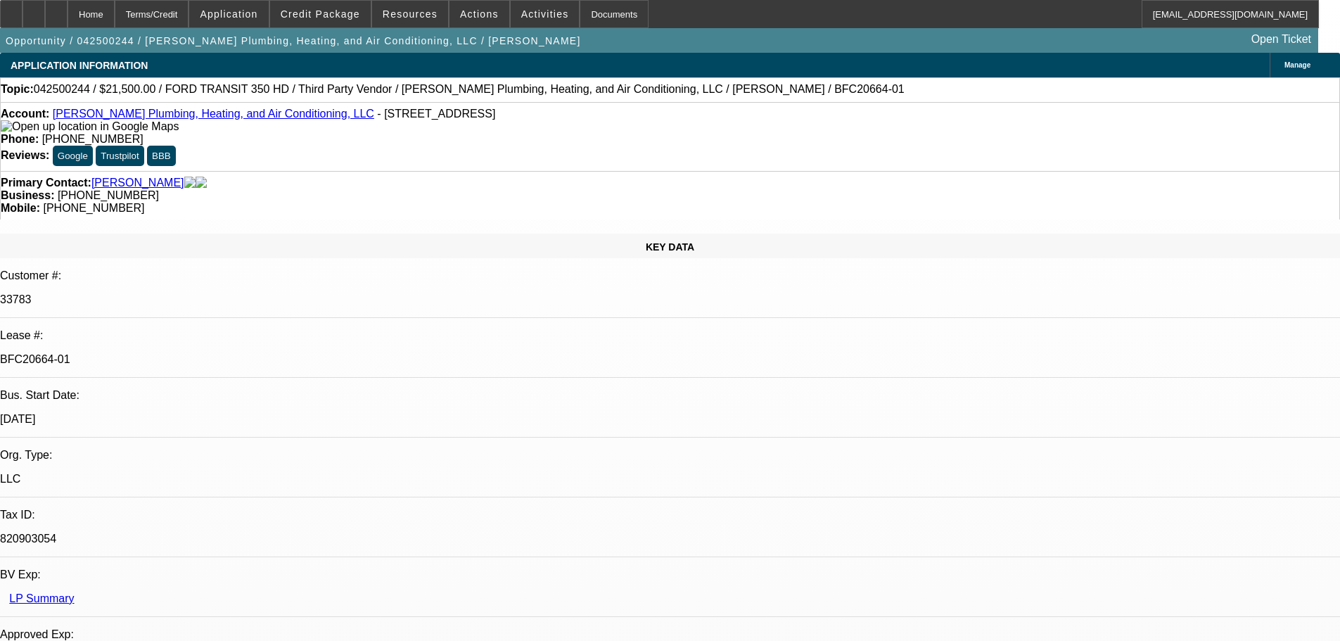
select select "0"
select select "3"
select select "0"
select select "6"
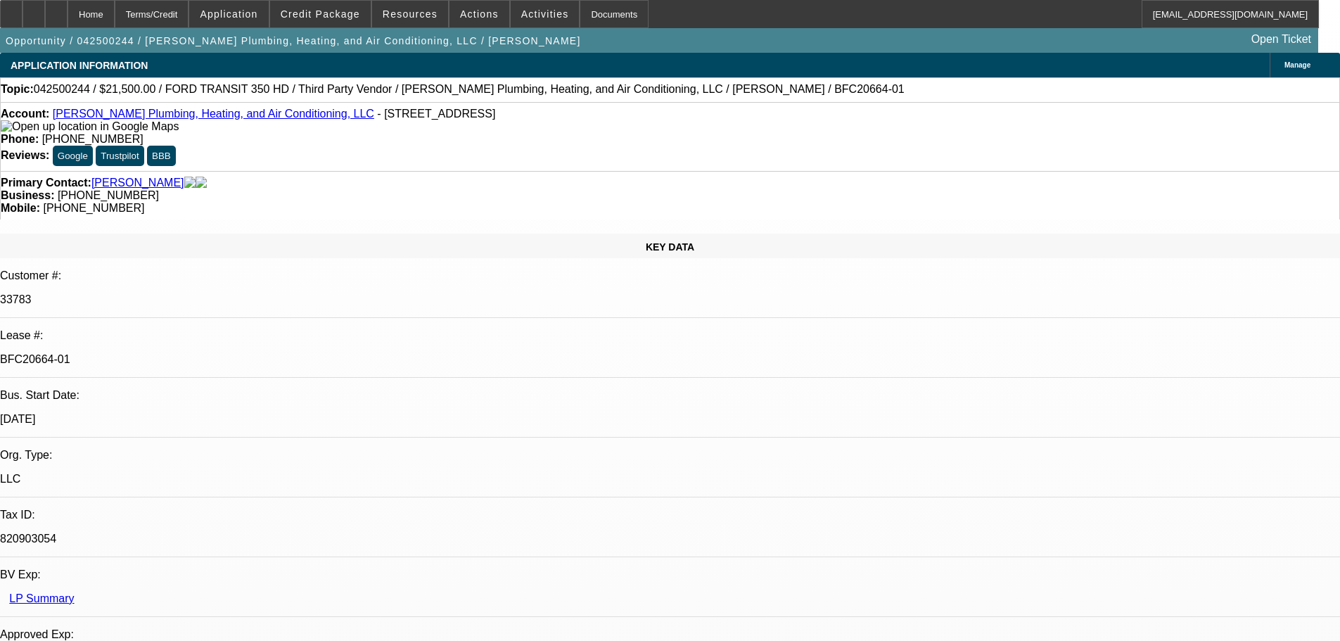
select select "0"
select select "3"
select select "0"
select select "6"
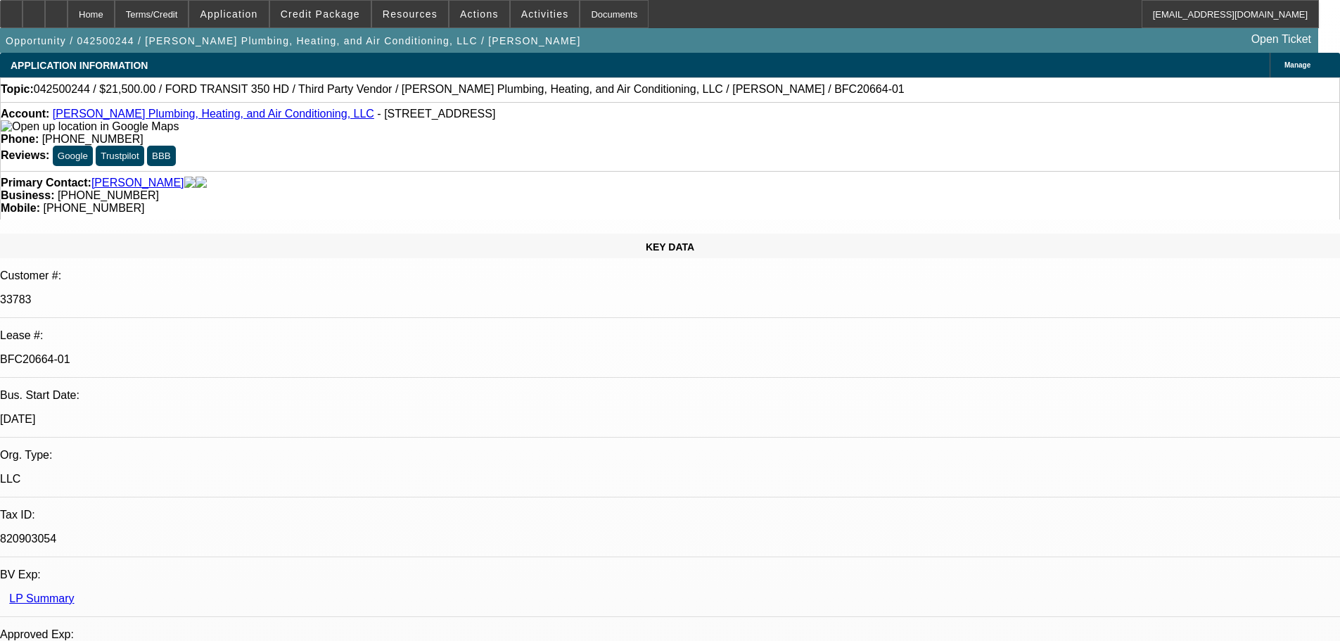
select select "0"
select select "3"
select select "0"
select select "6"
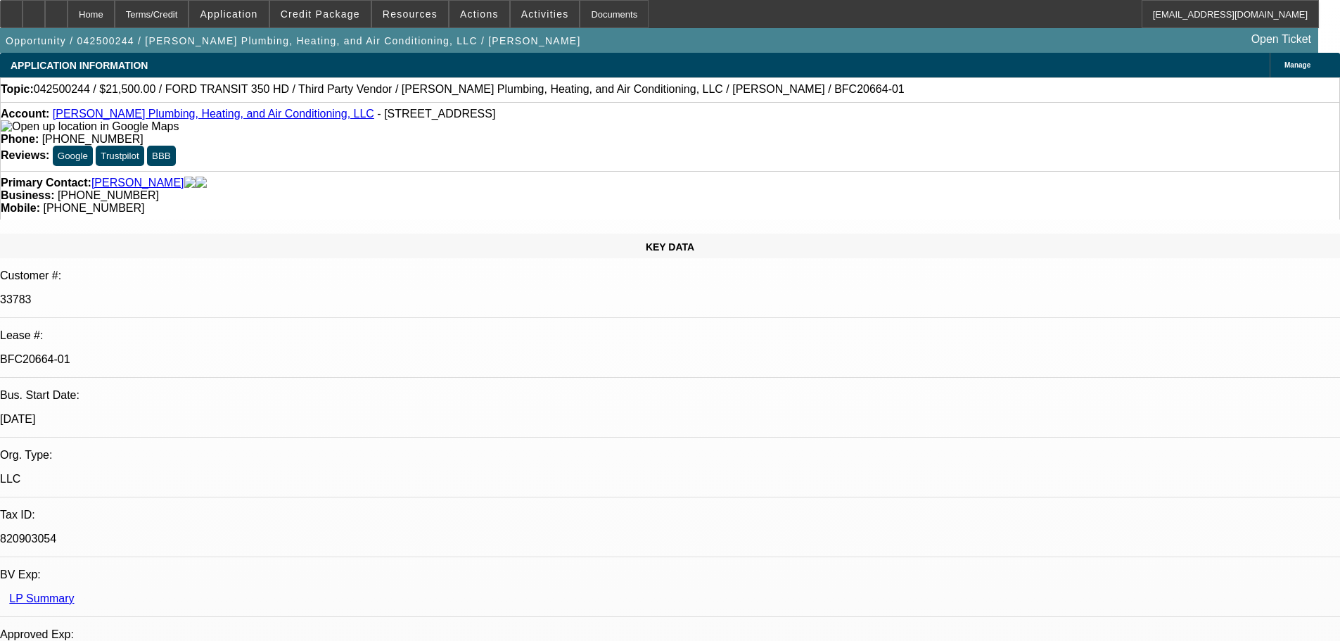
click at [391, 171] on div "Primary Contact: Sanders, Levi Business: (806) 995-3280 Mobile: (806) 983-1963" at bounding box center [670, 195] width 1340 height 49
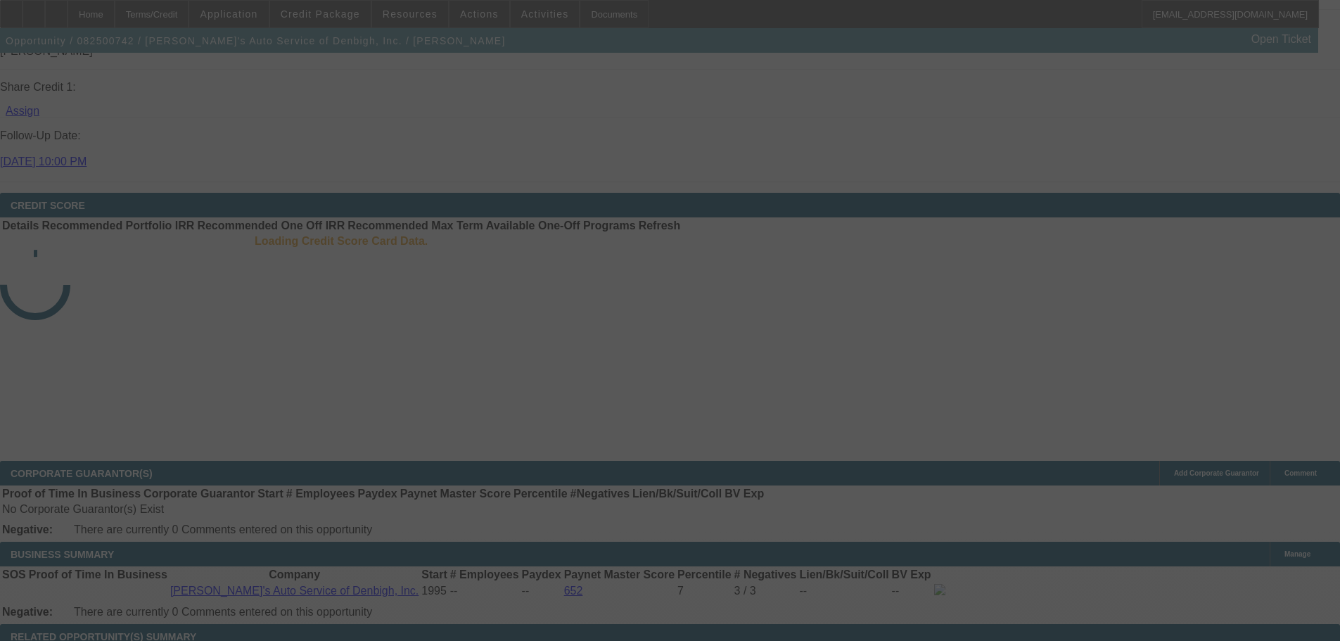
scroll to position [1833, 0]
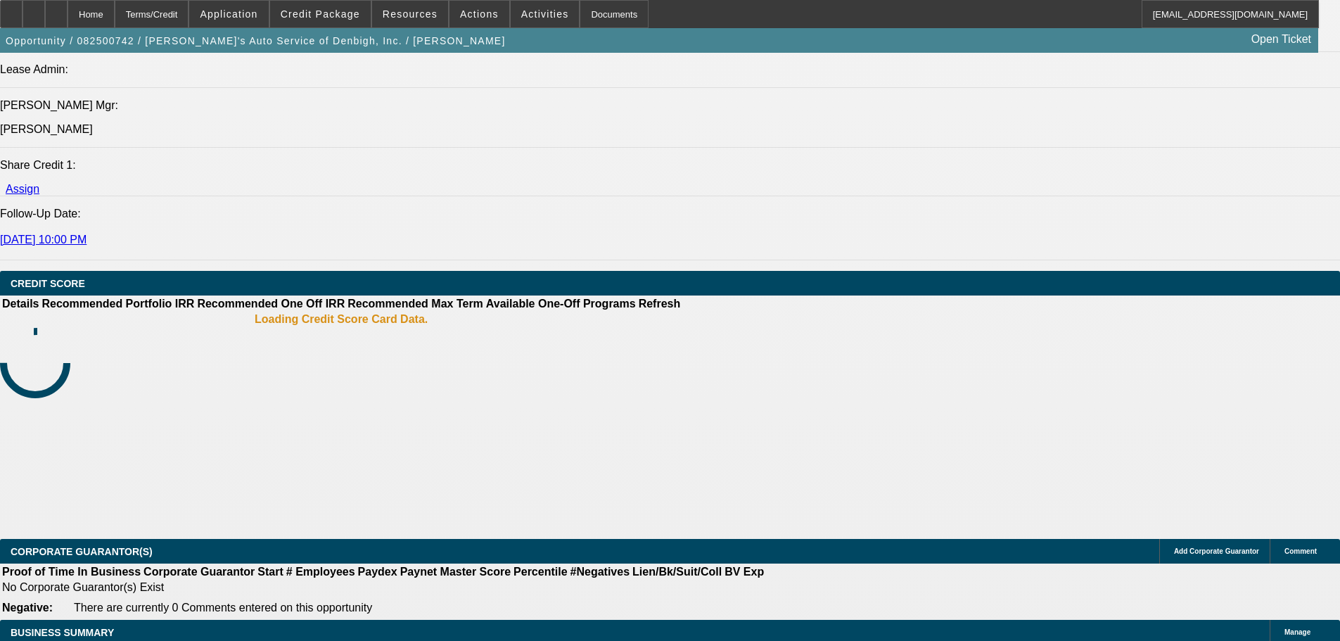
select select "0"
select select "3"
select select "0.2"
select select "17"
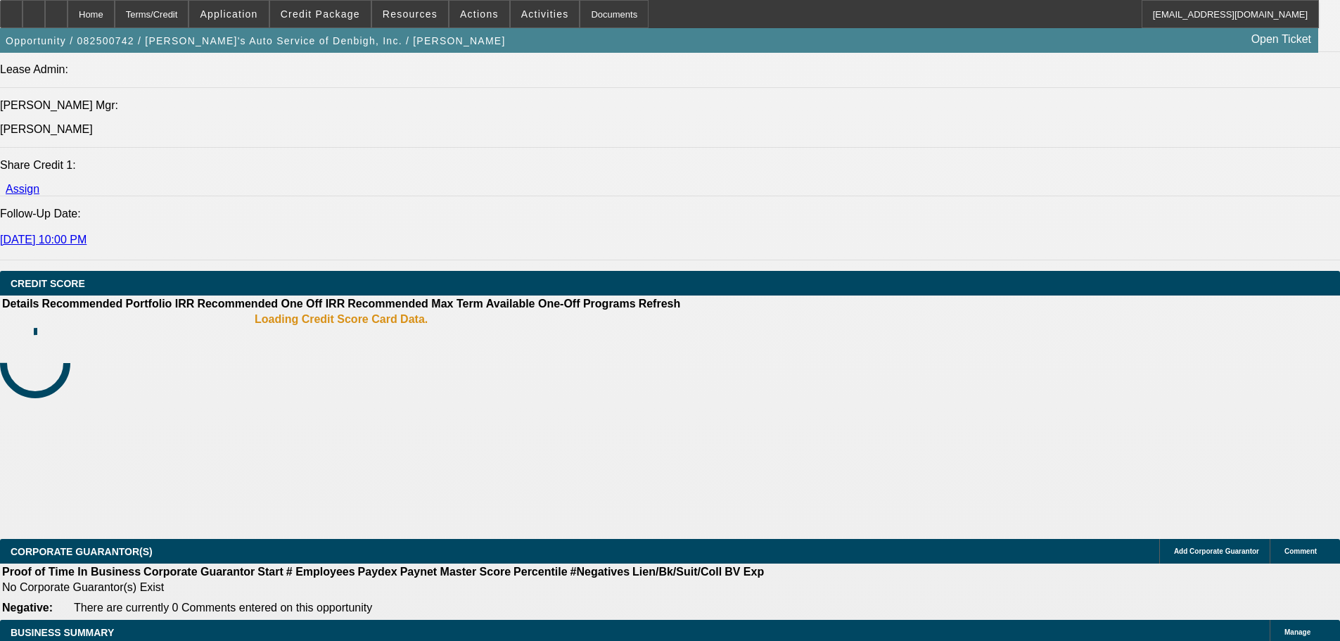
select select "0"
select select "3"
select select "0.1"
select select "4"
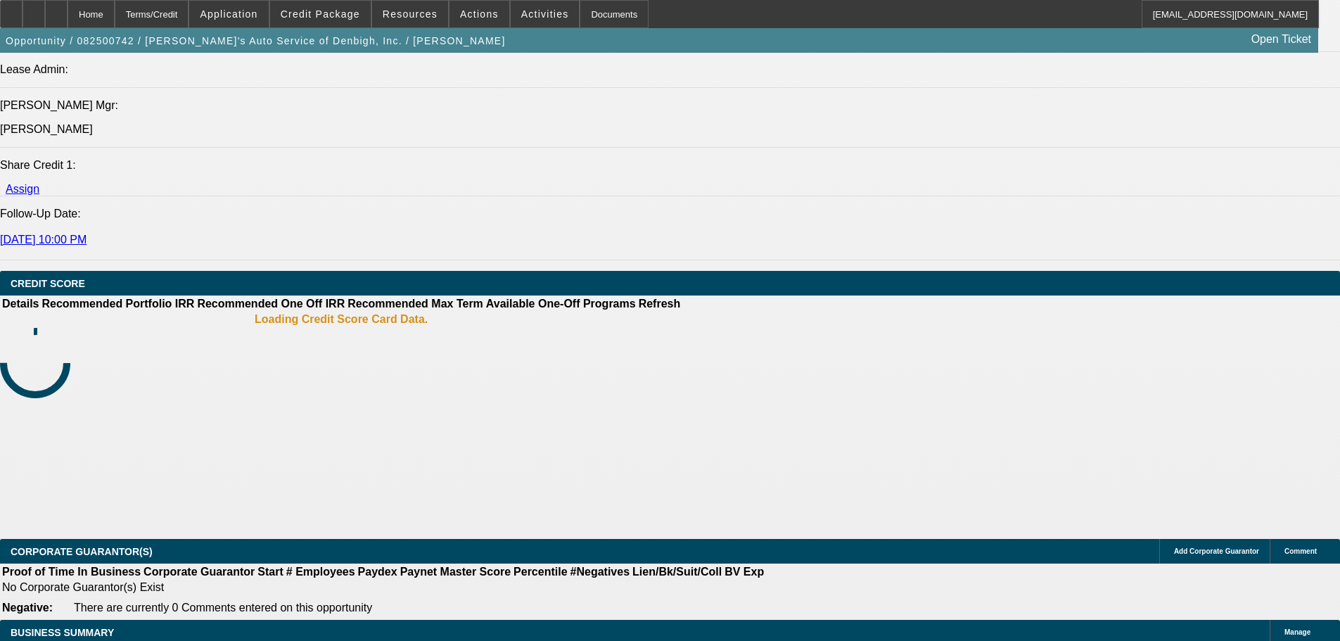
select select "0"
select select "3"
select select "0"
select select "6"
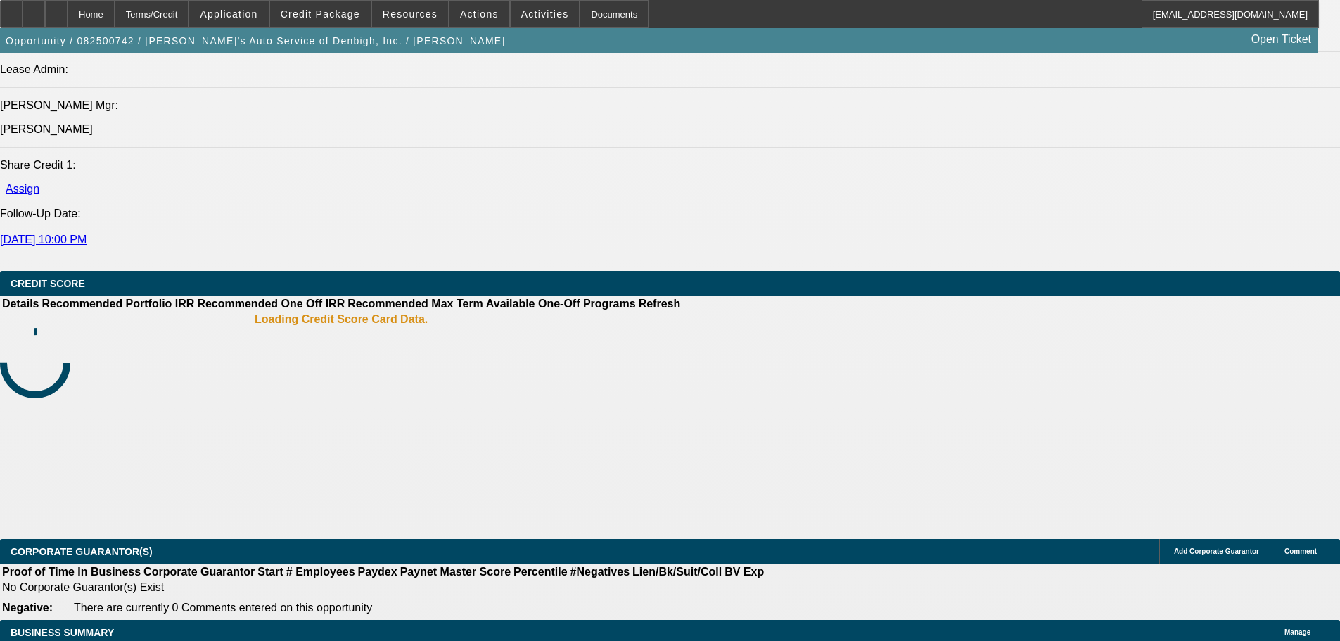
select select "0"
select select "3"
select select "0"
select select "6"
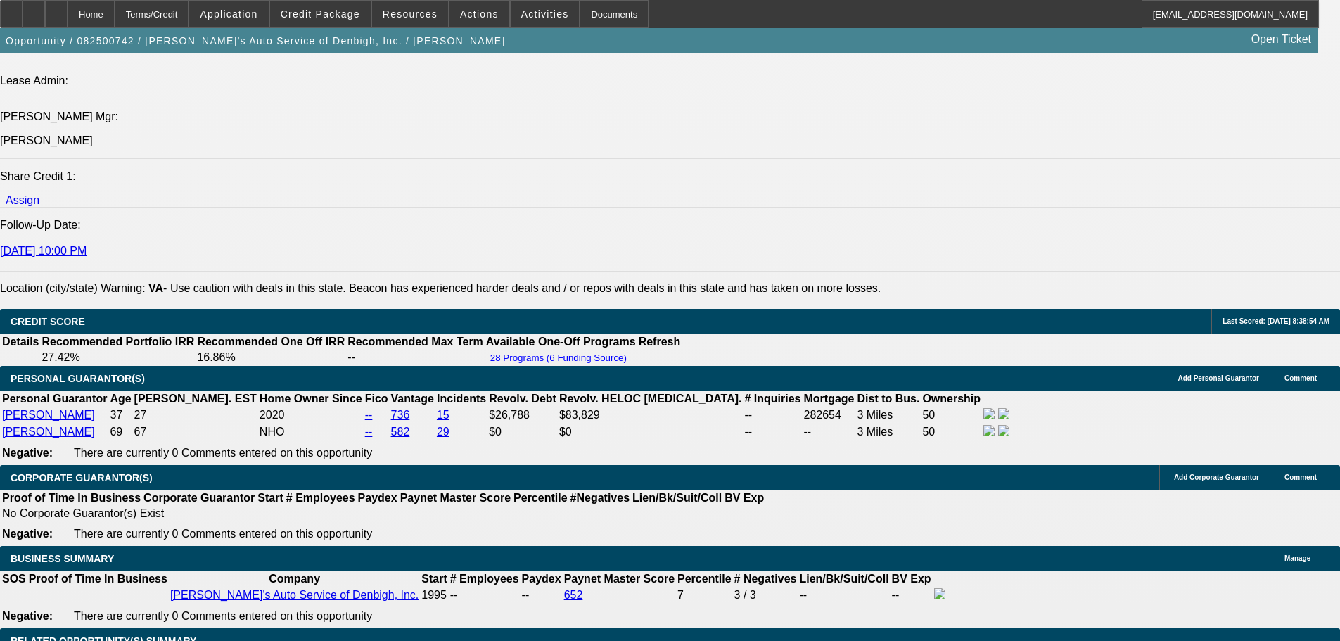
scroll to position [1842, 0]
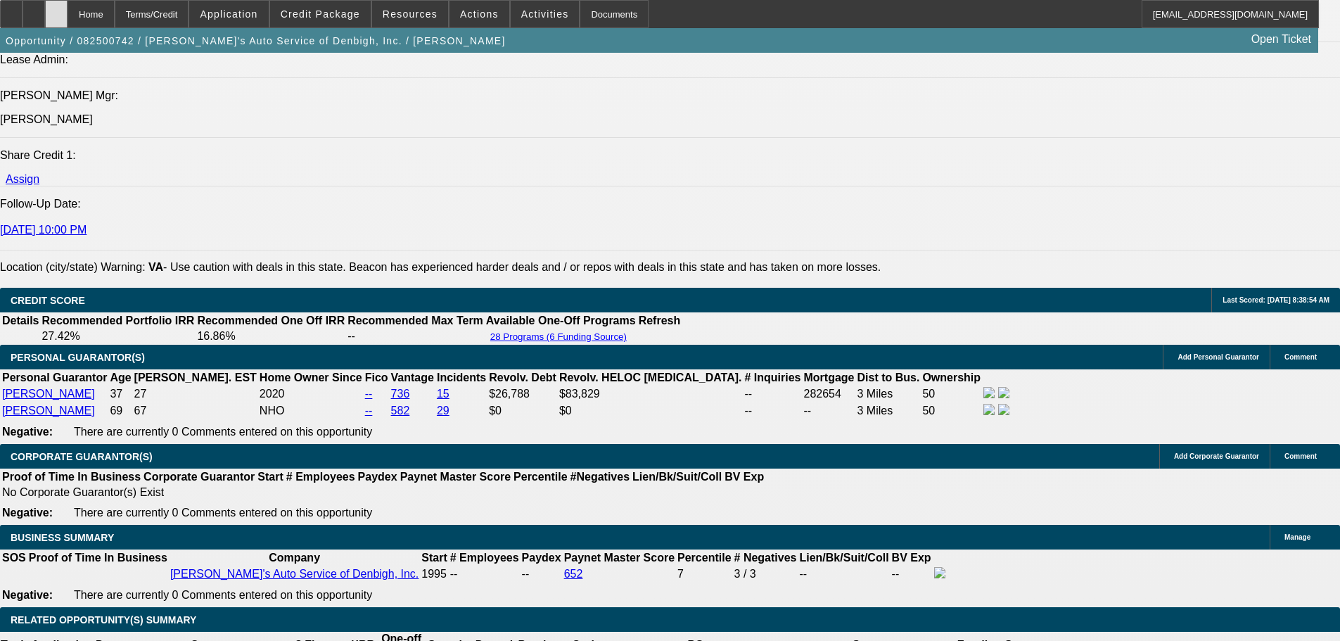
click at [56, 9] on icon at bounding box center [56, 9] width 0 height 0
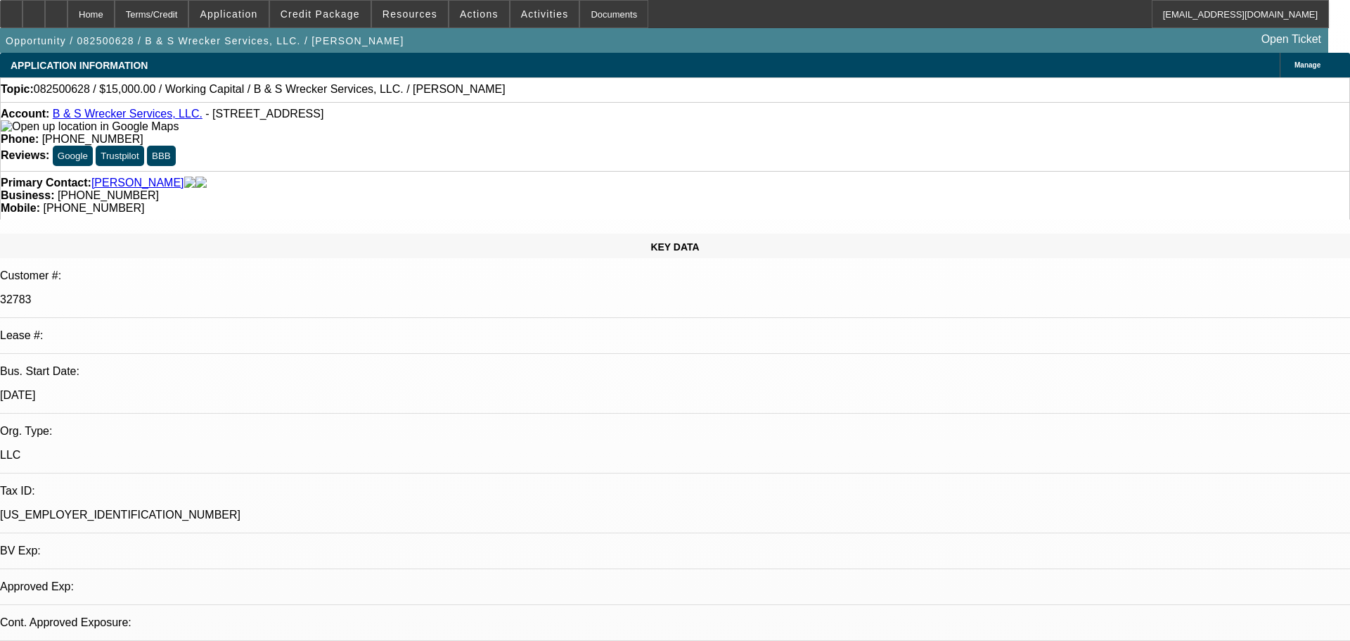
select select "0"
select select "2"
select select "0.1"
select select "4"
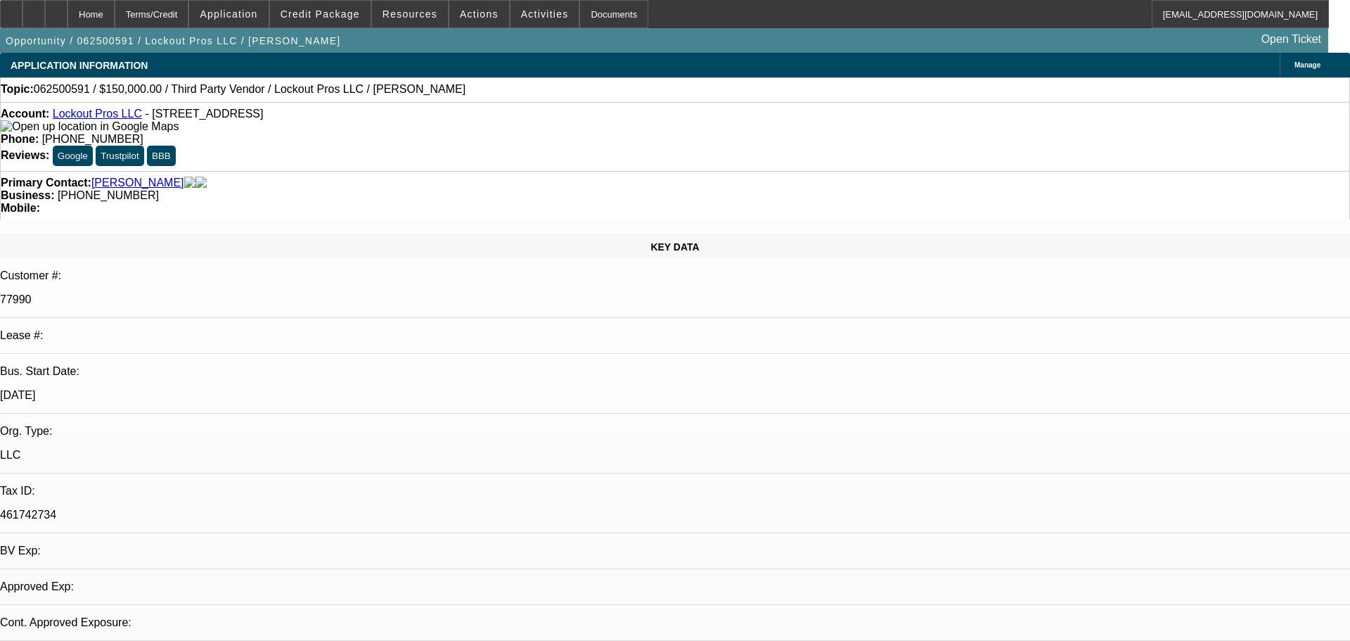
select select "0"
select select "2"
select select "0.1"
select select "4"
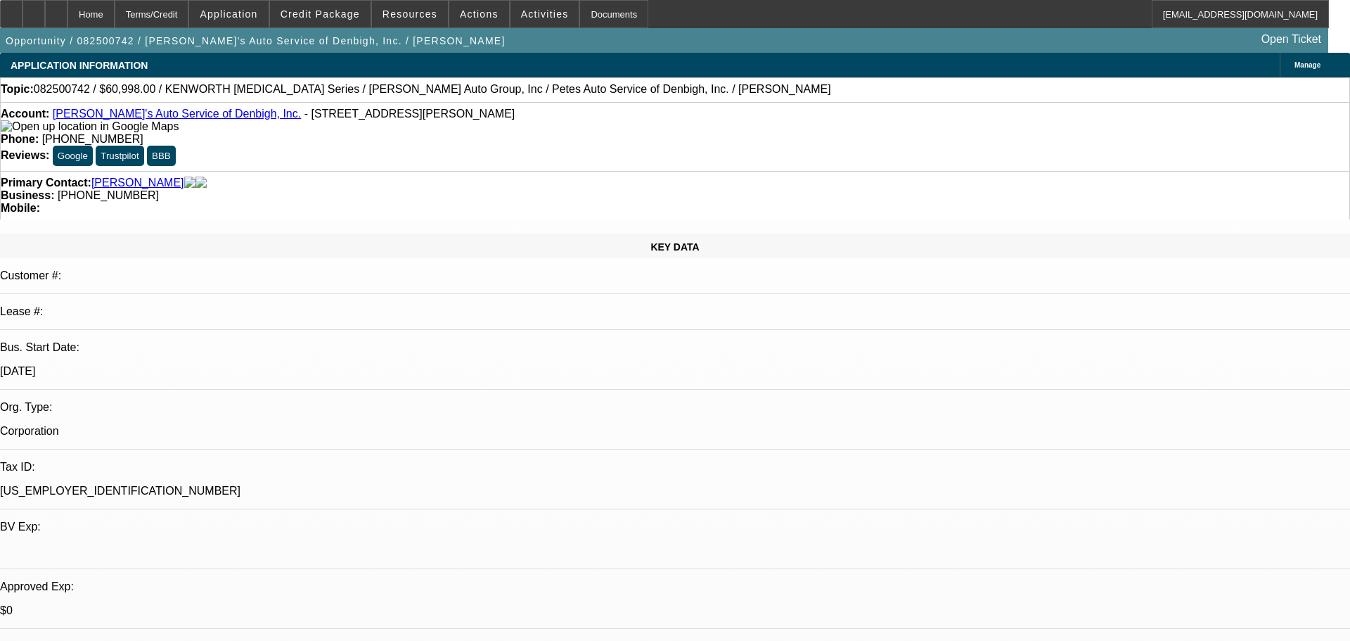
select select "0"
select select "3"
select select "0.2"
select select "17"
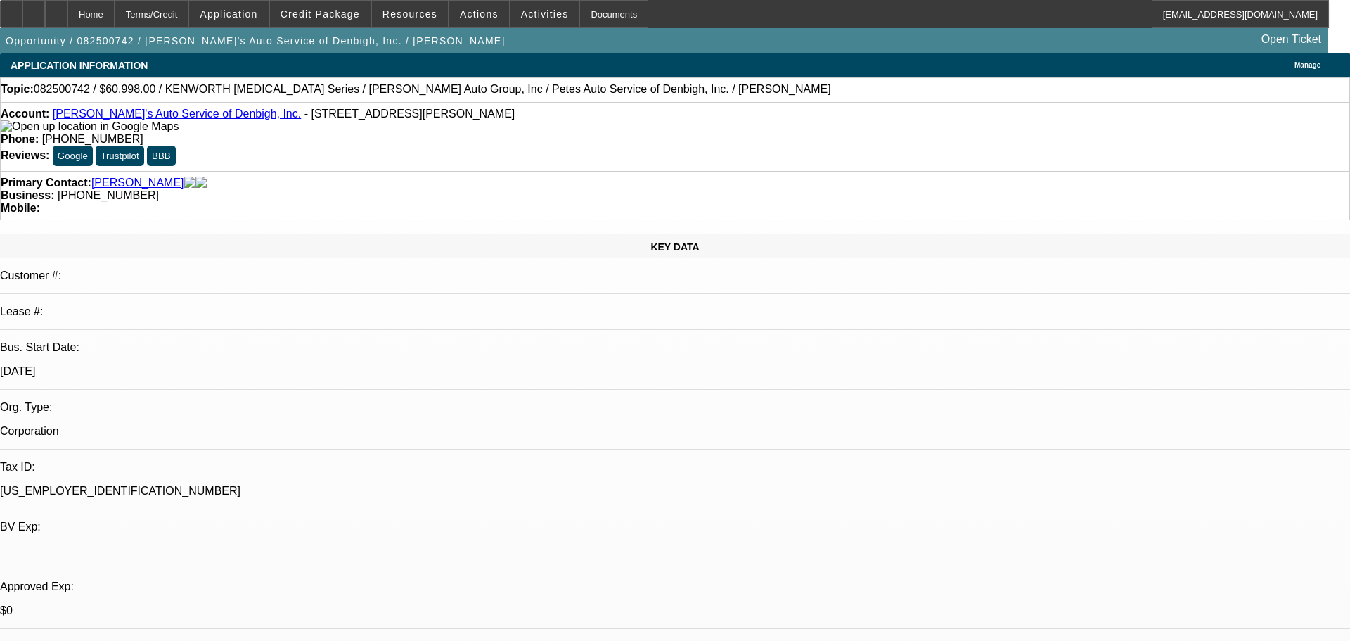
select select "0"
select select "3"
select select "0.1"
select select "4"
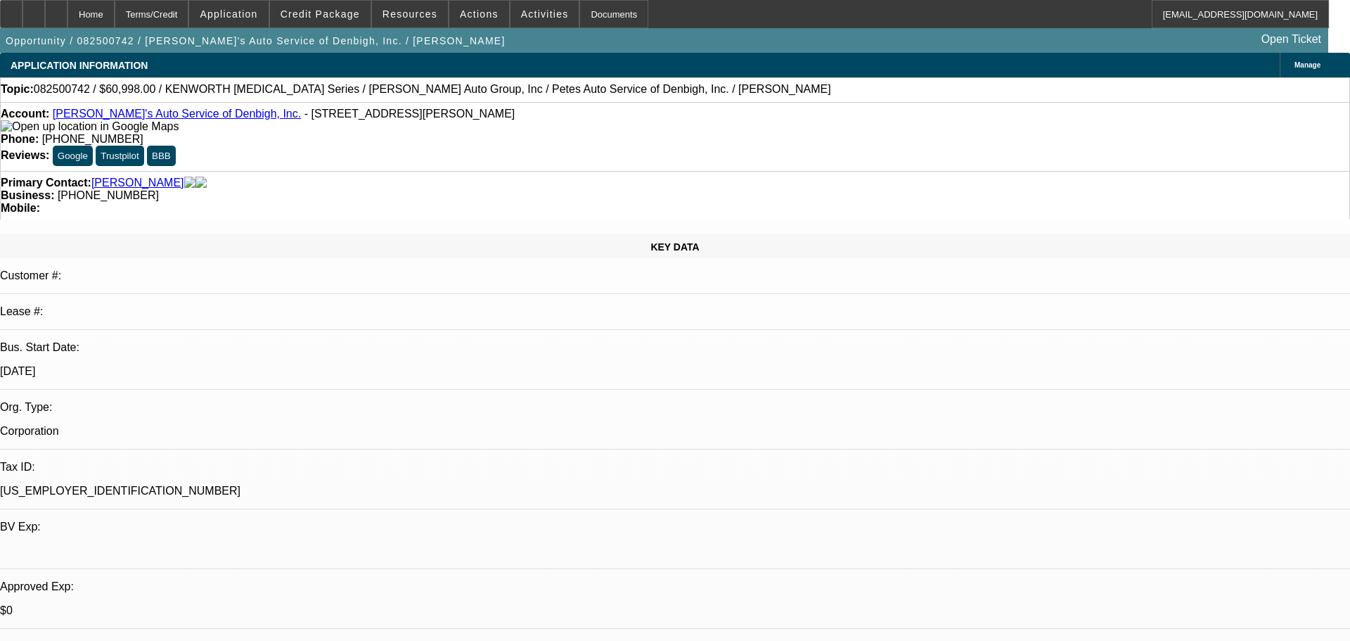
select select "0"
select select "3"
select select "0"
select select "6"
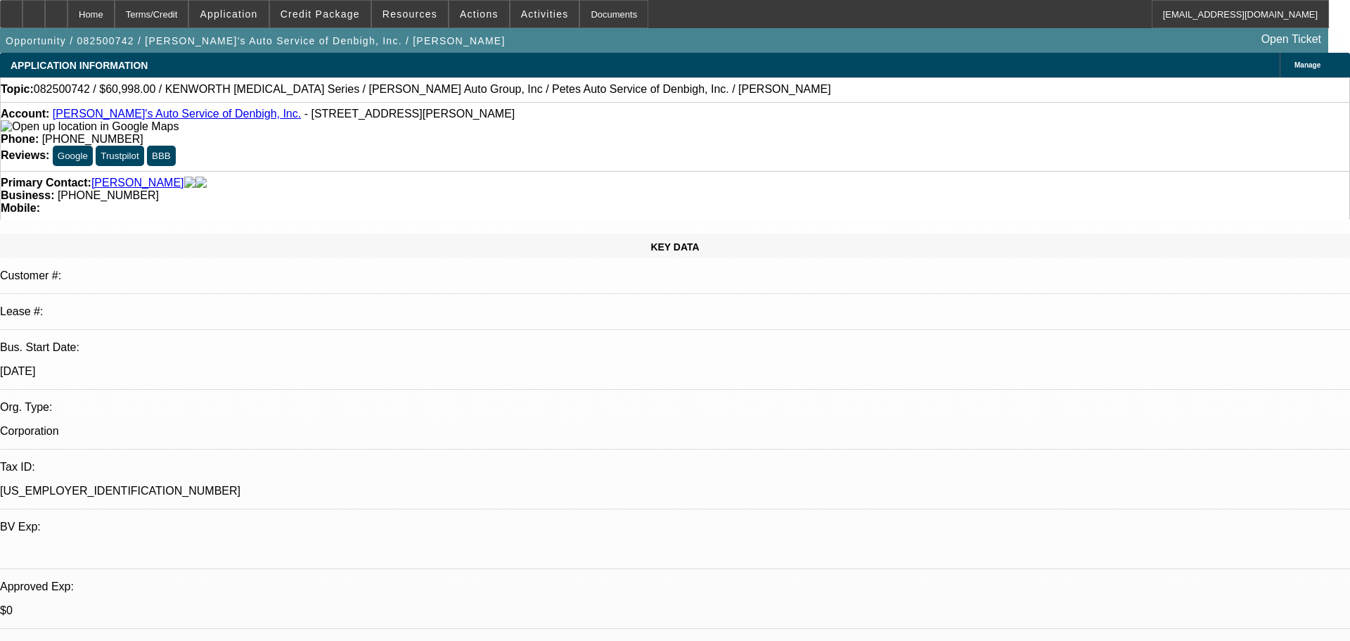
select select "0"
select select "3"
select select "0"
select select "6"
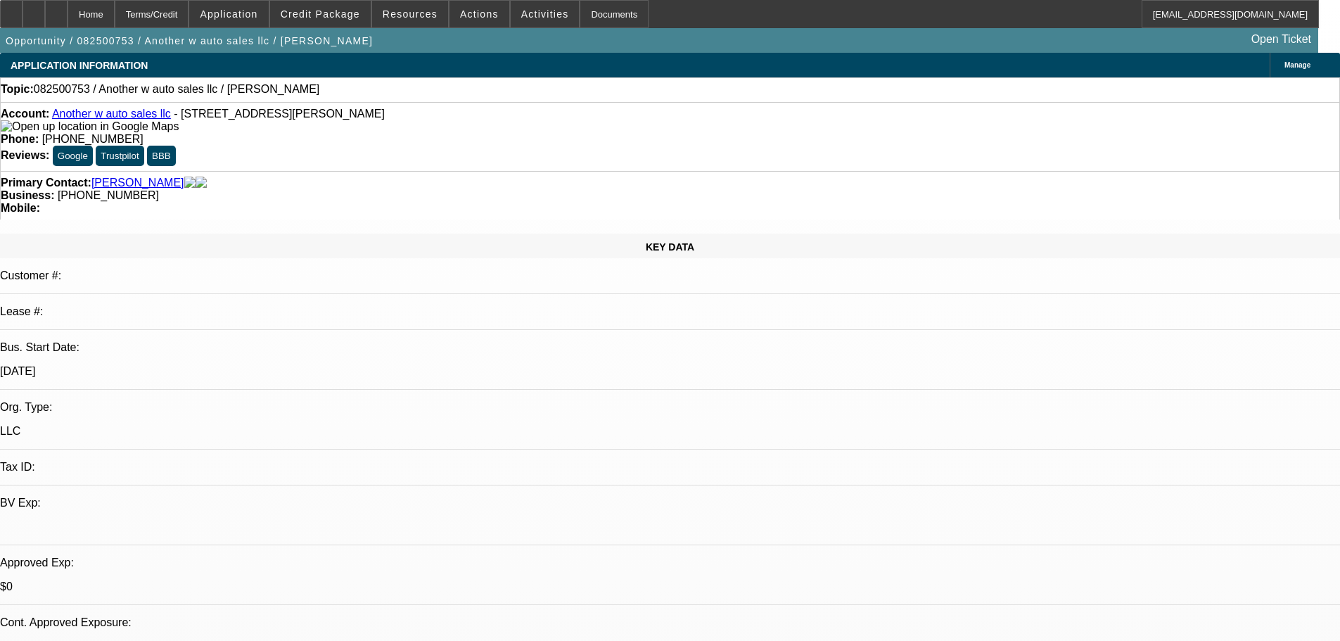
select select "0"
select select "2"
select select "0.1"
select select "4"
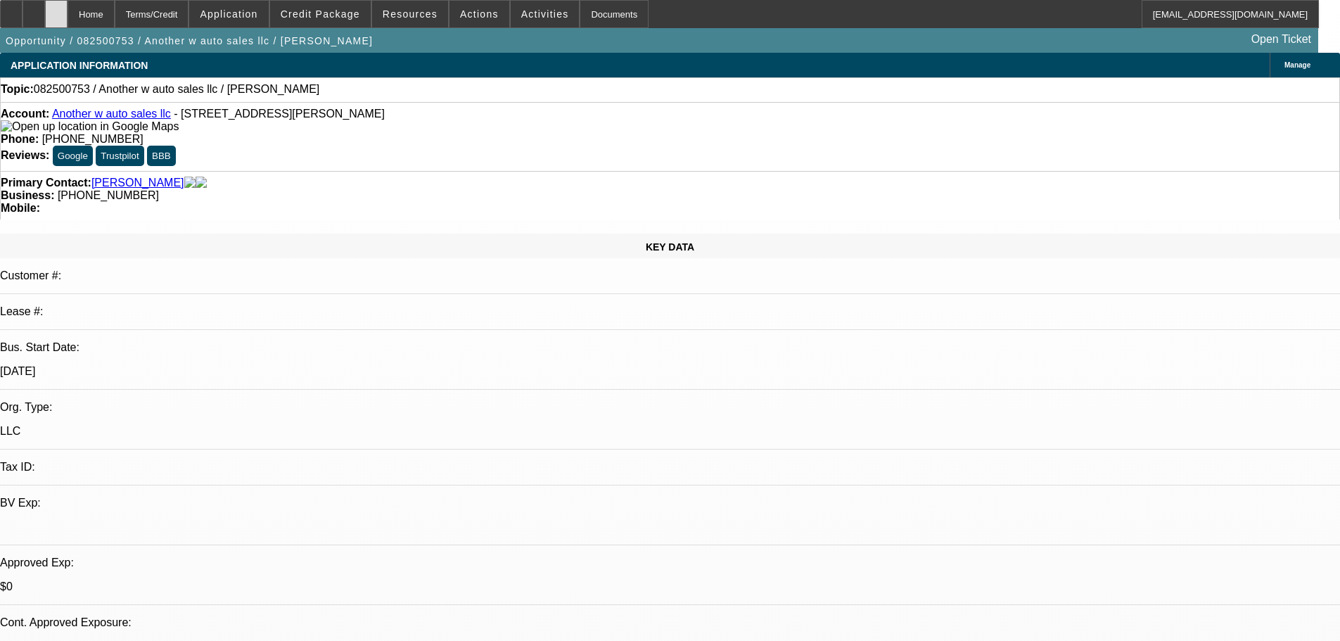
click at [68, 25] on div at bounding box center [56, 14] width 23 height 28
select select "0"
select select "2"
select select "0.1"
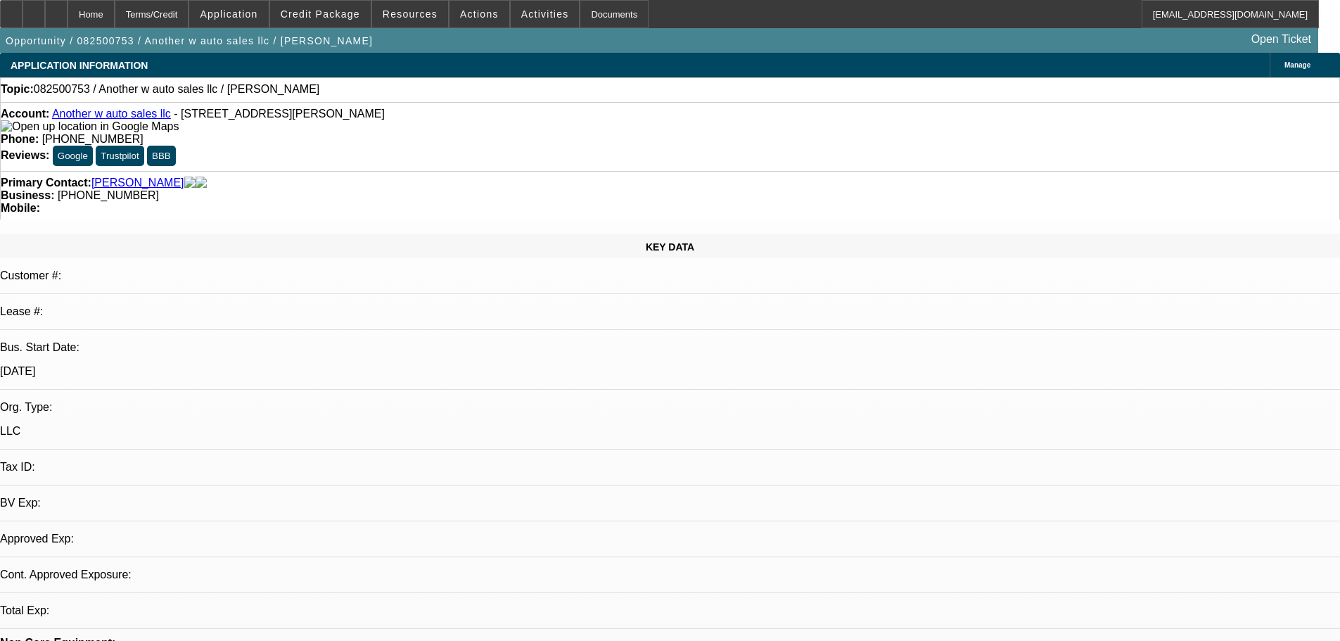
select select "4"
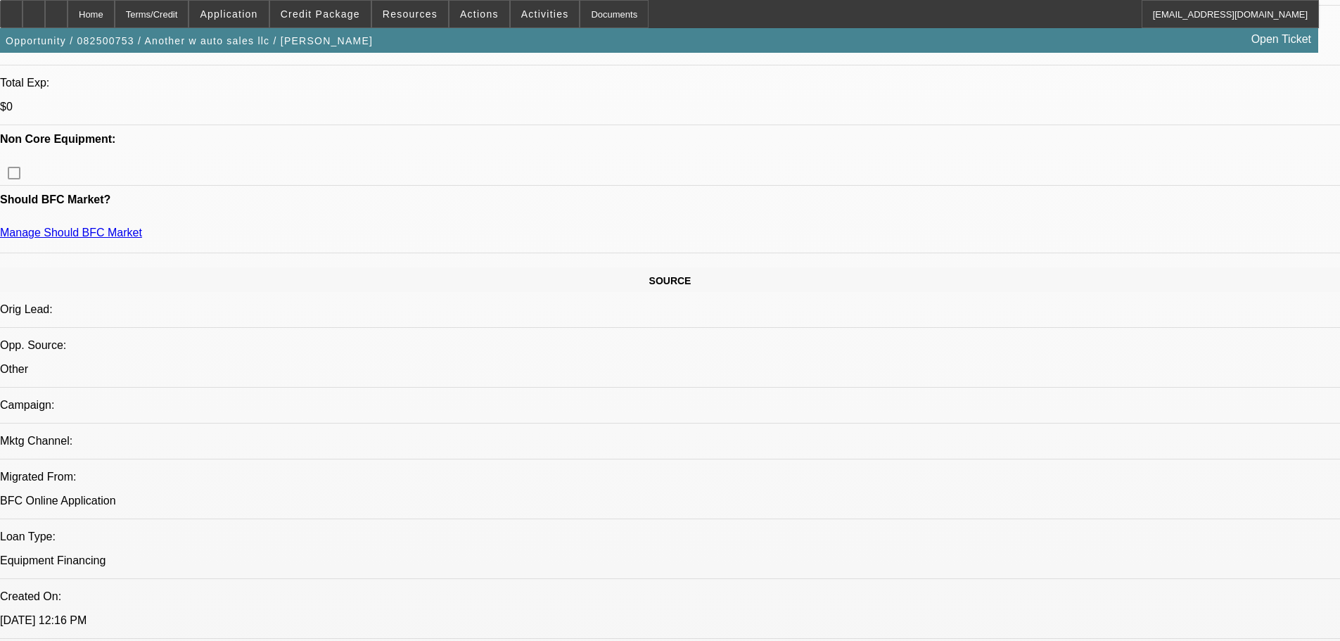
scroll to position [422, 0]
